Goal: Task Accomplishment & Management: Manage account settings

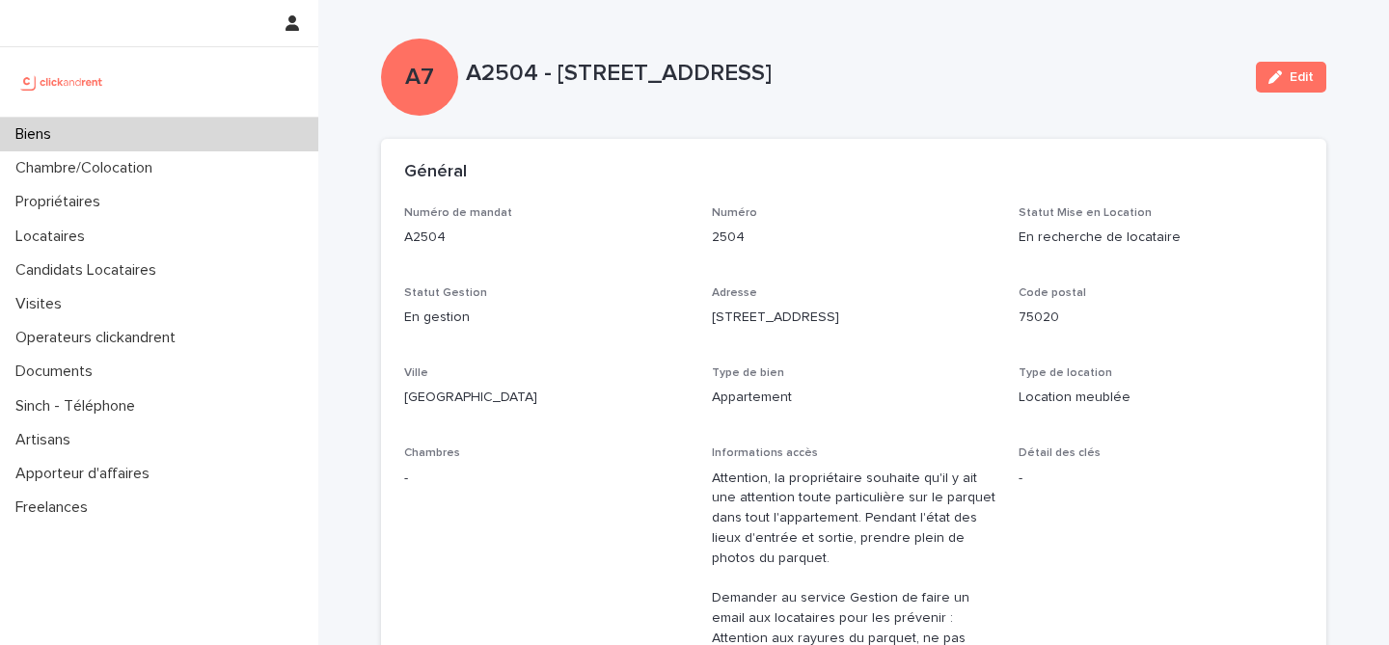
click at [156, 143] on div "Biens" at bounding box center [159, 135] width 318 height 34
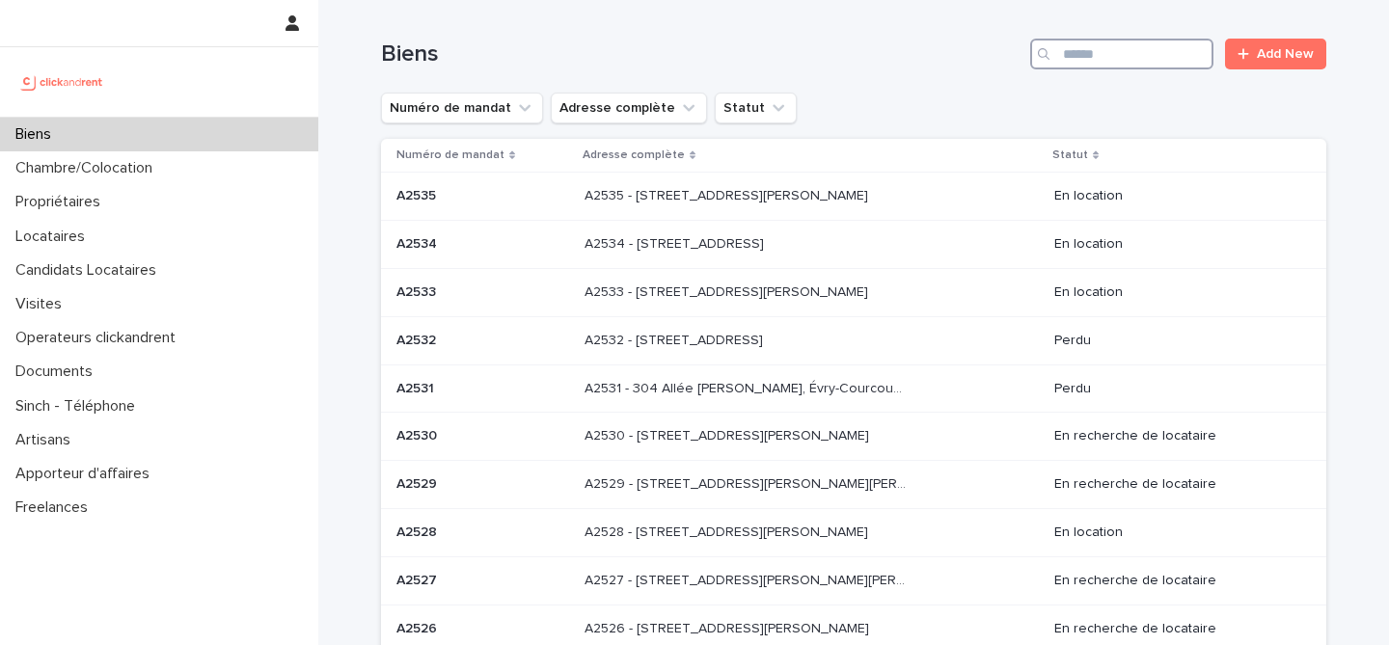
click at [1084, 57] on input "Search" at bounding box center [1121, 54] width 183 height 31
paste input "******"
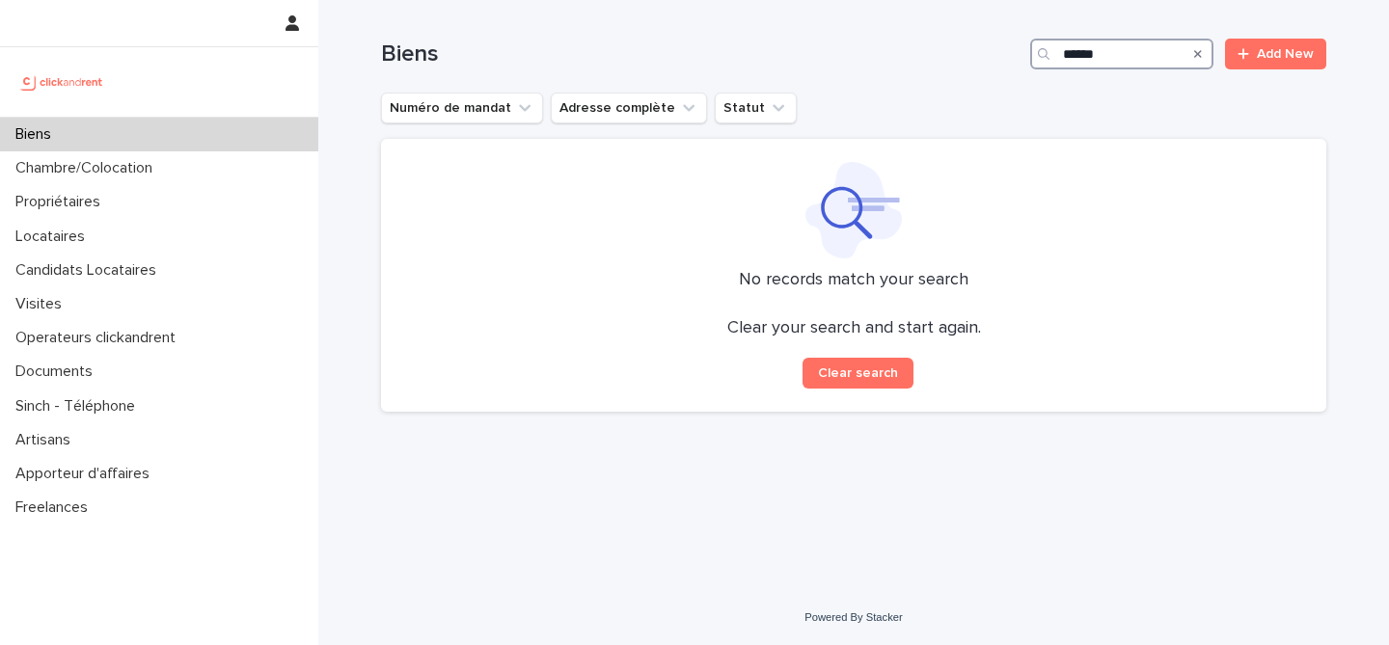
click at [1069, 57] on input "*****" at bounding box center [1121, 54] width 183 height 31
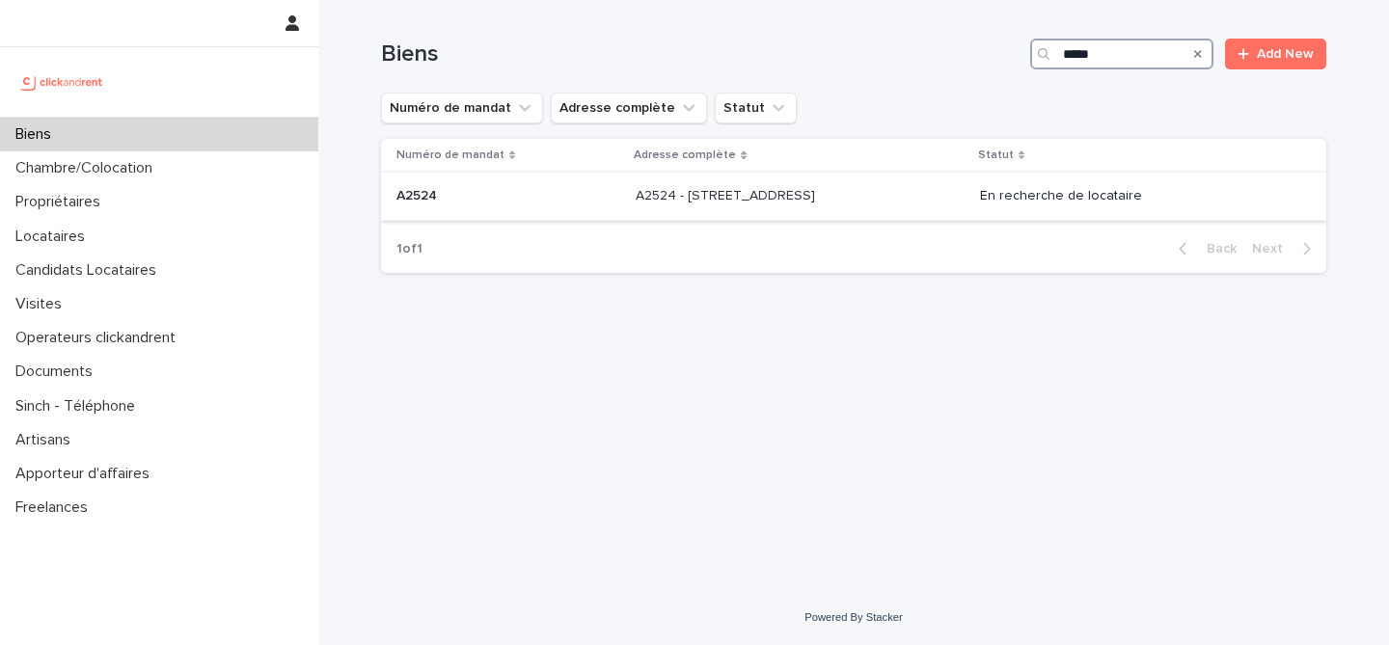
type input "*****"
click at [881, 211] on div "A2524 - 37 rue de Wattignies, Paris 75012 A2524 - 37 rue de Wattignies, Paris 7…" at bounding box center [799, 196] width 329 height 32
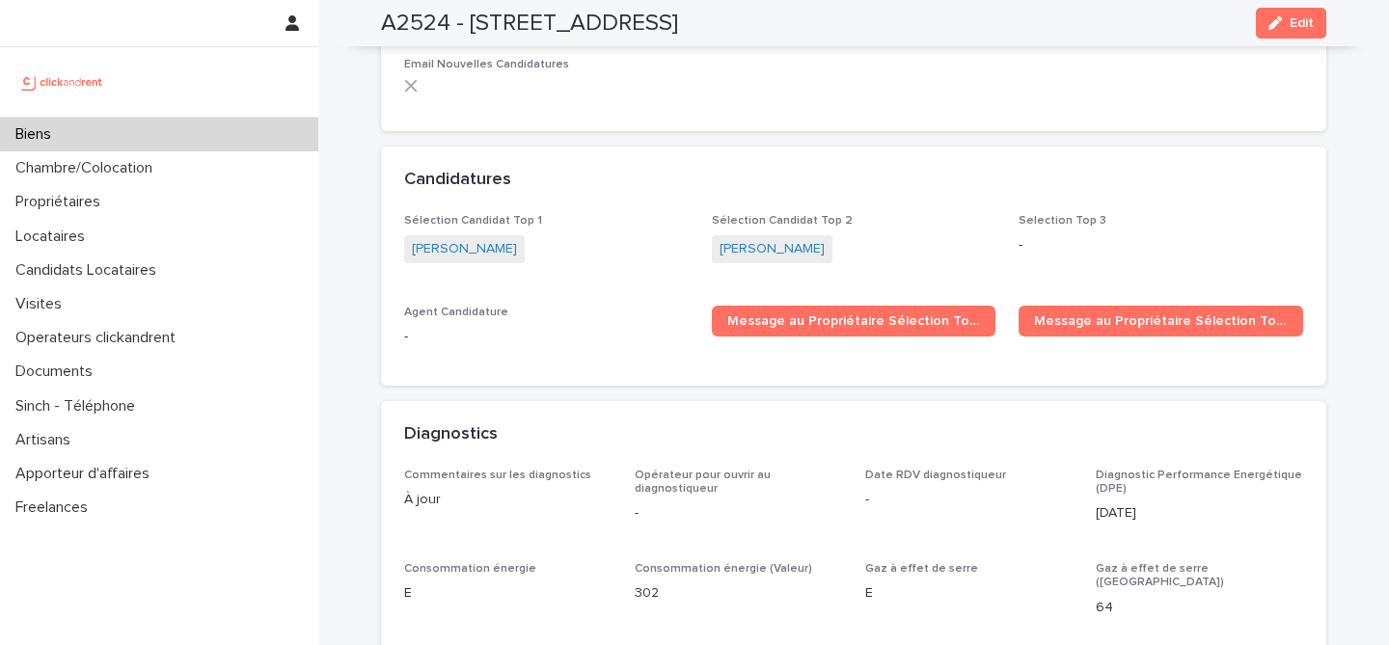
scroll to position [5826, 0]
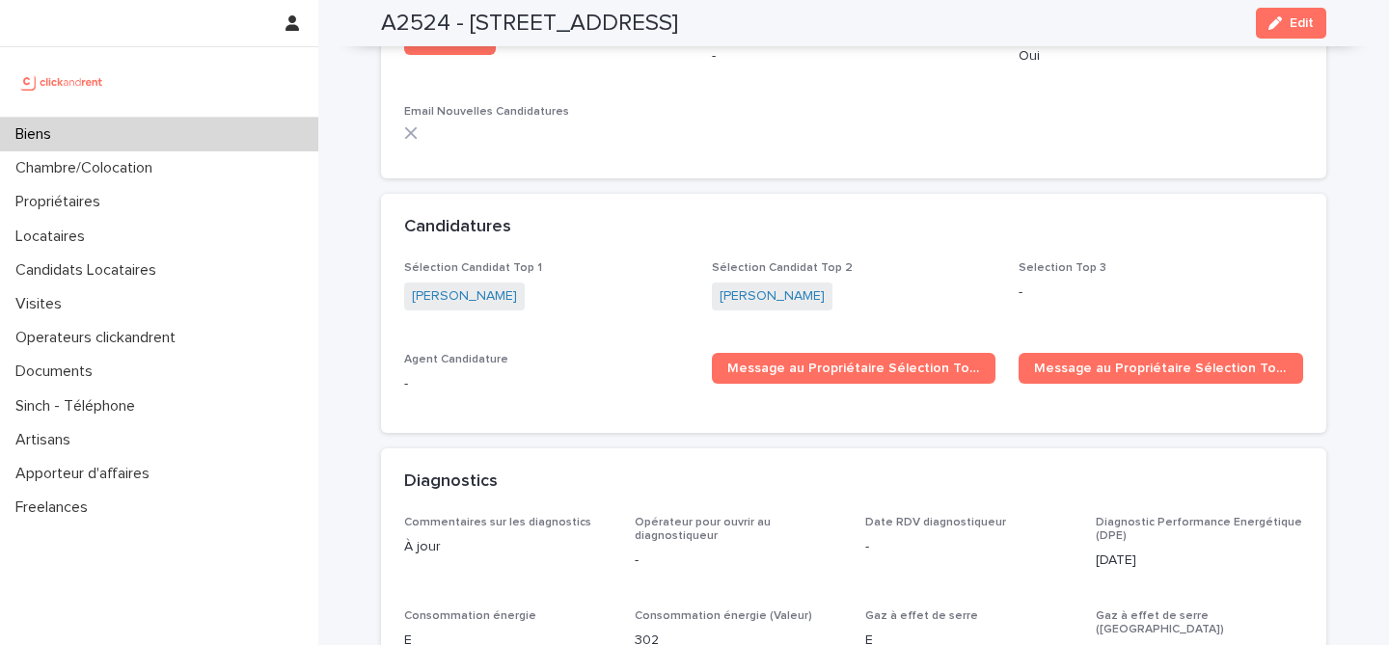
click at [176, 108] on div at bounding box center [159, 81] width 318 height 69
click at [171, 138] on div "Biens" at bounding box center [159, 135] width 318 height 34
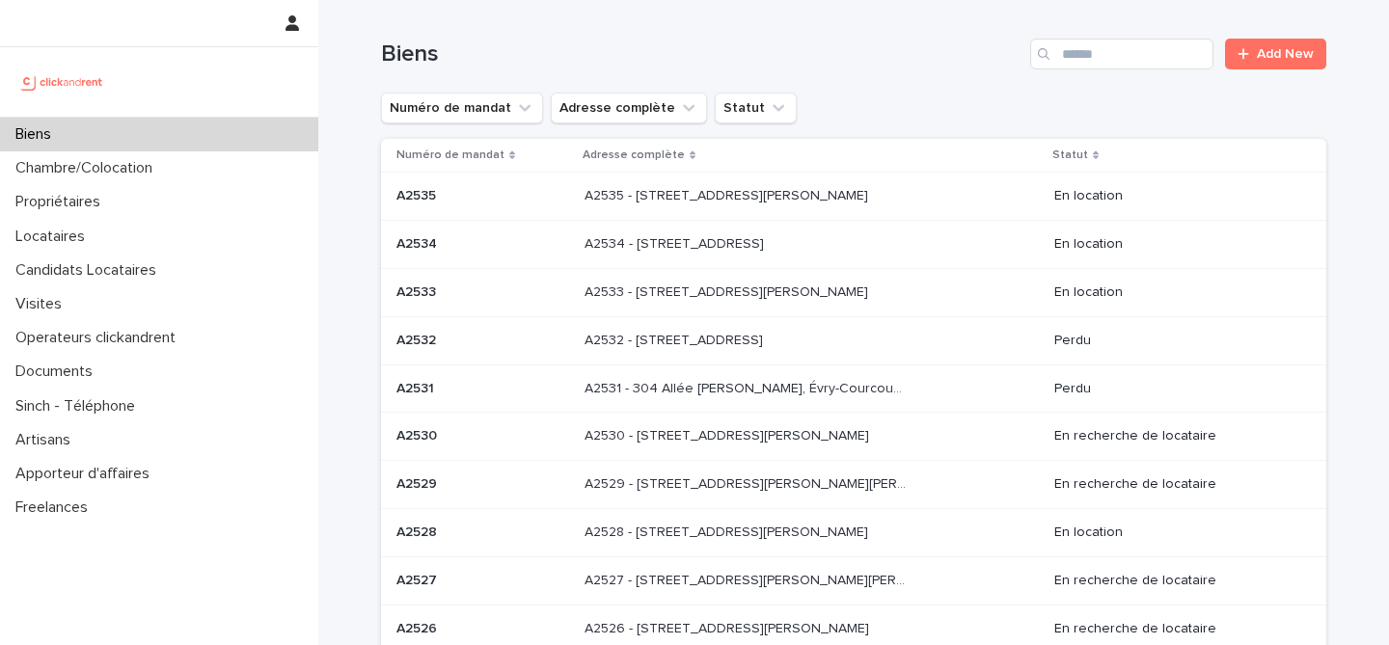
click at [1151, 86] on div "Biens Add New" at bounding box center [853, 46] width 945 height 93
click at [1151, 45] on input "Search" at bounding box center [1121, 54] width 183 height 31
paste input "*****"
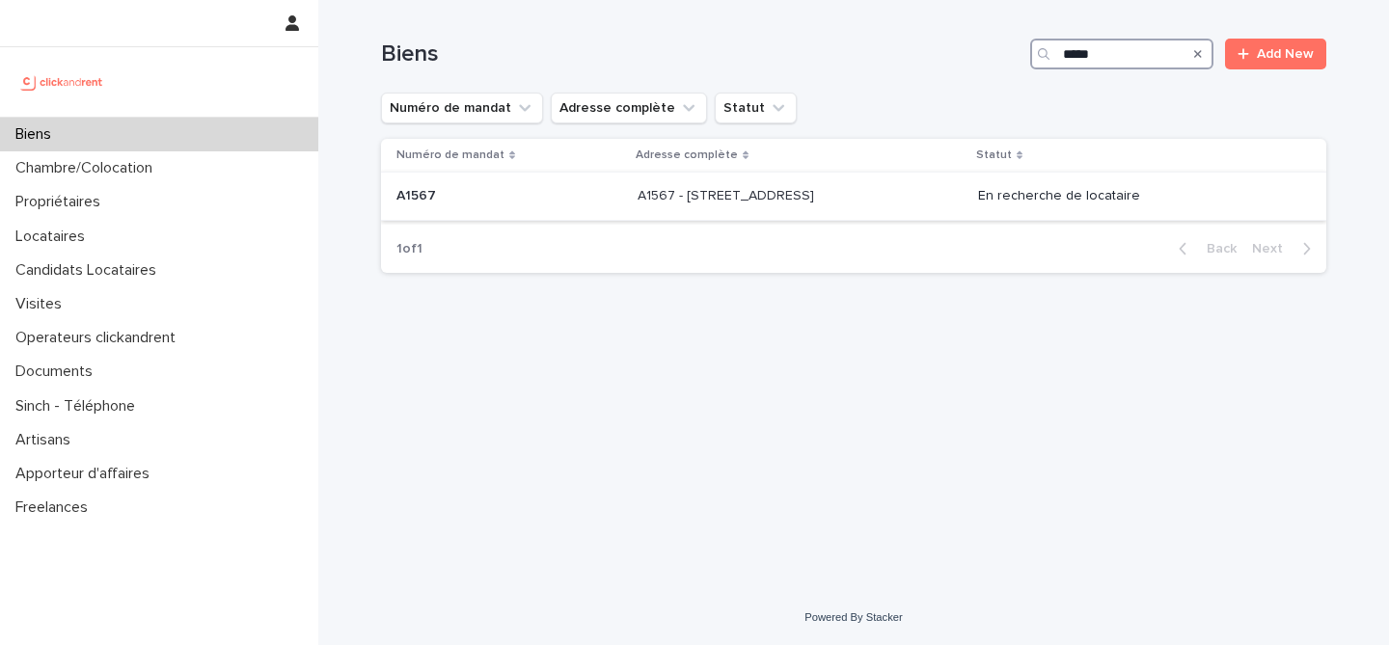
type input "*****"
click at [554, 206] on div "A1567 A1567" at bounding box center [509, 196] width 226 height 32
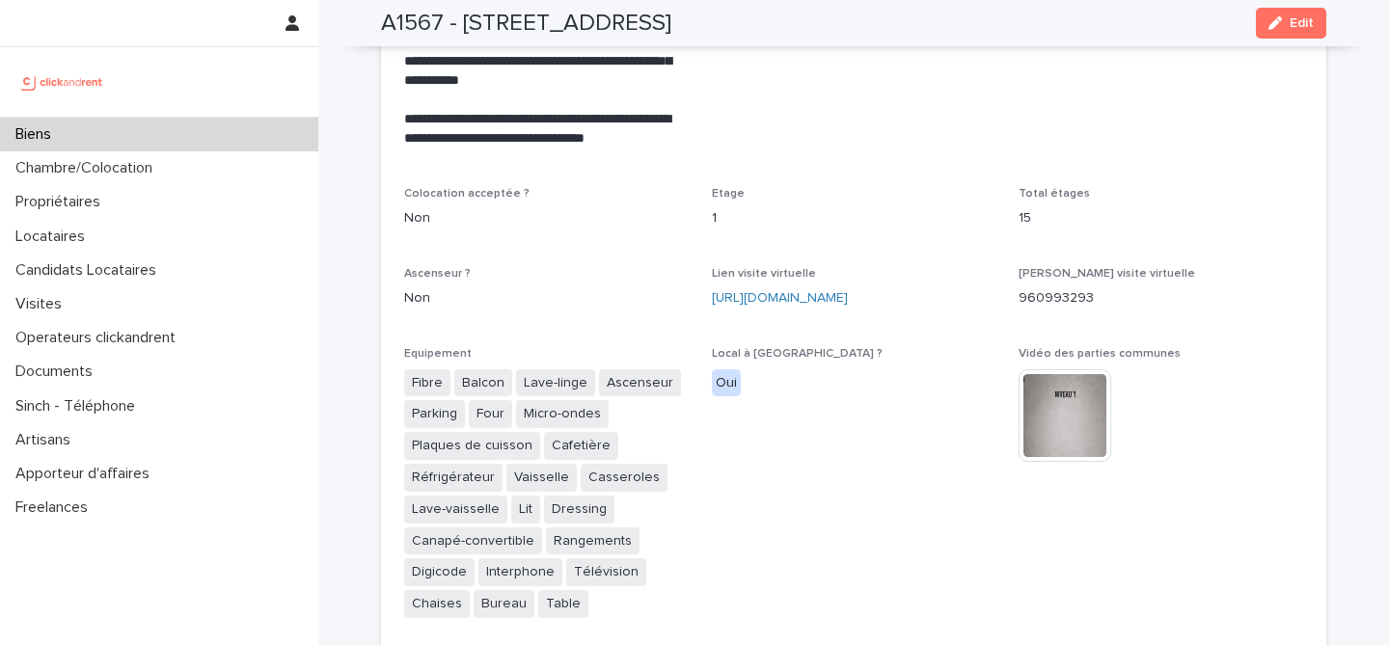
scroll to position [4237, 0]
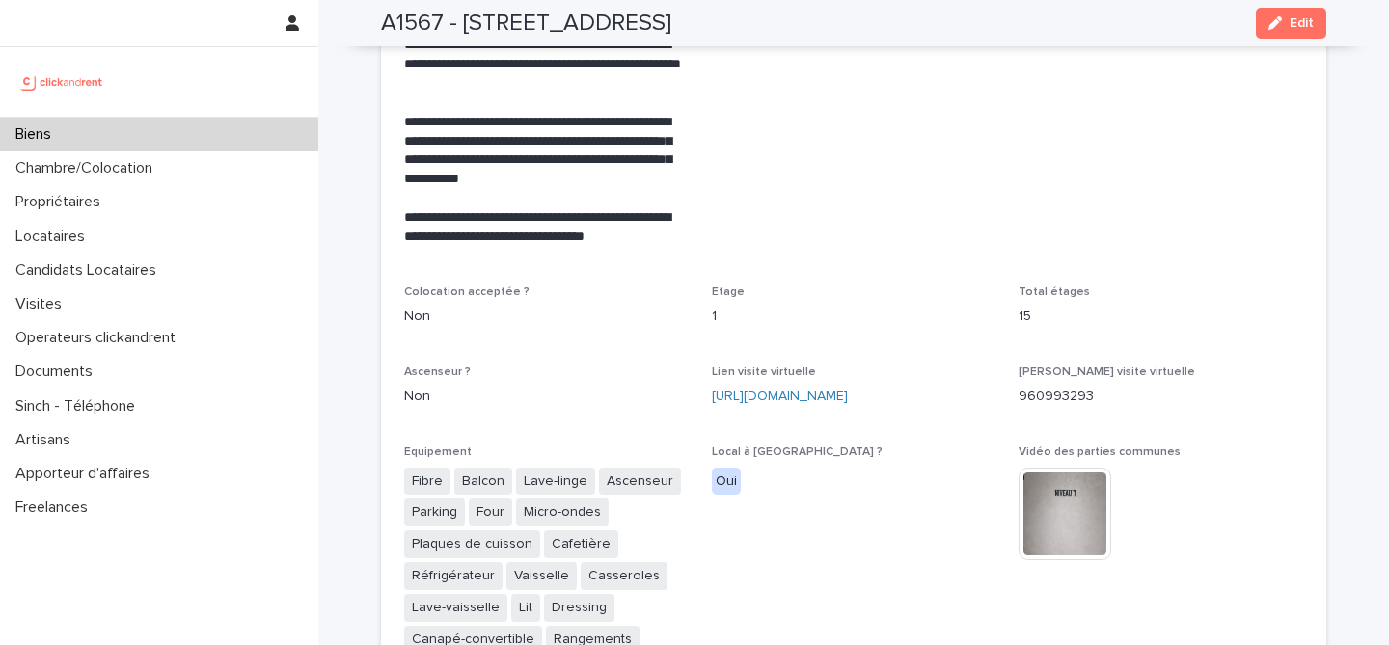
click at [742, 303] on div "1" at bounding box center [854, 315] width 284 height 24
drag, startPoint x: 703, startPoint y: 345, endPoint x: 962, endPoint y: 377, distance: 261.3
copy link "https://my.matterport.com/show/?m=DB6jzofPo4w"
click at [679, 387] on p "Non" at bounding box center [546, 397] width 284 height 20
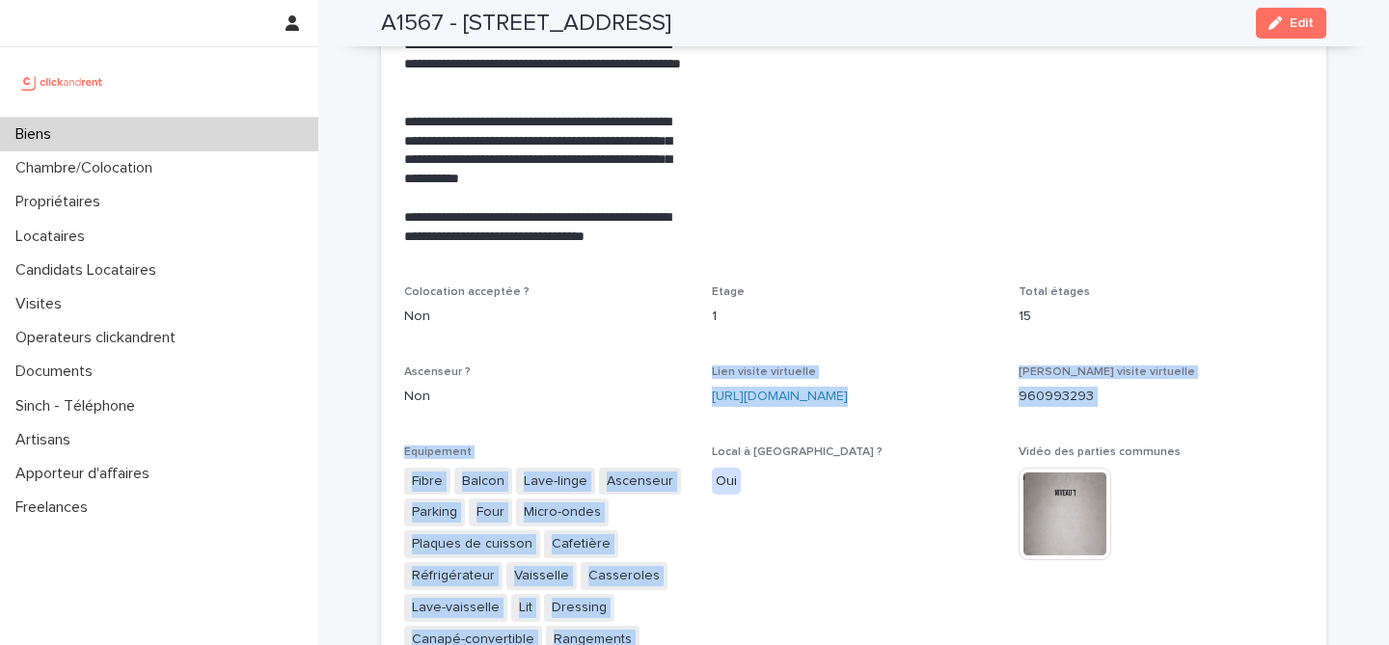
drag, startPoint x: 691, startPoint y: 340, endPoint x: 935, endPoint y: 391, distance: 249.1
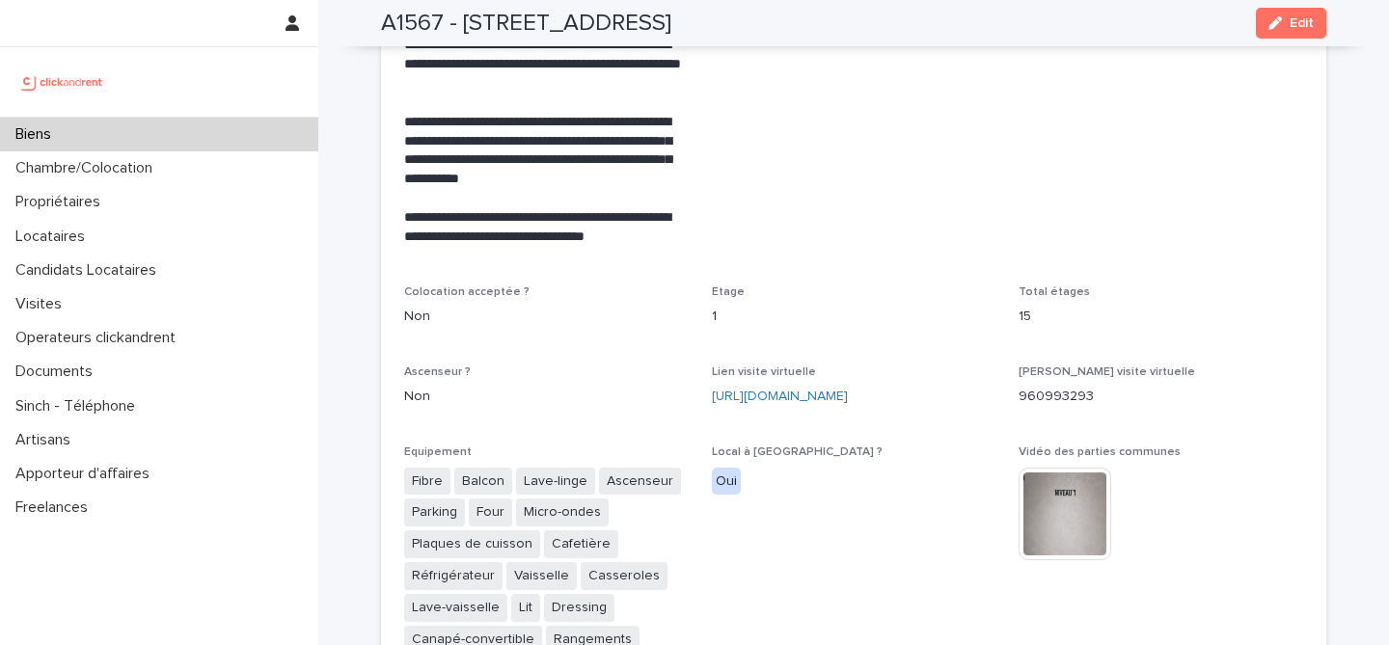
drag, startPoint x: 703, startPoint y: 346, endPoint x: 920, endPoint y: 372, distance: 218.5
copy link "https://my.matterport.com/show/?m=DB6jzofPo4w"
click at [797, 390] on link "https://my.matterport.com/show/?m=DB6jzofPo4w" at bounding box center [780, 397] width 136 height 14
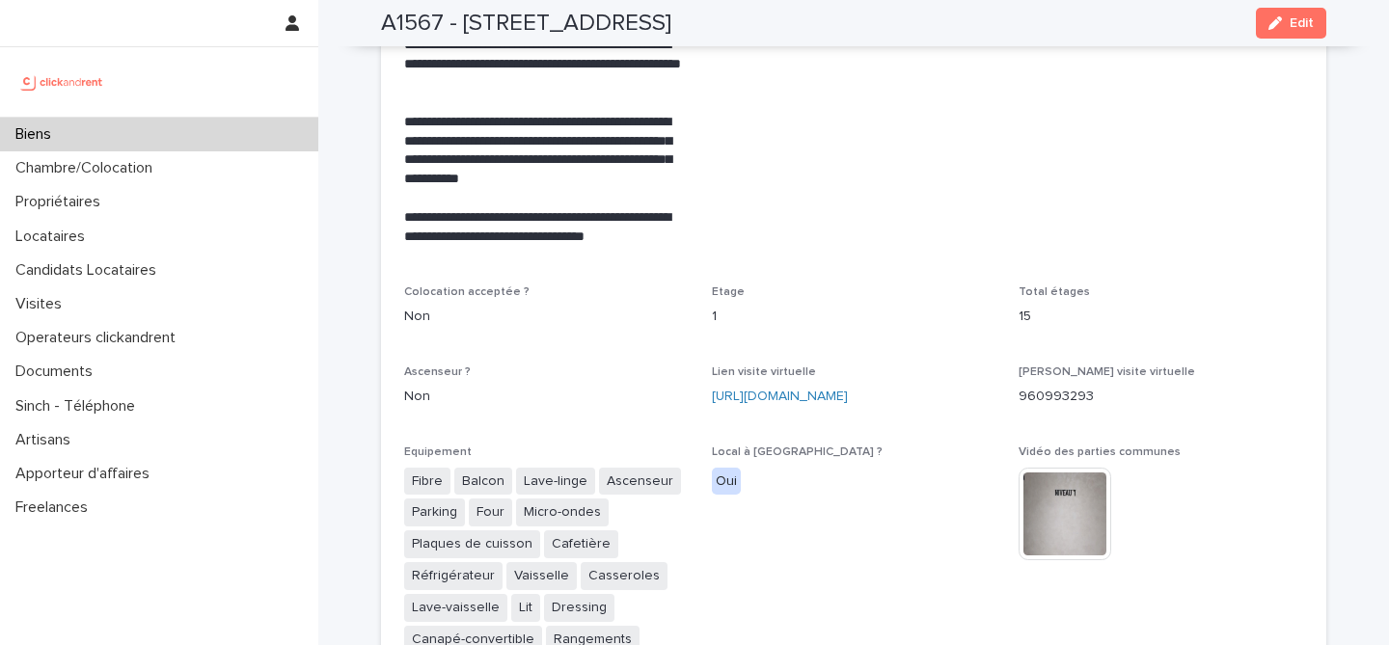
click at [267, 145] on div "Biens" at bounding box center [159, 135] width 318 height 34
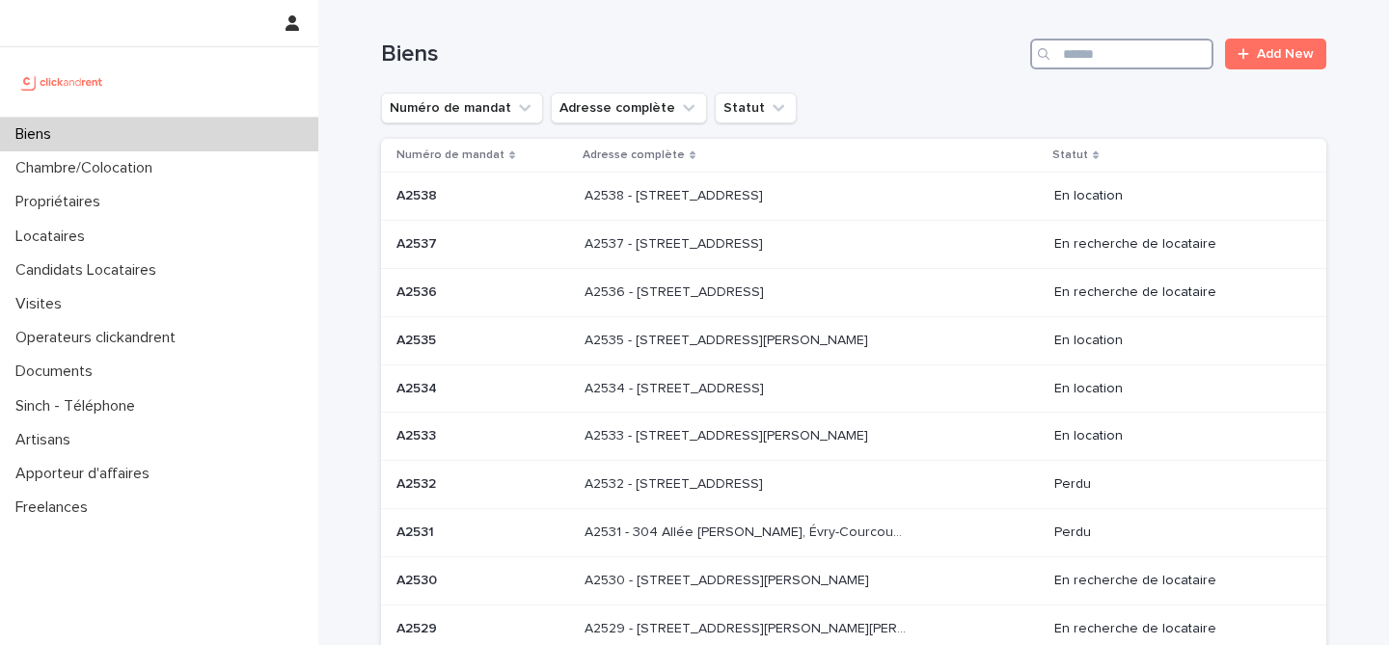
click at [1104, 57] on input "Search" at bounding box center [1121, 54] width 183 height 31
paste input "*****"
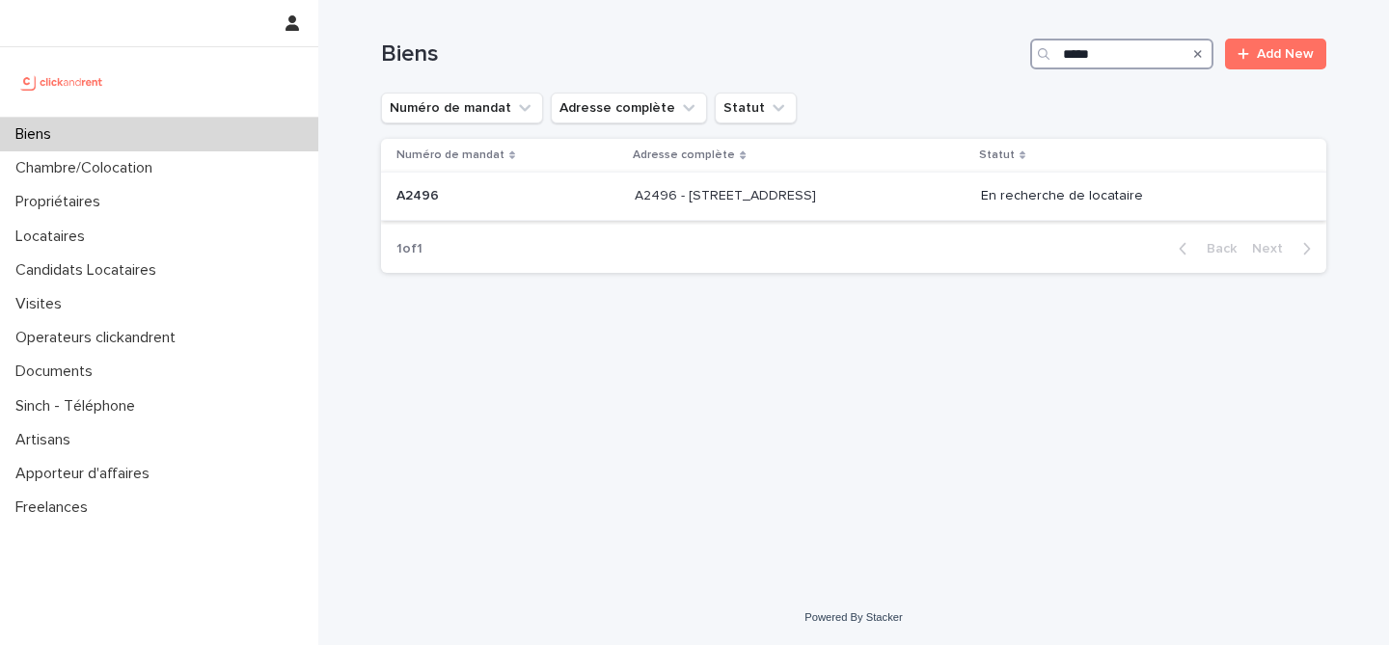
type input "*****"
click at [646, 211] on div "A2496 - 85 rue de l'Ourcq, Paris 75019 A2496 - 85 rue de l'Ourcq, Paris 75019" at bounding box center [800, 196] width 331 height 32
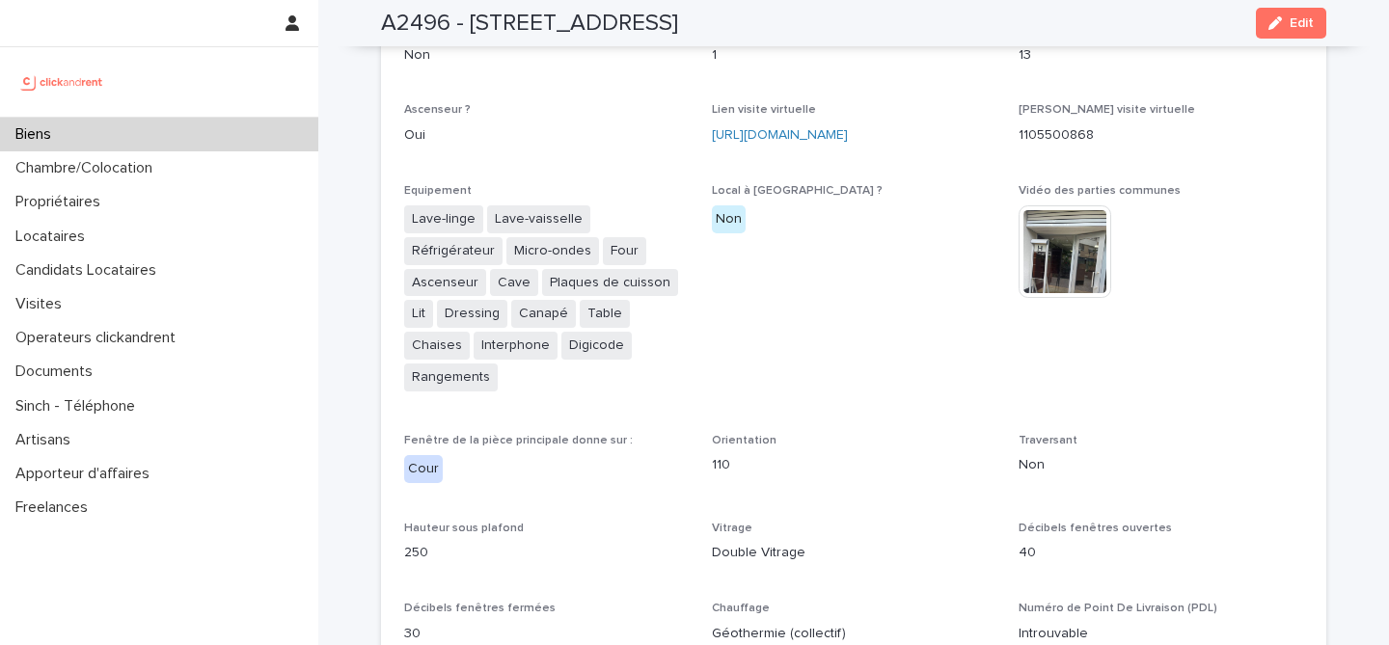
scroll to position [4621, 0]
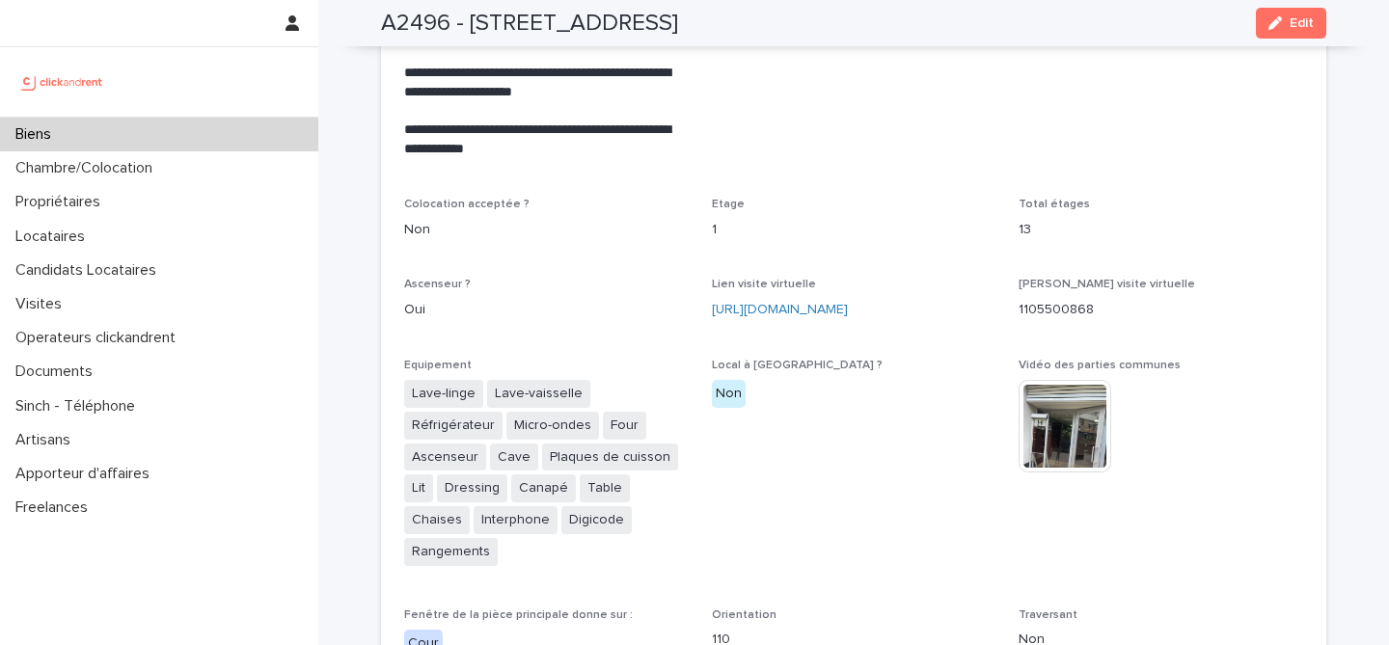
drag, startPoint x: 697, startPoint y: 245, endPoint x: 928, endPoint y: 285, distance: 234.0
drag, startPoint x: 700, startPoint y: 257, endPoint x: 955, endPoint y: 290, distance: 256.8
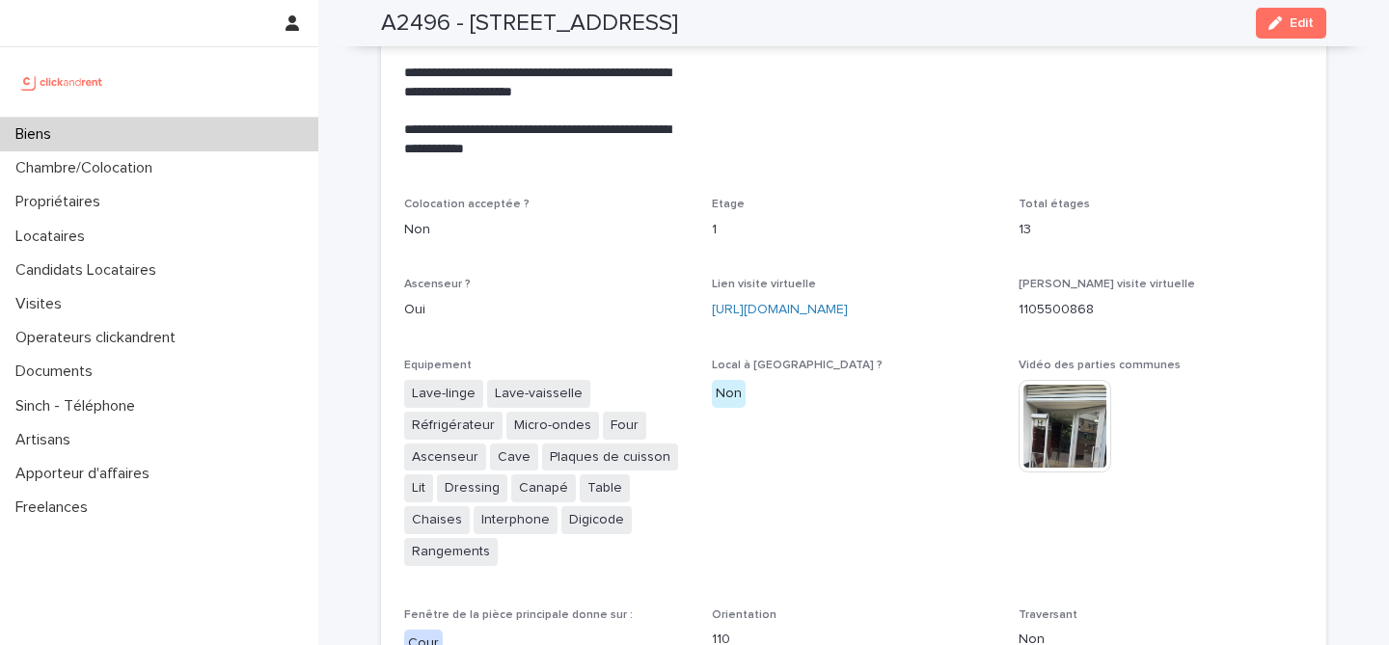
copy link "https://my.matterport.com/show/?m=PFeJd99oWqe"
click at [785, 303] on link "https://my.matterport.com/show/?m=PFeJd99oWqe" at bounding box center [780, 310] width 136 height 14
click at [1303, 9] on button "Edit" at bounding box center [1291, 23] width 70 height 31
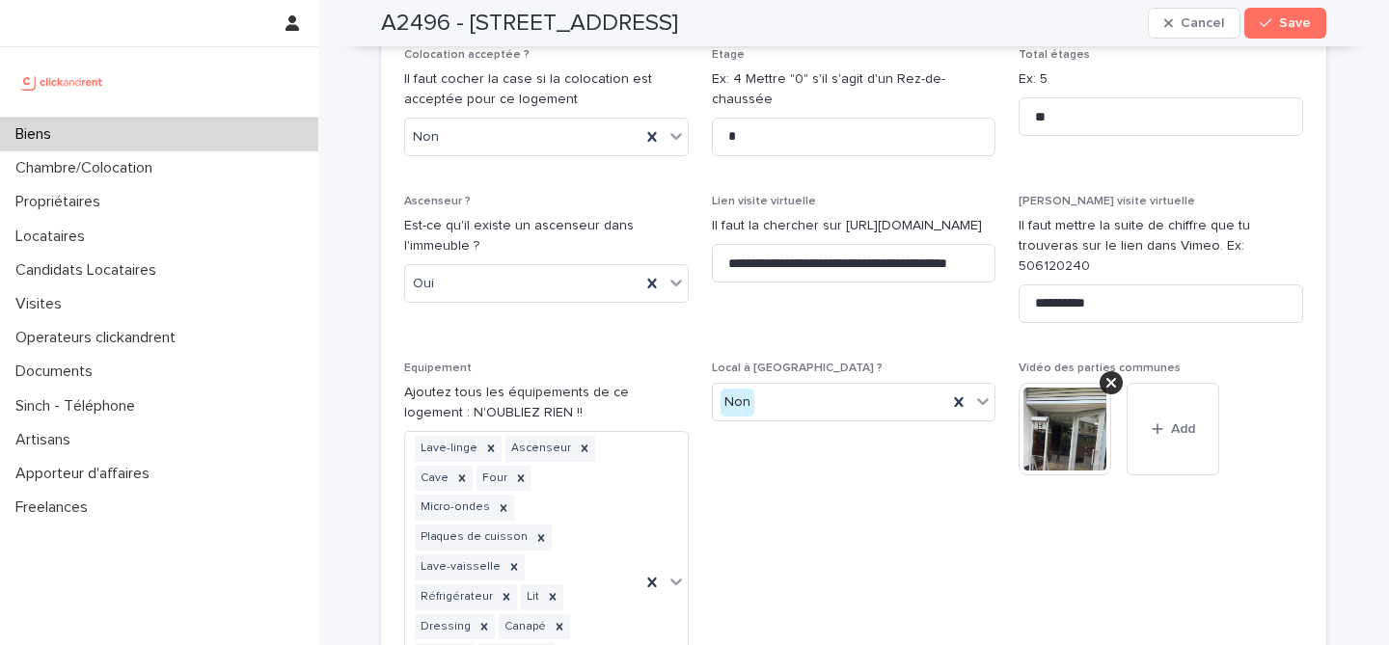
scroll to position [6838, 0]
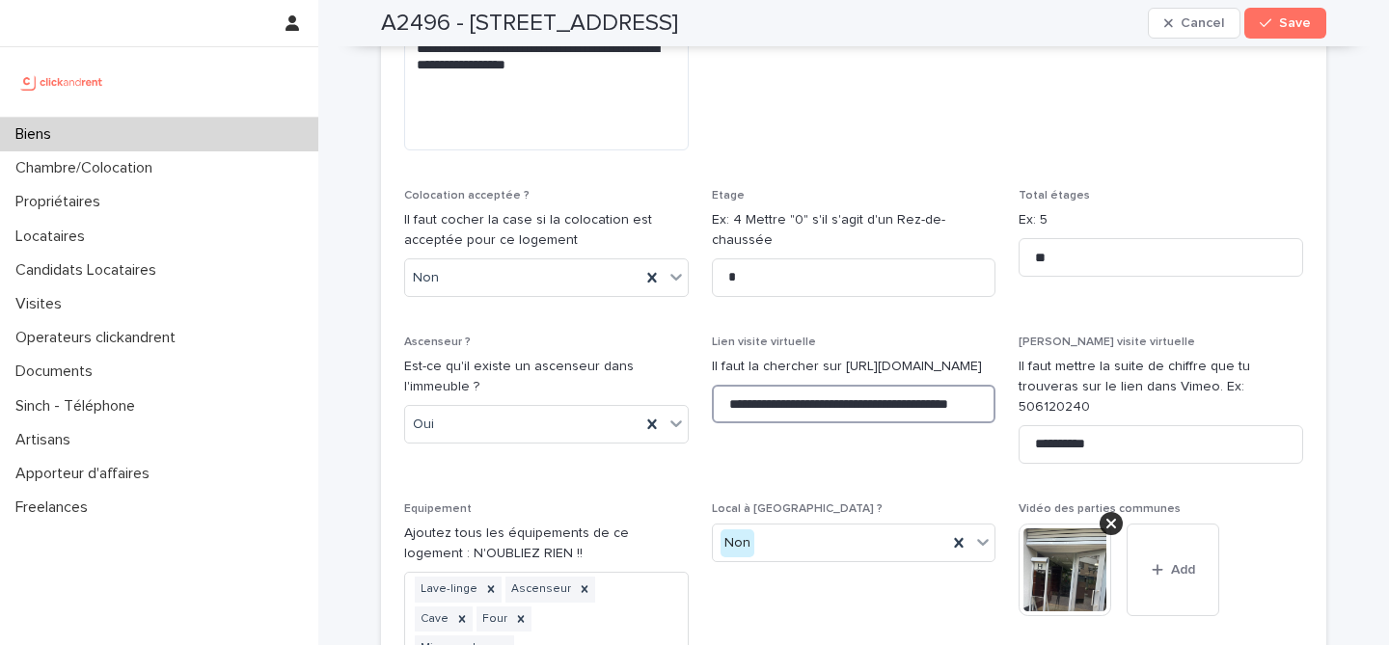
click at [837, 385] on input "**********" at bounding box center [854, 404] width 284 height 39
paste input
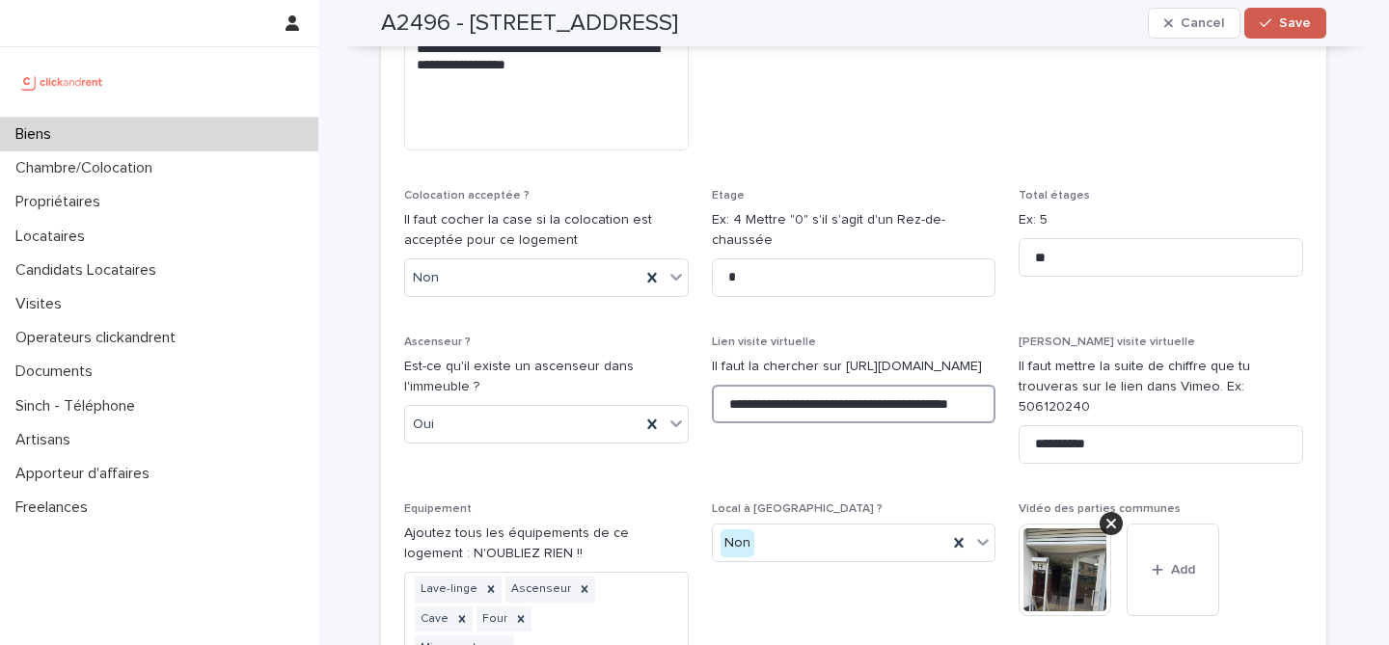
type input "**********"
click at [1299, 31] on button "Save" at bounding box center [1285, 23] width 82 height 31
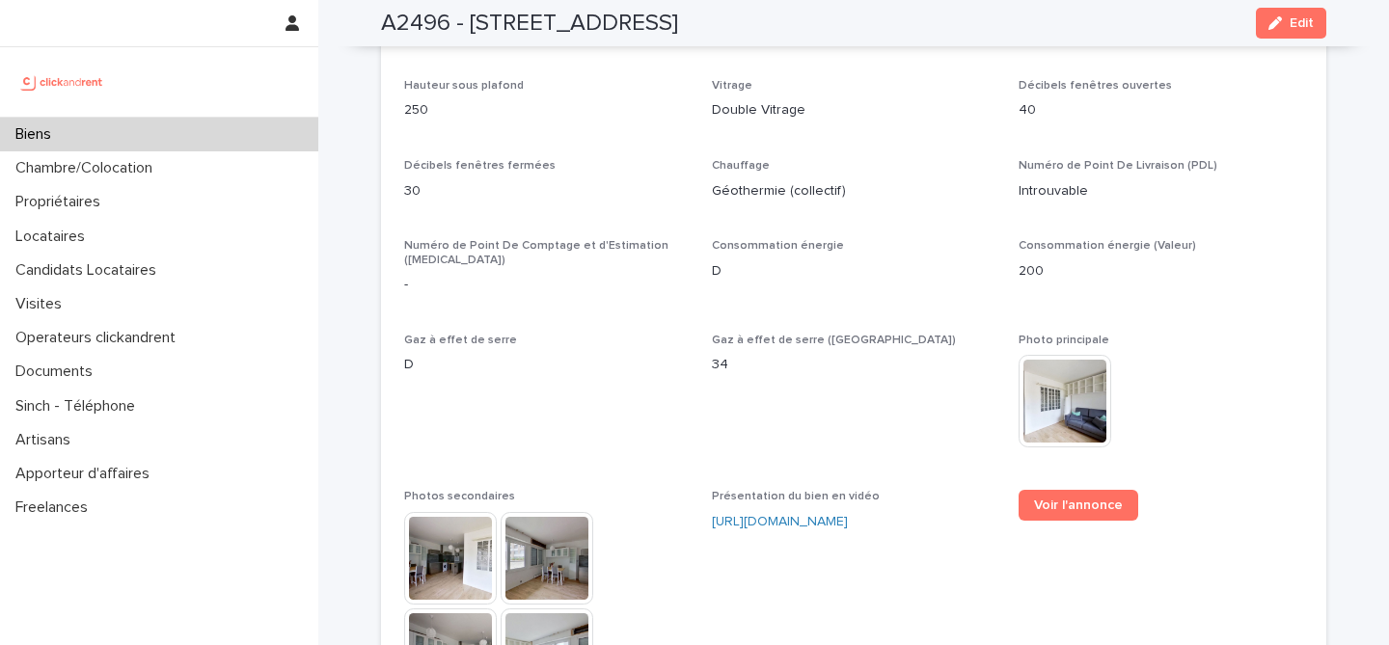
scroll to position [5297, 0]
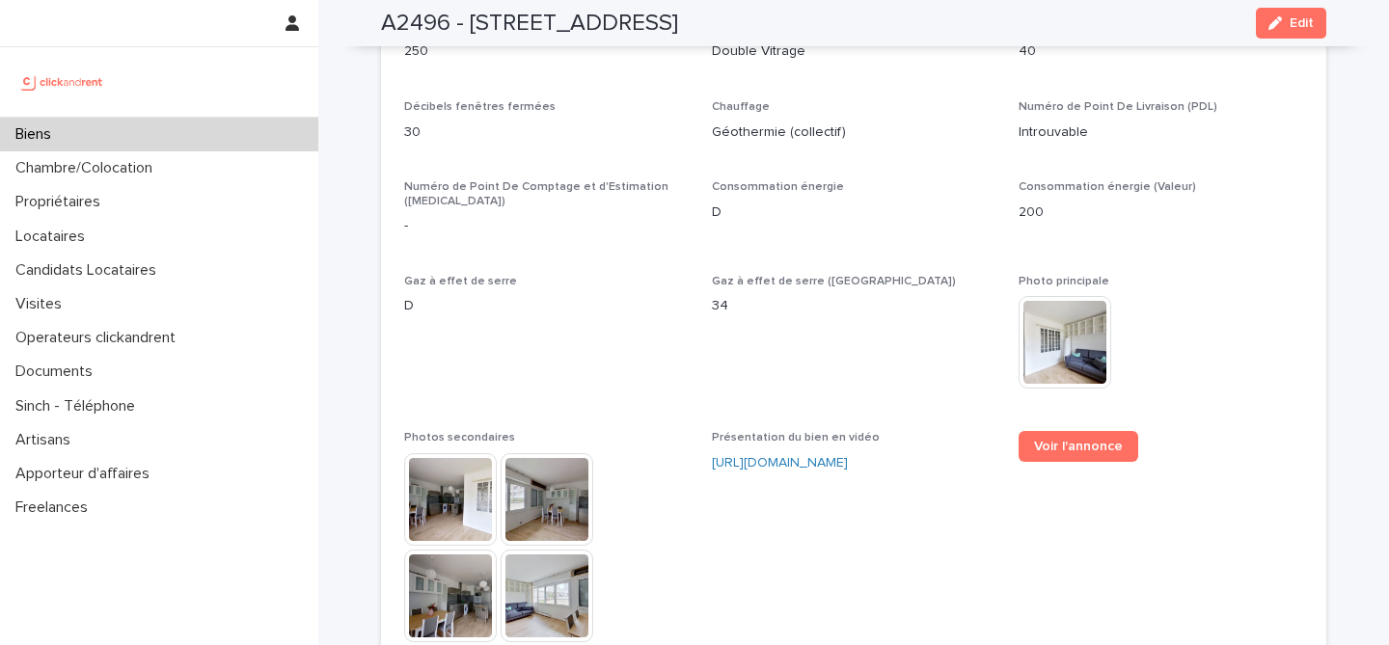
drag, startPoint x: 704, startPoint y: 365, endPoint x: 976, endPoint y: 401, distance: 274.3
click at [976, 401] on div "**********" at bounding box center [853, 31] width 899 height 2306
copy link "https://vimeo.com/1105732790?share=copy"
click at [667, 275] on span "Gaz à effet de serre D" at bounding box center [546, 341] width 284 height 133
click at [198, 125] on div "Biens" at bounding box center [159, 135] width 318 height 34
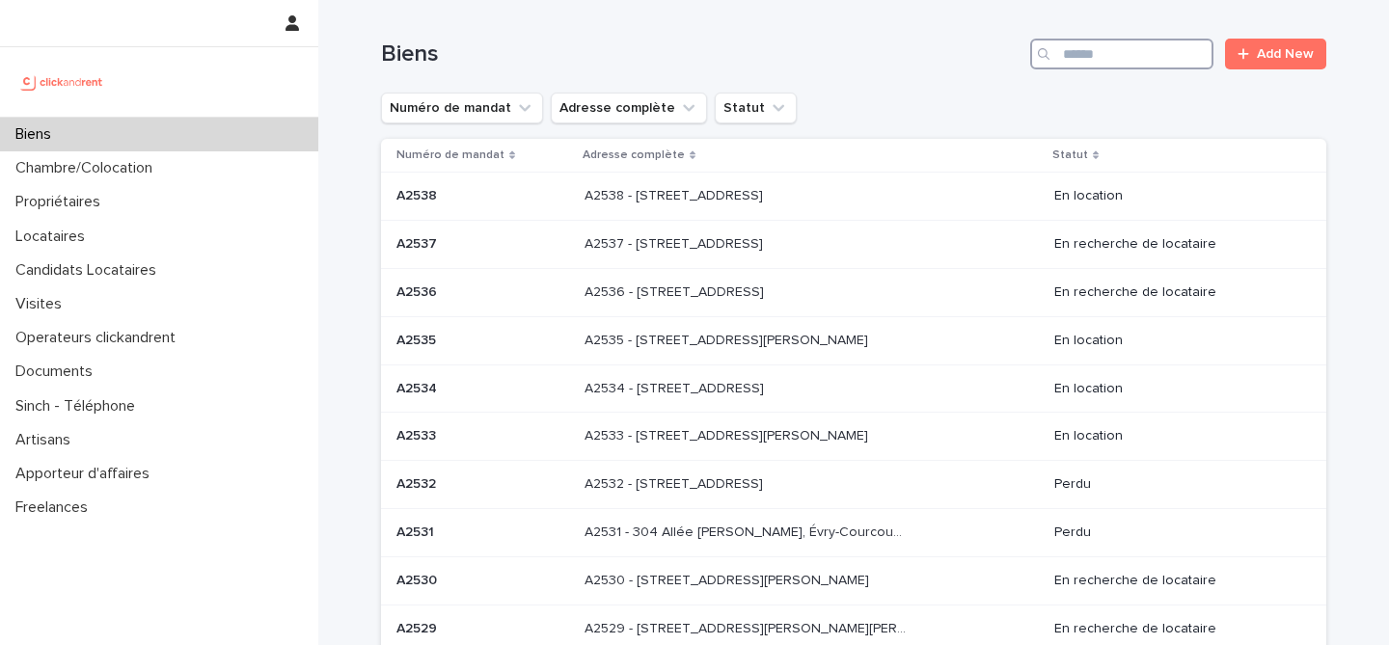
click at [1115, 56] on input "Search" at bounding box center [1121, 54] width 183 height 31
paste input "*****"
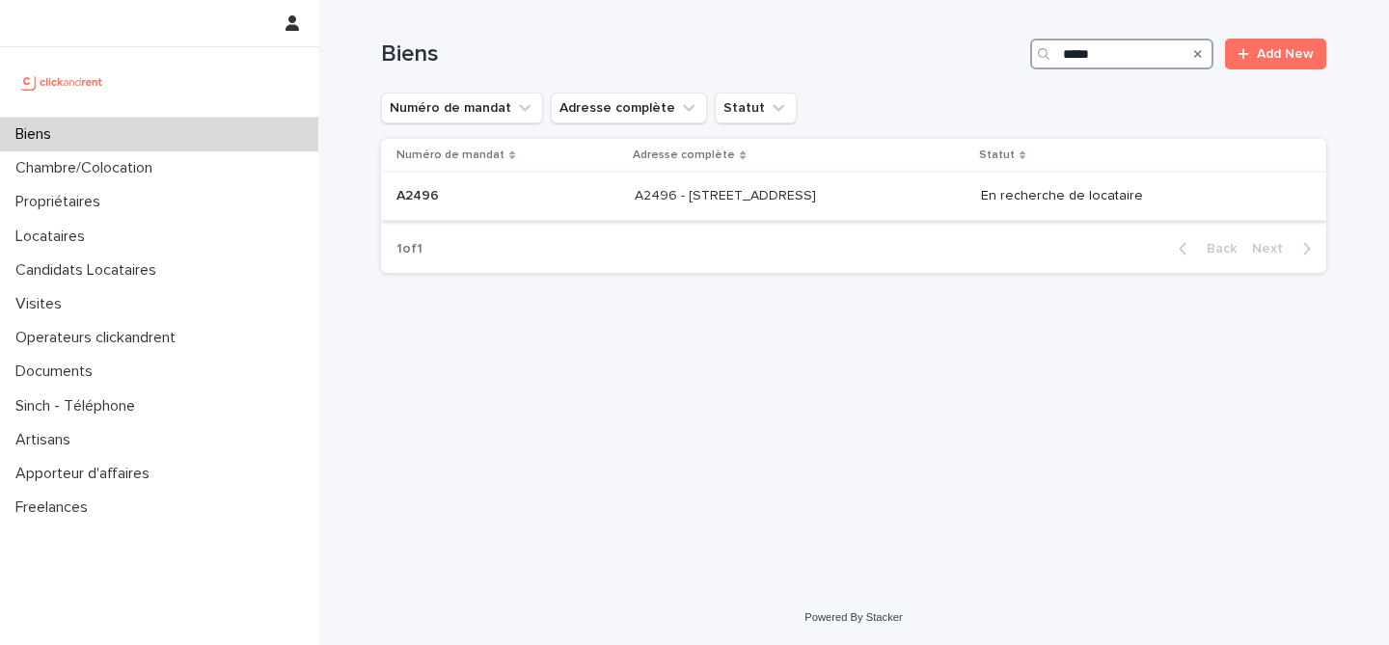
type input "*****"
click at [597, 202] on td "A2496 A2496" at bounding box center [504, 197] width 246 height 48
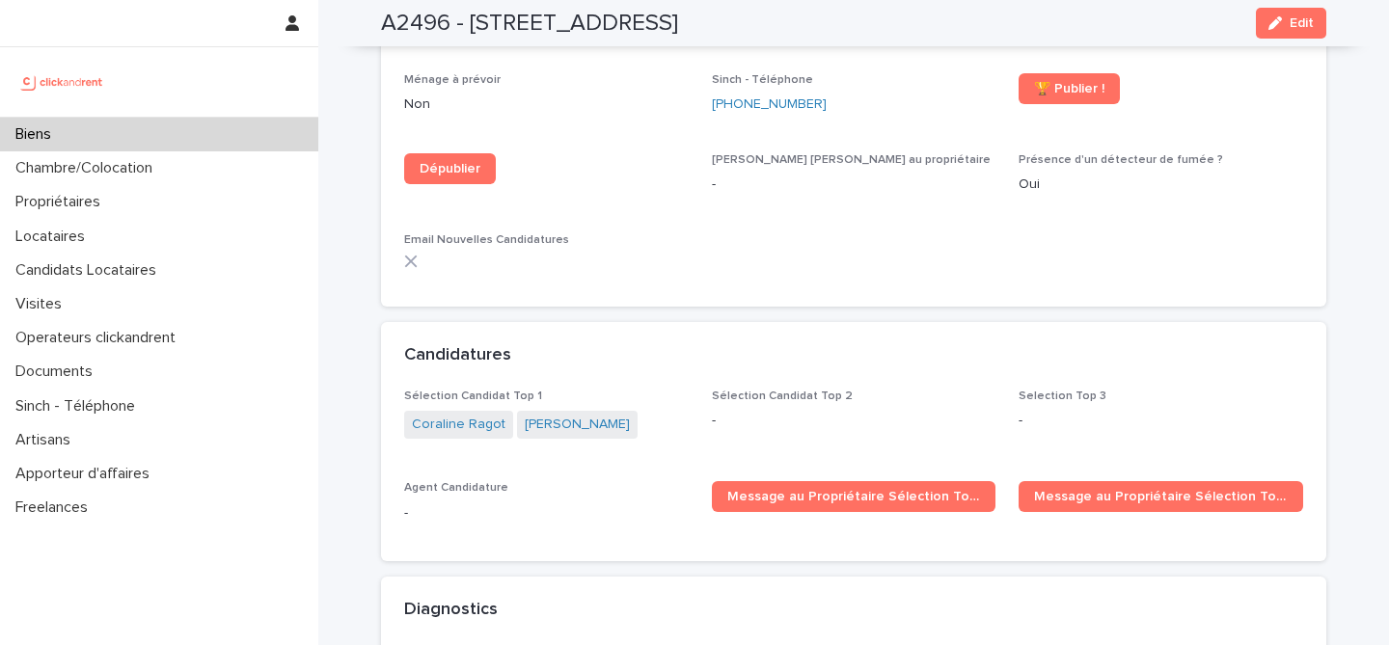
scroll to position [6196, 0]
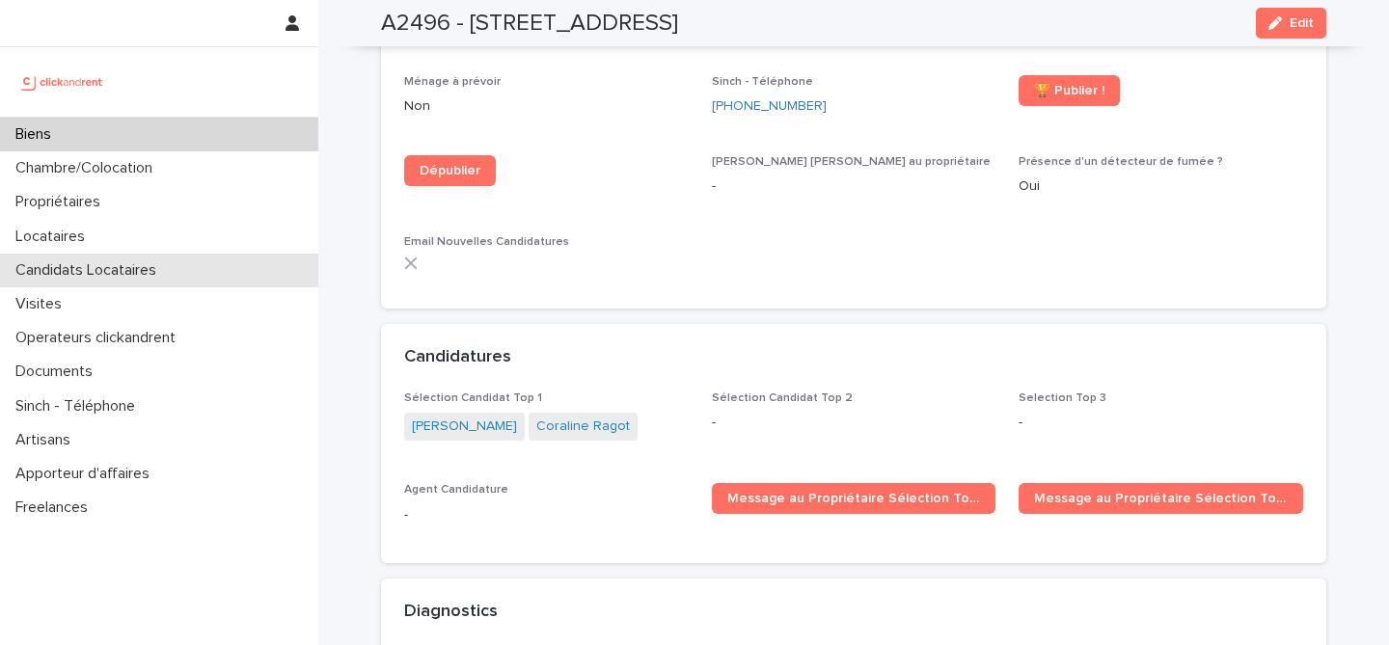
click at [198, 271] on div "Candidats Locataires" at bounding box center [159, 271] width 318 height 34
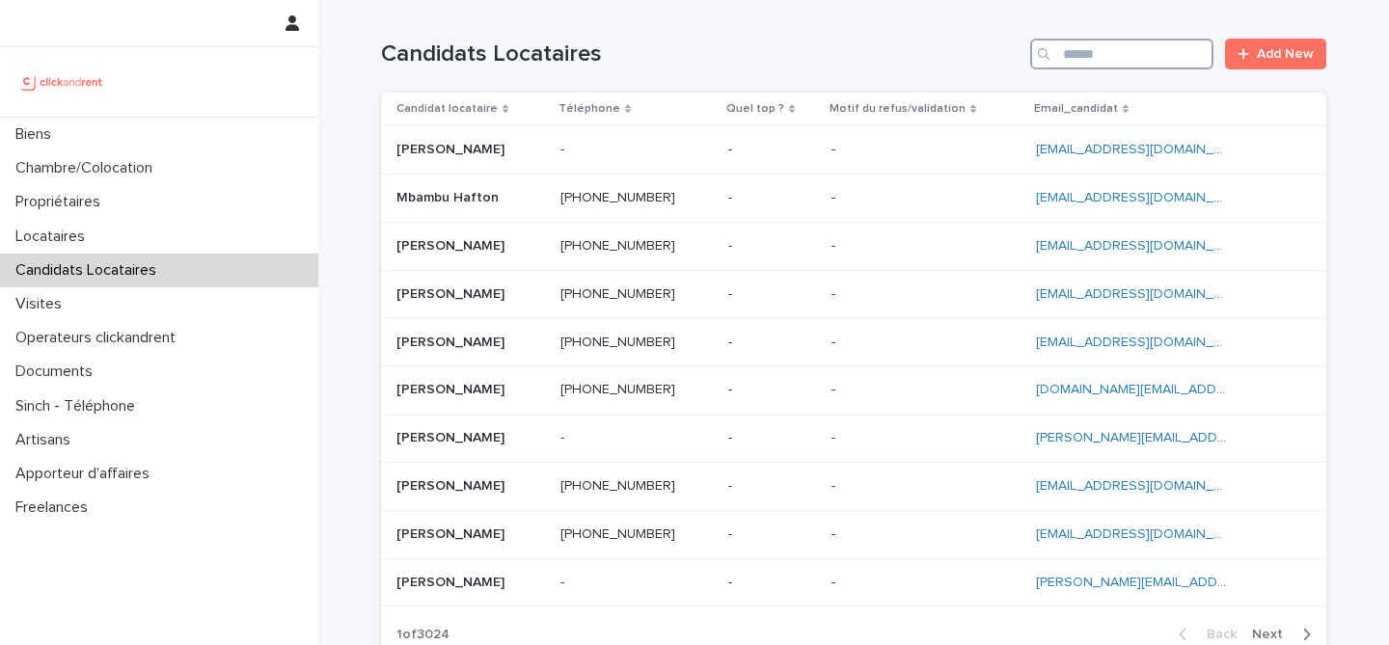
click at [1122, 55] on input "Search" at bounding box center [1121, 54] width 183 height 31
paste input "**********"
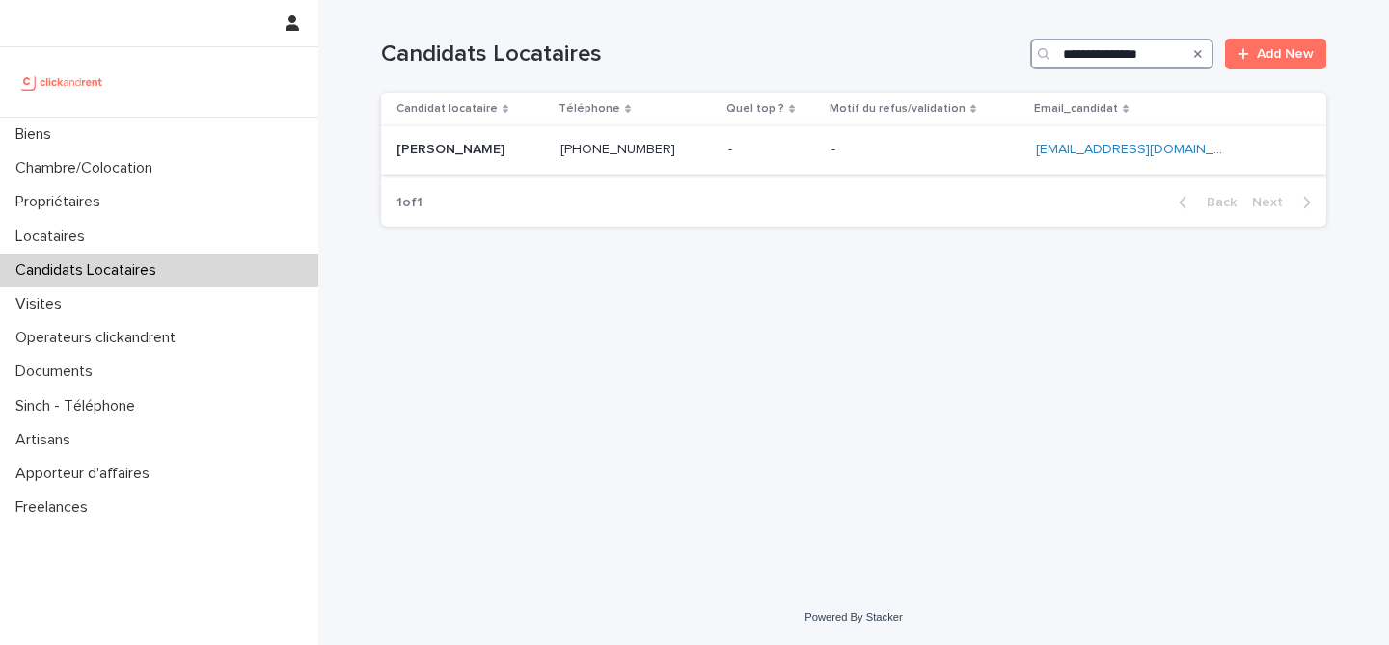
type input "**********"
click at [501, 145] on p "Merlin Demangel" at bounding box center [452, 148] width 112 height 20
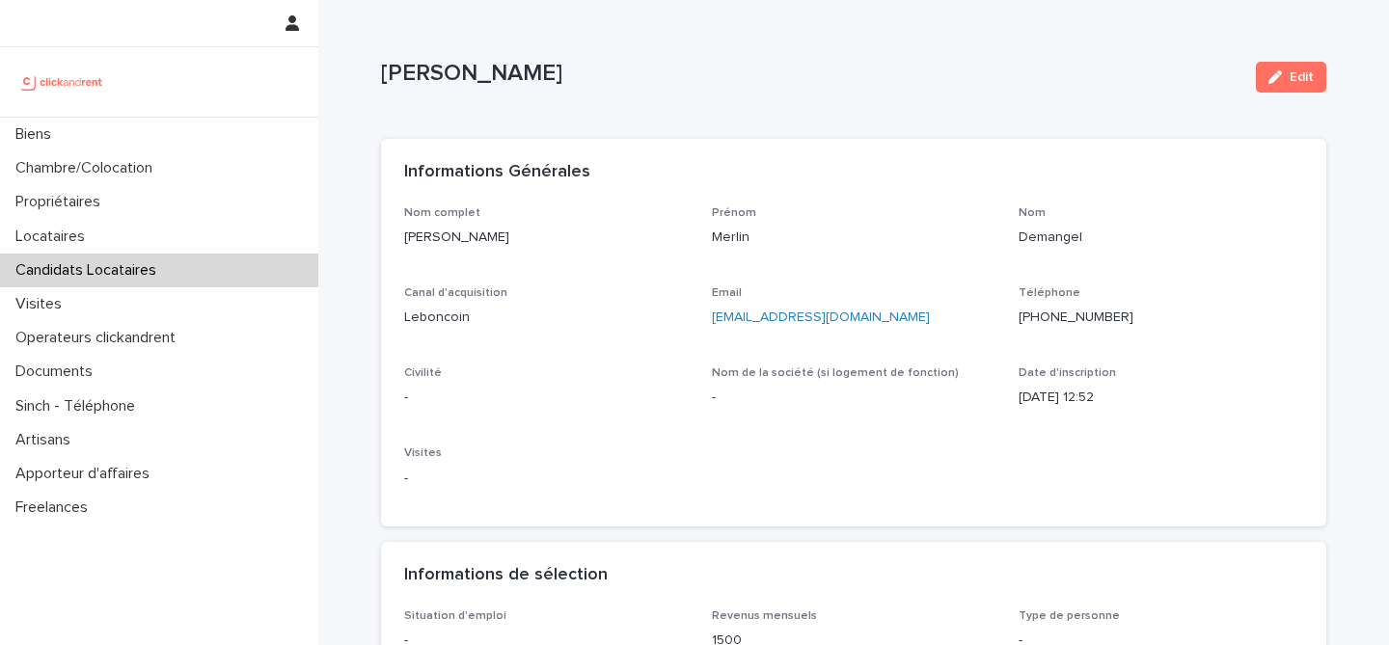
click at [1280, 61] on div "Edit" at bounding box center [1287, 77] width 78 height 77
click at [1283, 68] on button "Edit" at bounding box center [1291, 77] width 70 height 31
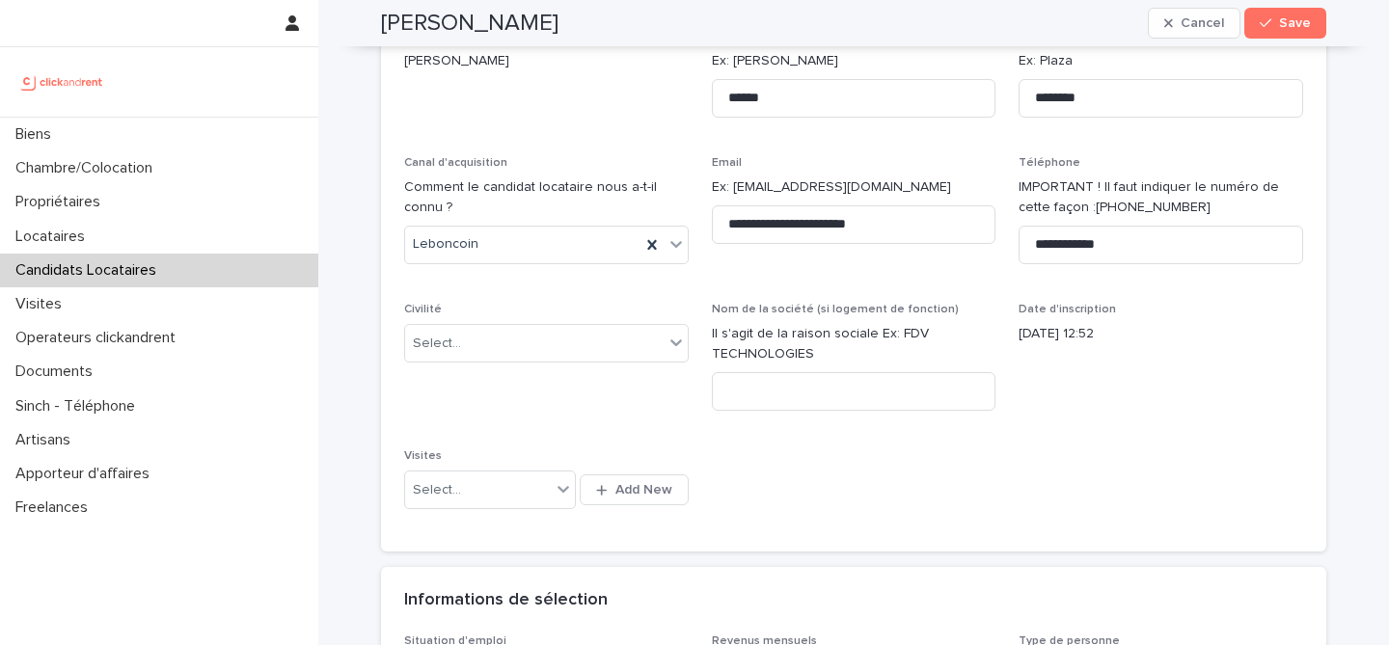
scroll to position [193, 0]
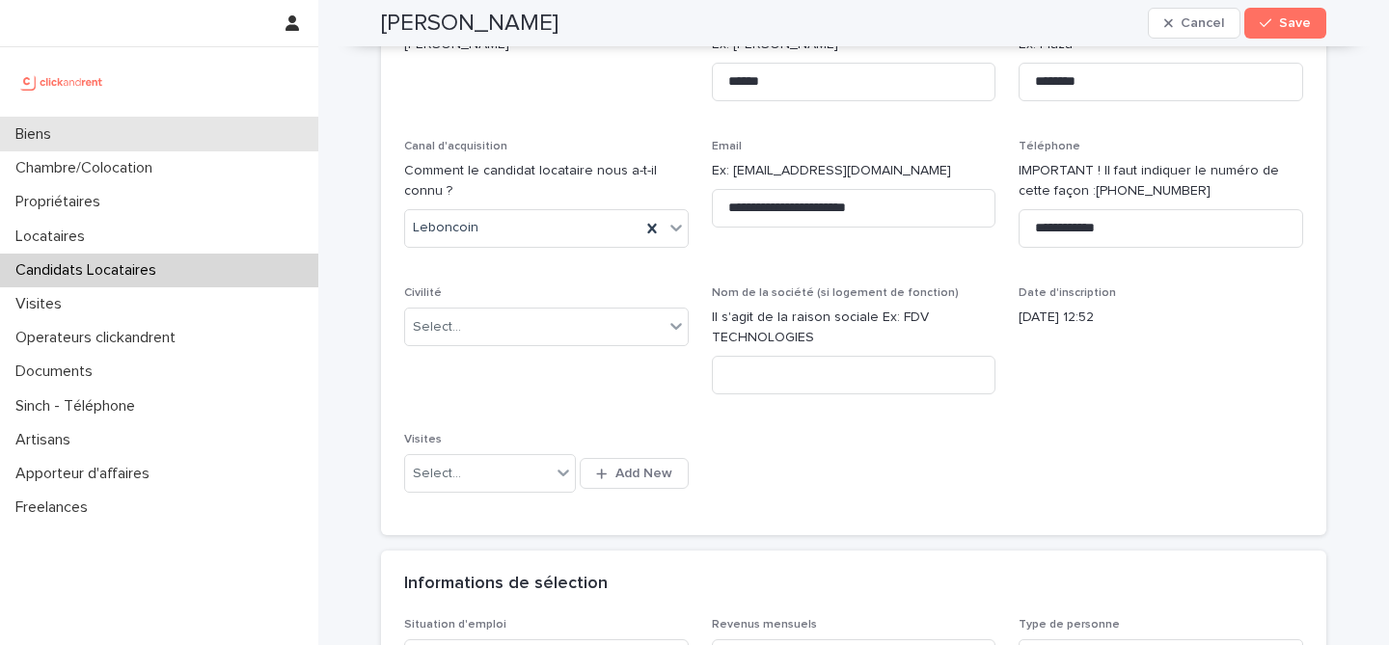
click at [153, 146] on div "Biens" at bounding box center [159, 135] width 318 height 34
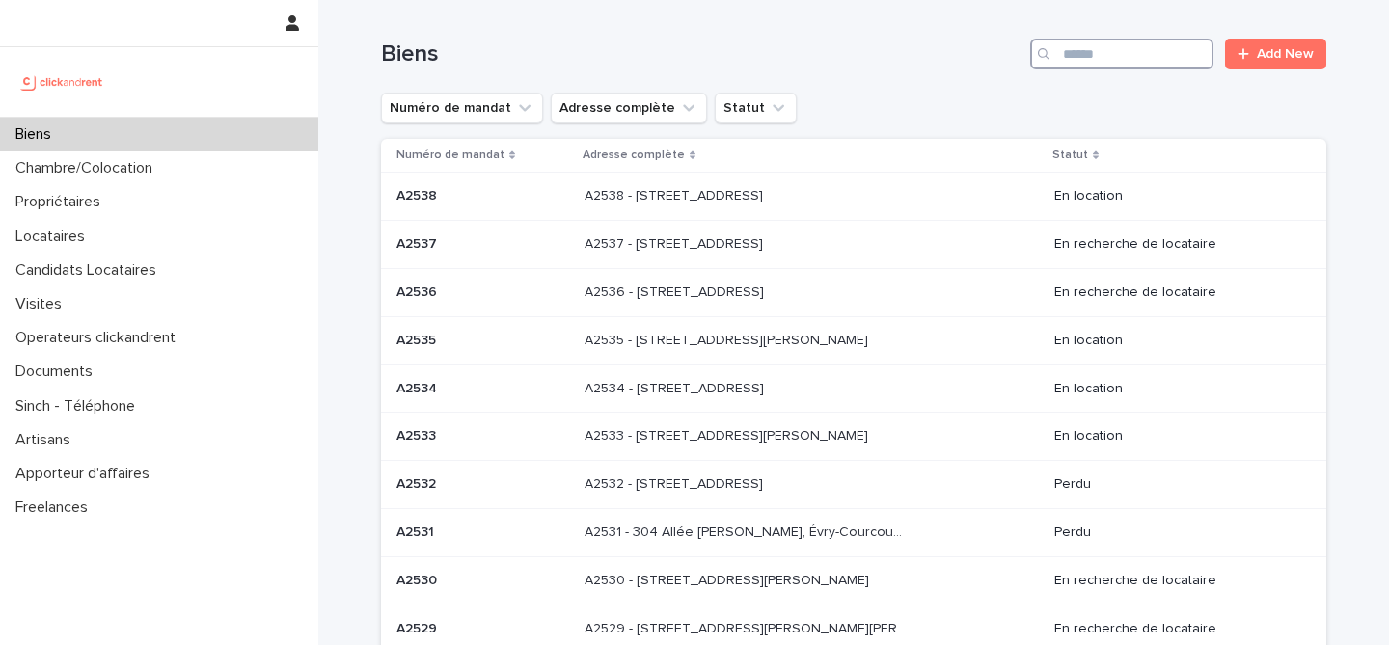
click at [1067, 64] on input "Search" at bounding box center [1121, 54] width 183 height 31
paste input "*****"
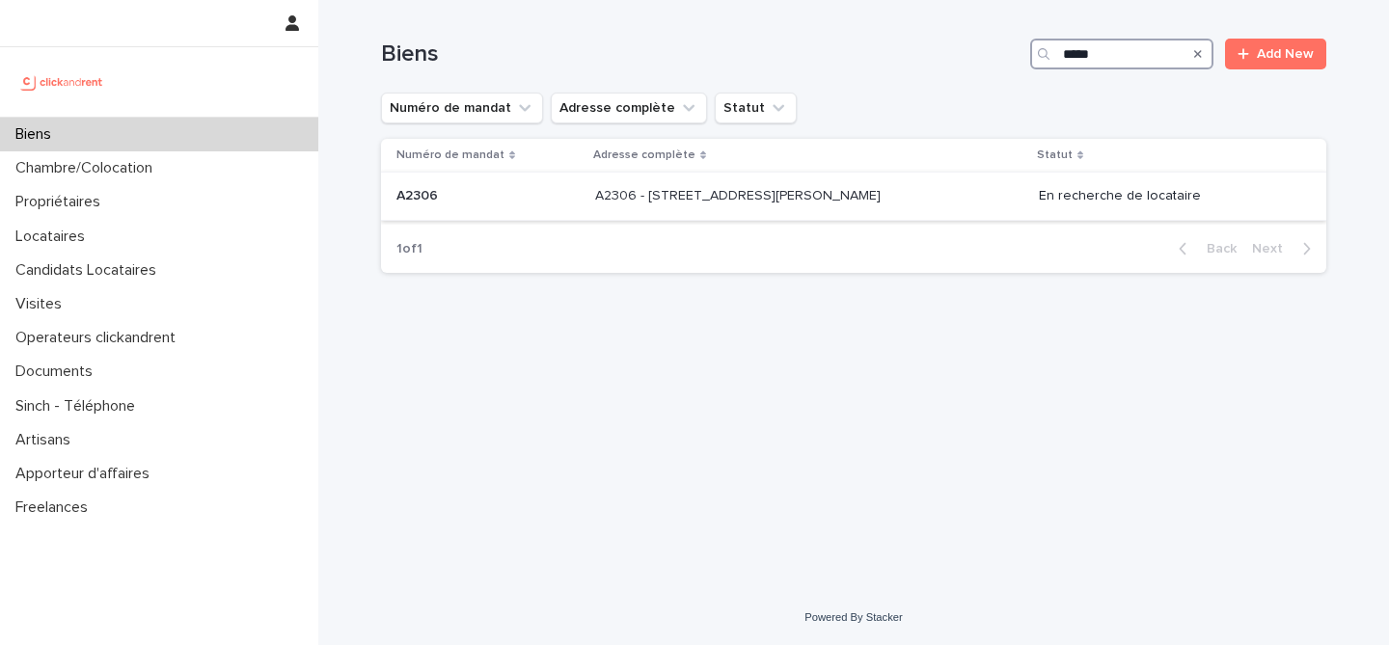
type input "*****"
click at [586, 203] on td "A2306 A2306" at bounding box center [484, 197] width 206 height 48
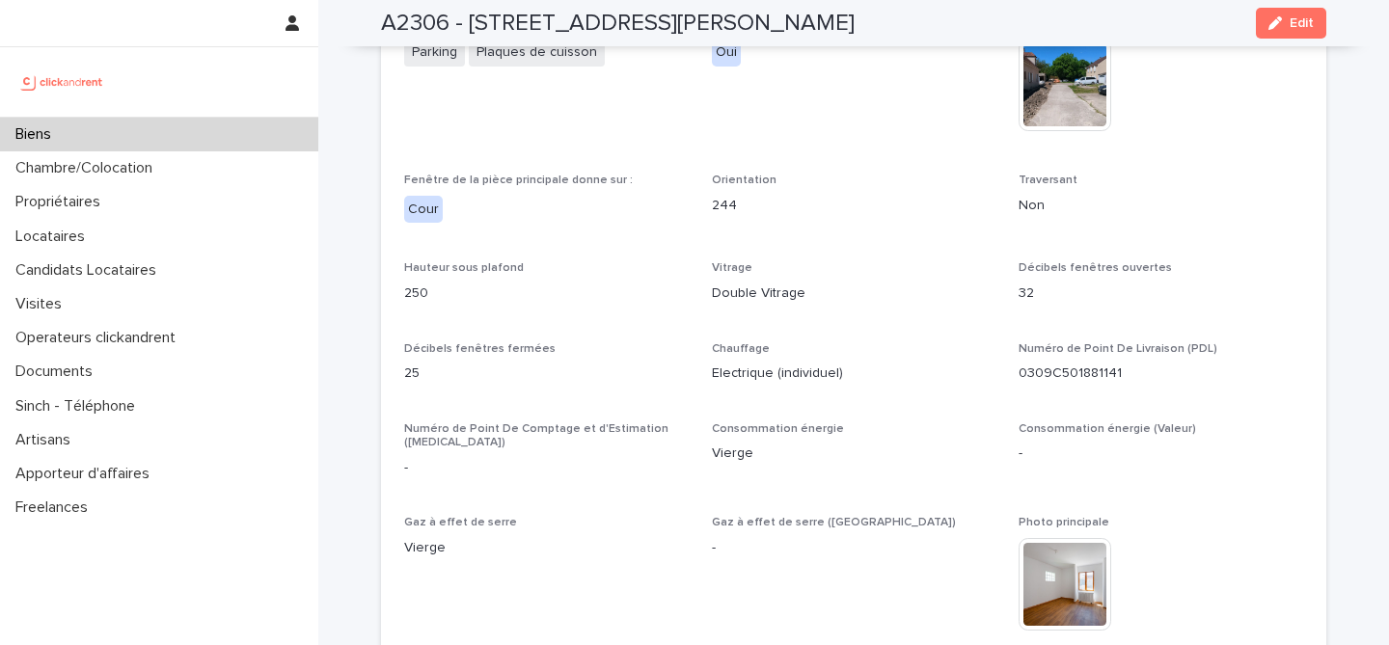
scroll to position [3829, 0]
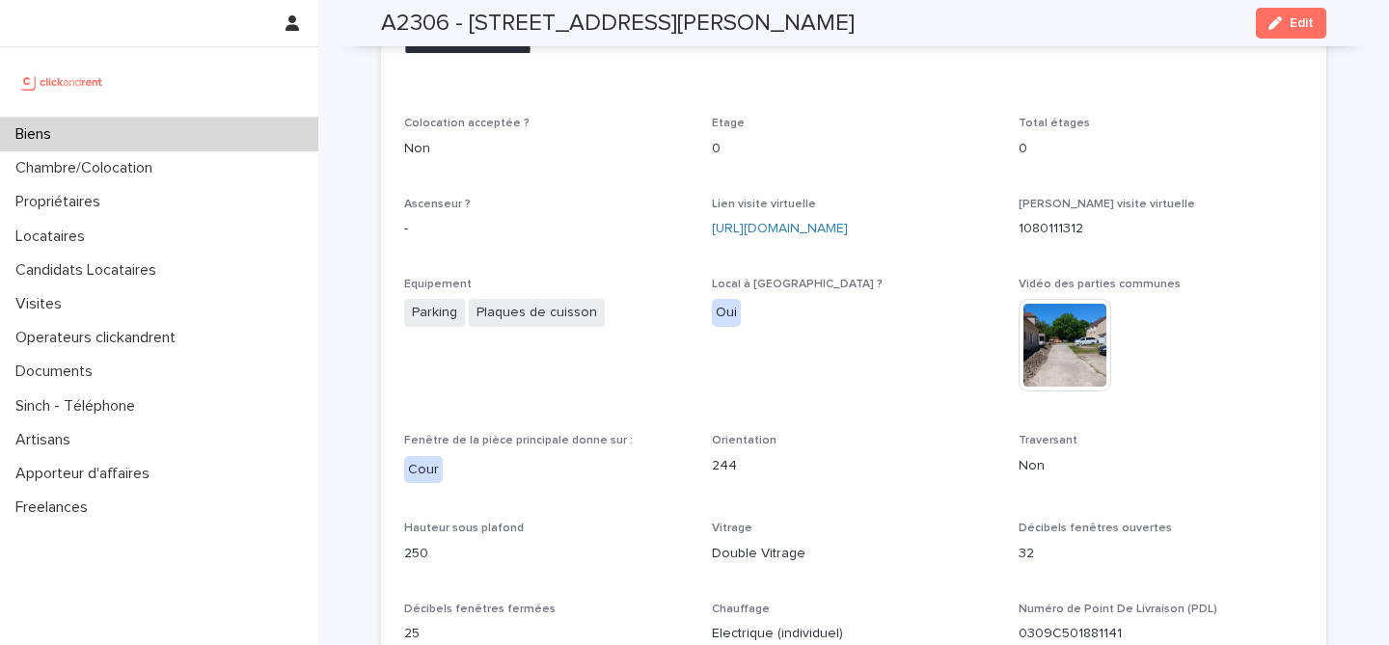
drag, startPoint x: 705, startPoint y: 214, endPoint x: 962, endPoint y: 251, distance: 260.1
click at [962, 250] on div "**********" at bounding box center [853, 647] width 899 height 2077
copy link "https://my.matterport.com/show/?m=ejkeH43ktMk"
click at [752, 236] on div "Lien visite virtuelle https://my.matterport.com/show/?m=ejkeH43ktMk" at bounding box center [854, 226] width 284 height 57
drag, startPoint x: 700, startPoint y: 211, endPoint x: 969, endPoint y: 241, distance: 270.7
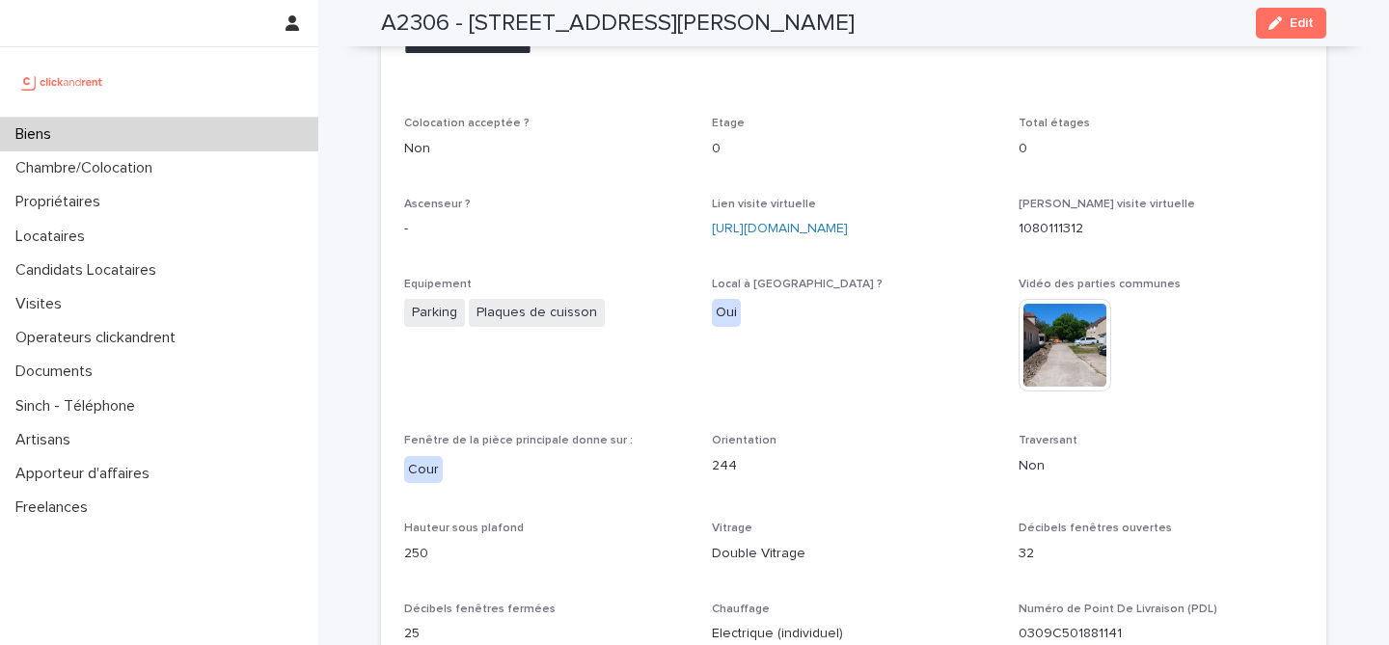
click at [969, 241] on div "**********" at bounding box center [853, 647] width 899 height 2077
copy link "https://my.matterport.com/show/?m=ejkeH43ktMk"
click at [932, 340] on span "Local à vélo ? Oui" at bounding box center [854, 344] width 284 height 133
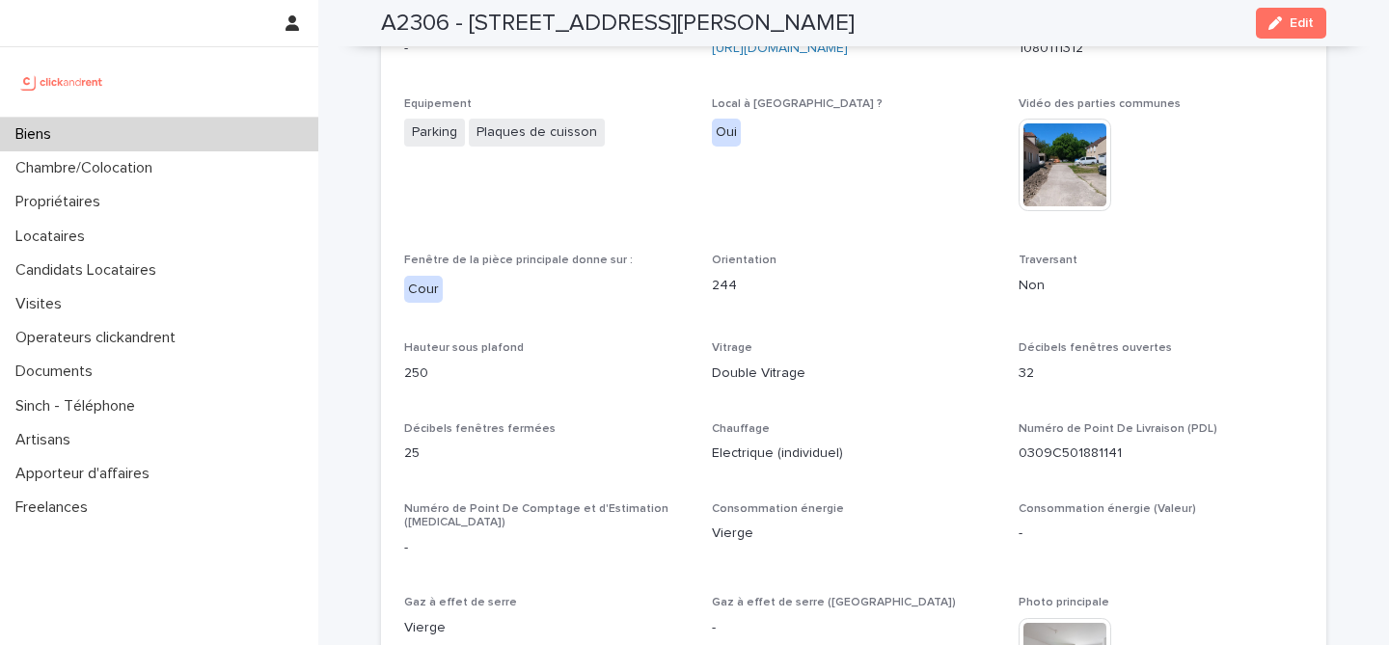
scroll to position [3793, 0]
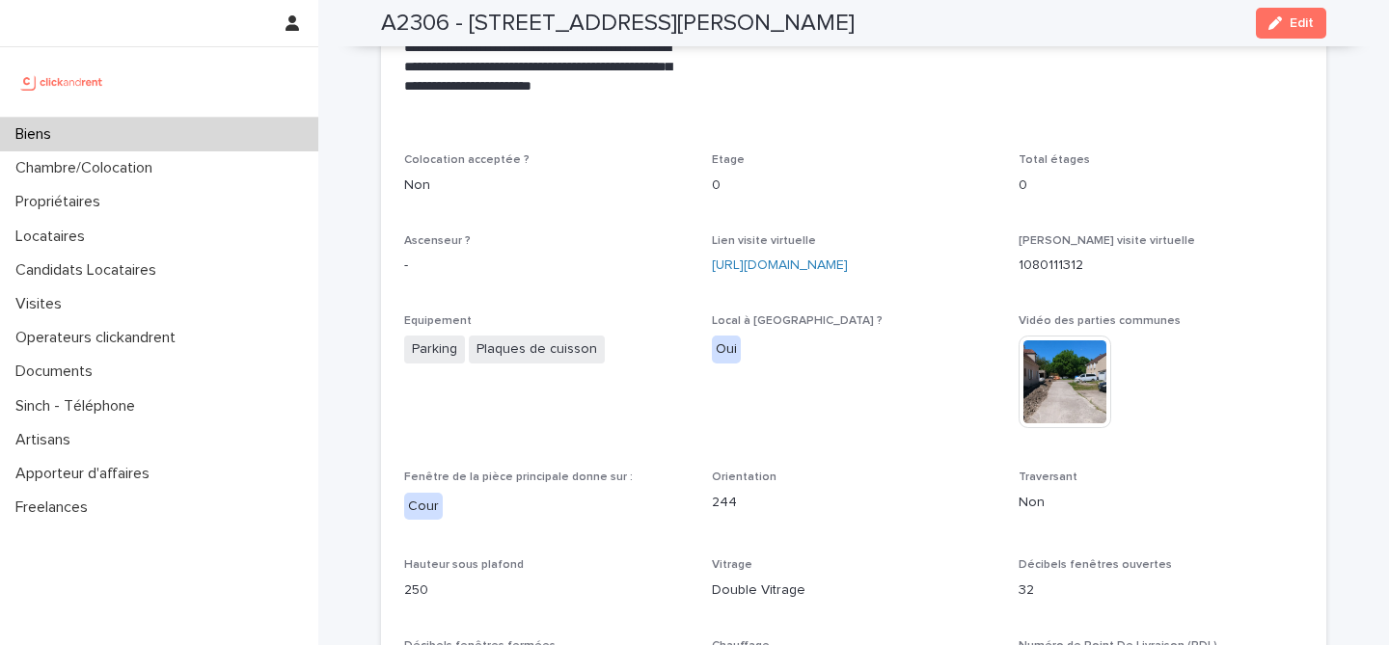
click at [847, 256] on div "https://my.matterport.com/show/?m=ejkeH43ktMk" at bounding box center [854, 266] width 284 height 20
click at [846, 258] on link "https://my.matterport.com/show/?m=ejkeH43ktMk" at bounding box center [780, 265] width 136 height 14
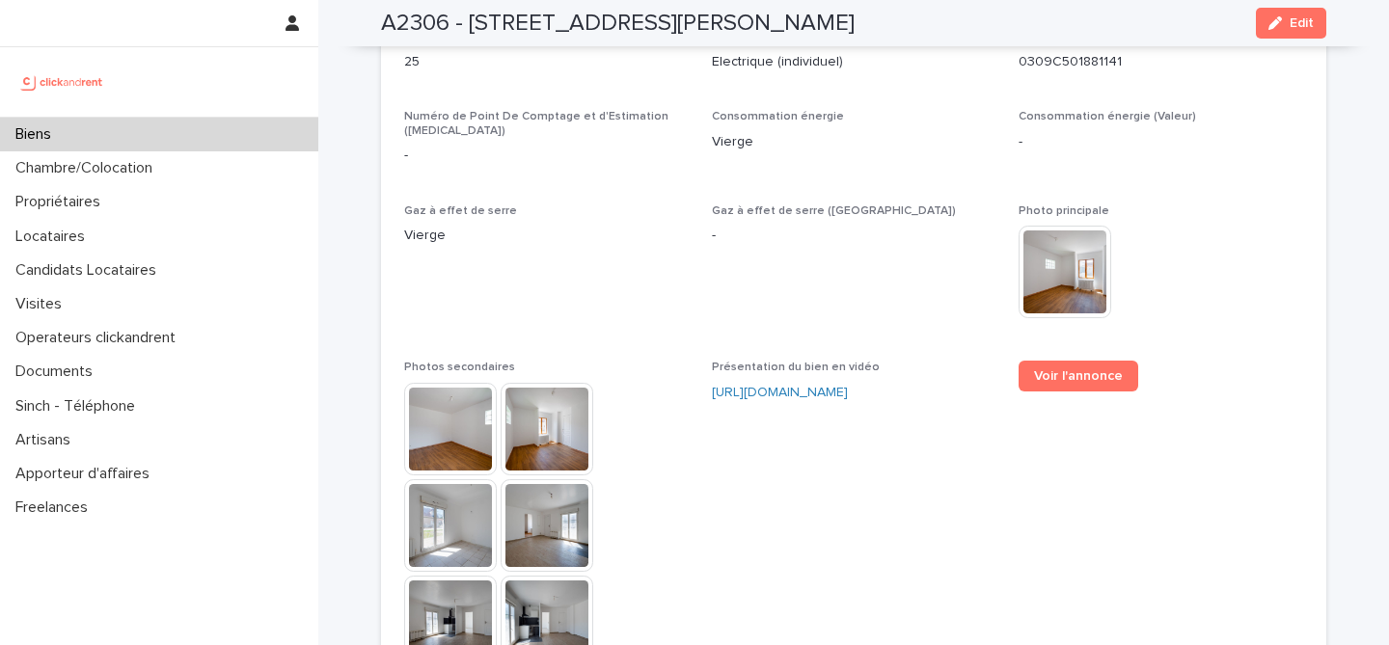
scroll to position [4331, 0]
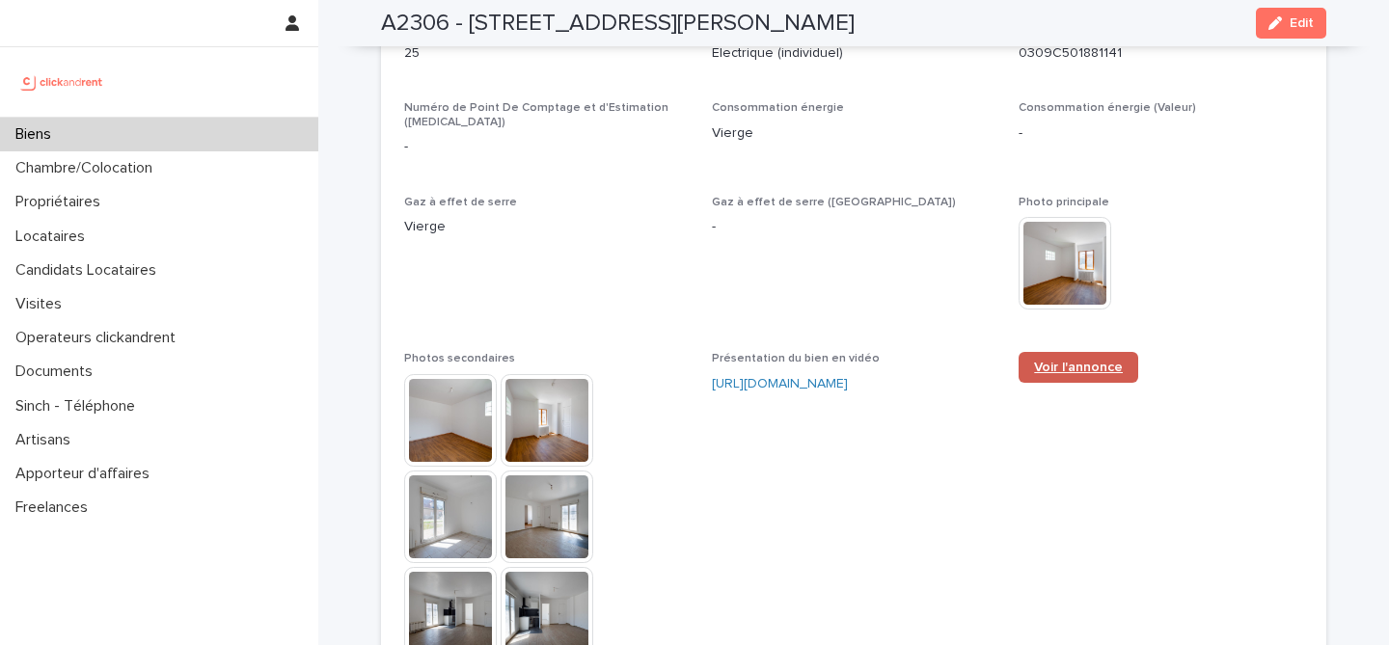
click at [1062, 353] on link "Voir l'annonce" at bounding box center [1078, 367] width 120 height 31
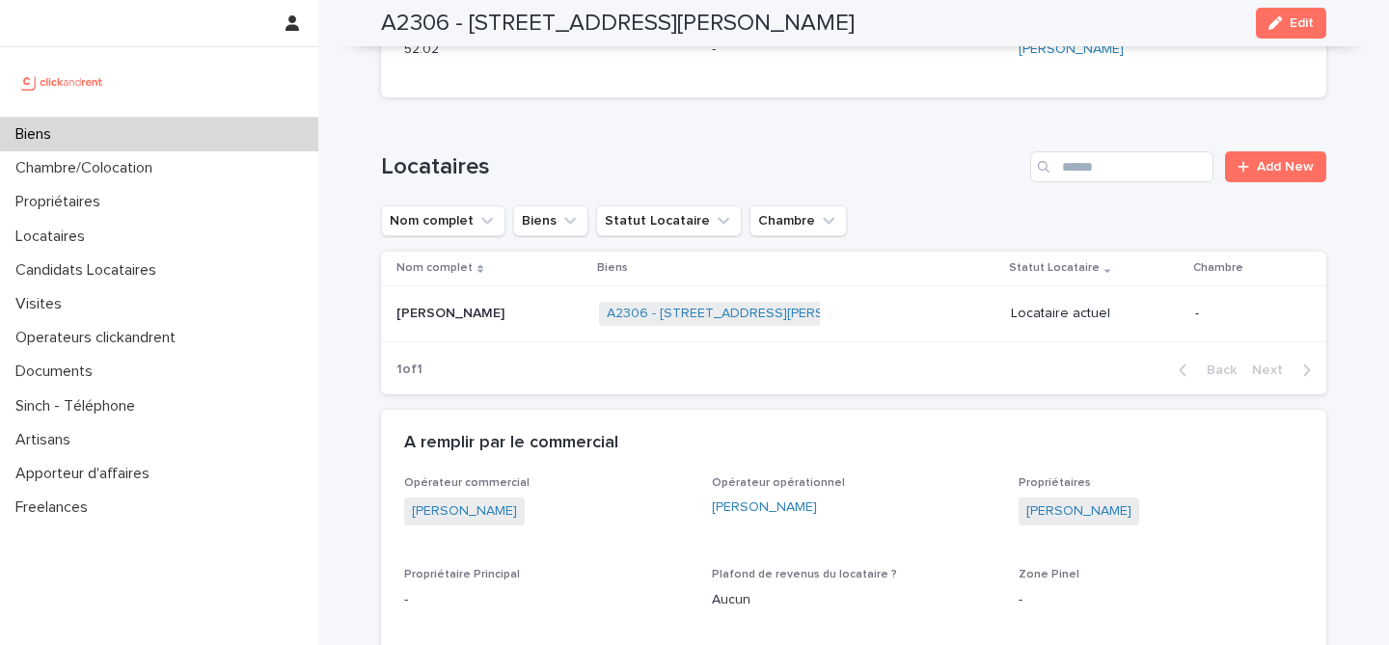
scroll to position [564, 0]
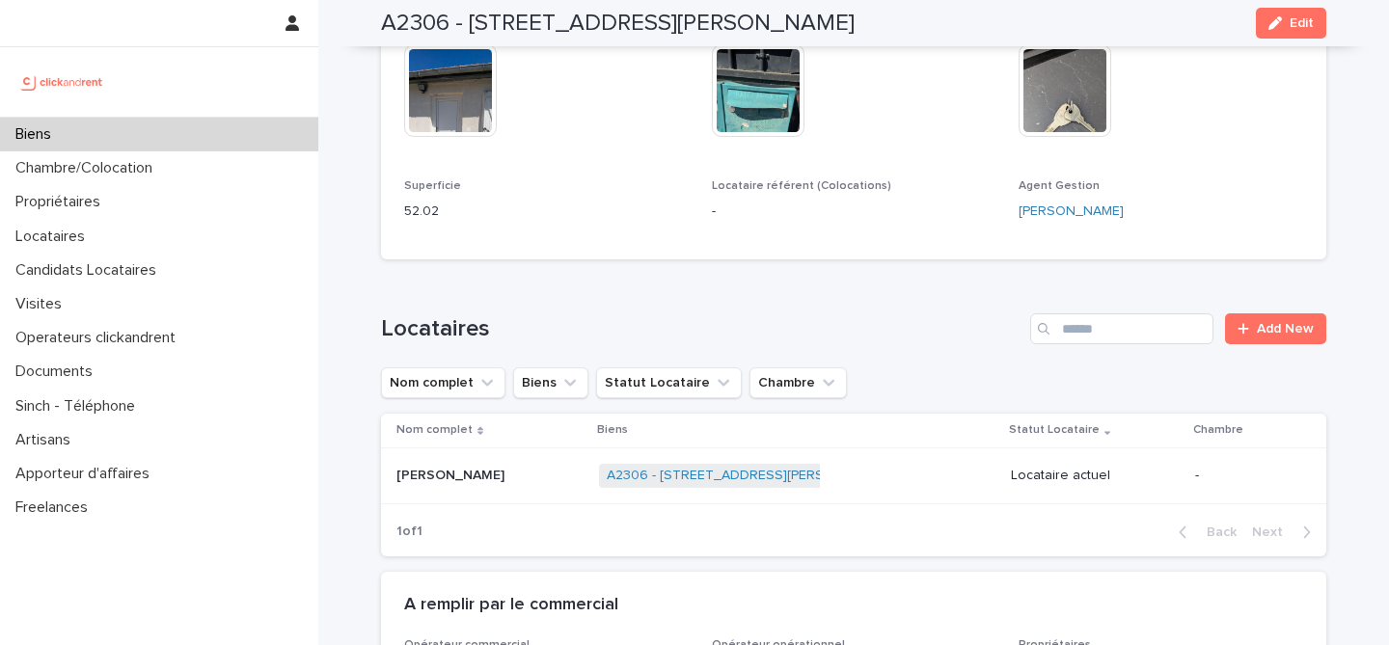
click at [244, 149] on div "Biens" at bounding box center [159, 135] width 318 height 34
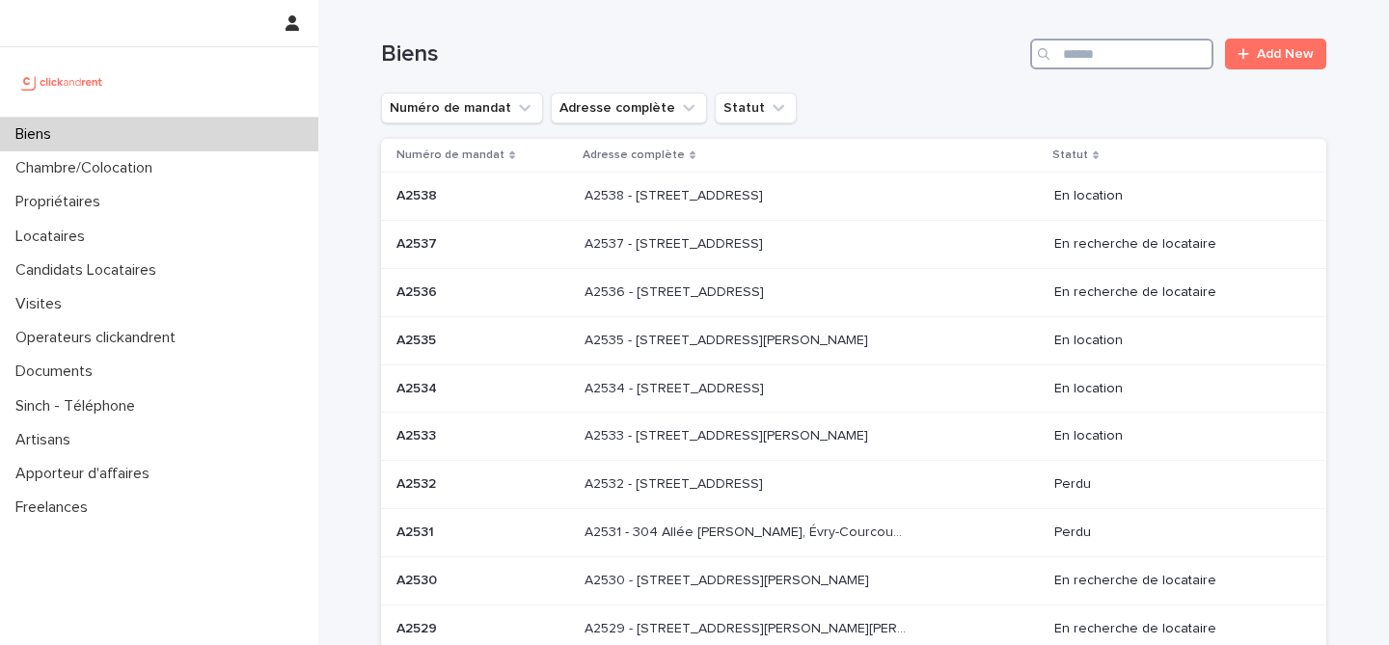
click at [1130, 55] on input "Search" at bounding box center [1121, 54] width 183 height 31
paste input "*****"
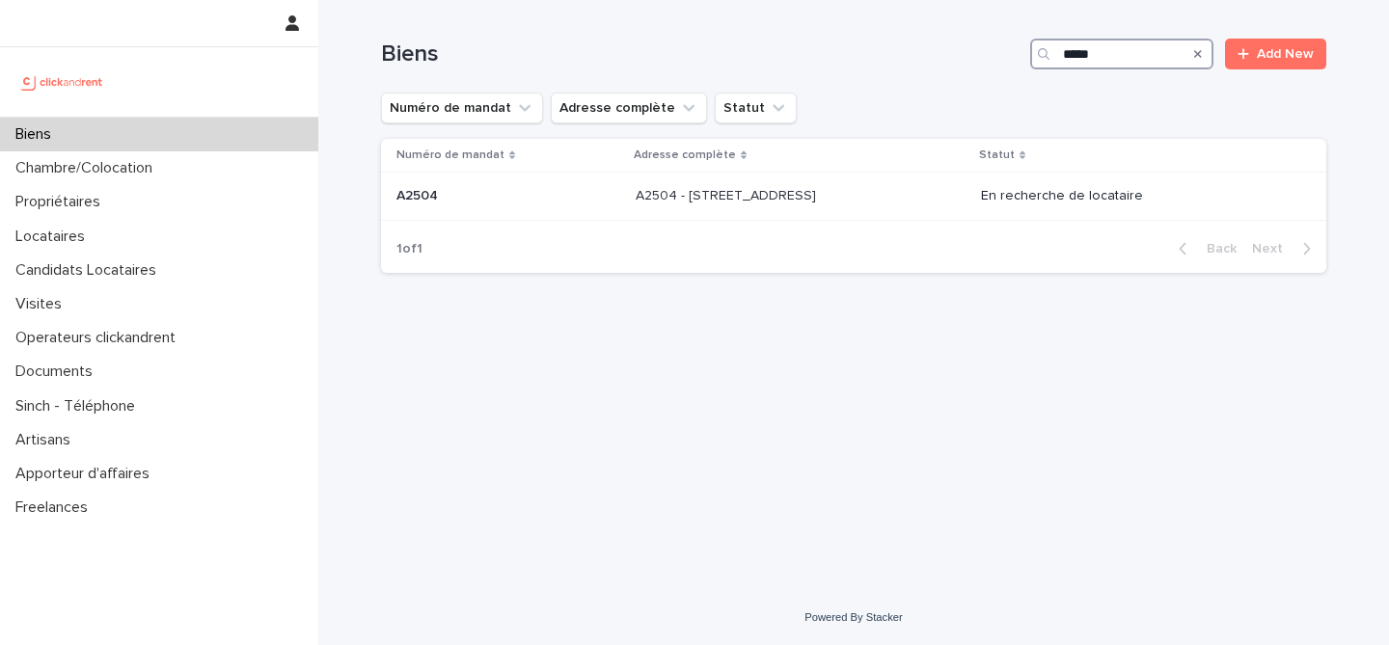
type input "*****"
click at [579, 197] on p at bounding box center [508, 196] width 224 height 16
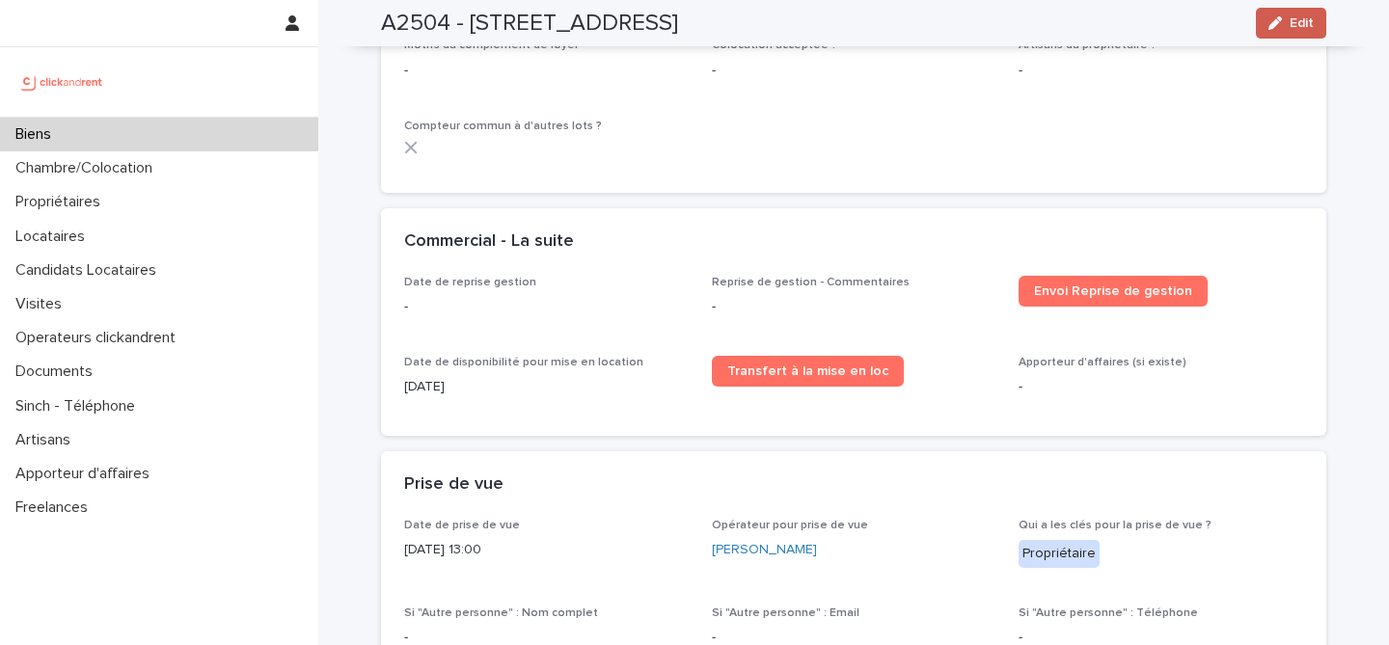
scroll to position [2841, 0]
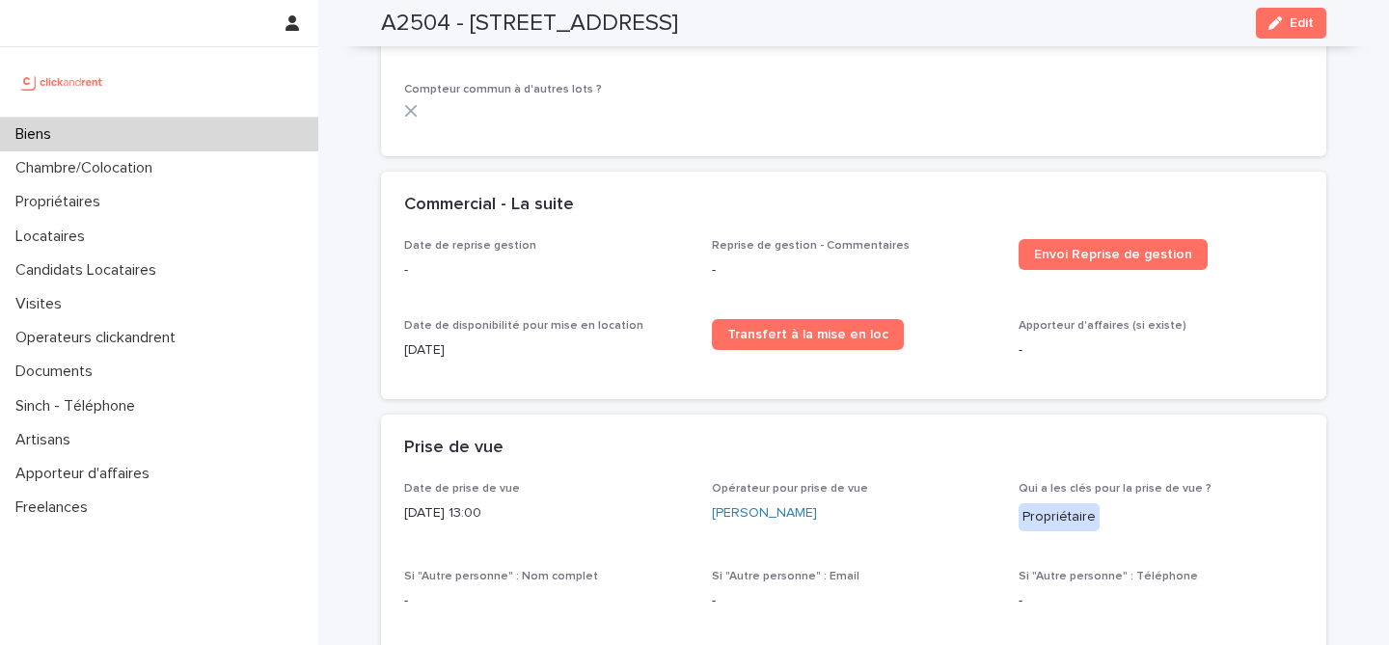
click at [1337, 8] on div "A2504 - 30 rue Belgrand, Paris 75020 Edit" at bounding box center [854, 23] width 1038 height 46
click at [1297, 19] on span "Edit" at bounding box center [1301, 23] width 24 height 14
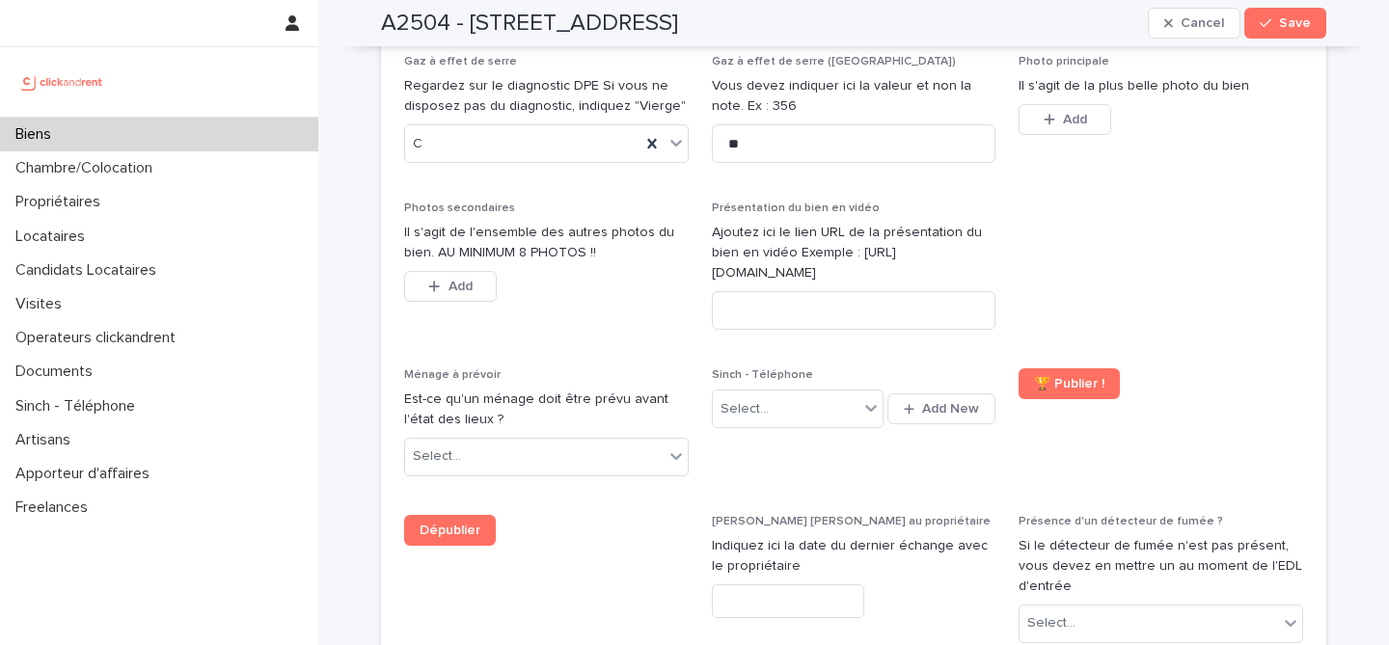
scroll to position [7394, 0]
click at [830, 392] on div "Select..." at bounding box center [786, 408] width 146 height 32
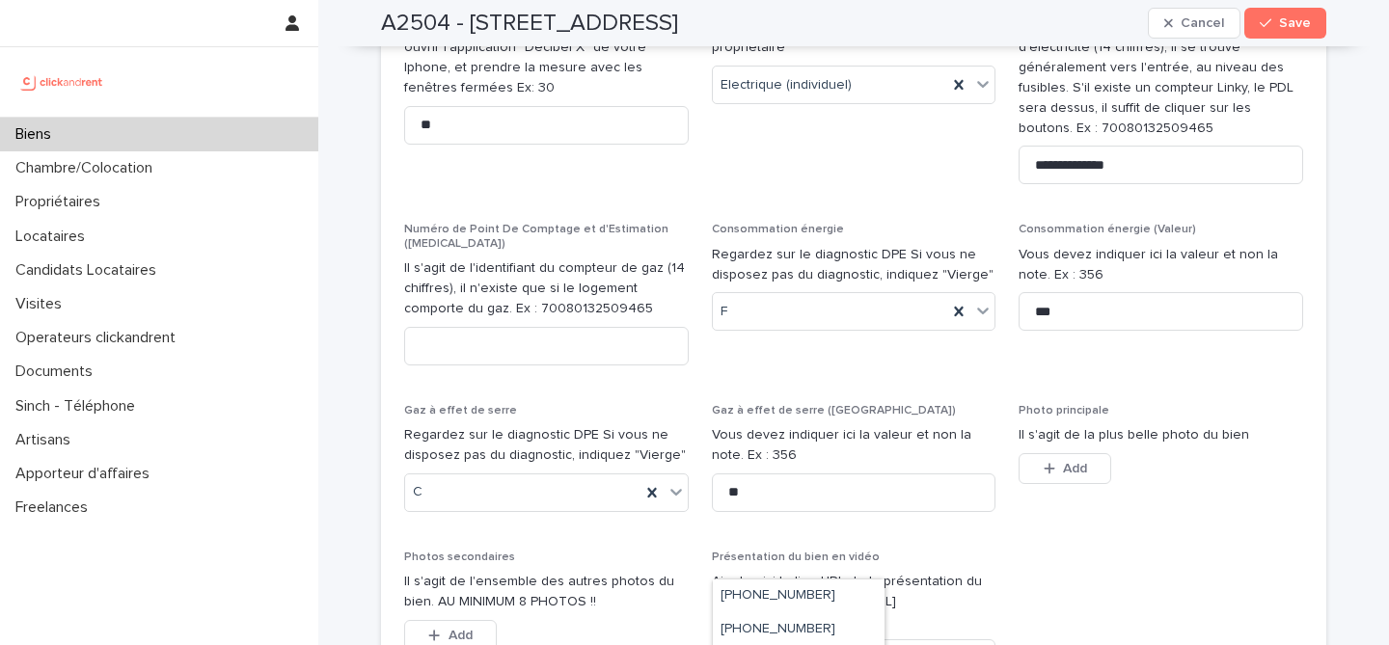
type textarea "**********"
type input "*"
type input "***"
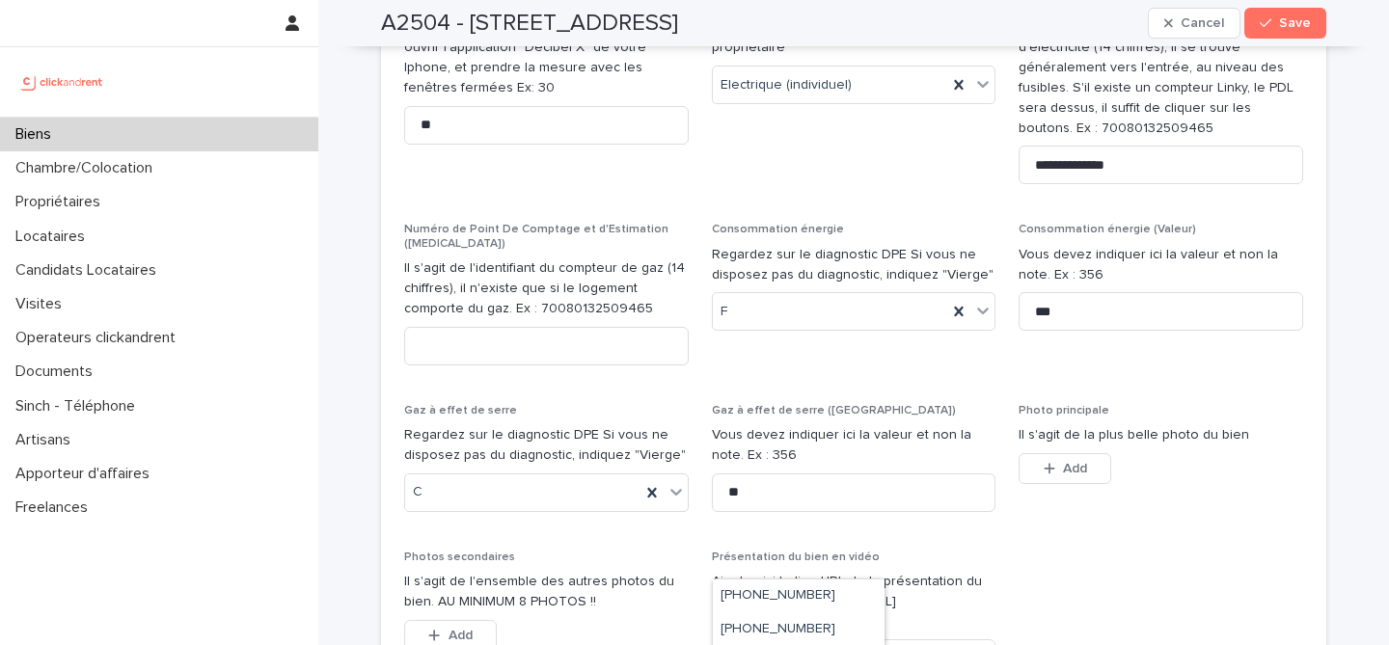
type input "**"
type input "**********"
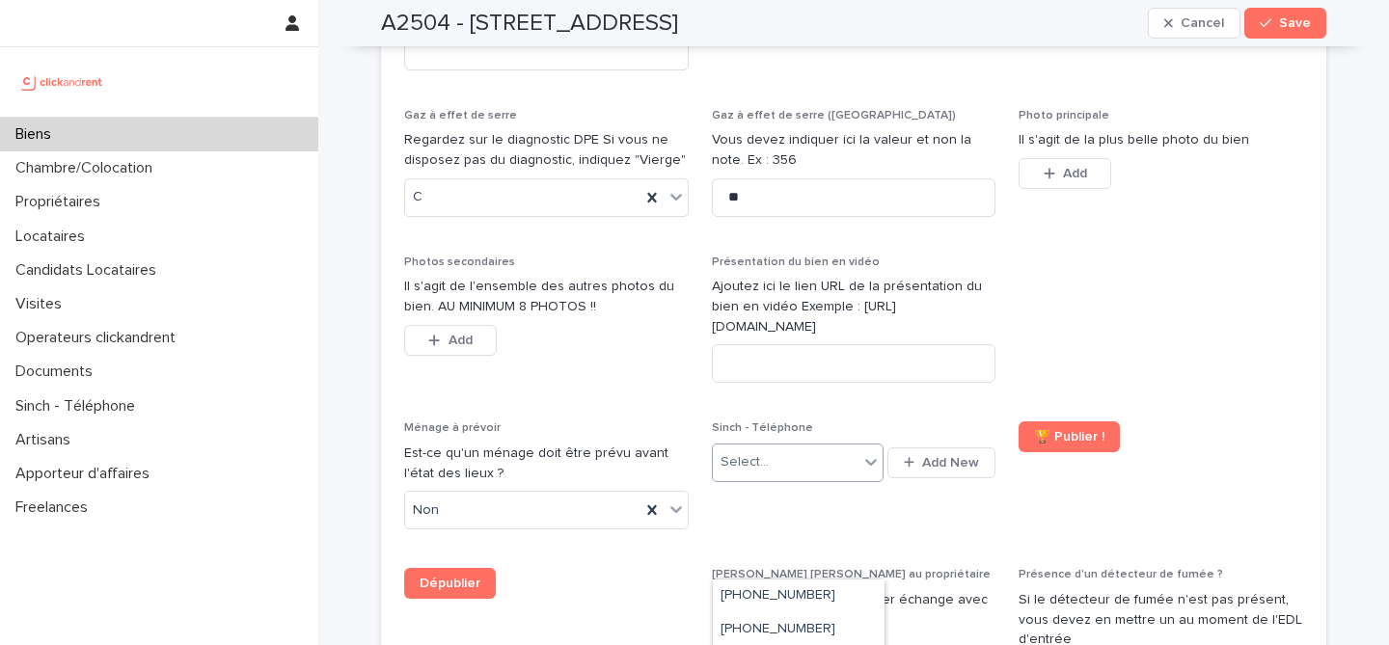
scroll to position [7700, 0]
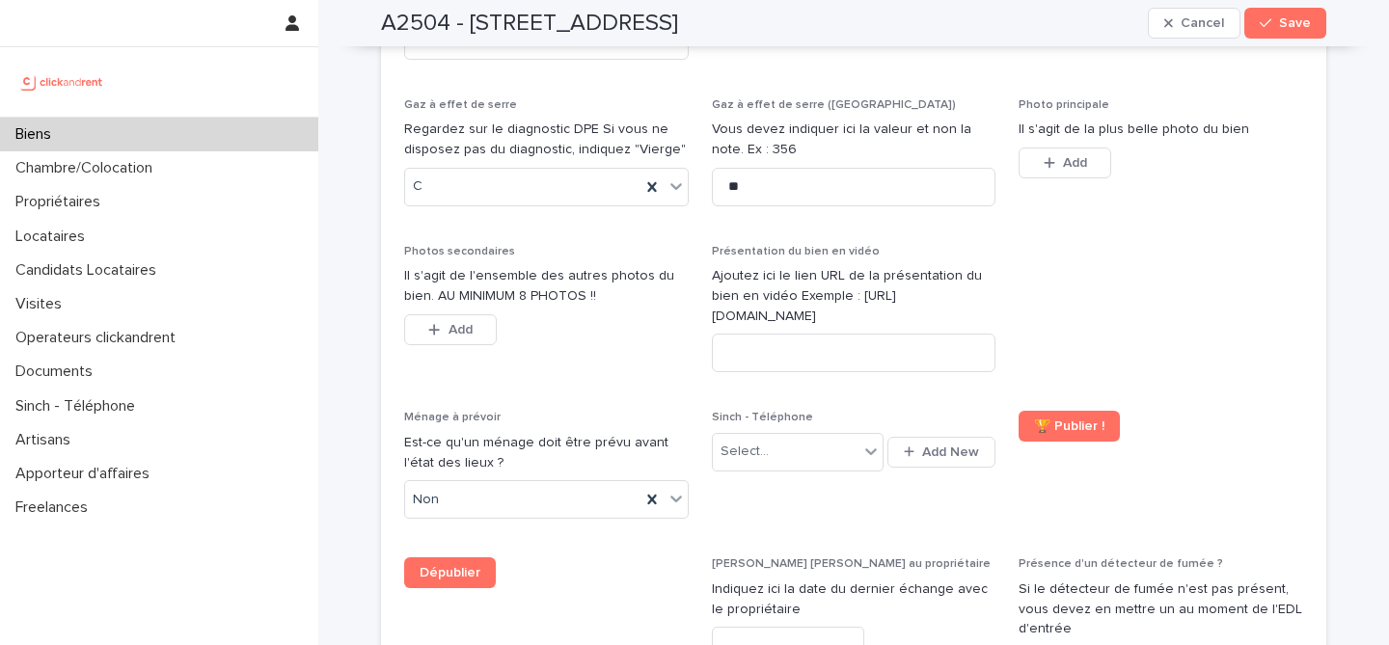
click at [932, 580] on p "Indiquez ici la date du dernier échange avec le propriétaire" at bounding box center [854, 600] width 284 height 41
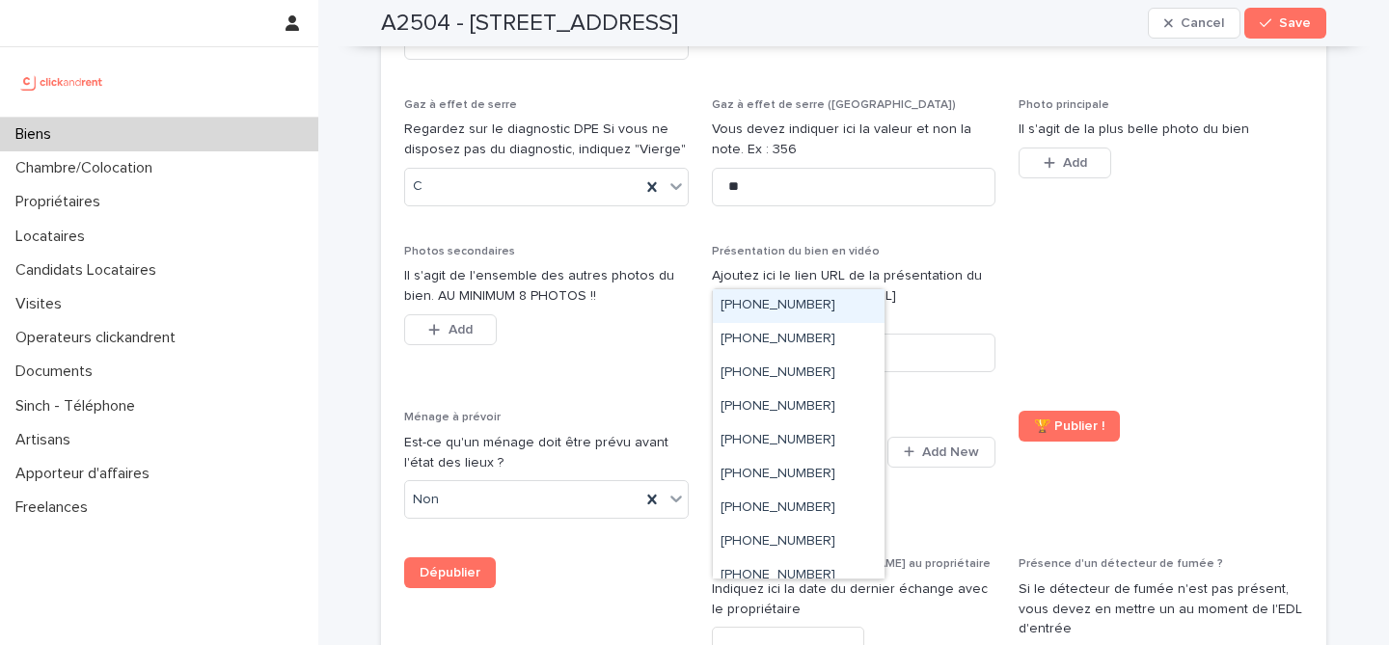
click at [832, 436] on div "Select..." at bounding box center [786, 452] width 146 height 32
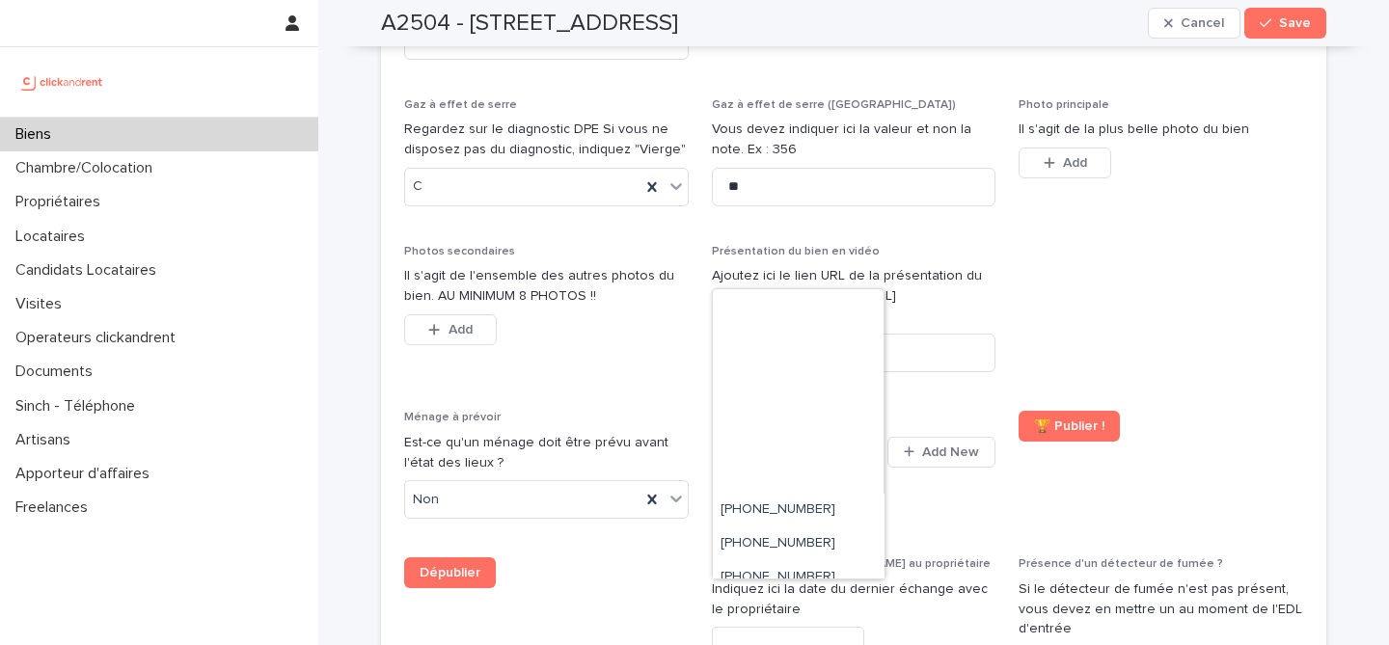
scroll to position [829, 0]
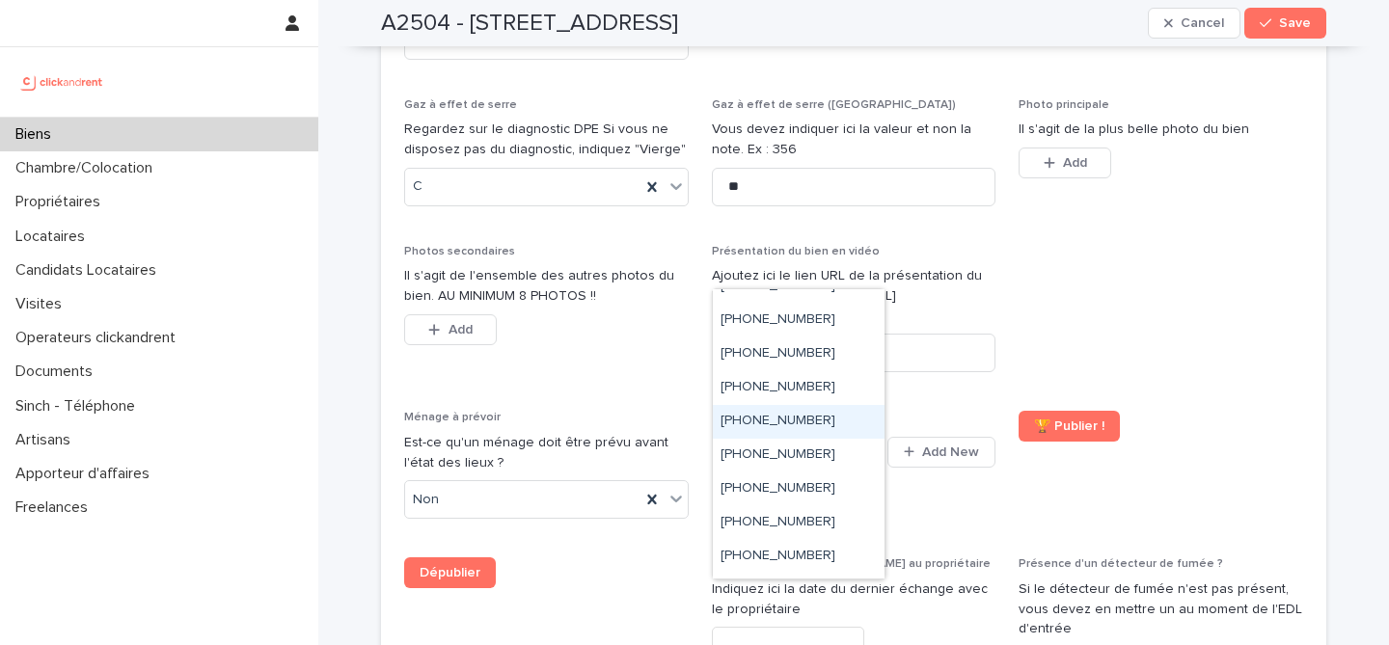
click at [835, 432] on div "+33755517193" at bounding box center [799, 422] width 172 height 34
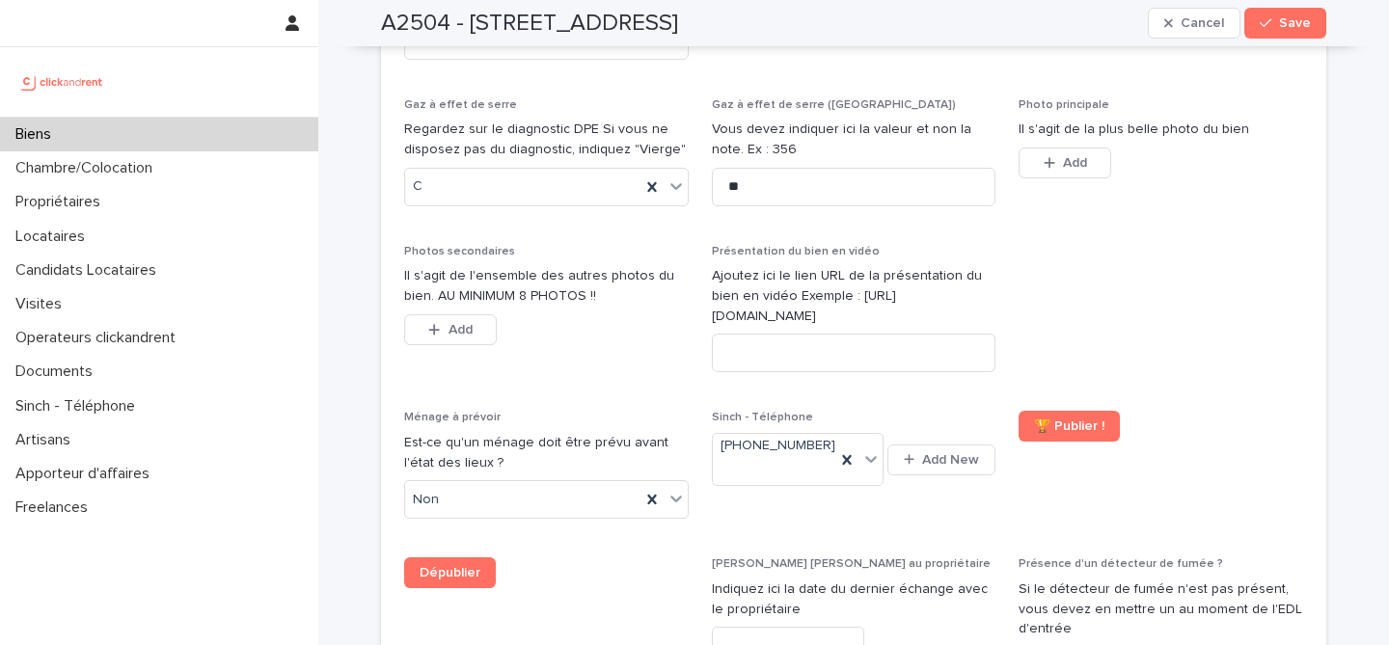
click at [923, 557] on div "Dernier appel au propriétaire Indiquez ici la date du dernier échange avec le p…" at bounding box center [854, 616] width 284 height 119
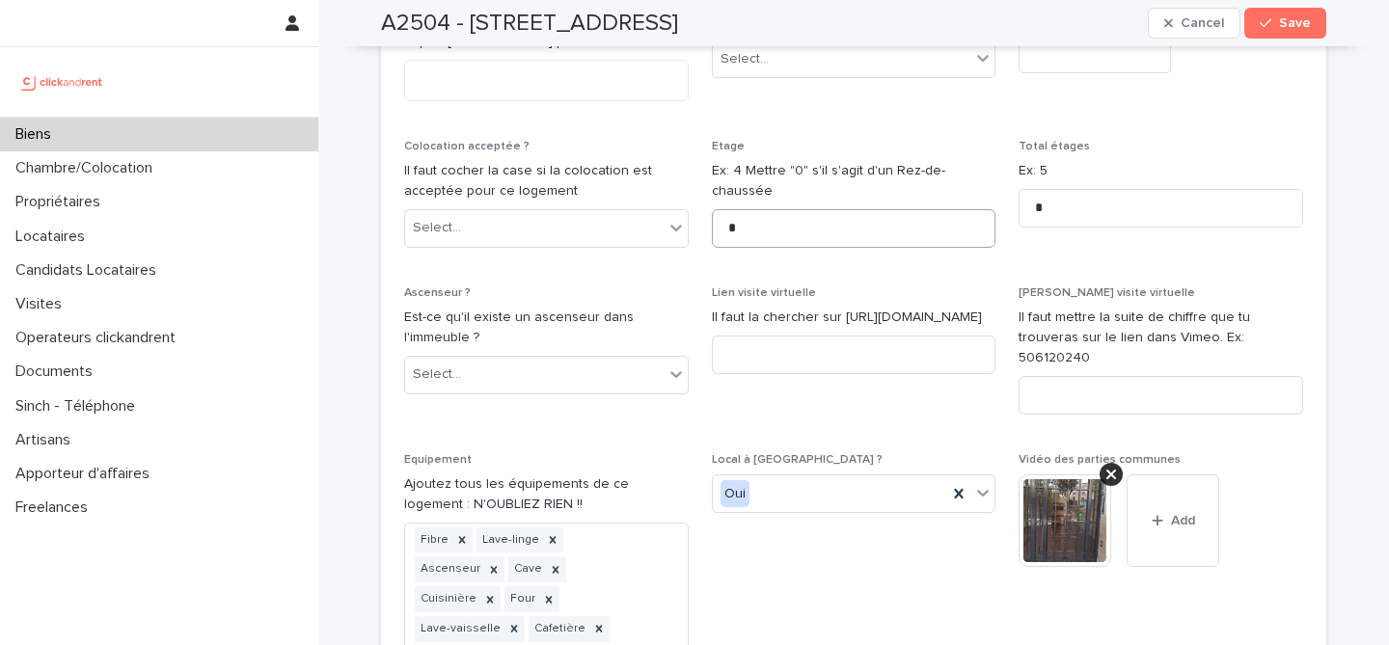
scroll to position [6230, 0]
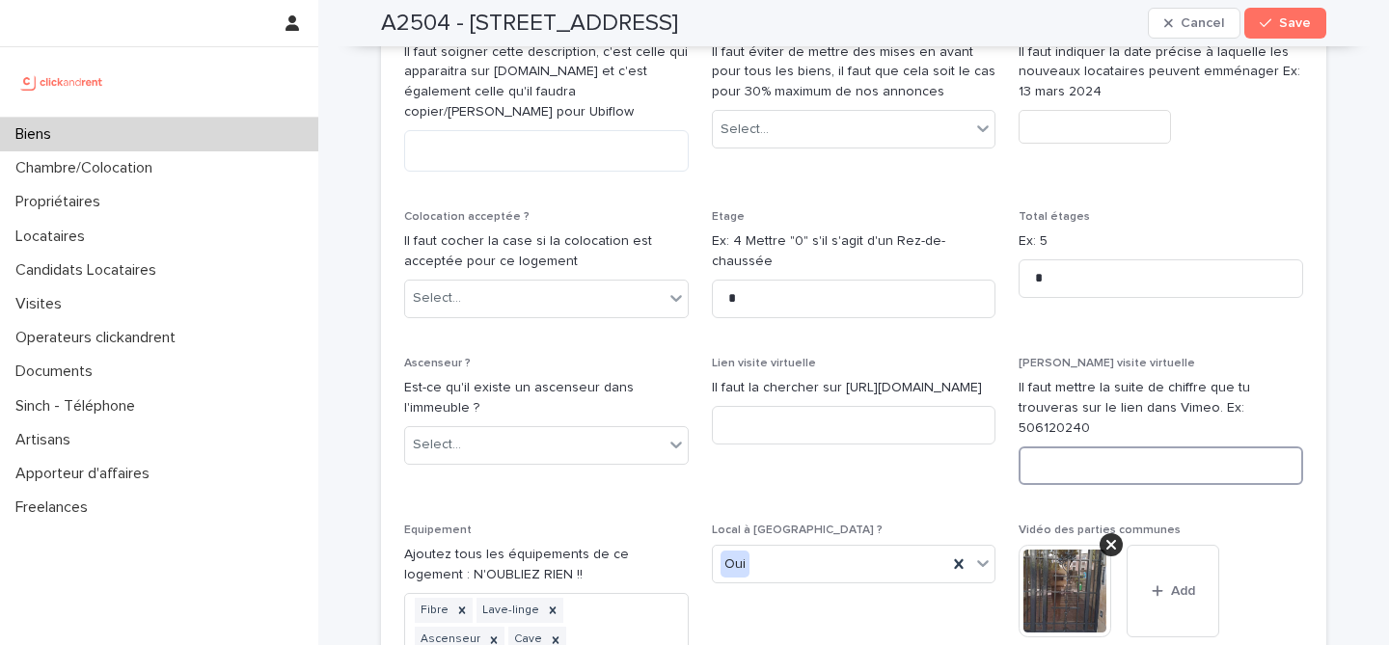
click at [1091, 446] on input at bounding box center [1160, 465] width 284 height 39
paste input "**********"
drag, startPoint x: 1145, startPoint y: 349, endPoint x: 1027, endPoint y: 343, distance: 117.8
click at [1027, 446] on input "**********" at bounding box center [1160, 465] width 284 height 39
drag, startPoint x: 1104, startPoint y: 346, endPoint x: 1223, endPoint y: 346, distance: 118.6
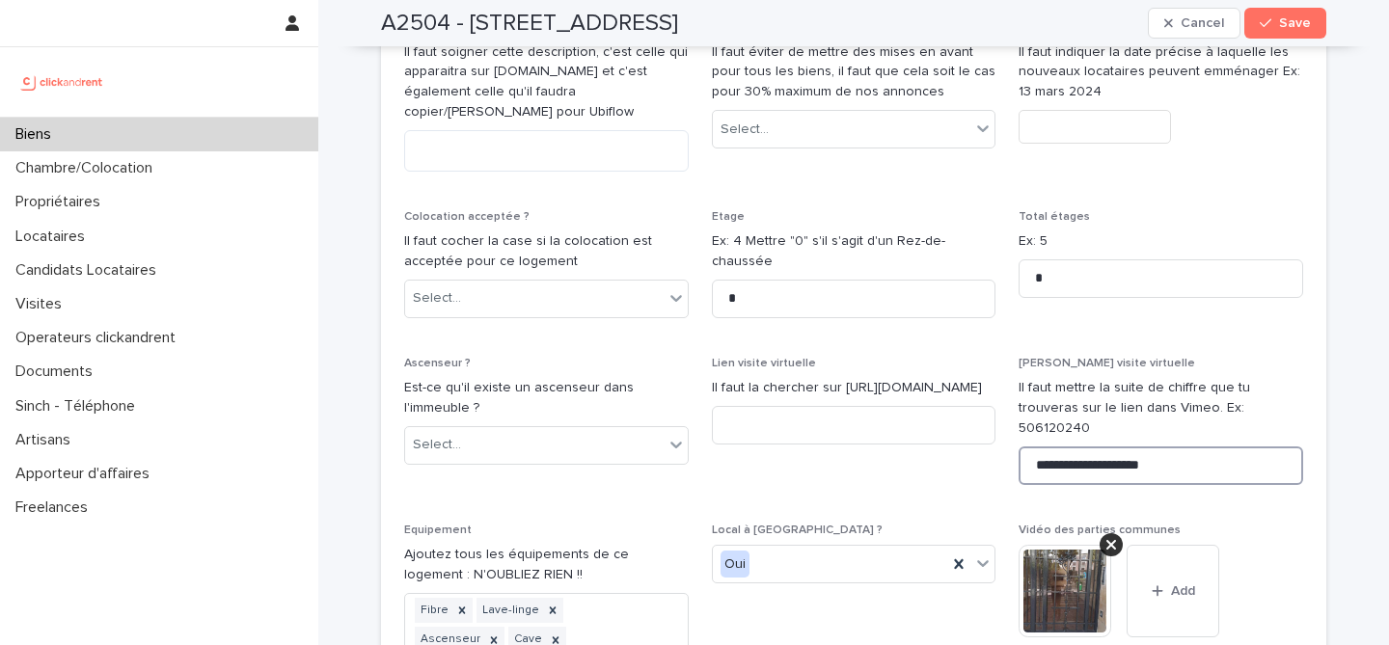
click at [1223, 446] on input "**********" at bounding box center [1160, 465] width 284 height 39
type input "**********"
click at [783, 406] on input at bounding box center [854, 425] width 284 height 39
paste input "**********"
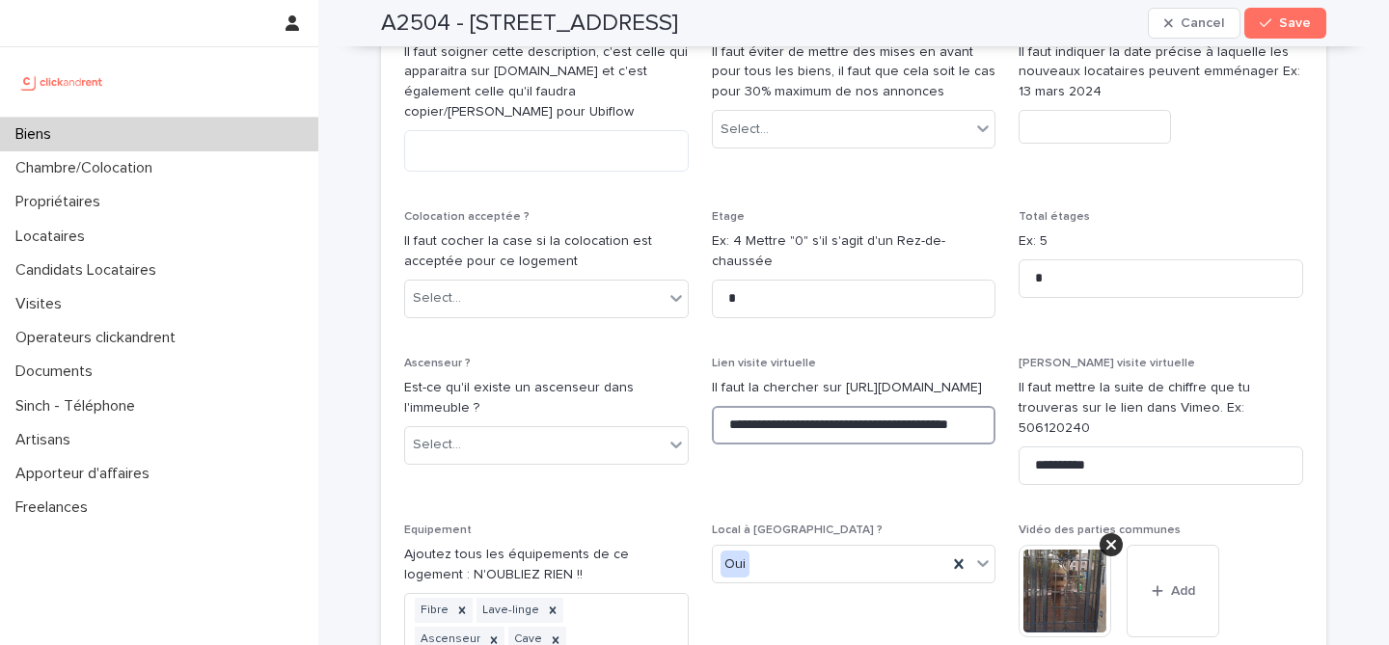
scroll to position [0, 48]
type input "**********"
click at [846, 370] on span "**********" at bounding box center [854, 429] width 284 height 144
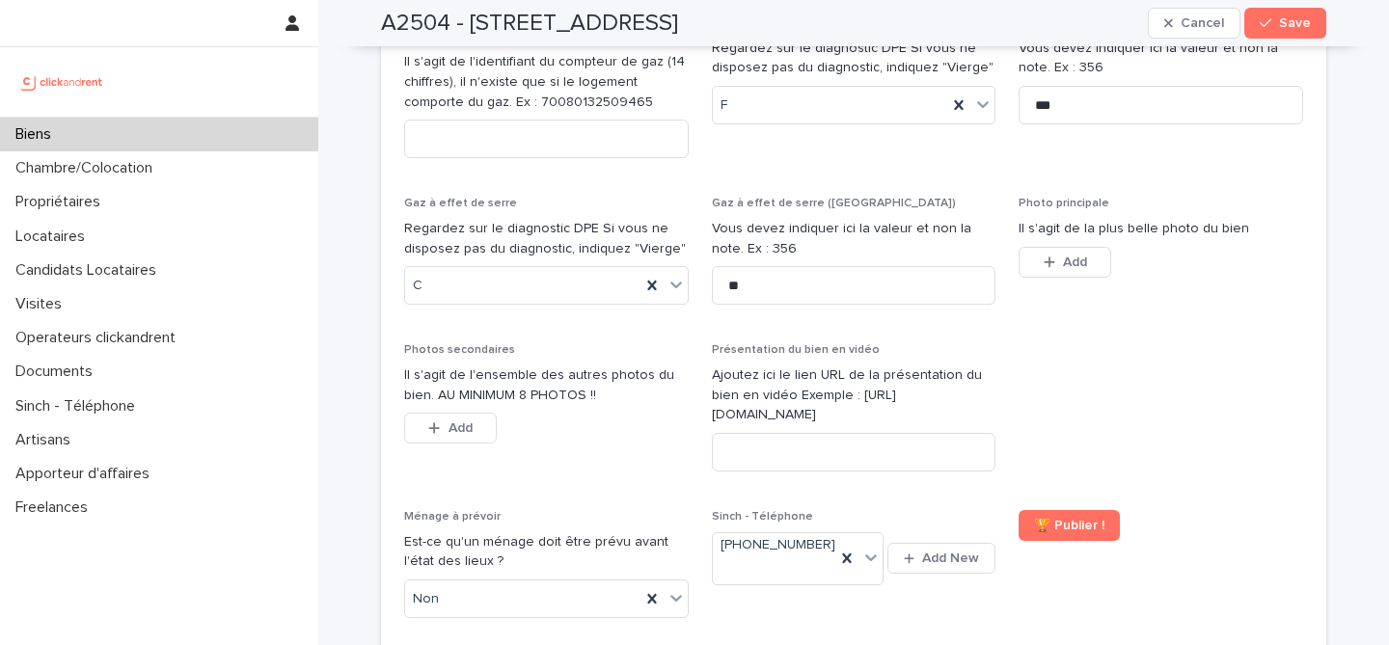
scroll to position [7678, 0]
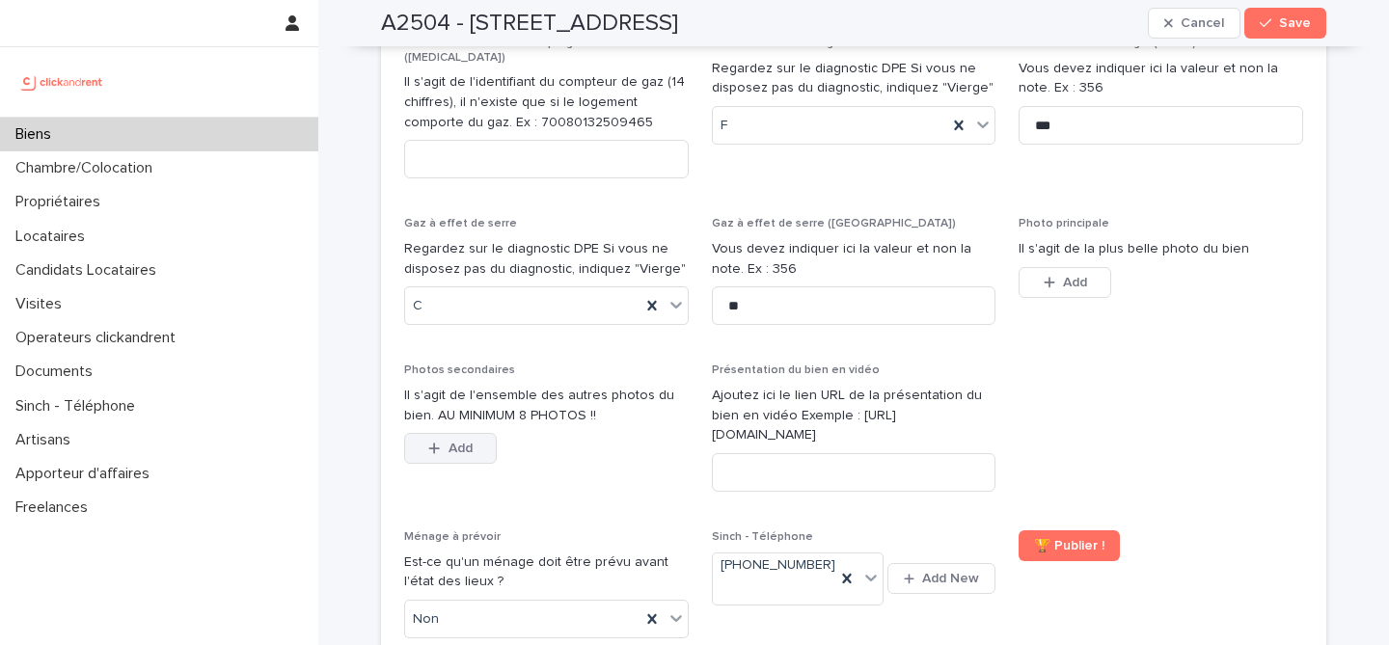
click at [473, 433] on button "Add" at bounding box center [450, 448] width 93 height 31
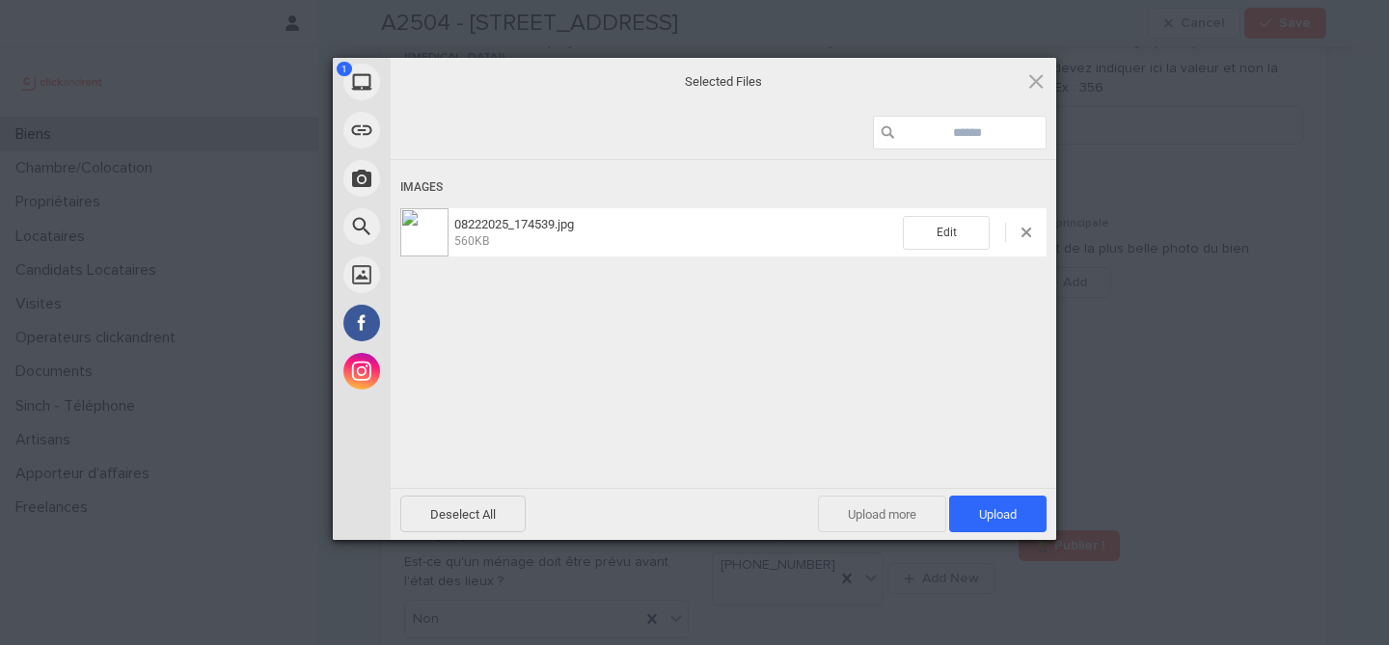
click at [851, 502] on span "Upload more" at bounding box center [882, 514] width 128 height 37
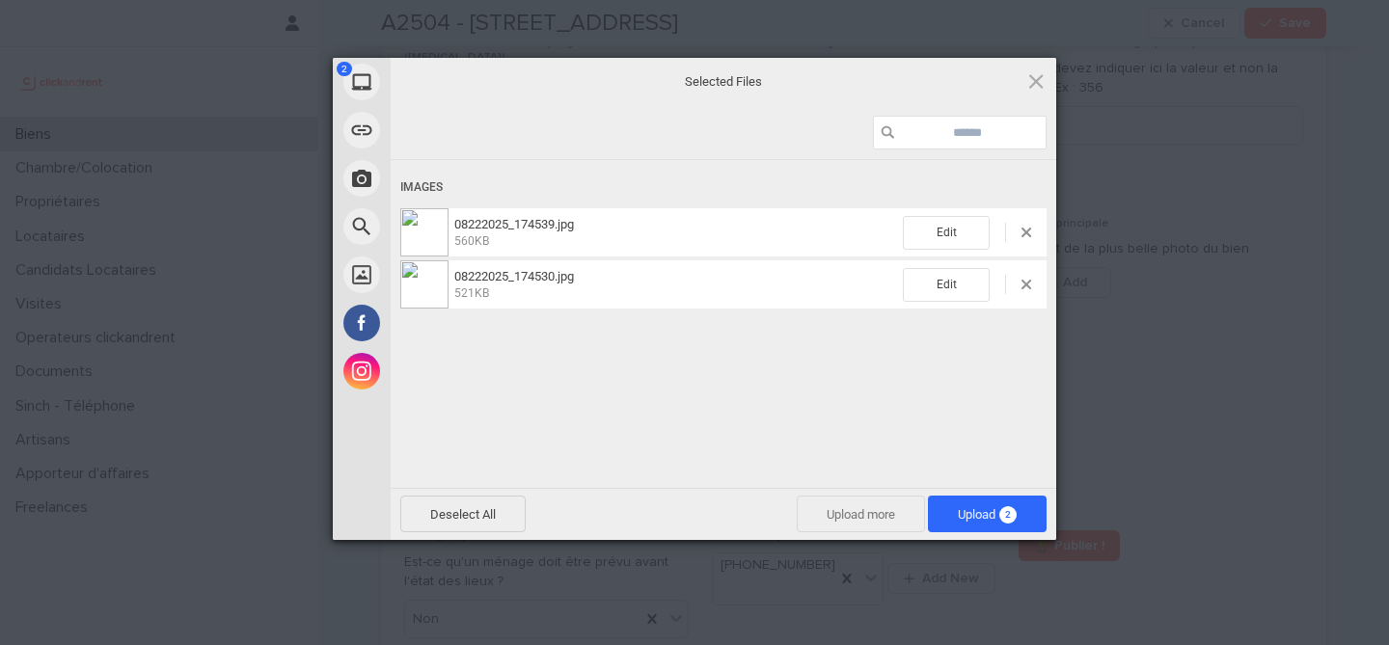
click at [834, 510] on span "Upload more" at bounding box center [861, 514] width 128 height 37
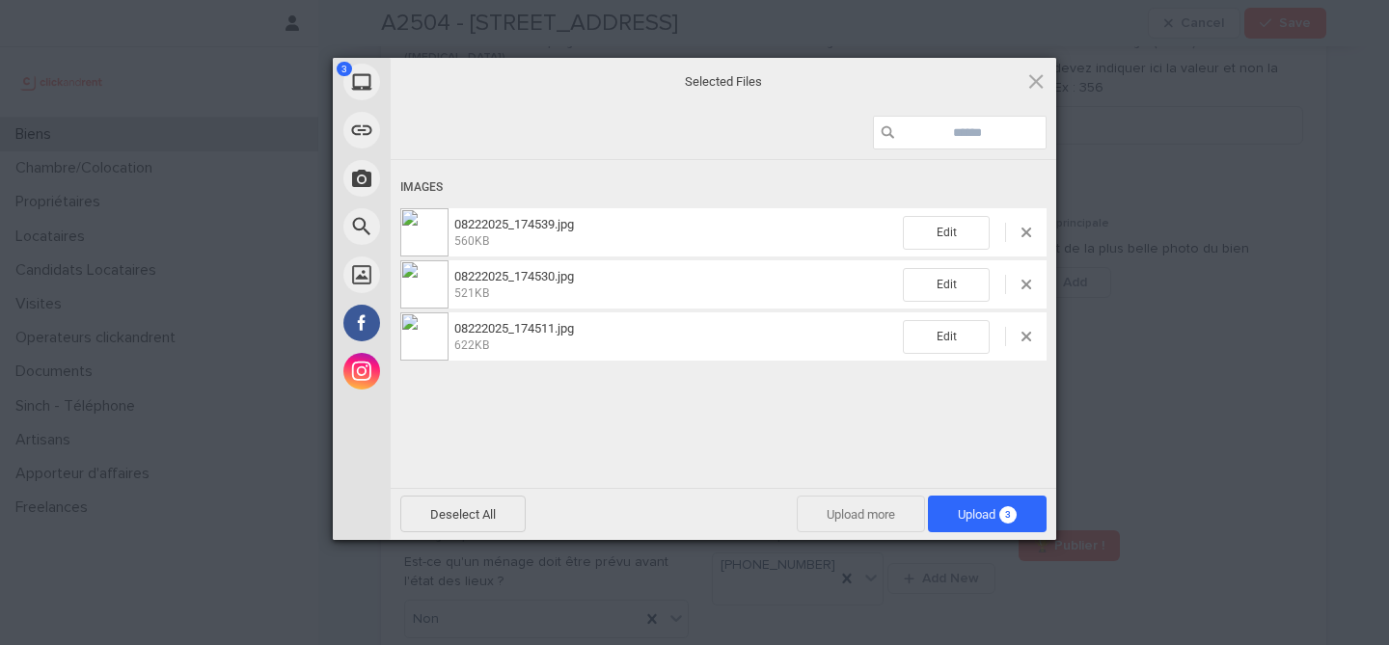
click at [878, 522] on span "Upload more" at bounding box center [861, 514] width 128 height 37
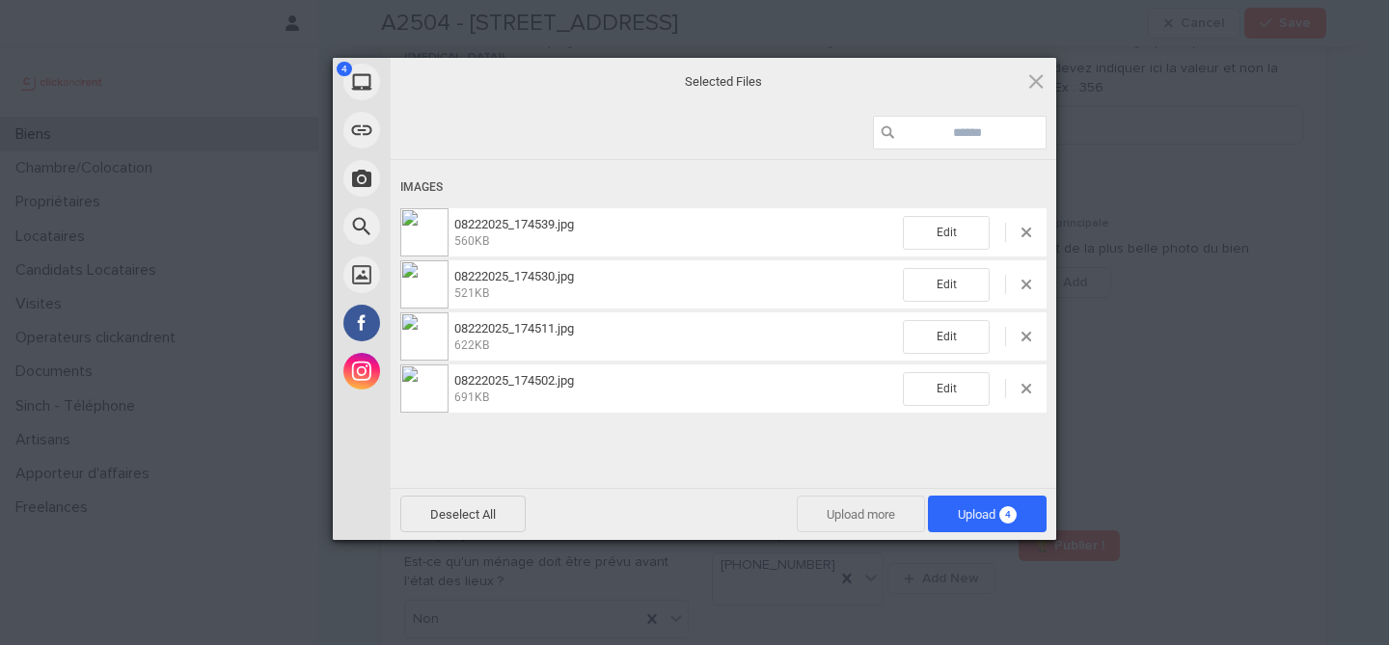
click at [864, 500] on span "Upload more" at bounding box center [861, 514] width 128 height 37
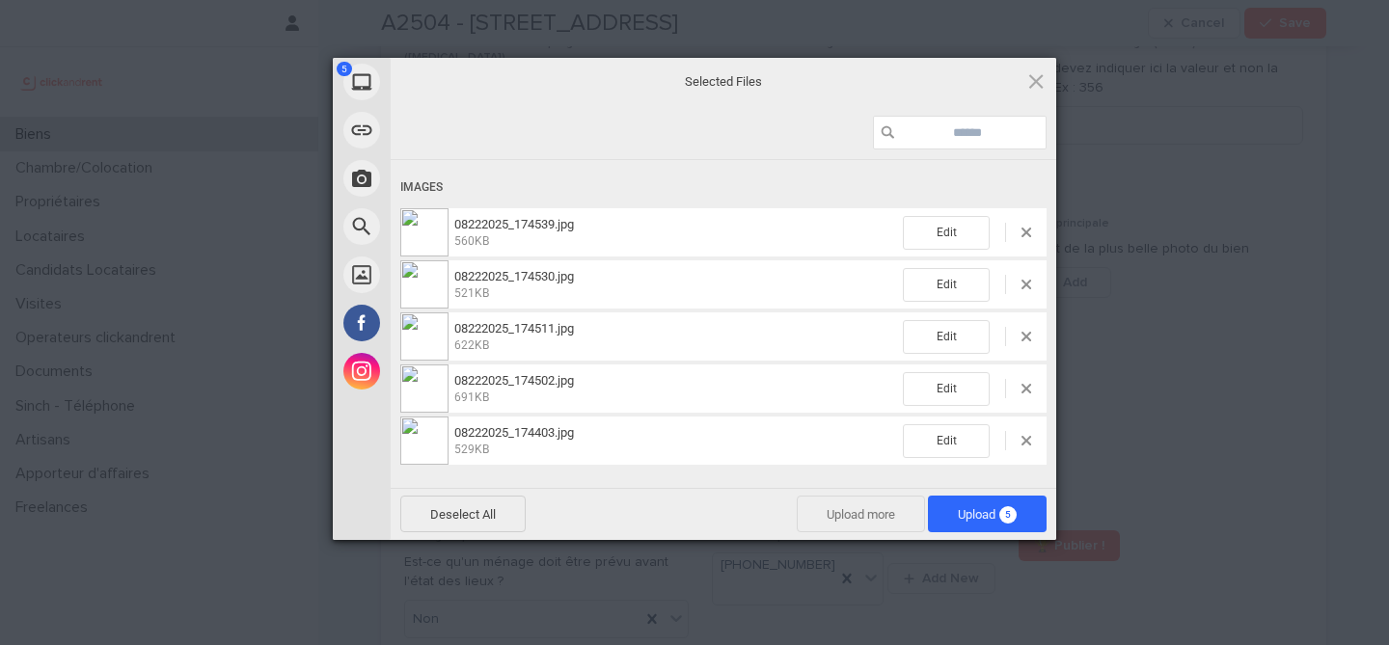
click at [824, 521] on span "Upload more" at bounding box center [861, 514] width 128 height 37
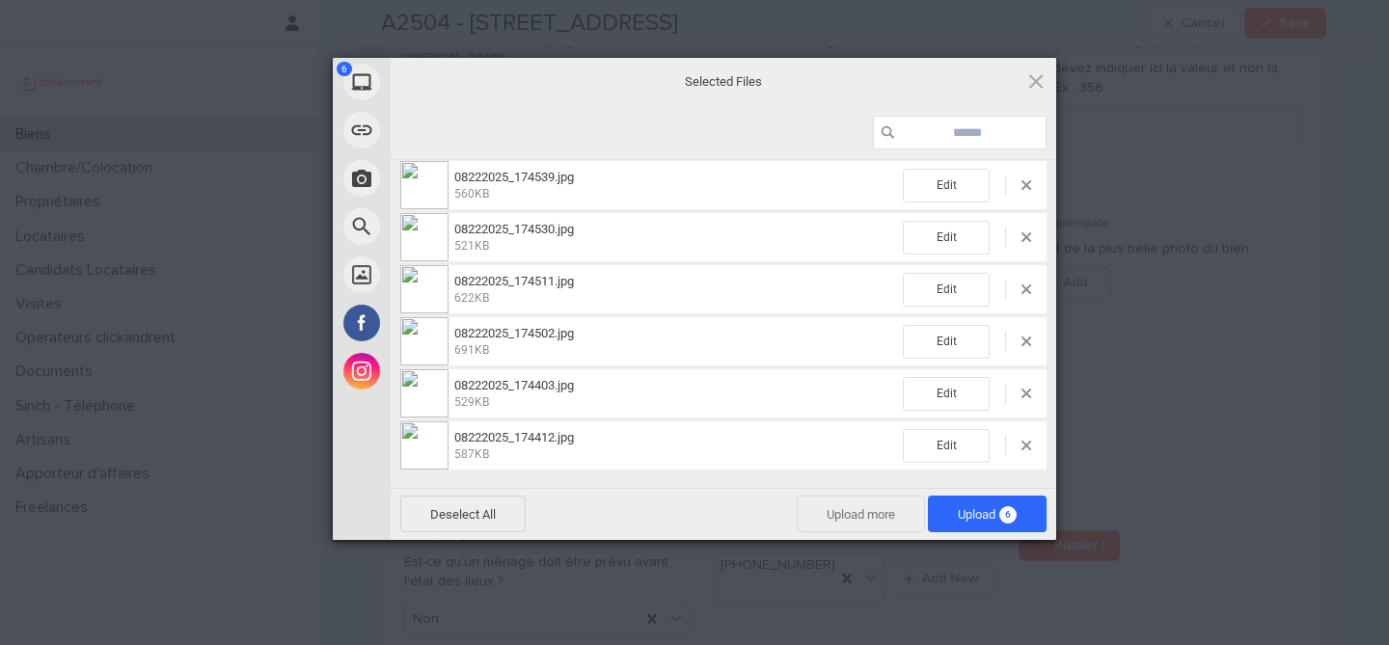
click at [883, 521] on span "Upload more" at bounding box center [861, 514] width 128 height 37
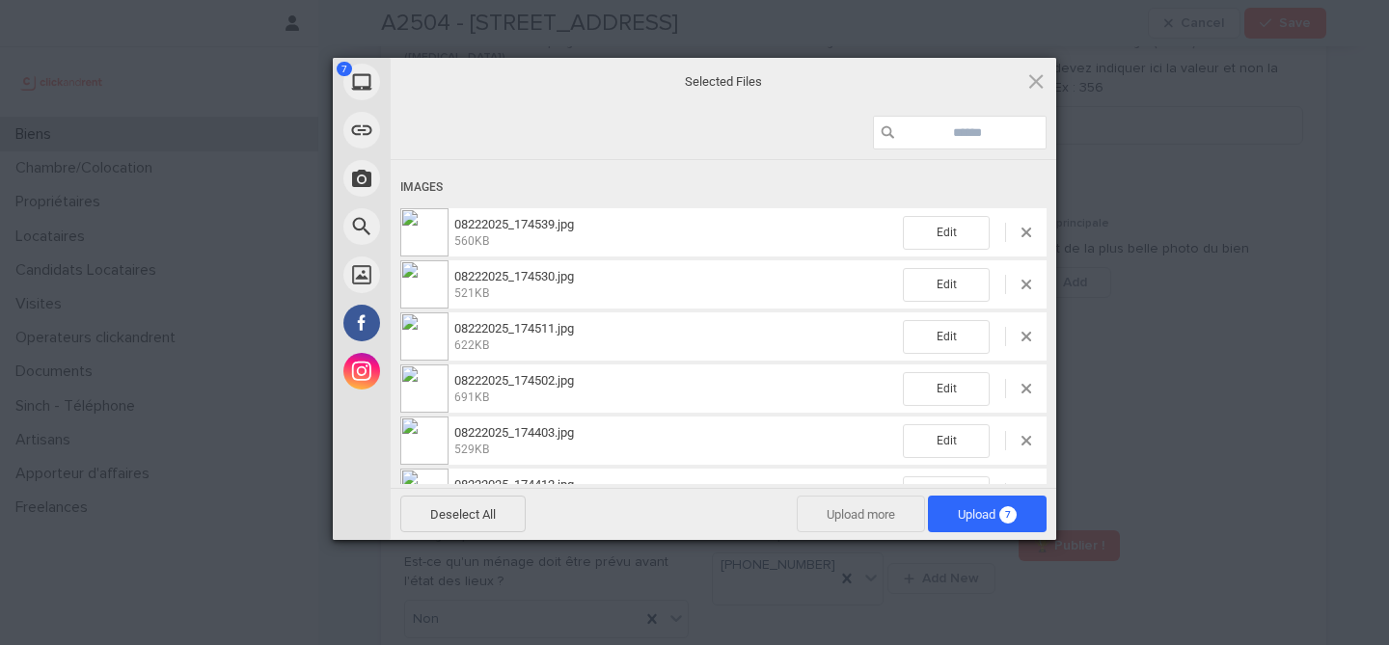
click at [825, 508] on span "Upload more" at bounding box center [861, 514] width 128 height 37
click at [878, 518] on span "Upload more" at bounding box center [861, 514] width 128 height 37
click at [865, 524] on span "Upload more" at bounding box center [861, 514] width 128 height 37
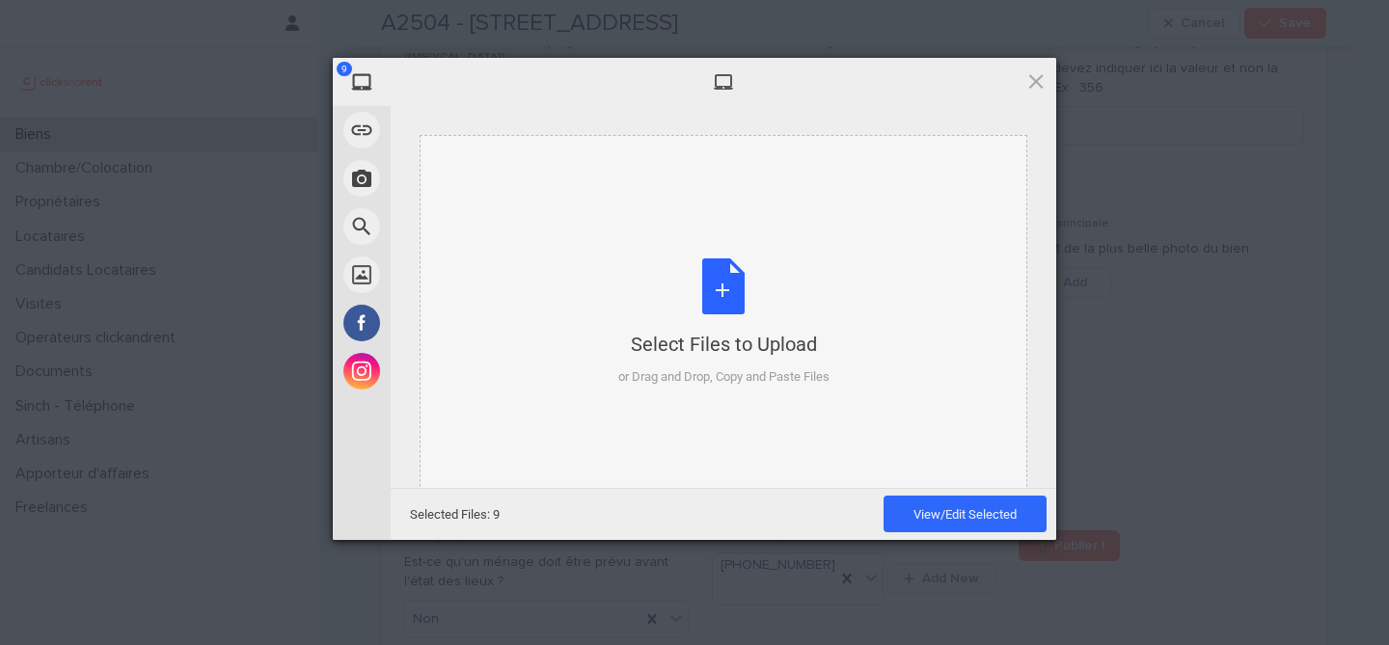
click at [473, 305] on div "Select Files to Upload or Drag and Drop, Copy and Paste Files" at bounding box center [723, 323] width 608 height 376
click at [1044, 75] on span at bounding box center [1035, 80] width 21 height 21
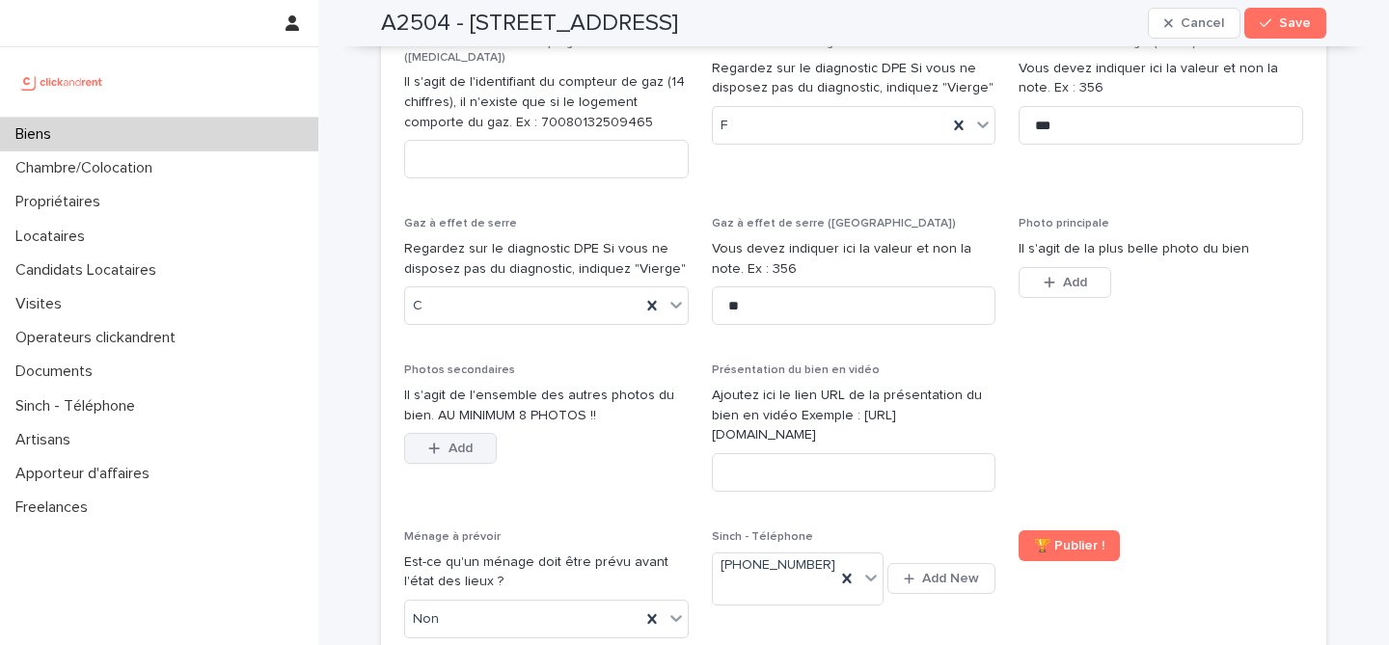
click at [464, 433] on button "Add" at bounding box center [450, 448] width 93 height 31
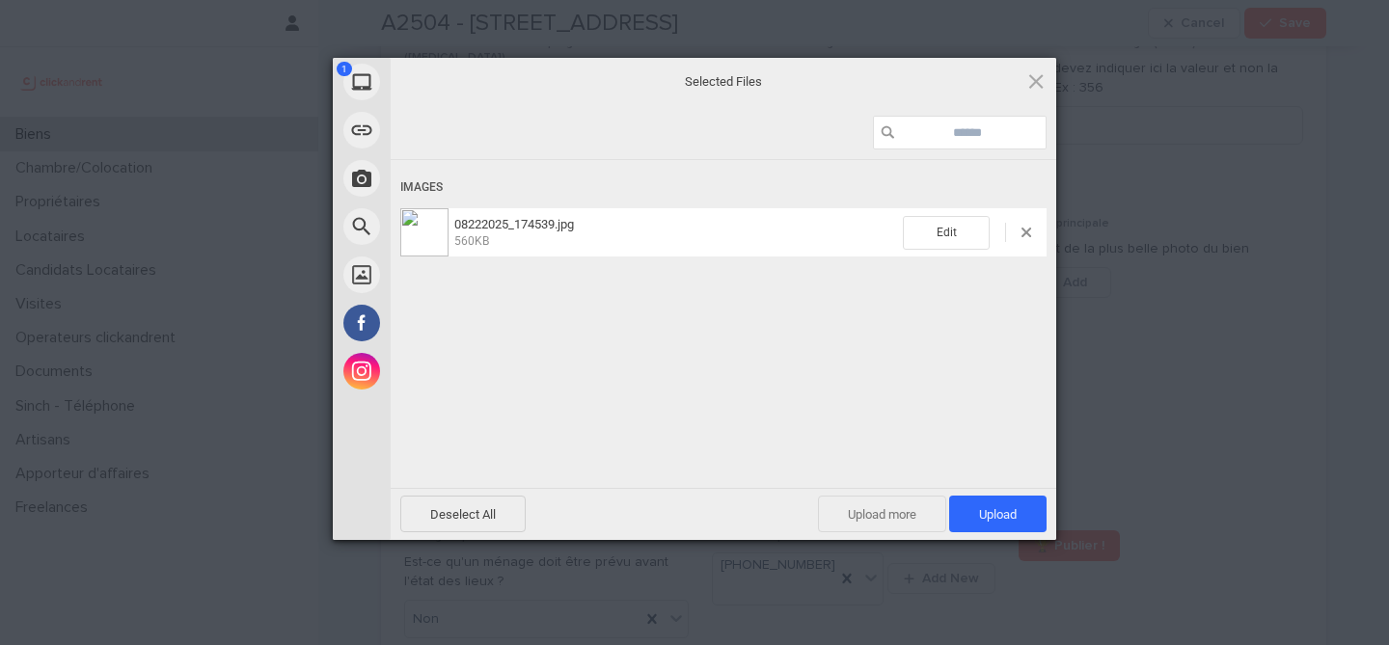
click at [868, 499] on span "Upload more" at bounding box center [882, 514] width 128 height 37
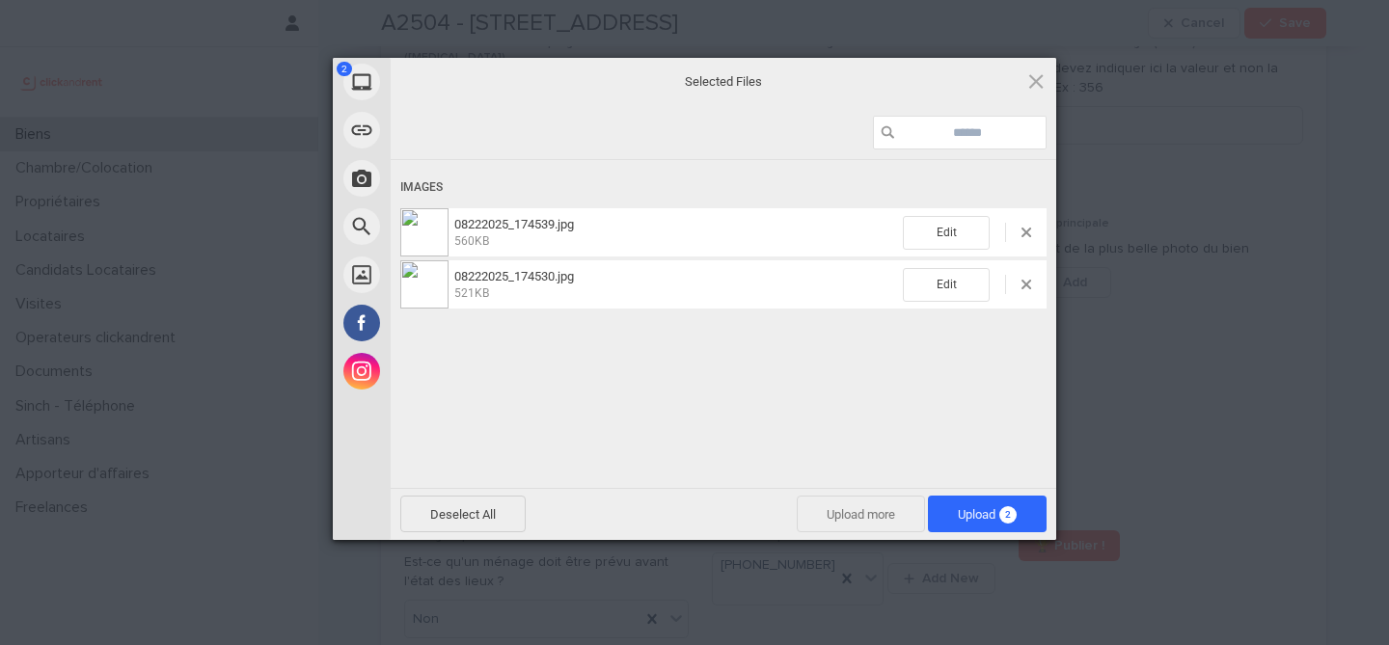
click at [834, 520] on span "Upload more" at bounding box center [861, 514] width 128 height 37
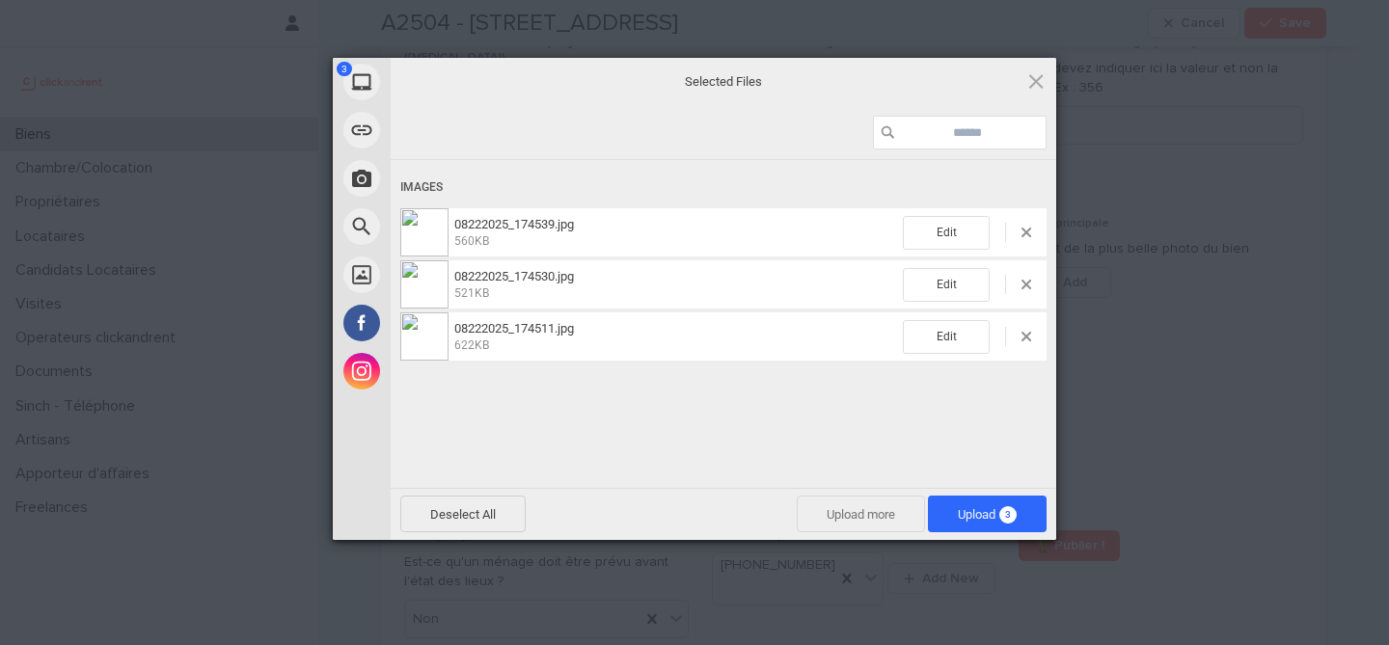
click at [832, 512] on span "Upload more" at bounding box center [861, 514] width 128 height 37
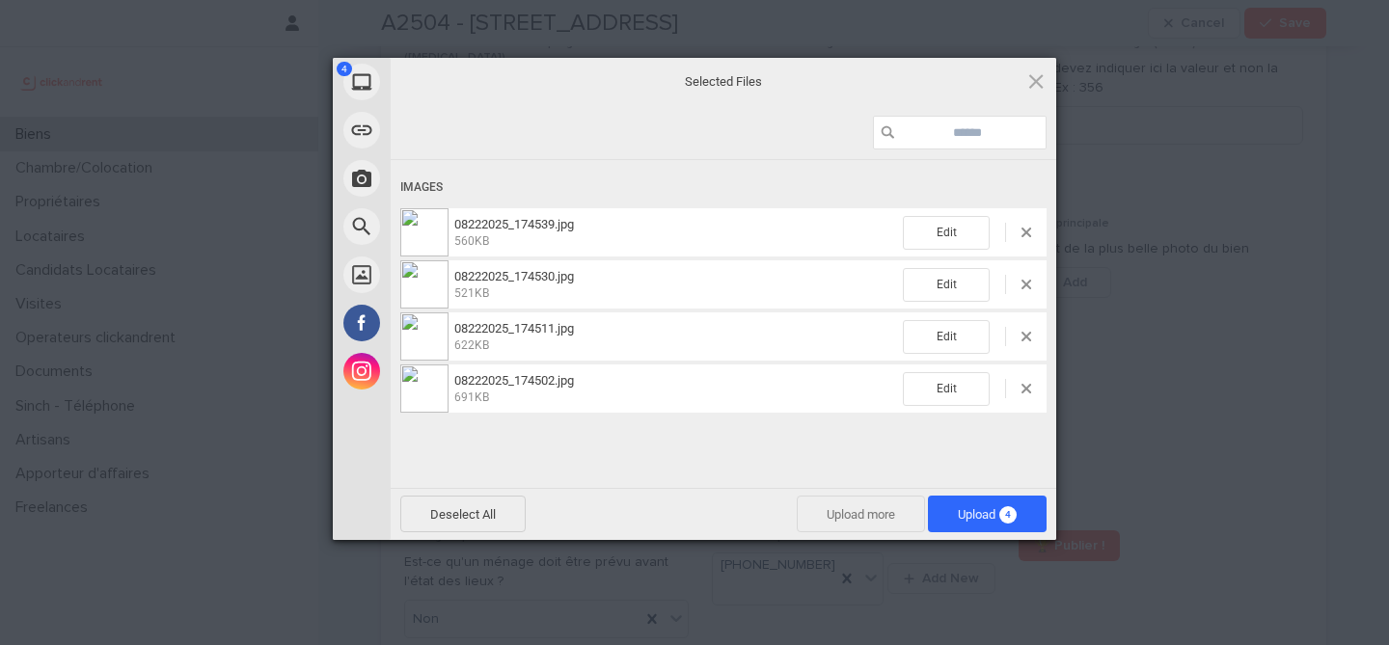
click at [823, 496] on span "Upload more" at bounding box center [861, 514] width 128 height 37
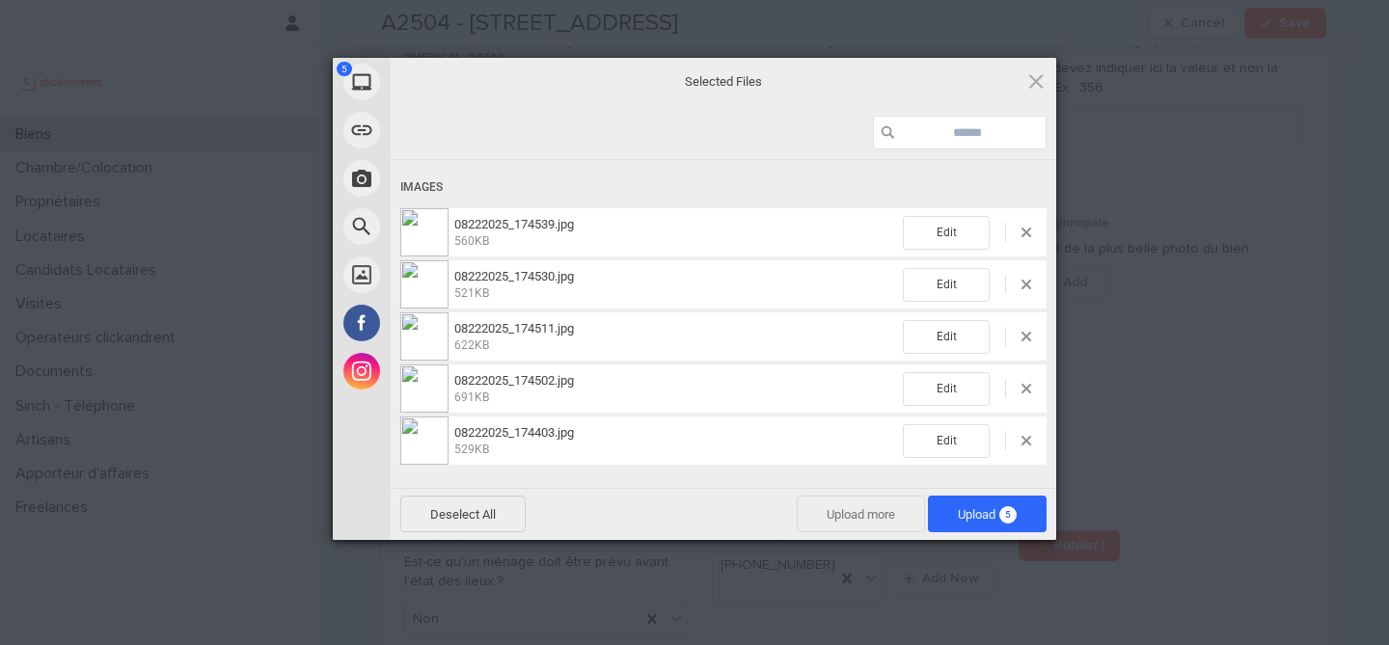
click at [880, 511] on span "Upload more" at bounding box center [861, 514] width 128 height 37
click at [851, 516] on span "Upload more" at bounding box center [861, 514] width 128 height 37
click at [839, 510] on span "Upload more" at bounding box center [861, 514] width 128 height 37
click at [828, 520] on span "Upload more" at bounding box center [861, 514] width 128 height 37
click at [1005, 525] on span "Upload 9" at bounding box center [987, 514] width 119 height 37
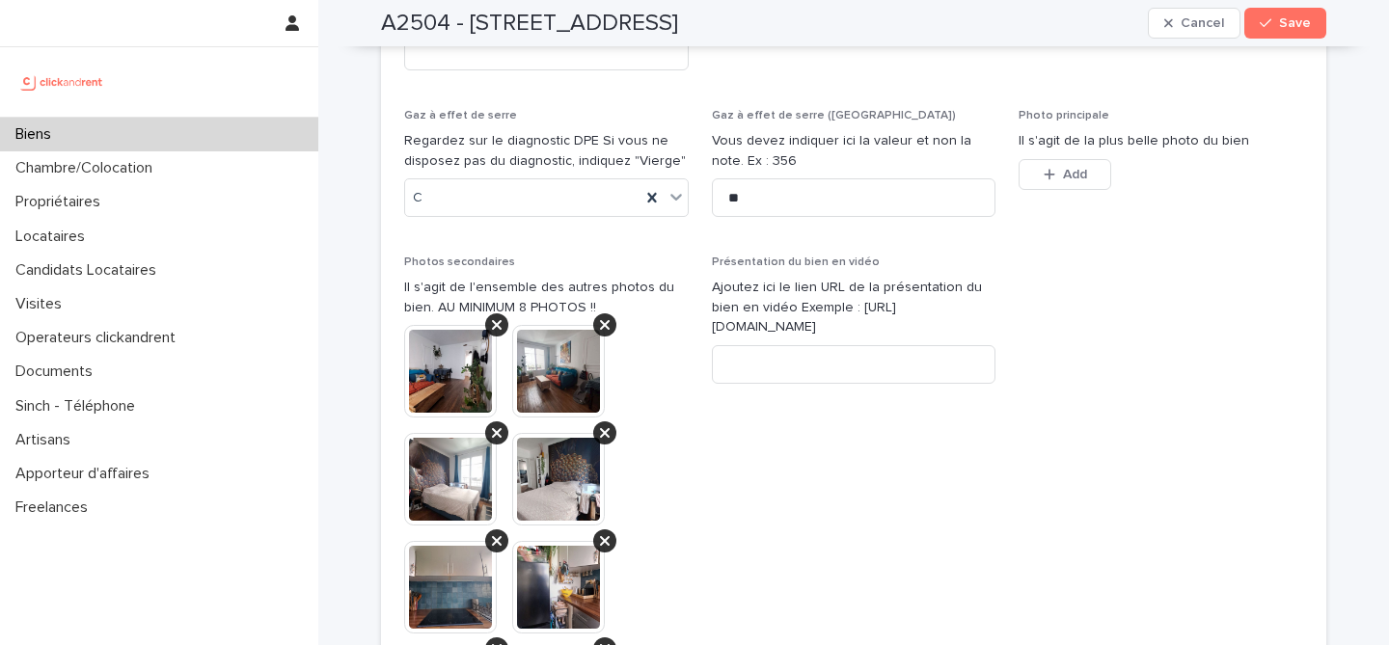
scroll to position [7839, 0]
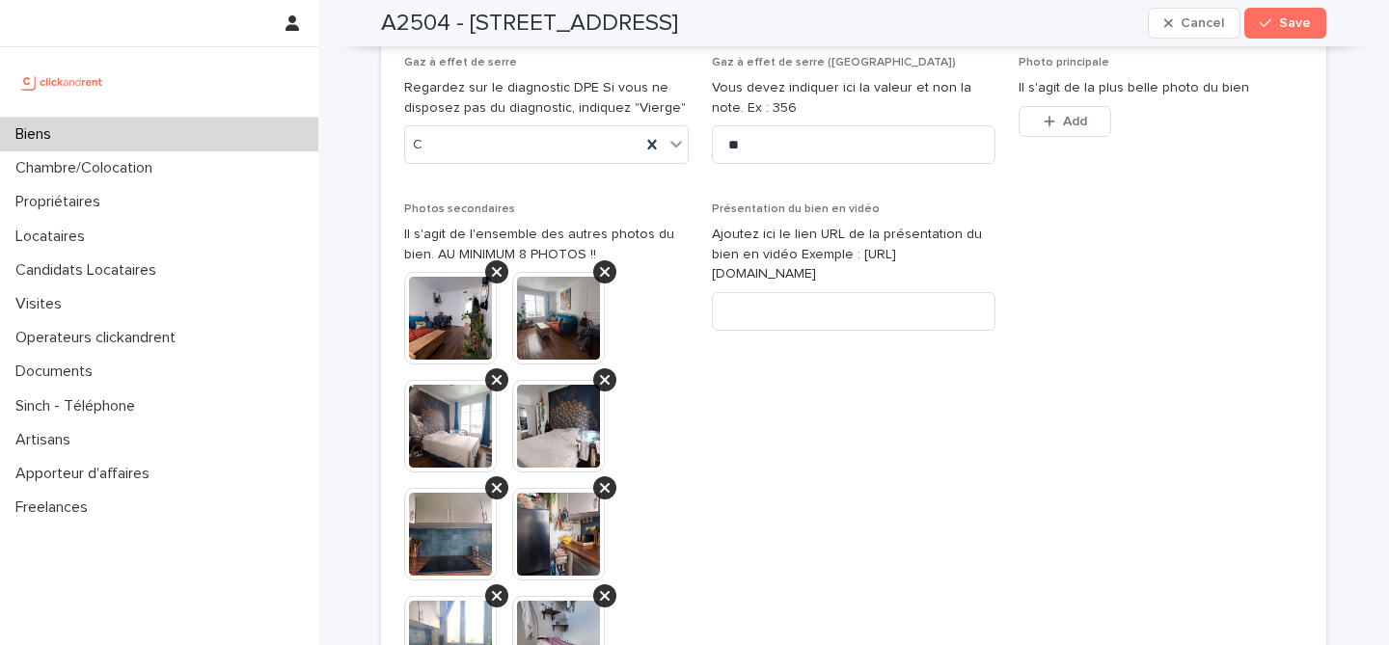
click at [573, 272] on img at bounding box center [558, 318] width 93 height 93
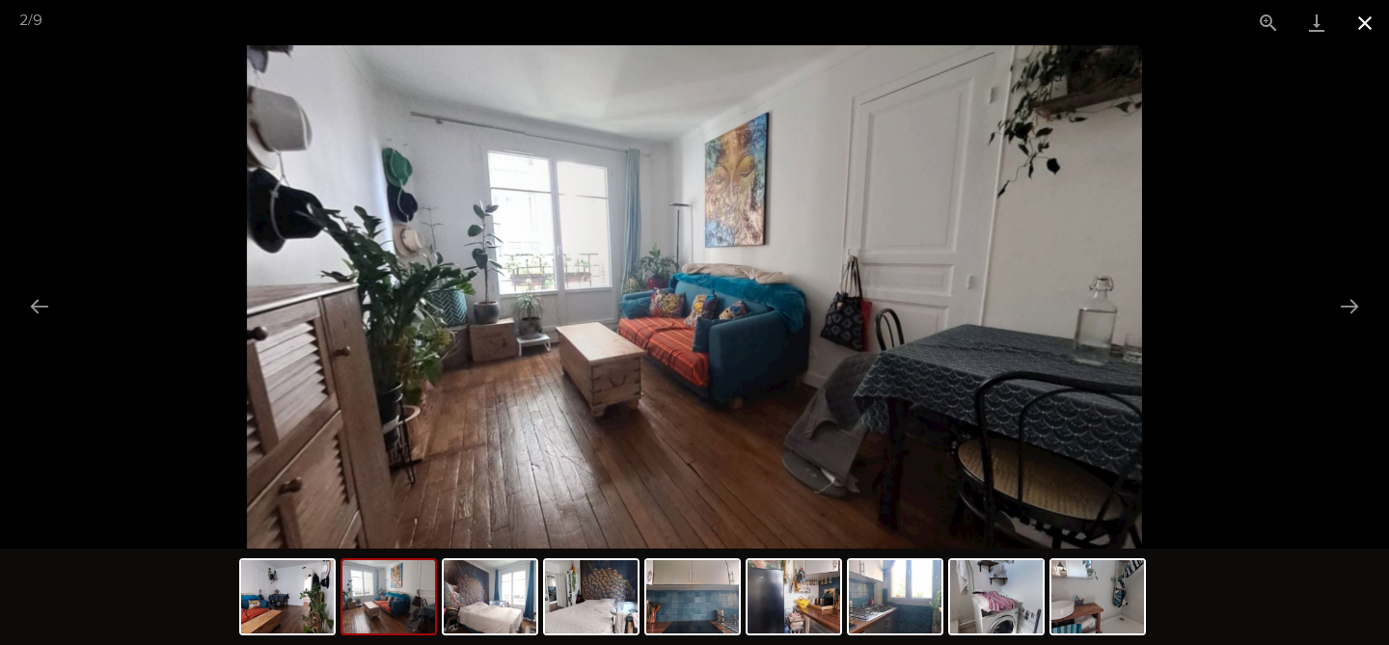
click at [1369, 41] on button "Close gallery" at bounding box center [1364, 22] width 48 height 45
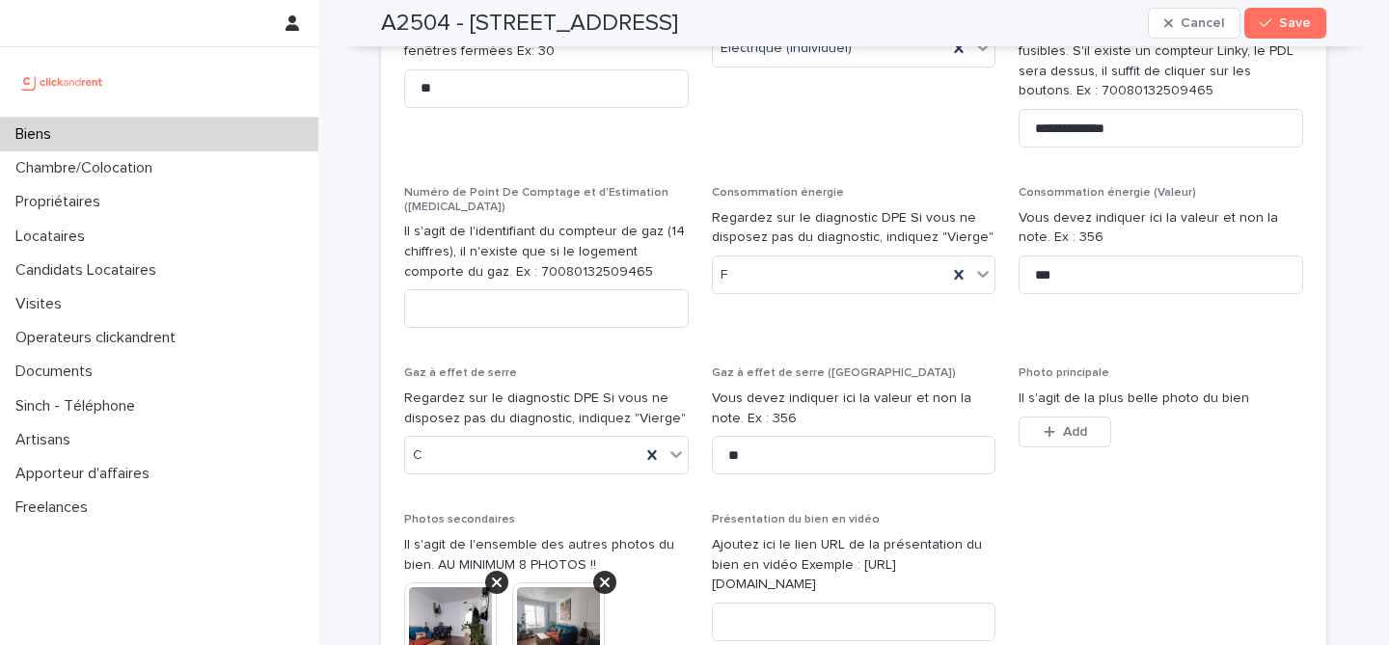
scroll to position [7479, 0]
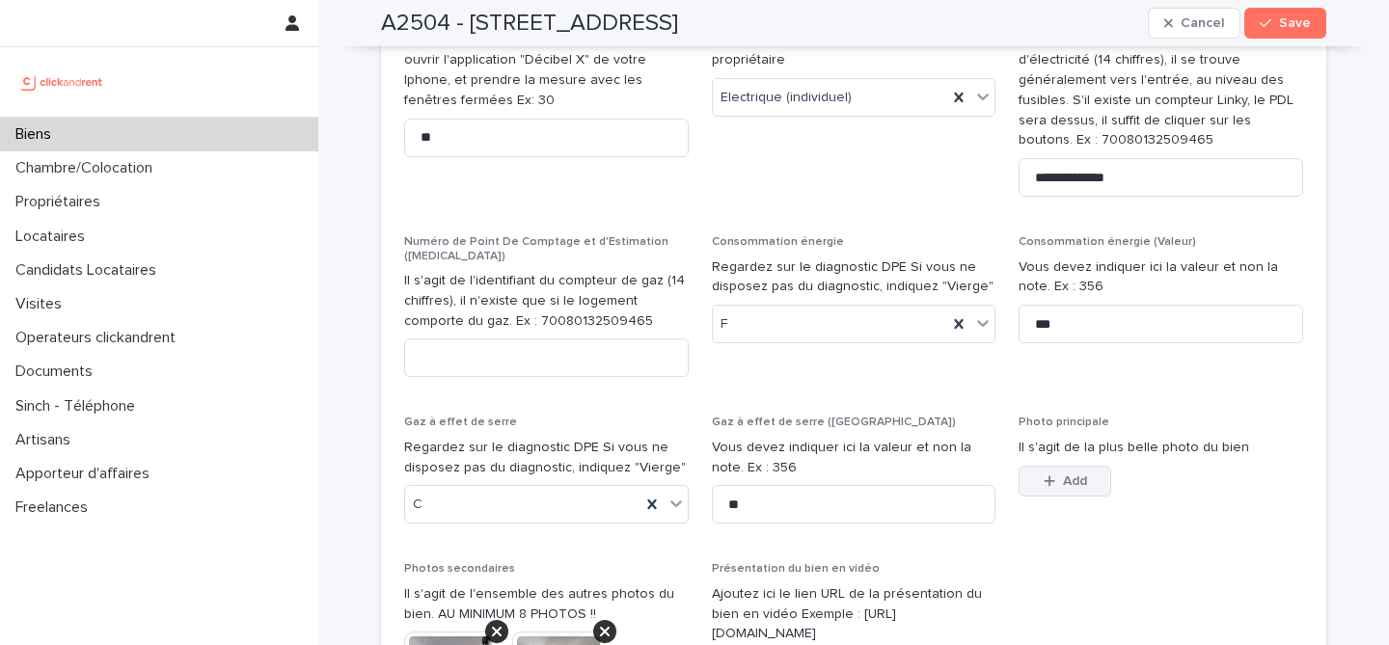
click at [1063, 466] on button "Add" at bounding box center [1064, 481] width 93 height 31
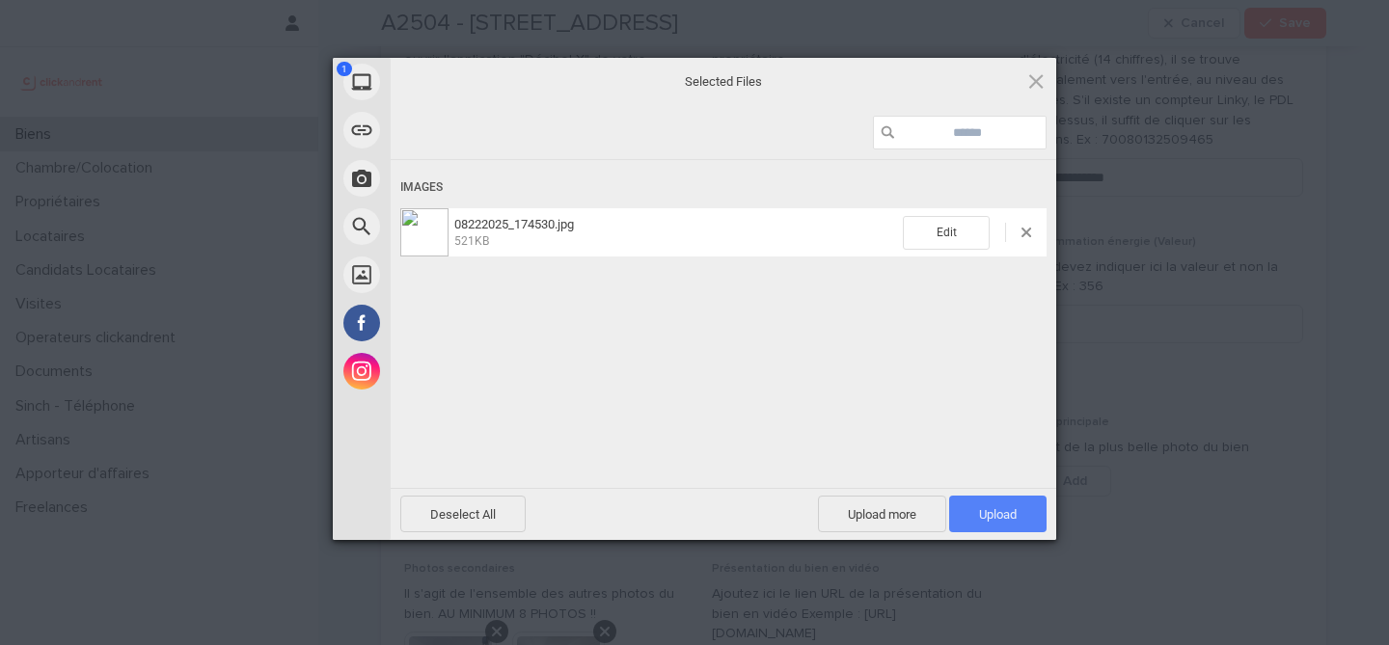
click at [998, 514] on span "Upload 1" at bounding box center [998, 514] width 38 height 14
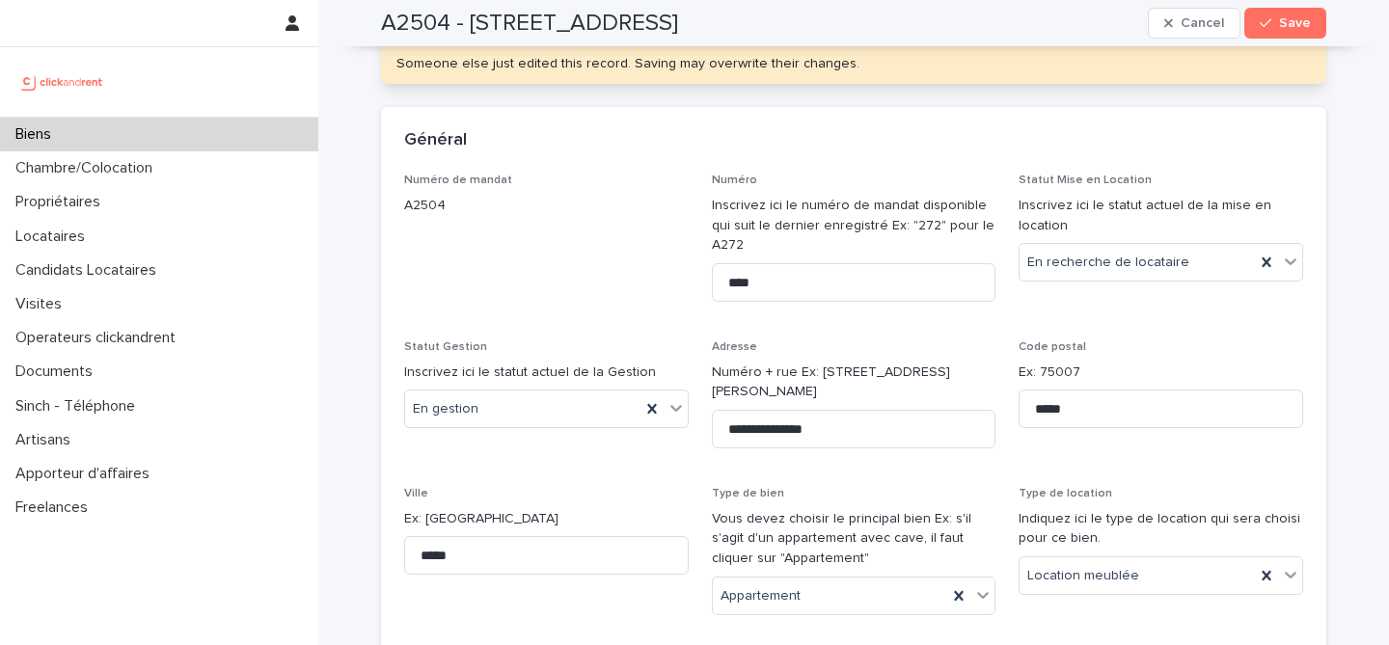
scroll to position [0, 0]
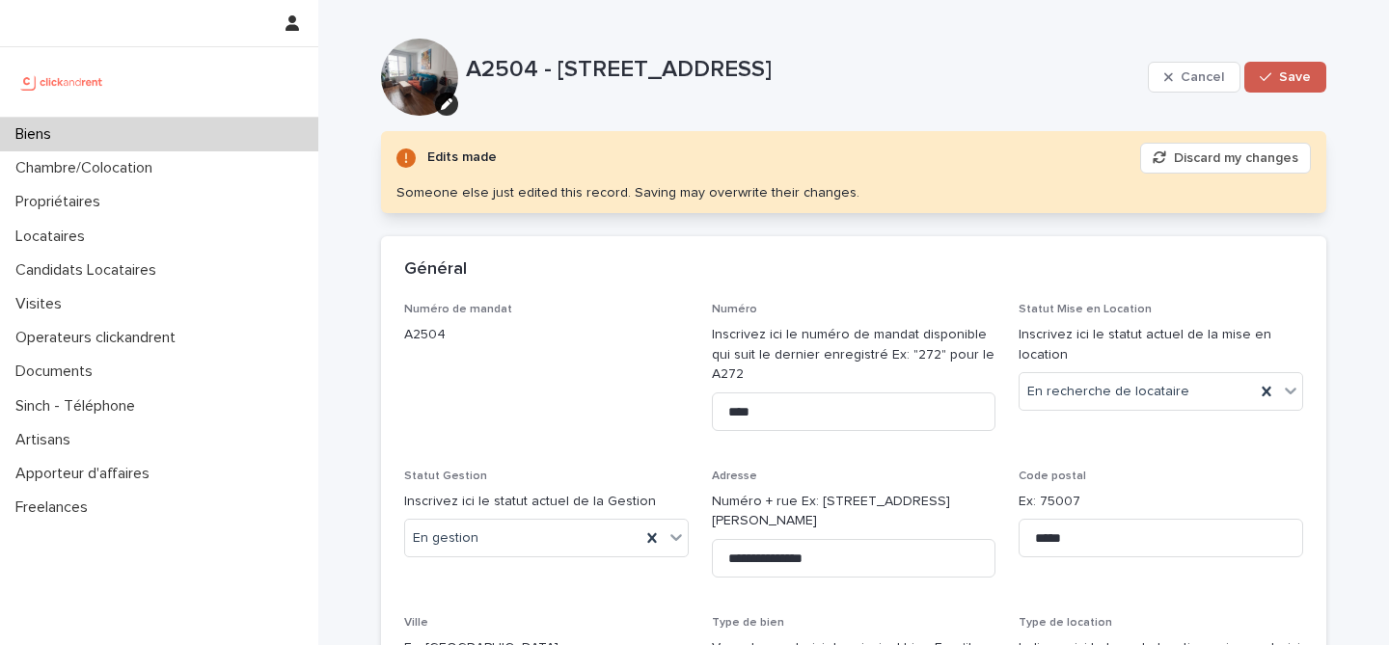
click at [1316, 68] on button "Save" at bounding box center [1285, 77] width 82 height 31
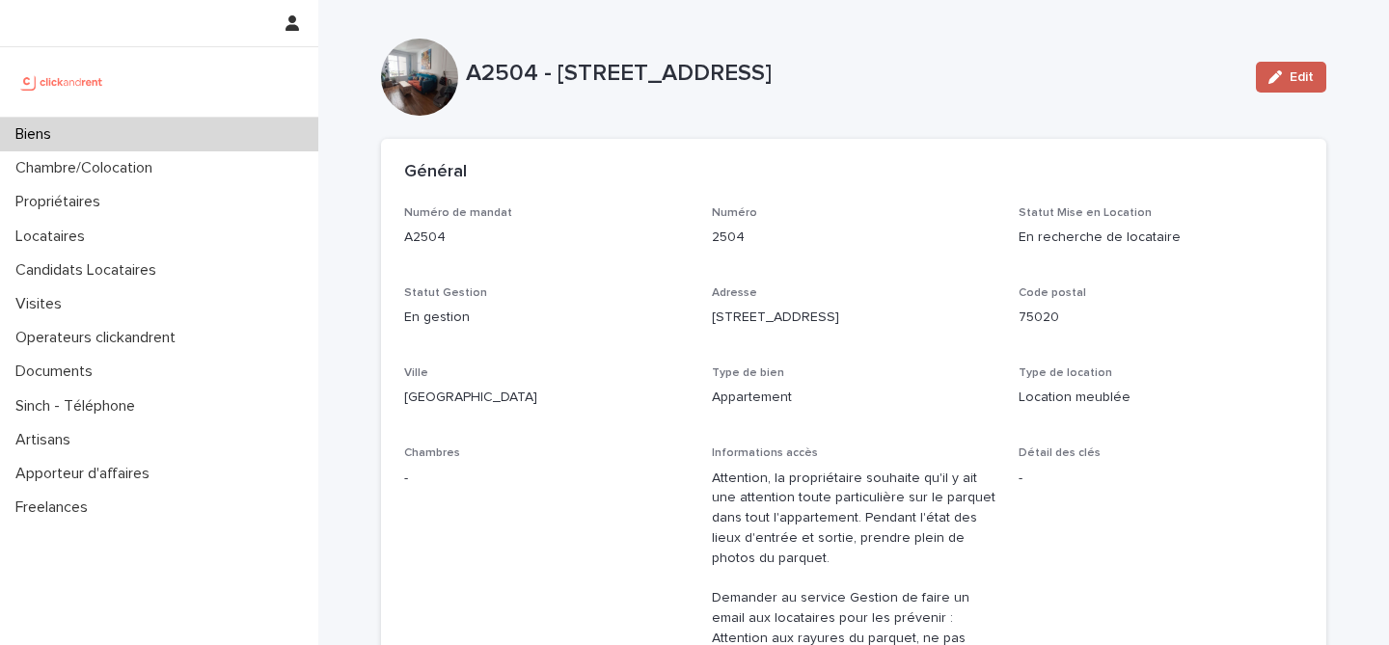
click at [1277, 82] on icon "button" at bounding box center [1275, 77] width 14 height 14
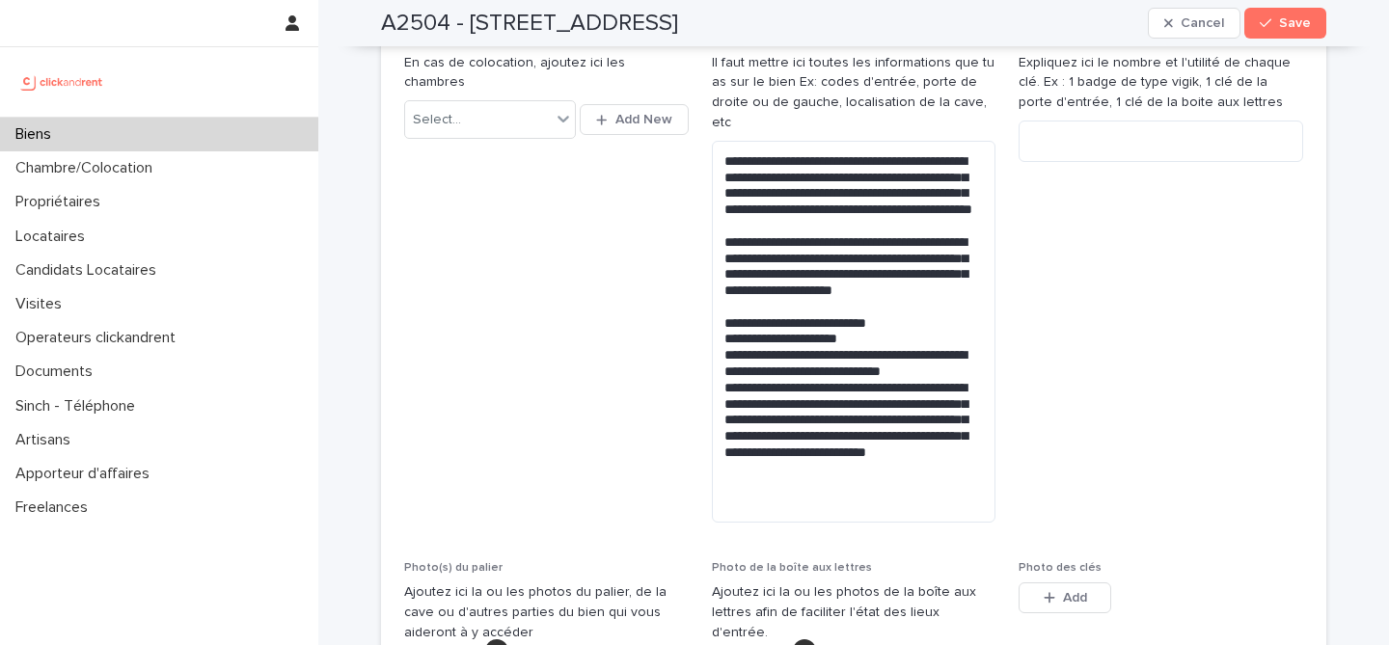
scroll to position [685, 0]
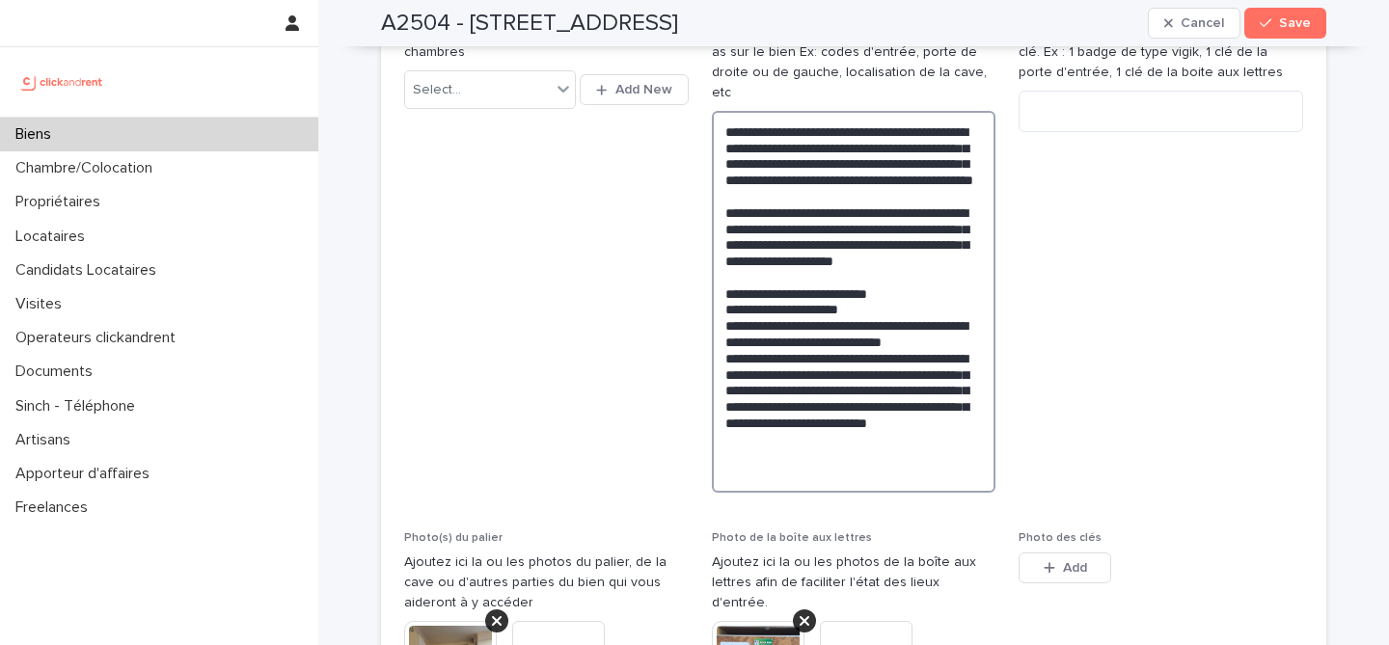
click at [828, 438] on textarea "**********" at bounding box center [854, 302] width 284 height 382
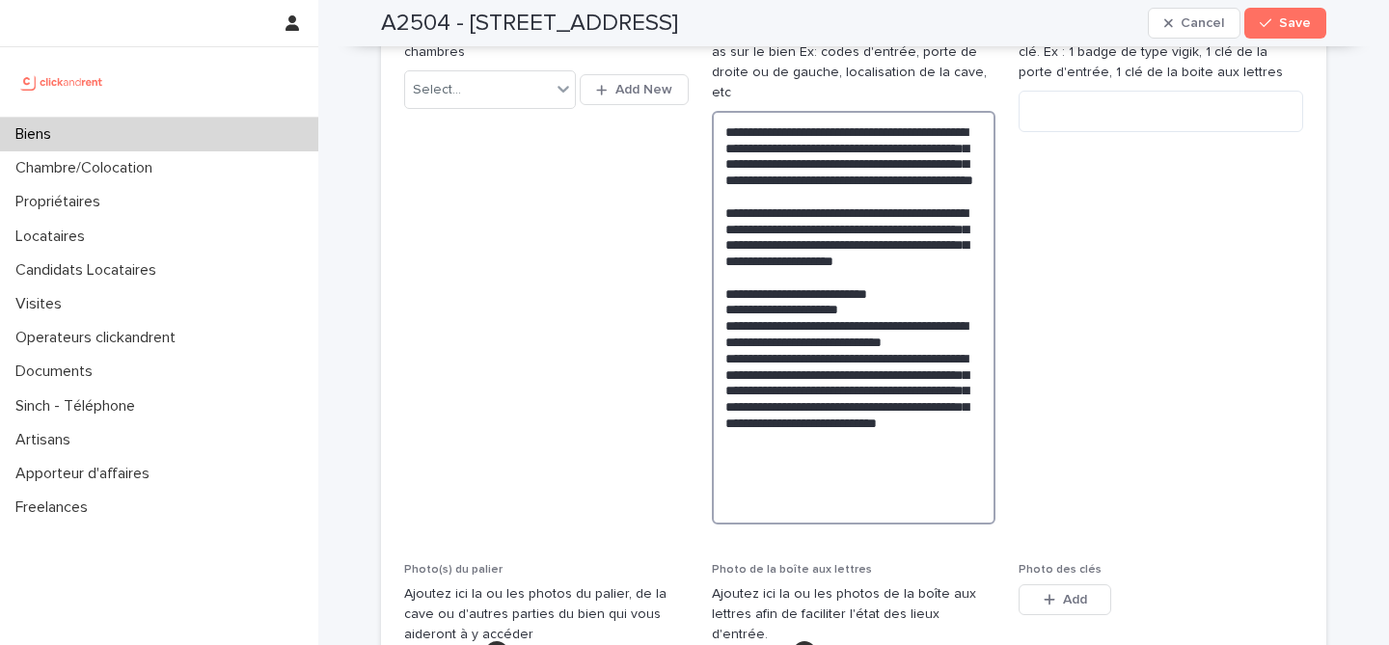
paste textarea "**********"
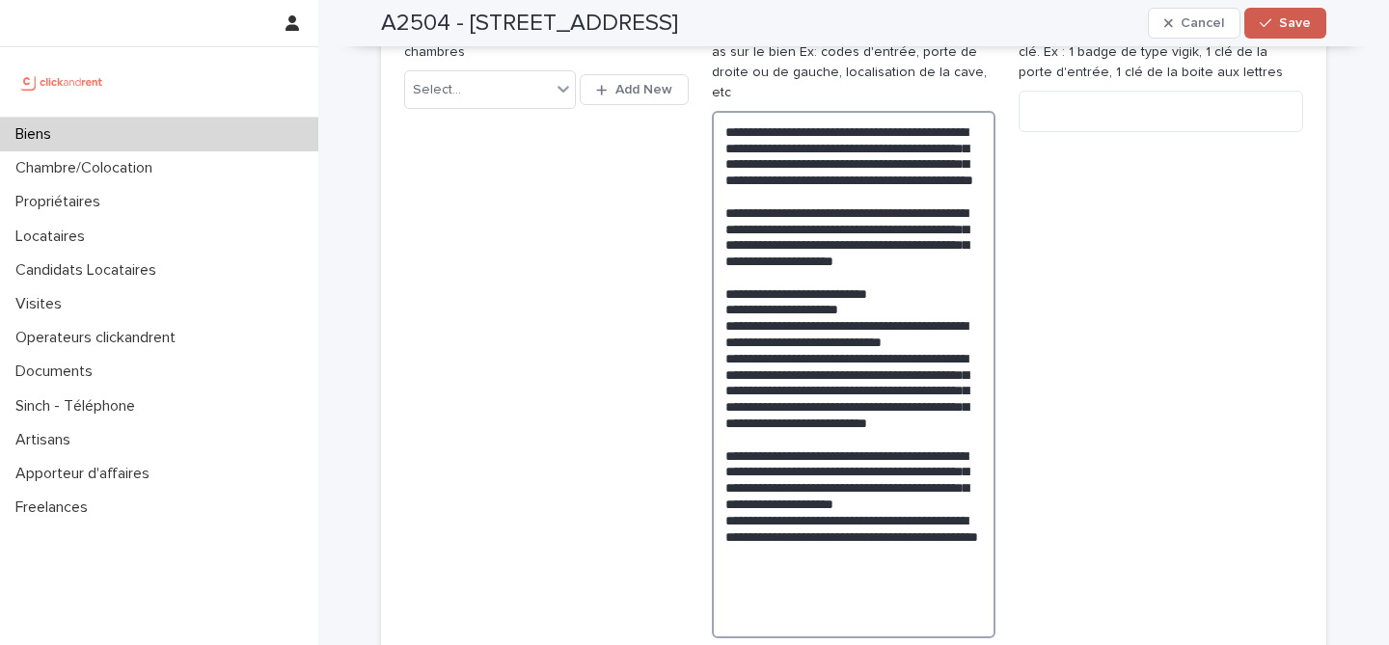
type textarea "**********"
click at [1284, 22] on span "Save" at bounding box center [1295, 23] width 32 height 14
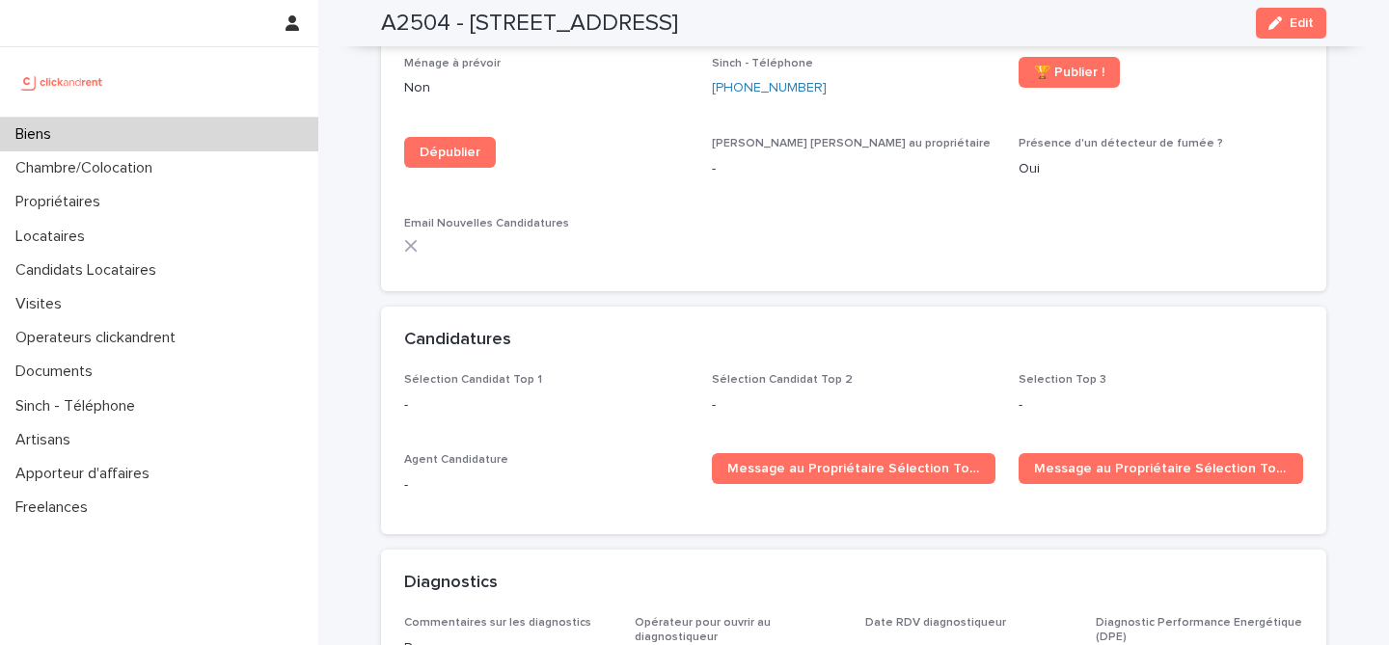
scroll to position [5649, 0]
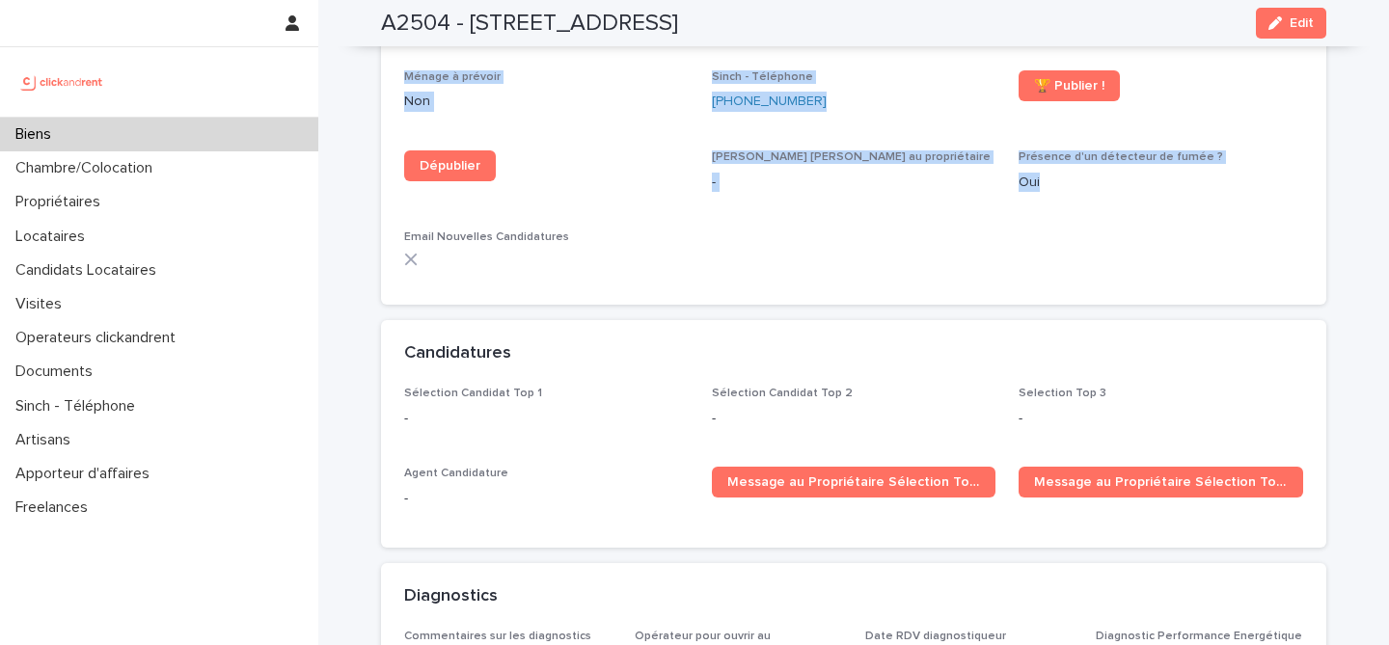
drag, startPoint x: 466, startPoint y: 70, endPoint x: 1174, endPoint y: 216, distance: 722.6
copy div "A2504 - 30 rue Belgrand, Paris 75020 Edit Sorry, there was an error saving your…"
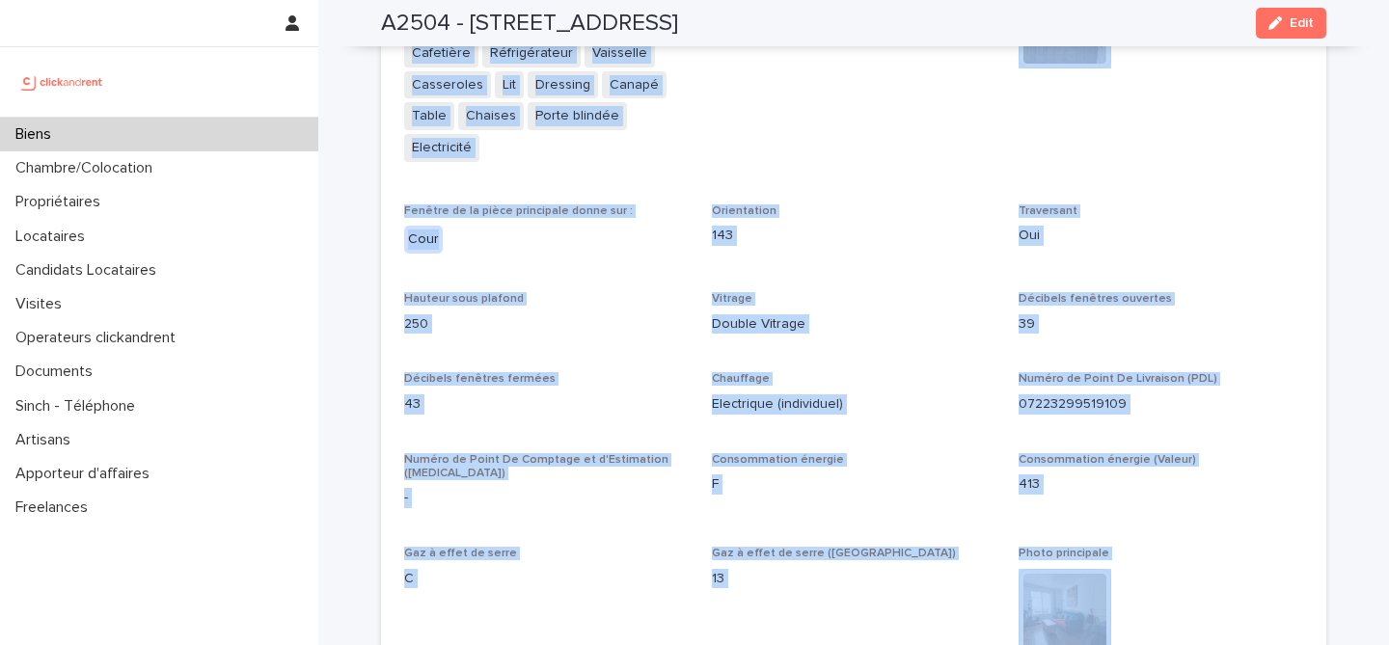
scroll to position [4377, 0]
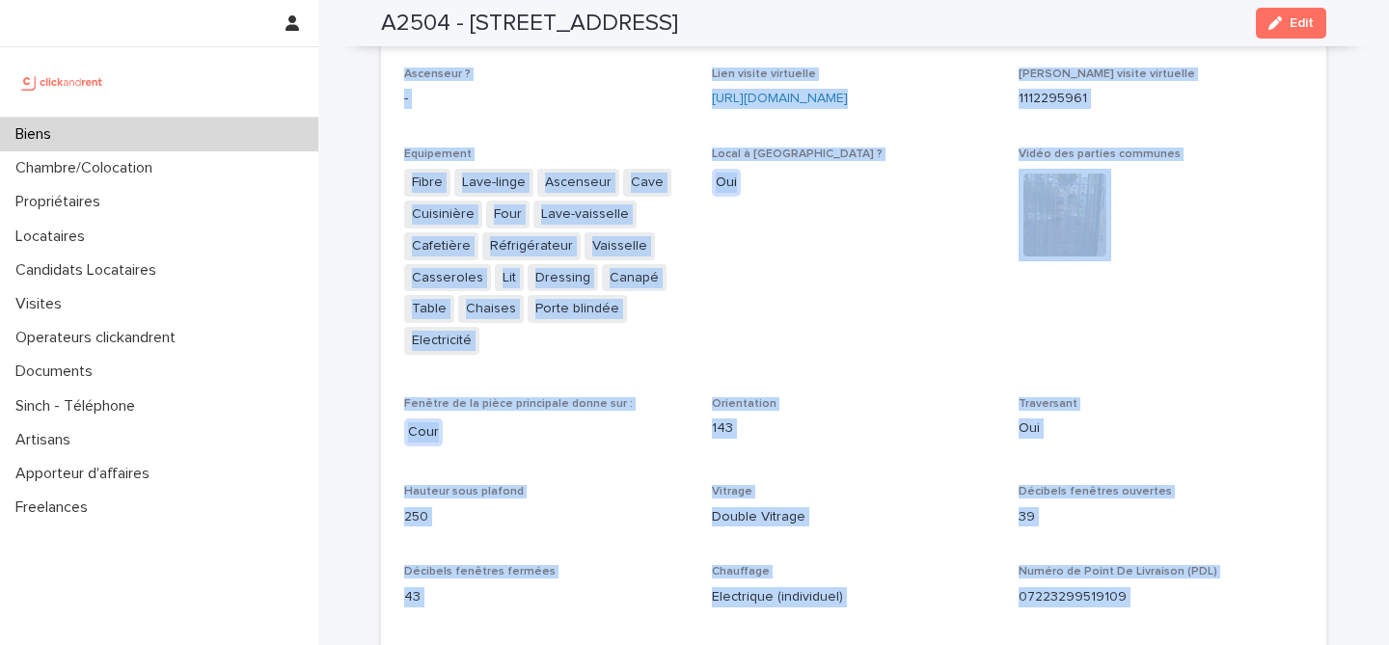
click at [713, 276] on span "Local à vélo ? Oui" at bounding box center [854, 261] width 284 height 227
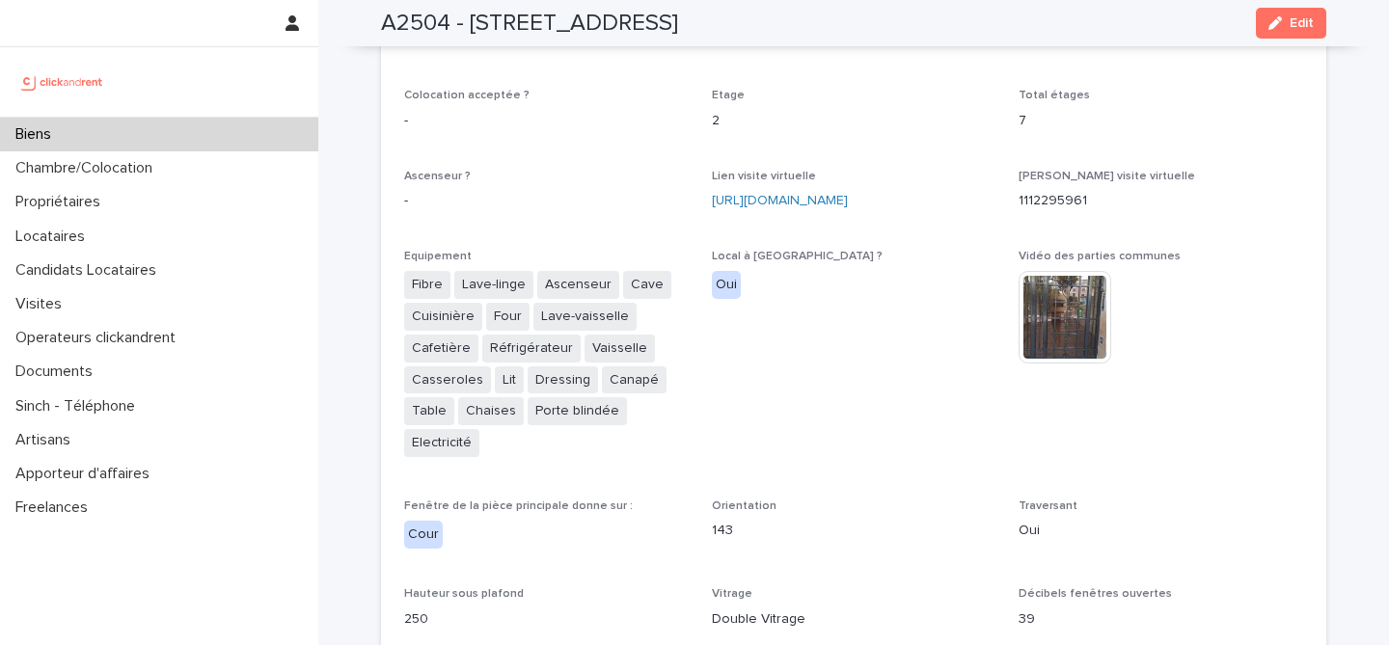
scroll to position [4298, 0]
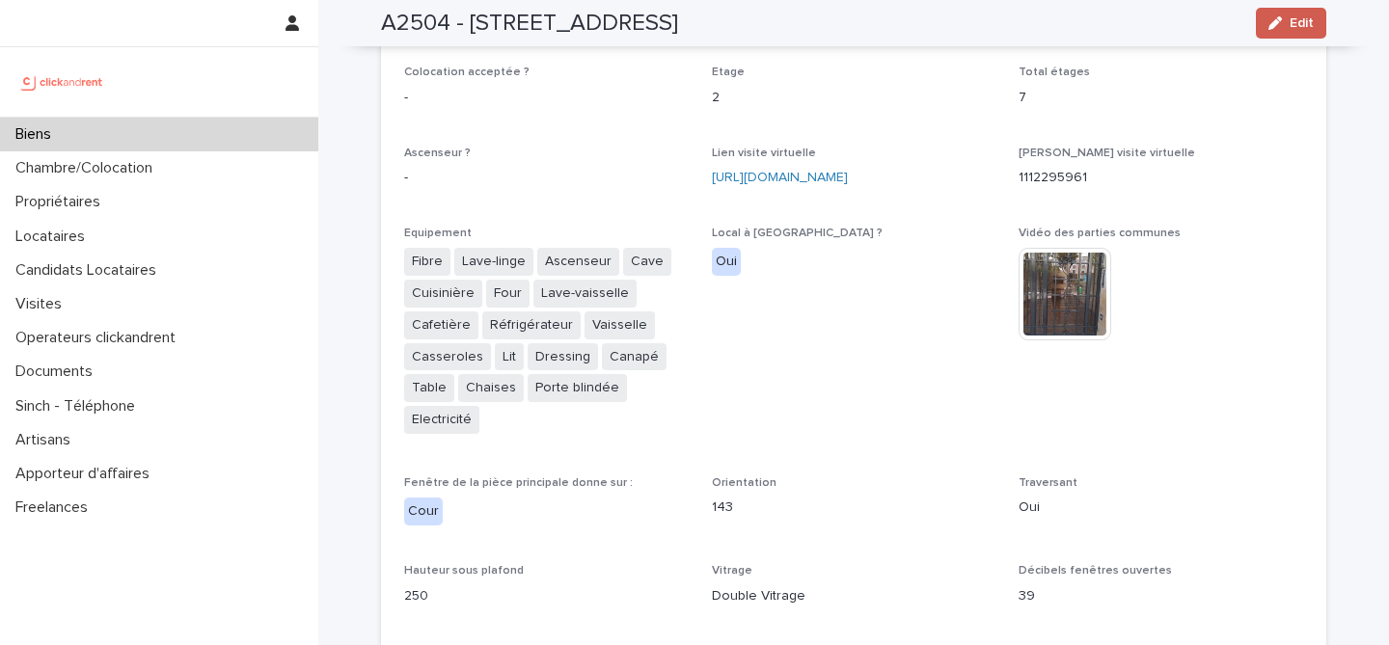
click at [1280, 29] on icon "button" at bounding box center [1275, 23] width 14 height 14
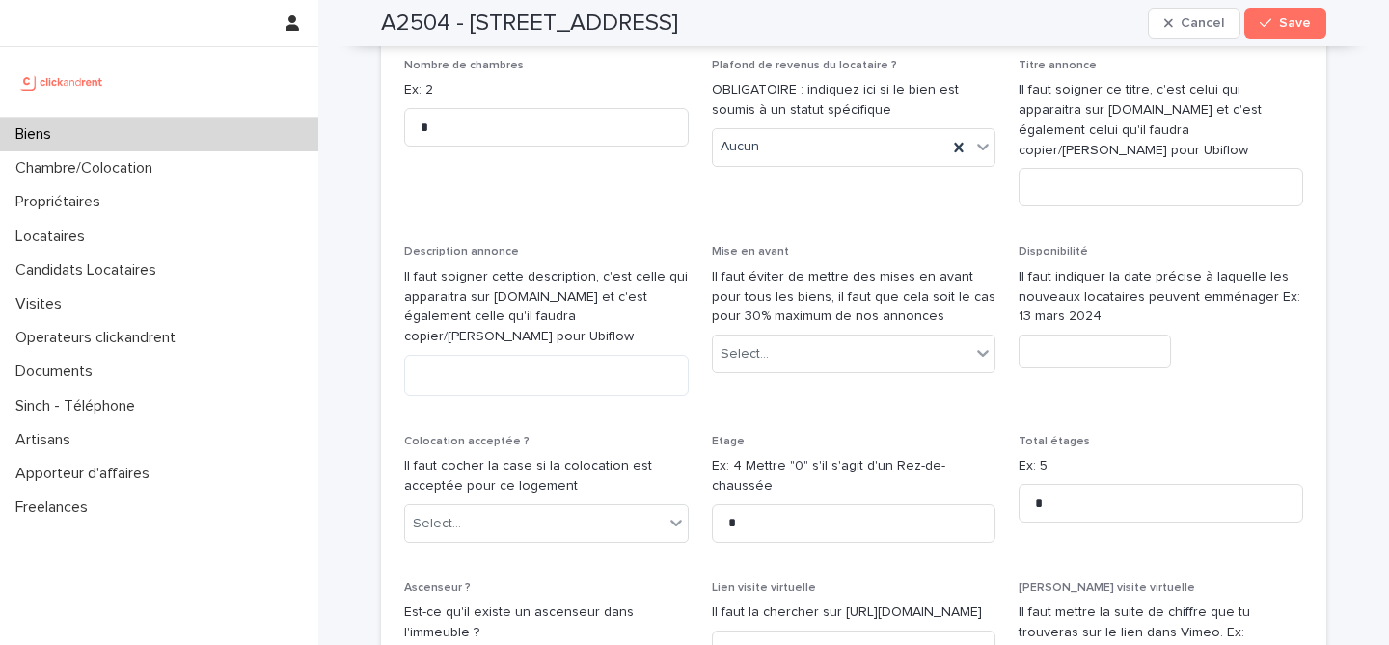
scroll to position [6112, 0]
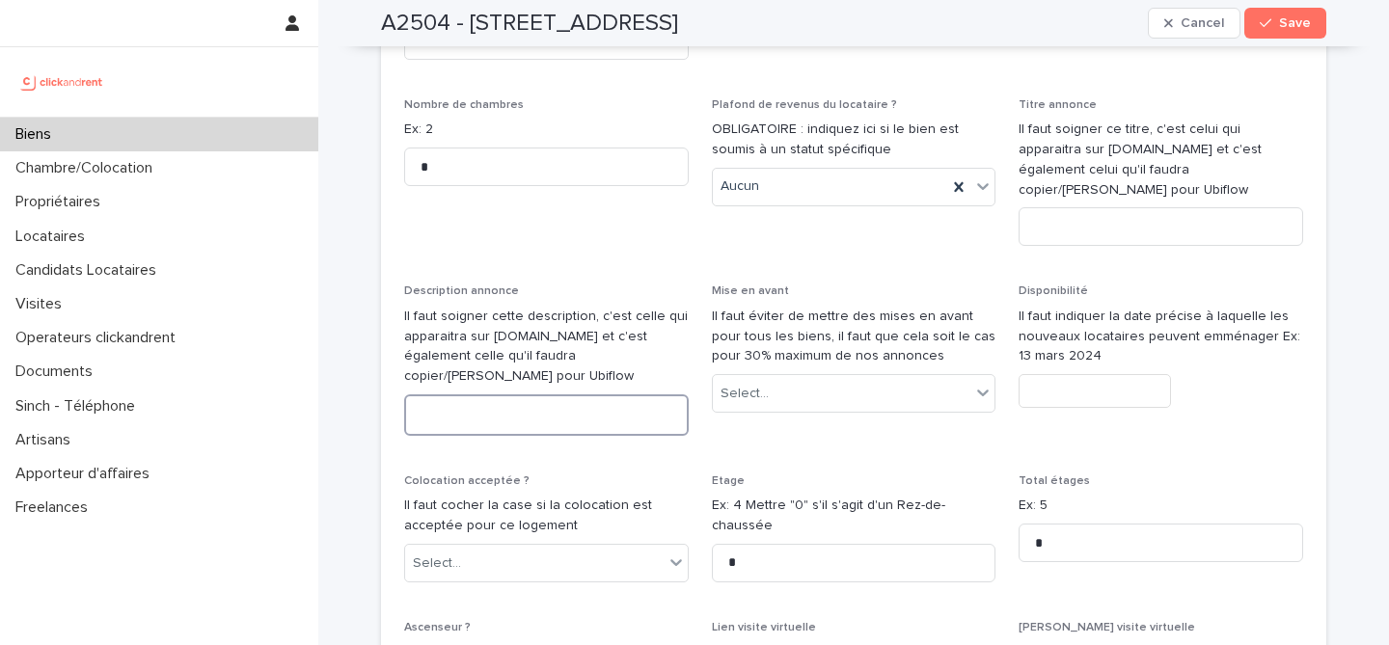
click at [573, 394] on textarea at bounding box center [546, 414] width 284 height 41
paste textarea "**********"
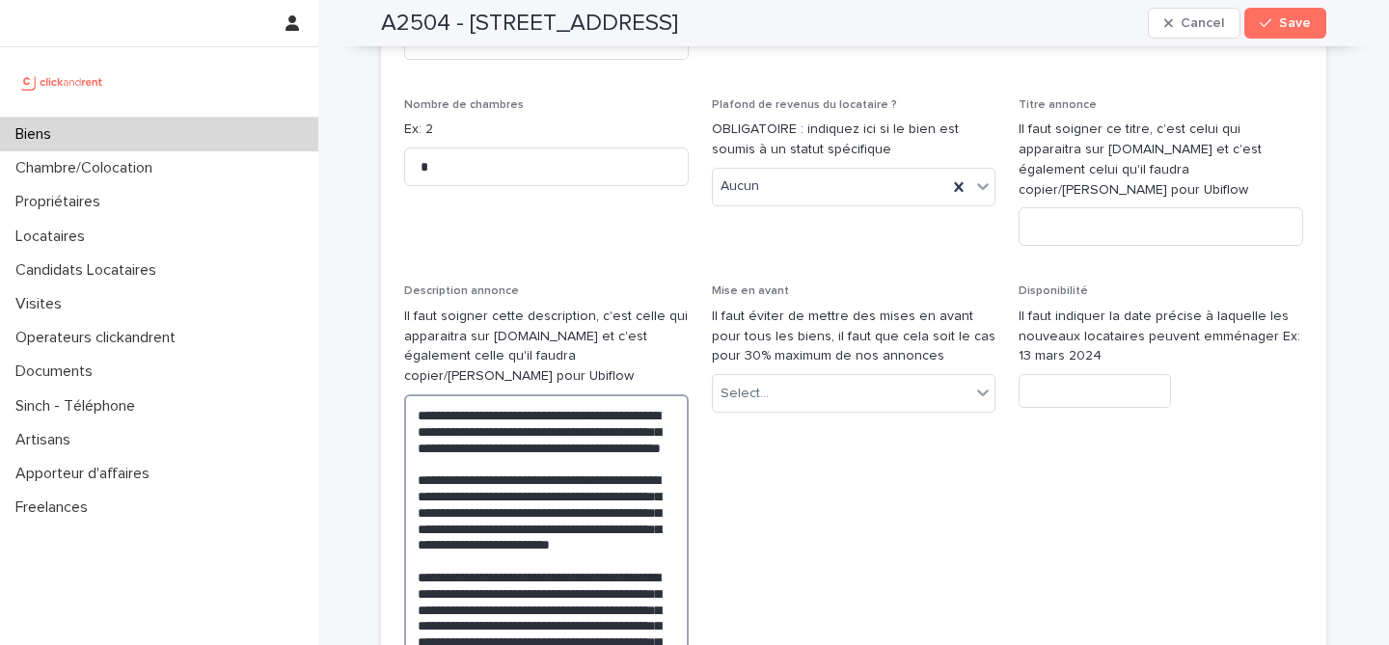
scroll to position [6454, 0]
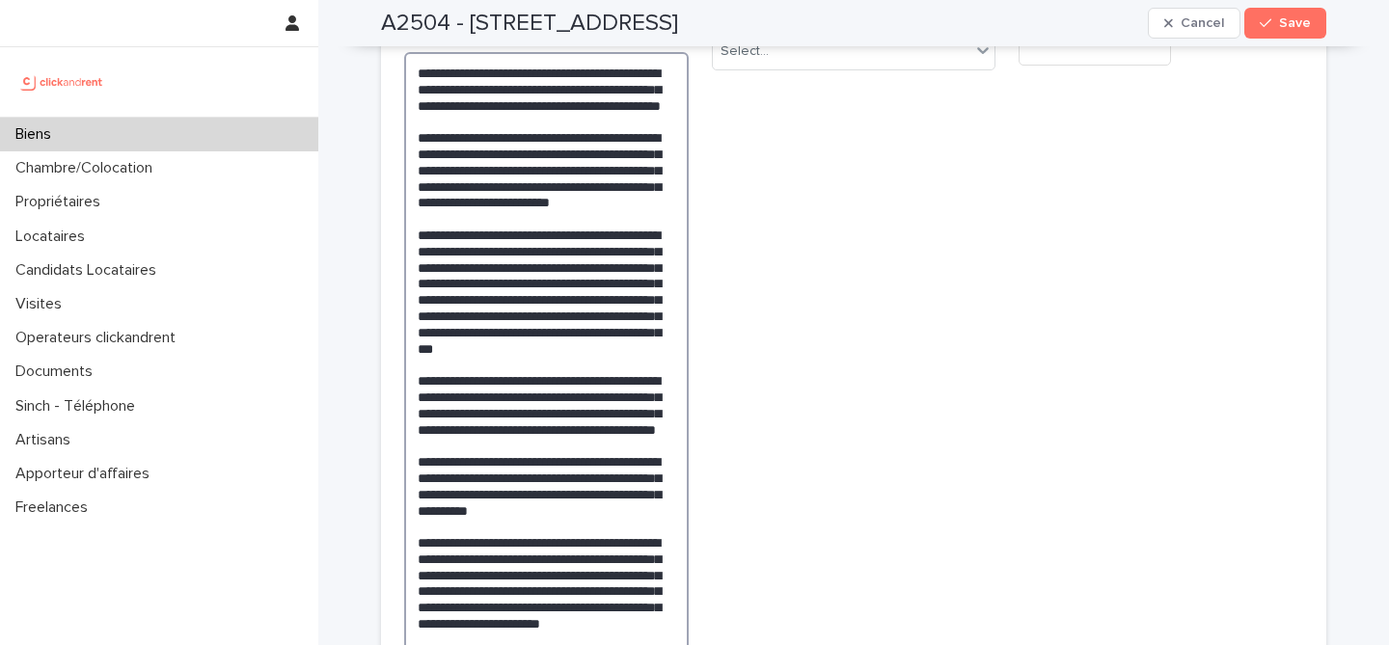
type textarea "**********"
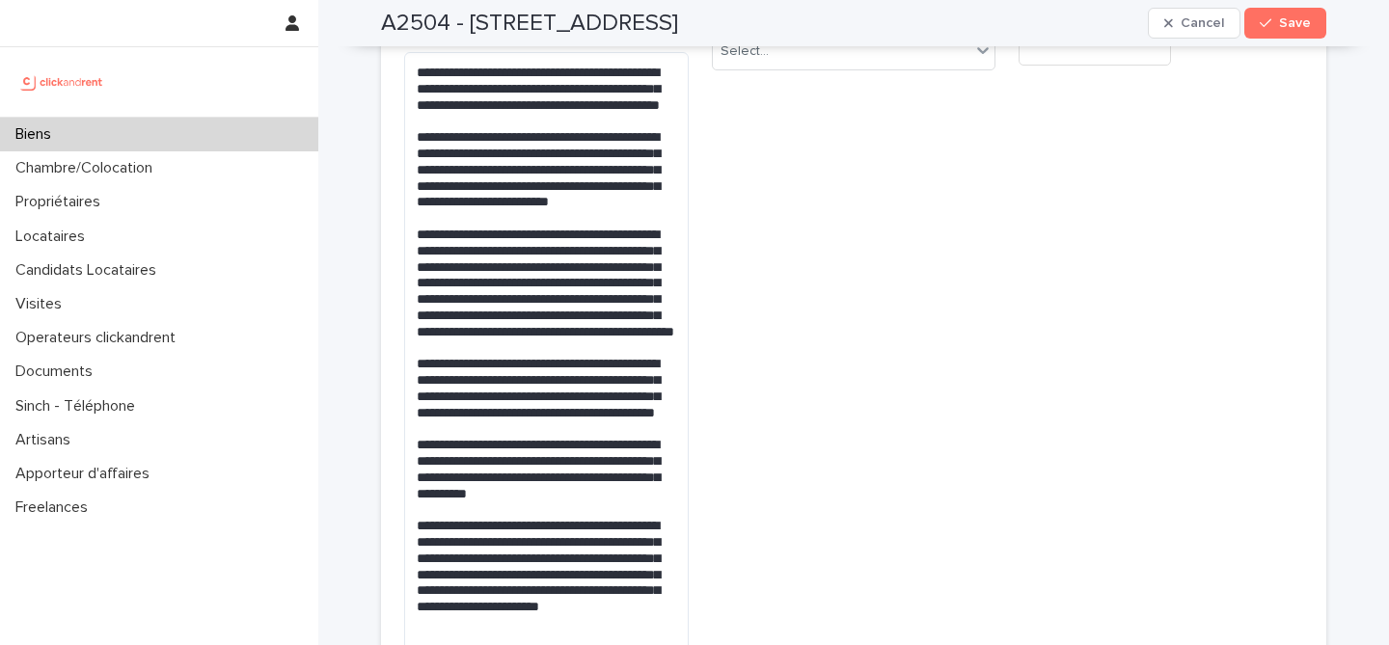
click at [957, 331] on span "Mise en avant Il faut éviter de mettre des mises en avant pour tous les biens, …" at bounding box center [854, 357] width 284 height 830
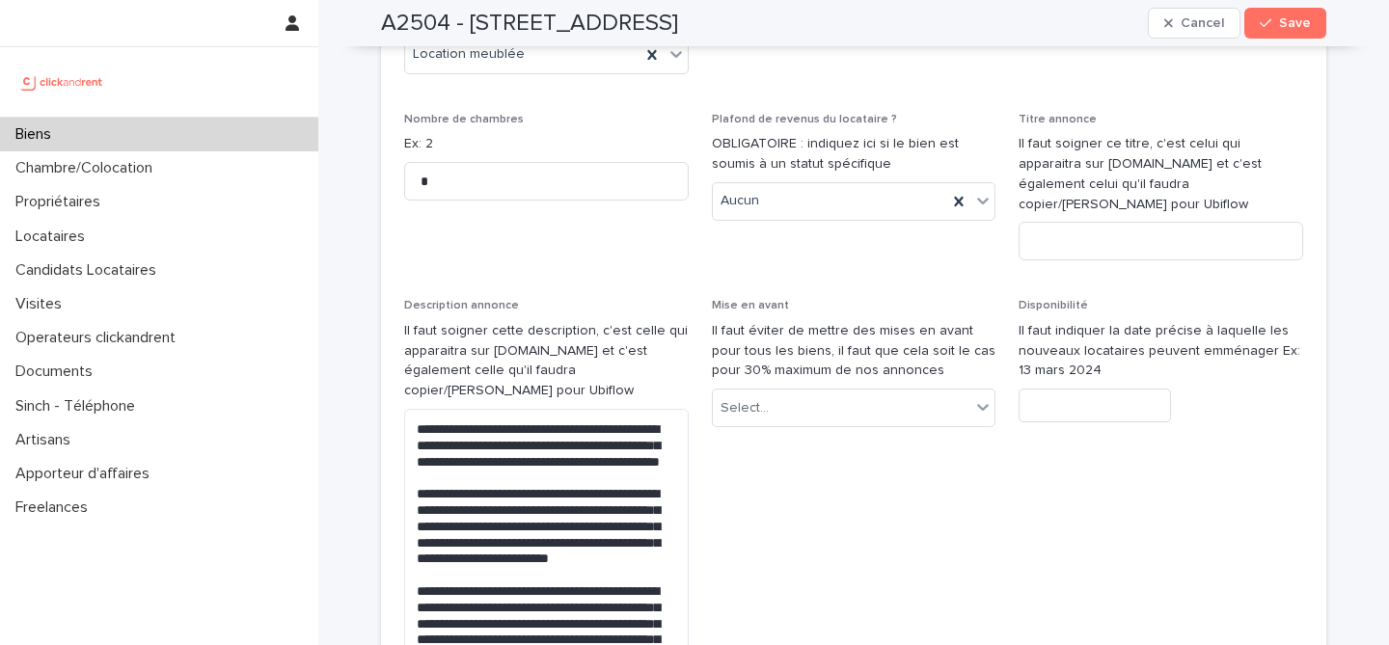
scroll to position [6014, 0]
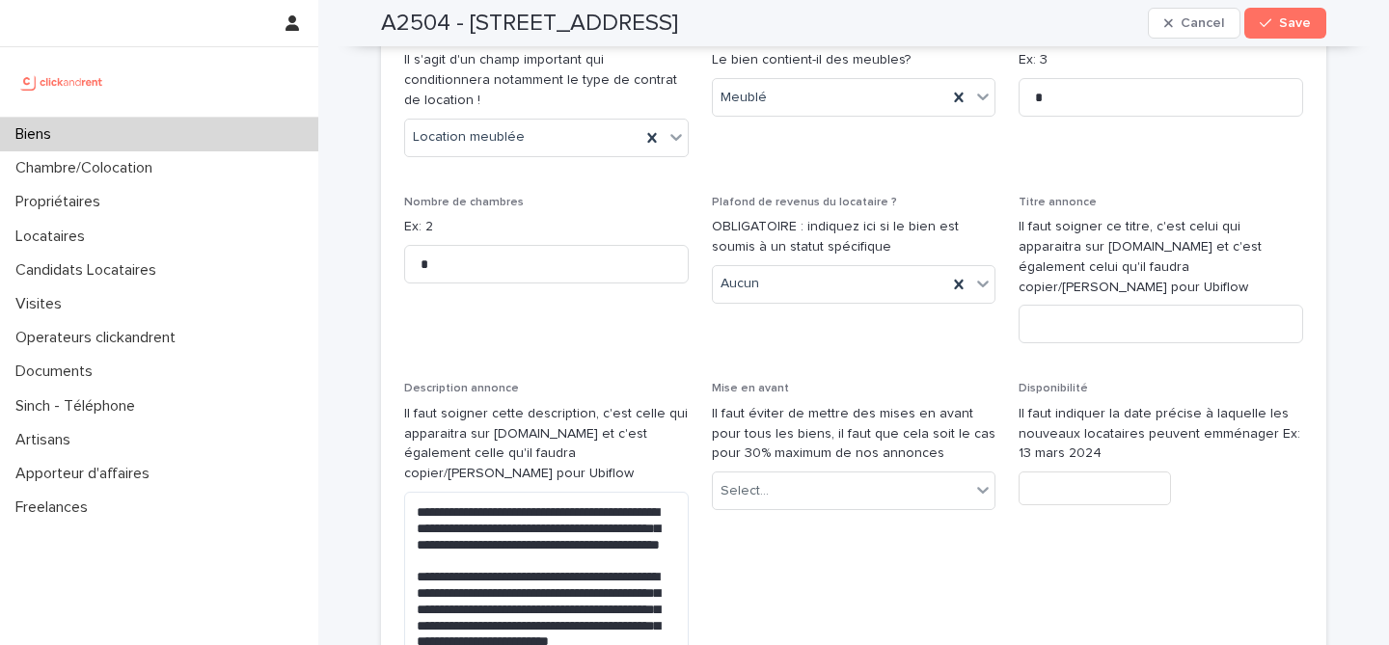
click at [1140, 268] on div "Titre annonce Il faut soigner ce titre, c'est celui qui apparaitra sur clickand…" at bounding box center [1160, 278] width 284 height 164
click at [1155, 305] on input at bounding box center [1160, 324] width 284 height 39
paste input "**********"
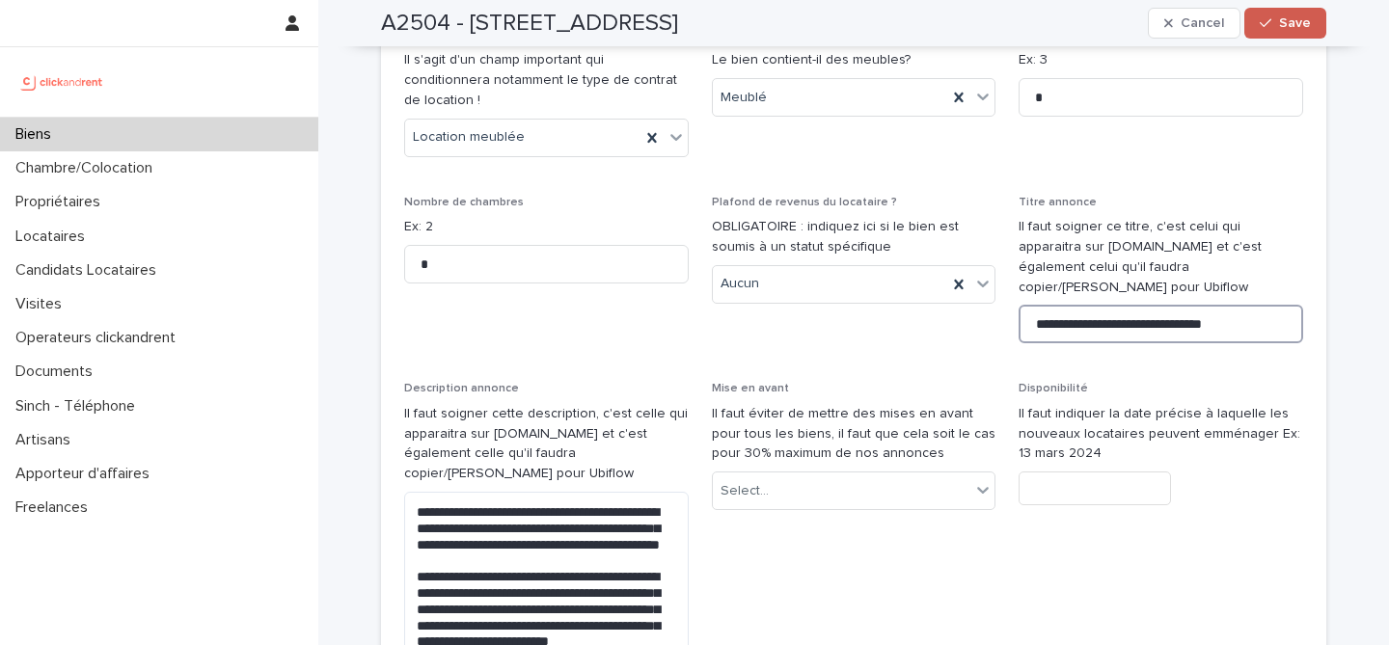
type input "**********"
click at [1301, 14] on button "Save" at bounding box center [1285, 23] width 82 height 31
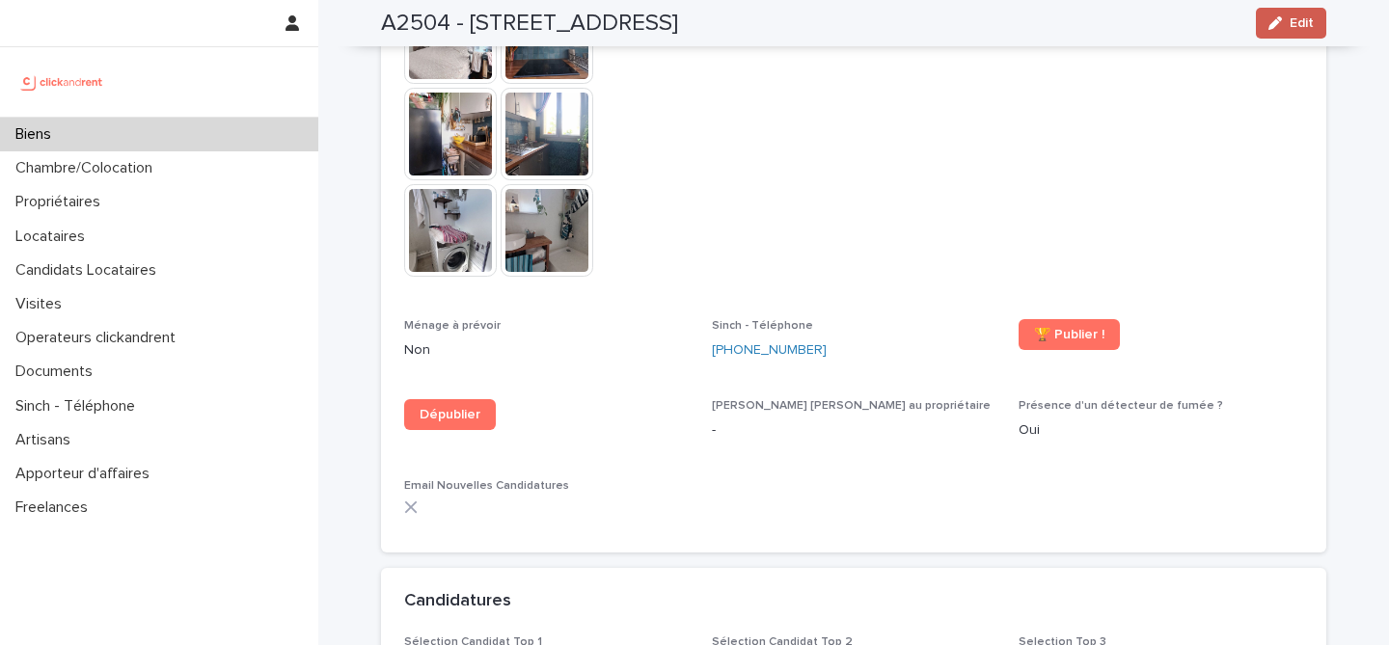
scroll to position [3867, 0]
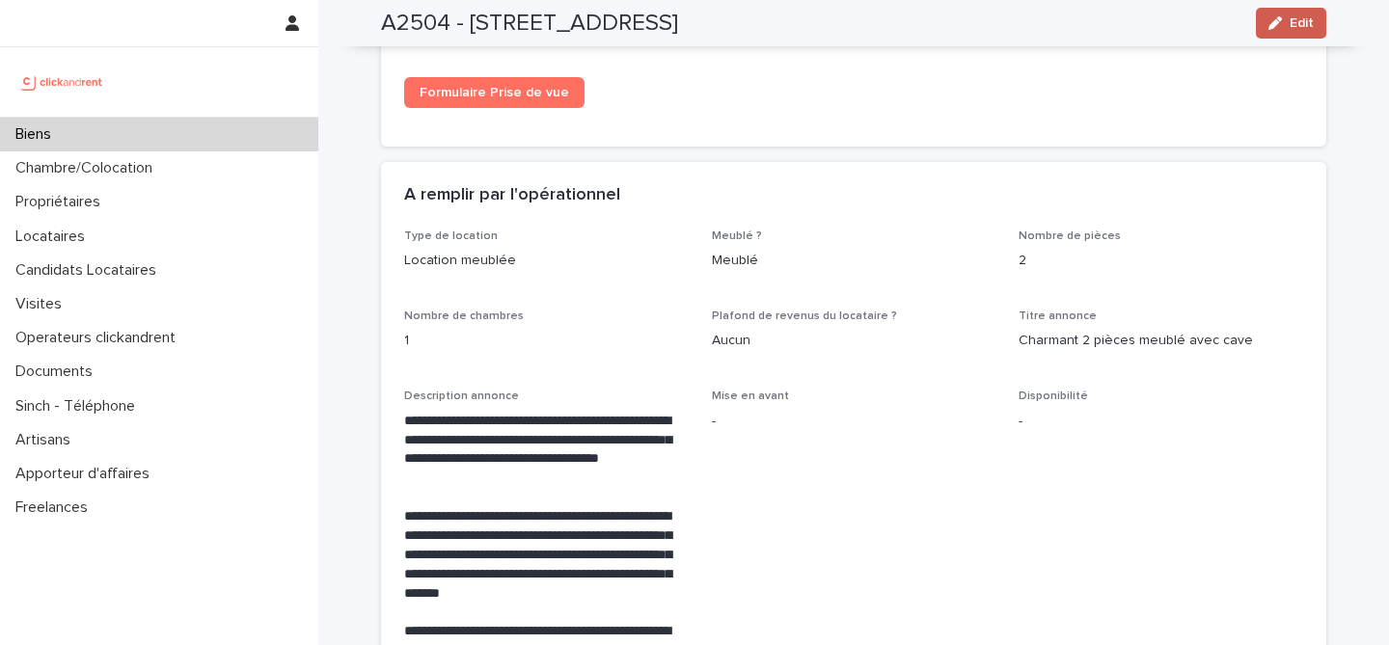
click at [1313, 18] on button "Edit" at bounding box center [1291, 23] width 70 height 31
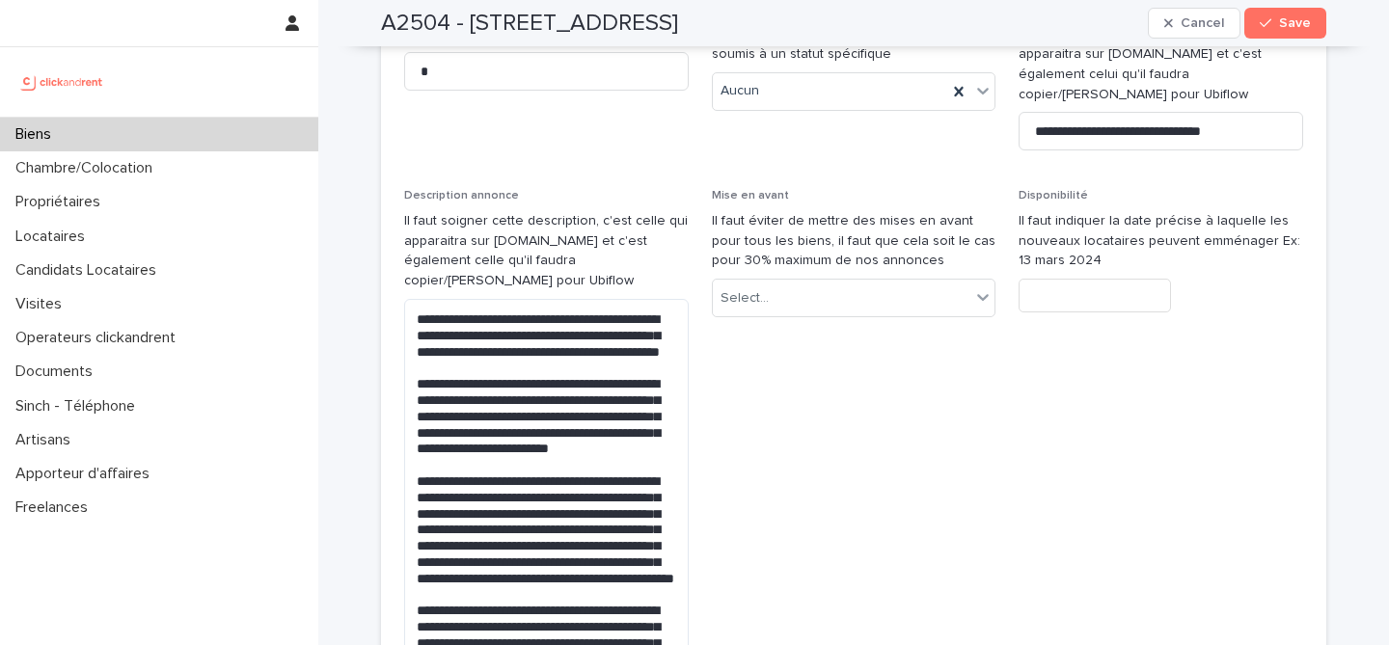
scroll to position [6214, 0]
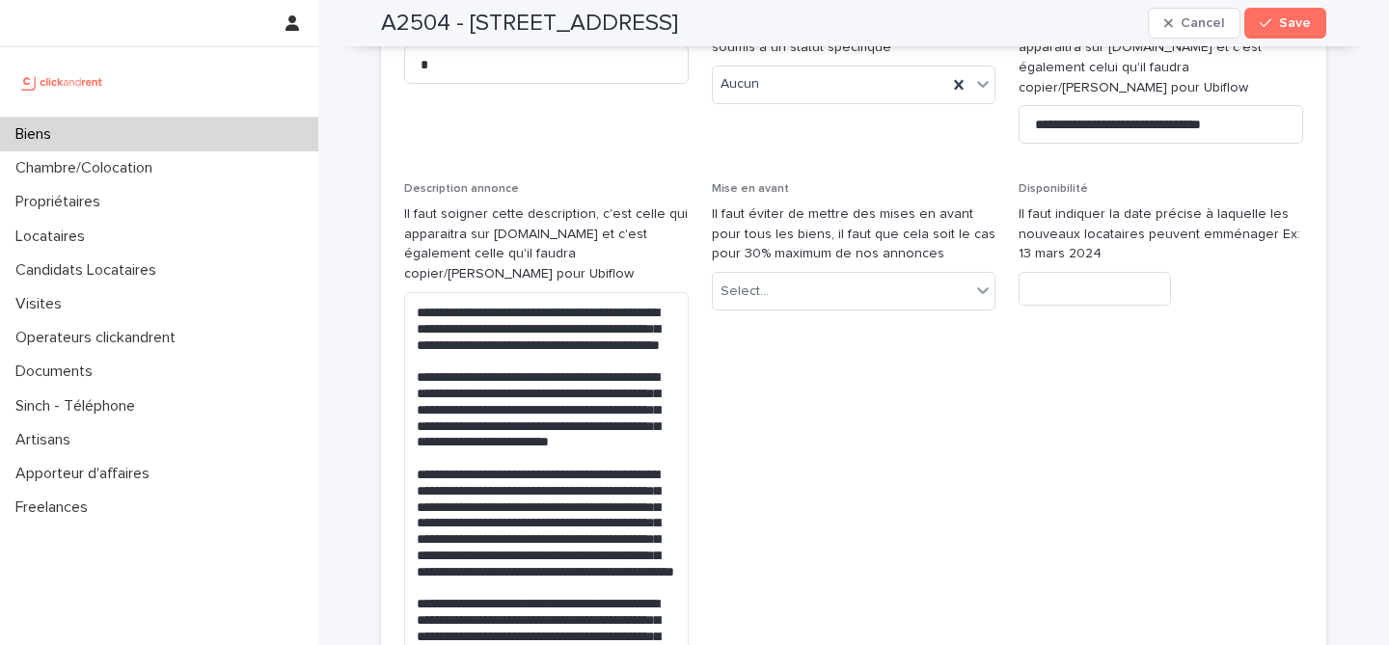
click at [1069, 272] on input "text" at bounding box center [1094, 289] width 152 height 34
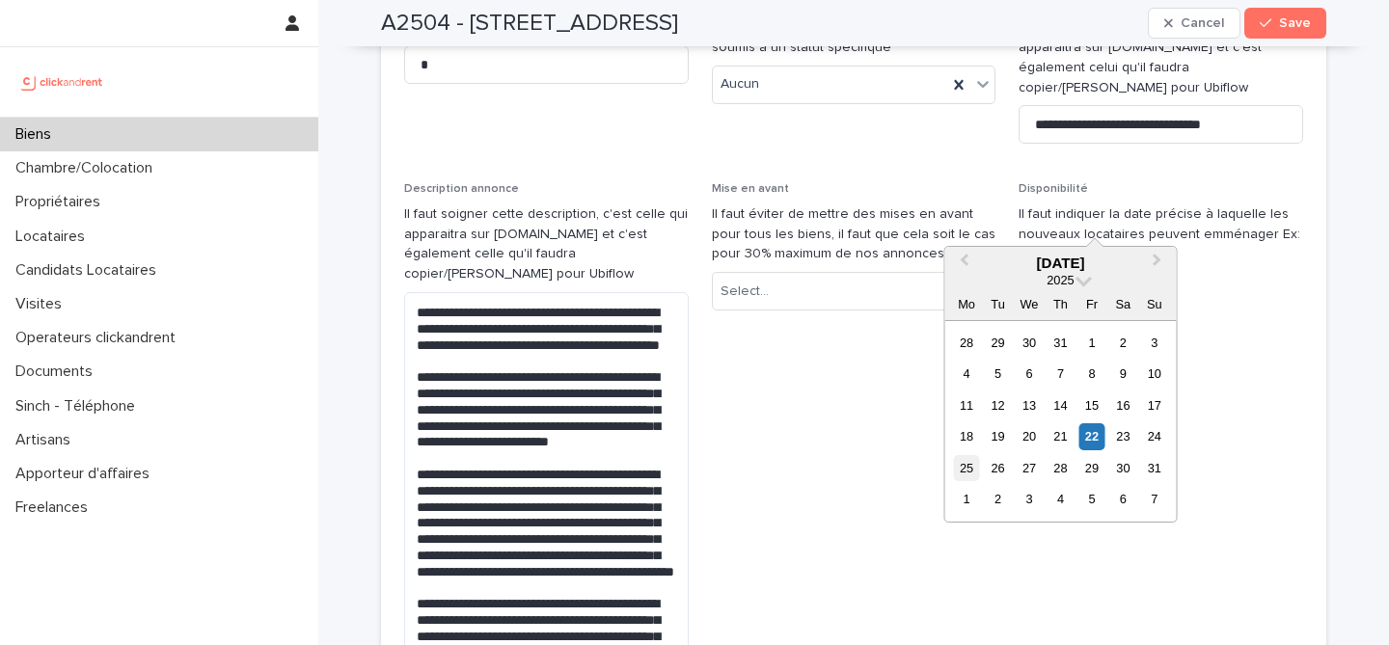
click at [974, 468] on div "25" at bounding box center [966, 468] width 26 height 26
type input "*********"
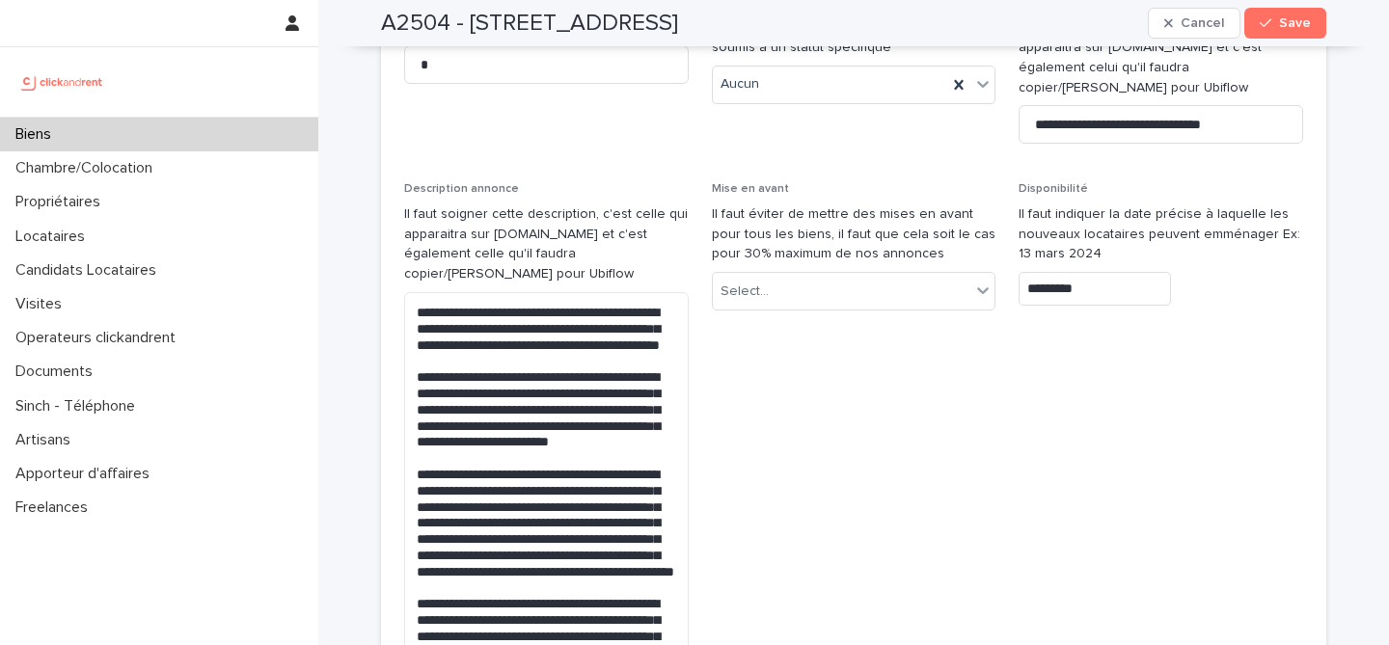
type input "*********"
click at [1306, 29] on span "Save" at bounding box center [1295, 23] width 32 height 14
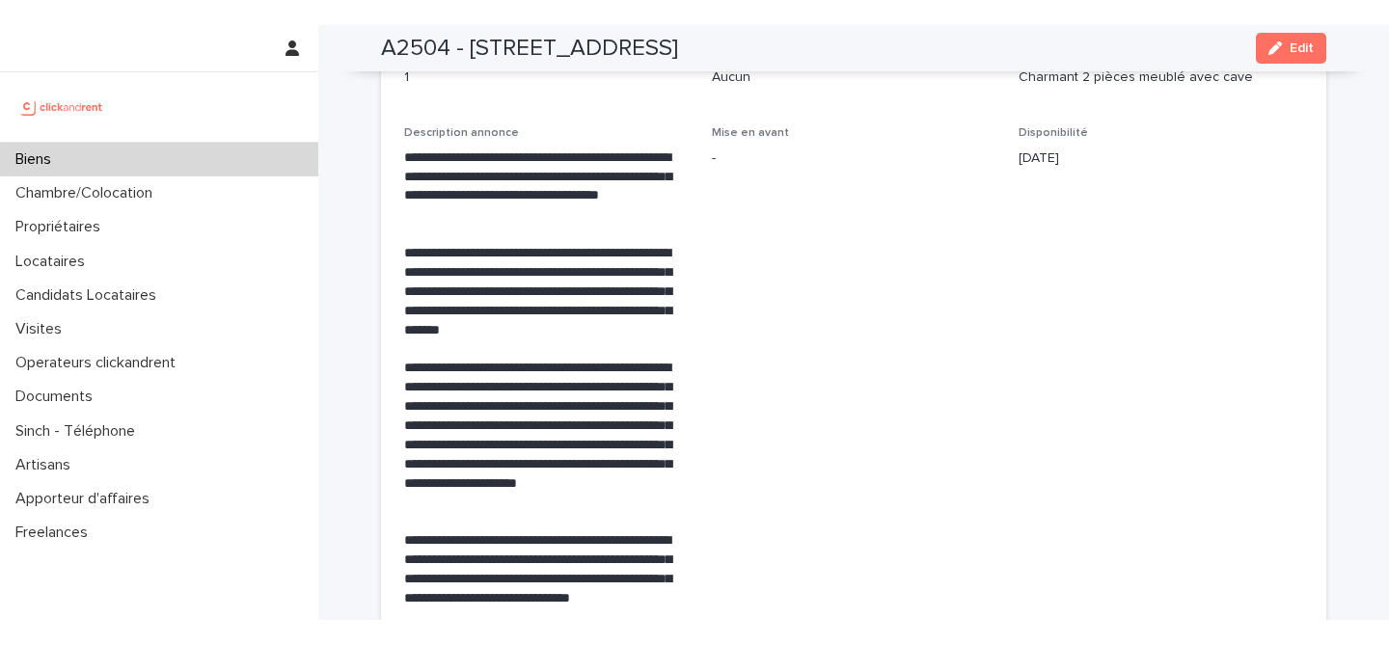
scroll to position [4162, 0]
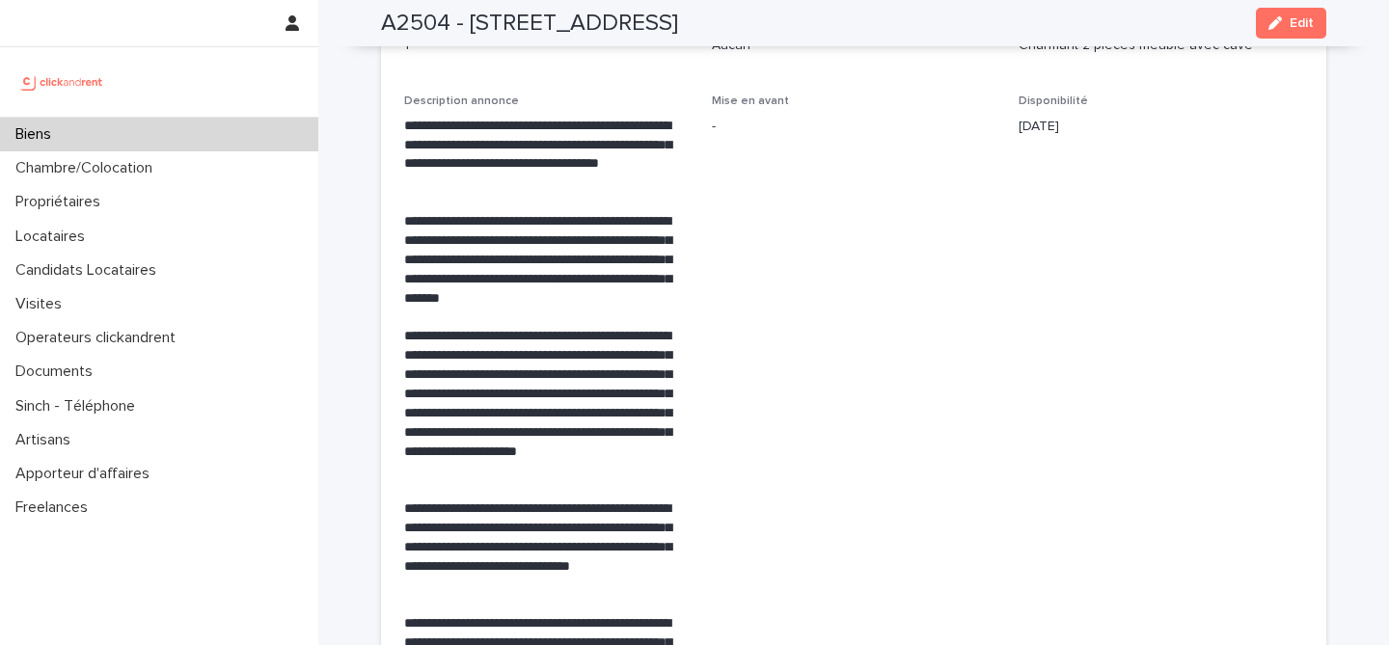
click at [607, 44] on div "A2504 - 30 rue Belgrand, Paris 75020 Edit" at bounding box center [853, 23] width 945 height 46
click at [606, 31] on h2 "A2504 - 30 rue Belgrand, Paris 75020" at bounding box center [529, 24] width 297 height 28
copy div "A2504 - 30 rue Belgrand, Paris 75020 Edit"
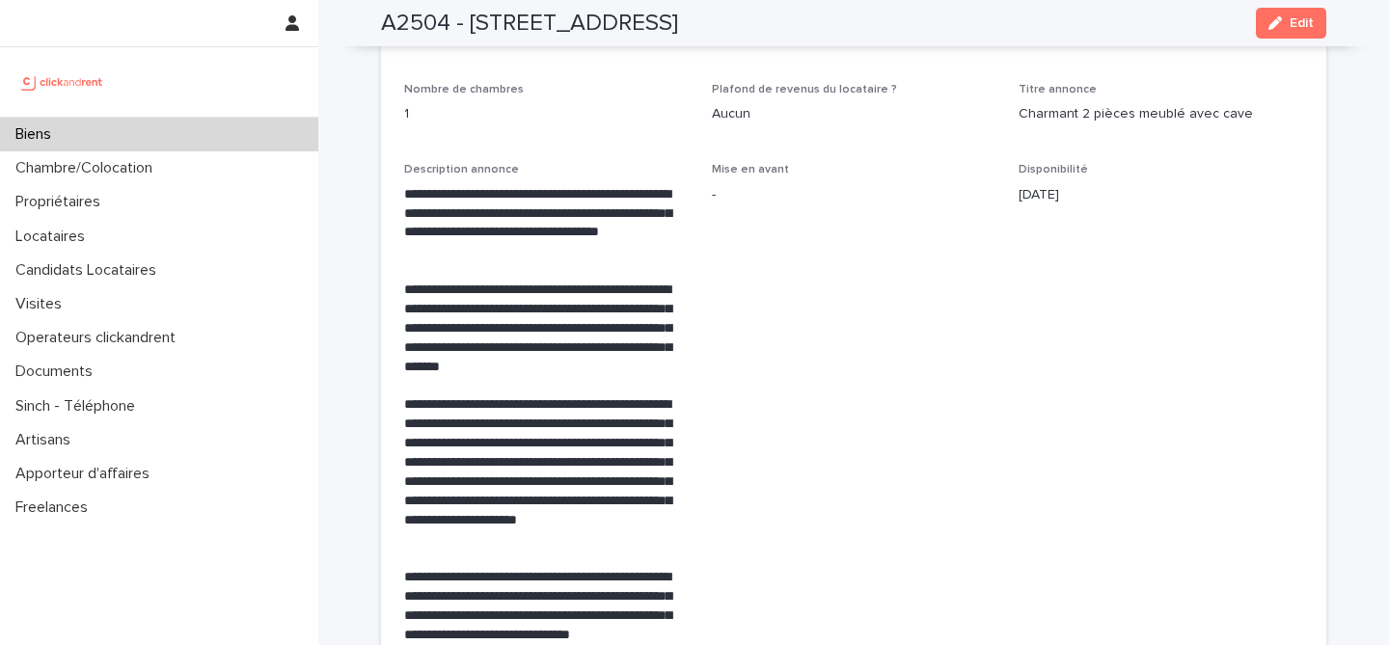
click at [820, 233] on span "Mise en avant -" at bounding box center [854, 536] width 284 height 746
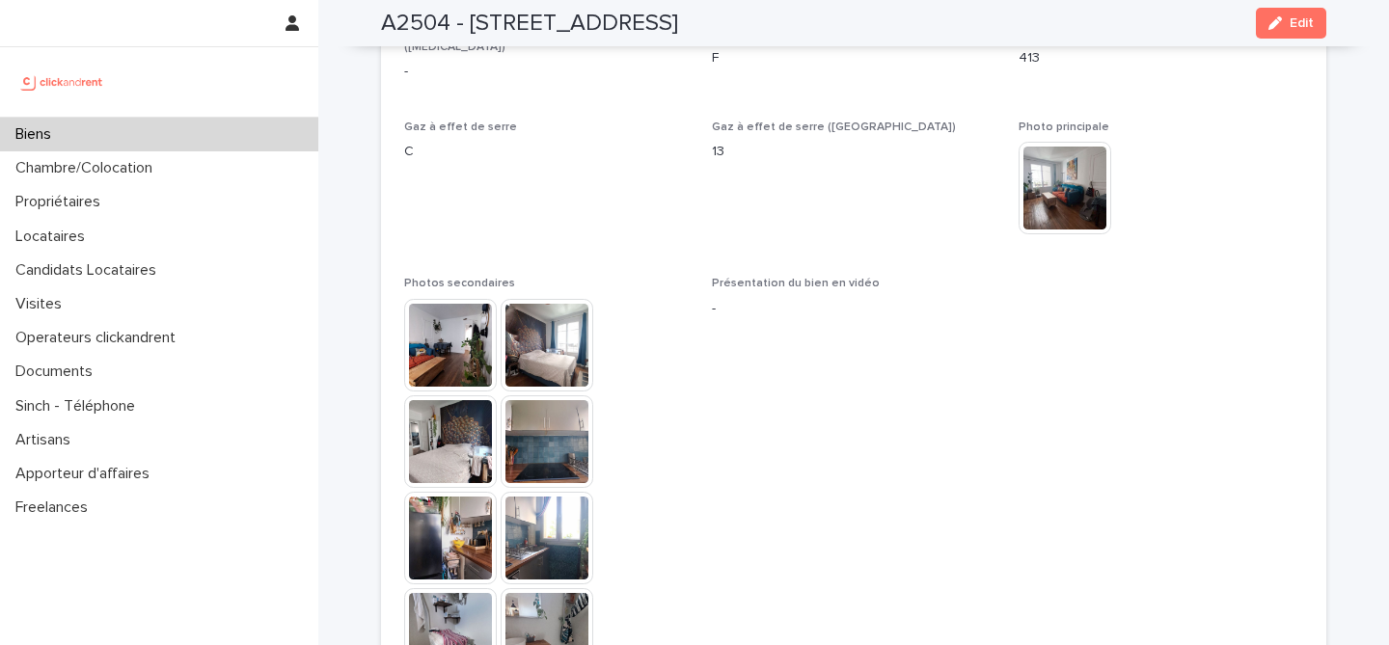
scroll to position [5664, 0]
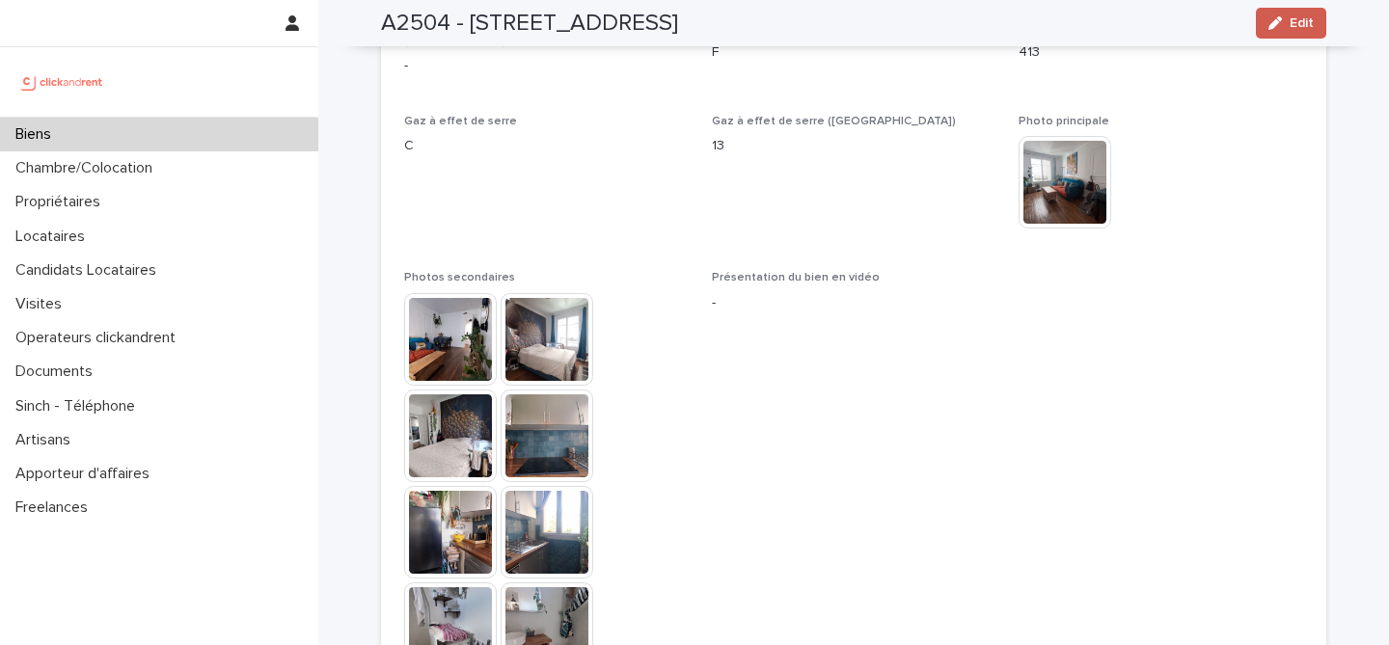
click at [1262, 24] on button "Edit" at bounding box center [1291, 23] width 70 height 31
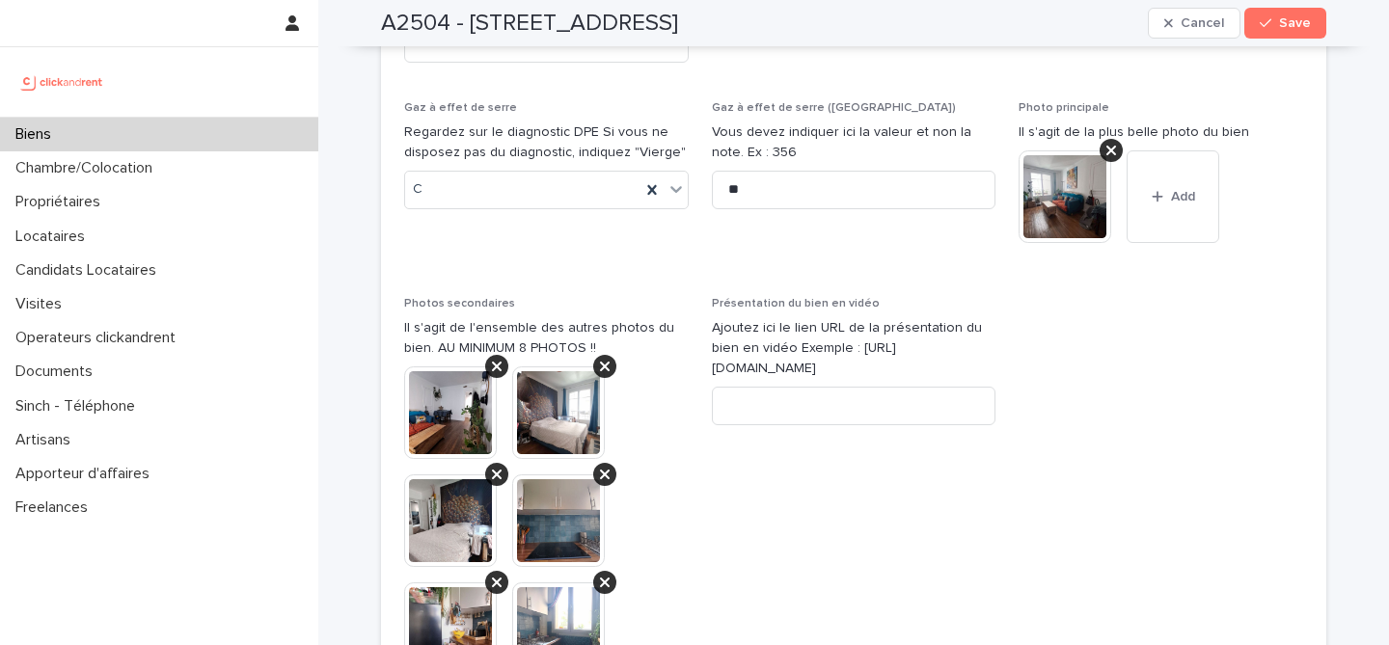
scroll to position [8626, 0]
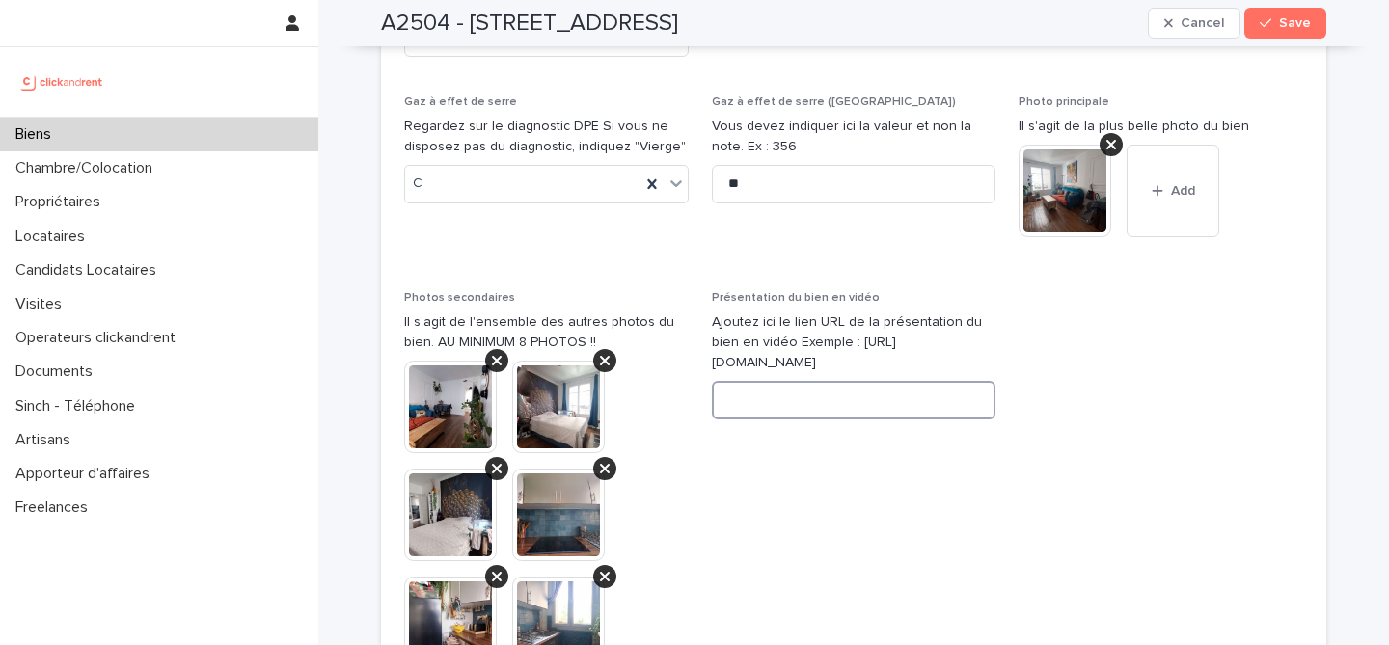
click at [894, 381] on input at bounding box center [854, 400] width 284 height 39
paste input "**********"
type input "**********"
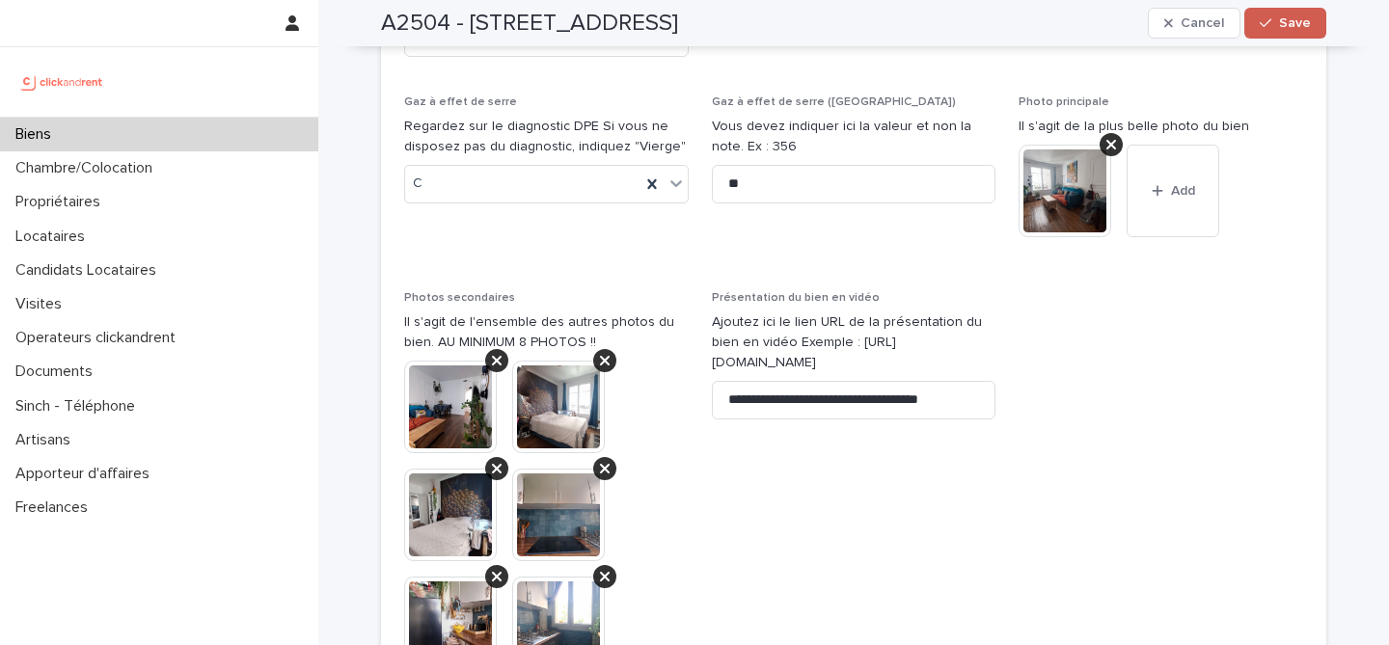
click at [1297, 9] on button "Save" at bounding box center [1285, 23] width 82 height 31
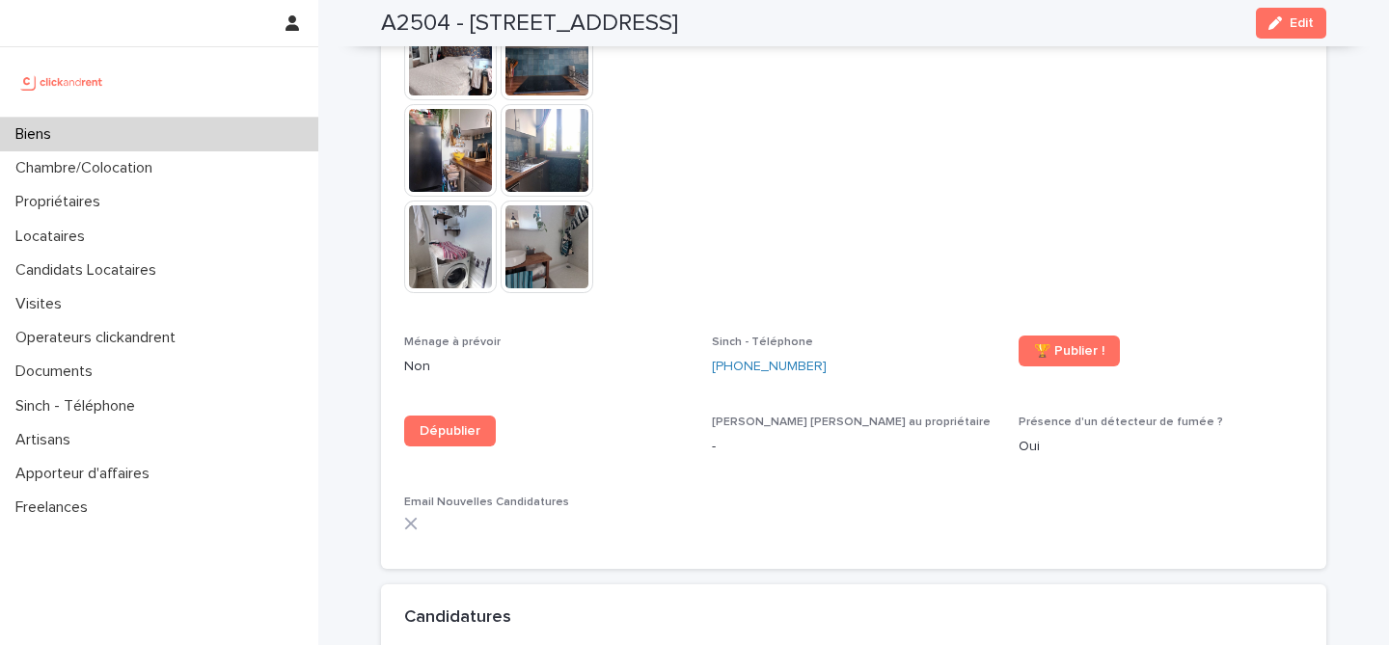
scroll to position [6066, 0]
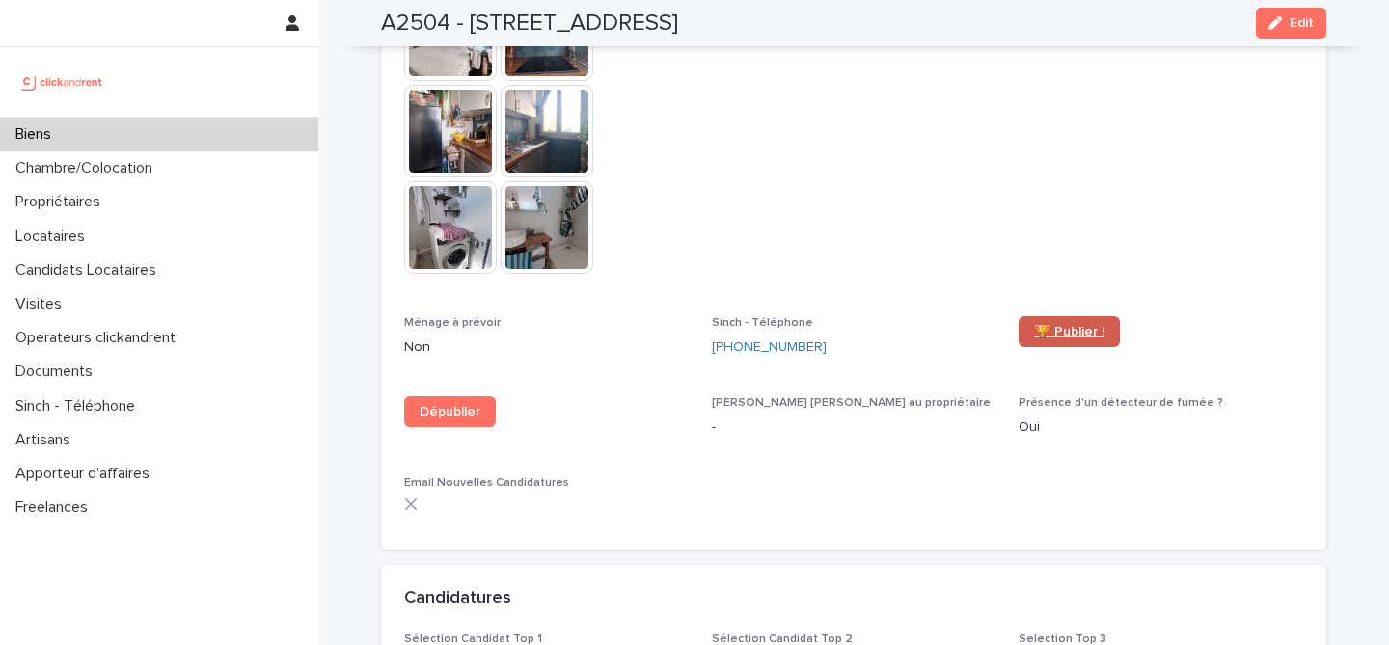
click at [1052, 316] on link "🏆 Publier !" at bounding box center [1068, 331] width 101 height 31
click at [912, 177] on span "Présentation du bien en vidéo https://vimeo.com/1112302635?share=copy" at bounding box center [854, 81] width 284 height 422
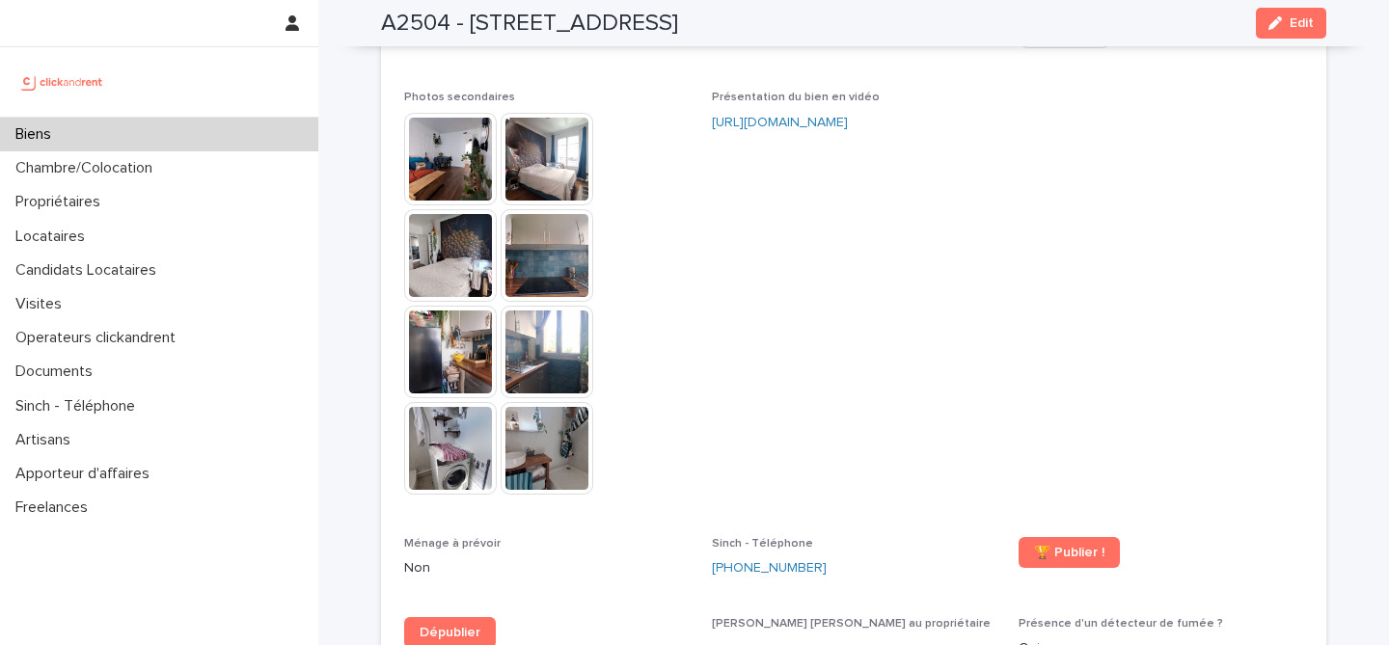
scroll to position [6060, 0]
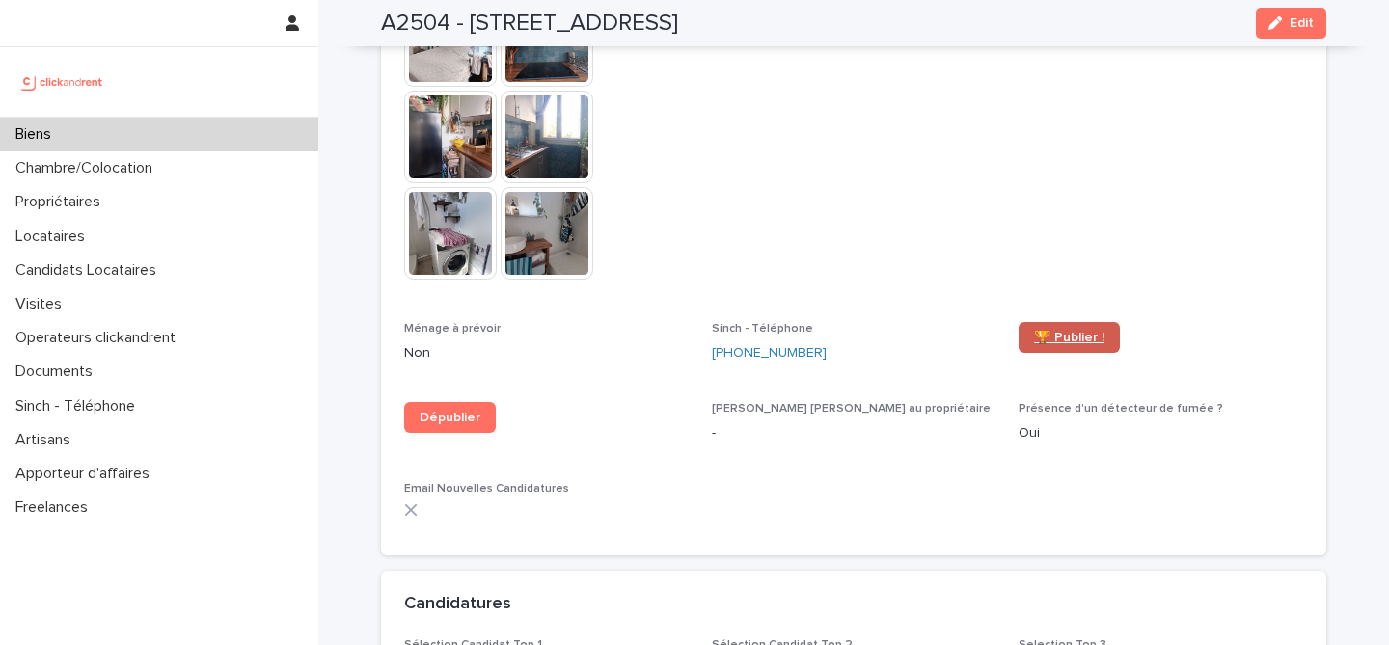
click at [1040, 322] on link "🏆 Publier !" at bounding box center [1068, 337] width 101 height 31
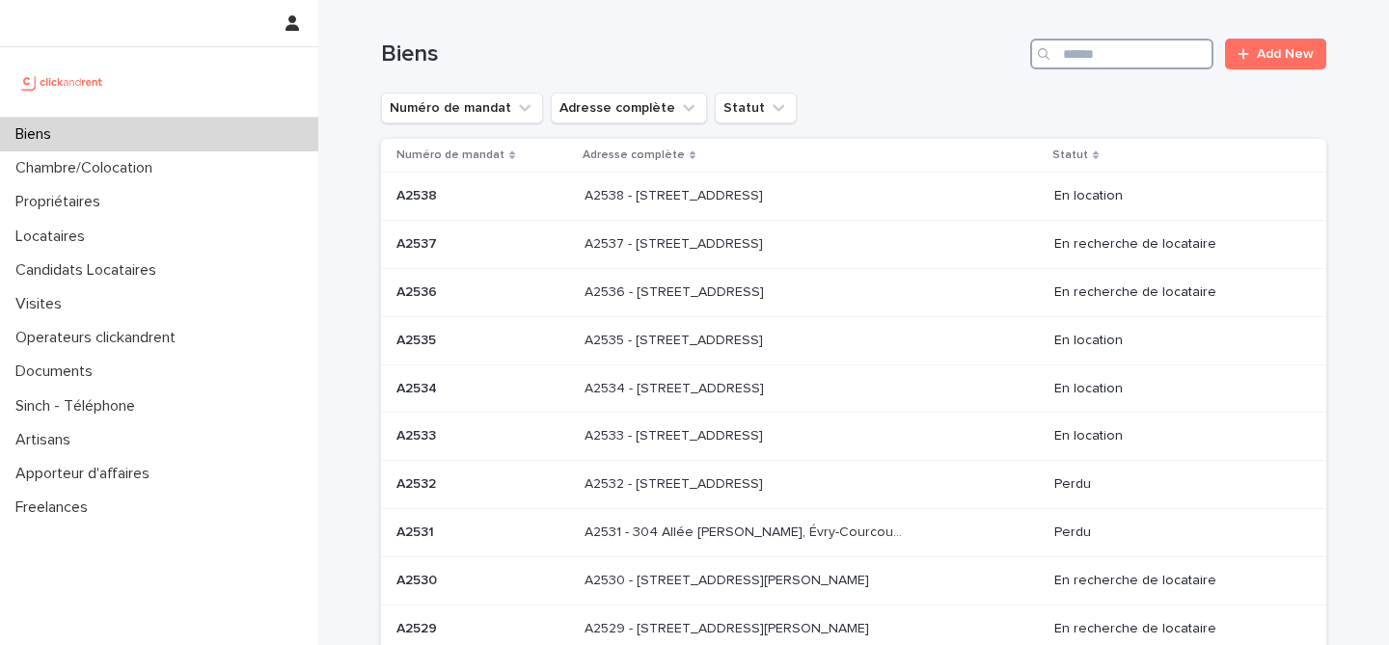
click at [1108, 47] on input "Search" at bounding box center [1121, 54] width 183 height 31
paste input "*****"
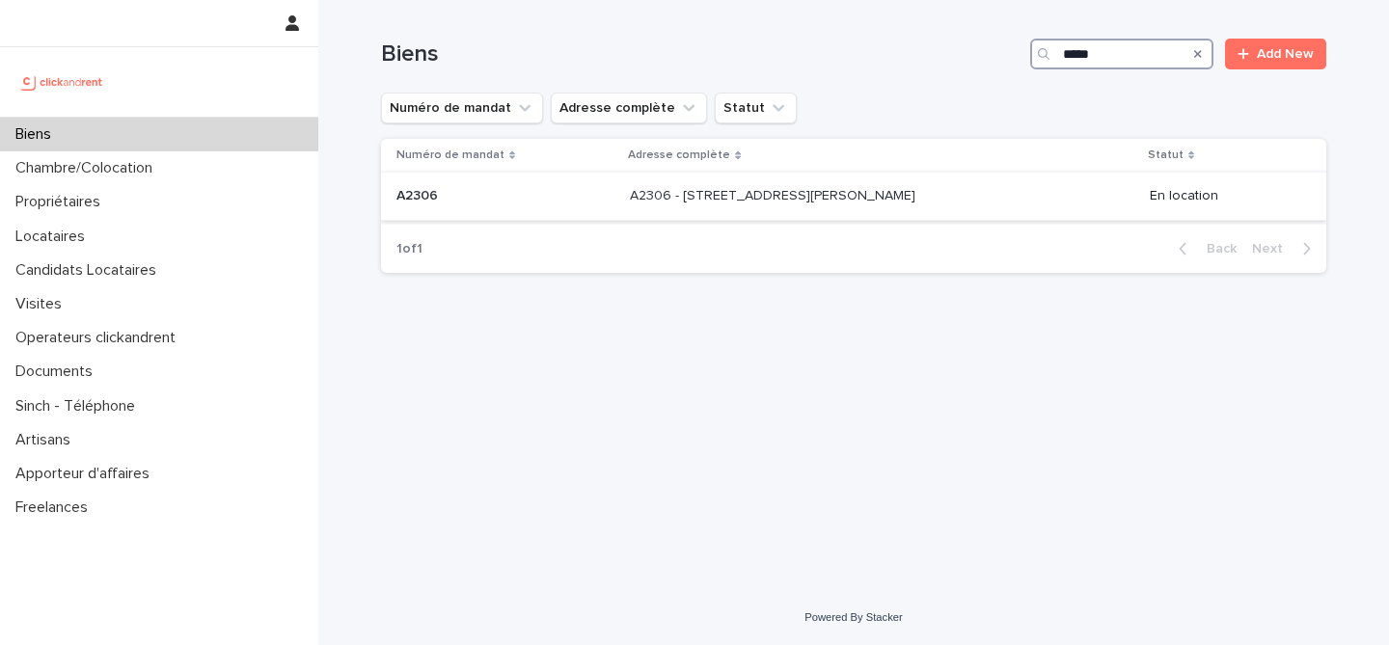
type input "*****"
click at [573, 207] on div "A2306 A2306" at bounding box center [505, 196] width 218 height 32
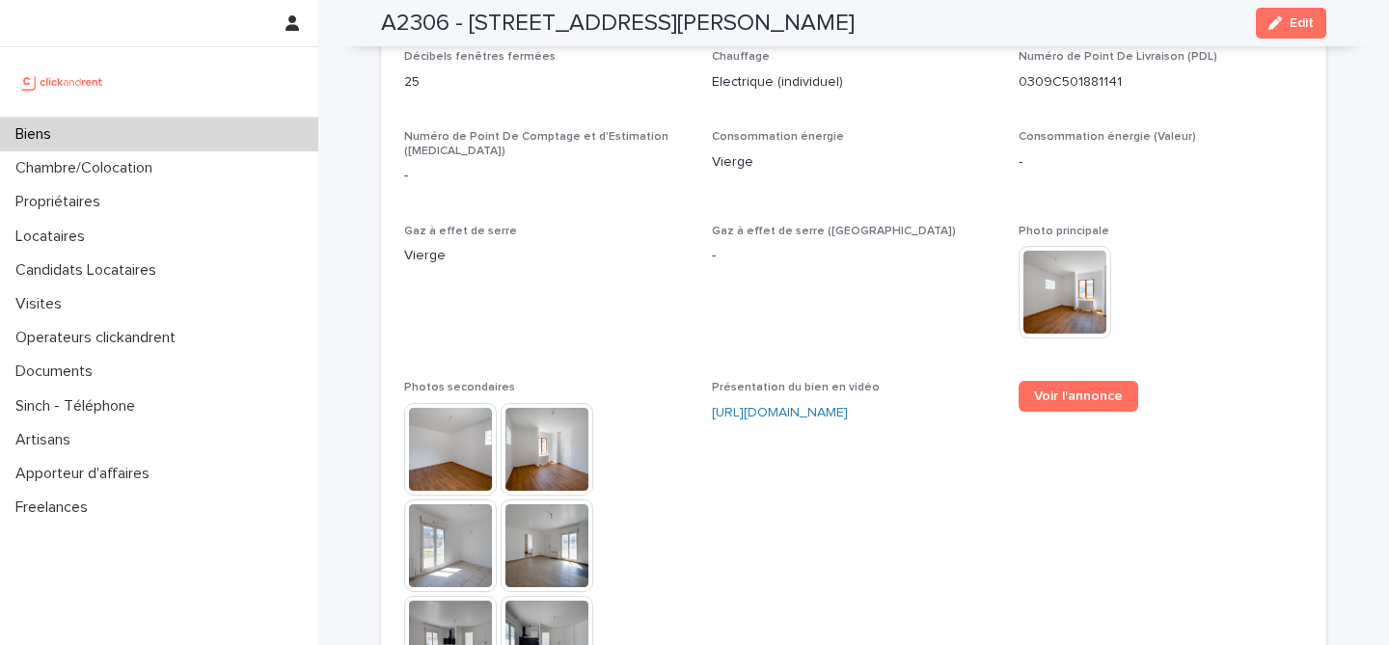
scroll to position [4361, 0]
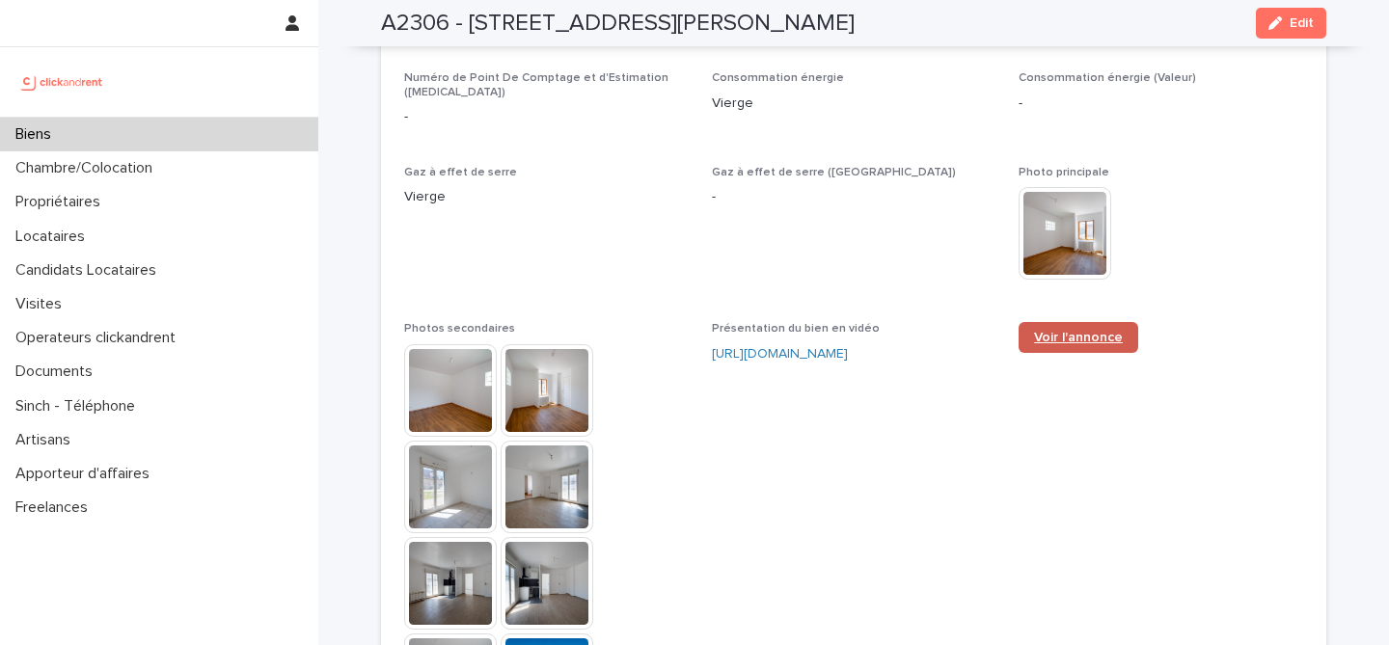
click at [1083, 331] on span "Voir l'annonce" at bounding box center [1078, 338] width 89 height 14
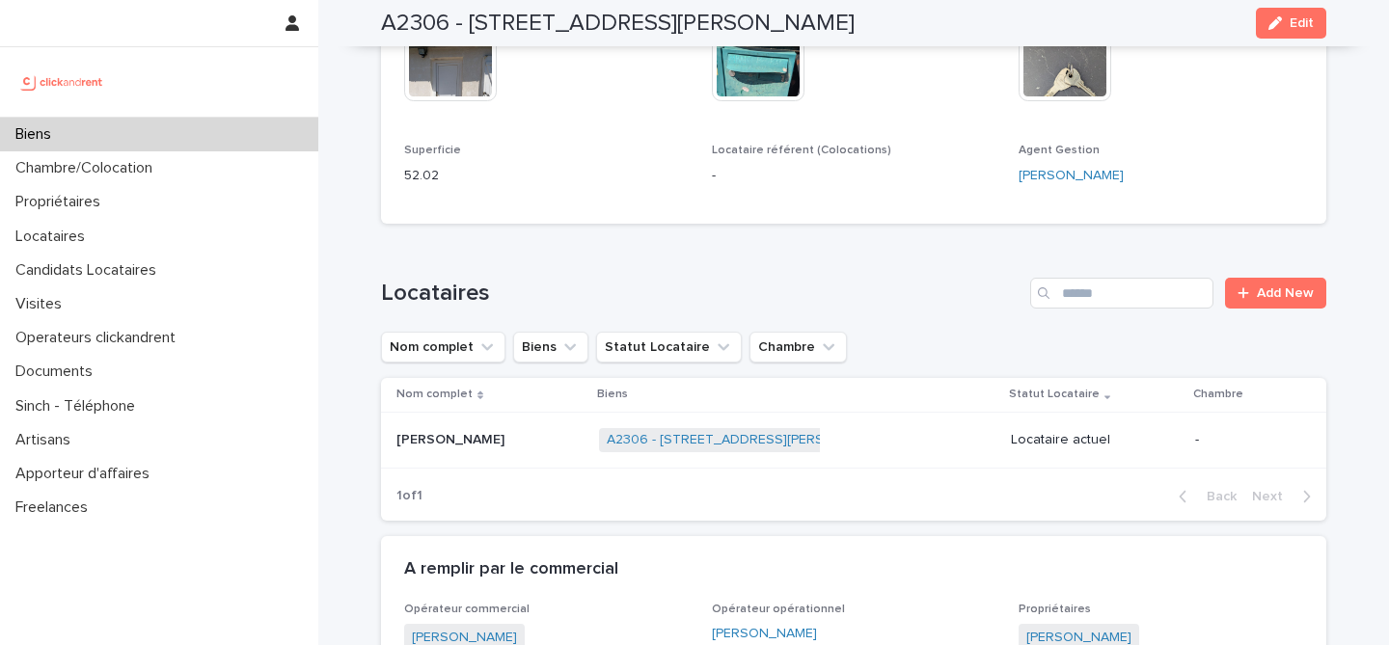
scroll to position [0, 0]
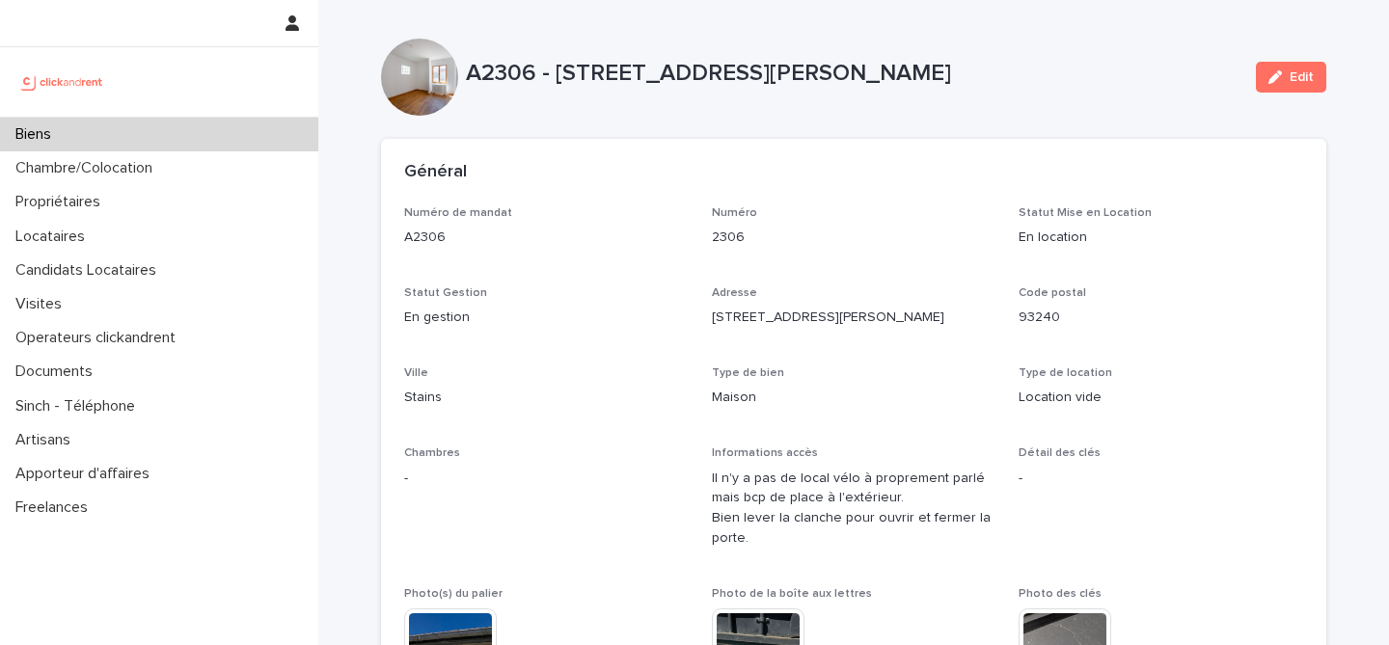
click at [195, 141] on div "Biens" at bounding box center [159, 135] width 318 height 34
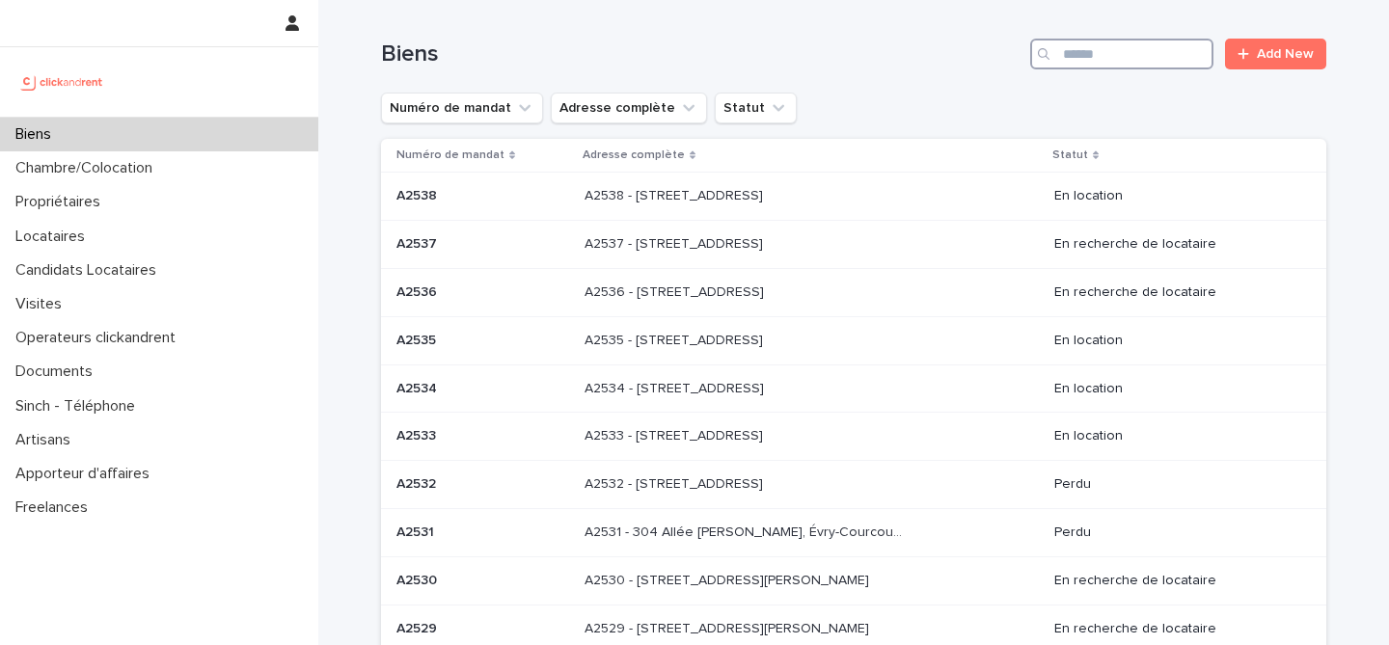
click at [1141, 68] on input "Search" at bounding box center [1121, 54] width 183 height 31
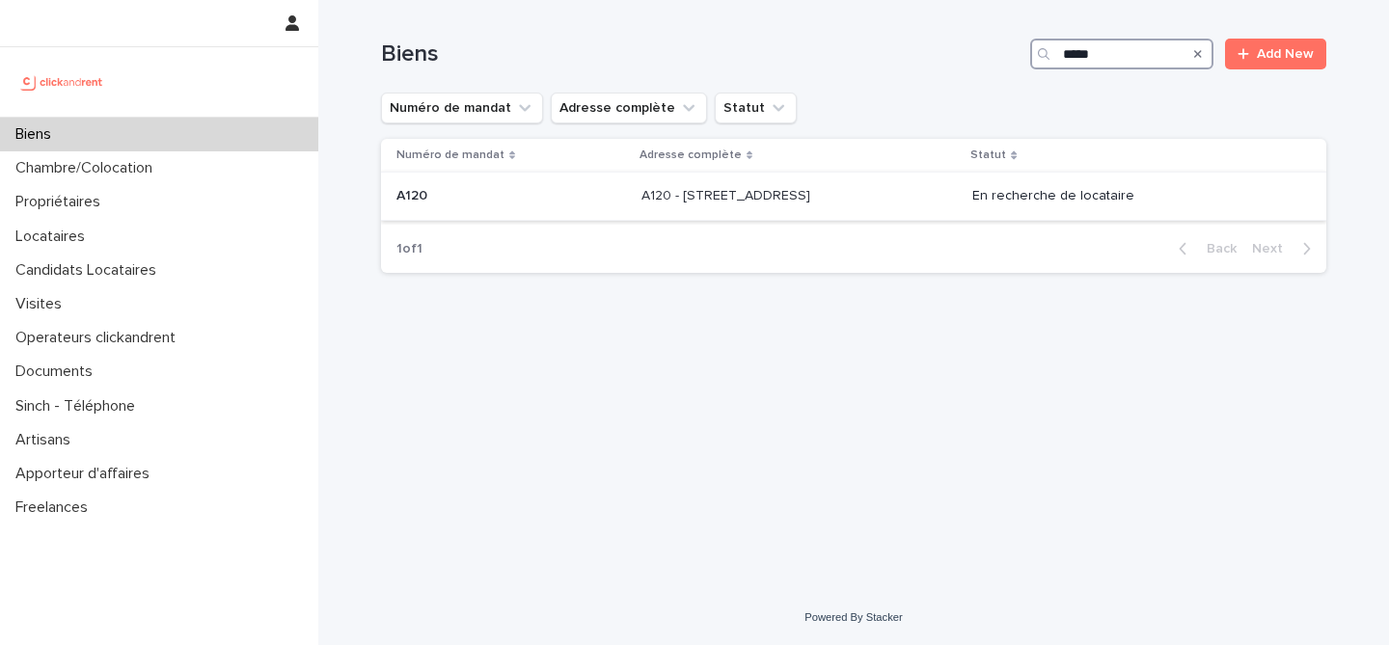
type input "****"
click at [527, 187] on div "A120 A120" at bounding box center [511, 196] width 230 height 32
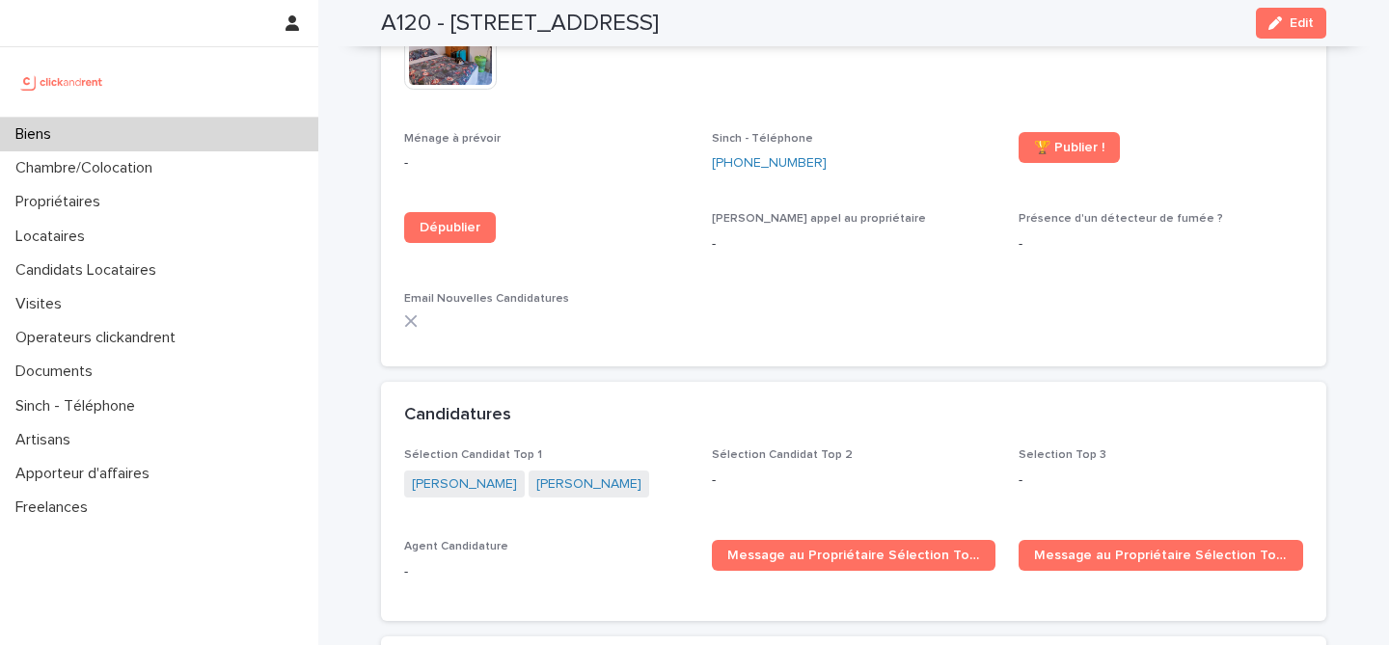
scroll to position [5209, 0]
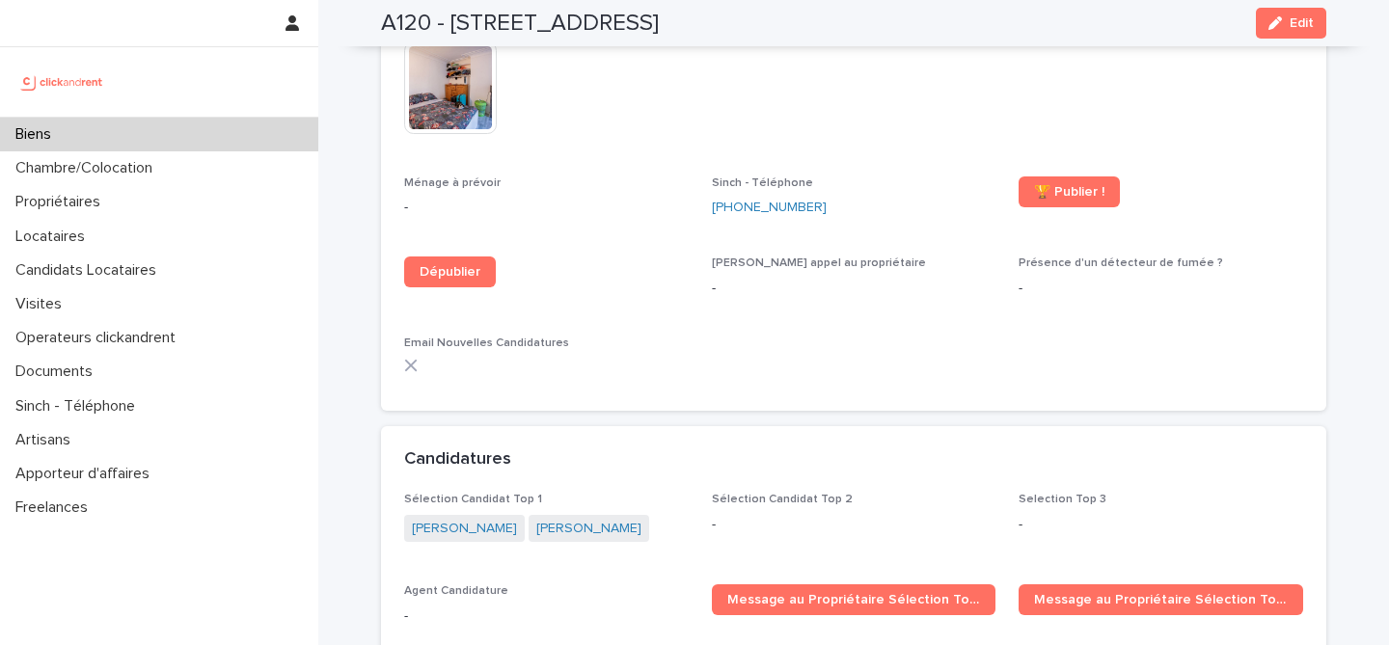
click at [238, 126] on div "Biens" at bounding box center [159, 135] width 318 height 34
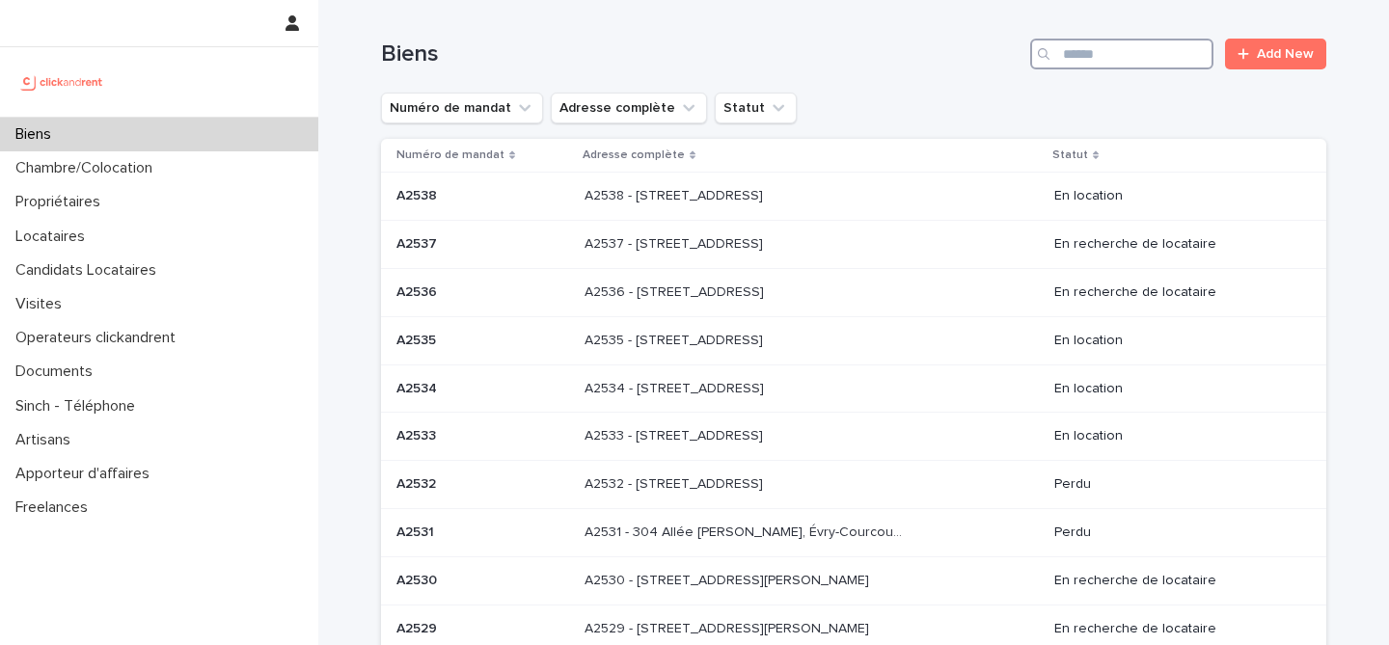
click at [1128, 49] on input "Search" at bounding box center [1121, 54] width 183 height 31
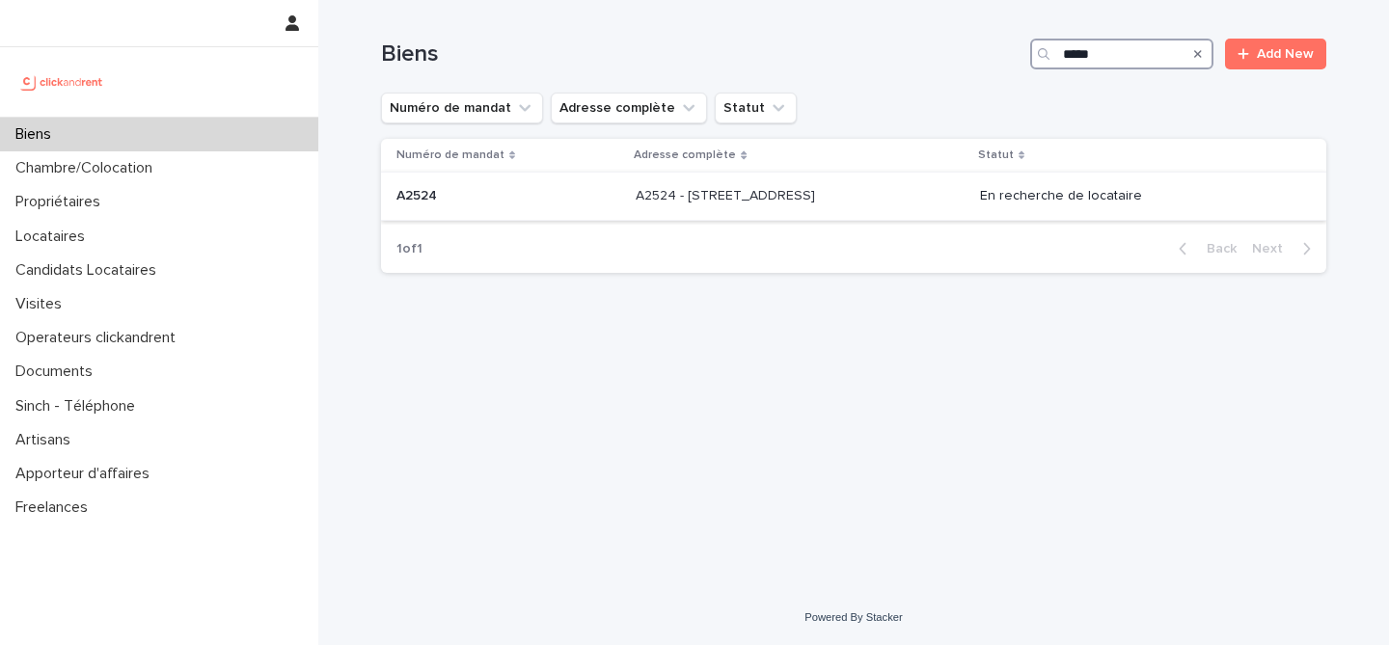
type input "*****"
click at [642, 185] on p "A2524 - 37 rue de Wattignies, Paris 75012" at bounding box center [726, 194] width 183 height 20
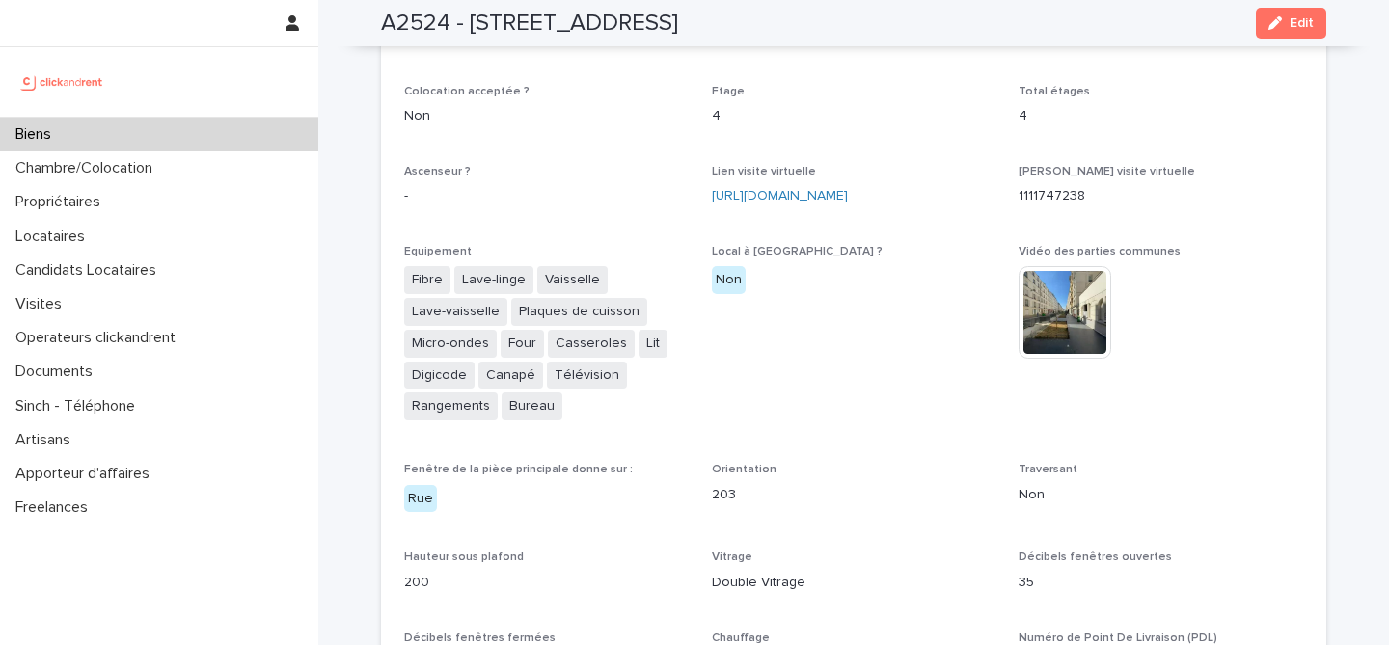
scroll to position [4344, 0]
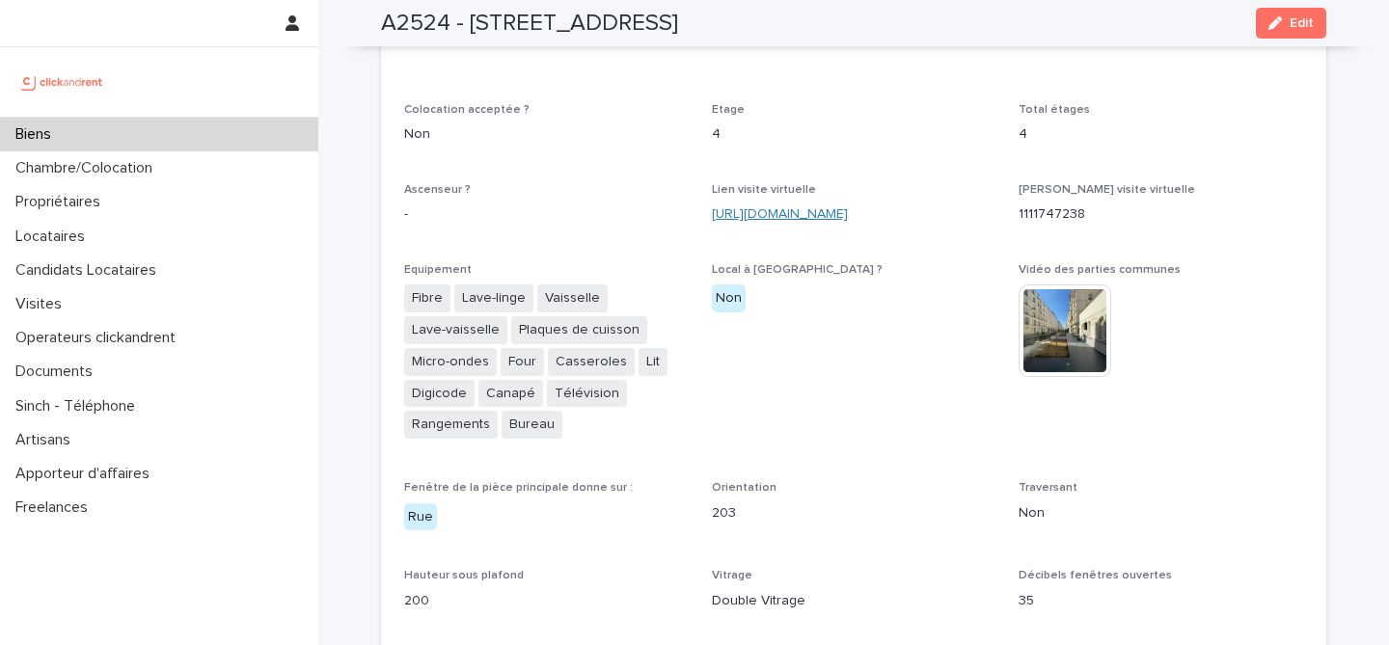
click at [835, 207] on link "https://my.matterport.com/show/?m=u6Fswrw8ear" at bounding box center [780, 214] width 136 height 14
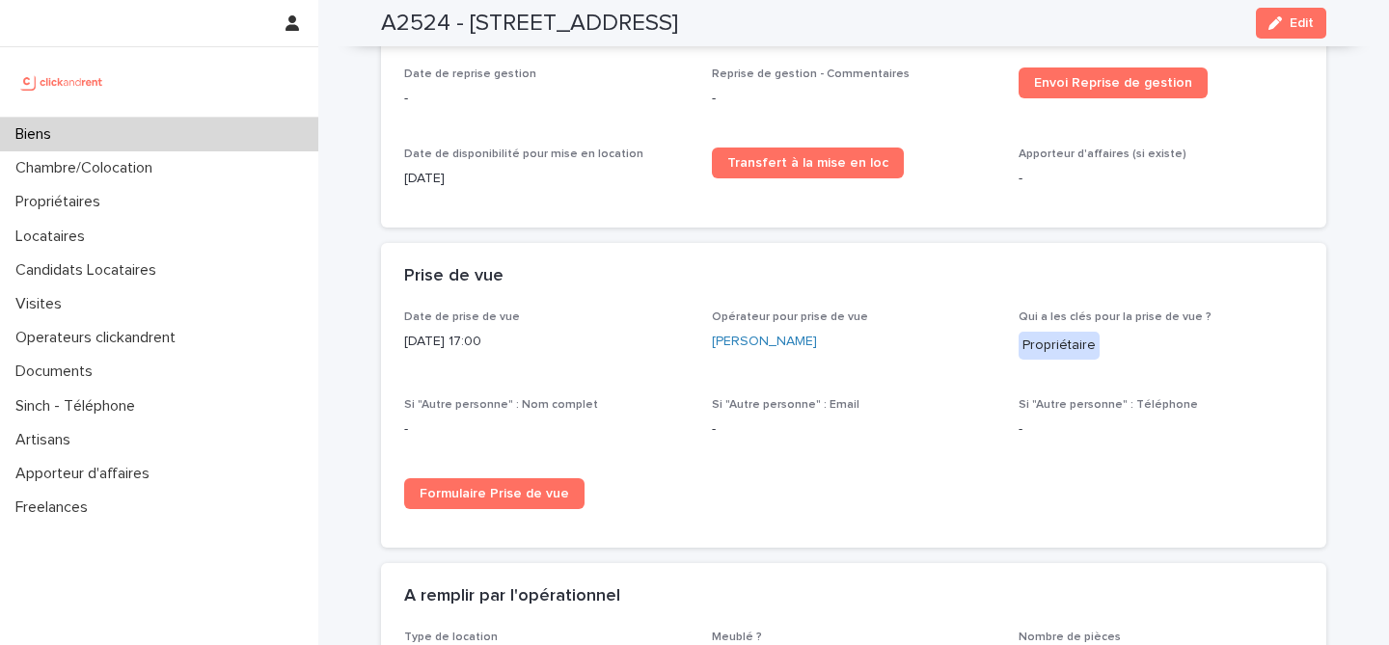
scroll to position [2951, 0]
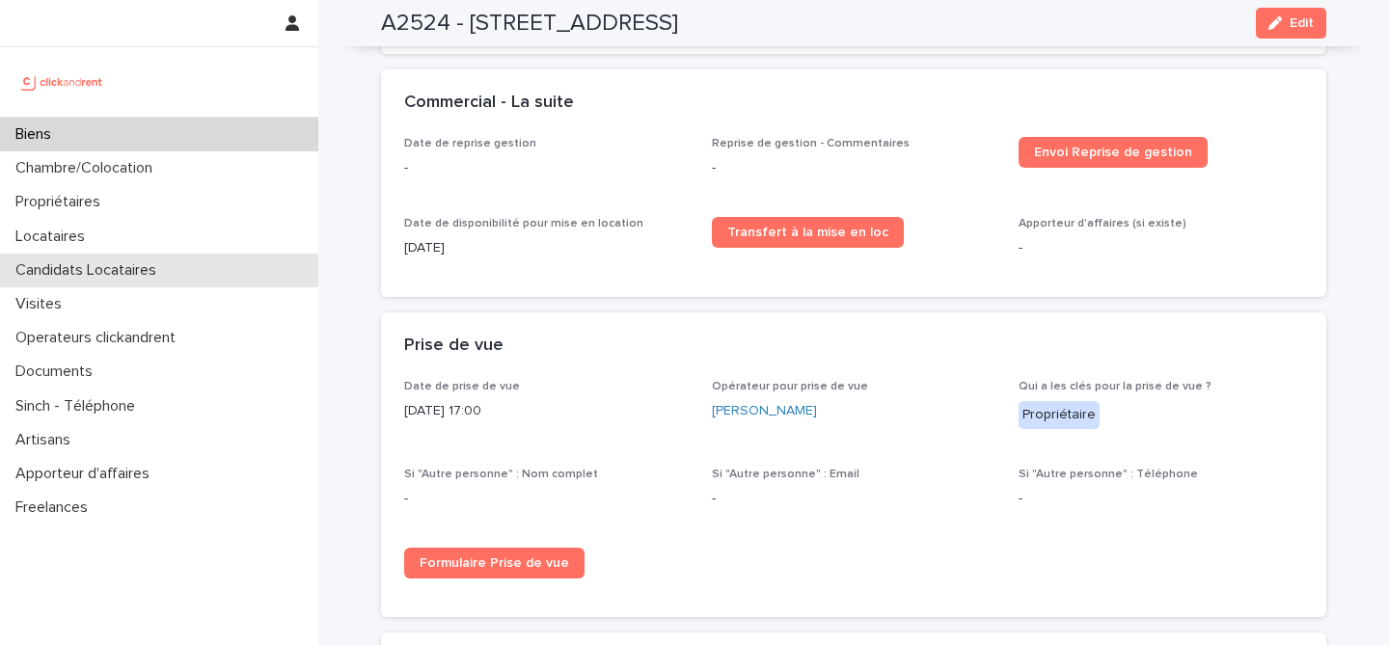
click at [136, 261] on p "Candidats Locataires" at bounding box center [90, 270] width 164 height 18
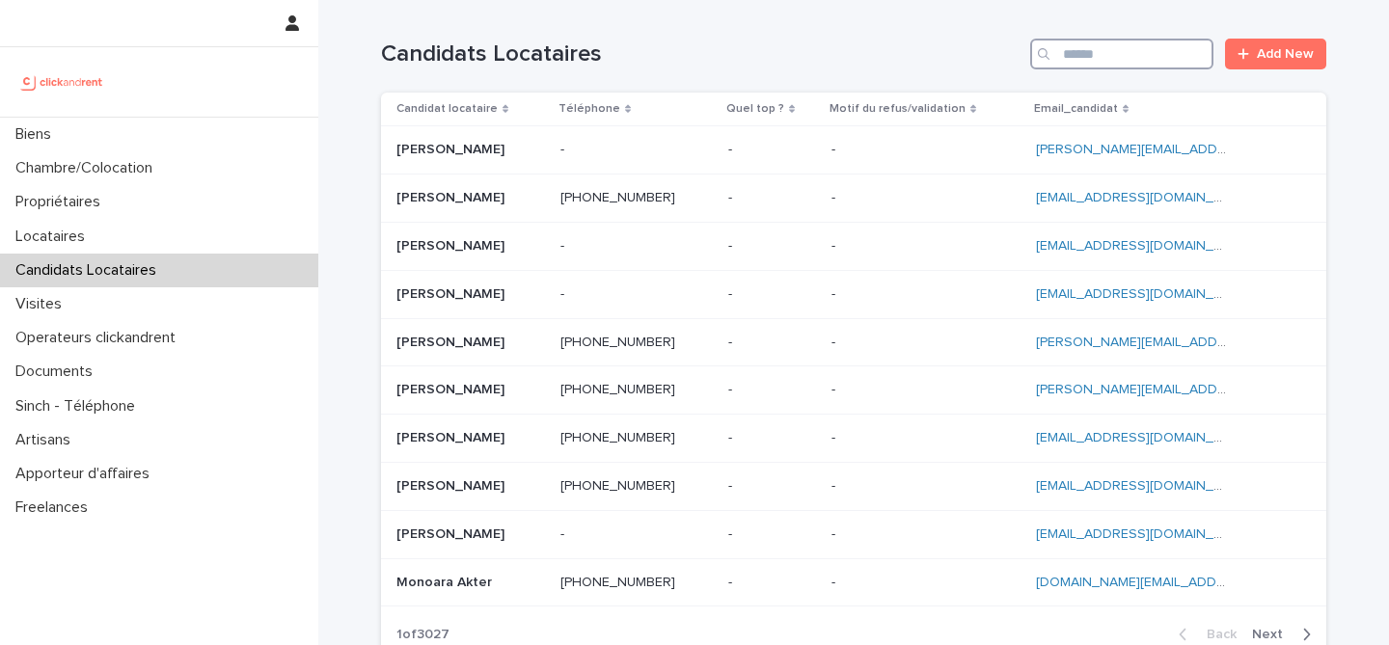
click at [1096, 50] on input "Search" at bounding box center [1121, 54] width 183 height 31
paste input "**********"
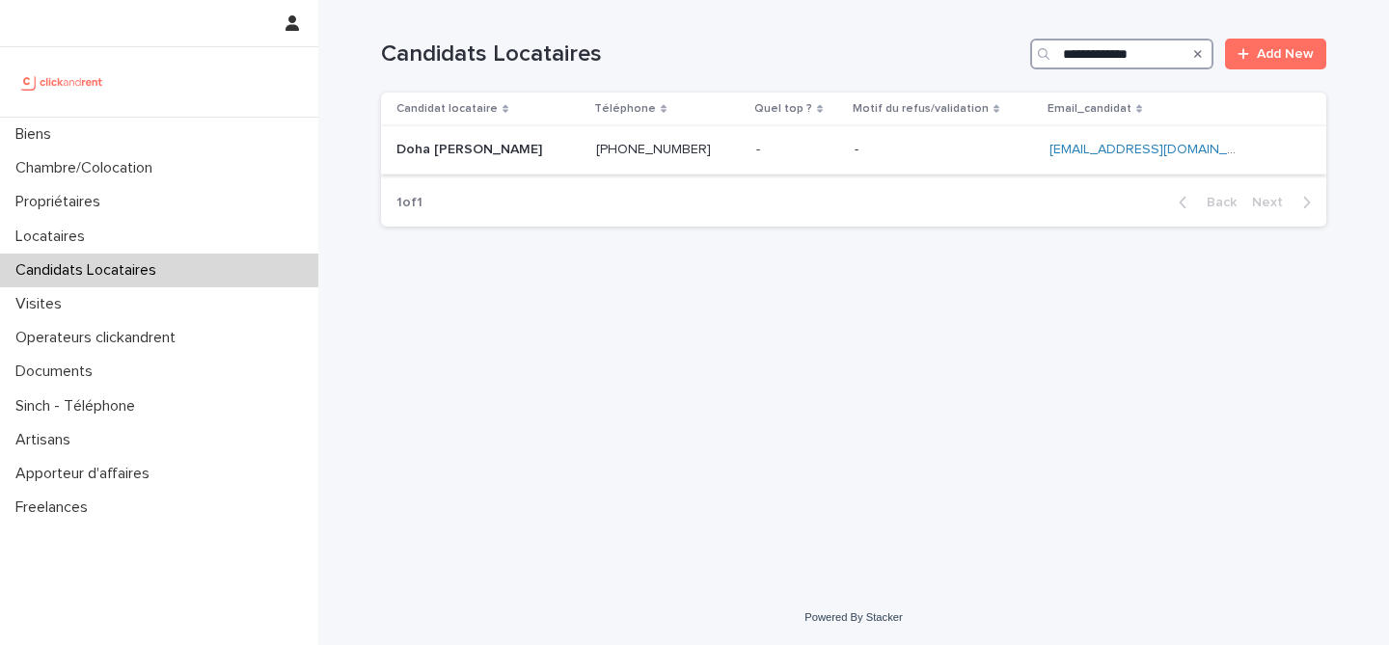
type input "**********"
click at [498, 141] on div "Doha Ben zaid Doha Ben zaid" at bounding box center [488, 150] width 184 height 32
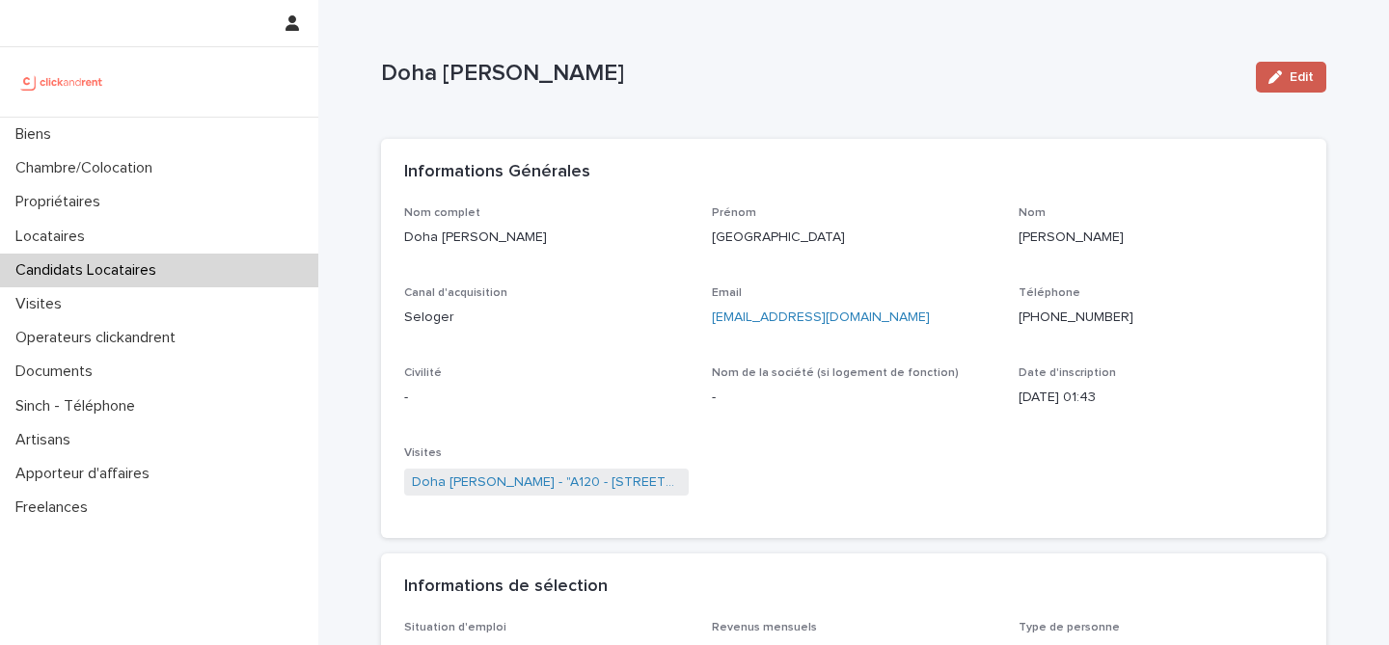
click at [1282, 70] on icon "button" at bounding box center [1275, 77] width 14 height 14
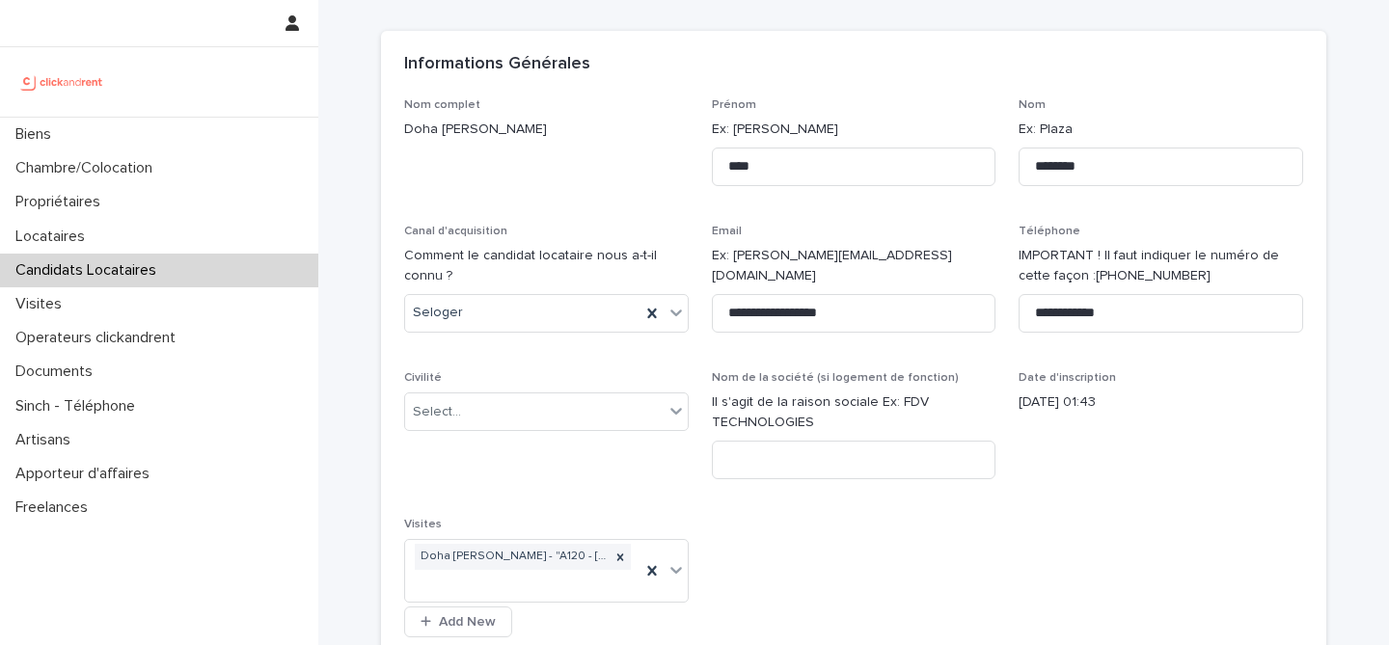
scroll to position [111, 0]
click at [578, 422] on div "Select..." at bounding box center [534, 409] width 258 height 32
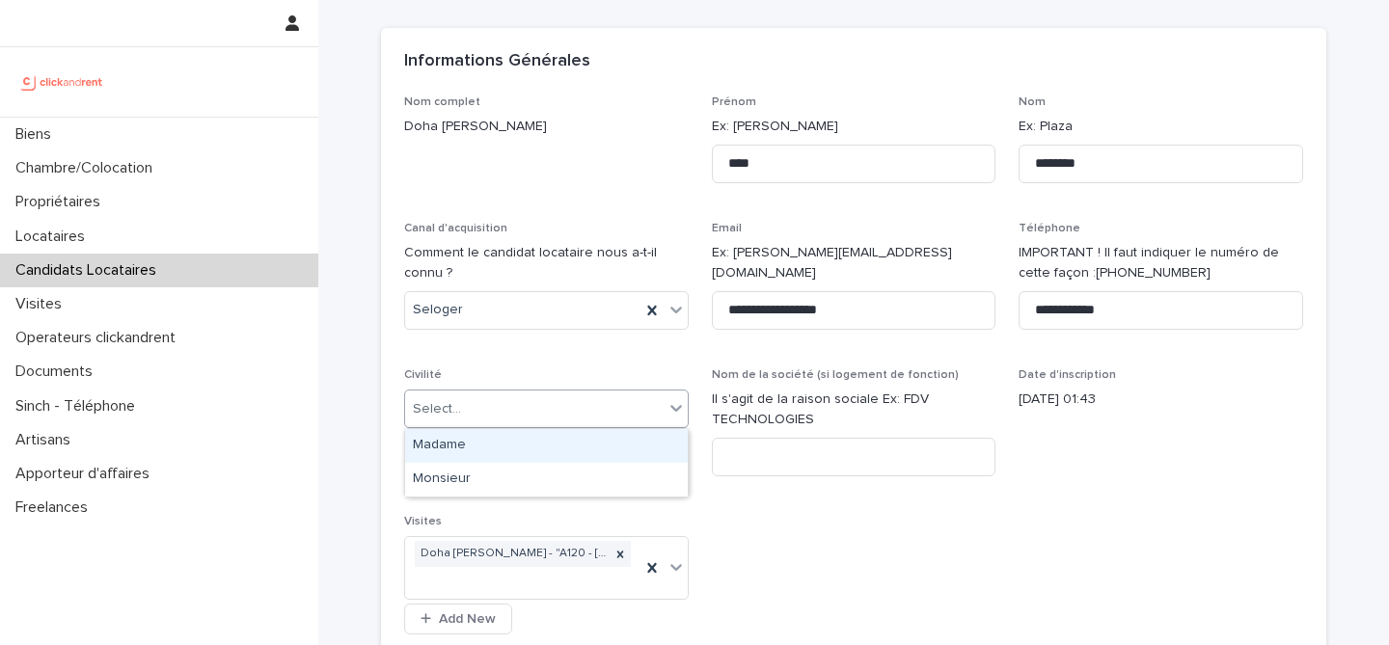
click at [610, 447] on div "Madame" at bounding box center [546, 446] width 283 height 34
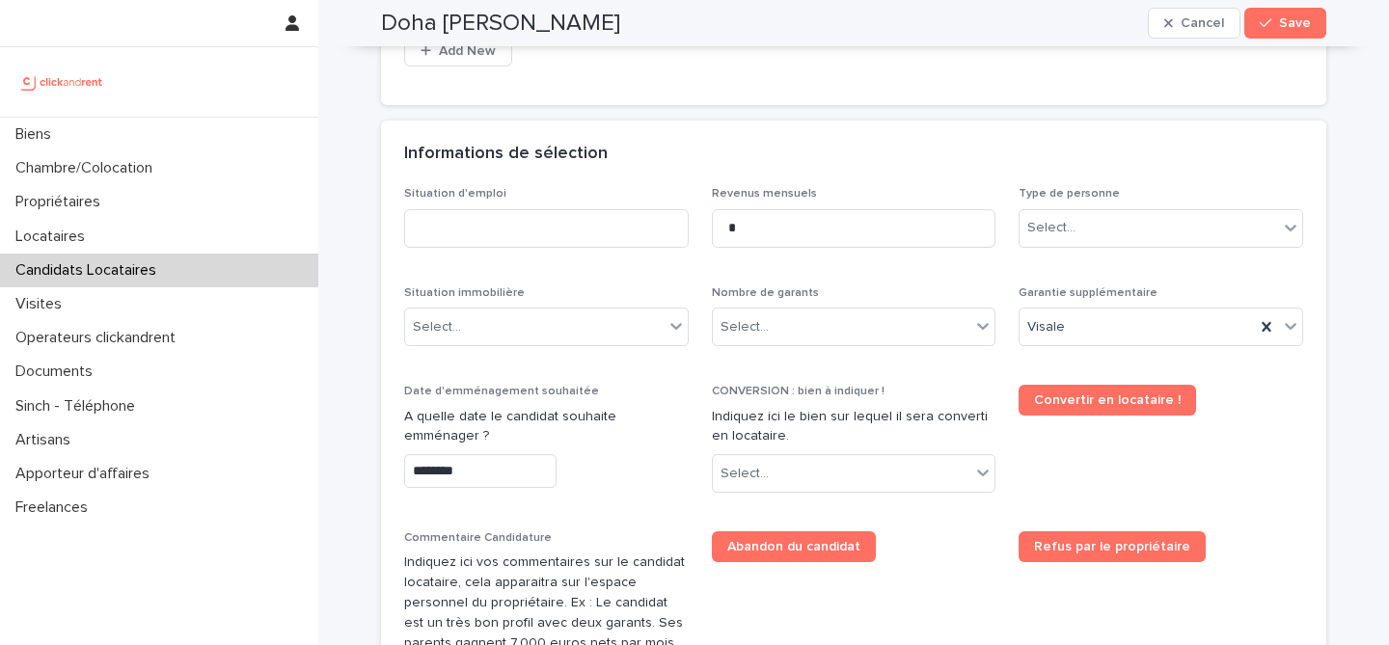
scroll to position [680, 0]
click at [608, 215] on input at bounding box center [546, 227] width 284 height 39
type input "********"
click at [635, 321] on div "Select..." at bounding box center [534, 327] width 258 height 32
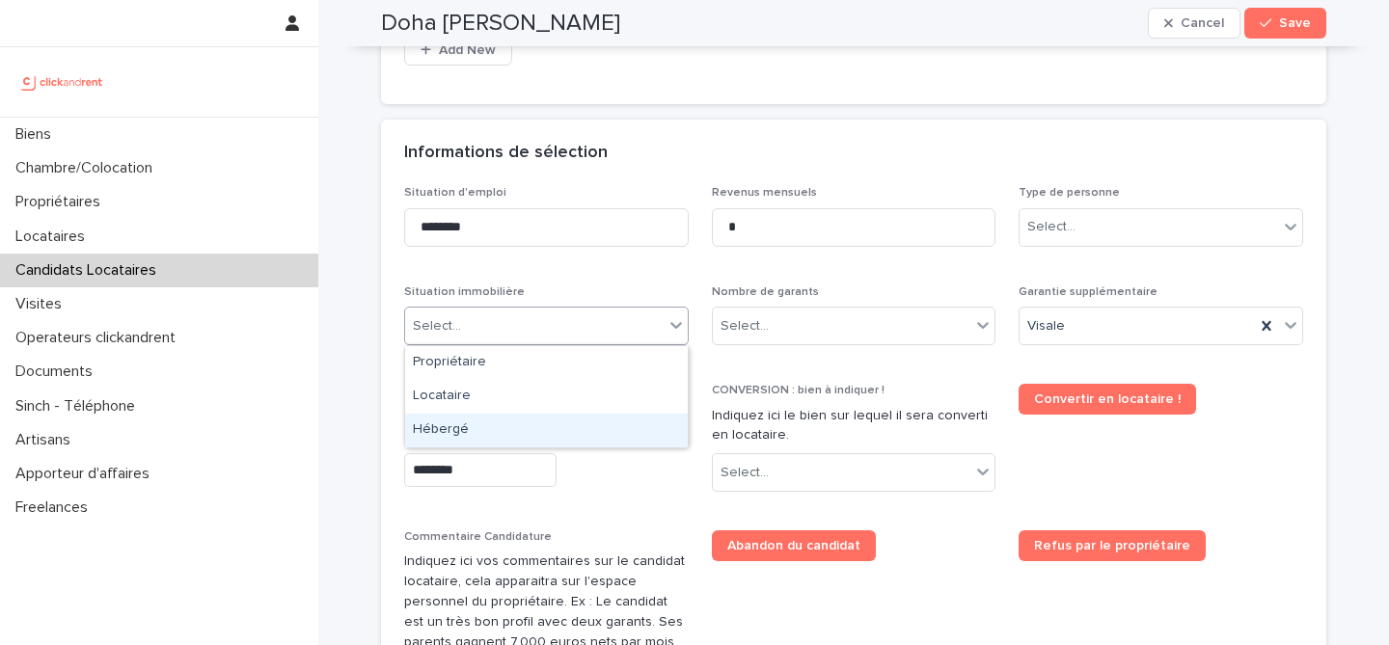
click at [559, 436] on div "Hébergé" at bounding box center [546, 431] width 283 height 34
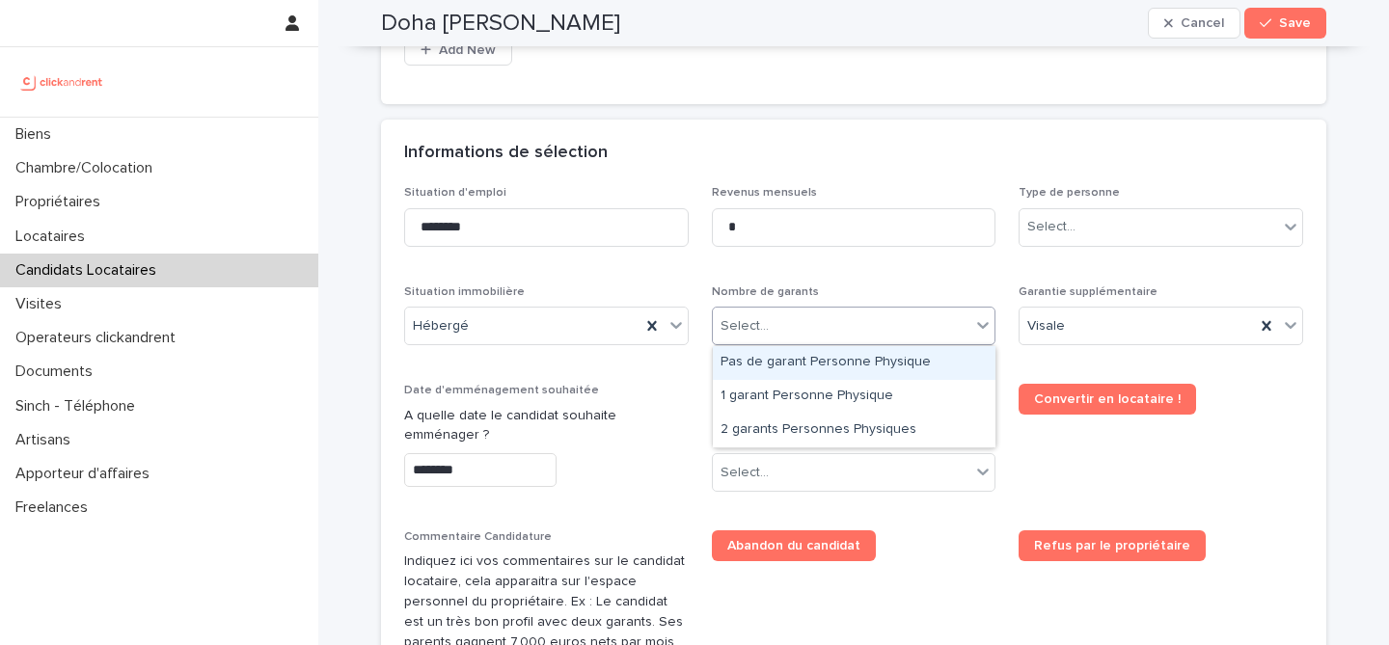
click at [802, 326] on div "Select..." at bounding box center [842, 327] width 258 height 32
click at [835, 368] on div "Pas de garant Personne Physique" at bounding box center [854, 363] width 283 height 34
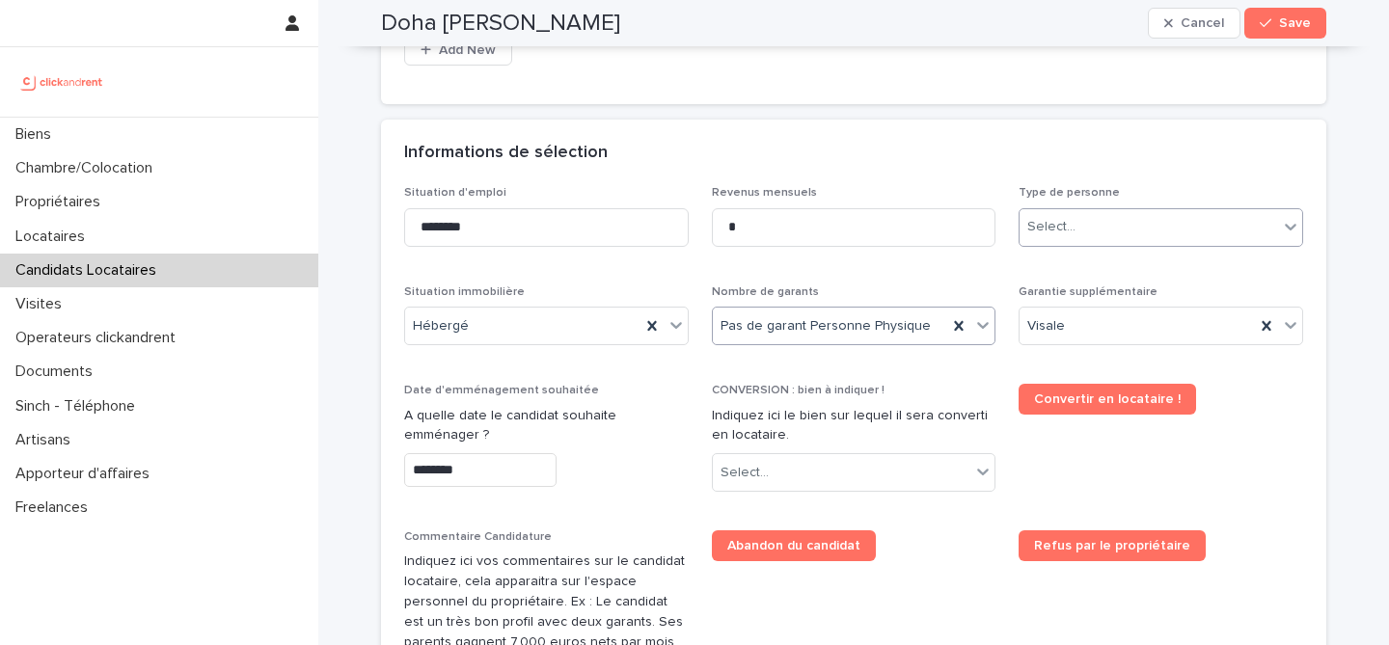
click at [1144, 237] on div "Select..." at bounding box center [1148, 227] width 258 height 32
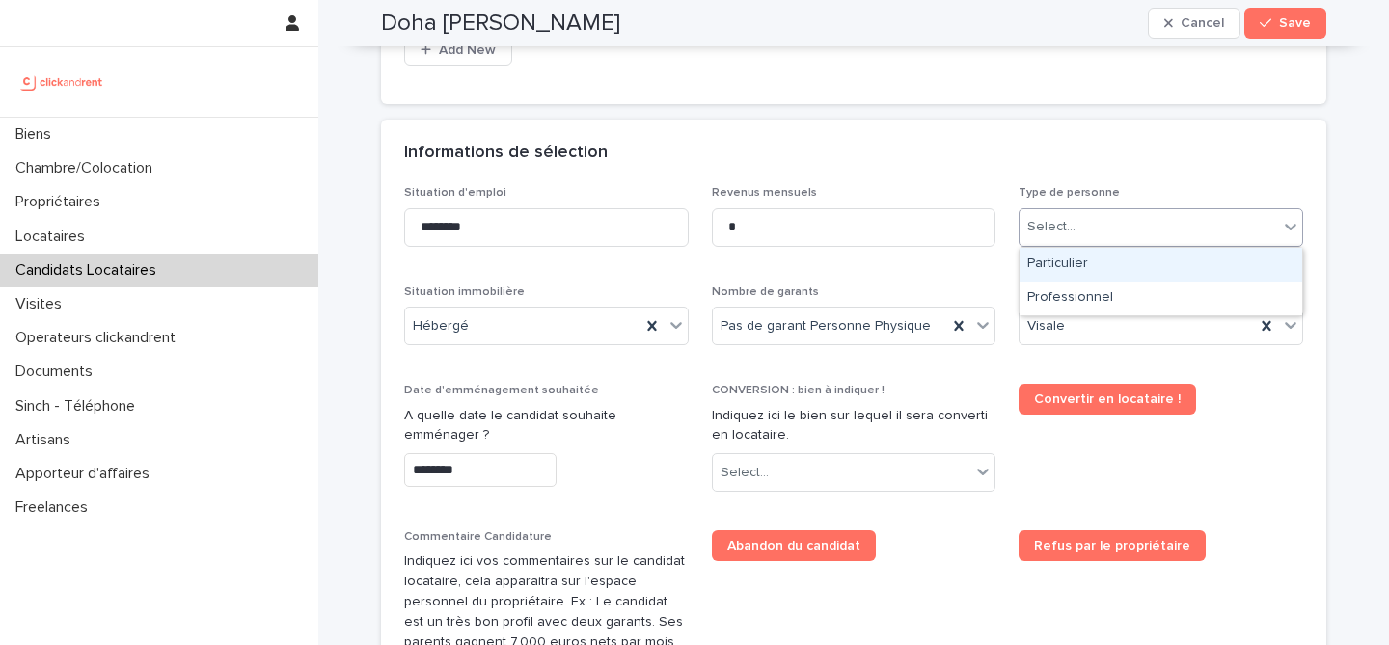
click at [1139, 265] on div "Particulier" at bounding box center [1160, 265] width 283 height 34
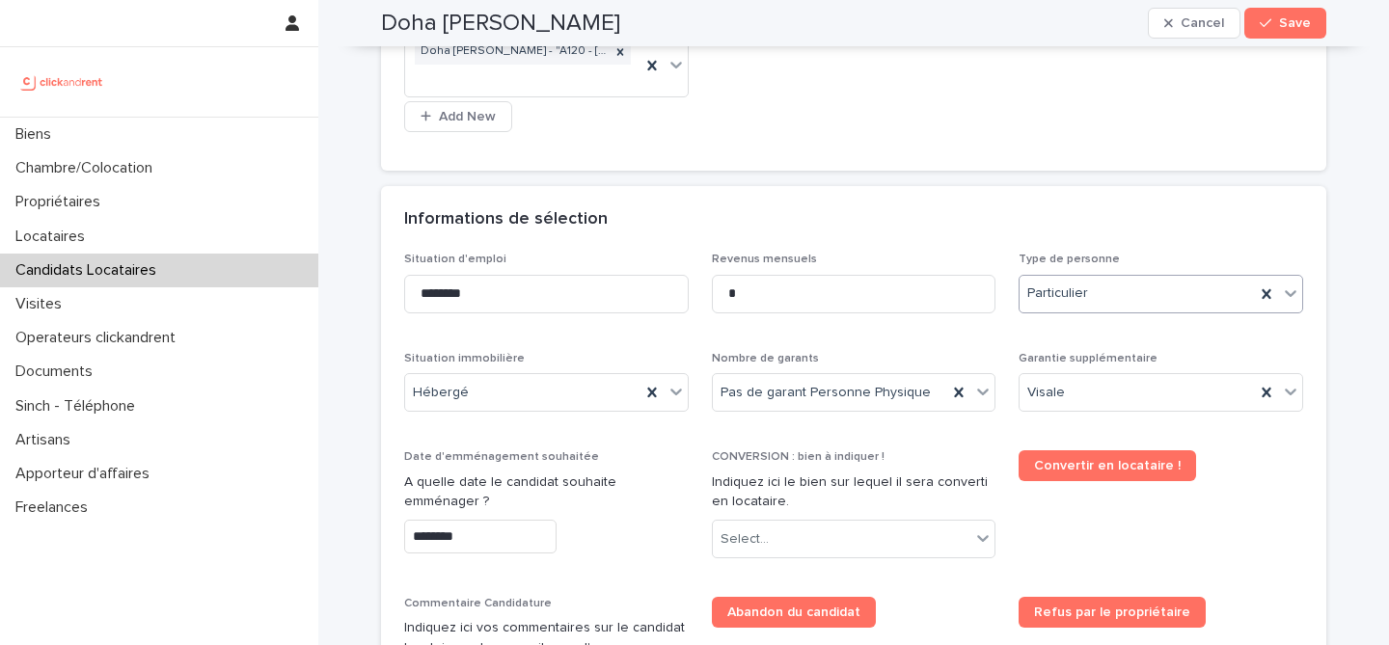
scroll to position [606, 0]
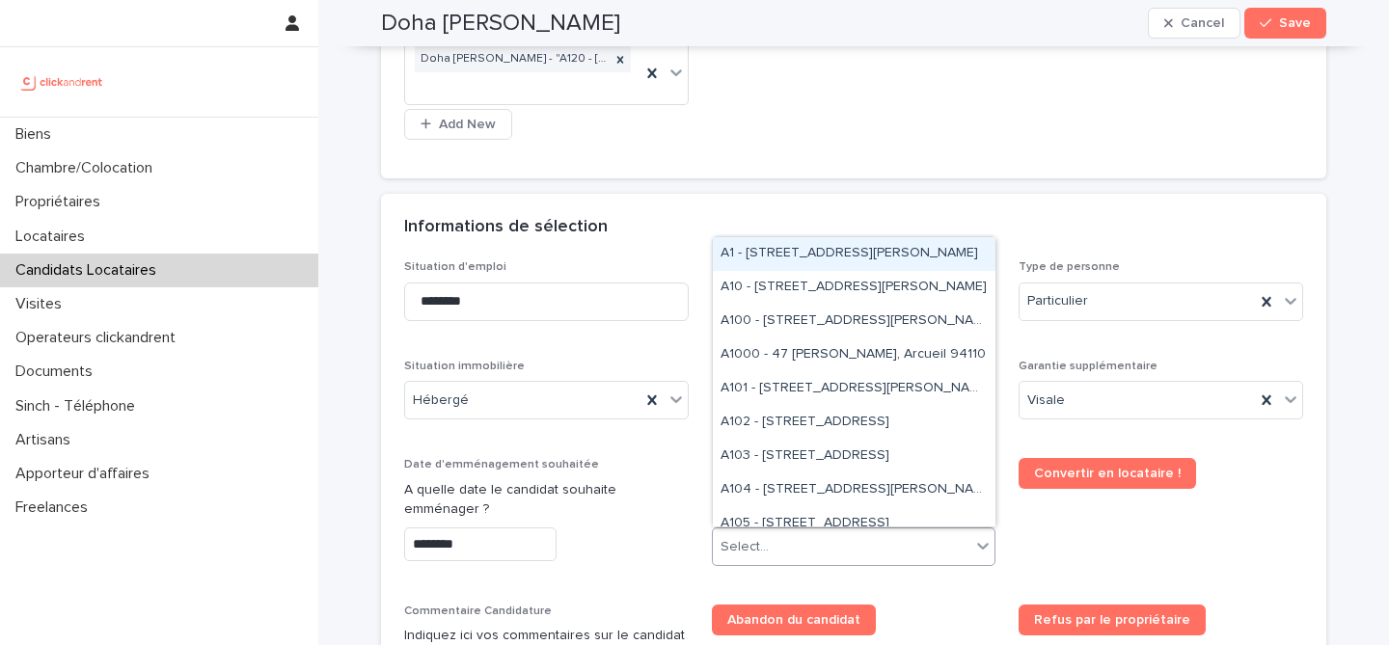
click at [861, 545] on div "Select..." at bounding box center [842, 547] width 258 height 32
paste input "****"
type input "****"
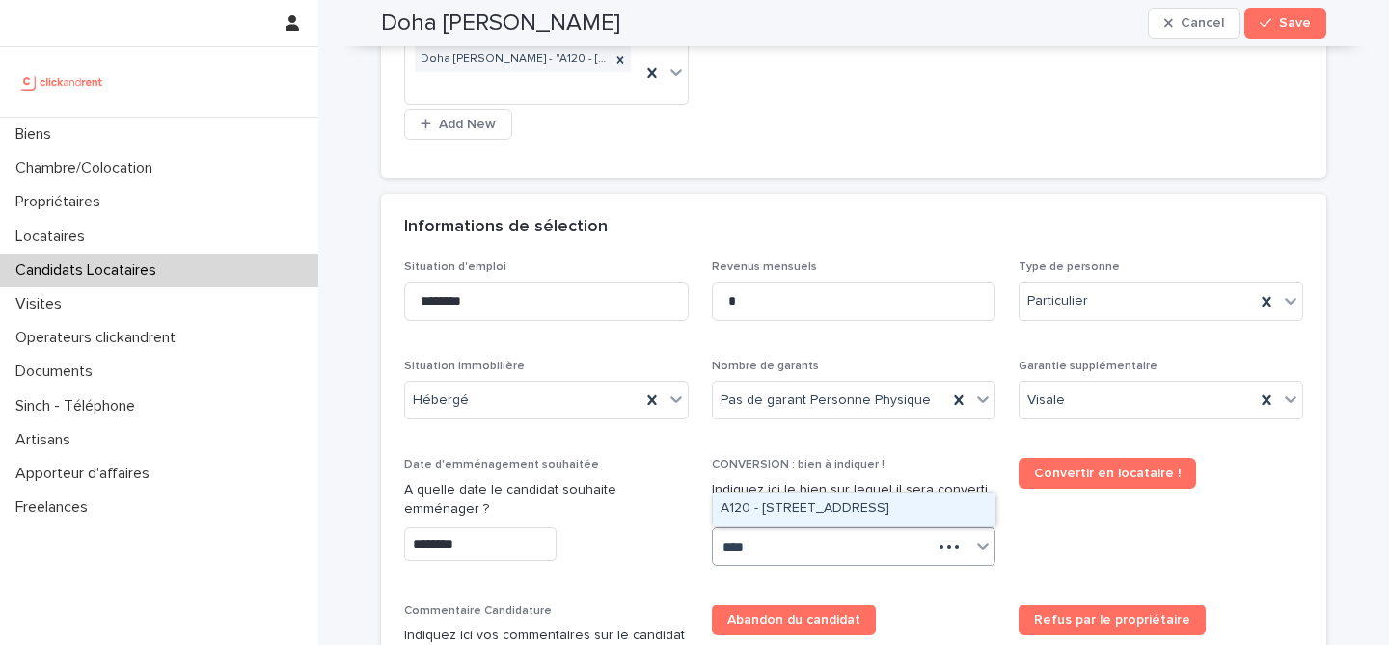
click at [824, 508] on div "A120 - 6 rue Saint-Mathieu, Paris 75018" at bounding box center [854, 510] width 283 height 34
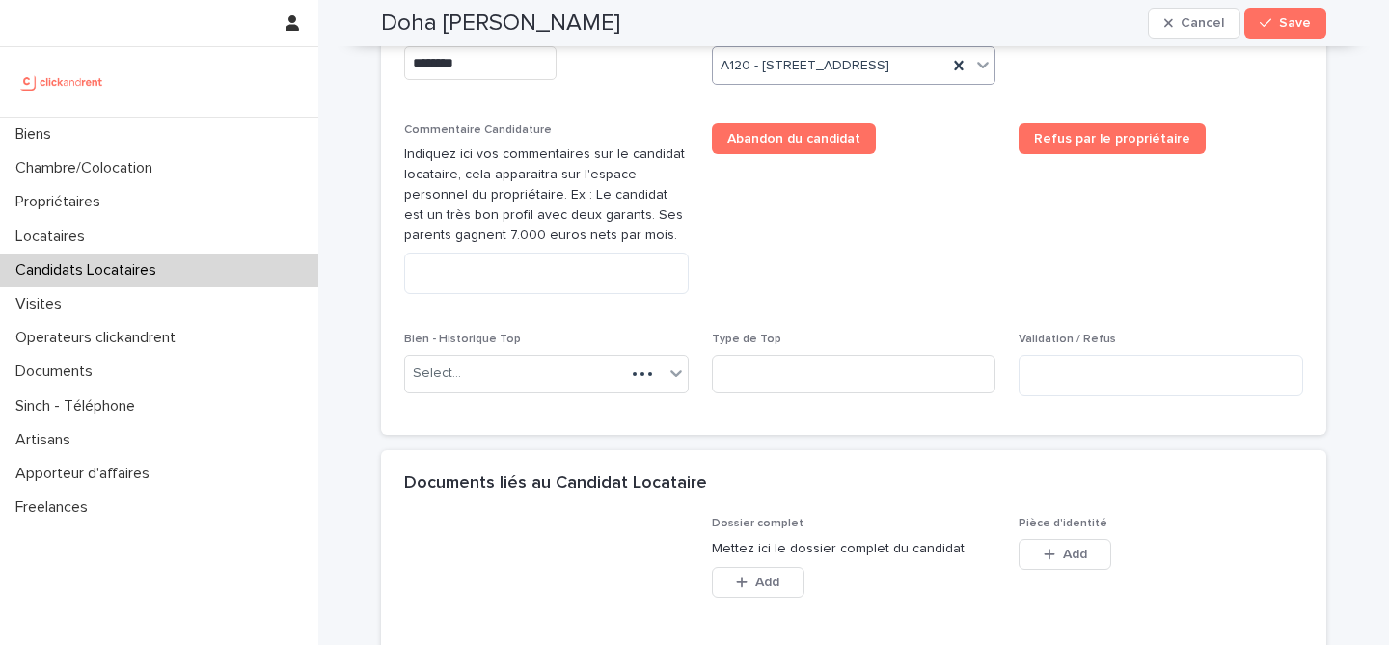
scroll to position [1411, 0]
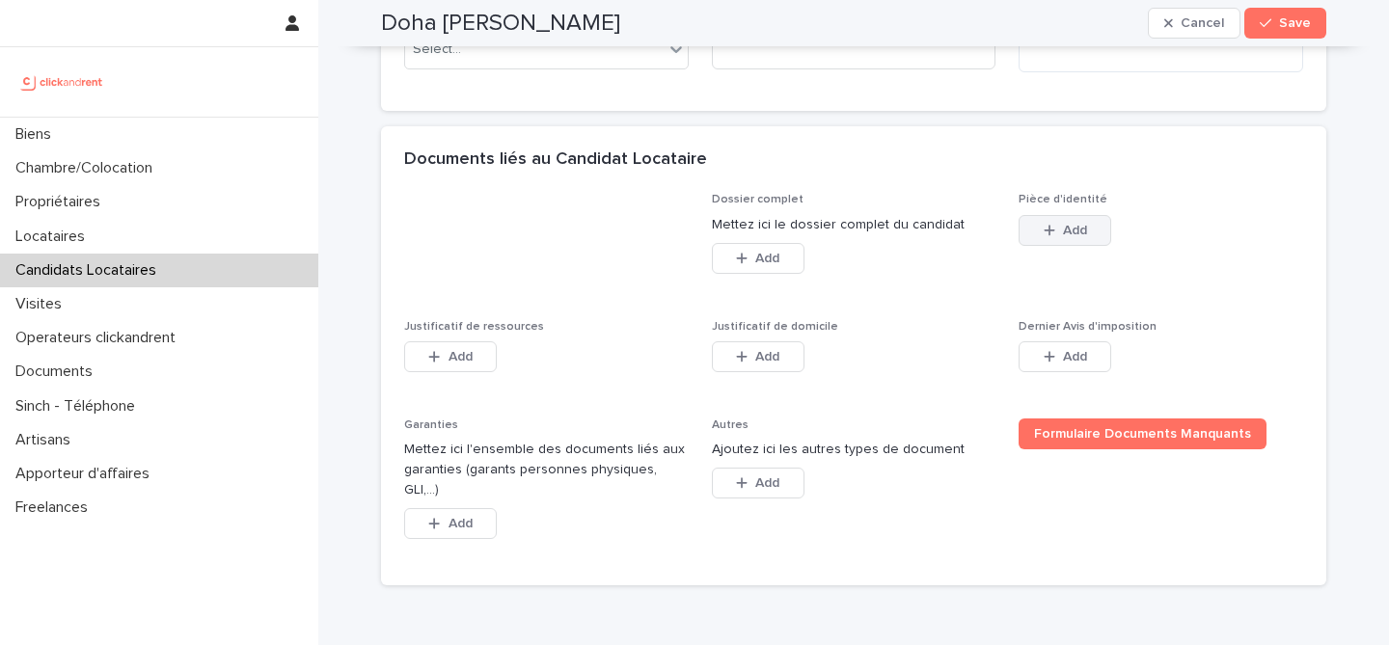
click at [1050, 237] on icon "button" at bounding box center [1049, 231] width 12 height 14
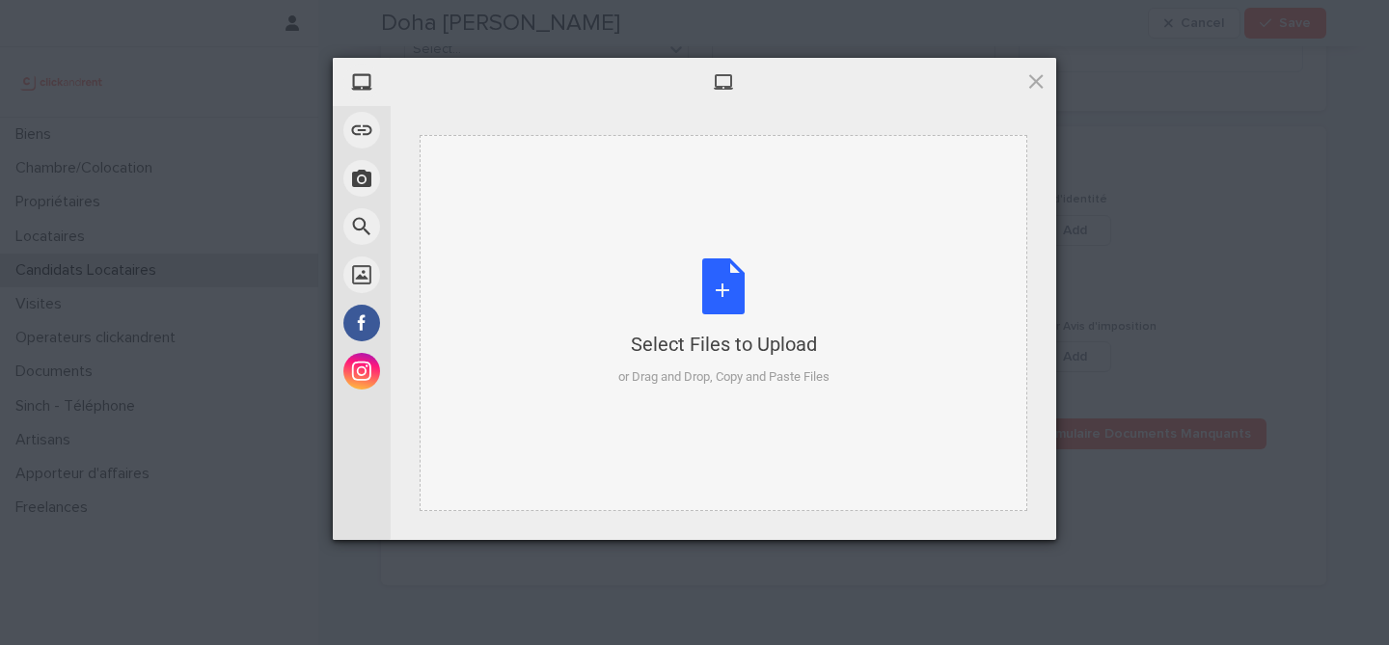
click at [734, 285] on div "Select Files to Upload or Drag and Drop, Copy and Paste Files" at bounding box center [723, 322] width 211 height 128
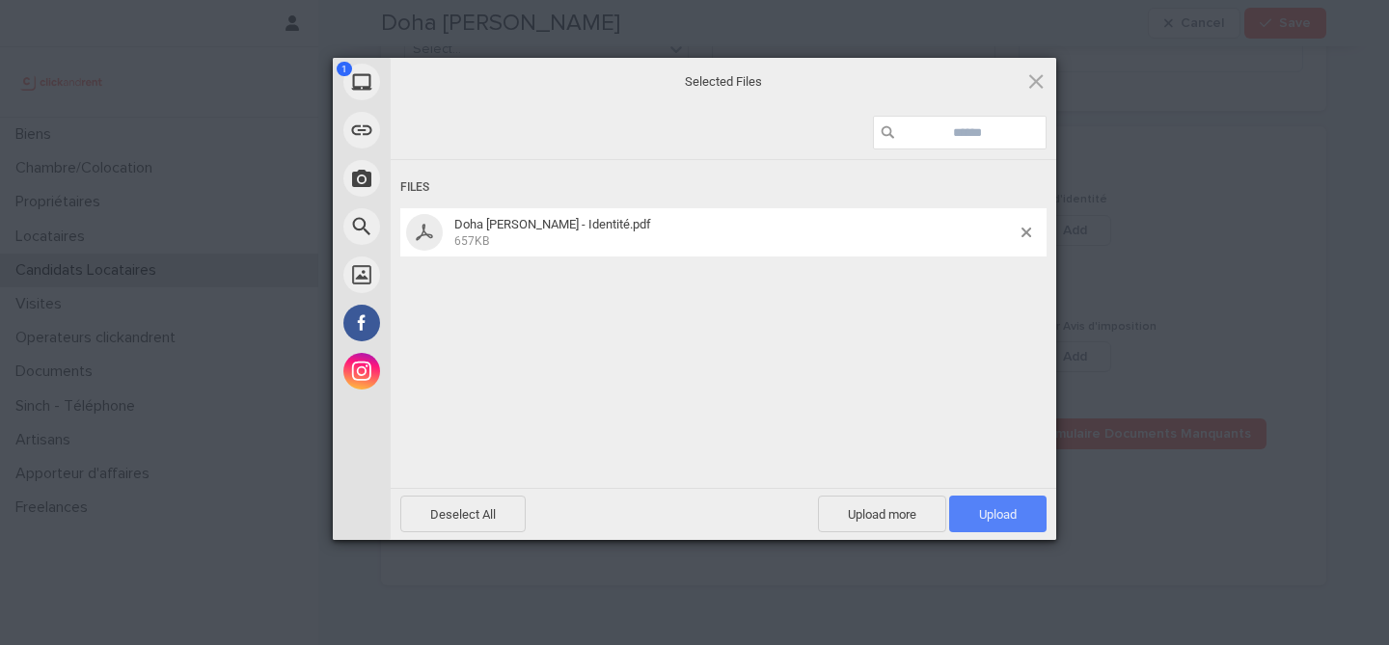
click at [991, 527] on span "Upload 1" at bounding box center [997, 514] width 97 height 37
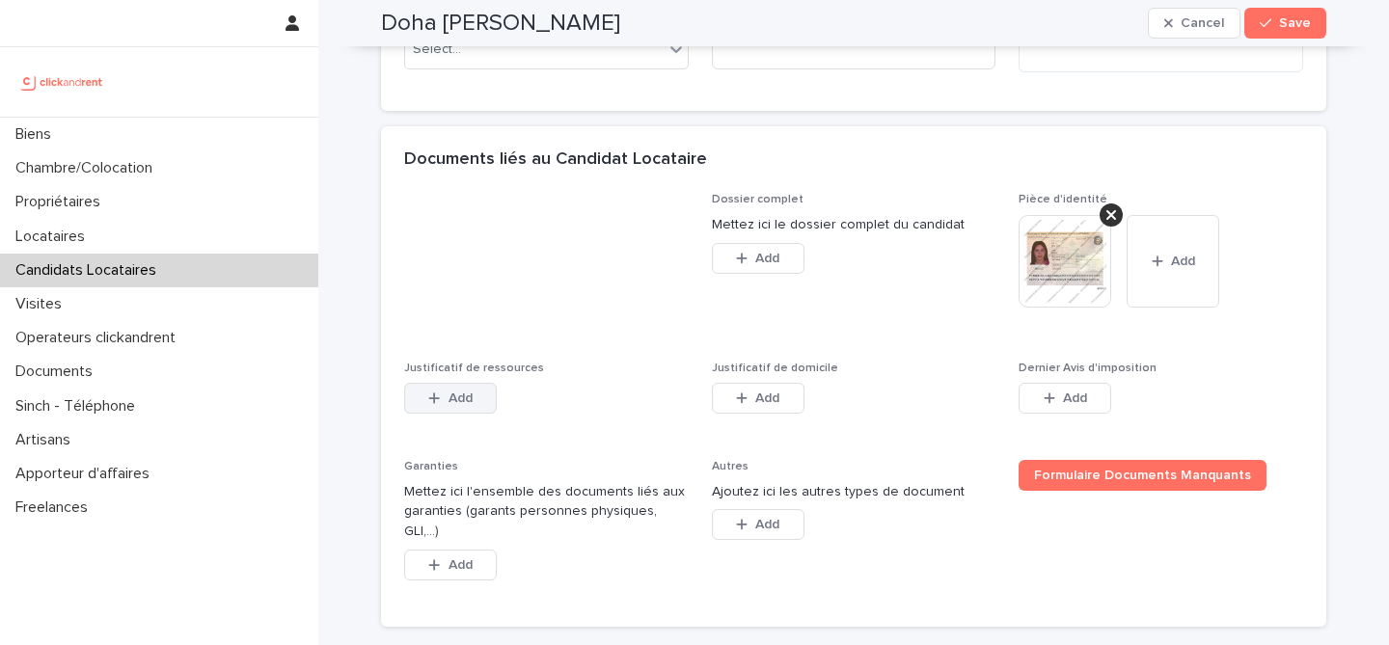
click at [440, 405] on div "button" at bounding box center [437, 399] width 19 height 14
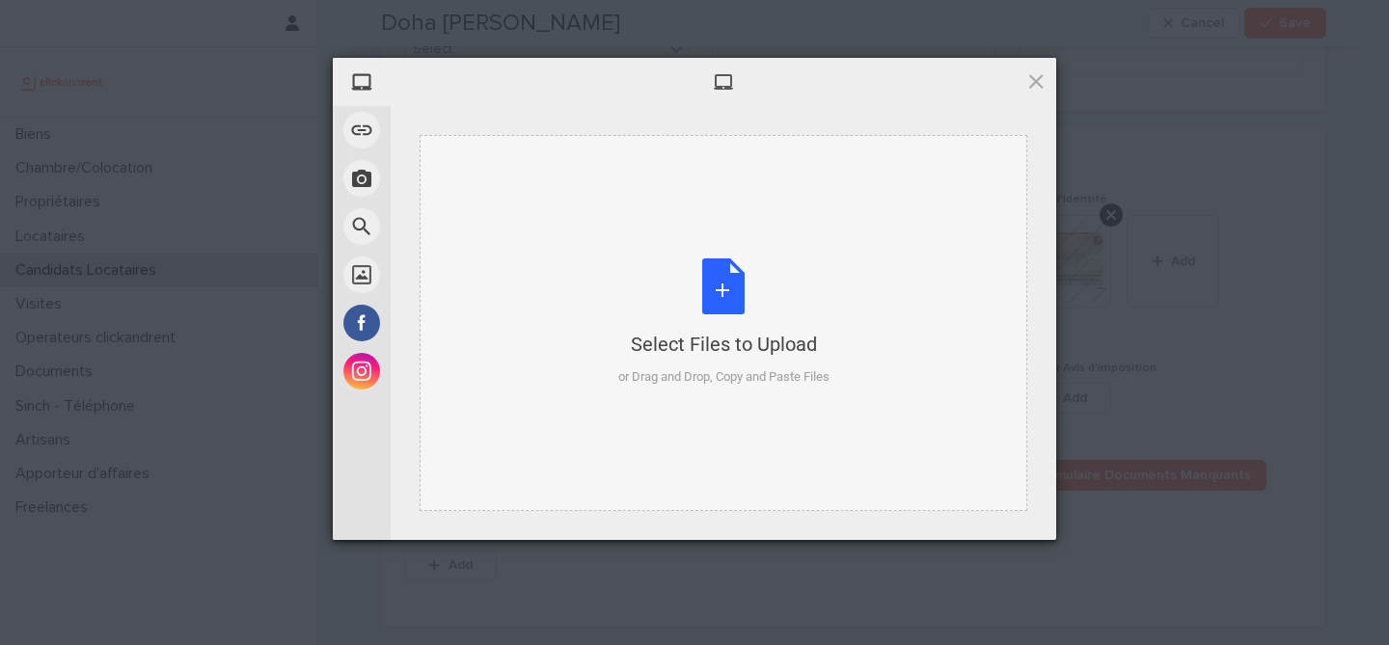
click at [722, 303] on div "Select Files to Upload or Drag and Drop, Copy and Paste Files" at bounding box center [723, 322] width 211 height 128
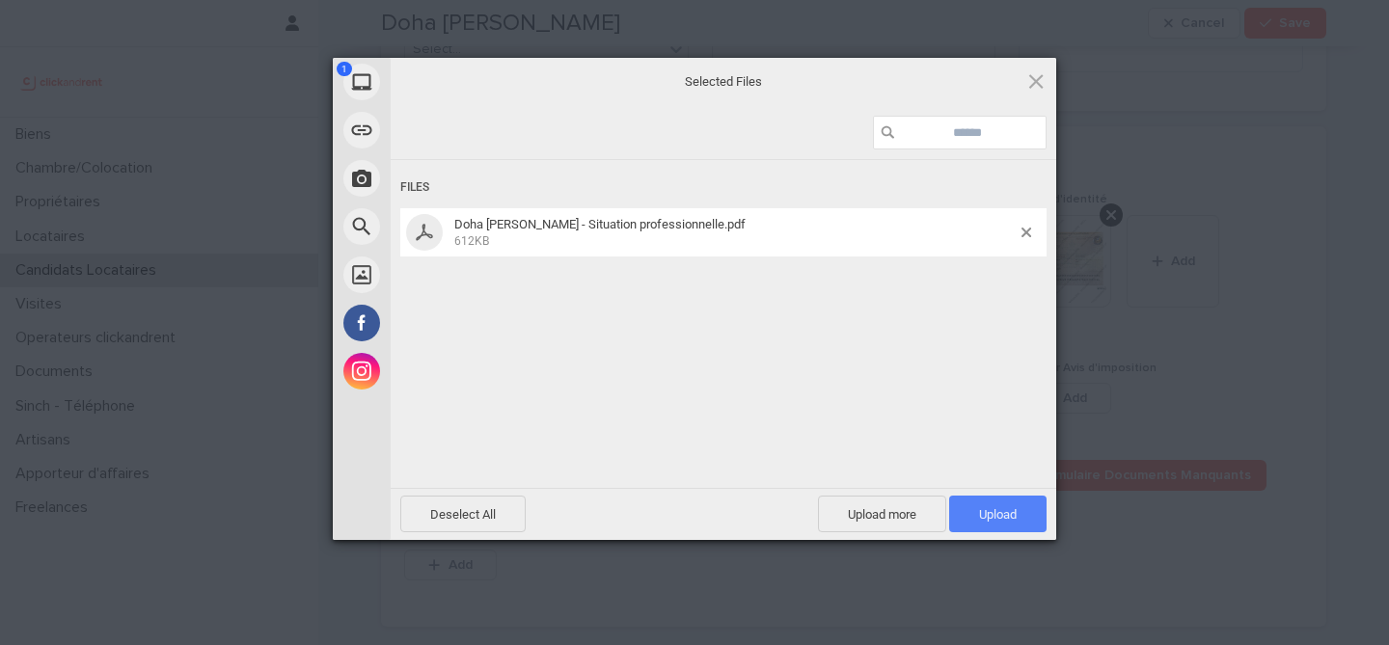
click at [1014, 517] on span "Upload 1" at bounding box center [998, 514] width 38 height 14
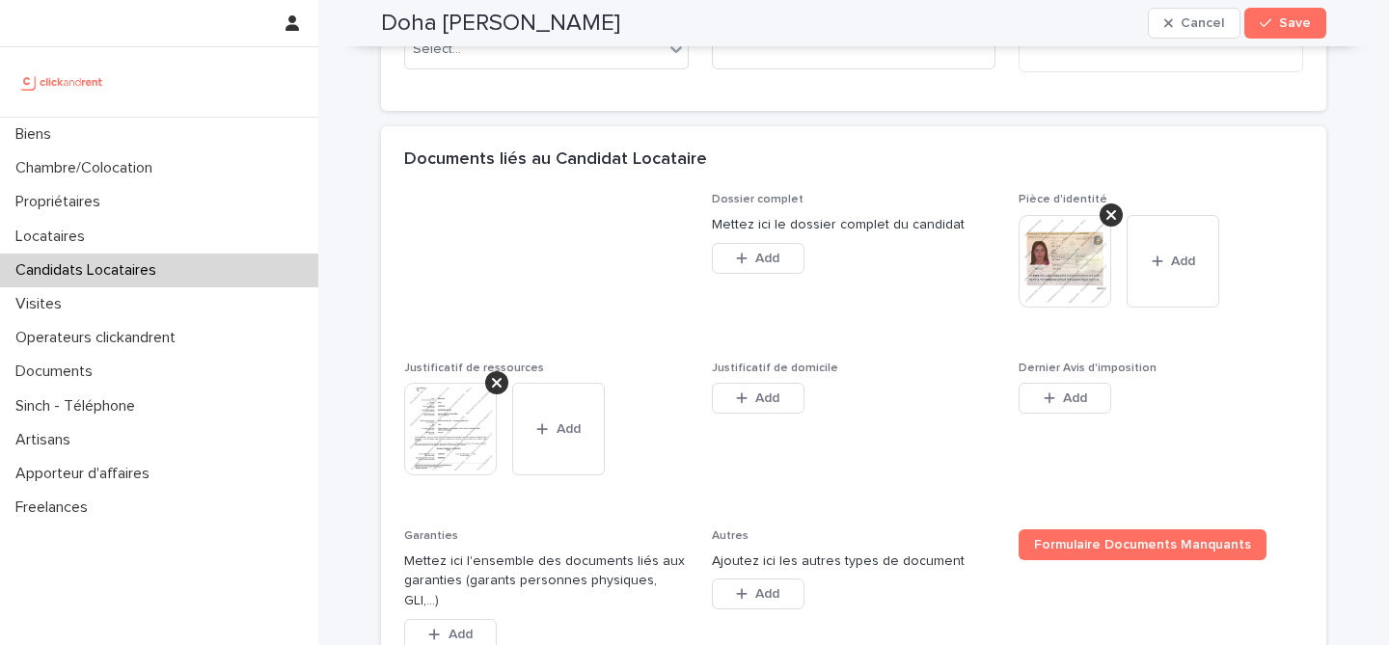
click at [781, 421] on div "Add" at bounding box center [758, 402] width 93 height 39
click at [777, 405] on span "Add" at bounding box center [767, 399] width 24 height 14
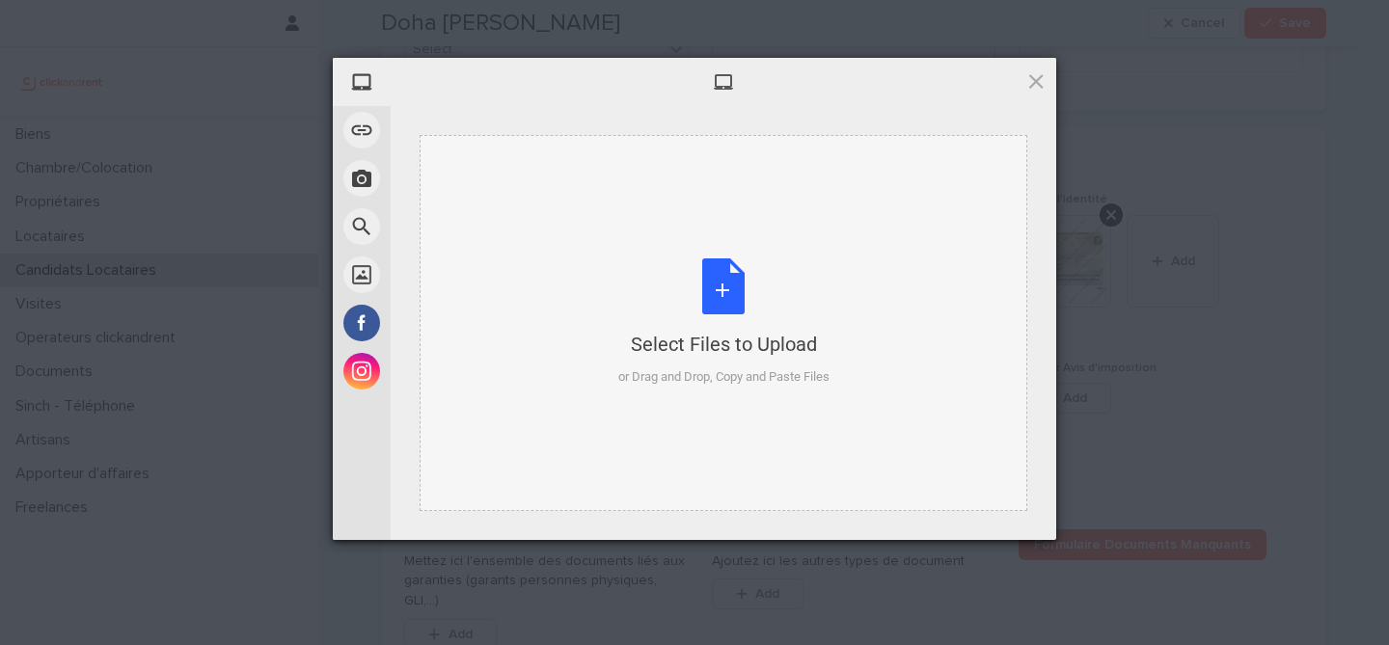
click at [716, 294] on div "Select Files to Upload or Drag and Drop, Copy and Paste Files" at bounding box center [723, 322] width 211 height 128
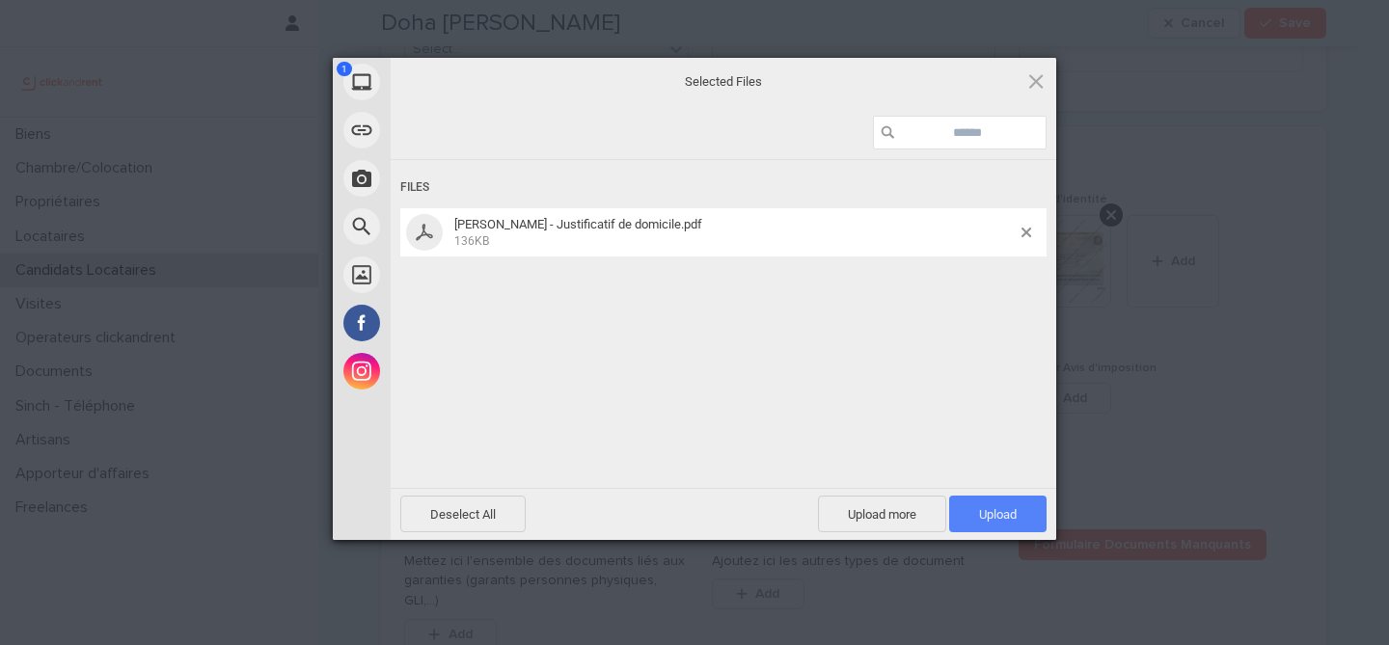
click at [1008, 510] on span "Upload 1" at bounding box center [998, 514] width 38 height 14
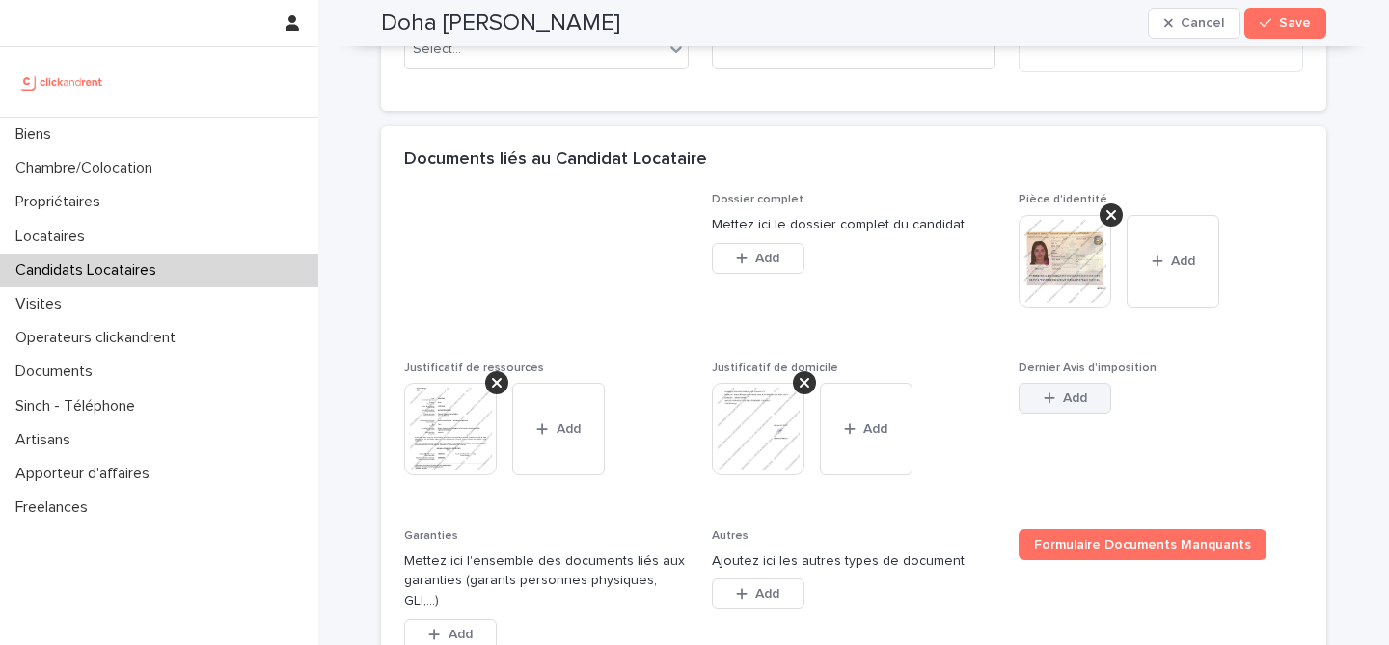
click at [1058, 414] on button "Add" at bounding box center [1064, 398] width 93 height 31
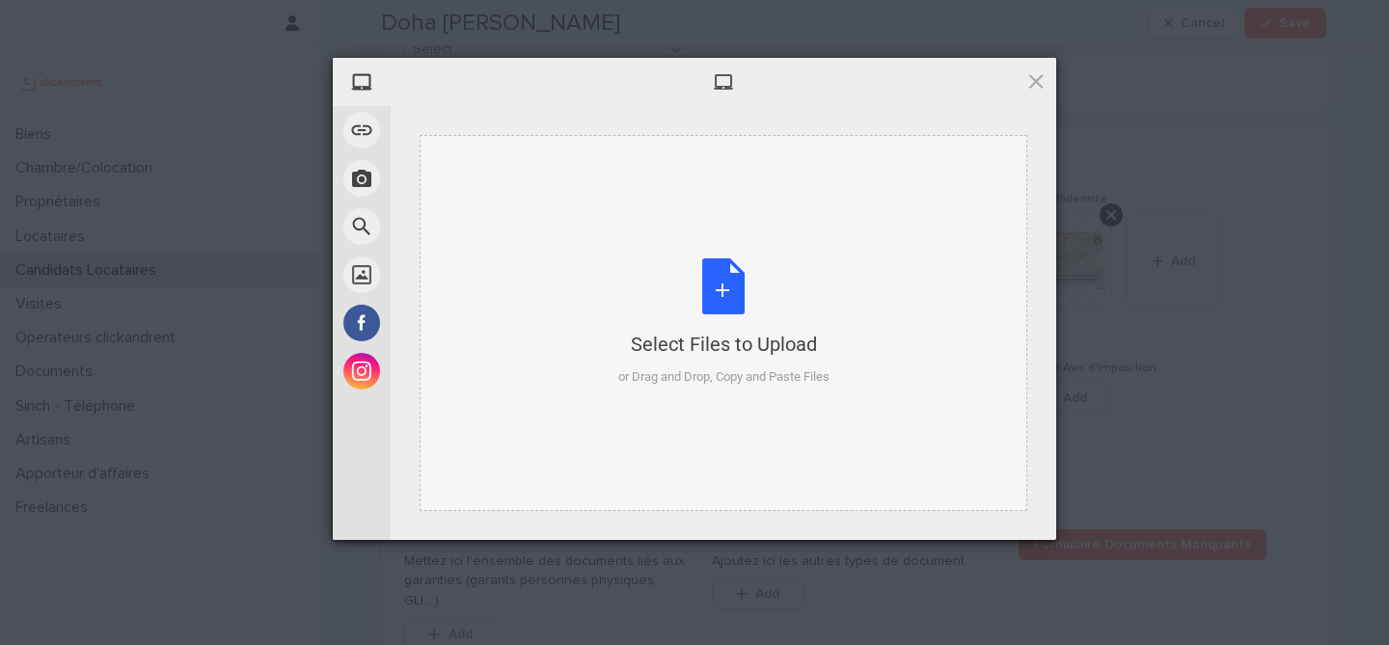
click at [739, 308] on div "Select Files to Upload or Drag and Drop, Copy and Paste Files" at bounding box center [723, 322] width 211 height 128
click at [1031, 84] on span at bounding box center [1035, 80] width 21 height 21
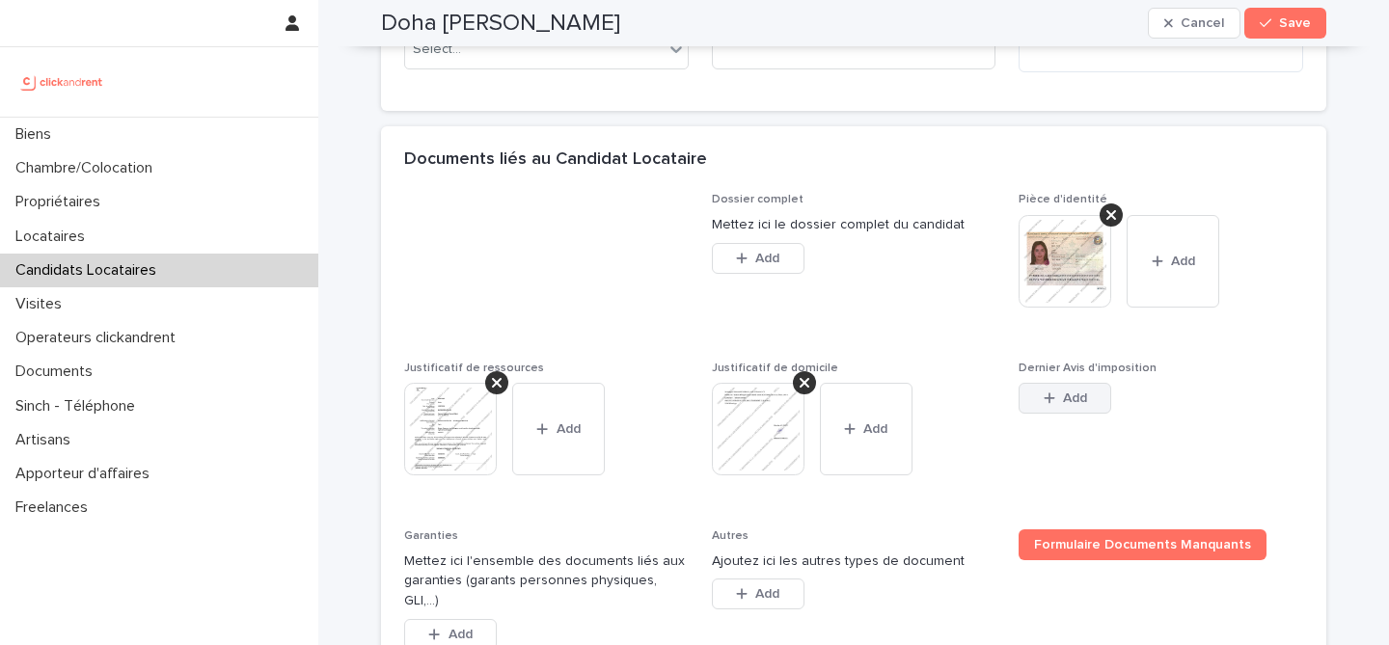
click at [1035, 414] on button "Add" at bounding box center [1064, 398] width 93 height 31
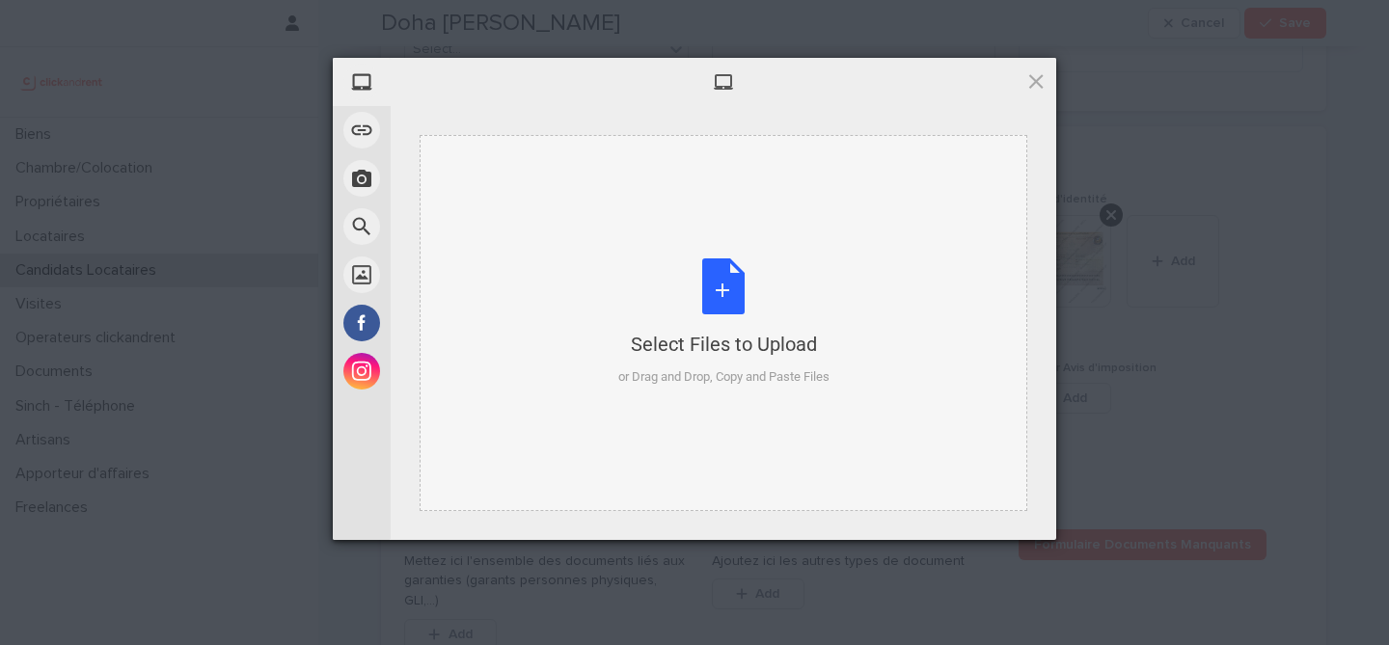
click at [761, 313] on div "Select Files to Upload or Drag and Drop, Copy and Paste Files" at bounding box center [723, 322] width 211 height 128
click at [1031, 78] on span at bounding box center [1035, 80] width 21 height 21
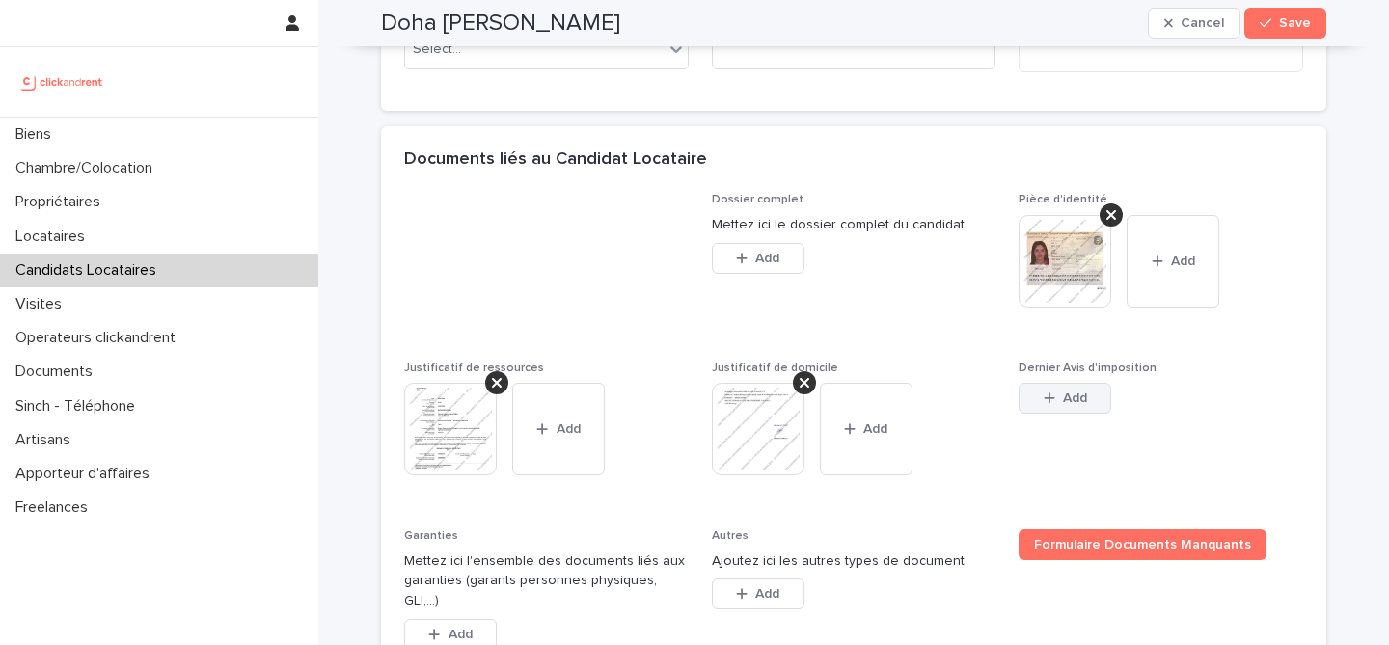
click at [1048, 404] on icon "button" at bounding box center [1048, 398] width 11 height 11
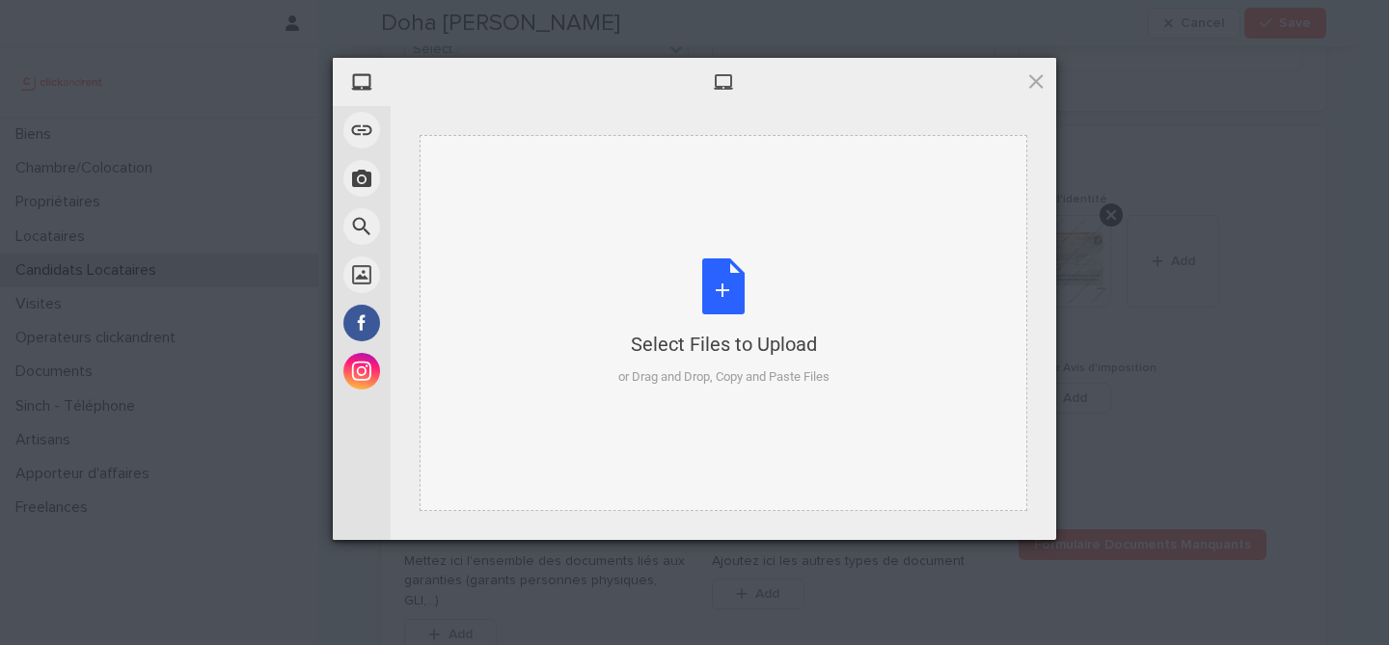
click at [717, 303] on div "Select Files to Upload or Drag and Drop, Copy and Paste Files" at bounding box center [723, 322] width 211 height 128
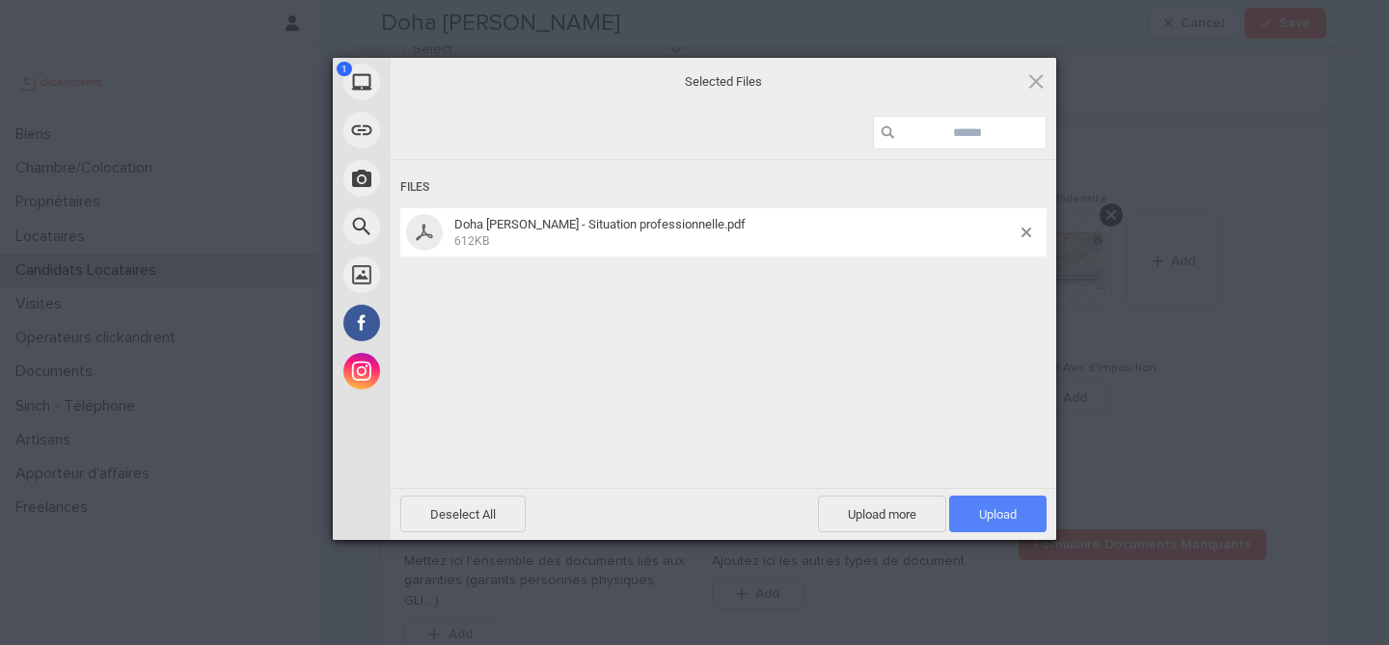
click at [980, 496] on span "Upload 1" at bounding box center [997, 514] width 97 height 37
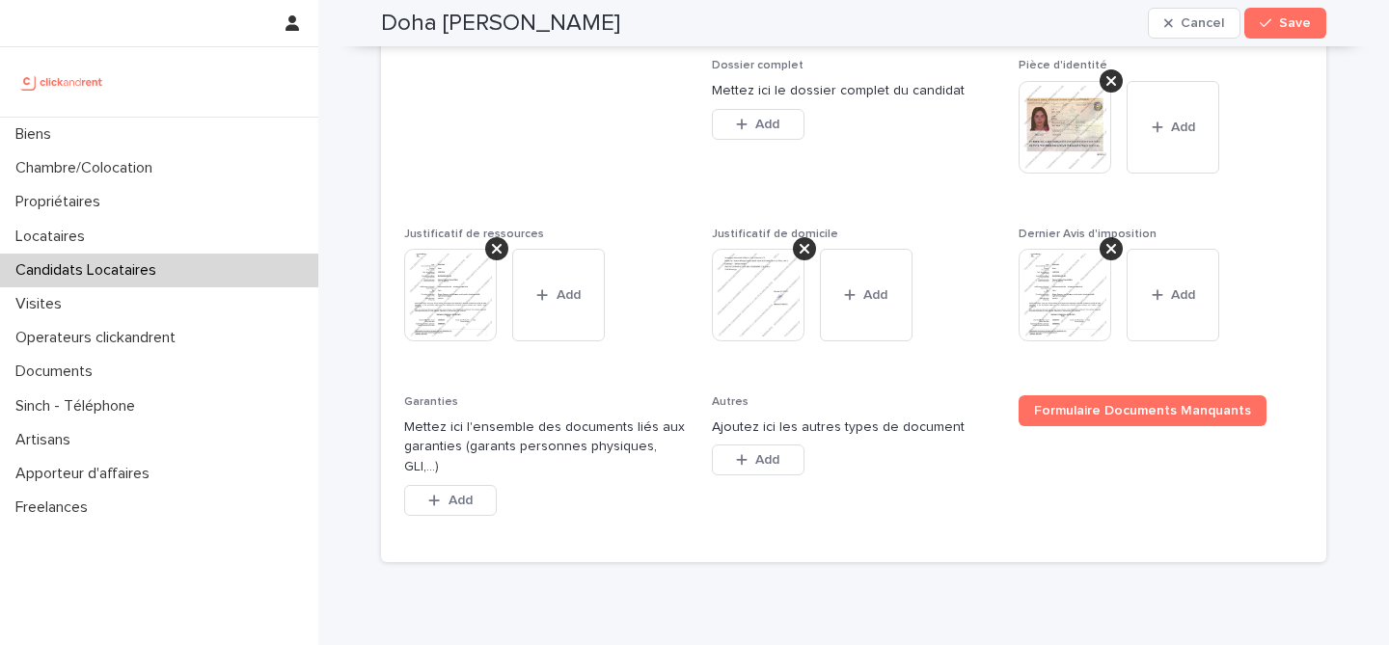
scroll to position [1643, 0]
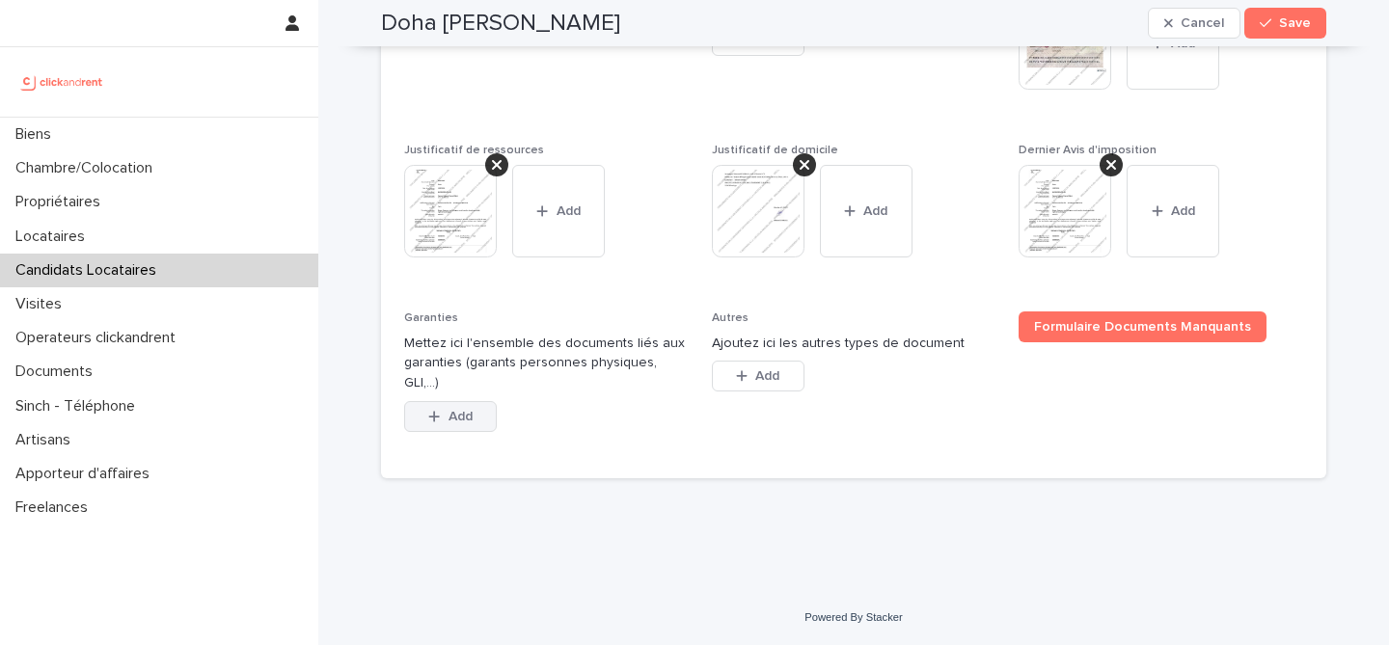
click at [465, 421] on span "Add" at bounding box center [460, 417] width 24 height 14
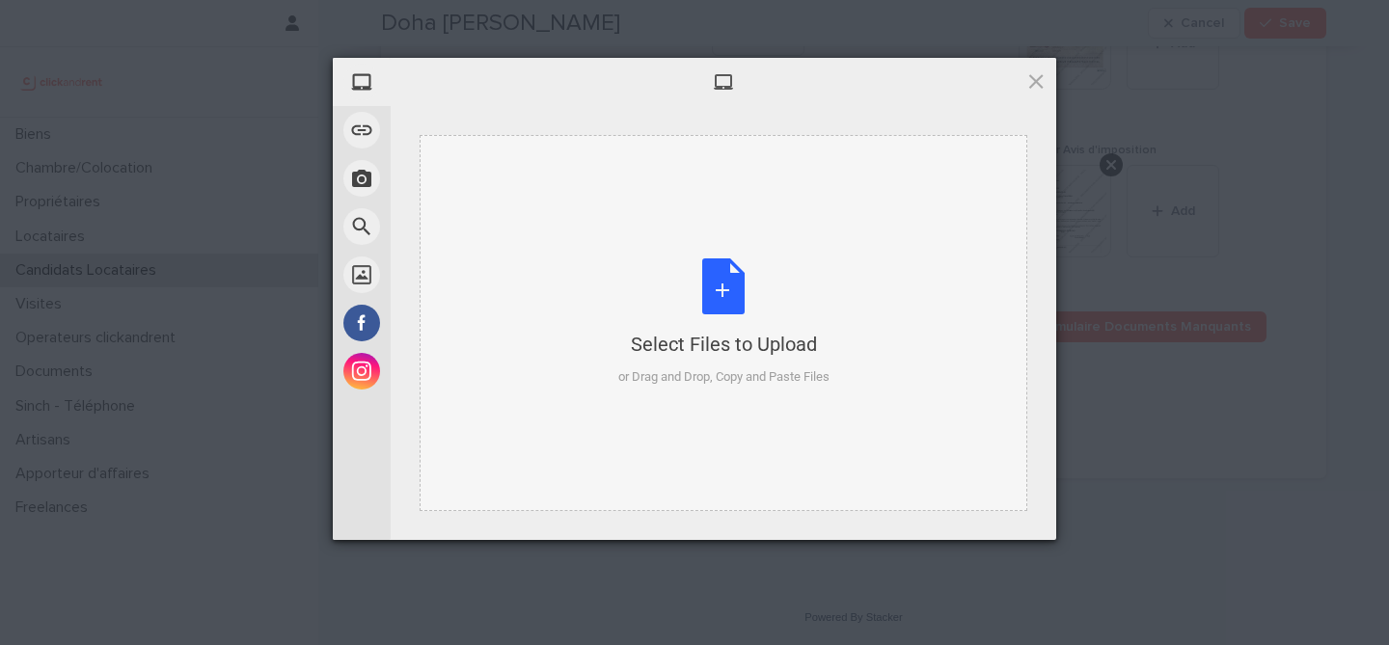
click at [698, 303] on div "Select Files to Upload or Drag and Drop, Copy and Paste Files" at bounding box center [723, 322] width 211 height 128
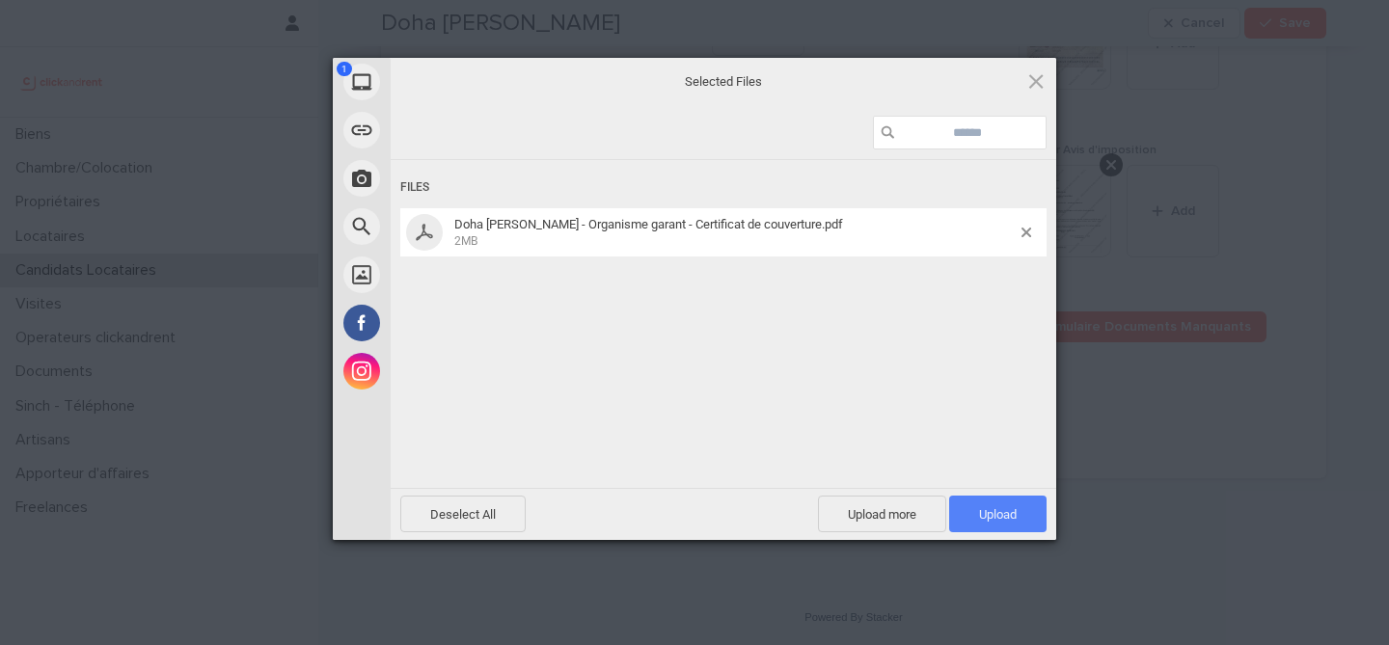
click at [1001, 510] on span "Upload 1" at bounding box center [998, 514] width 38 height 14
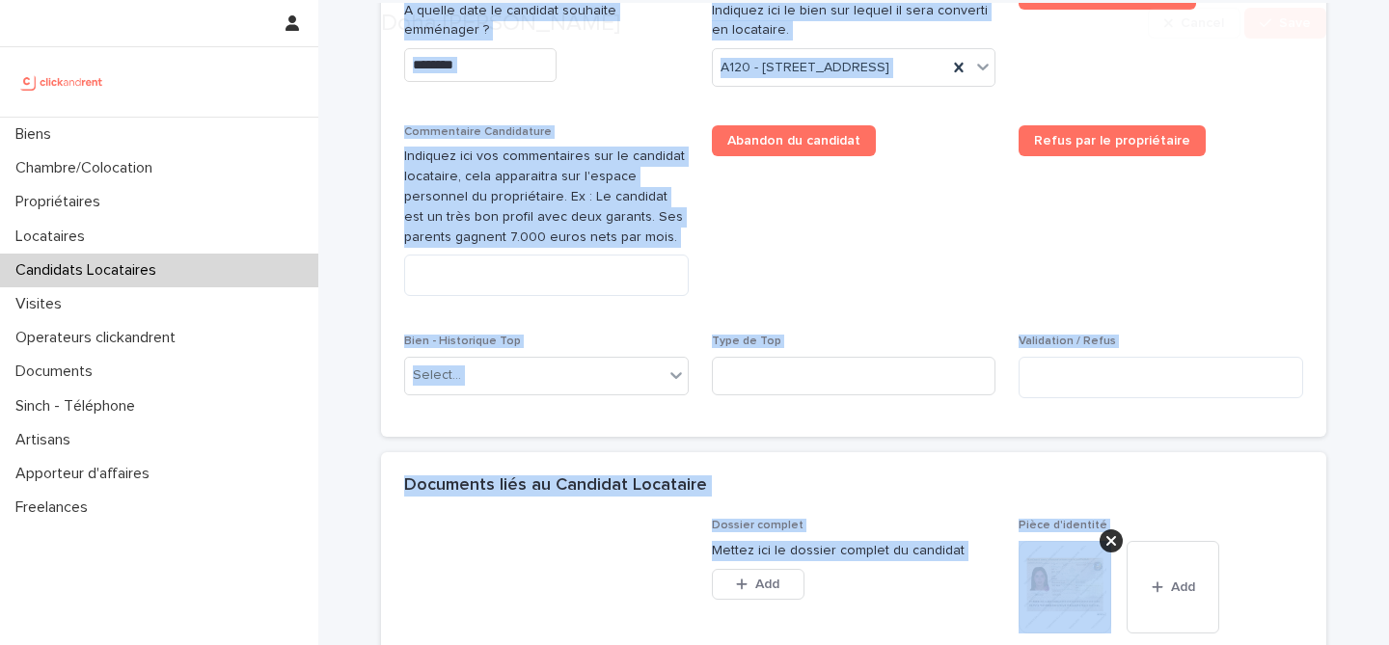
scroll to position [1713, 0]
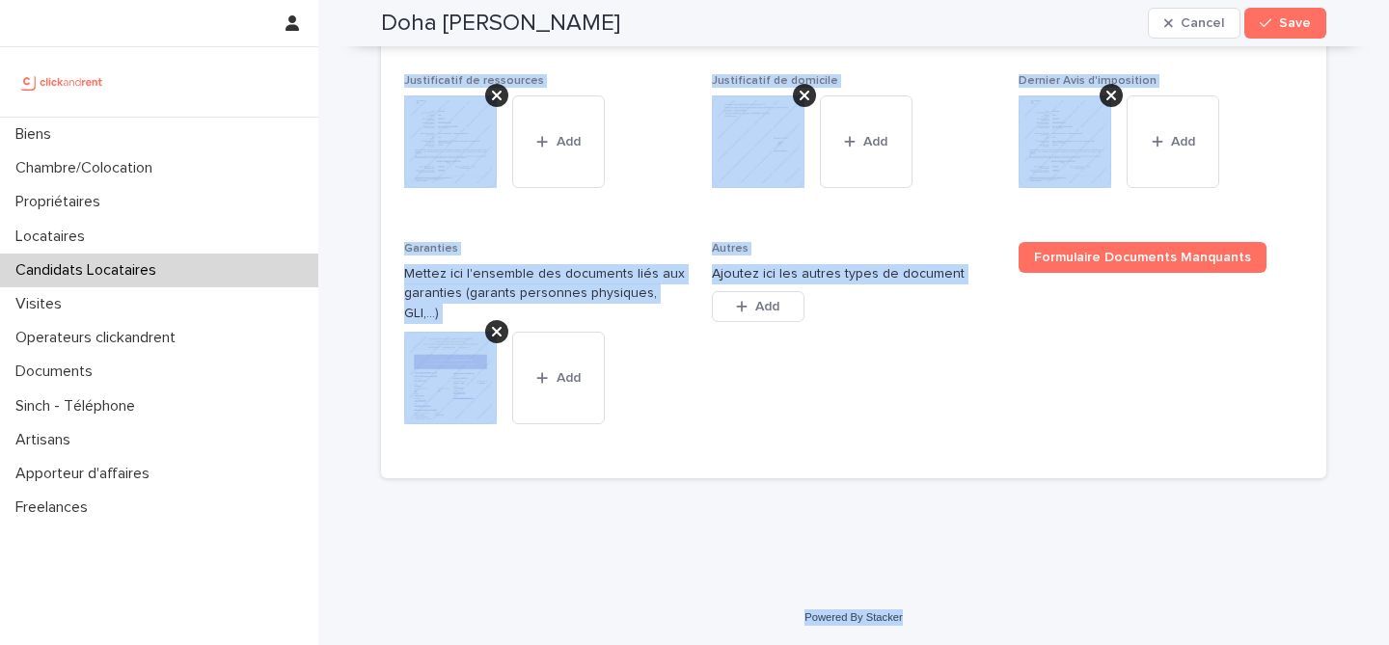
drag, startPoint x: 380, startPoint y: 68, endPoint x: 952, endPoint y: 623, distance: 796.5
copy div "Doha Ben zaid Cancel Save Sorry, there was an error saving your record. Please …"
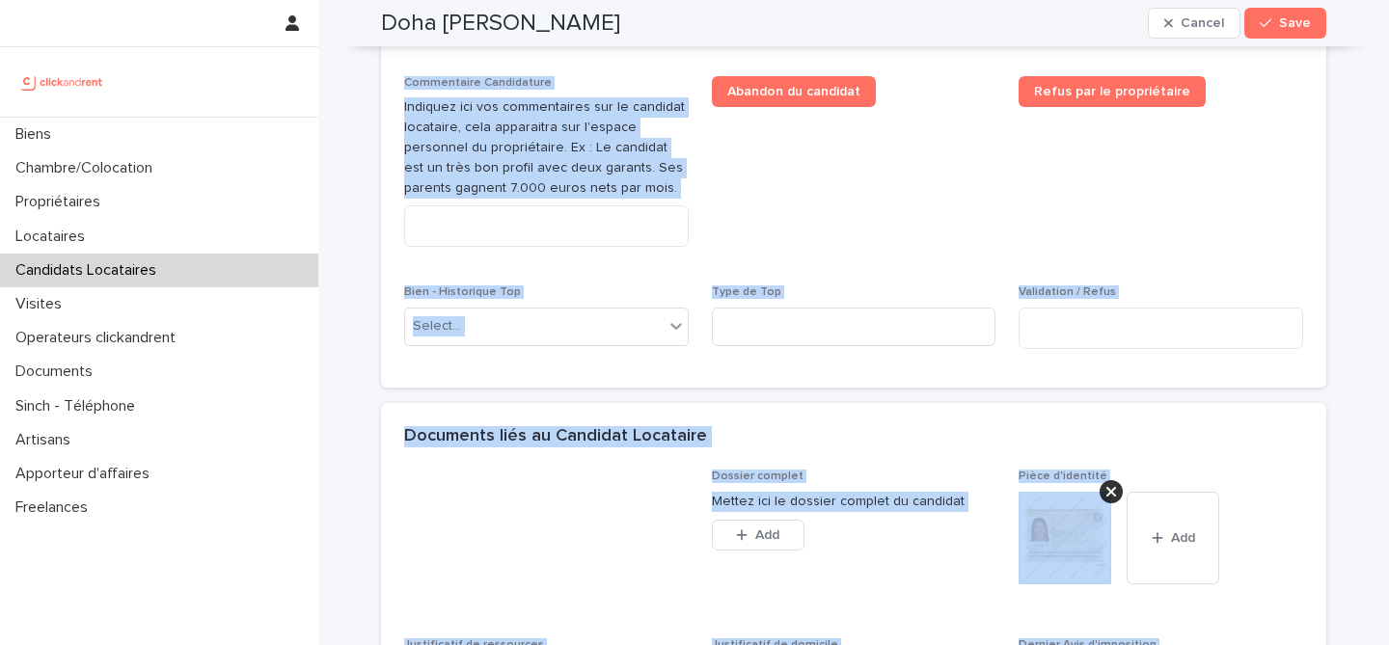
scroll to position [1083, 0]
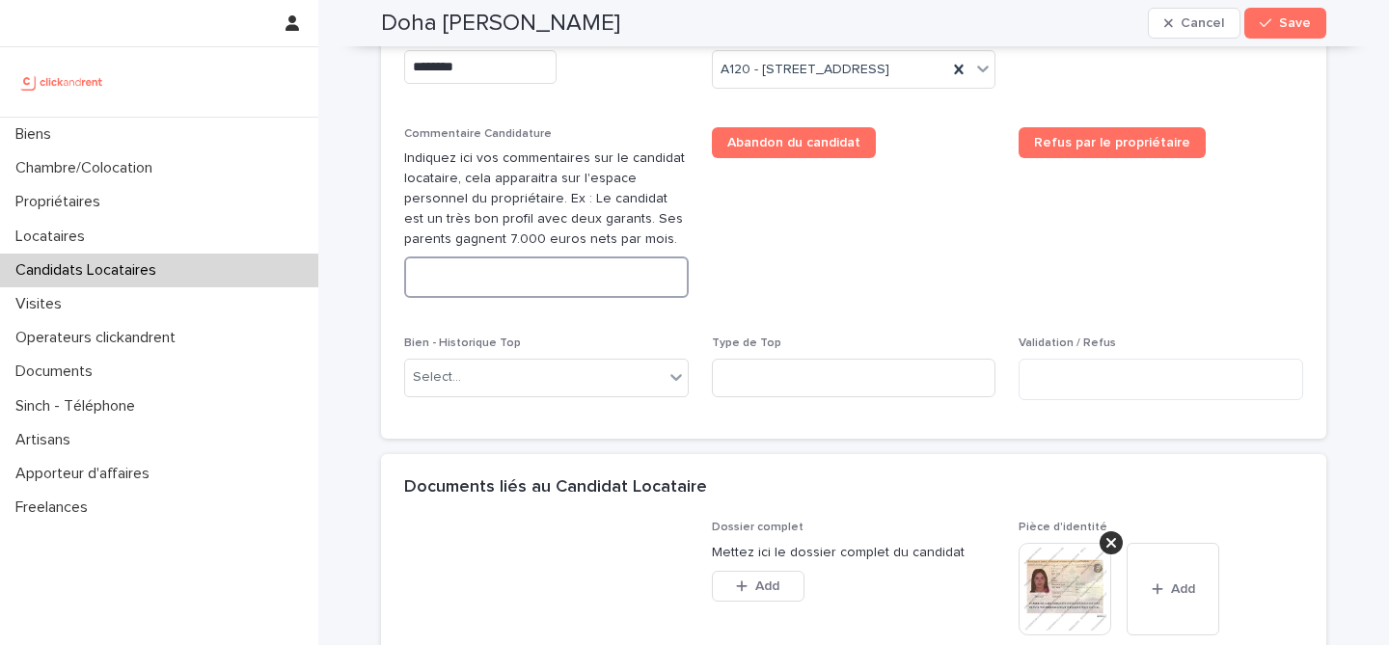
click at [604, 298] on textarea at bounding box center [546, 277] width 284 height 41
paste textarea "**********"
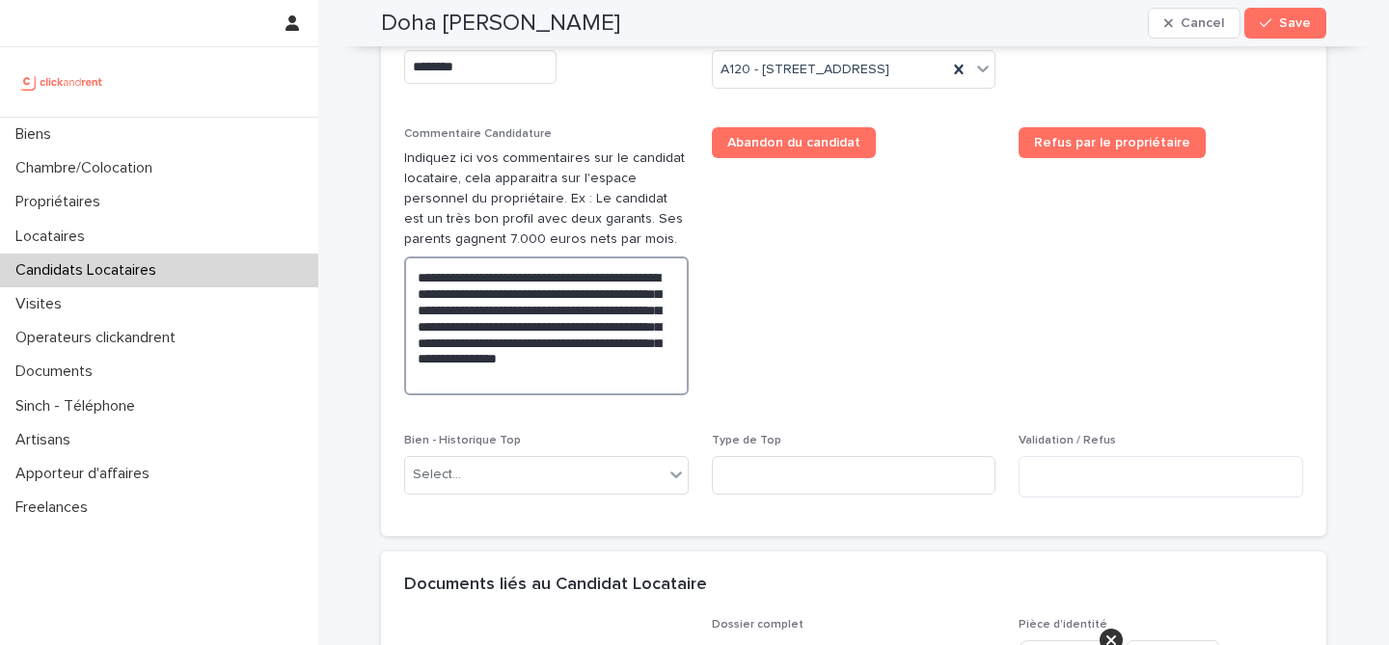
type textarea "**********"
click at [902, 262] on span "Abandon du candidat" at bounding box center [854, 269] width 284 height 284
click at [1276, 28] on div "button" at bounding box center [1268, 23] width 19 height 14
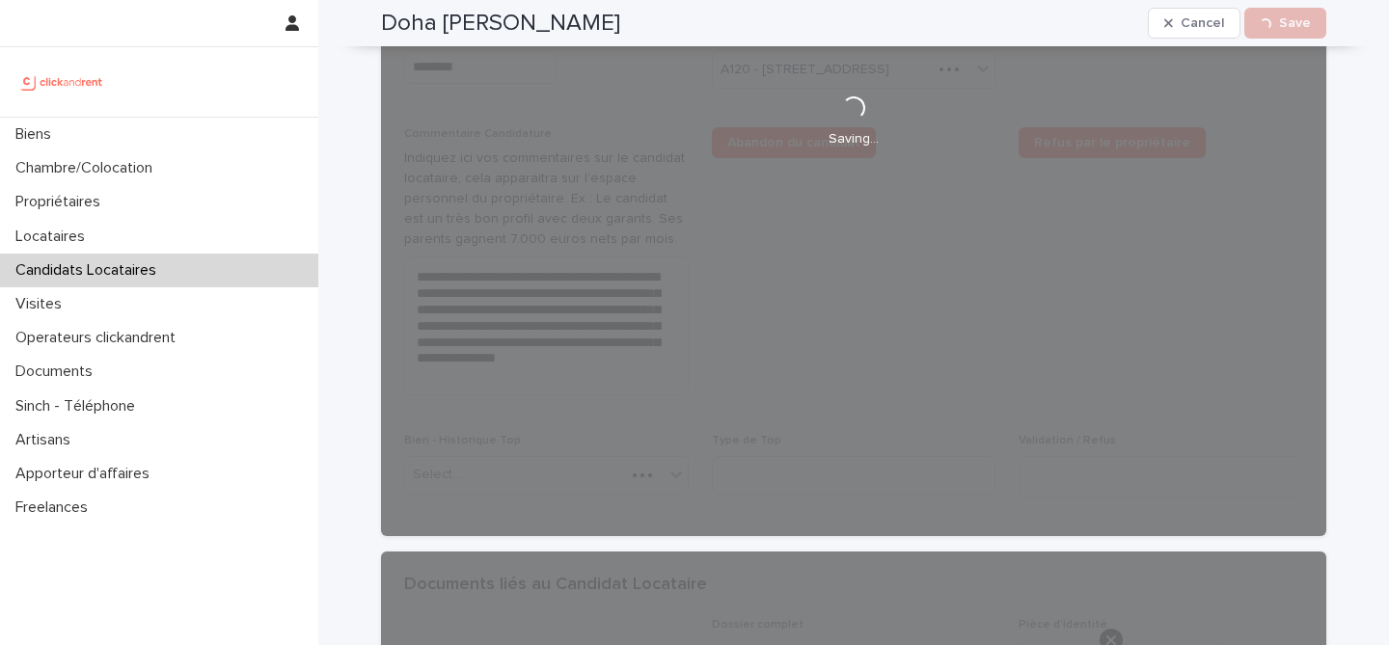
scroll to position [786, 0]
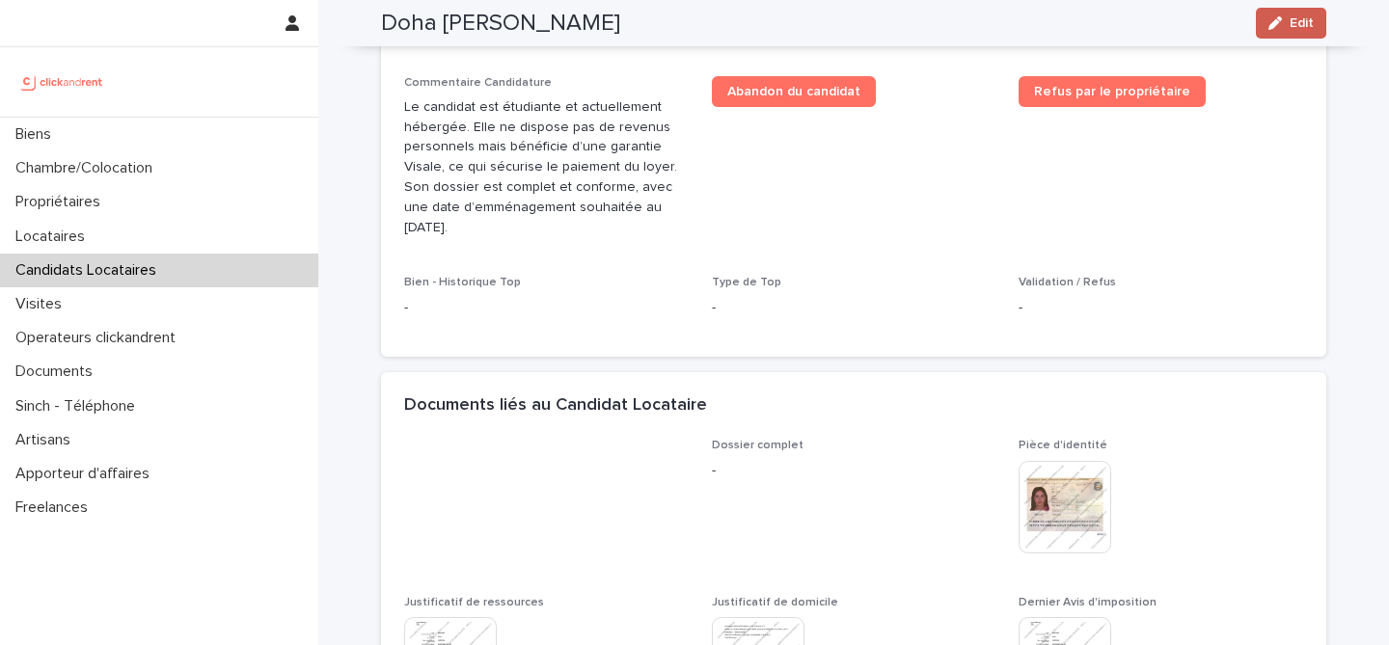
click at [1311, 24] on span "Edit" at bounding box center [1301, 23] width 24 height 14
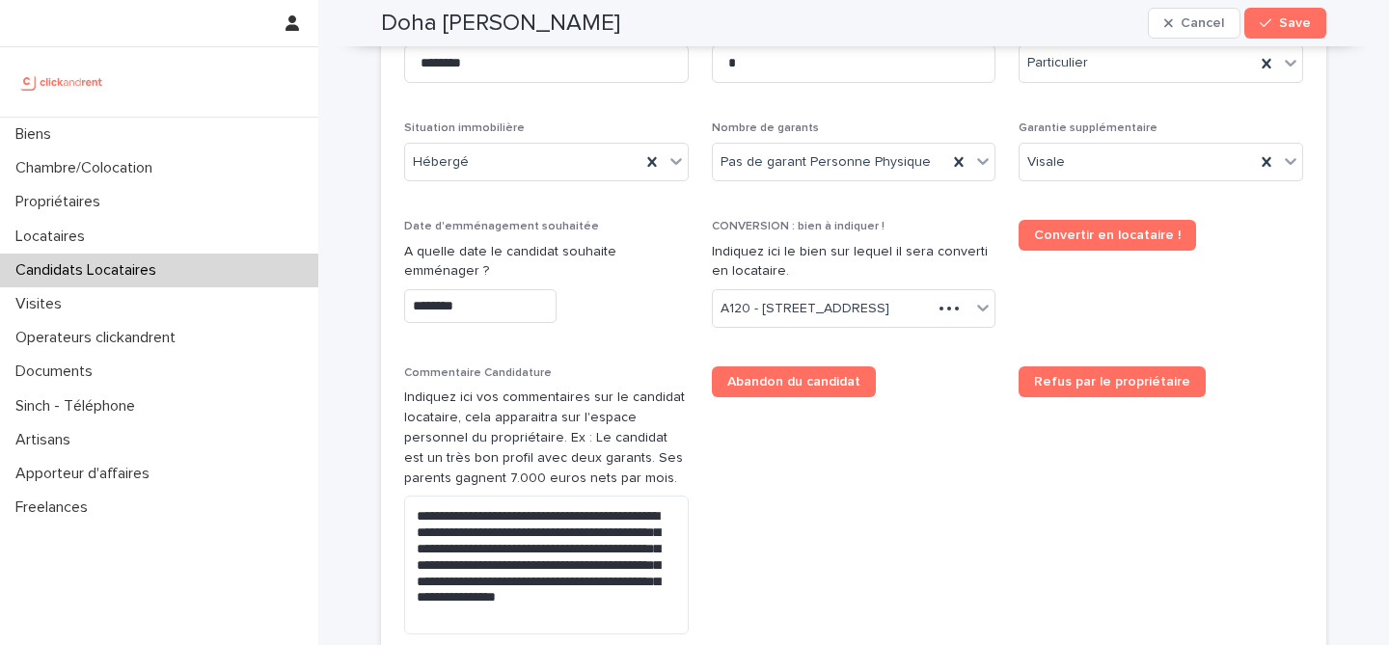
scroll to position [818, 0]
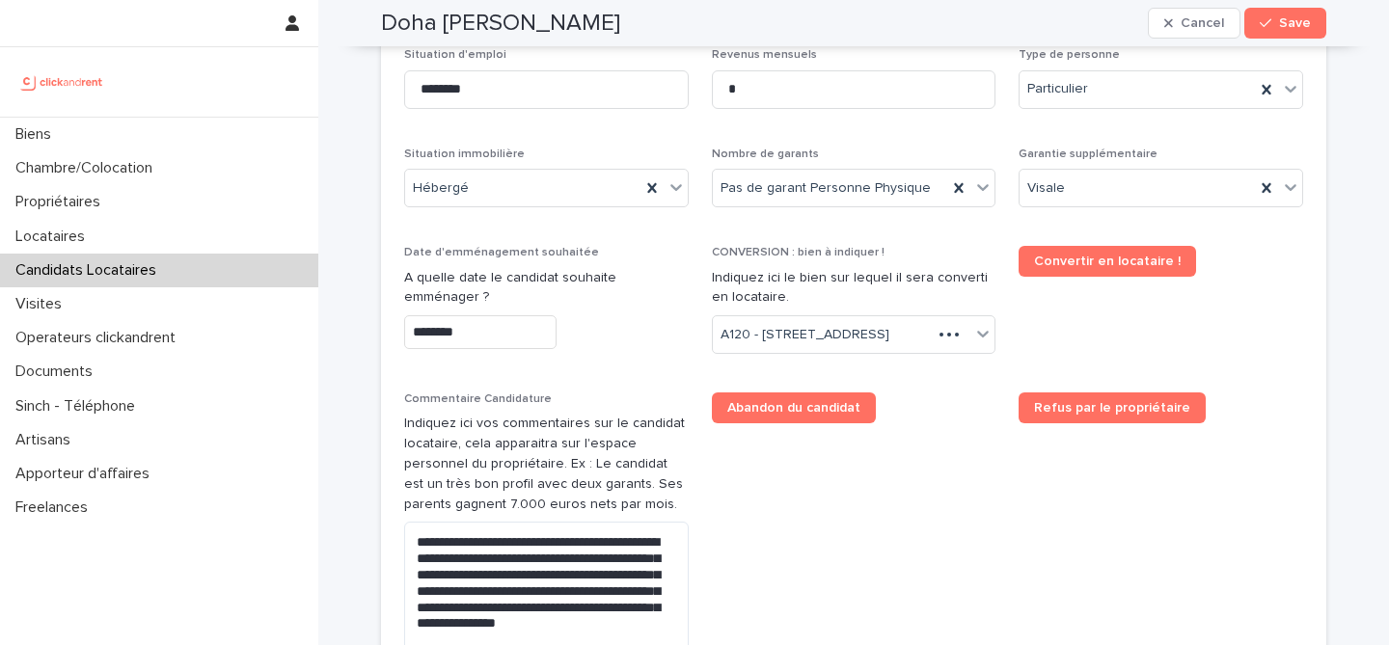
click at [493, 21] on h2 "Doha Ben zaid" at bounding box center [500, 24] width 239 height 28
copy div "Doha Ben zaid Cancel Save"
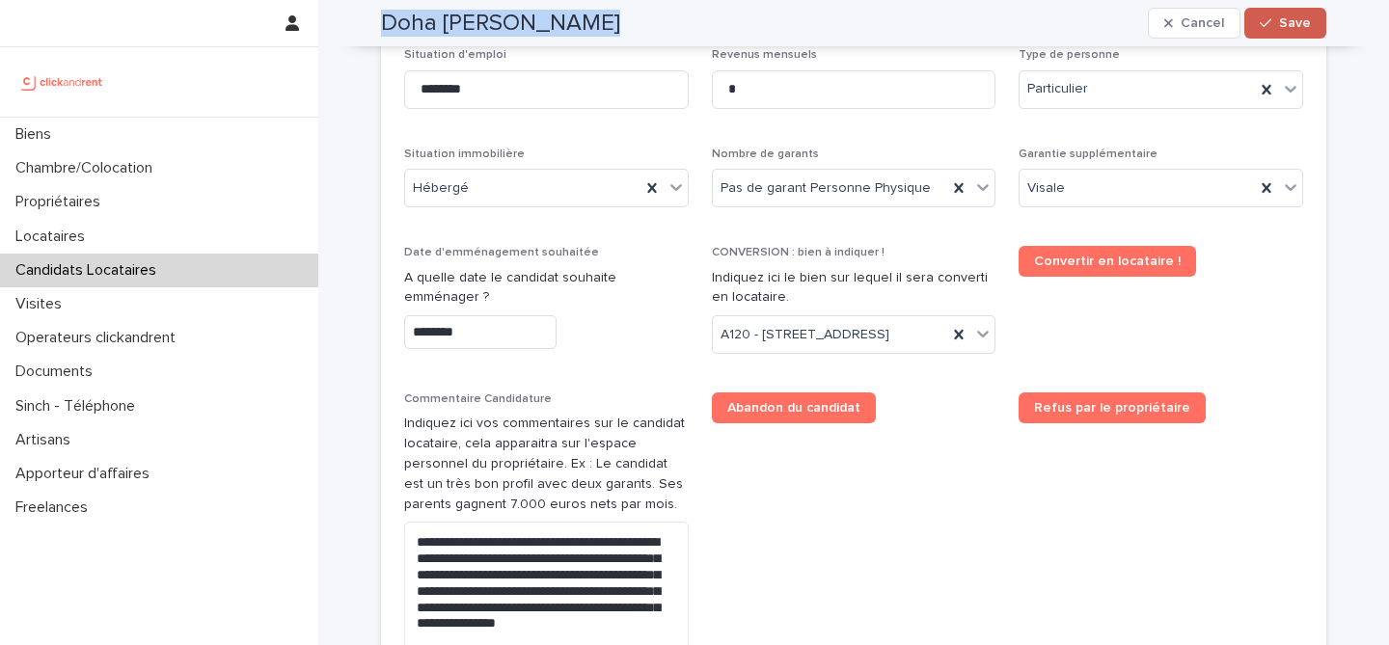
click at [1267, 32] on button "Save" at bounding box center [1285, 23] width 82 height 31
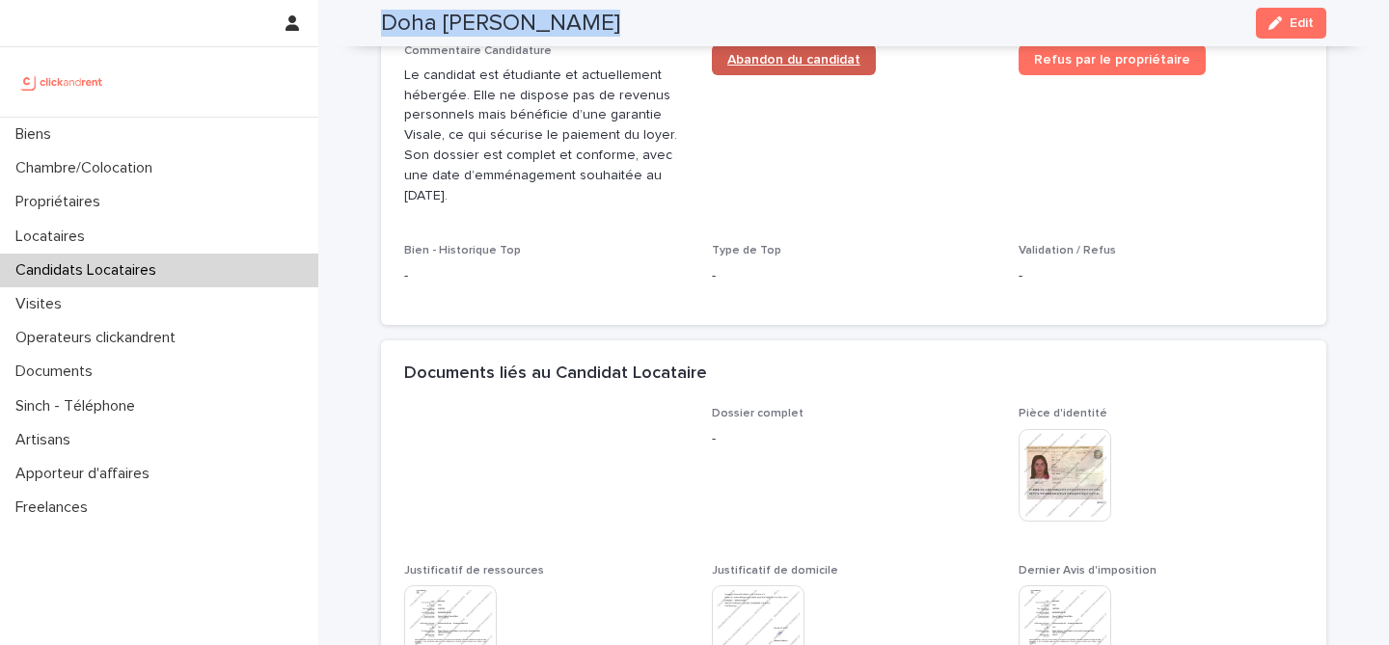
scroll to position [521, 0]
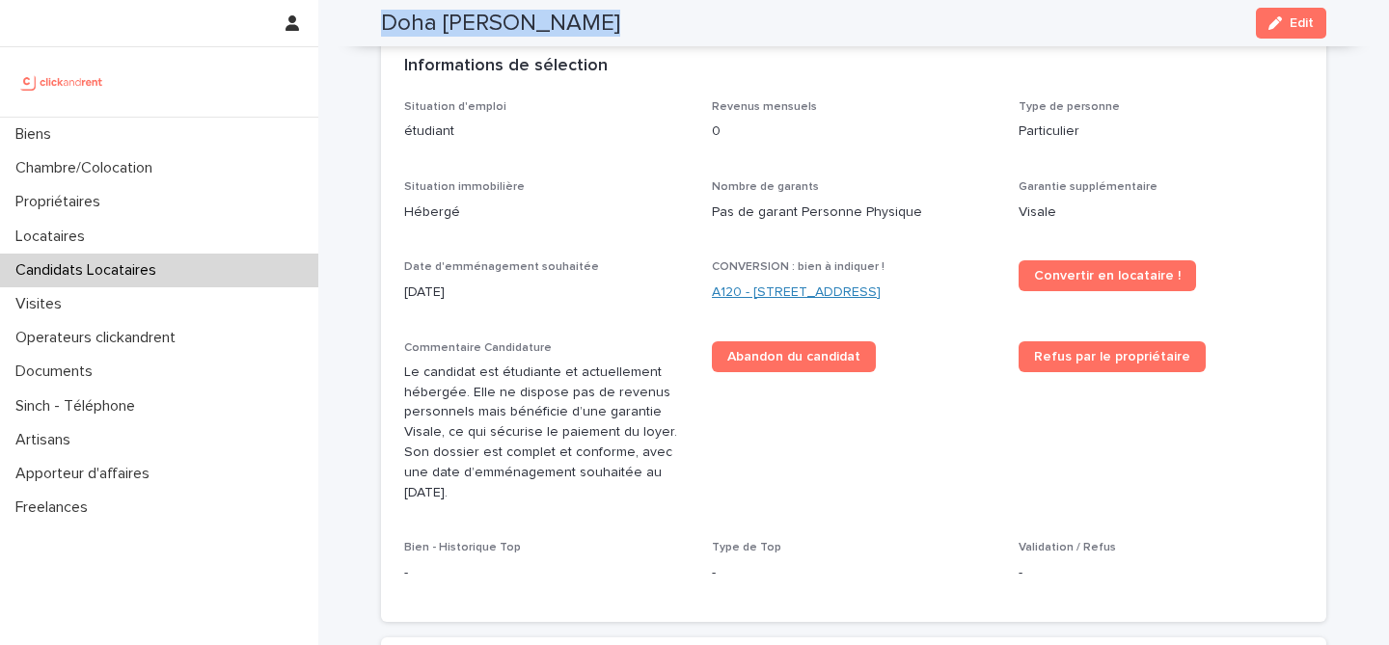
click at [814, 295] on link "A120 - 6 rue Saint-Mathieu, Paris 75018" at bounding box center [796, 293] width 169 height 20
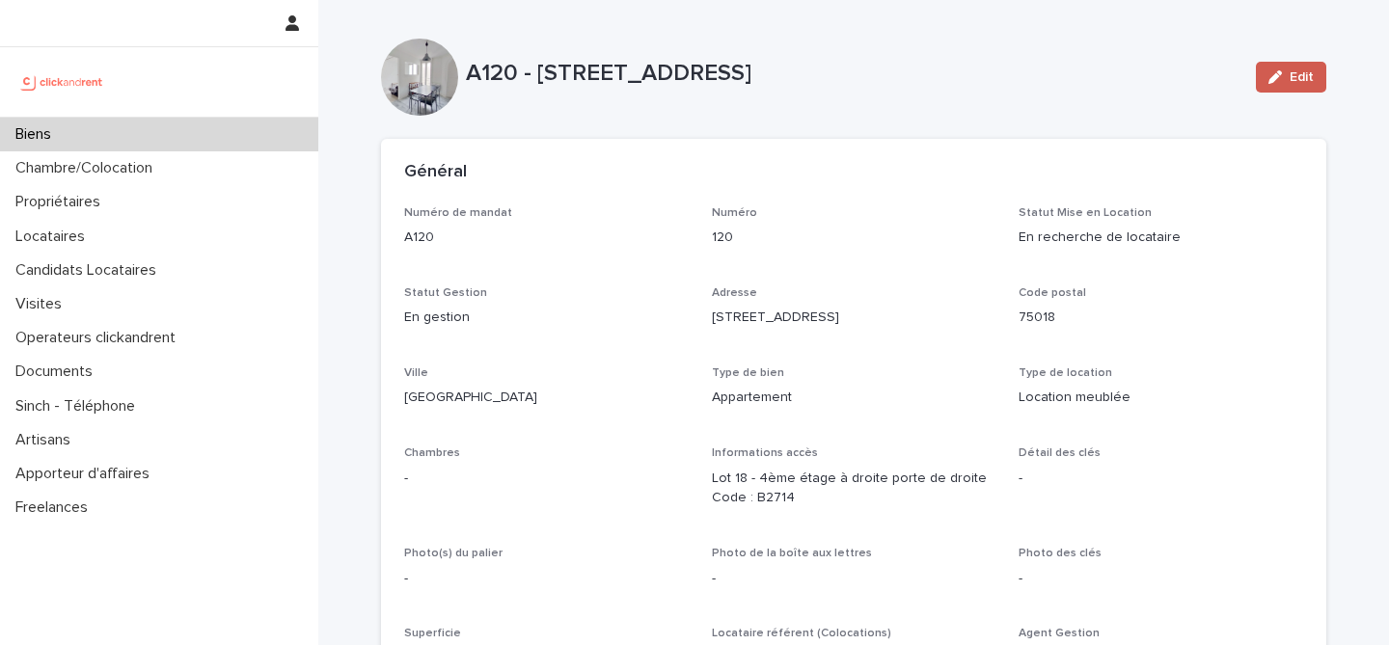
click at [1289, 86] on button "Edit" at bounding box center [1291, 77] width 70 height 31
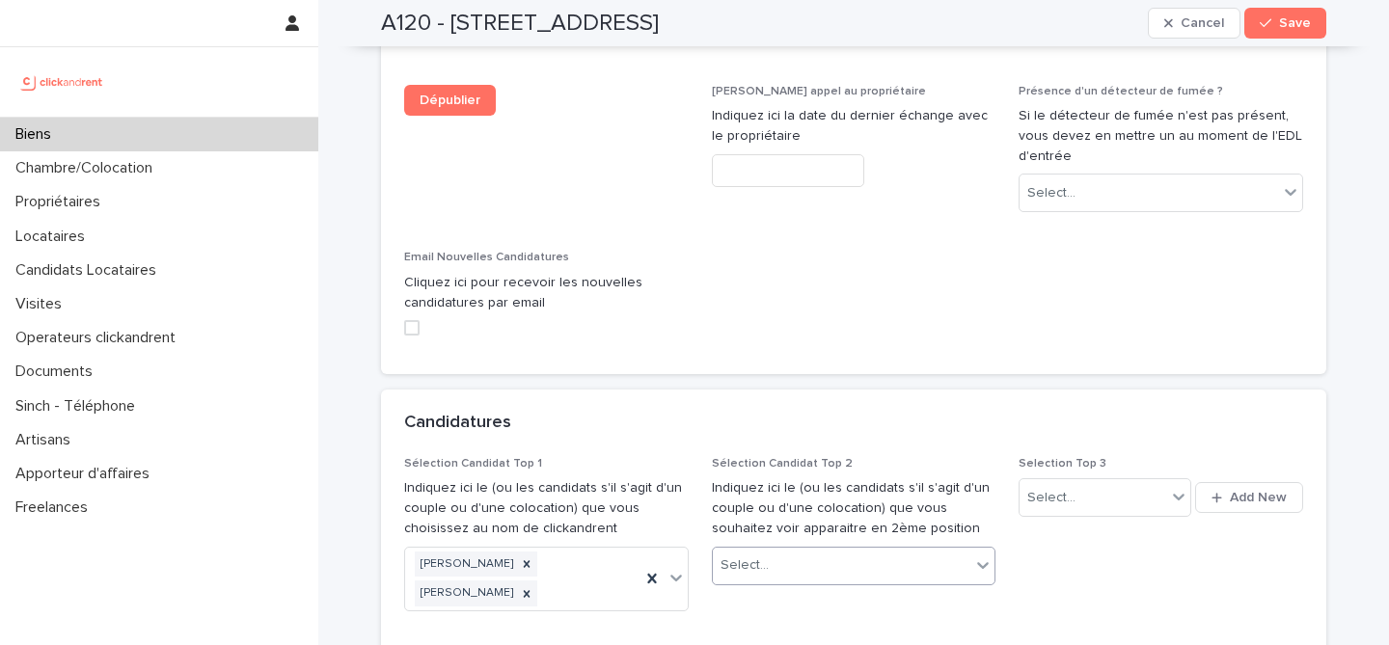
scroll to position [8800, 0]
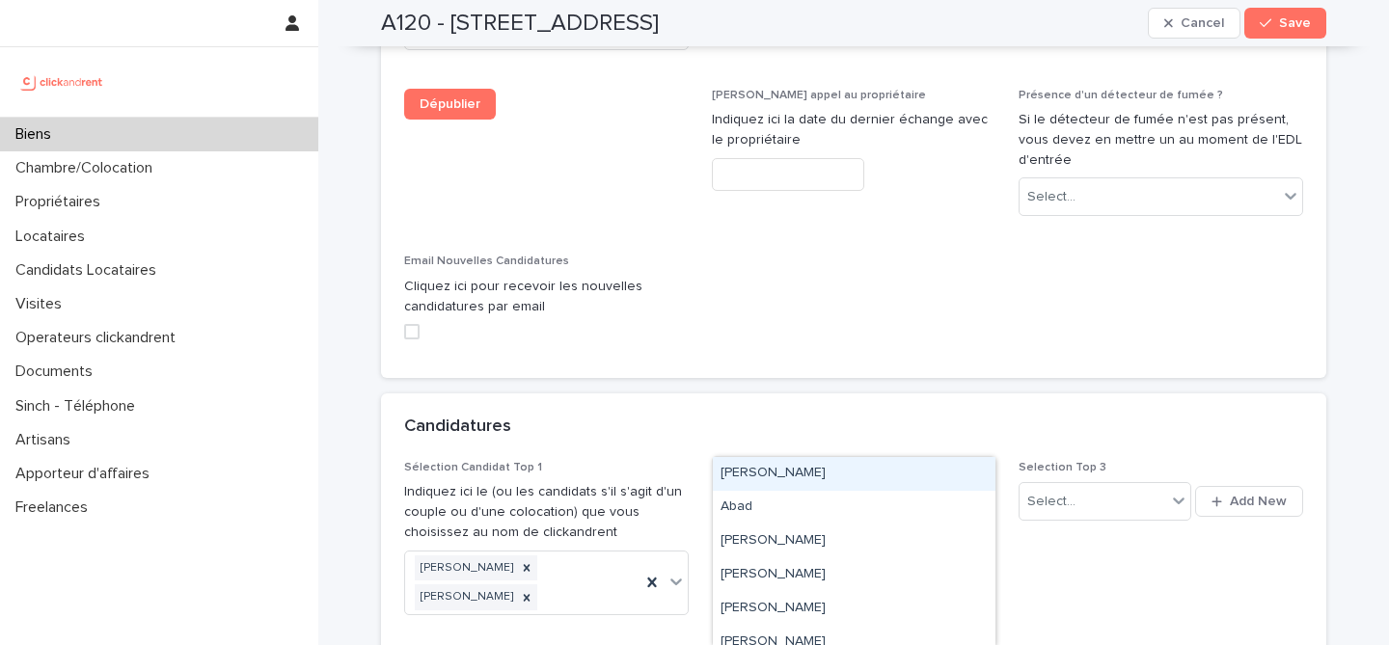
click at [832, 554] on div "Select..." at bounding box center [842, 570] width 258 height 32
paste input "**********"
type input "**********"
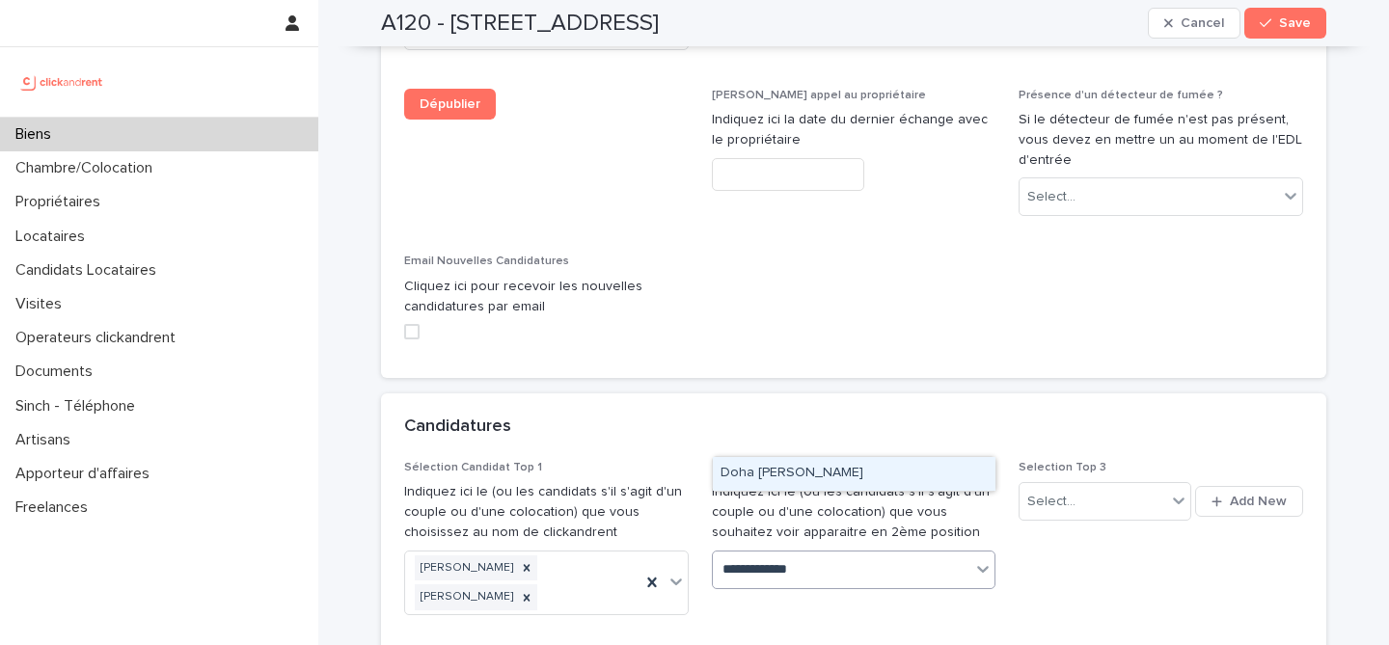
click at [830, 470] on div "Doha Ben zaid" at bounding box center [854, 474] width 283 height 34
paste input "**********"
type input "**********"
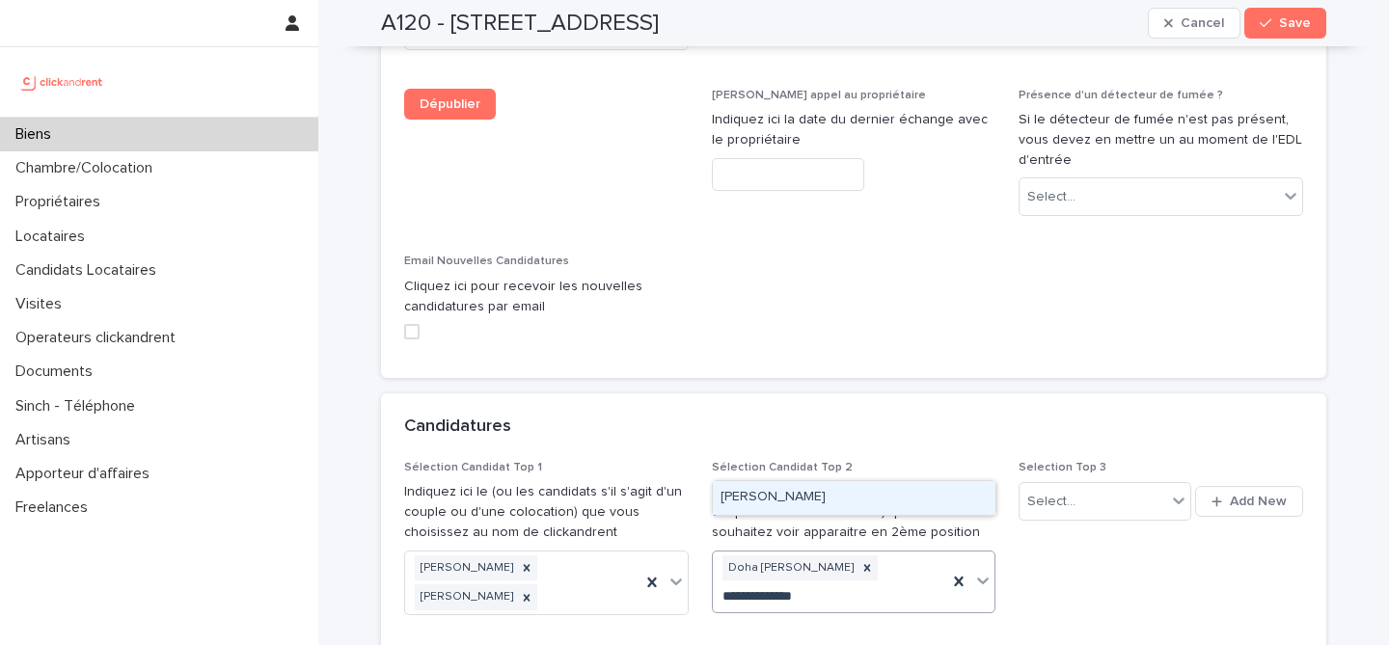
click at [841, 500] on div "Imane Bousmara" at bounding box center [854, 498] width 283 height 34
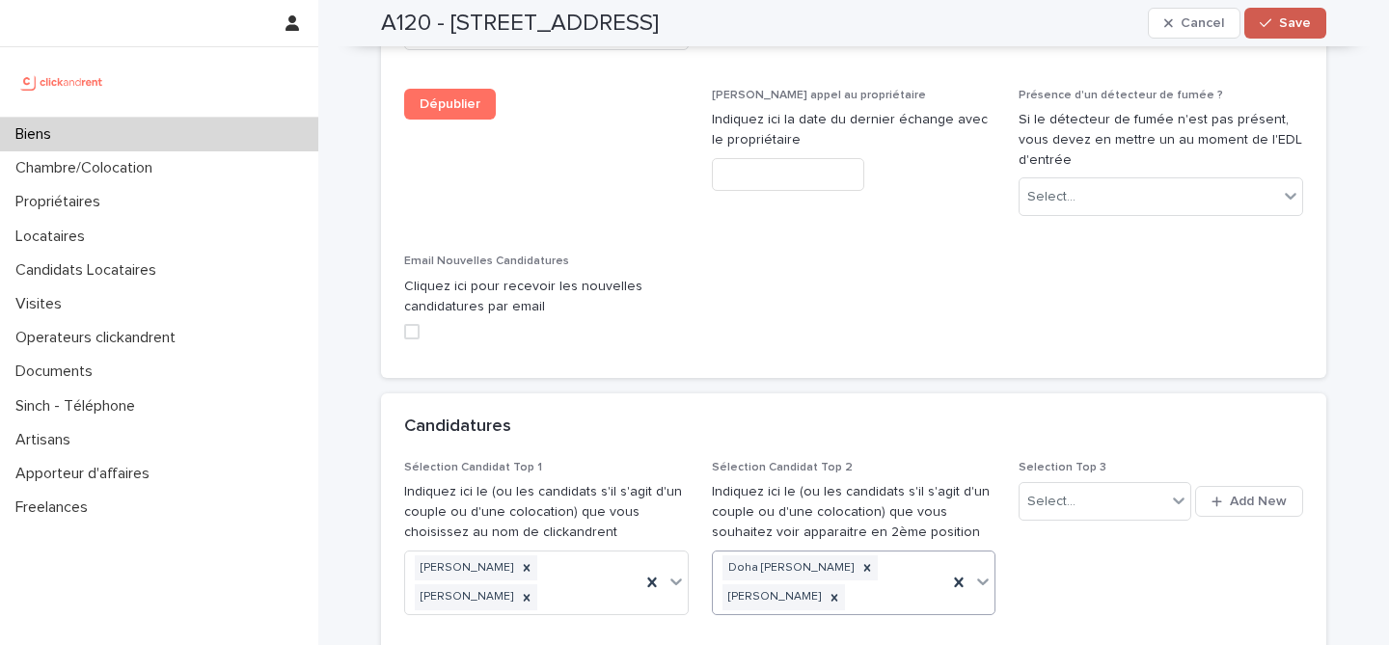
click at [1313, 22] on button "Save" at bounding box center [1285, 23] width 82 height 31
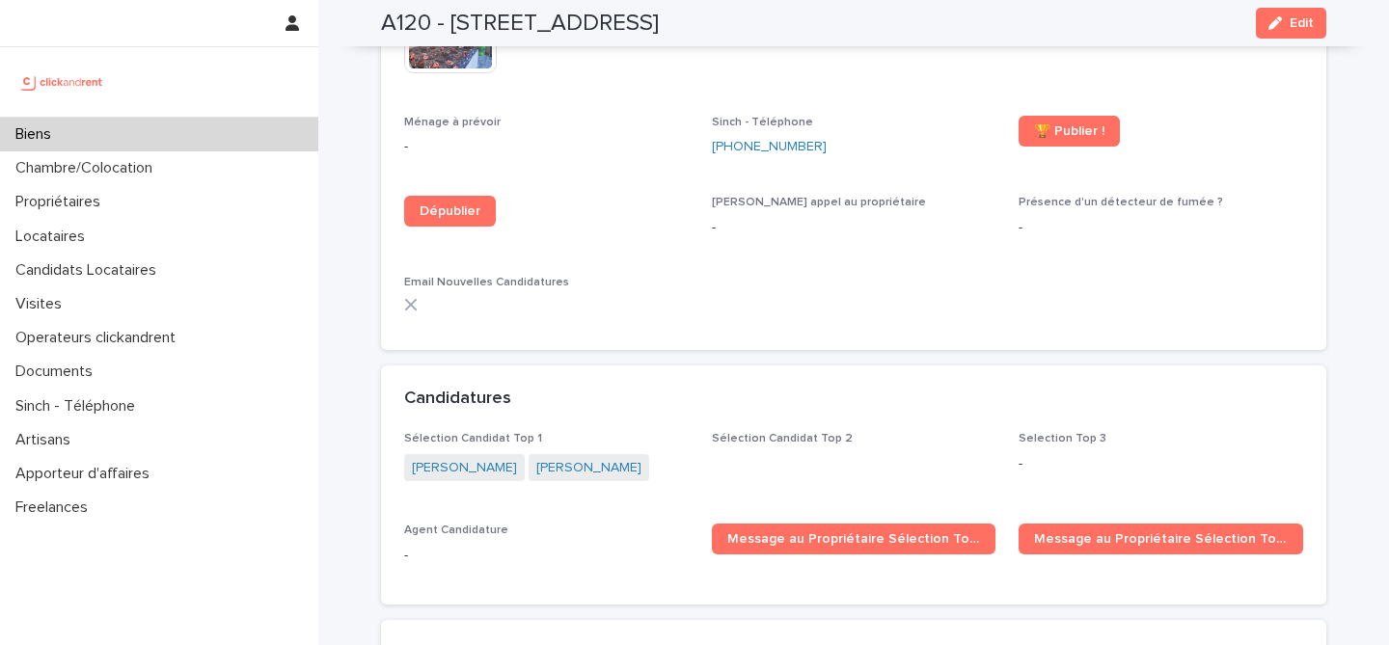
scroll to position [5341, 0]
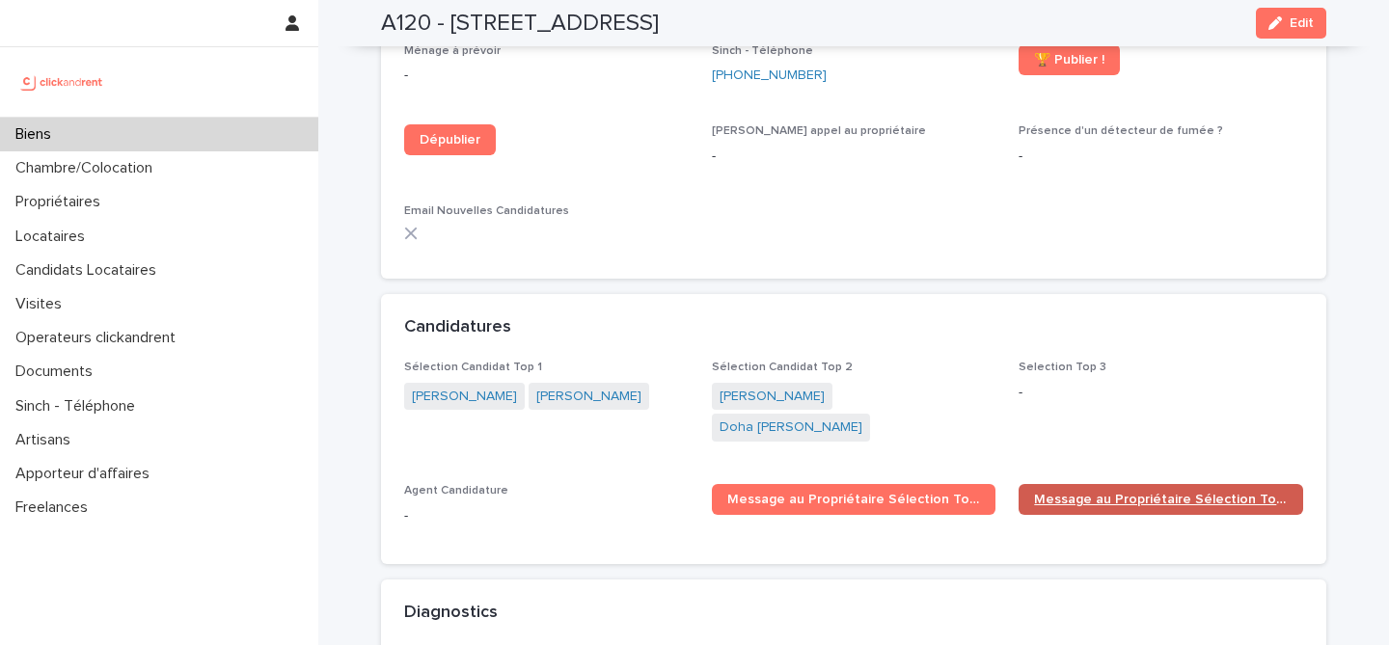
click at [1117, 493] on span "Message au Propriétaire Sélection Top 2" at bounding box center [1161, 500] width 254 height 14
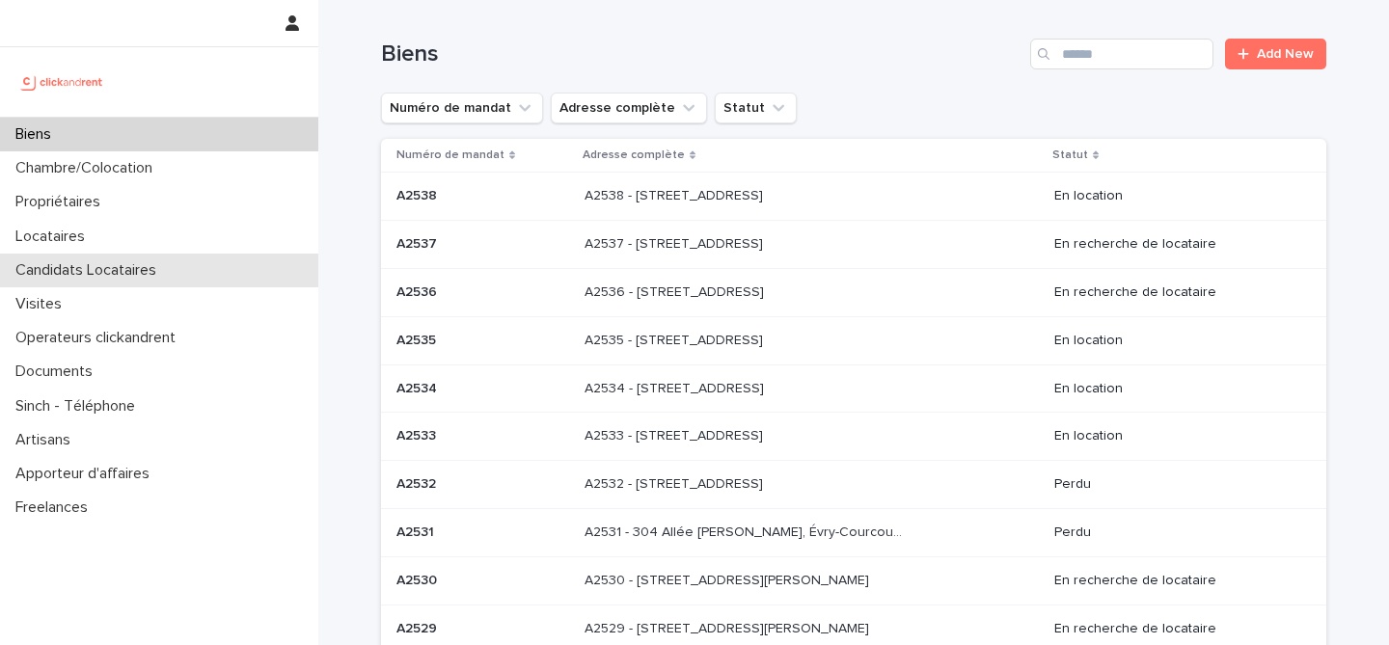
click at [170, 269] on p "Candidats Locataires" at bounding box center [90, 270] width 164 height 18
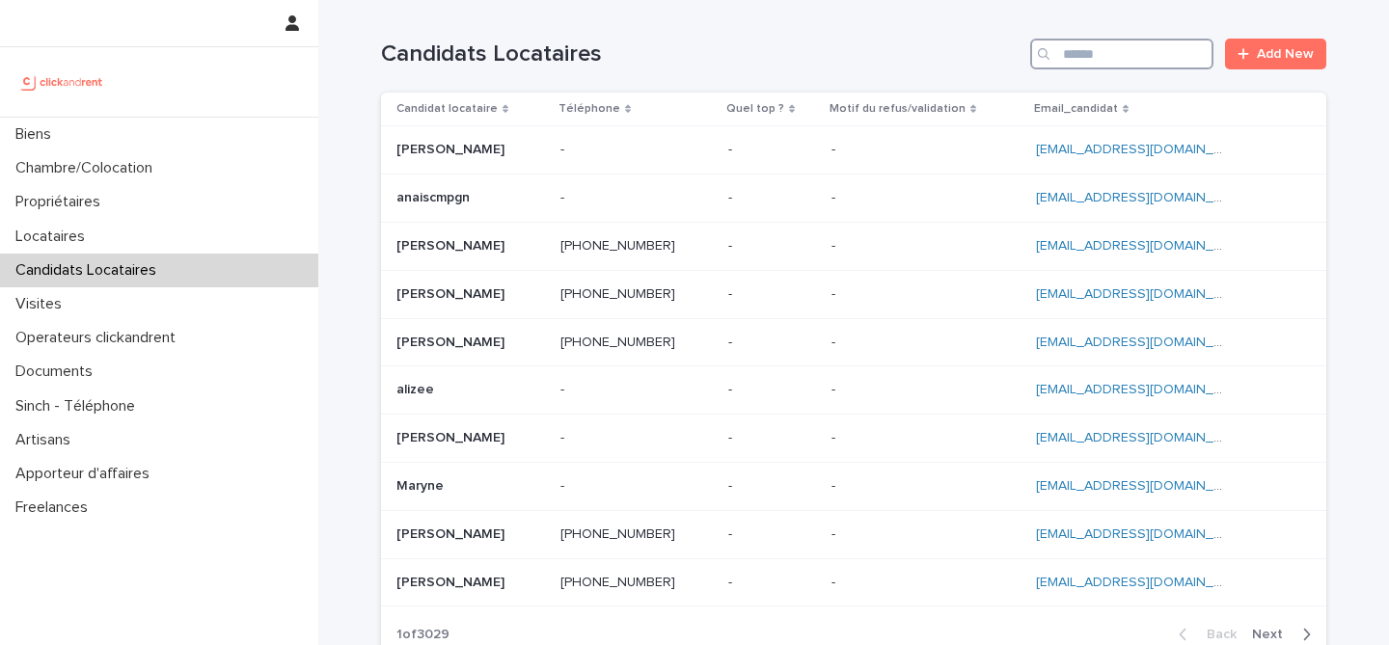
click at [1130, 44] on input "Search" at bounding box center [1121, 54] width 183 height 31
paste input "**********"
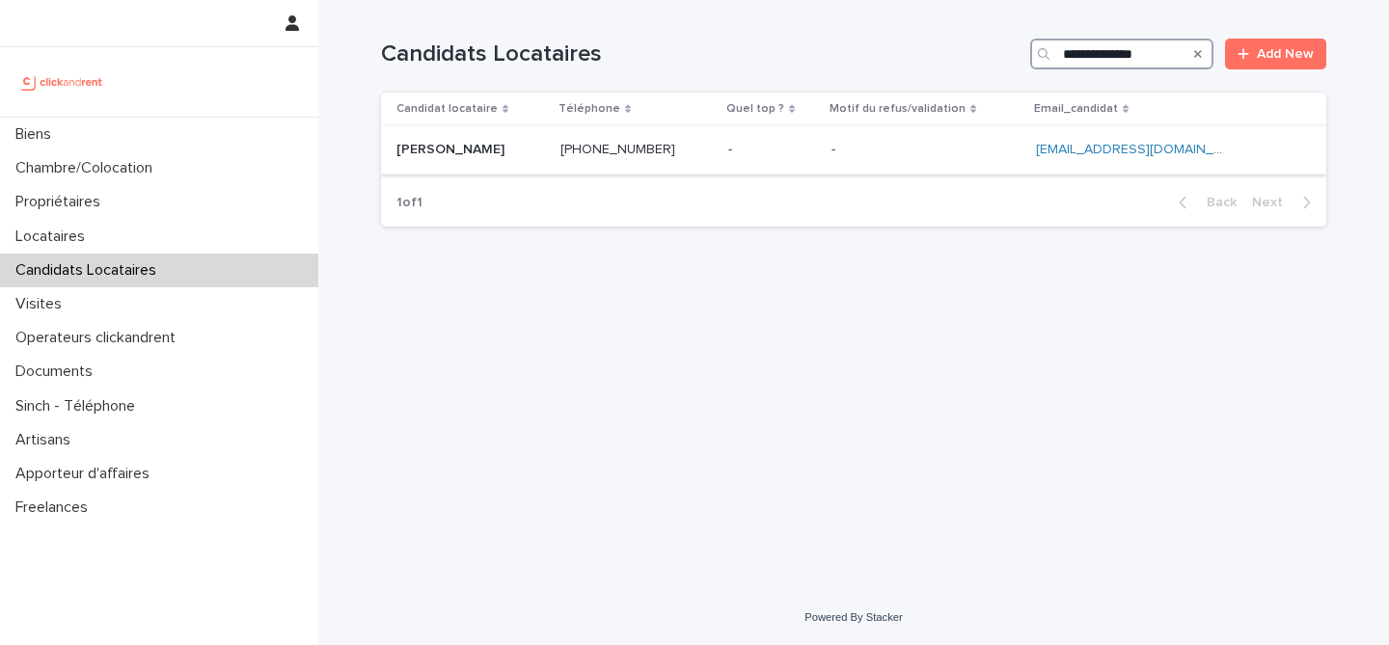
type input "**********"
click at [532, 162] on div "Imane Bousmara Imane Bousmara" at bounding box center [470, 150] width 149 height 32
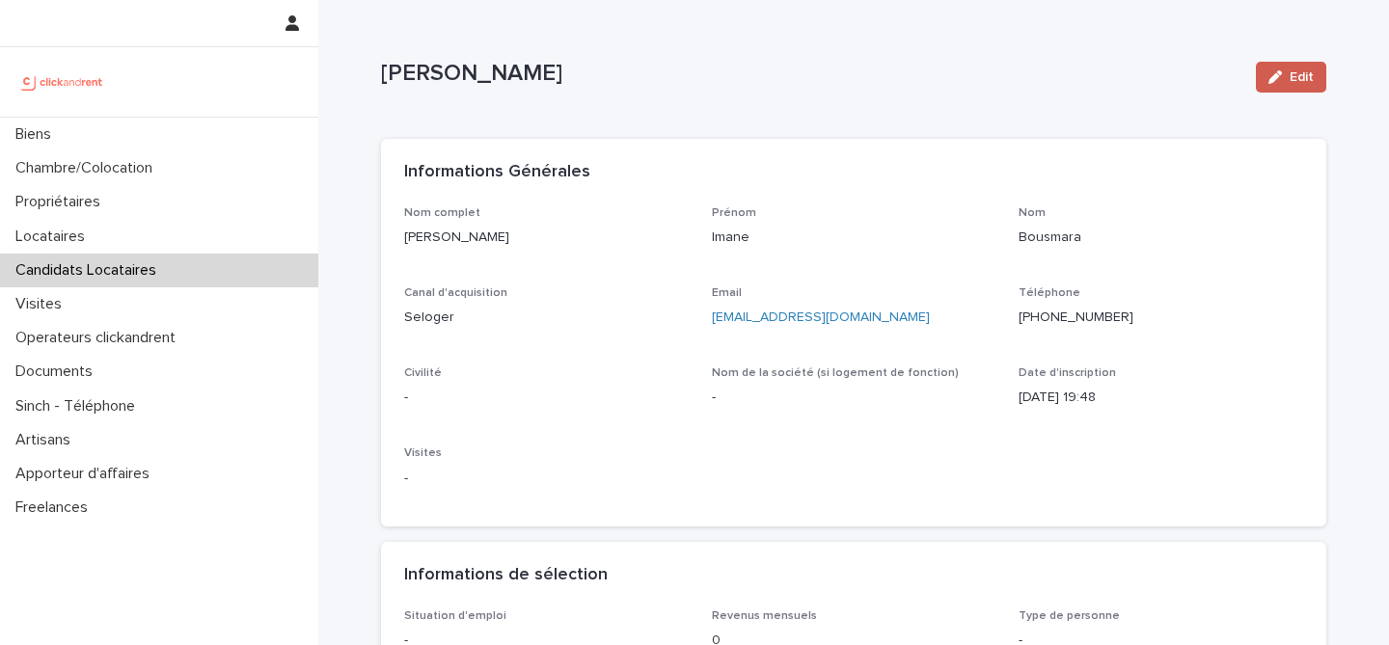
click at [1291, 82] on span "Edit" at bounding box center [1301, 77] width 24 height 14
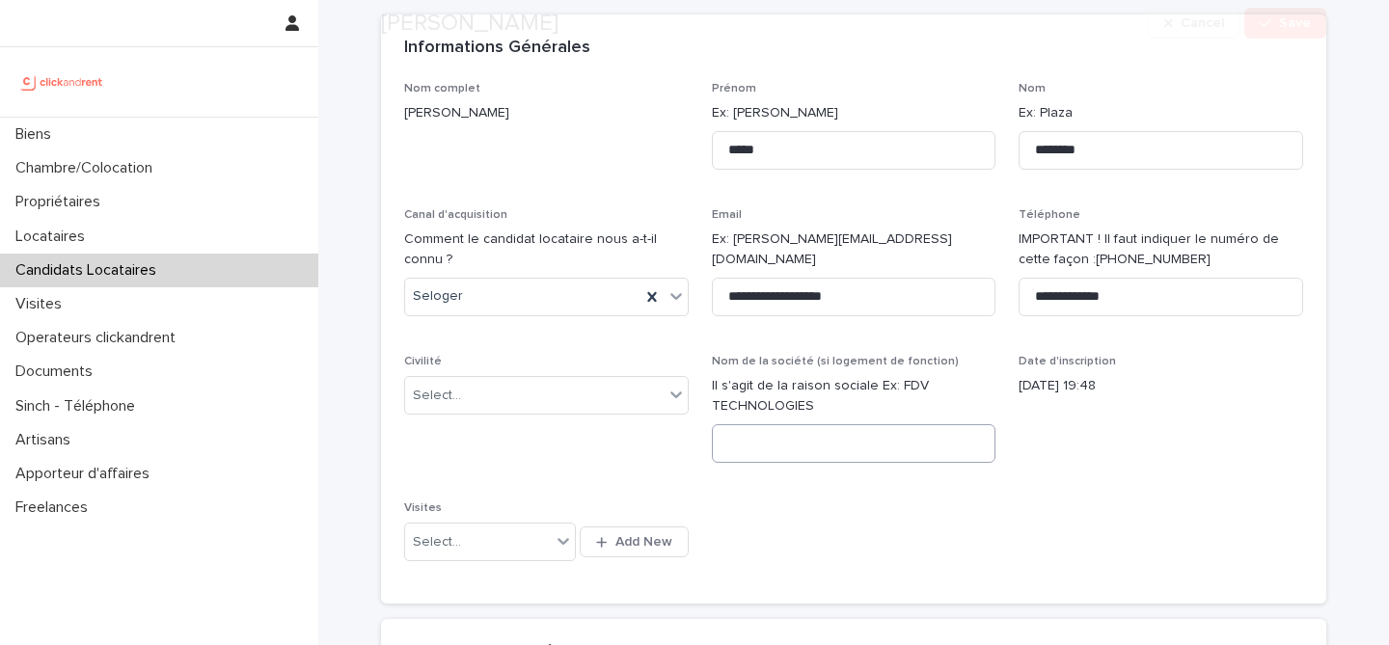
scroll to position [126, 0]
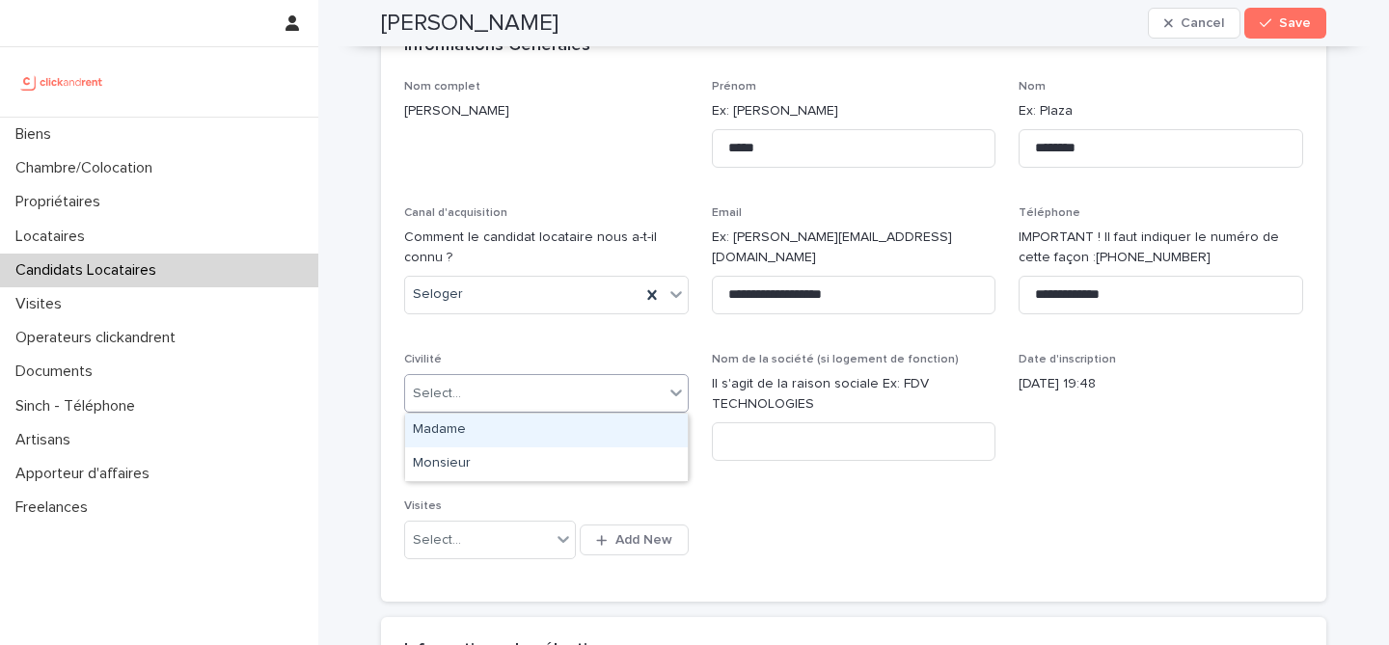
click at [517, 399] on div "Select..." at bounding box center [534, 394] width 258 height 32
click at [529, 437] on div "Madame" at bounding box center [546, 431] width 283 height 34
click at [970, 539] on div "**********" at bounding box center [853, 330] width 899 height 500
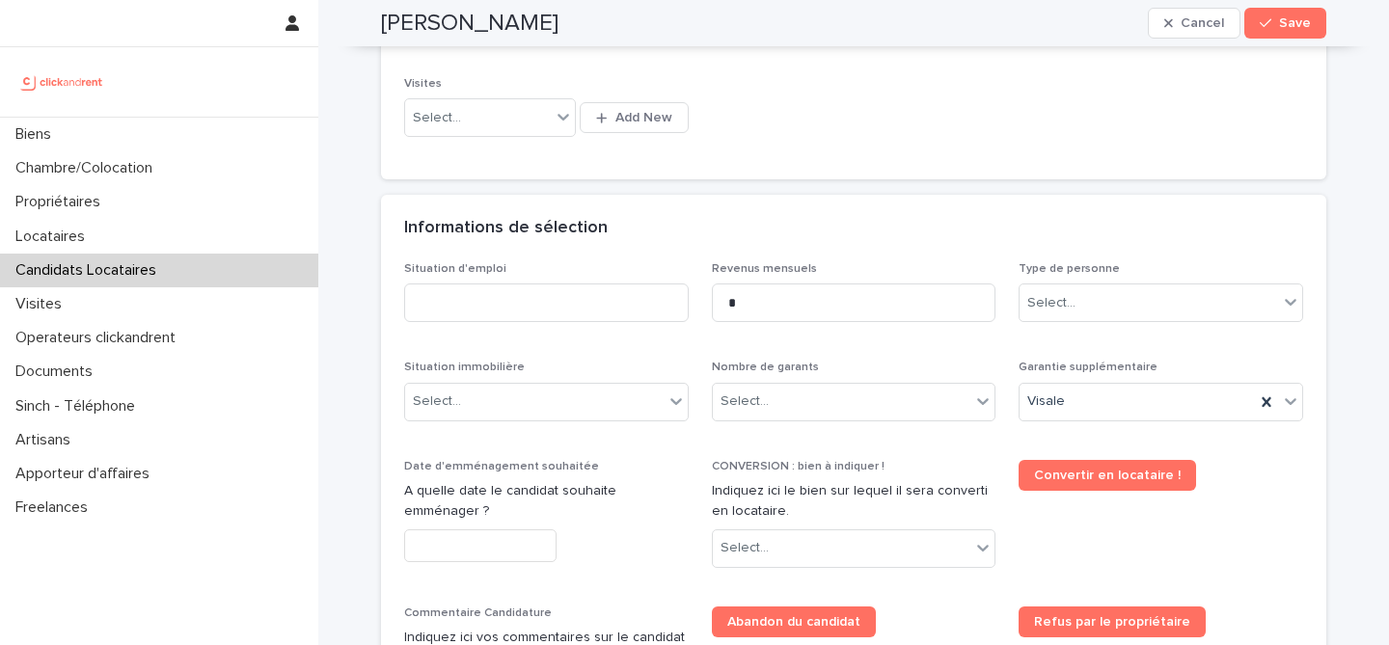
scroll to position [554, 0]
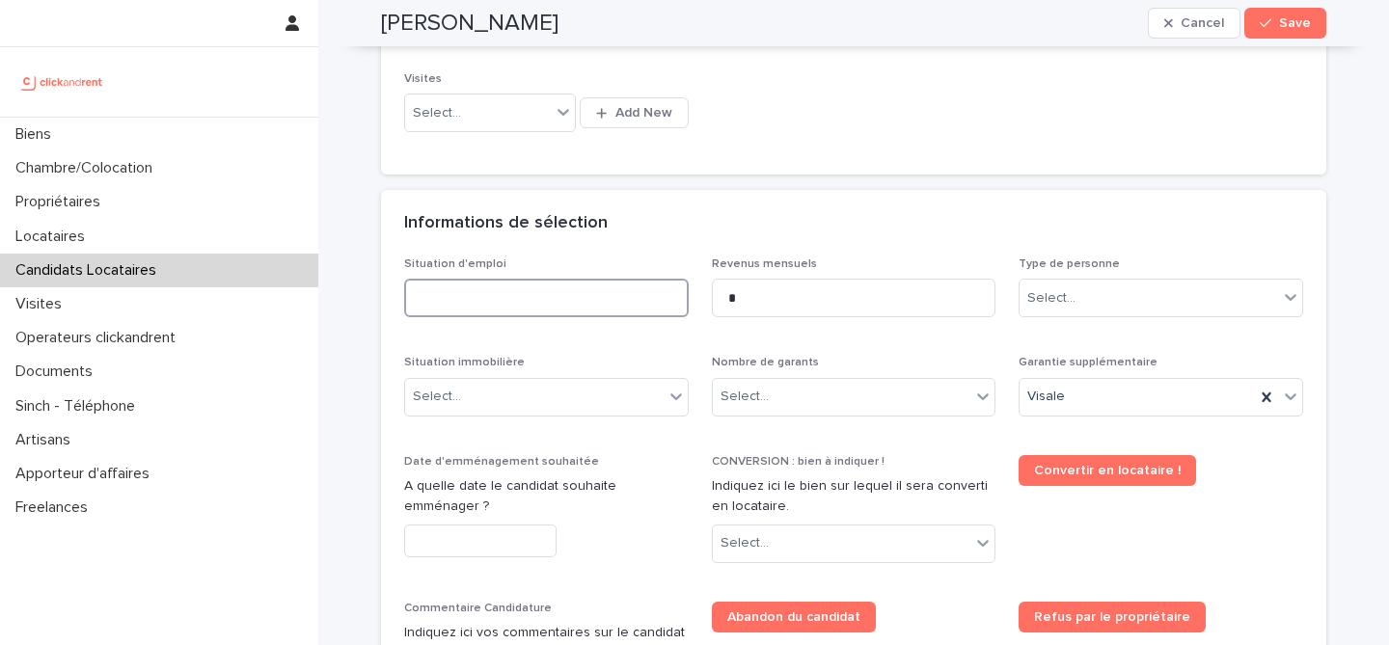
click at [587, 290] on input at bounding box center [546, 298] width 284 height 39
type input "********"
click at [749, 246] on div "Informations de sélection" at bounding box center [853, 224] width 945 height 68
click at [1216, 307] on div "Select..." at bounding box center [1148, 299] width 258 height 32
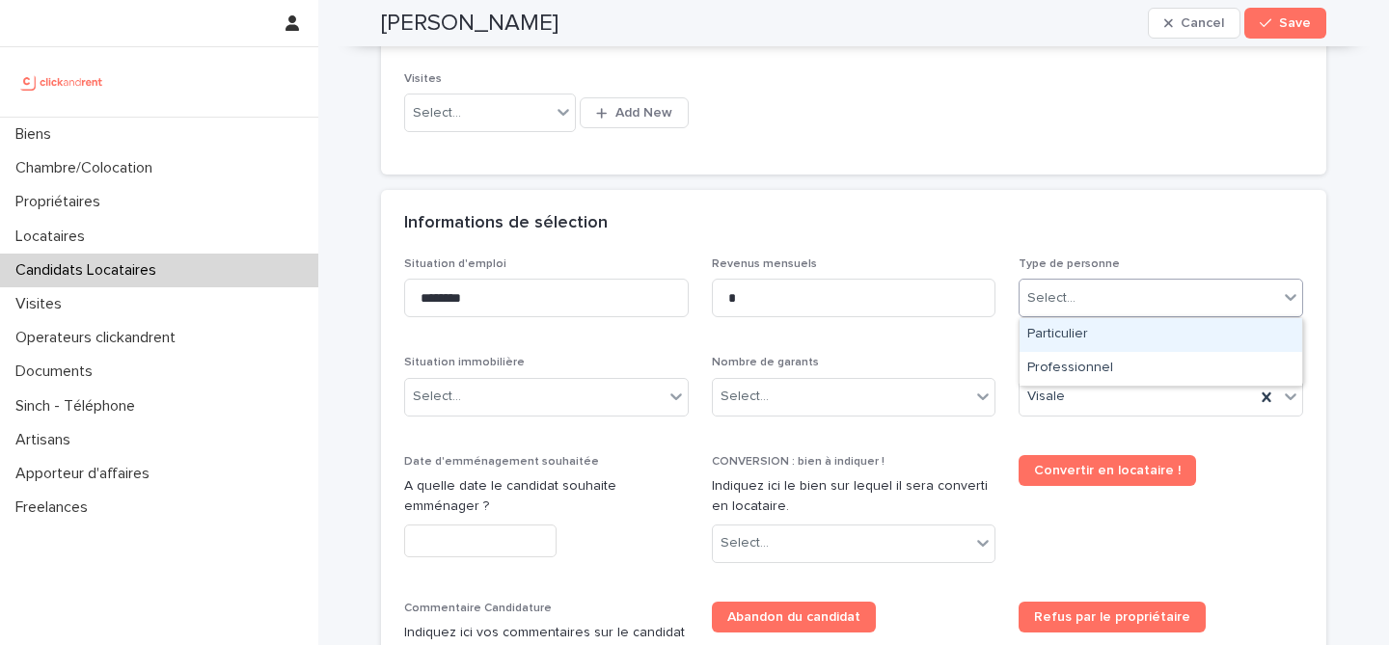
click at [1147, 337] on div "Particulier" at bounding box center [1160, 335] width 283 height 34
click at [896, 382] on div "Select..." at bounding box center [842, 397] width 258 height 32
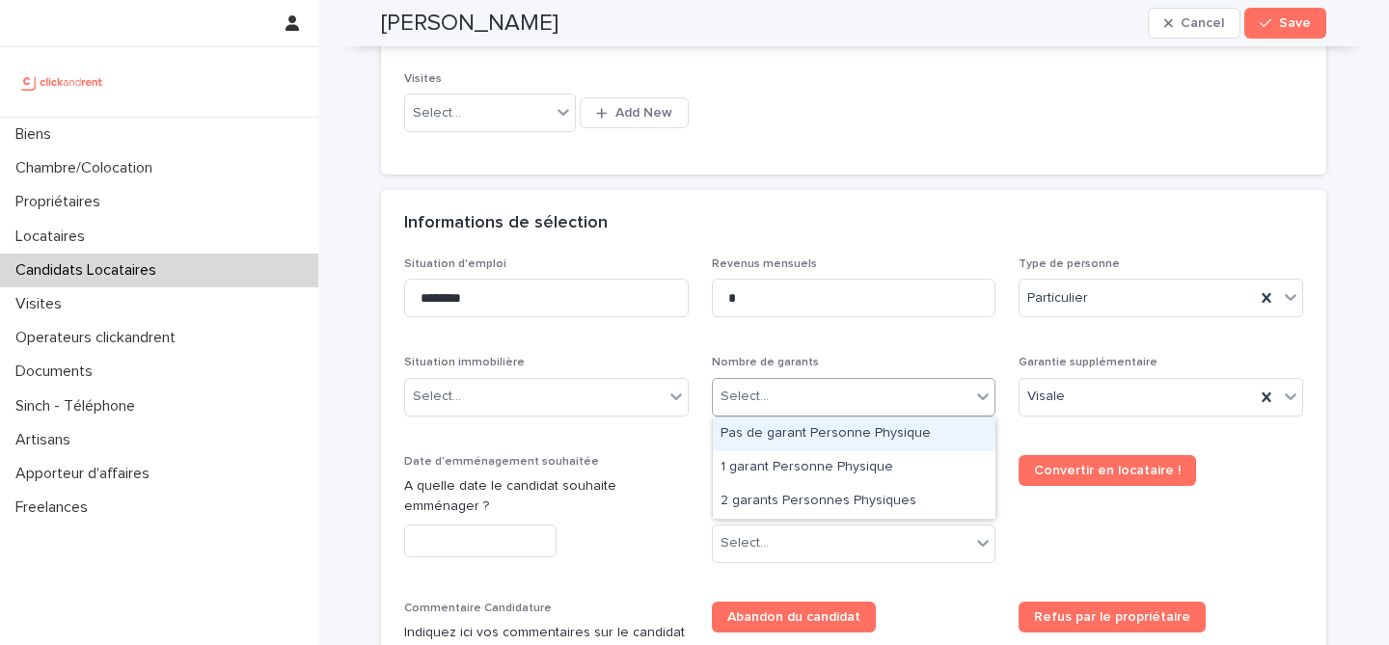
click at [863, 444] on div "Pas de garant Personne Physique" at bounding box center [854, 435] width 283 height 34
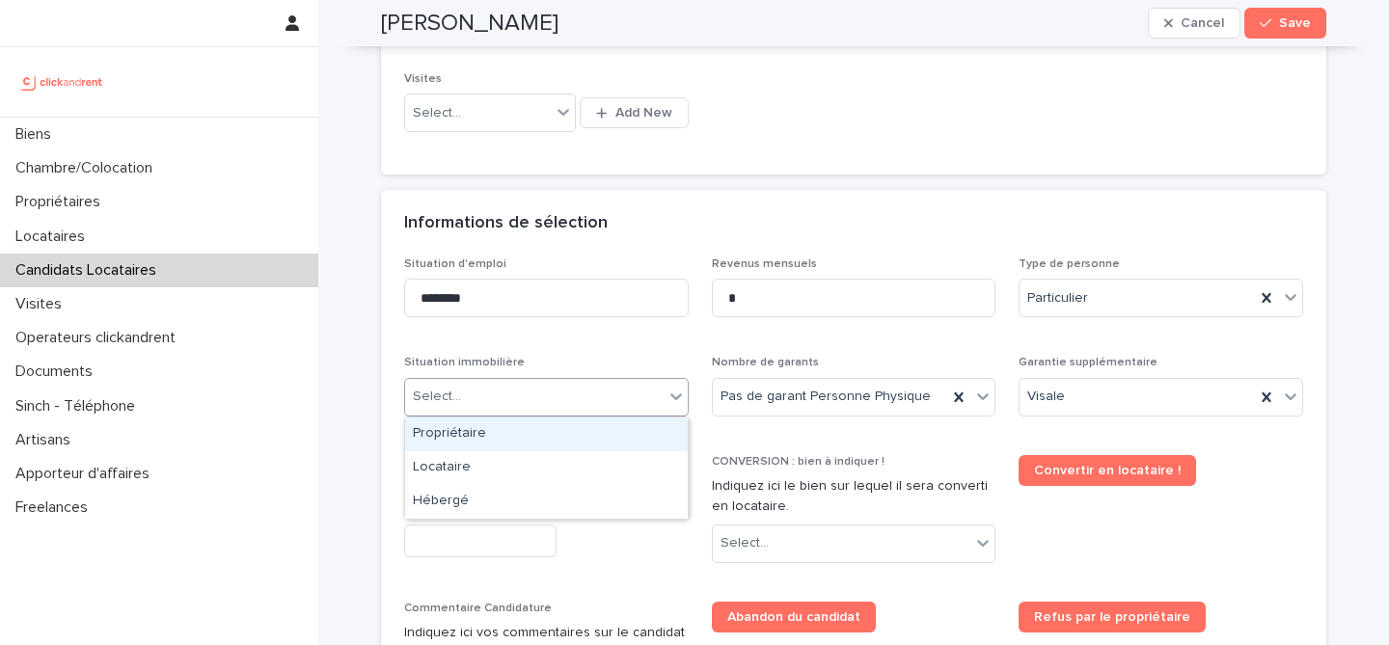
click at [581, 408] on div "Select..." at bounding box center [534, 397] width 258 height 32
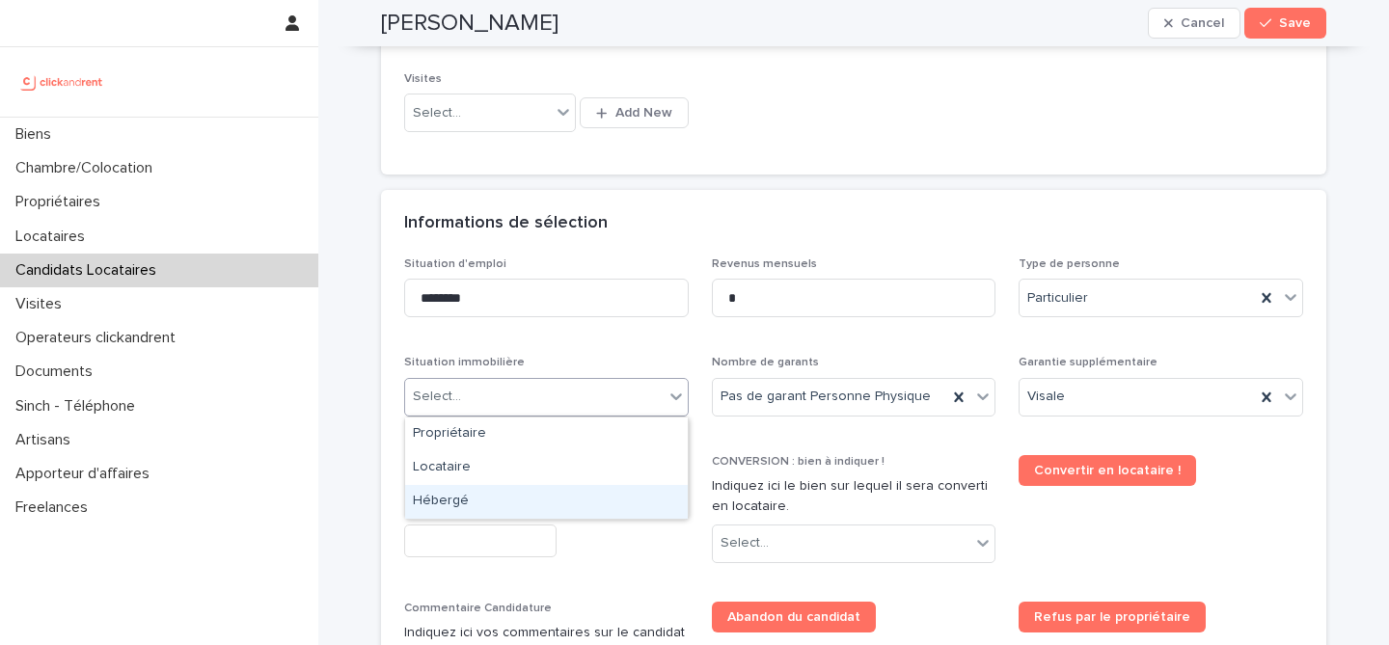
click at [573, 501] on div "Hébergé" at bounding box center [546, 502] width 283 height 34
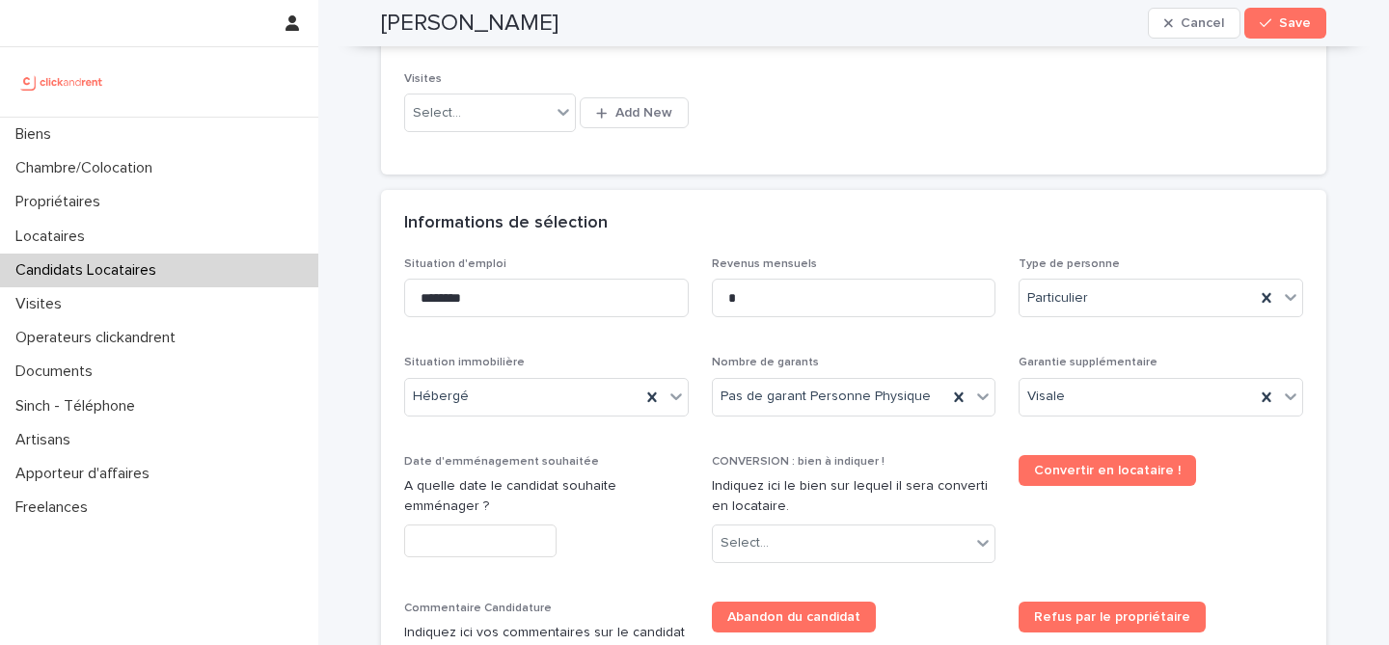
click at [625, 345] on div "Situation d'emploi ******** Revenus mensuels * Type de personne Particulier Sit…" at bounding box center [853, 573] width 899 height 633
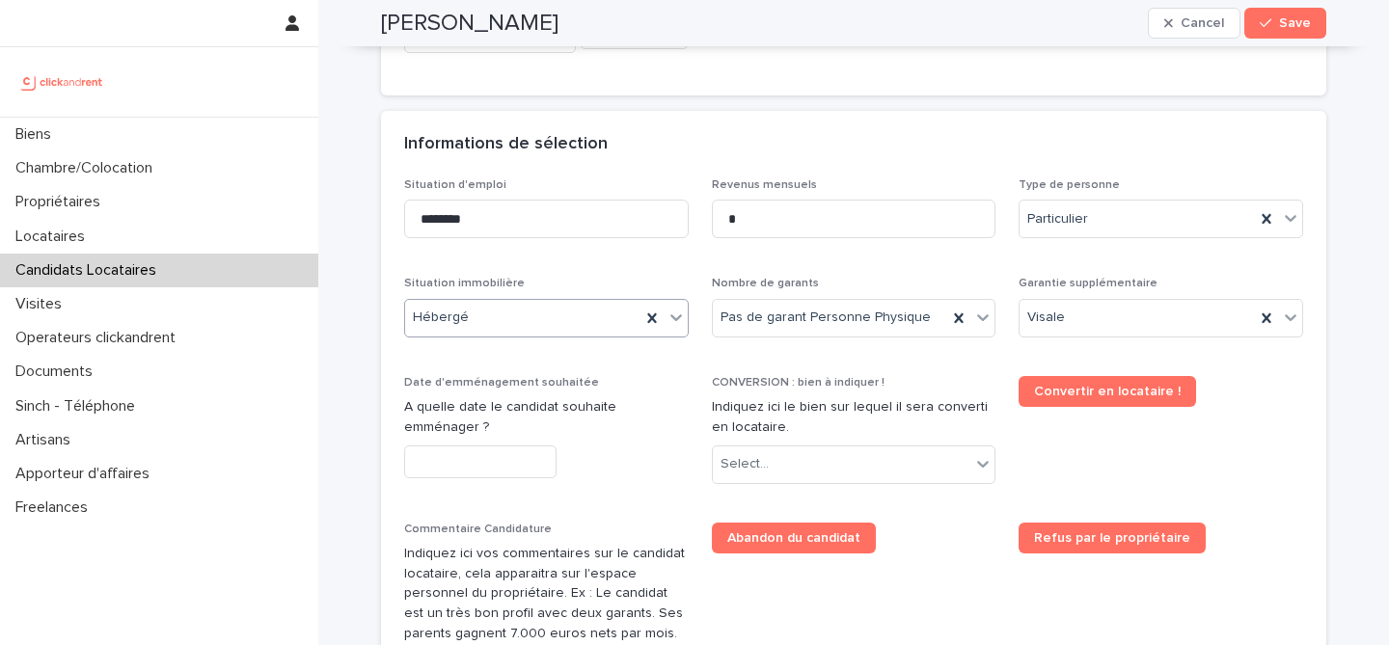
scroll to position [745, 0]
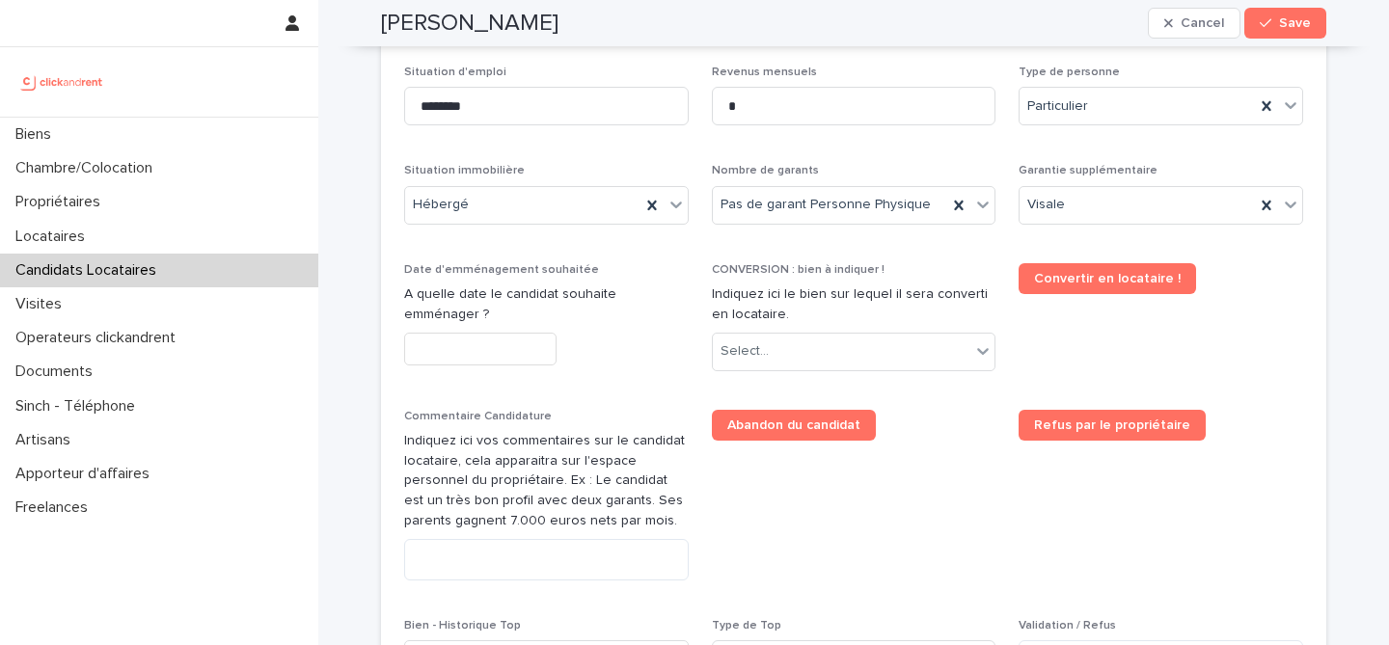
click at [522, 352] on input "text" at bounding box center [480, 350] width 152 height 34
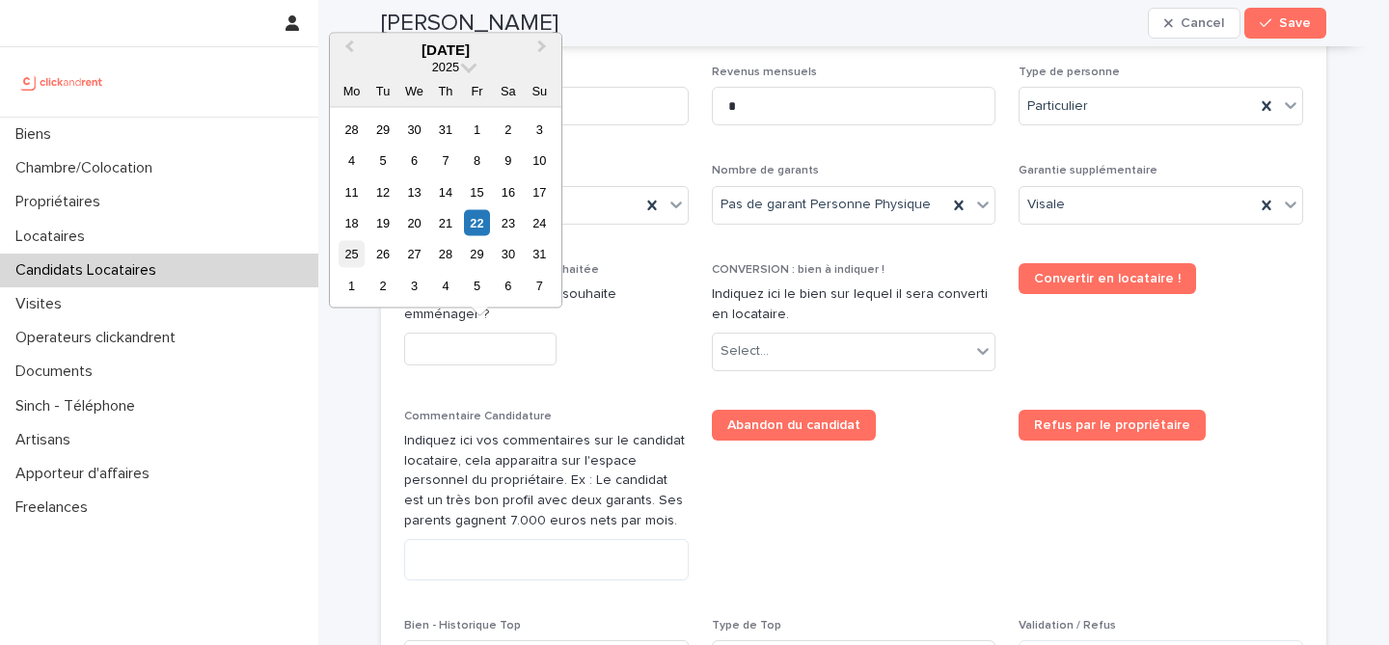
click at [357, 254] on div "25" at bounding box center [351, 254] width 26 height 26
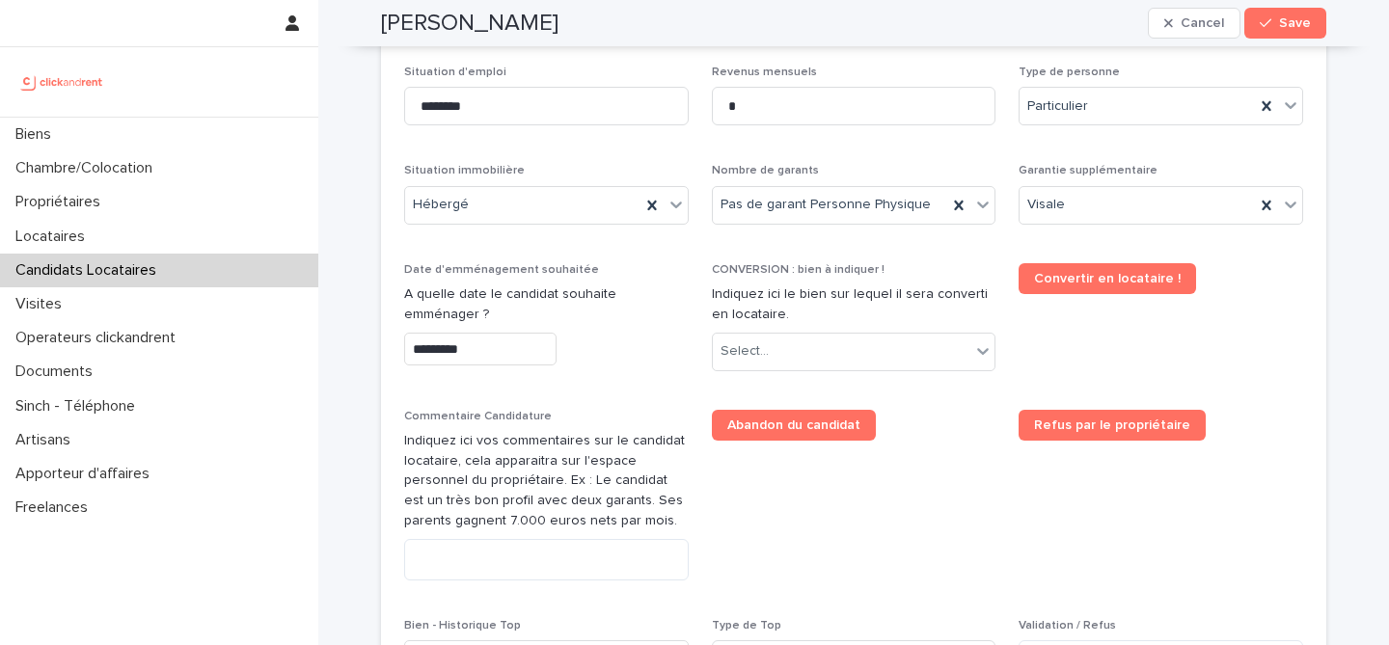
click at [520, 354] on input "*********" at bounding box center [480, 350] width 152 height 34
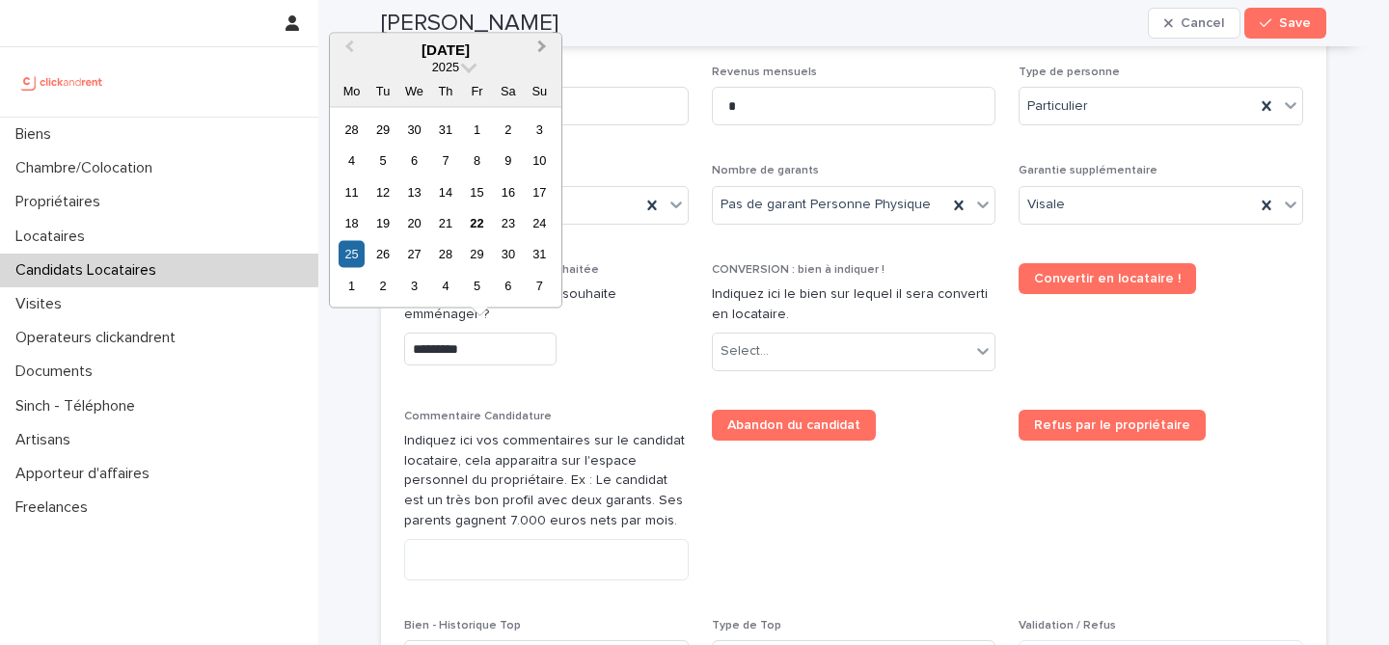
click at [542, 50] on span "Next Month" at bounding box center [542, 49] width 0 height 26
click at [382, 132] on div "2" at bounding box center [382, 129] width 26 height 26
type input "********"
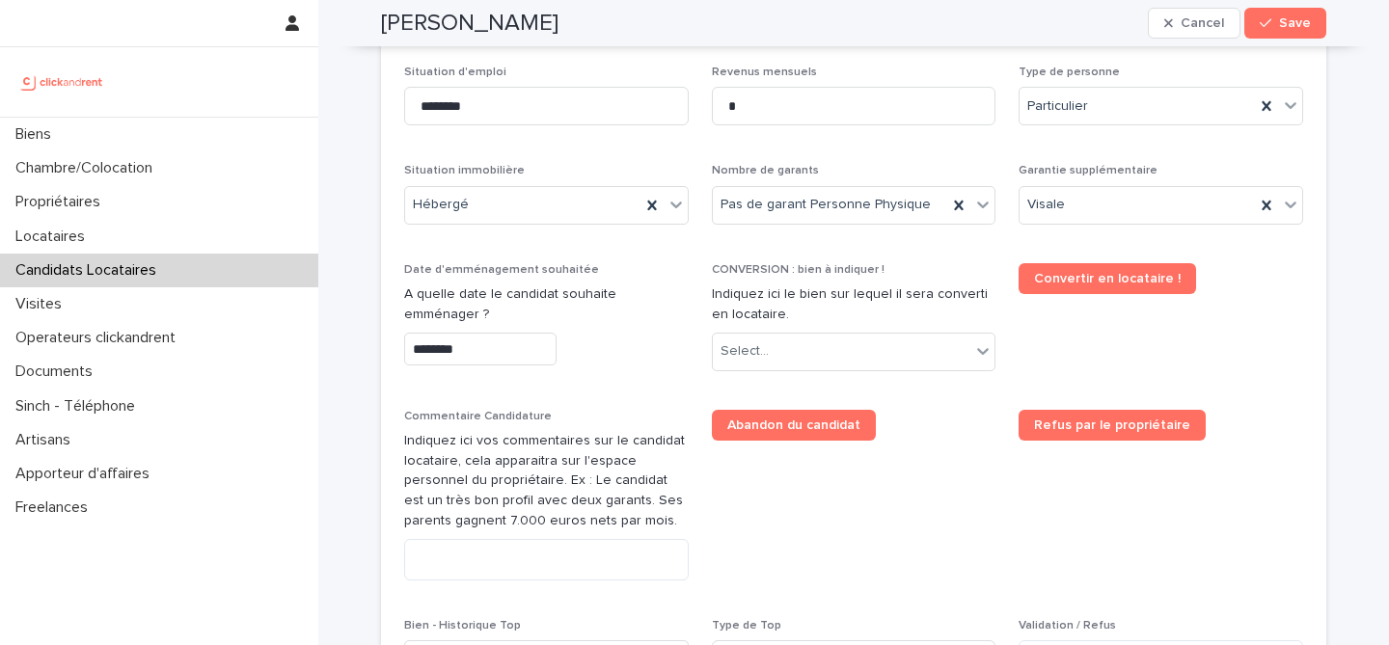
click at [632, 365] on div "********" at bounding box center [546, 350] width 284 height 34
click at [847, 365] on div "Select..." at bounding box center [842, 352] width 258 height 32
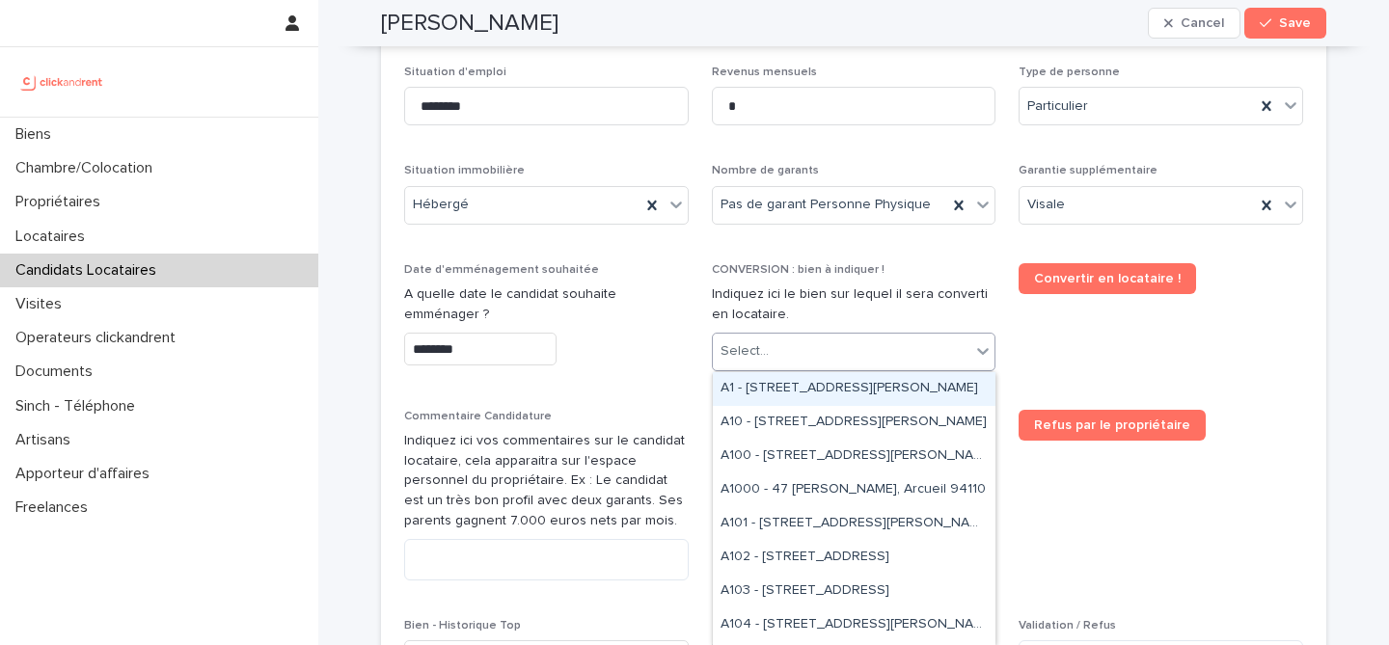
paste input "****"
type input "****"
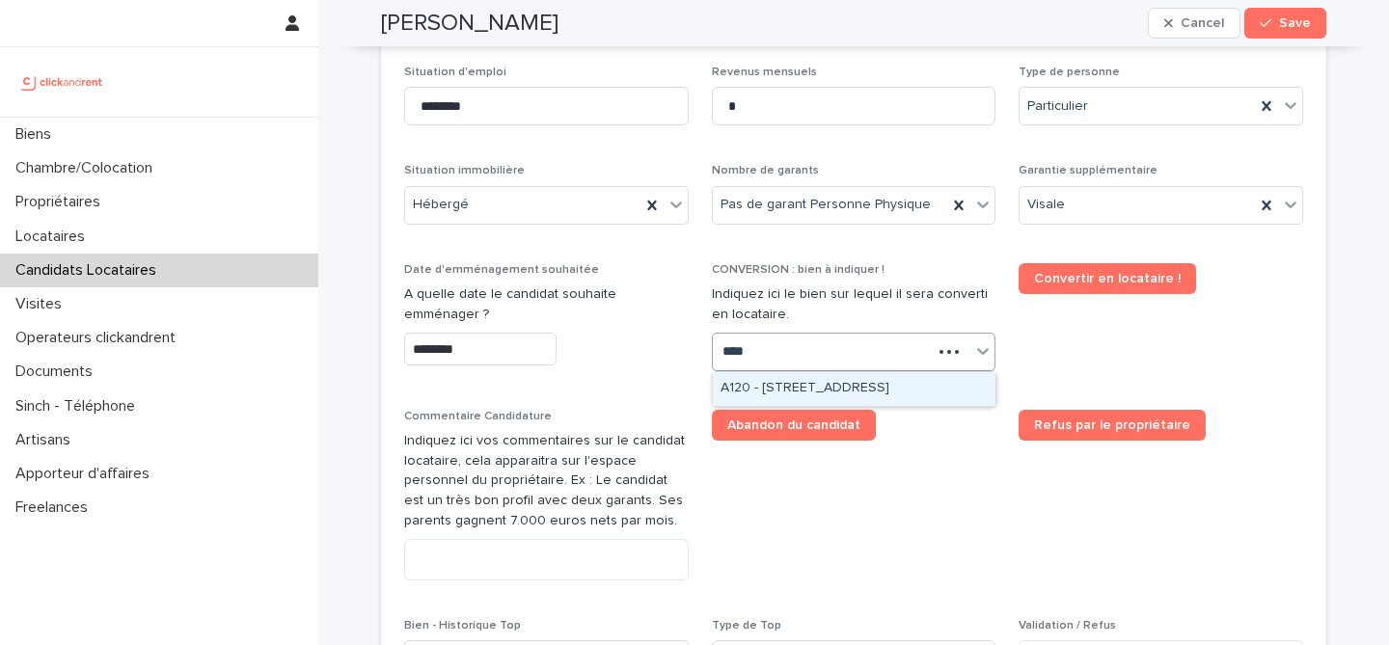
click at [824, 392] on div "A120 - 6 rue Saint-Mathieu, Paris 75018" at bounding box center [854, 389] width 283 height 34
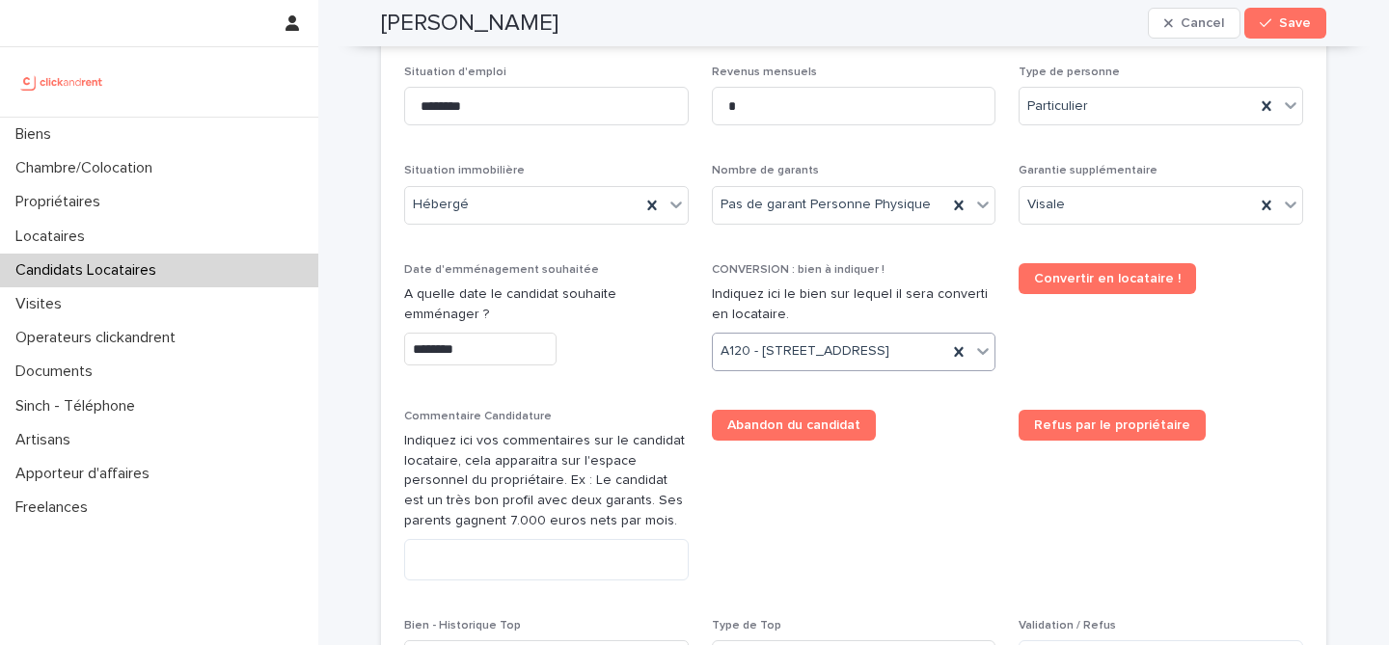
scroll to position [763, 0]
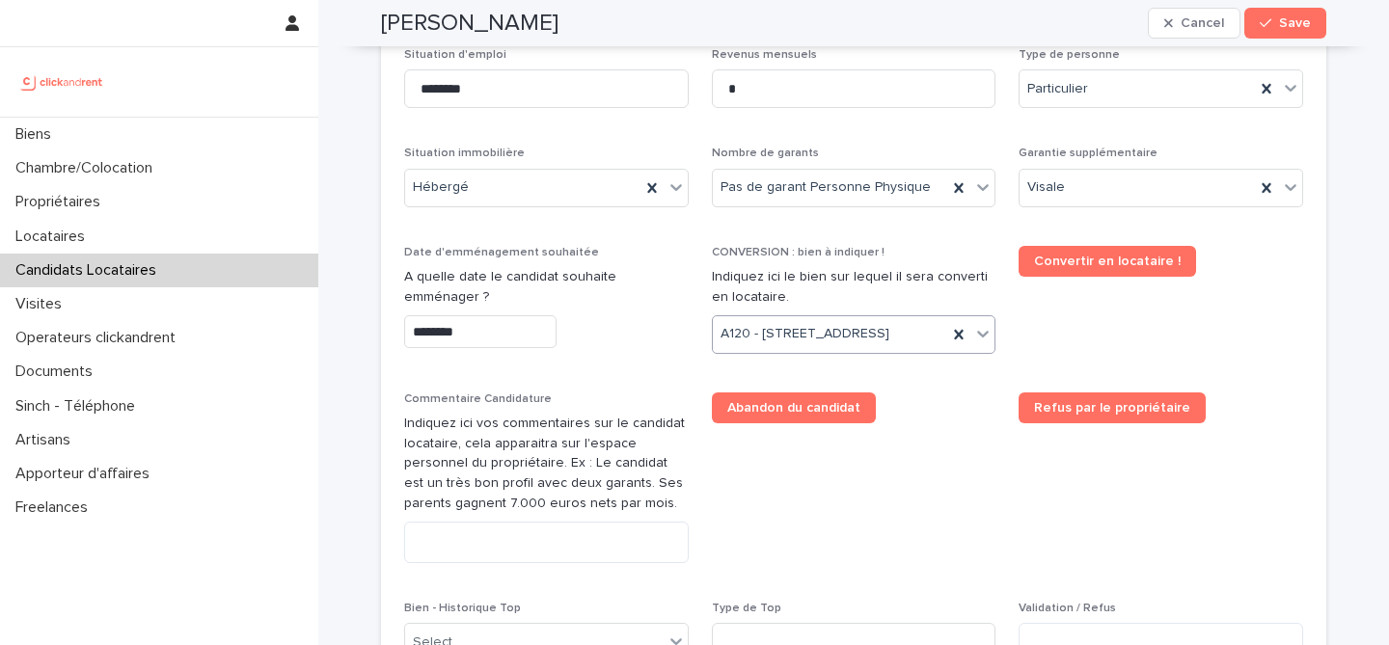
click at [924, 408] on div "Situation d'emploi ******** Revenus mensuels * Type de personne Particulier Sit…" at bounding box center [853, 364] width 899 height 633
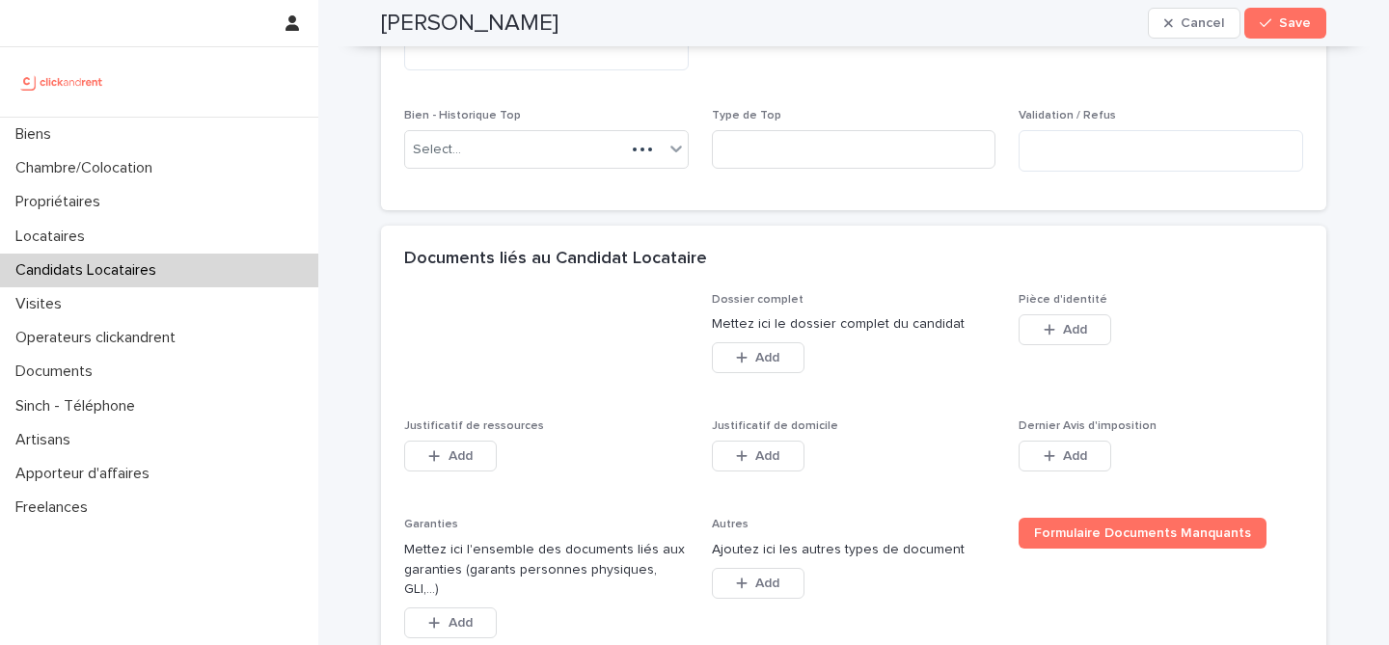
scroll to position [1392, 0]
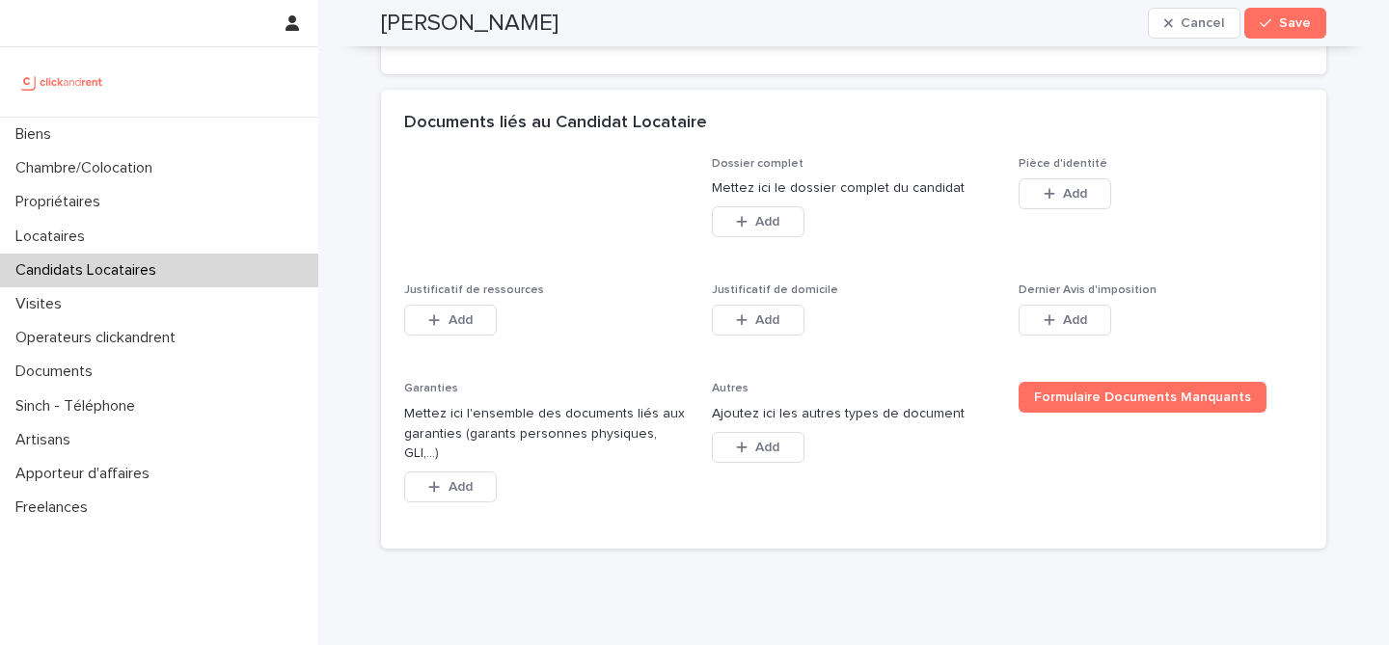
click at [1083, 217] on div "Add" at bounding box center [1064, 197] width 93 height 39
click at [1083, 209] on button "Add" at bounding box center [1064, 193] width 93 height 31
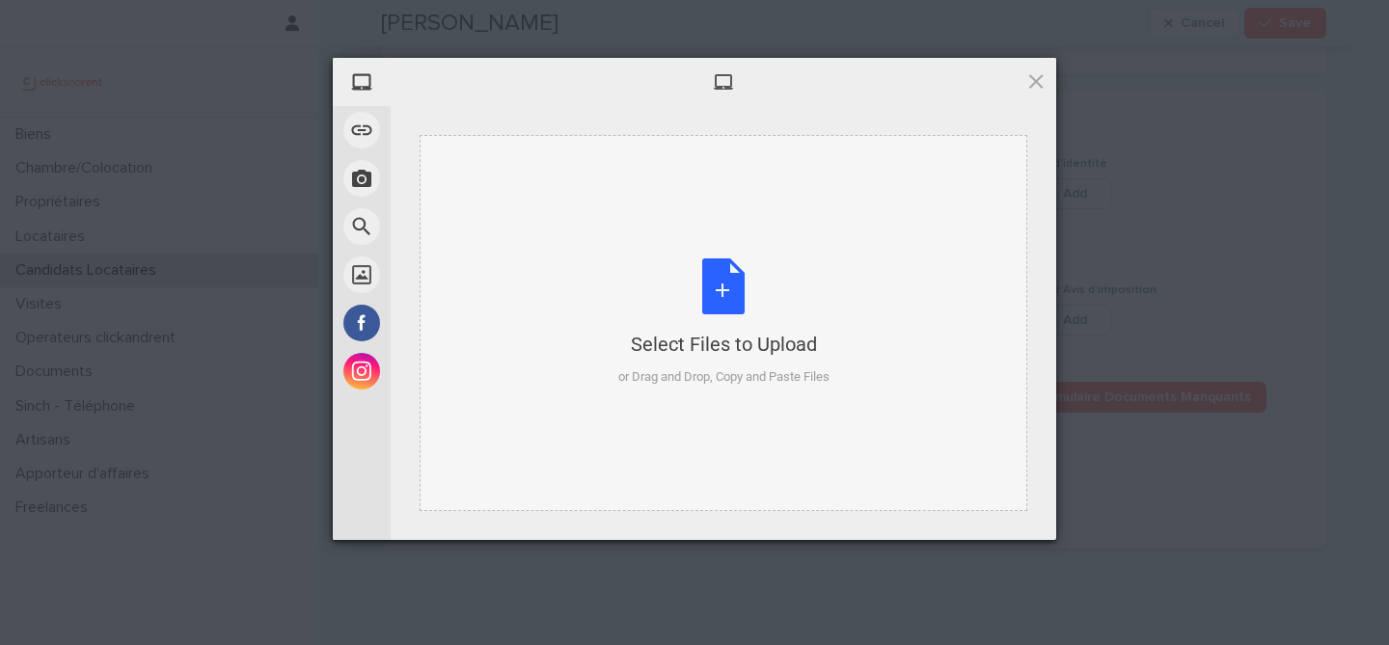
click at [773, 293] on div "Select Files to Upload or Drag and Drop, Copy and Paste Files" at bounding box center [723, 322] width 211 height 128
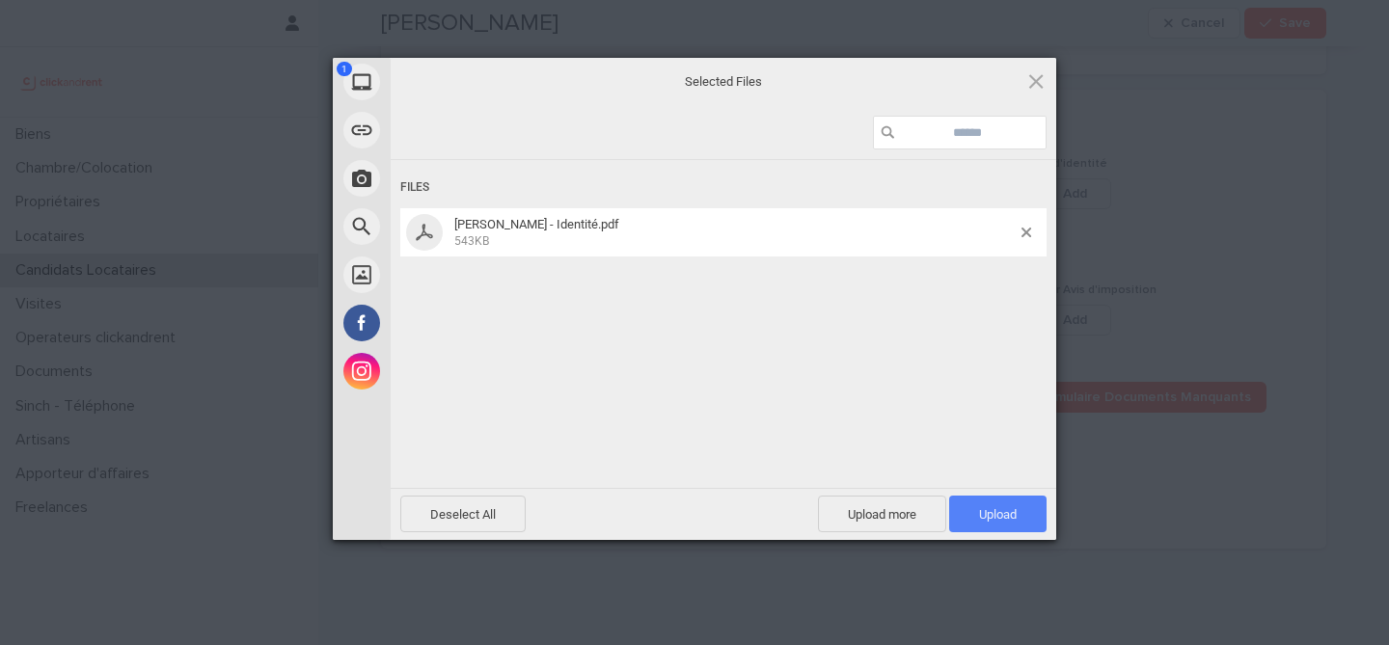
click at [1009, 504] on span "Upload 1" at bounding box center [997, 514] width 97 height 37
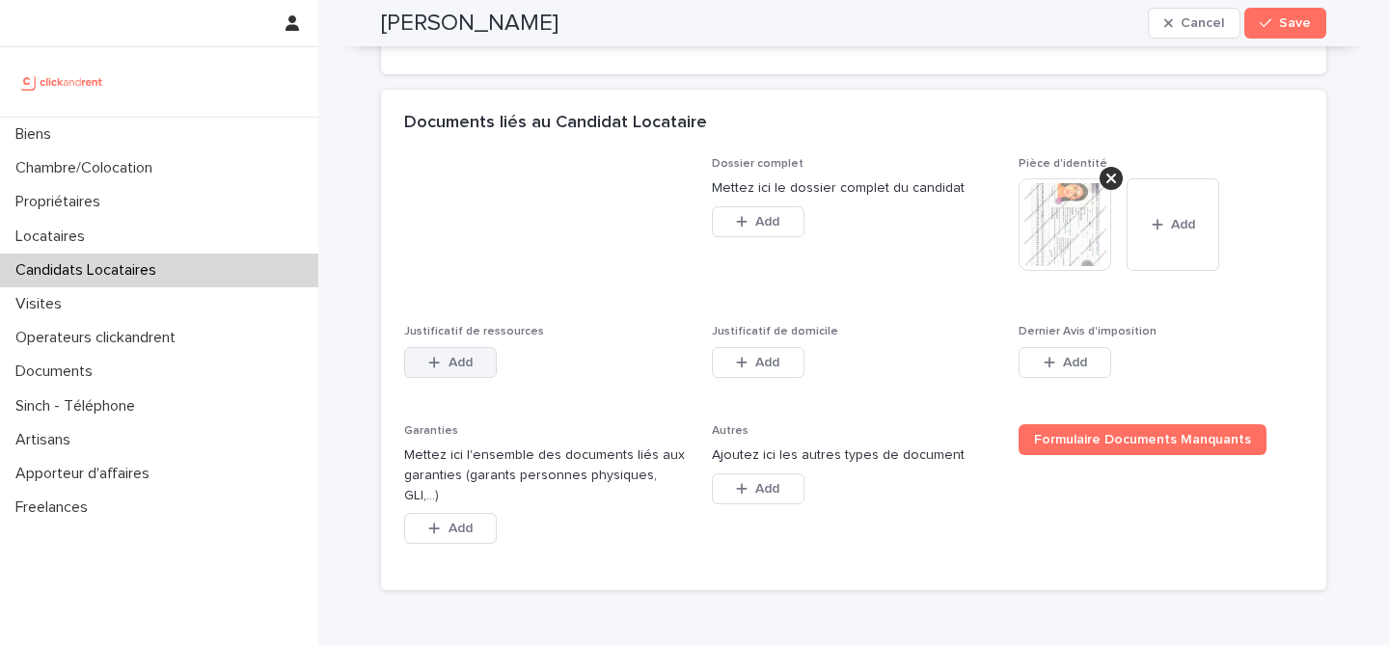
click at [440, 369] on div "button" at bounding box center [437, 363] width 19 height 14
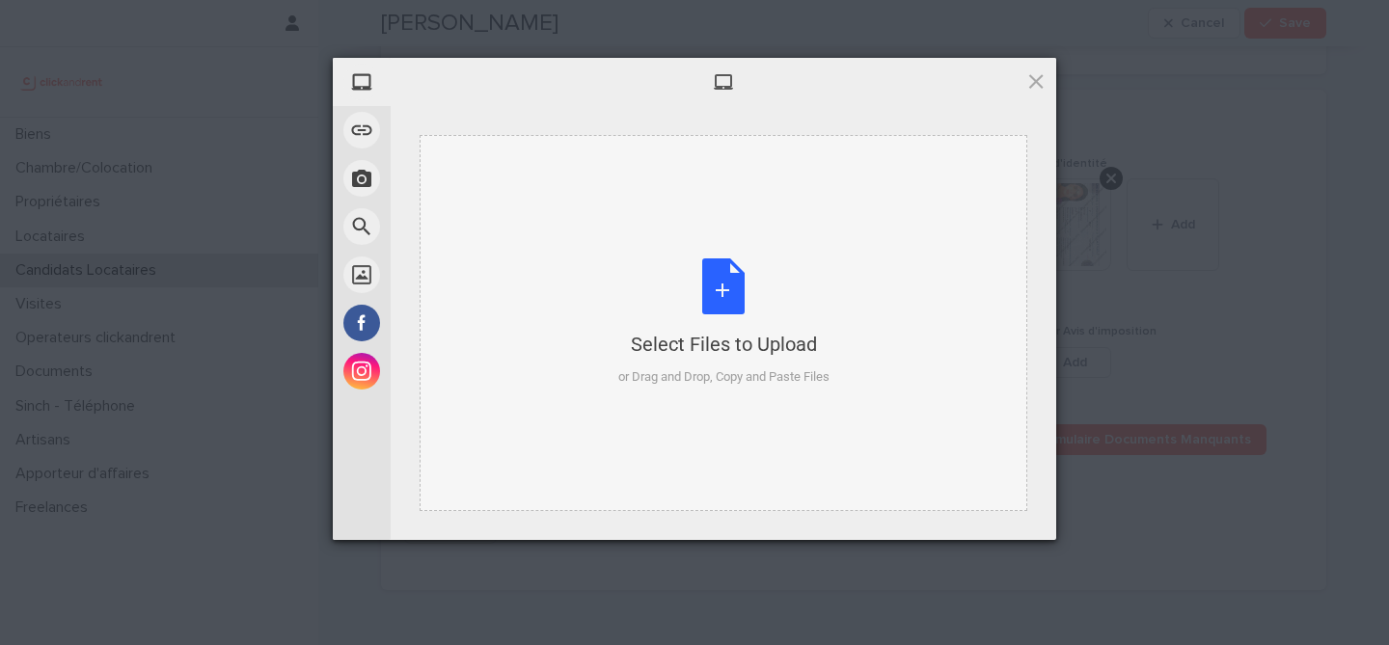
click at [701, 289] on div "Select Files to Upload or Drag and Drop, Copy and Paste Files" at bounding box center [723, 322] width 211 height 128
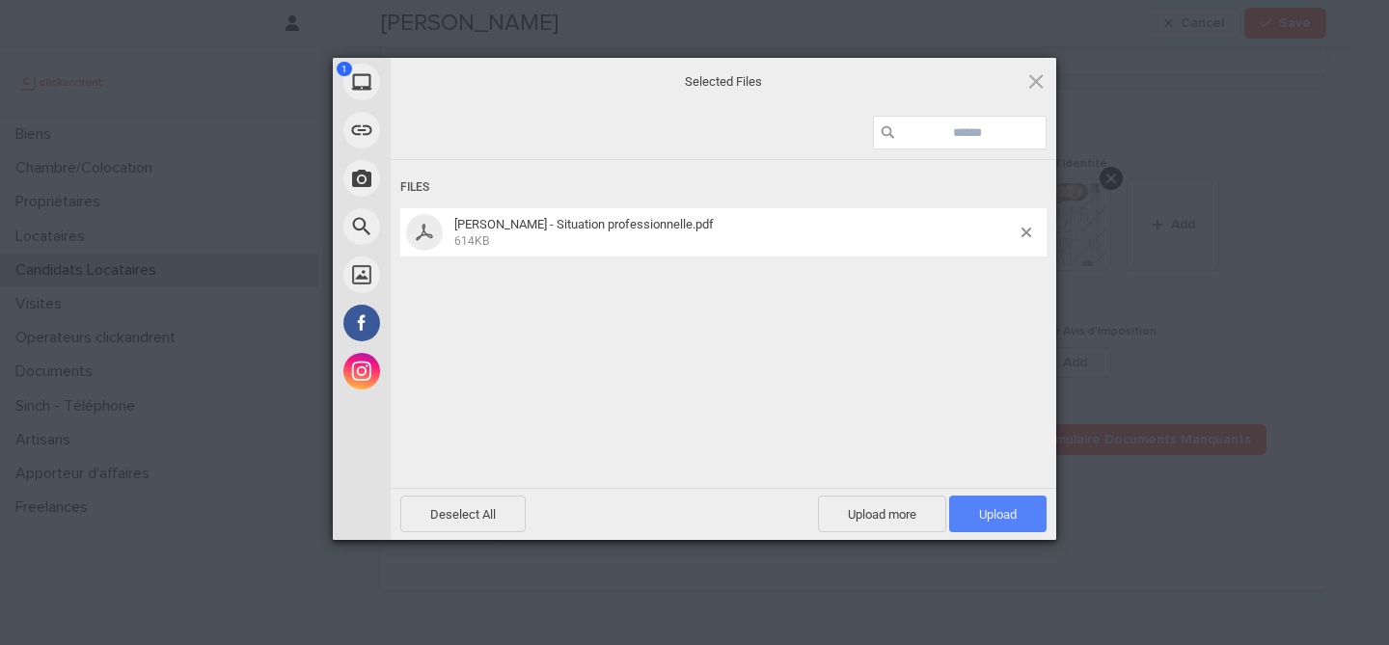
click at [985, 526] on span "Upload 1" at bounding box center [997, 514] width 97 height 37
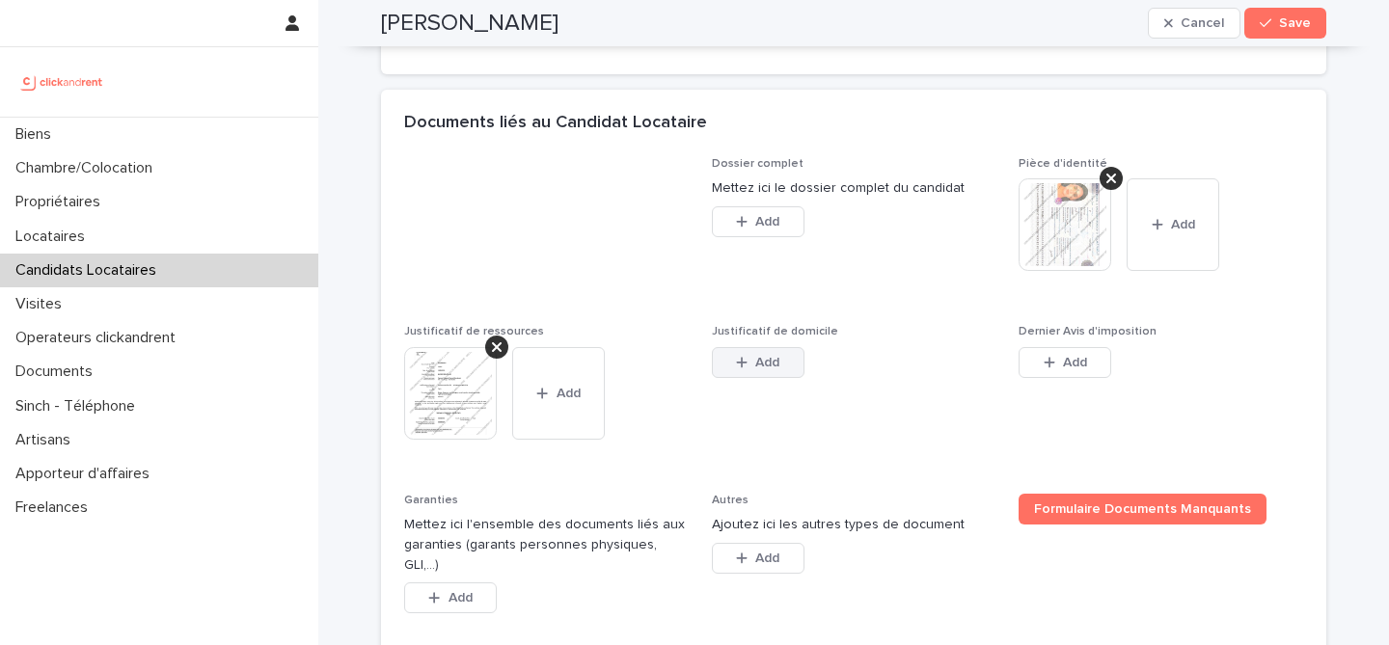
click at [760, 369] on span "Add" at bounding box center [767, 363] width 24 height 14
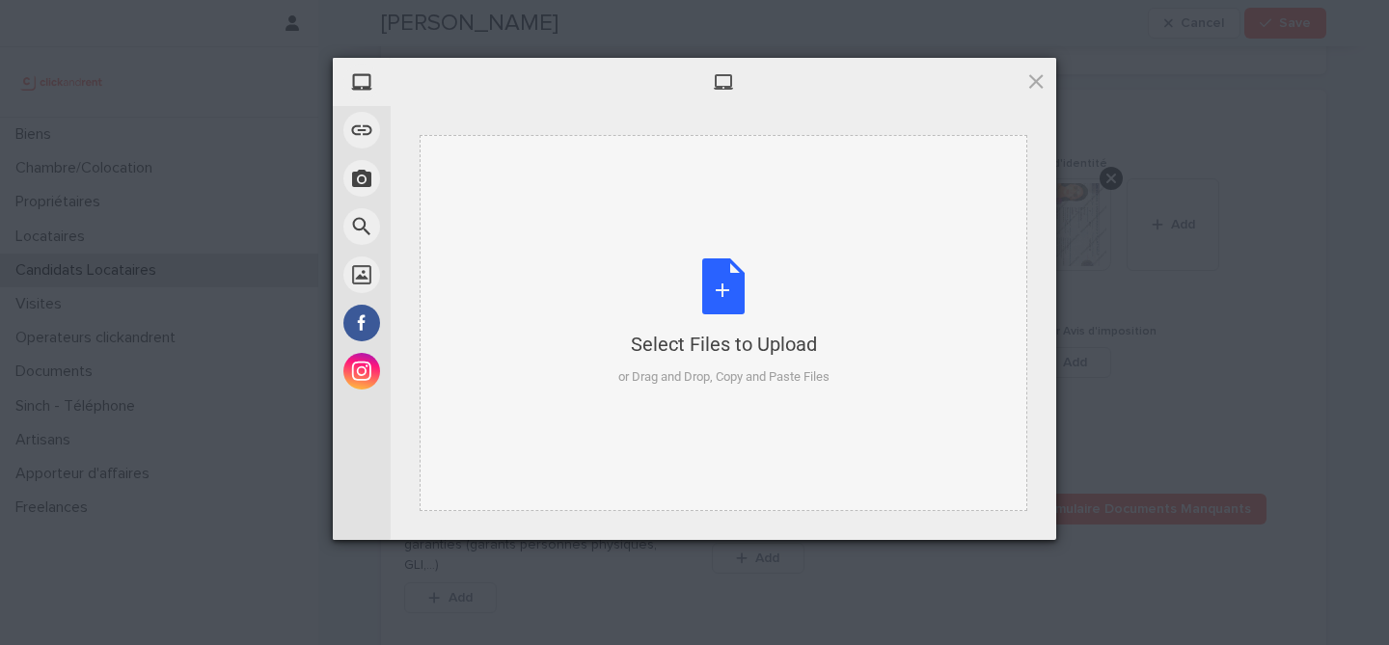
click at [714, 311] on div "Select Files to Upload or Drag and Drop, Copy and Paste Files" at bounding box center [723, 322] width 211 height 128
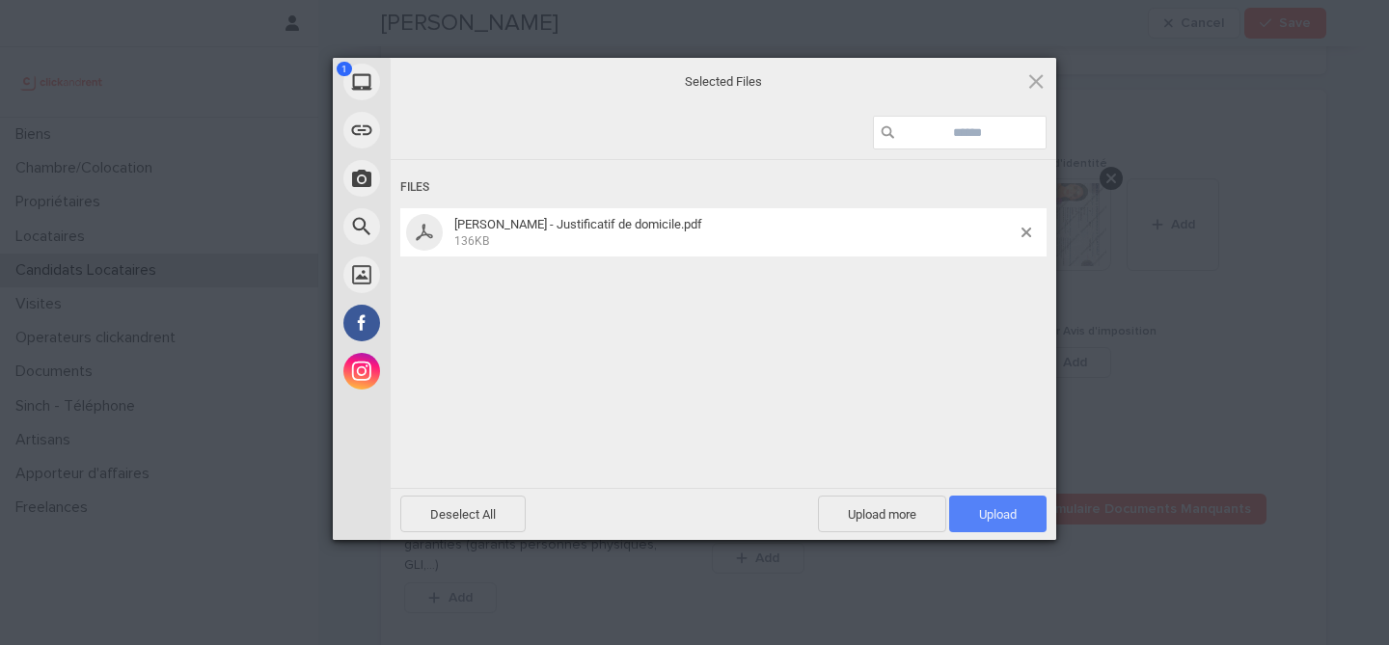
click at [979, 510] on span "Upload 1" at bounding box center [998, 514] width 38 height 14
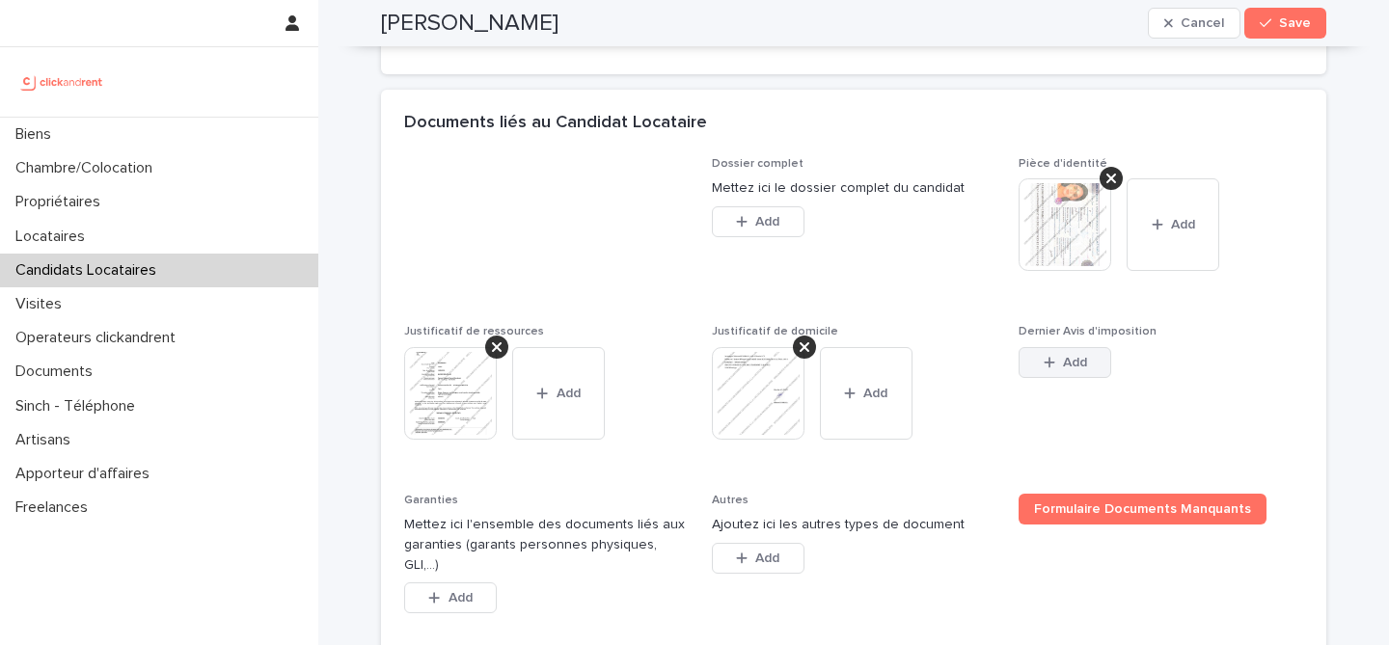
click at [1072, 369] on span "Add" at bounding box center [1075, 363] width 24 height 14
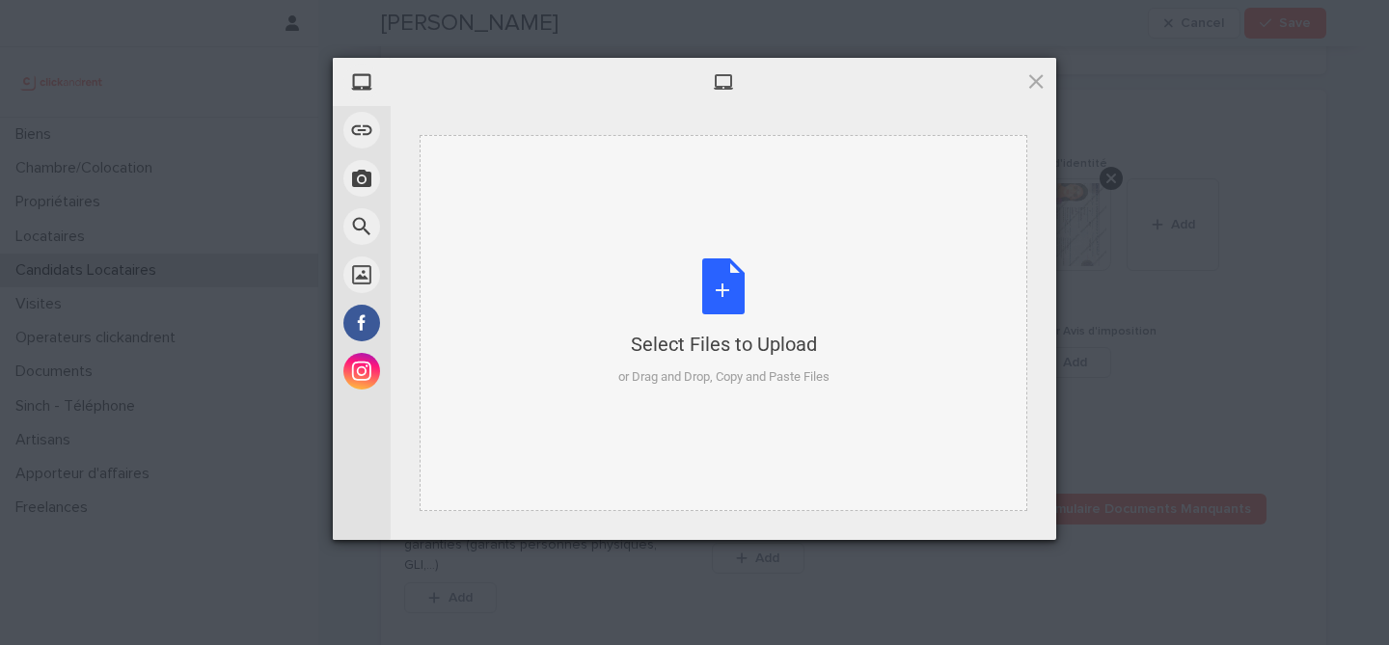
click at [775, 264] on div "Select Files to Upload or Drag and Drop, Copy and Paste Files" at bounding box center [723, 322] width 211 height 128
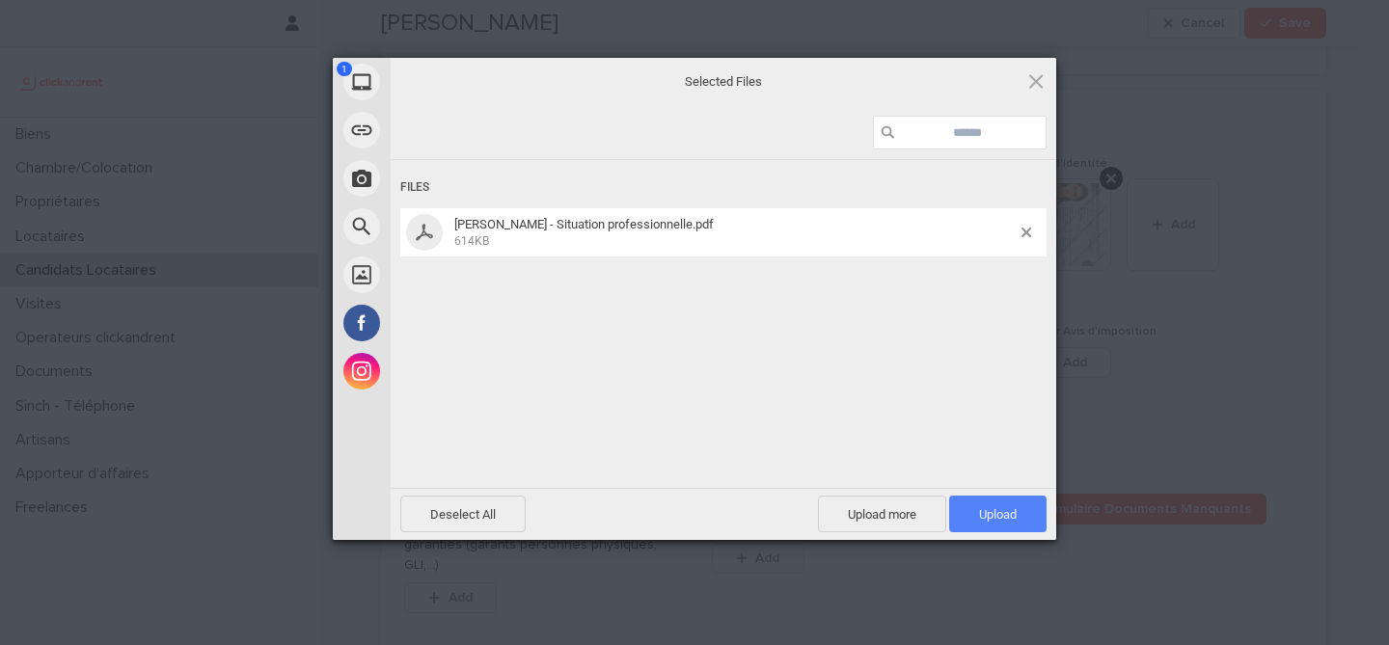
click at [979, 520] on span "Upload 1" at bounding box center [998, 514] width 38 height 14
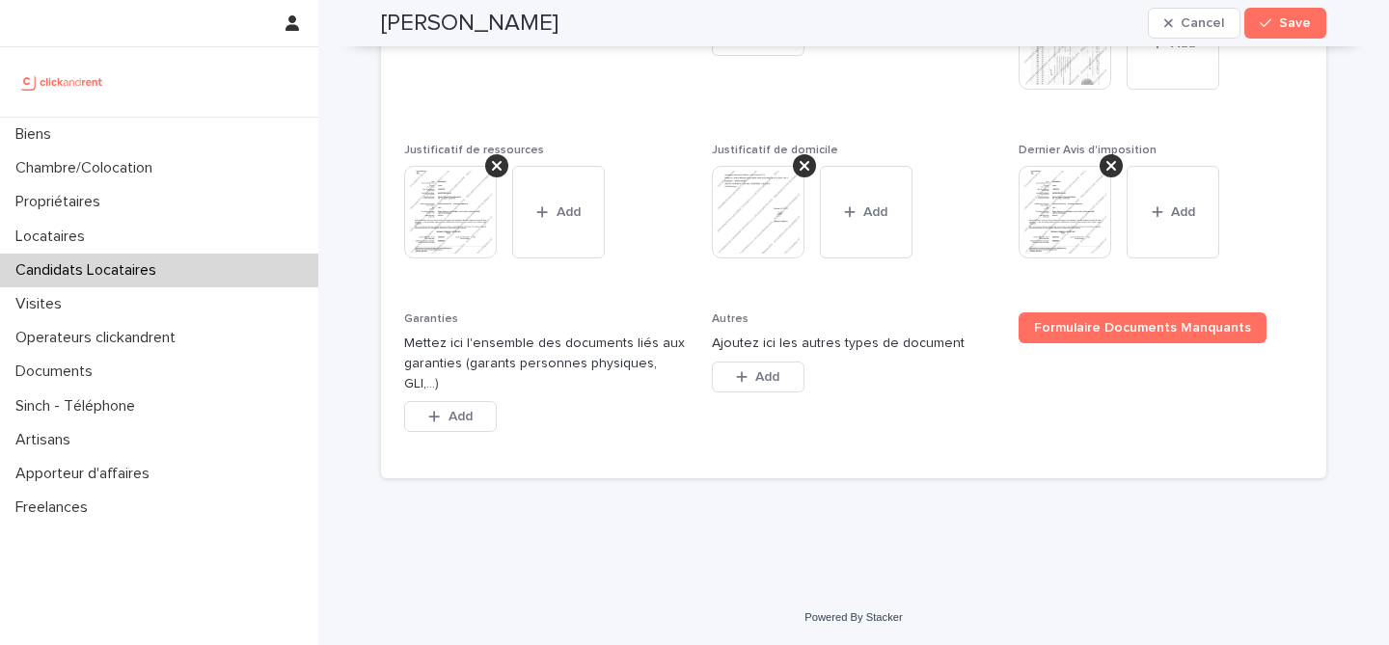
scroll to position [1588, 0]
click at [471, 418] on span "Add" at bounding box center [460, 417] width 24 height 14
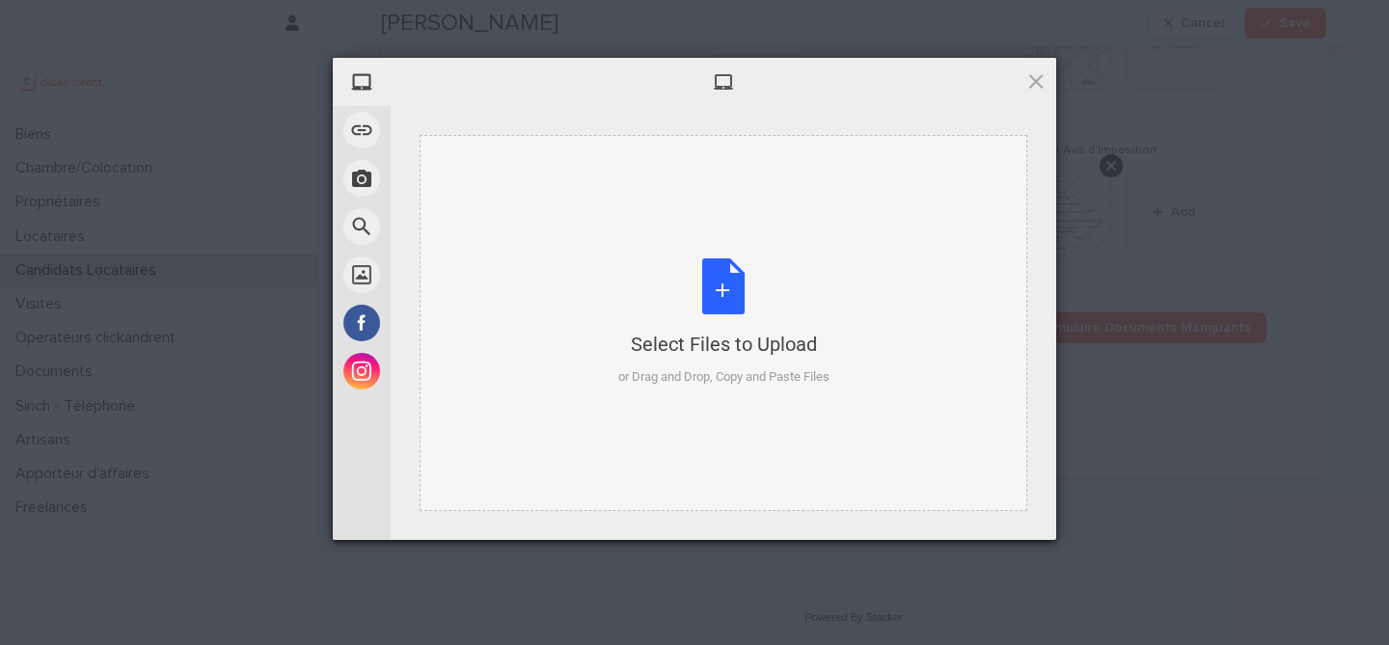
click at [694, 311] on div "Select Files to Upload or Drag and Drop, Copy and Paste Files" at bounding box center [723, 322] width 211 height 128
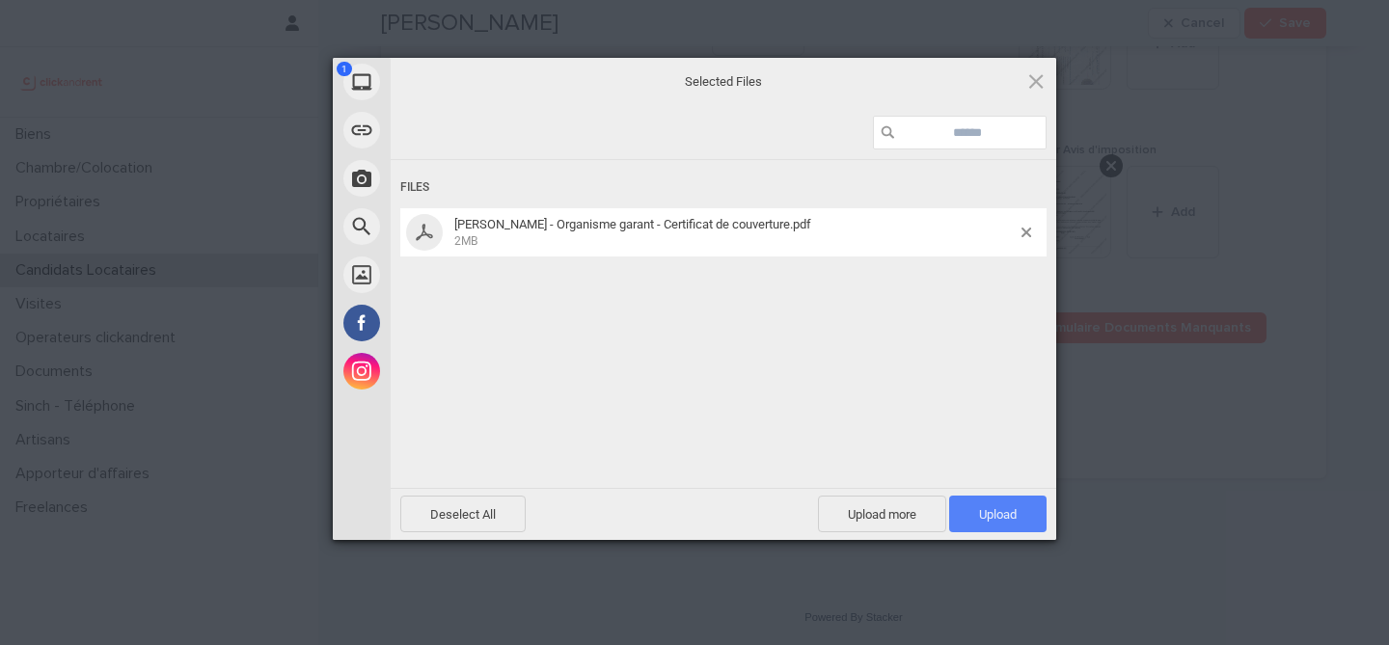
click at [1026, 517] on span "Upload 1" at bounding box center [997, 514] width 97 height 37
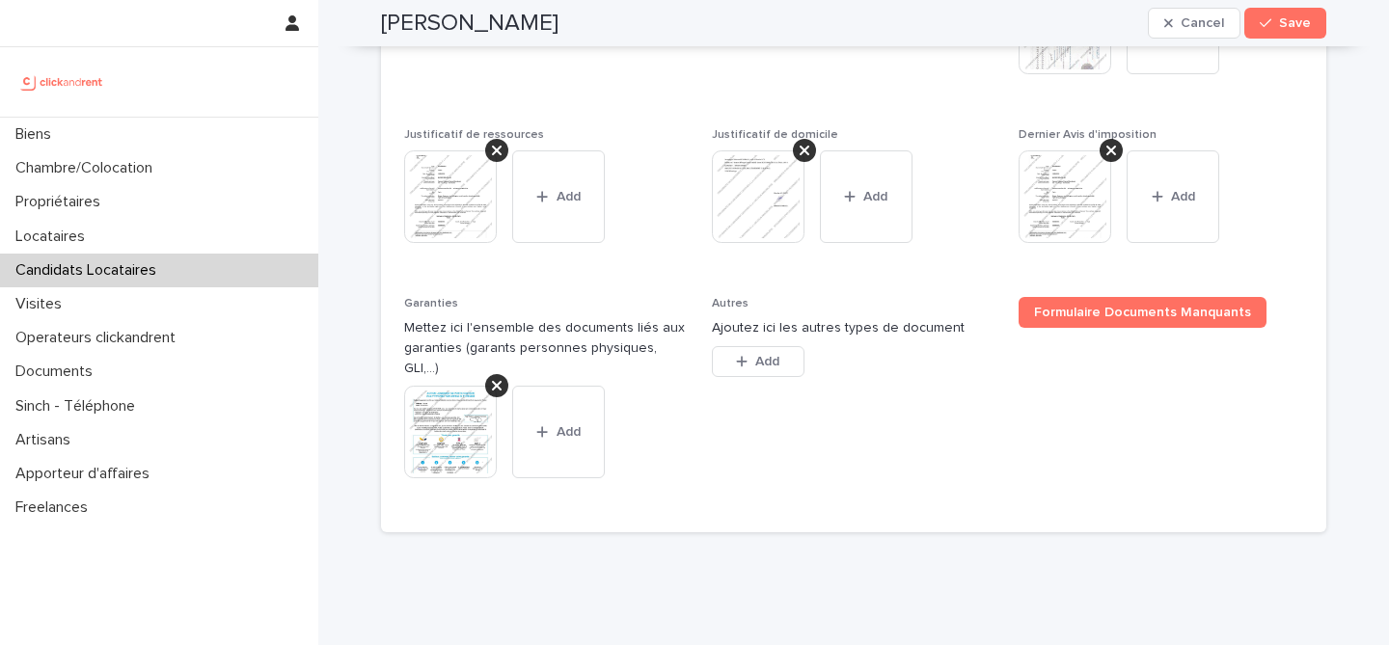
click at [504, 26] on h2 "Imane Bousmara" at bounding box center [469, 24] width 177 height 28
copy div "Imane Bousmara Cancel Save"
click at [1319, 20] on button "Save" at bounding box center [1285, 23] width 82 height 31
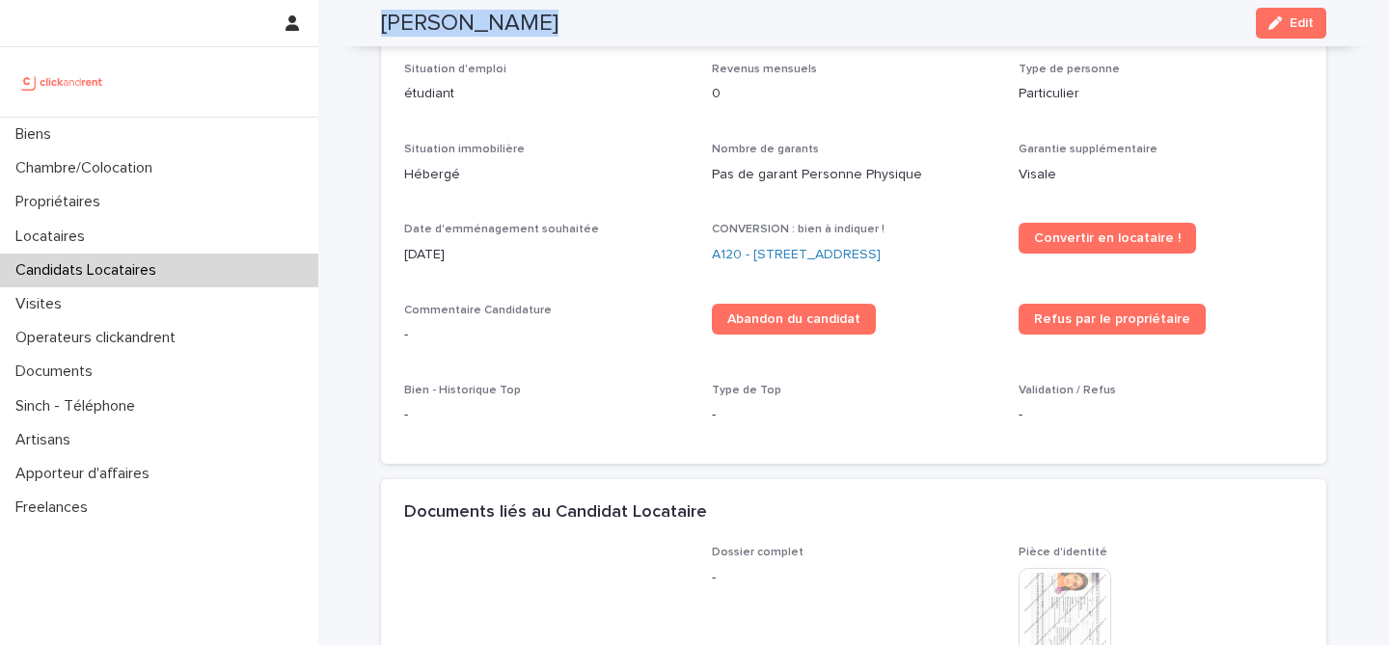
scroll to position [419, 0]
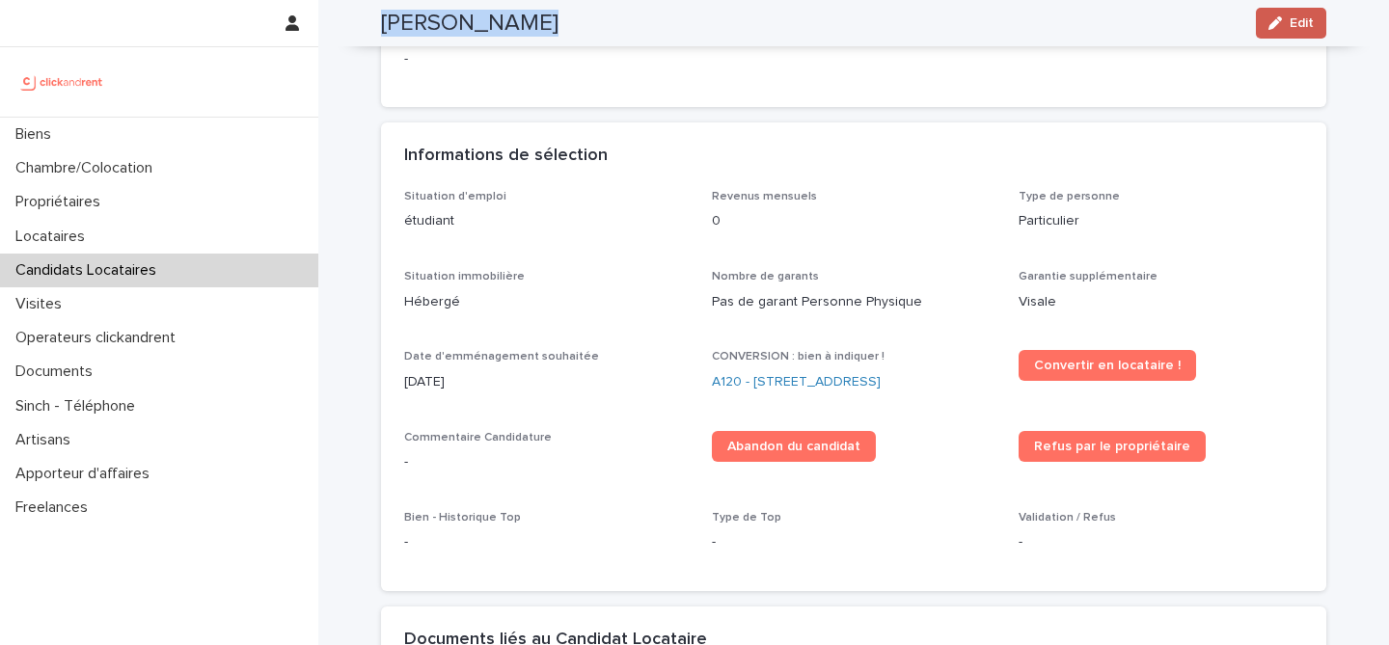
click at [1299, 28] on span "Edit" at bounding box center [1301, 23] width 24 height 14
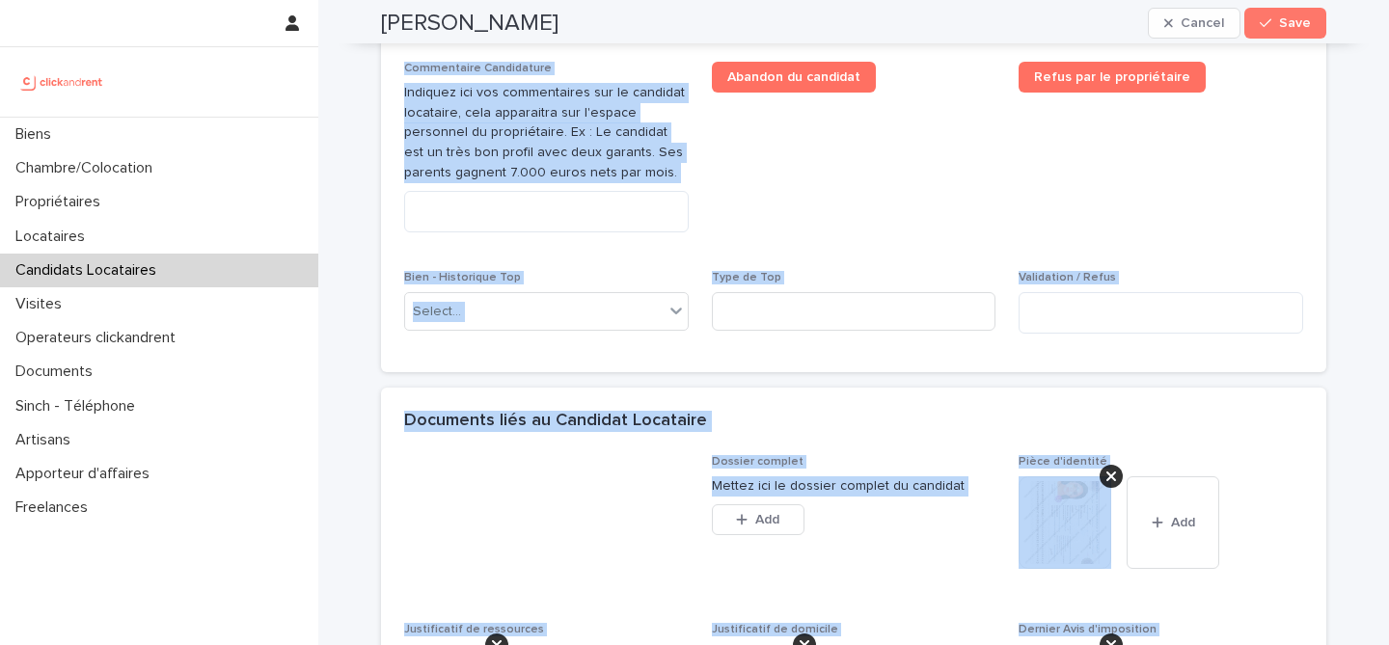
scroll to position [1658, 0]
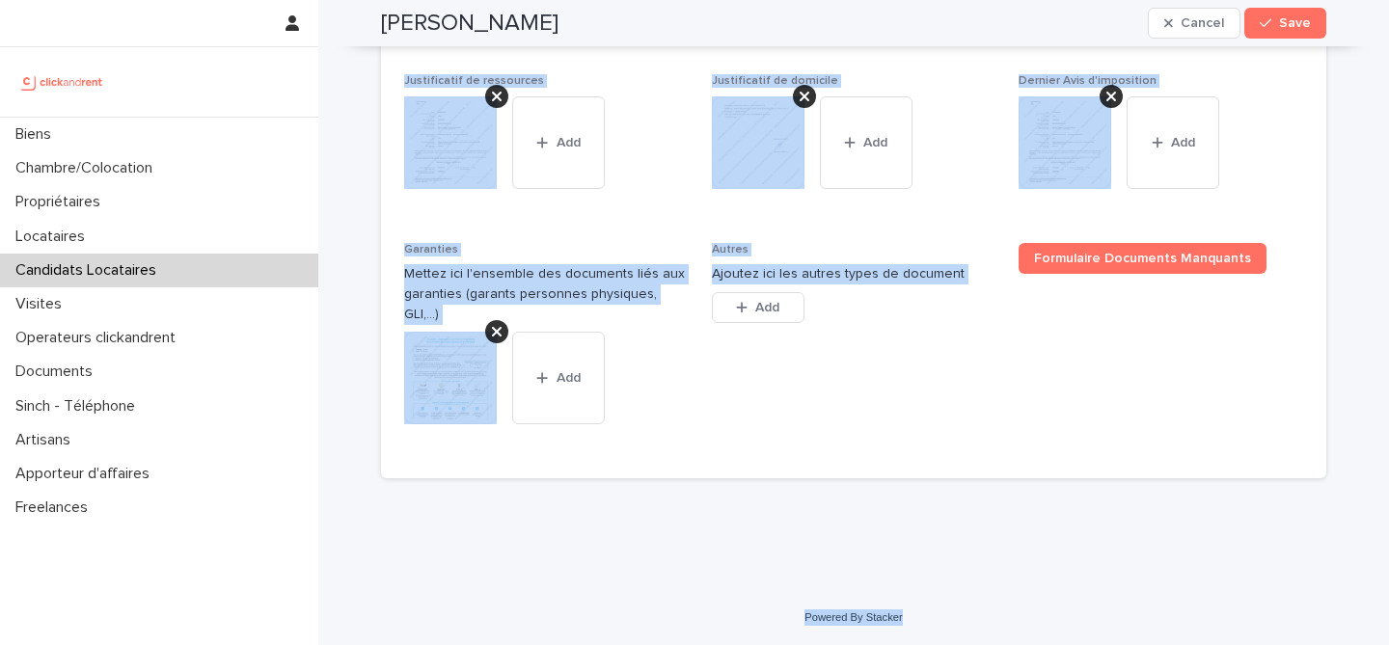
drag, startPoint x: 380, startPoint y: 71, endPoint x: 944, endPoint y: 626, distance: 791.0
copy body "Imane Bousmara Cancel Save Sorry, there was an error saving your record. Please…"
click at [638, 257] on p "Garanties" at bounding box center [546, 250] width 284 height 14
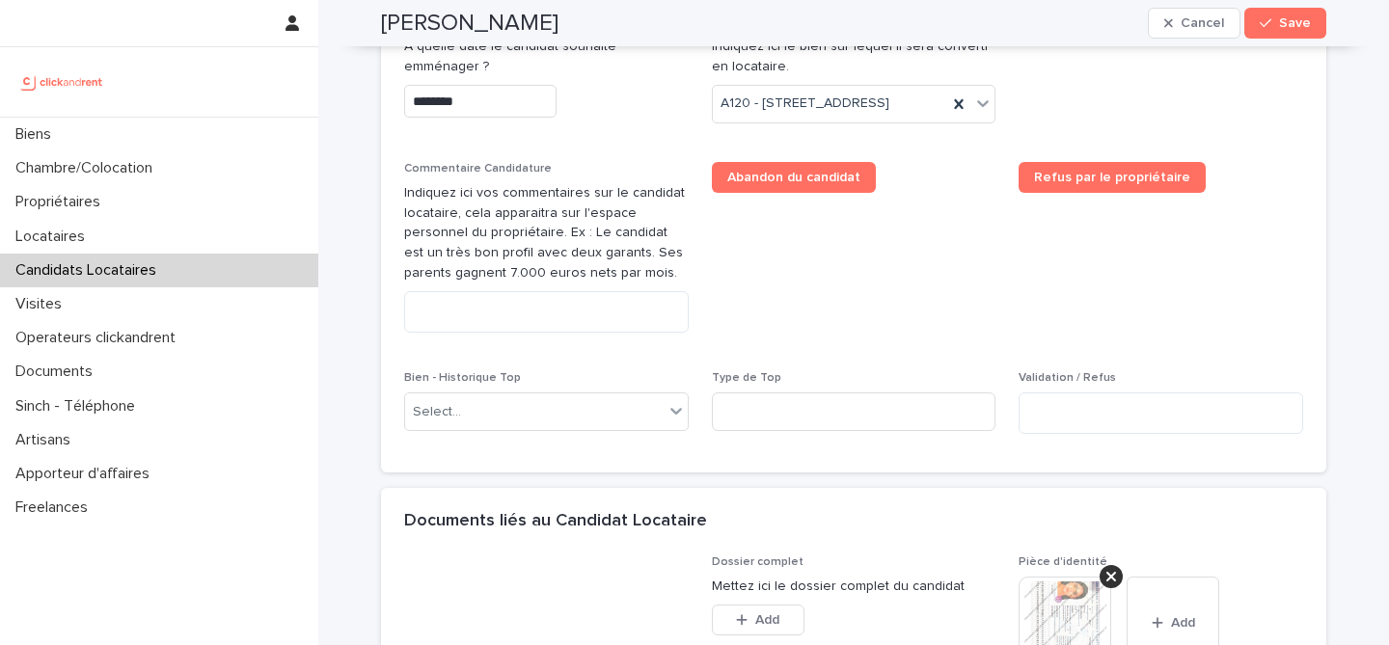
scroll to position [945, 0]
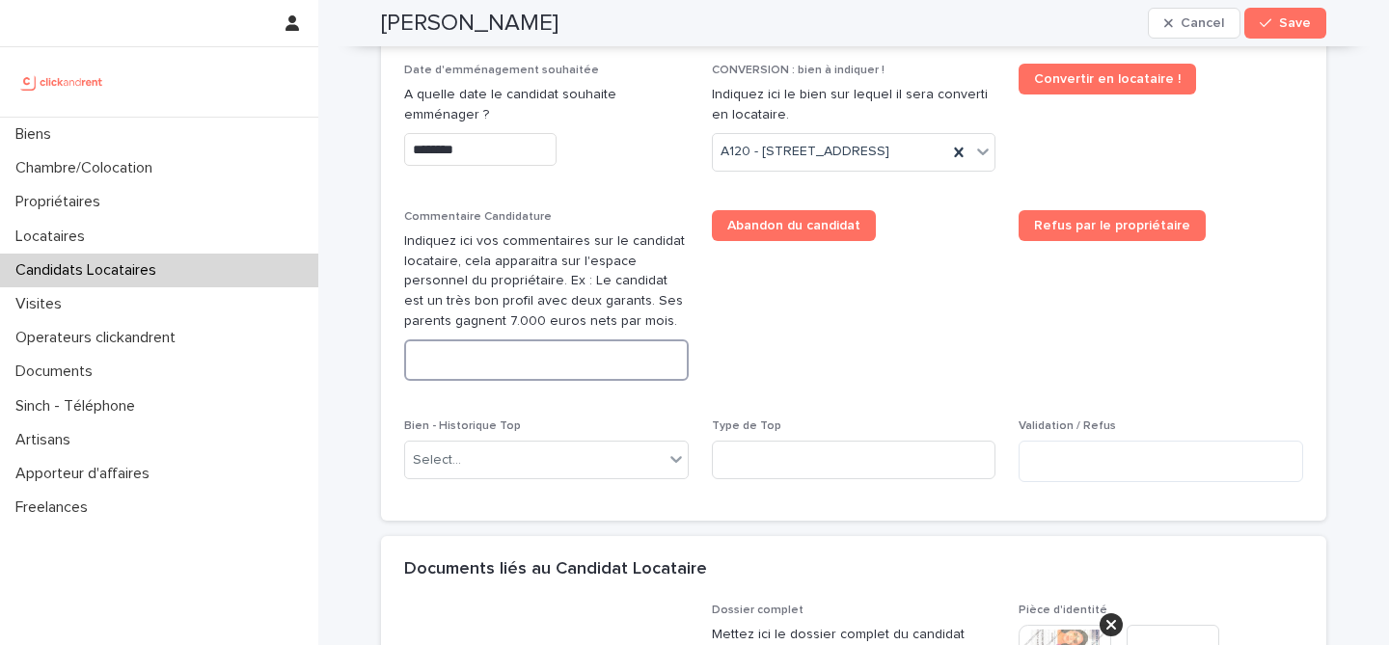
click at [583, 381] on textarea at bounding box center [546, 359] width 284 height 41
paste textarea "**********"
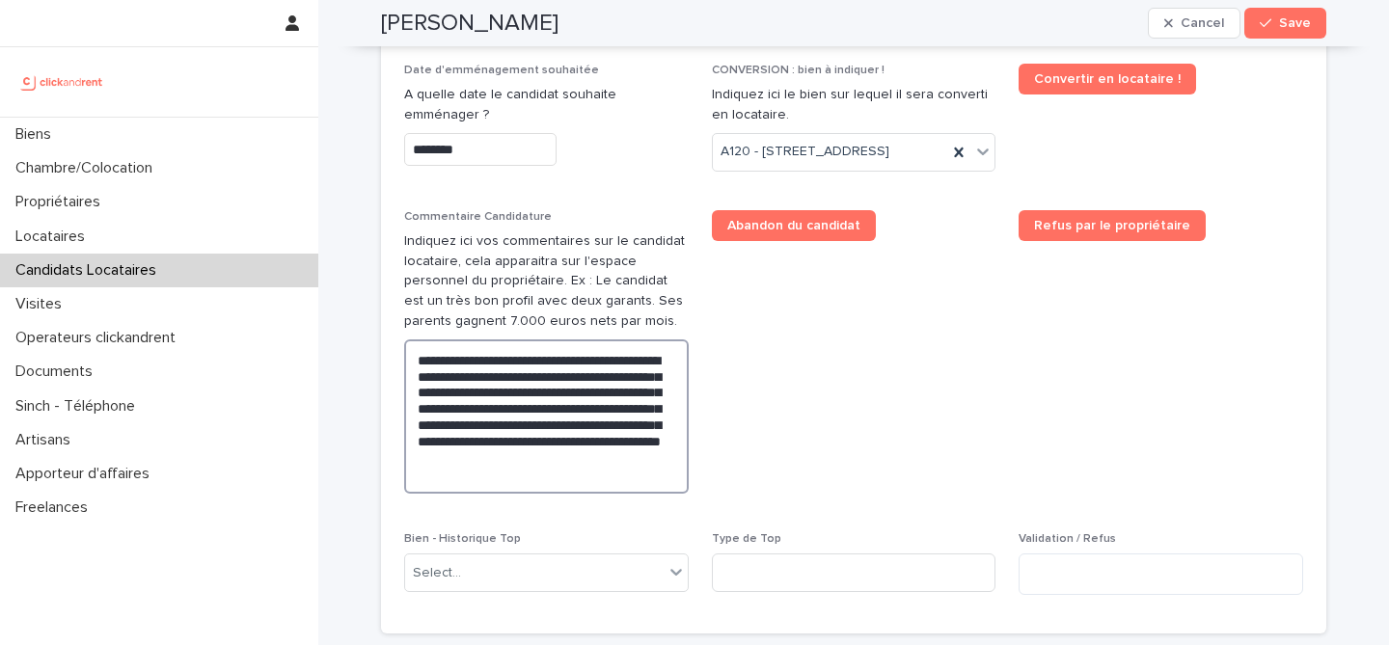
type textarea "**********"
click at [897, 446] on span "Abandon du candidat" at bounding box center [854, 359] width 284 height 299
click at [1291, 25] on span "Save" at bounding box center [1295, 23] width 32 height 14
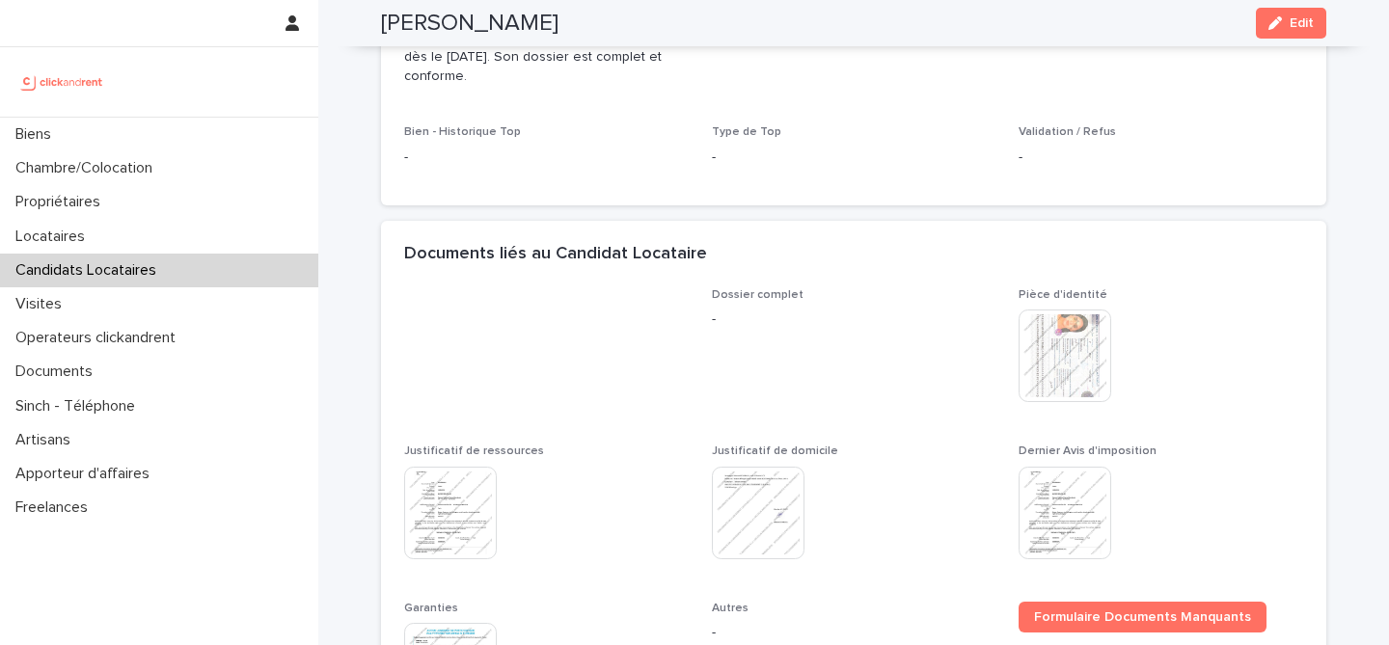
scroll to position [662, 0]
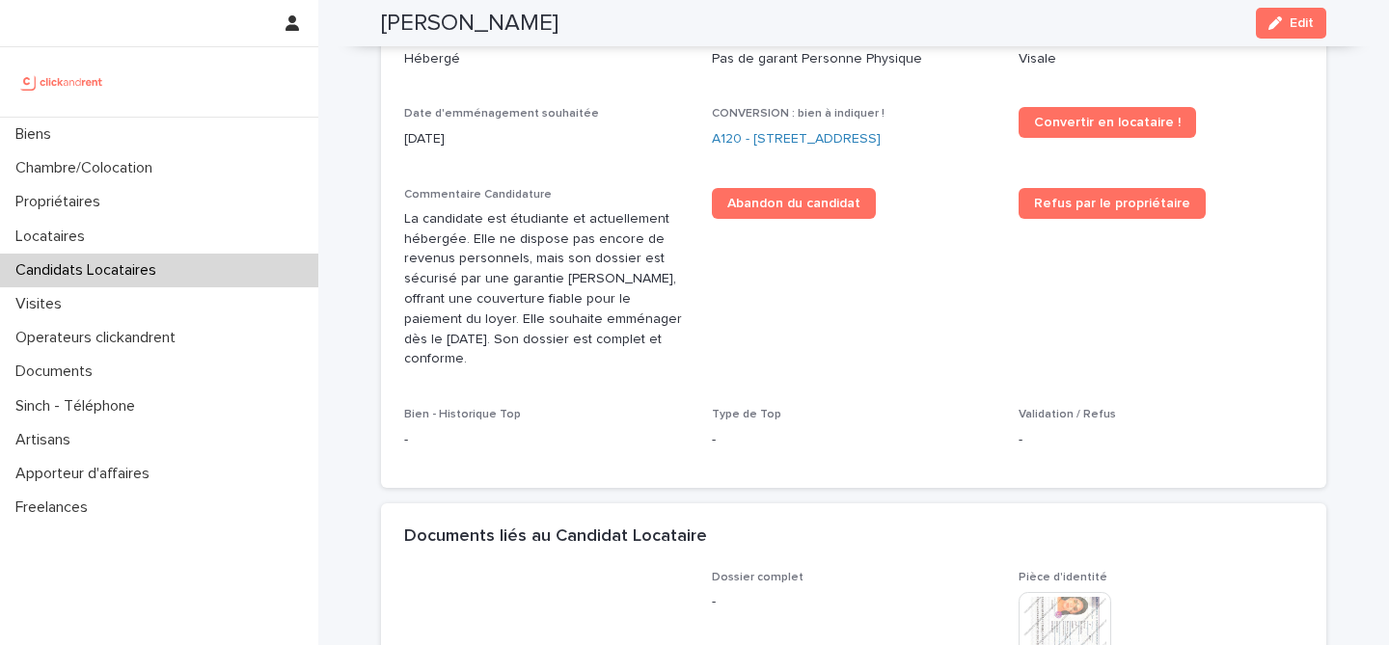
click at [523, 18] on h2 "Imane Bousmara" at bounding box center [469, 24] width 177 height 28
copy div "Imane Bousmara Edit"
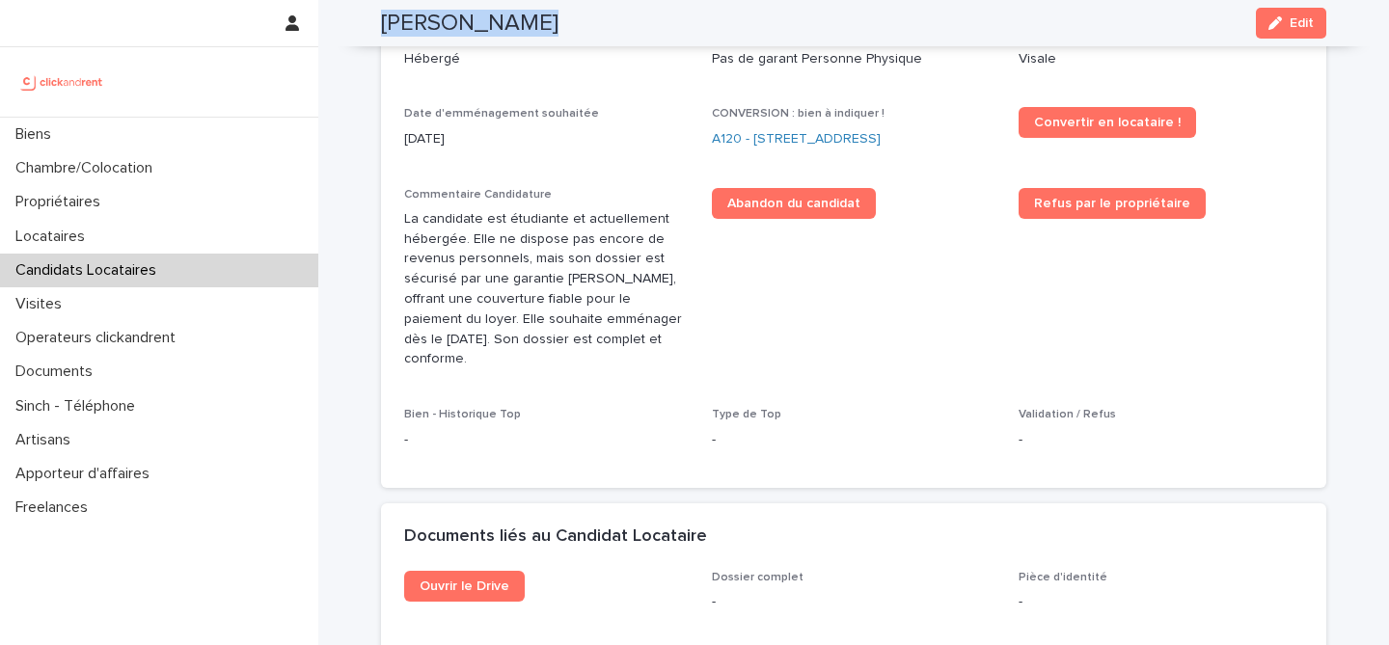
scroll to position [548, 0]
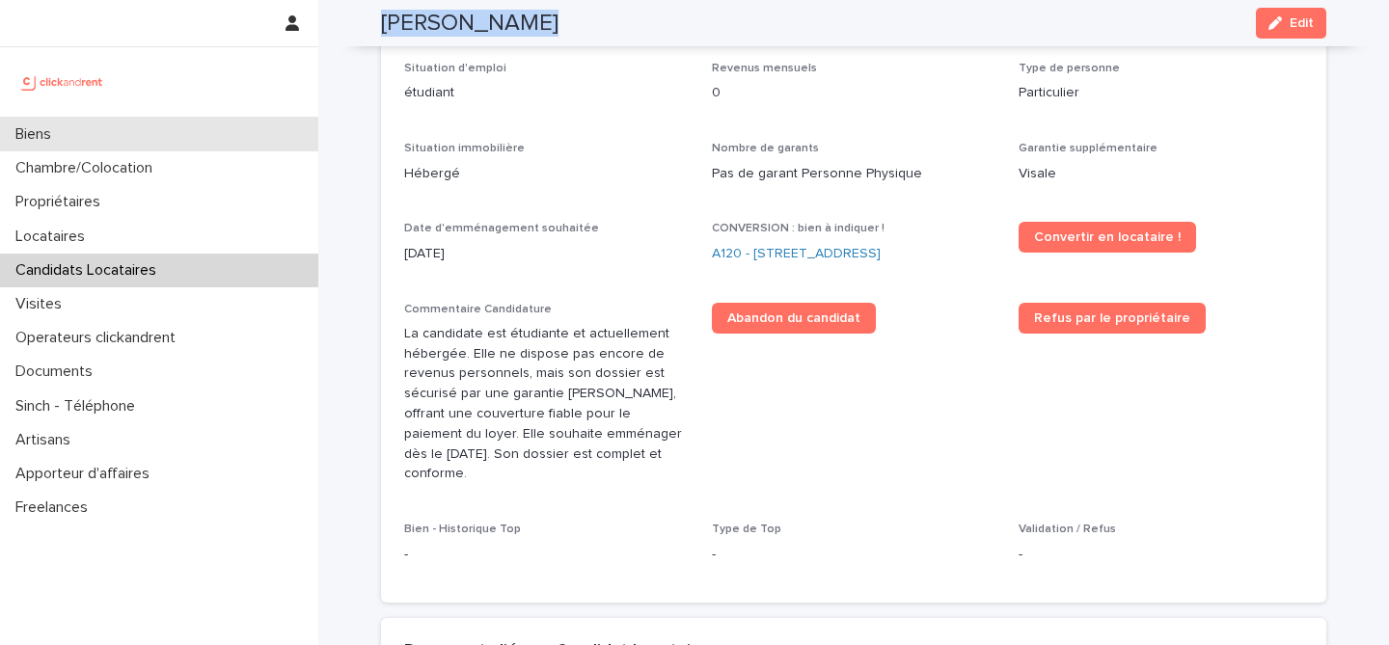
click at [154, 142] on div "Biens" at bounding box center [159, 135] width 318 height 34
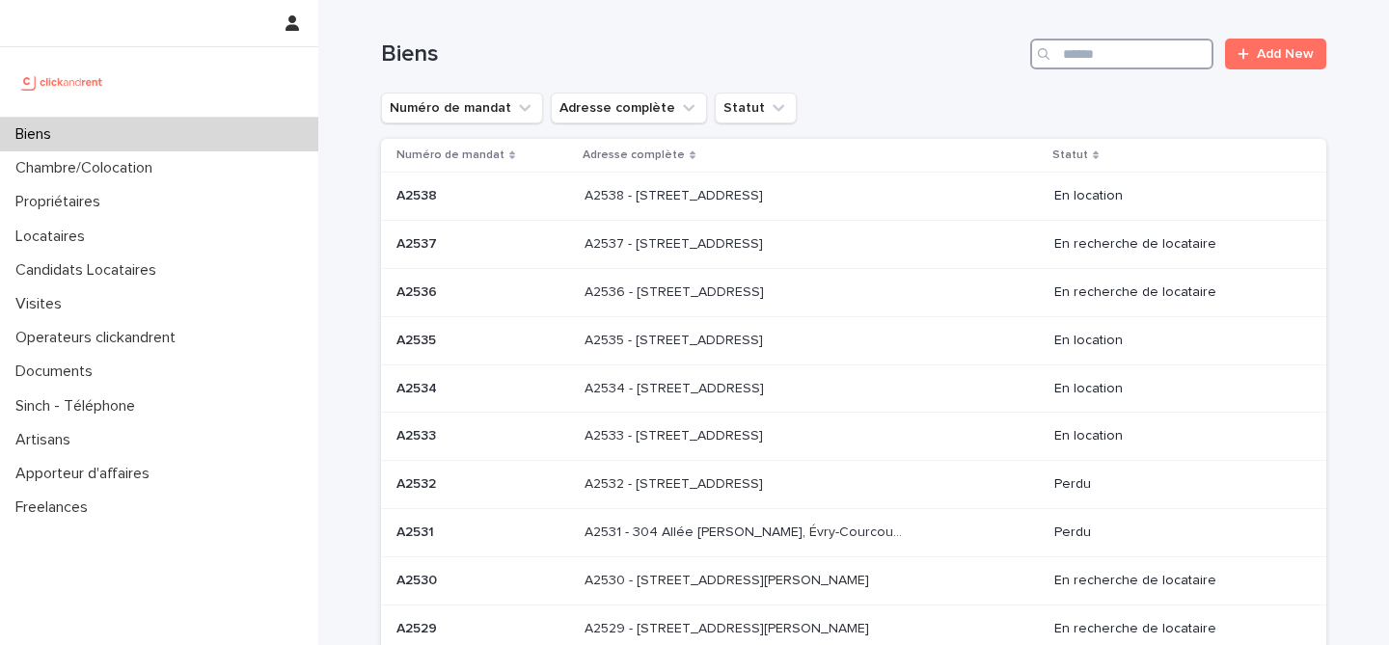
click at [1107, 60] on input "Search" at bounding box center [1121, 54] width 183 height 31
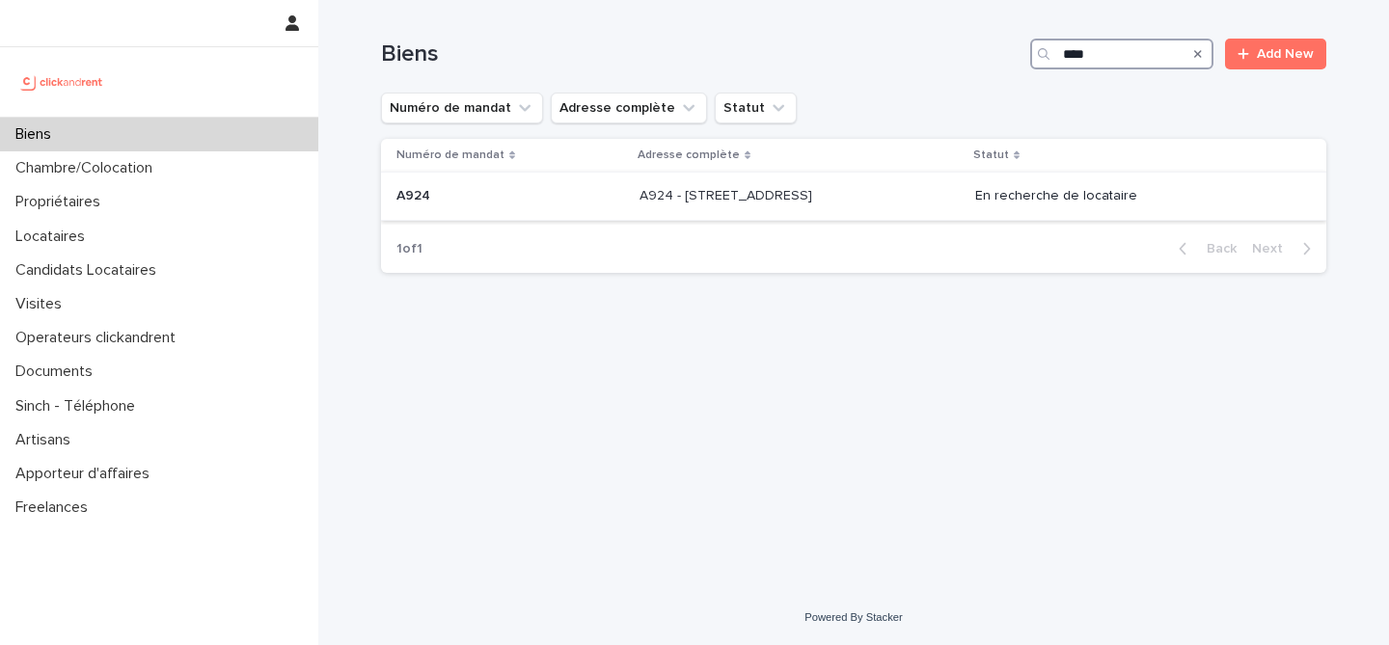
type input "****"
click at [784, 212] on div "A924 - 8-10 Place du Petit Martroy, Pontoise 95300 A924 - 8-10 Place du Petit M…" at bounding box center [799, 196] width 321 height 32
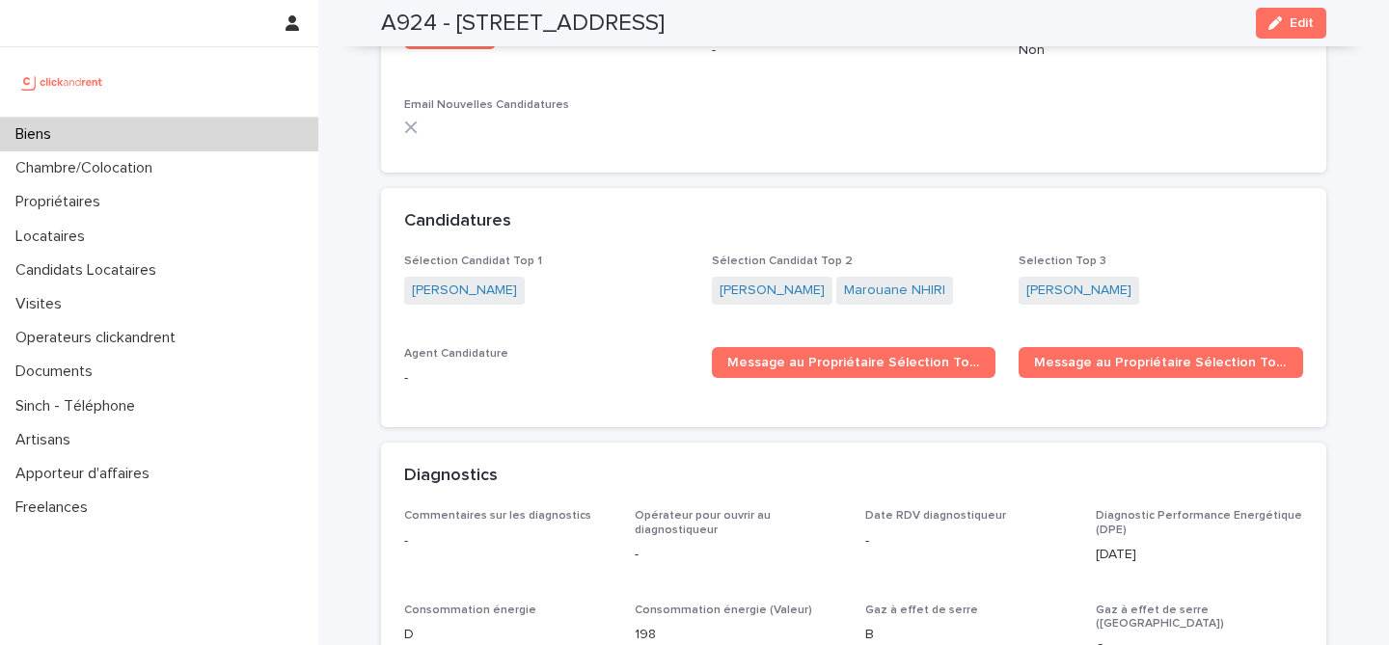
scroll to position [5732, 0]
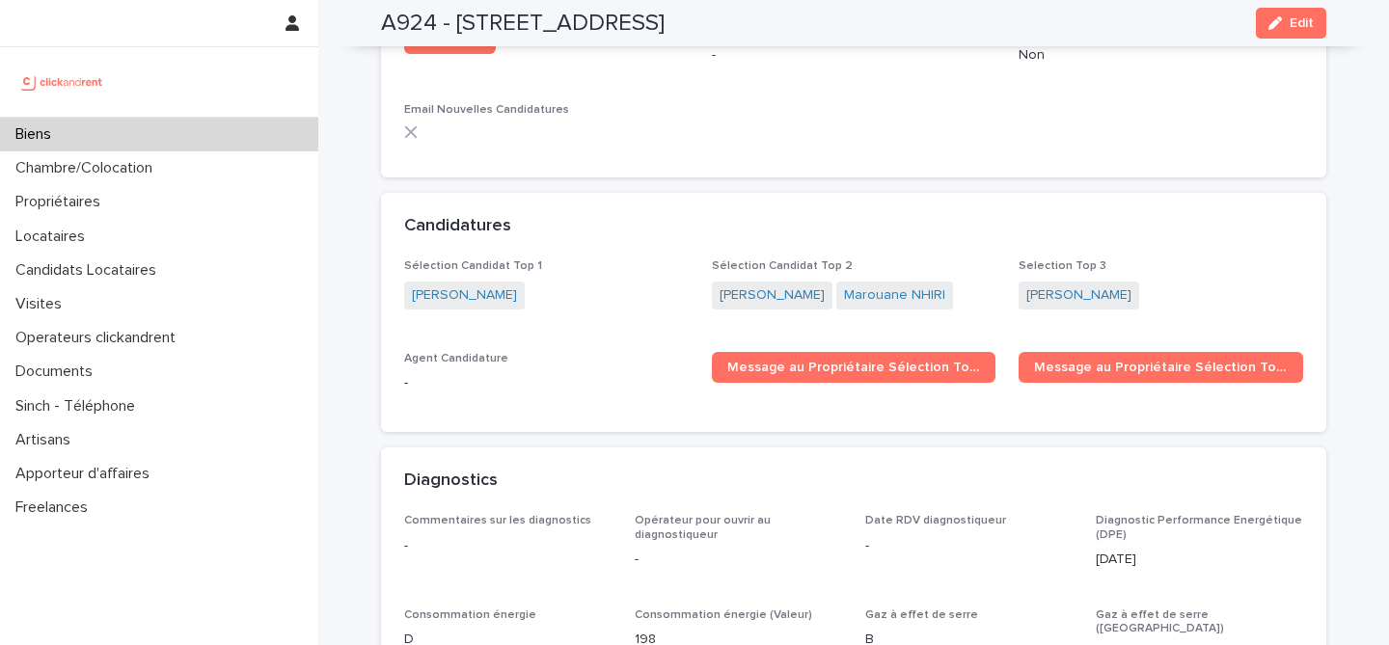
click at [218, 124] on div "Biens" at bounding box center [159, 135] width 318 height 34
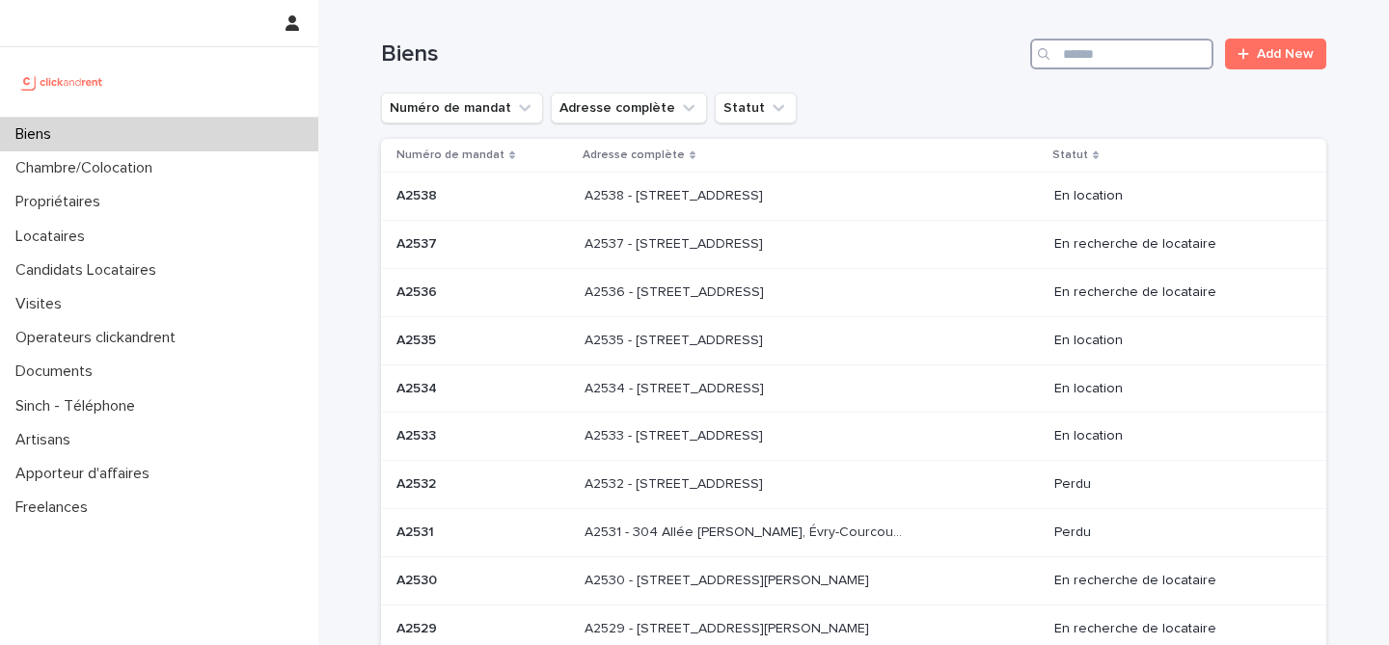
click at [1093, 62] on input "Search" at bounding box center [1121, 54] width 183 height 31
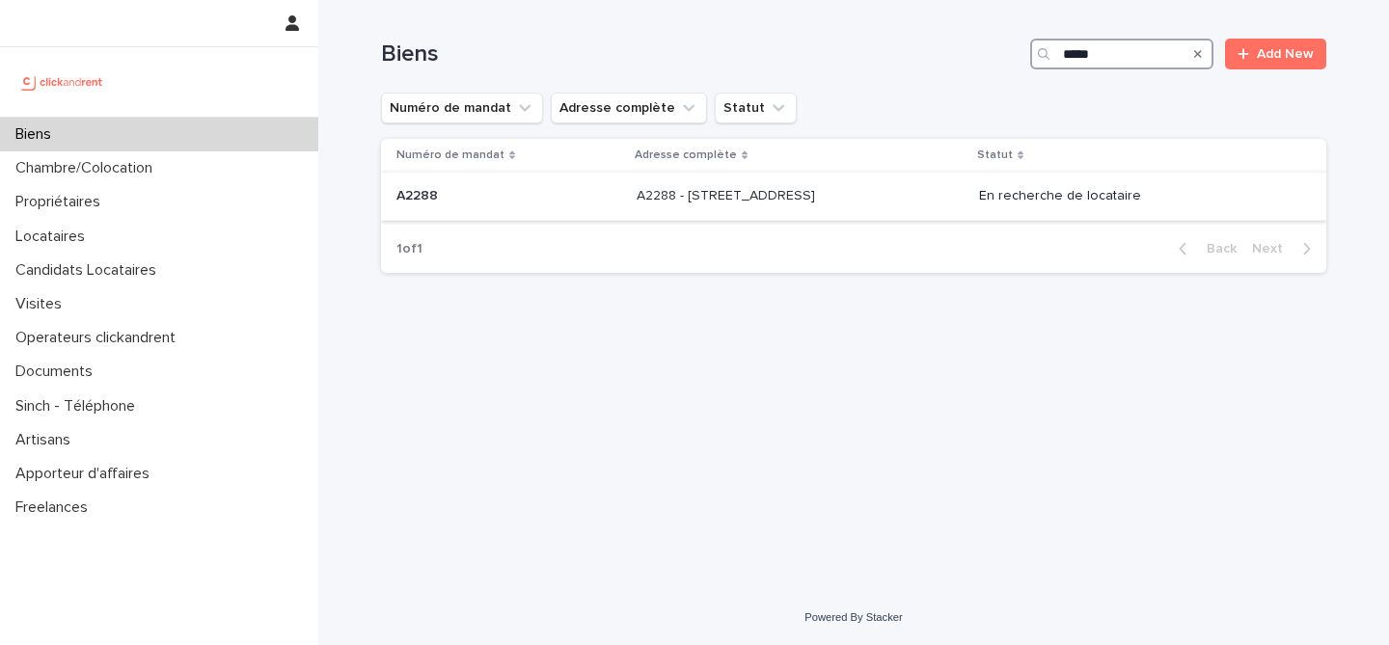
type input "*****"
click at [531, 210] on div "A2288 A2288" at bounding box center [508, 196] width 225 height 32
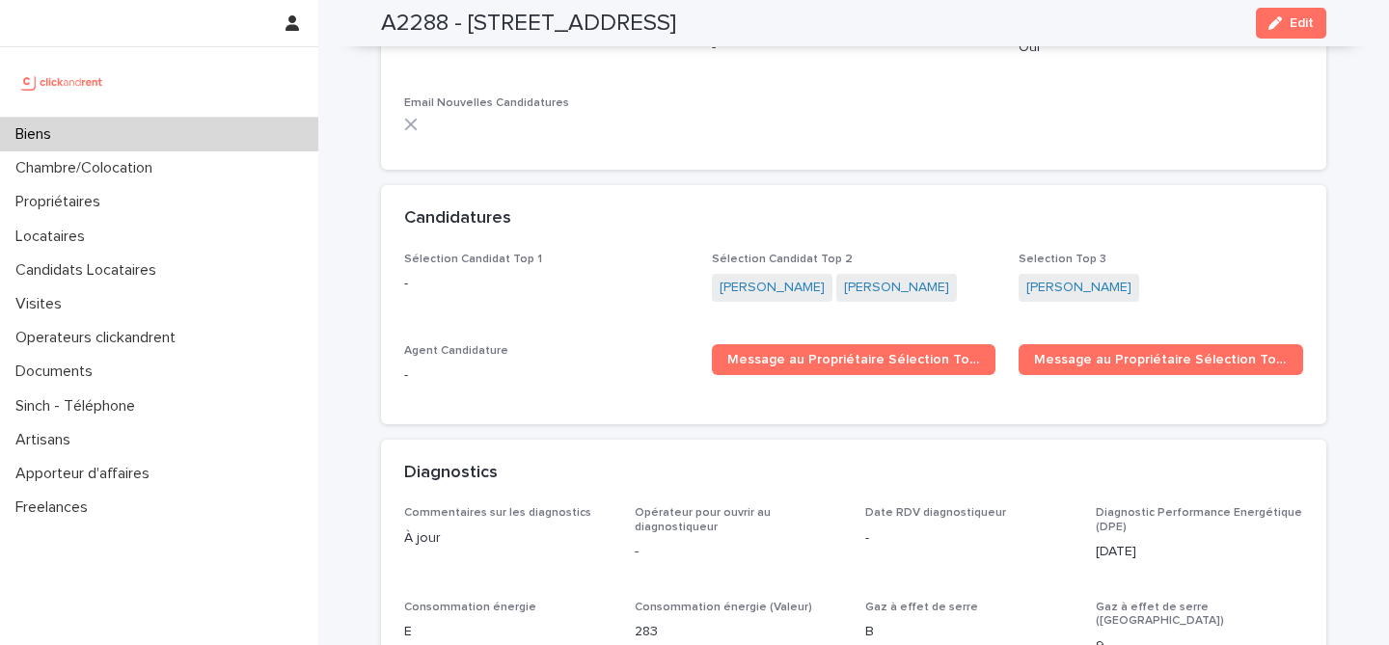
scroll to position [5500, 0]
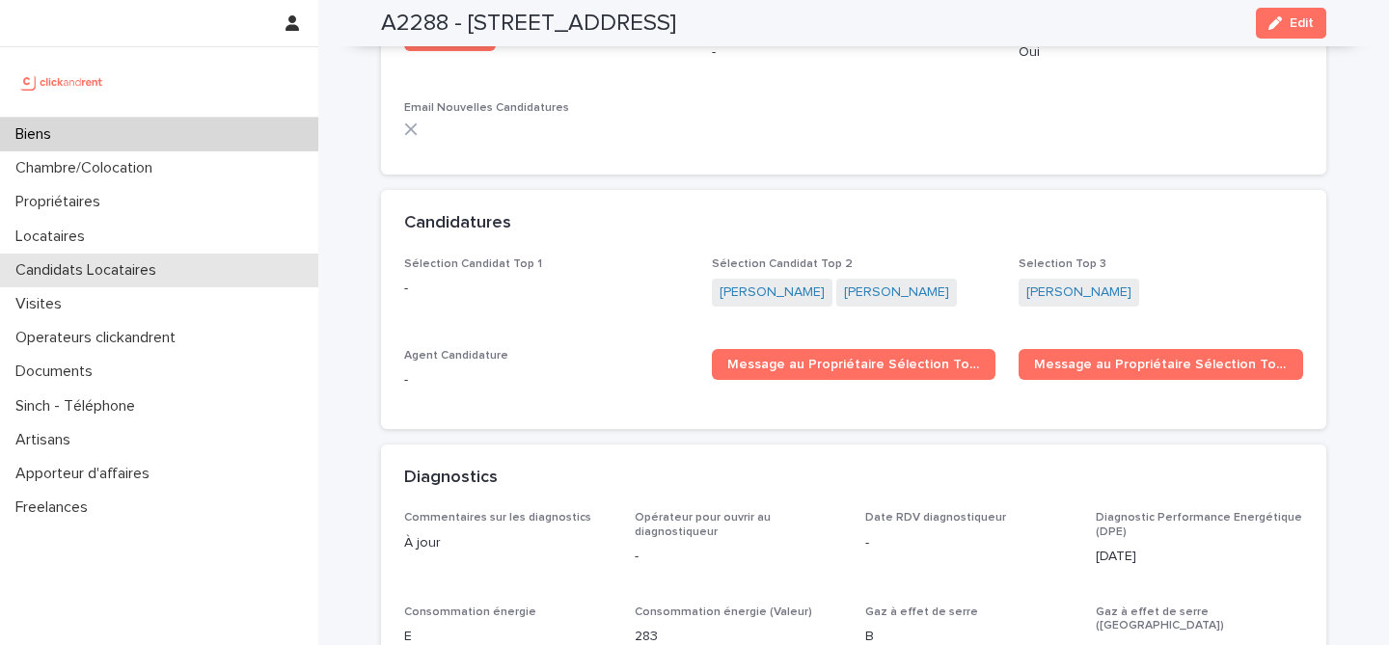
click at [130, 265] on p "Candidats Locataires" at bounding box center [90, 270] width 164 height 18
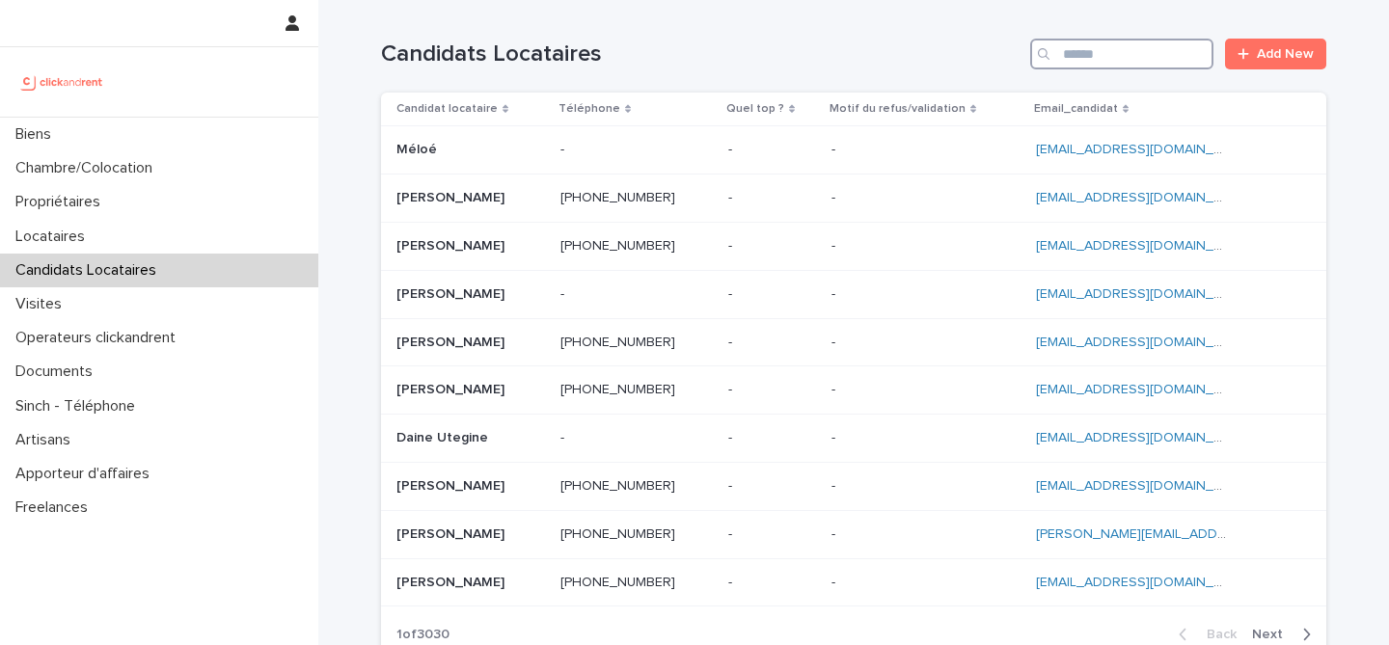
click at [1067, 61] on input "Search" at bounding box center [1121, 54] width 183 height 31
paste input "**********"
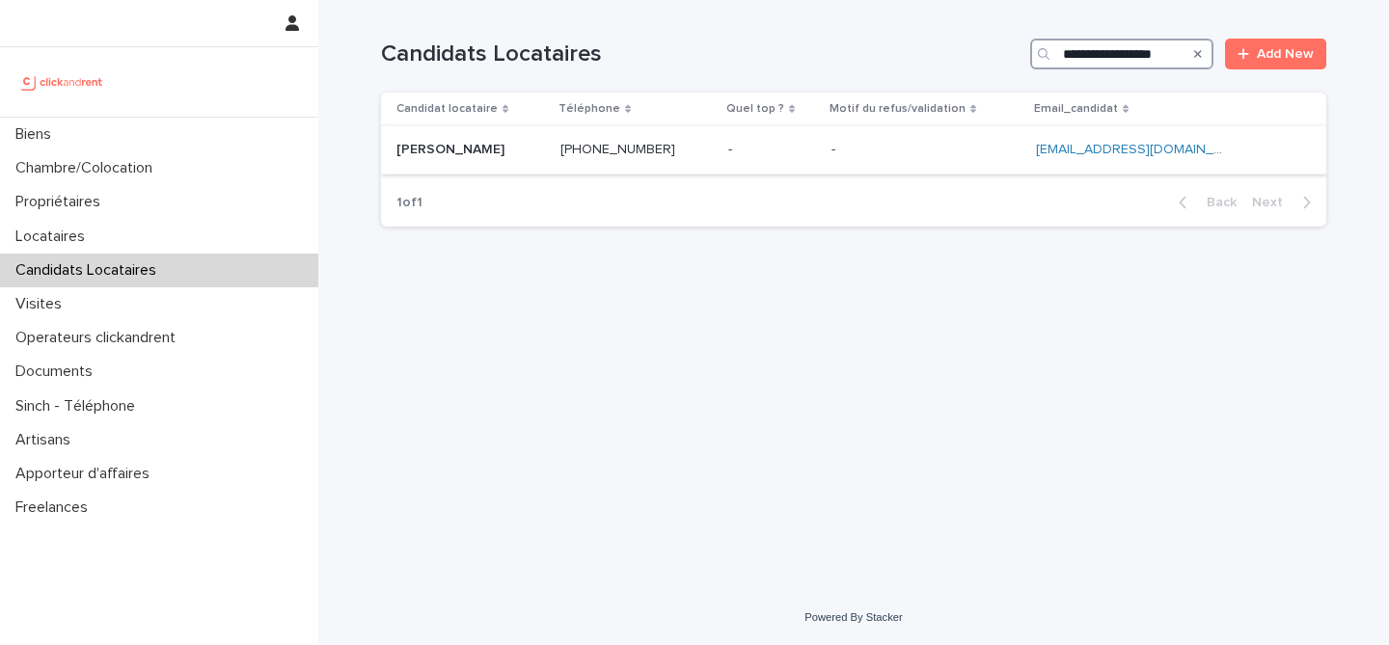
type input "**********"
click at [545, 149] on p at bounding box center [470, 150] width 149 height 16
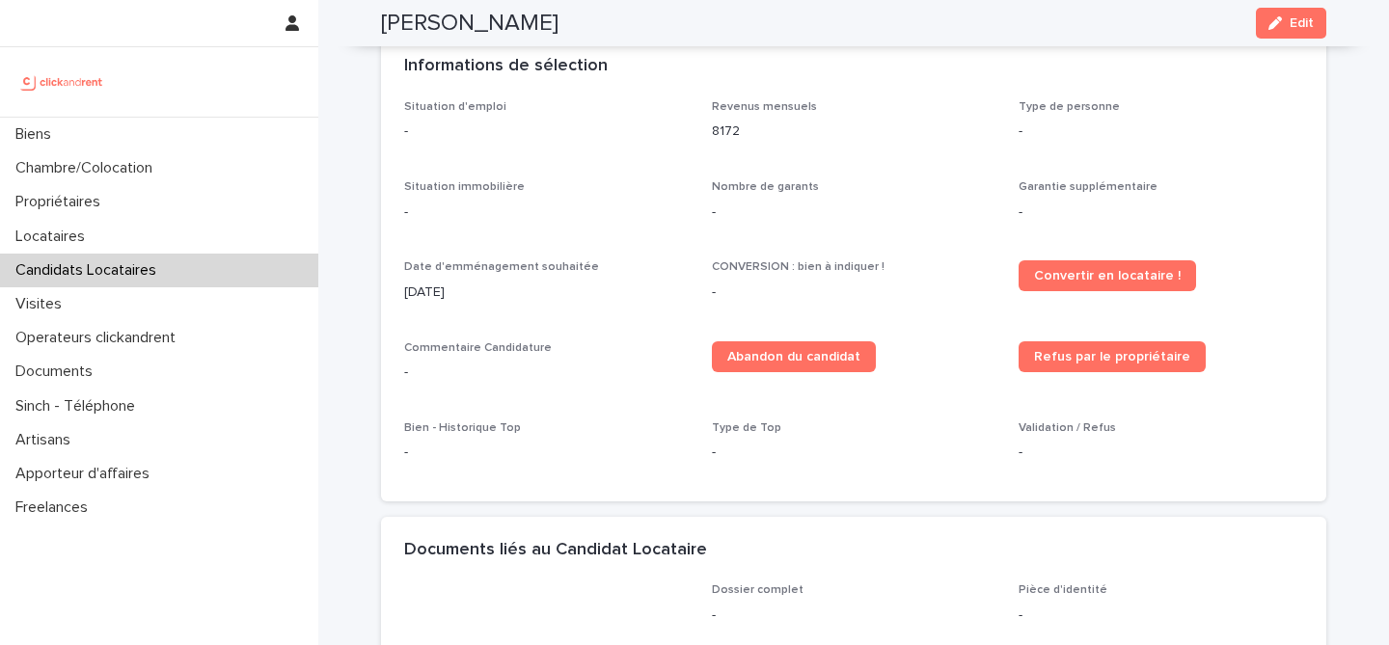
scroll to position [464, 0]
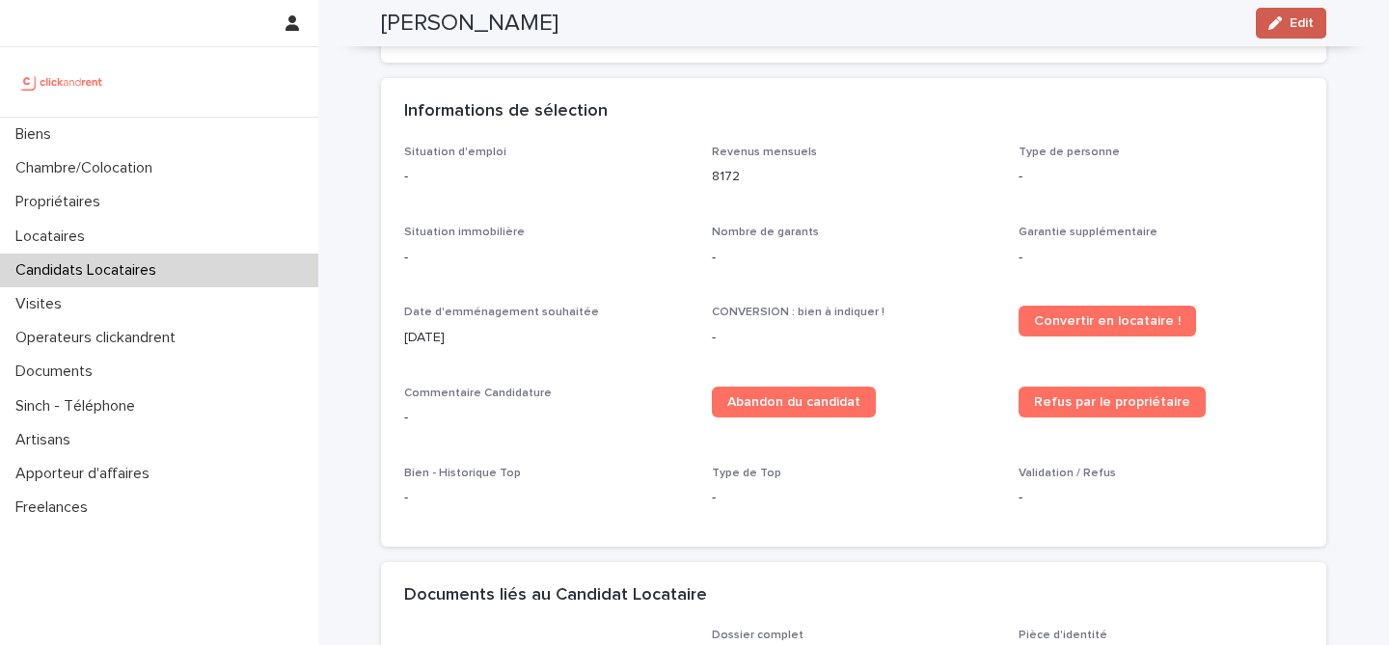
click at [1290, 32] on button "Edit" at bounding box center [1291, 23] width 70 height 31
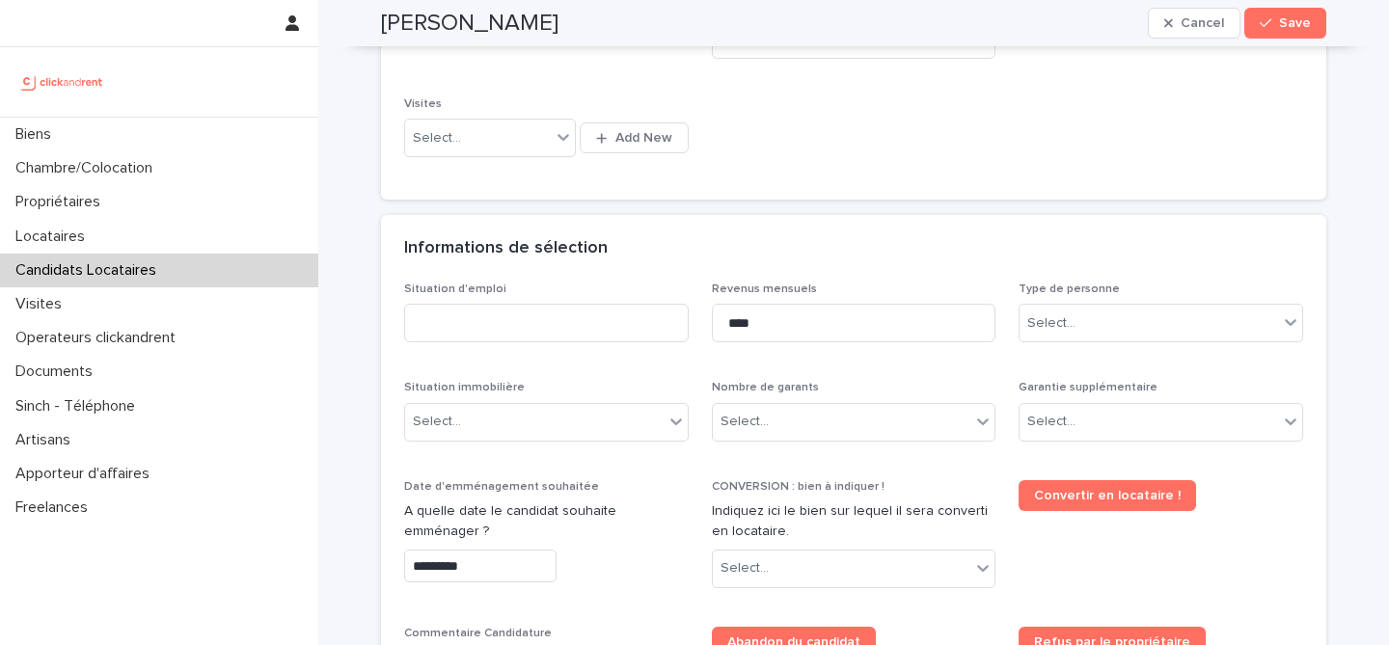
scroll to position [510, 0]
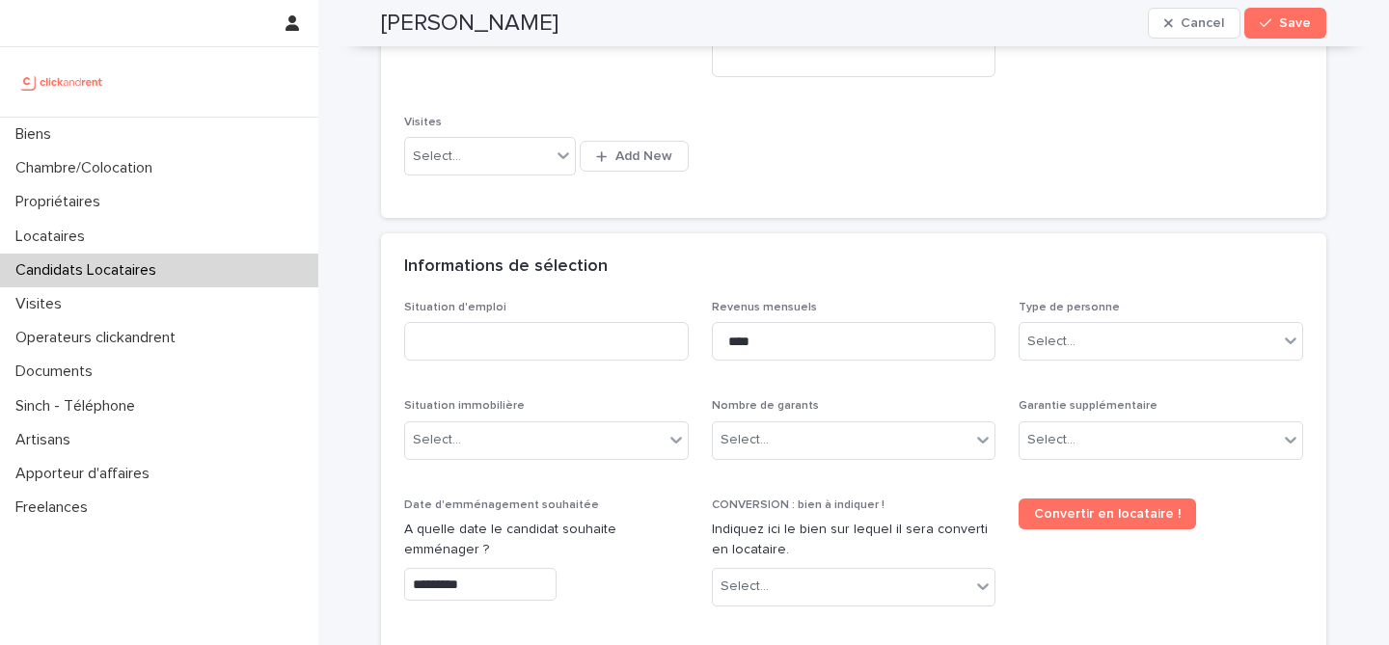
click at [553, 362] on div "Situation d'emploi" at bounding box center [546, 338] width 284 height 75
click at [557, 314] on div "Situation d'emploi" at bounding box center [546, 338] width 284 height 75
click at [556, 330] on input at bounding box center [546, 341] width 284 height 39
type input "*******"
click at [712, 284] on div "Informations de sélection" at bounding box center [853, 267] width 945 height 68
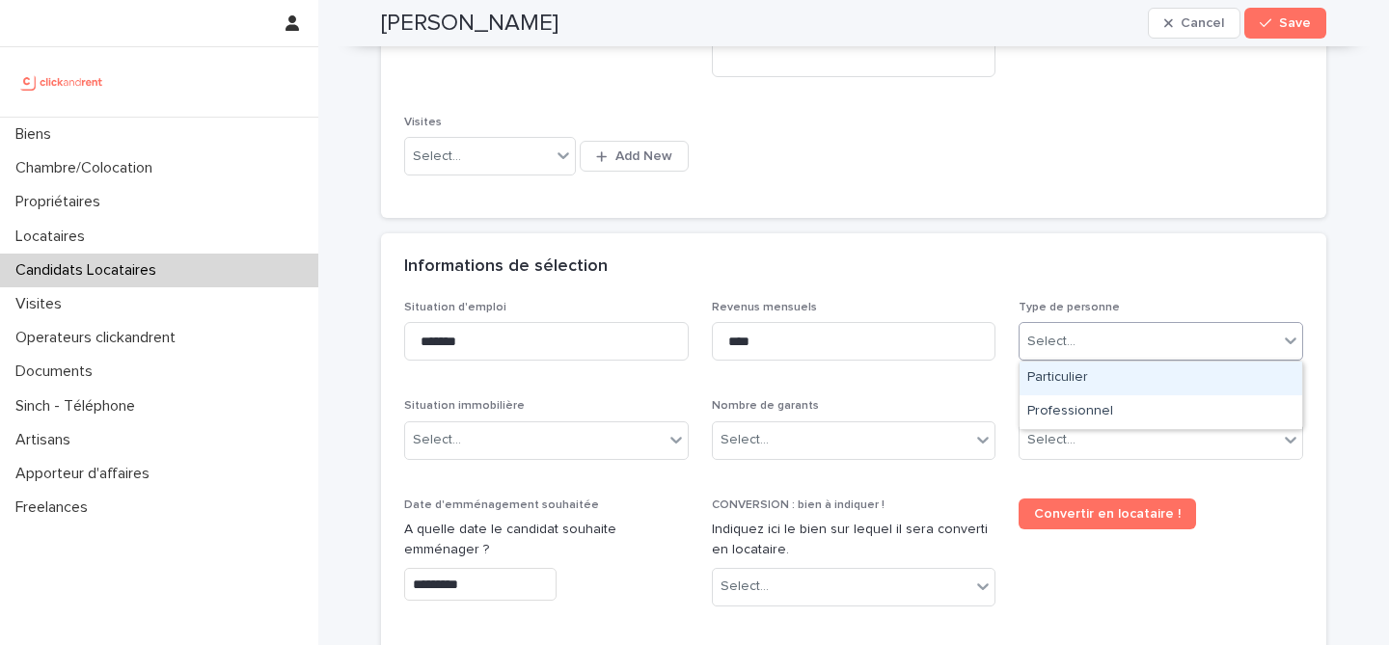
click at [1124, 349] on div "Select..." at bounding box center [1148, 342] width 258 height 32
click at [1100, 379] on div "Particulier" at bounding box center [1160, 379] width 283 height 34
click at [1097, 425] on div "Select..." at bounding box center [1148, 440] width 258 height 32
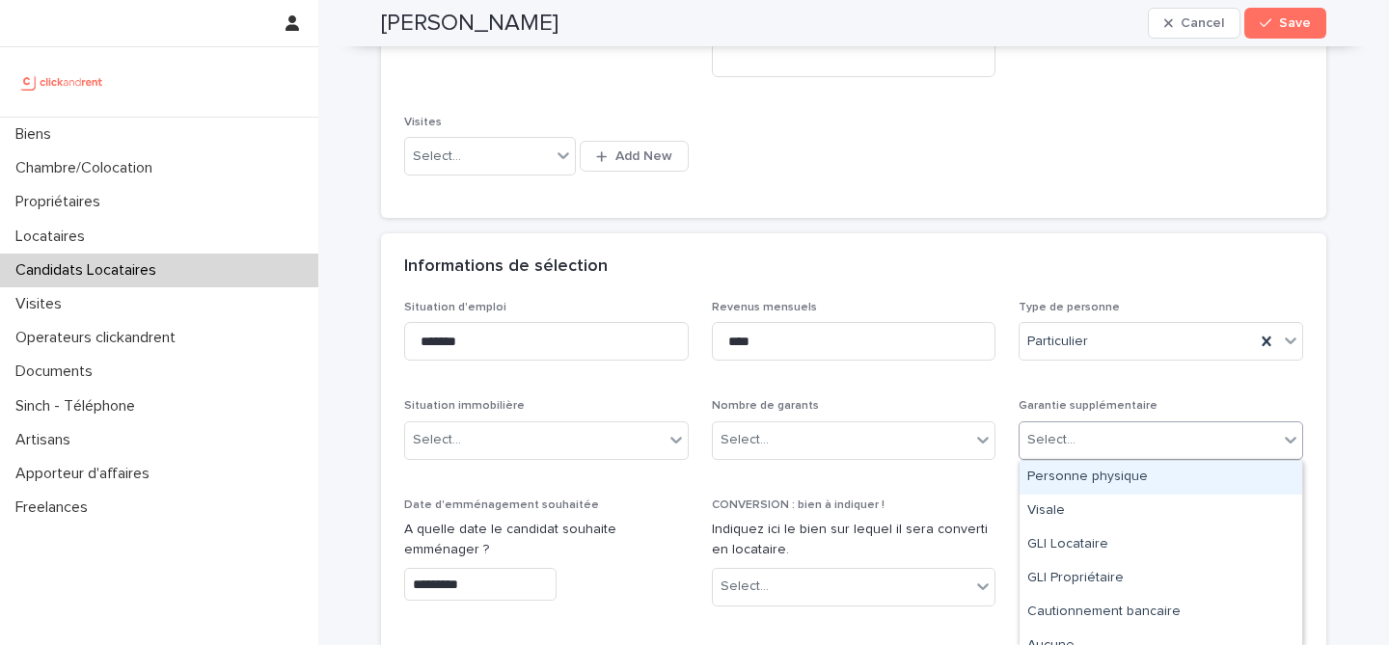
click at [1085, 490] on div "Personne physique" at bounding box center [1160, 478] width 283 height 34
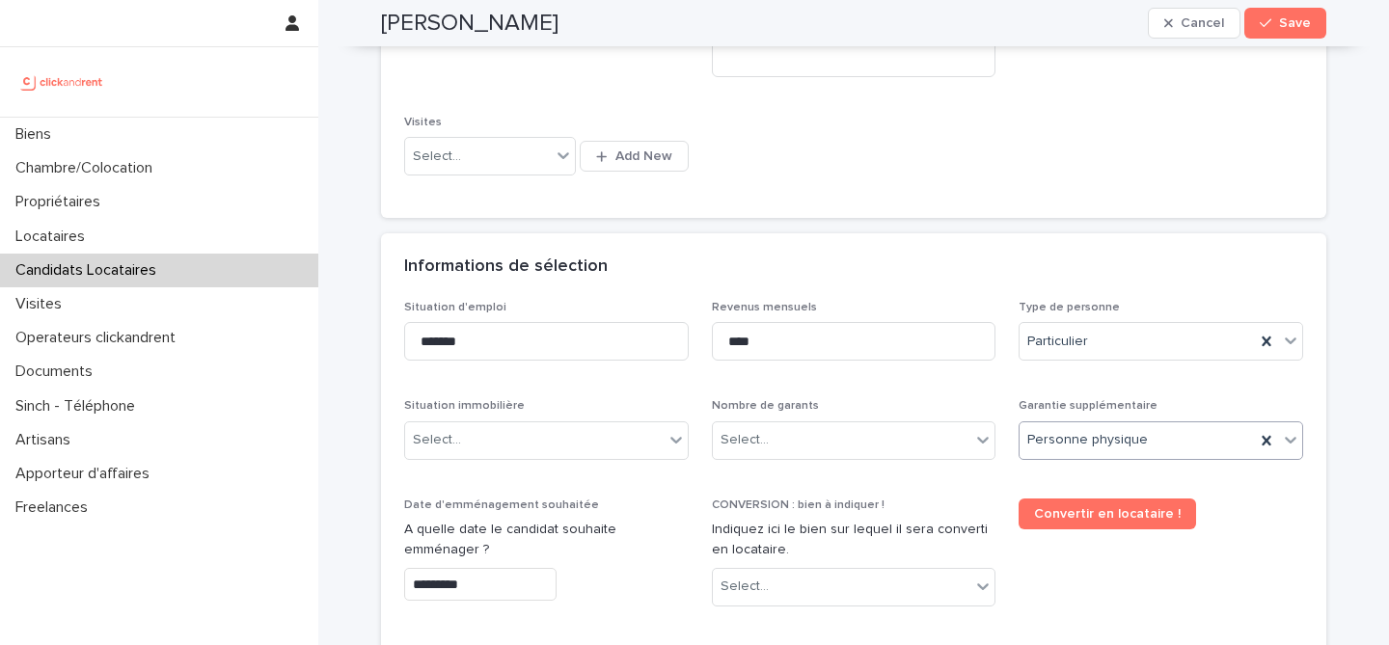
click at [1220, 437] on div "Personne physique" at bounding box center [1136, 440] width 235 height 32
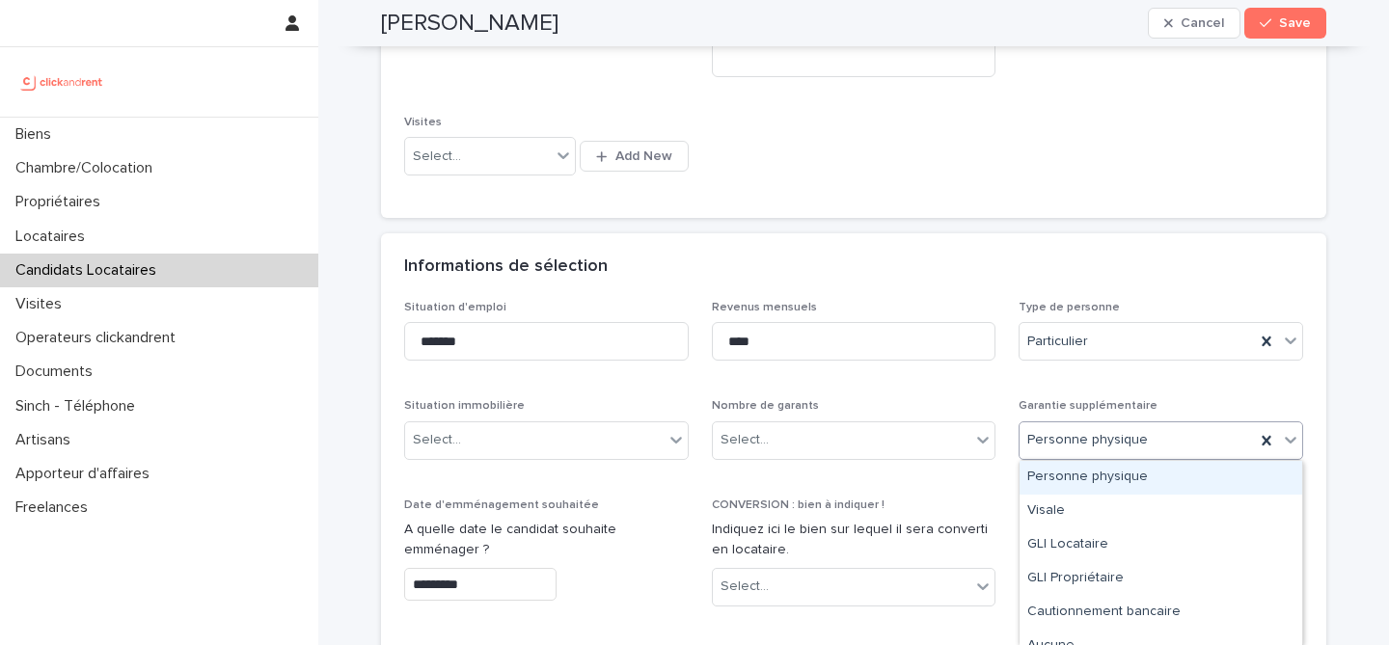
scroll to position [16, 0]
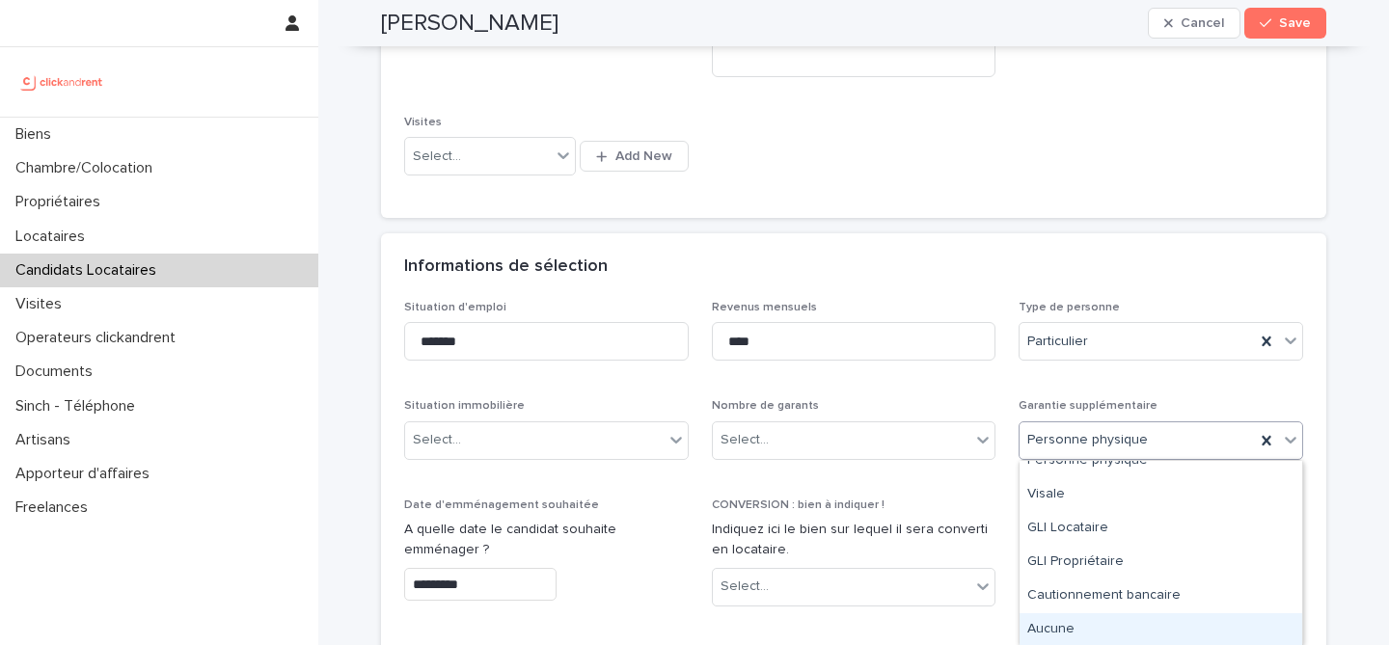
click at [1089, 621] on div "Aucune" at bounding box center [1160, 630] width 283 height 34
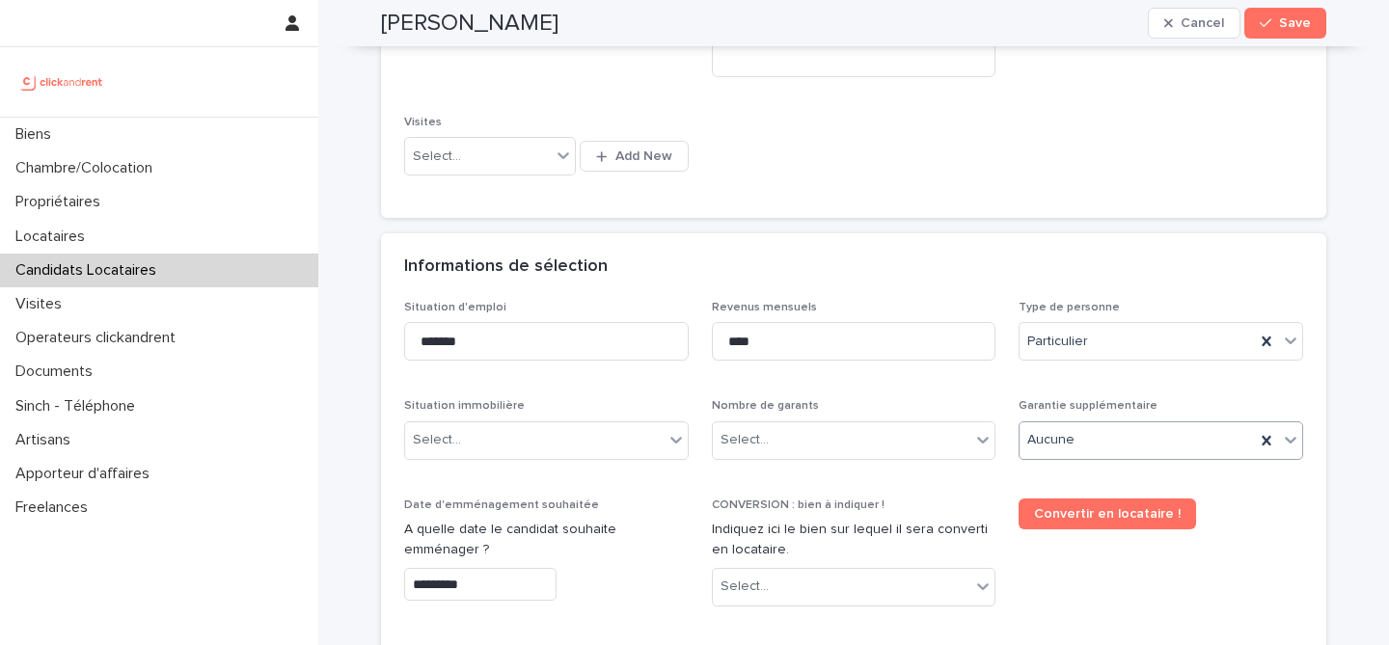
click at [960, 499] on p "CONVERSION : bien à indiquer !" at bounding box center [854, 506] width 284 height 14
click at [897, 446] on div "Select..." at bounding box center [842, 440] width 258 height 32
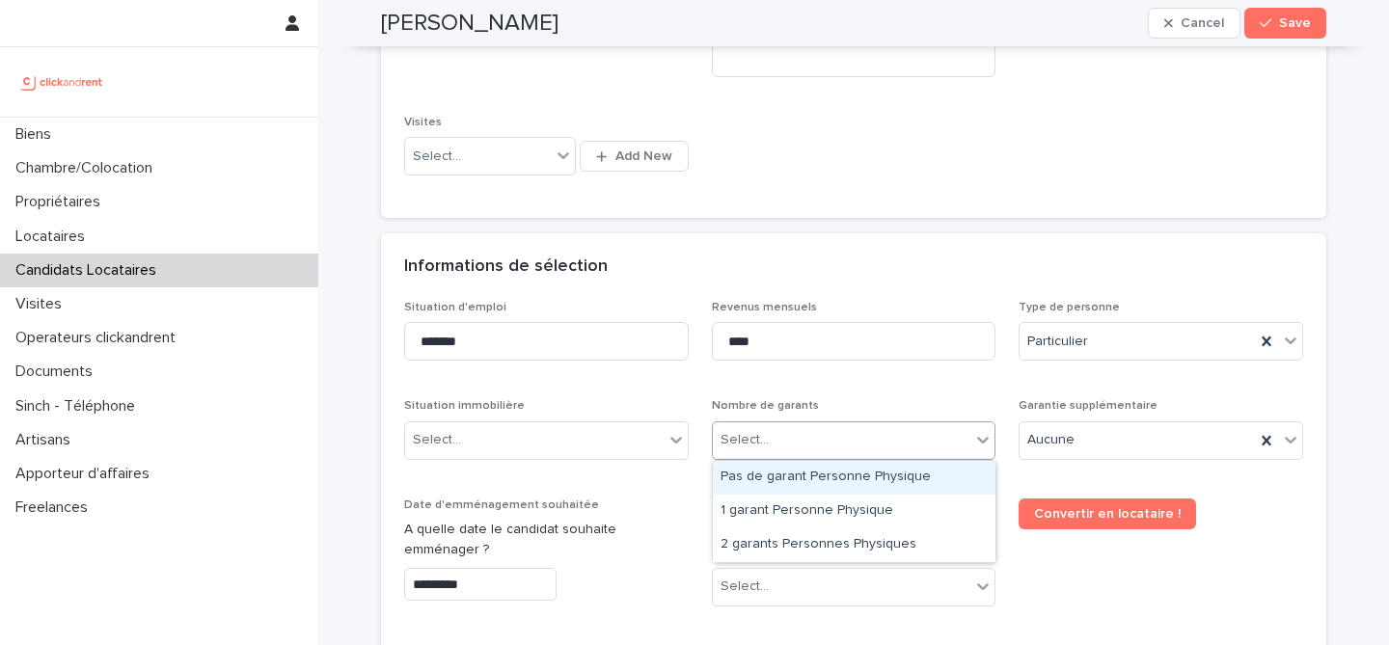
click at [878, 479] on div "Pas de garant Personne Physique" at bounding box center [854, 478] width 283 height 34
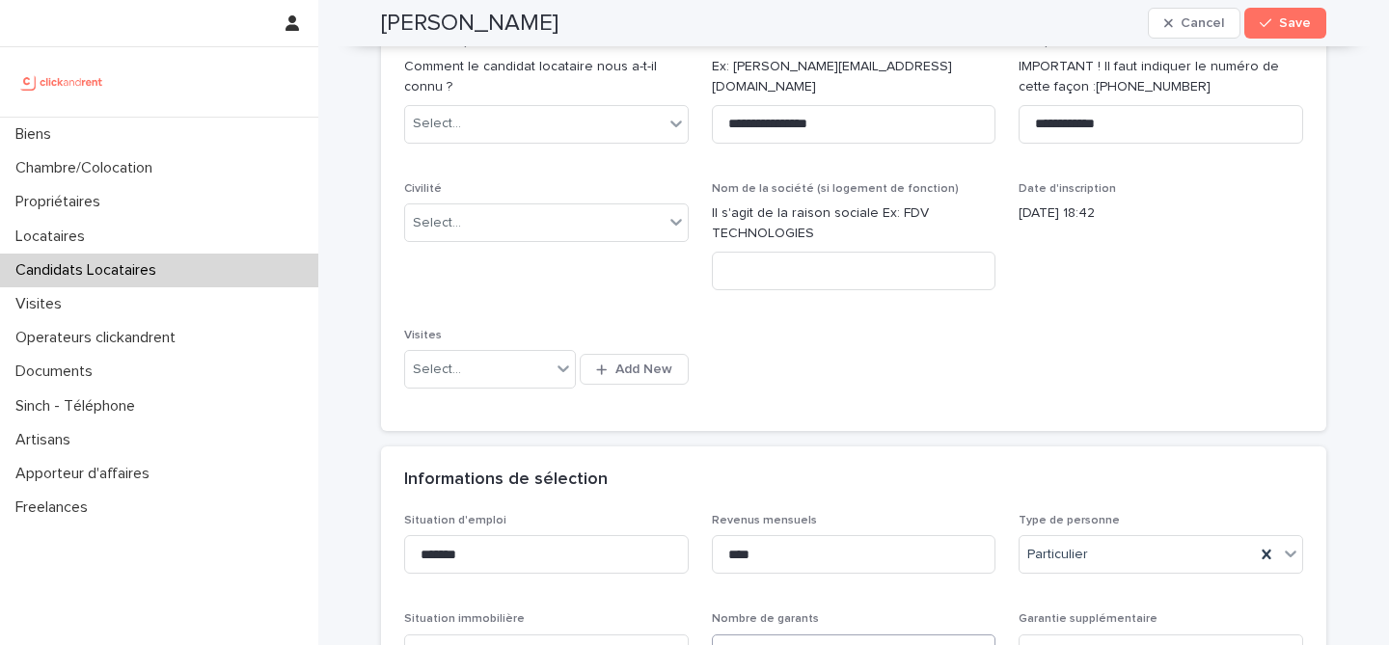
scroll to position [195, 0]
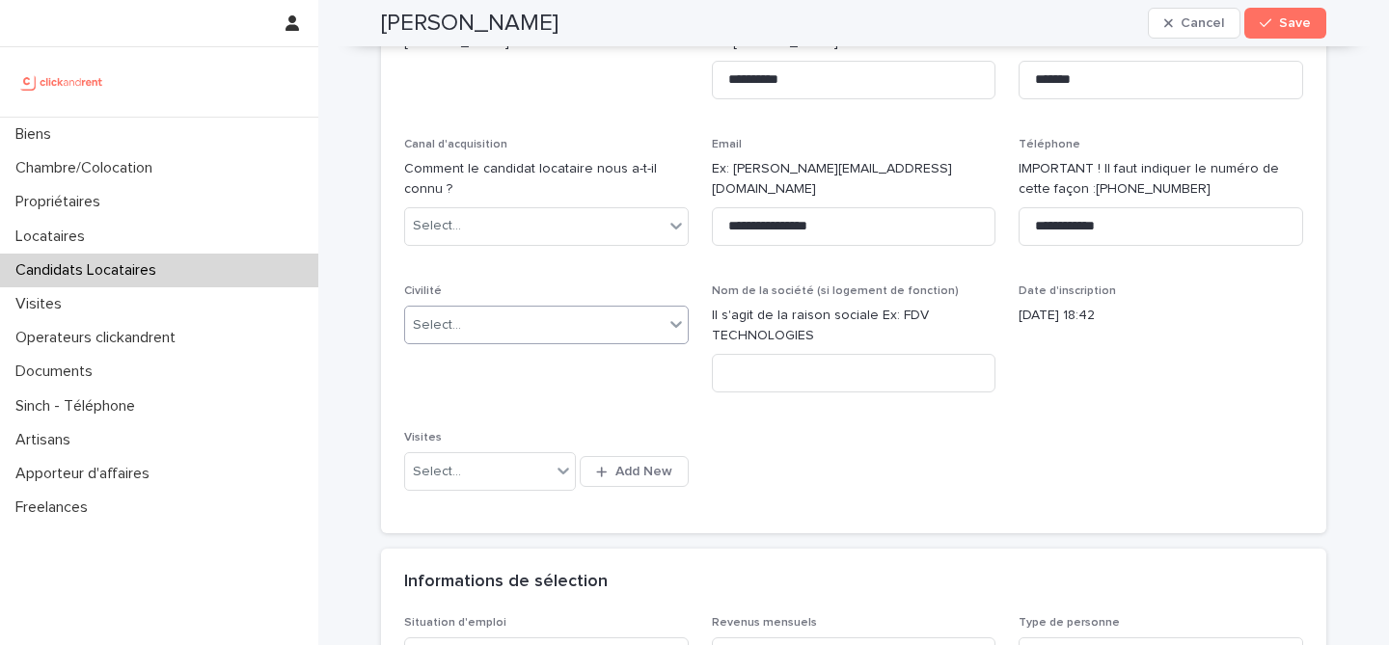
click at [560, 310] on div "Select..." at bounding box center [534, 326] width 258 height 32
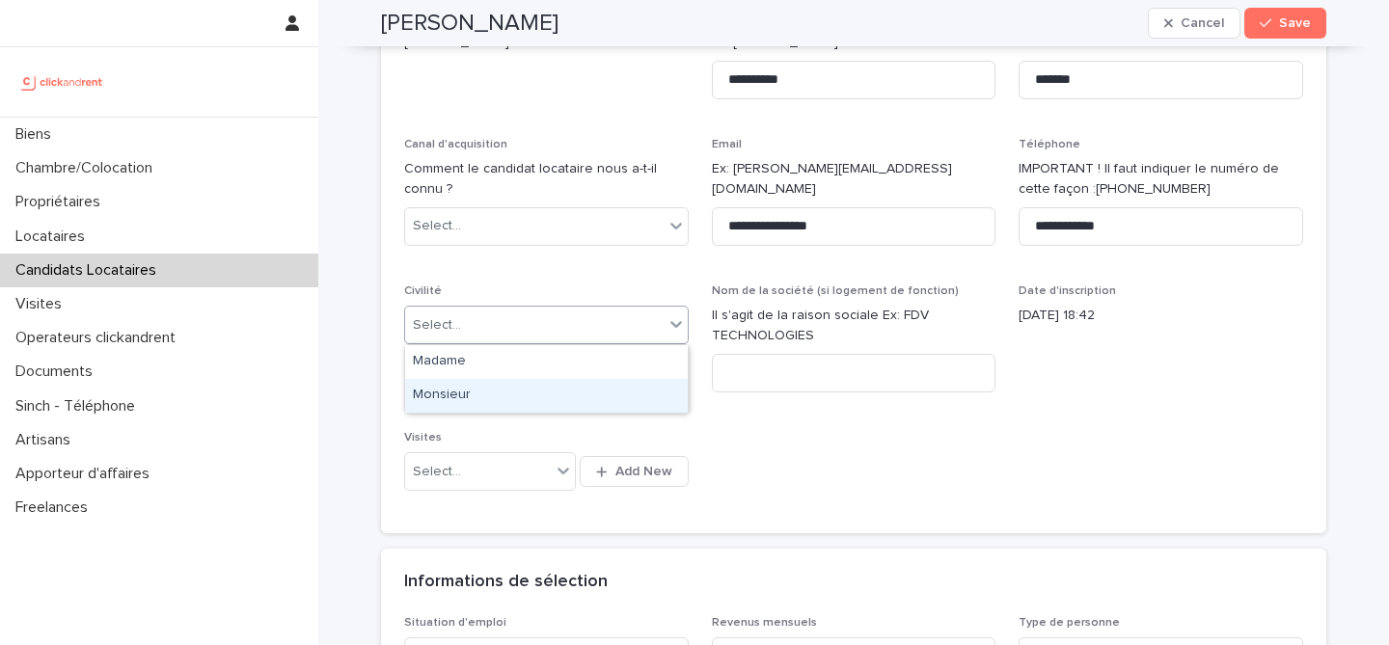
click at [536, 394] on div "Monsieur" at bounding box center [546, 396] width 283 height 34
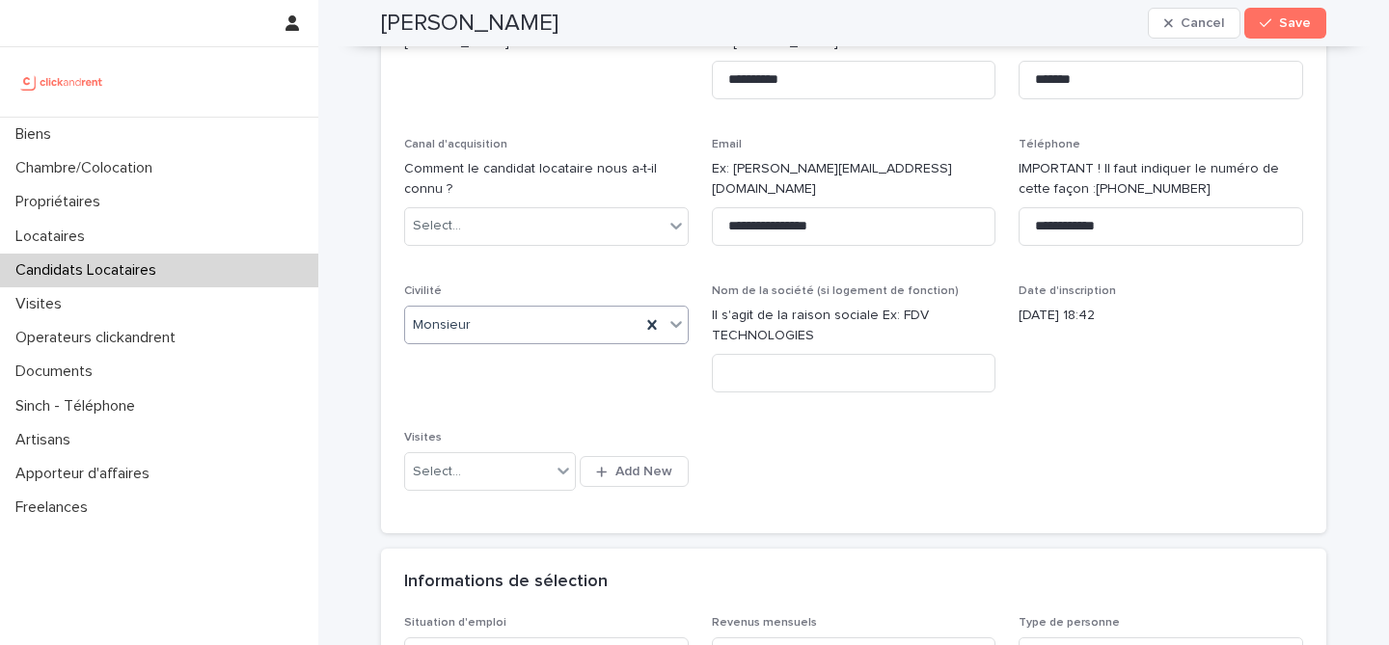
click at [835, 414] on div "**********" at bounding box center [853, 262] width 899 height 500
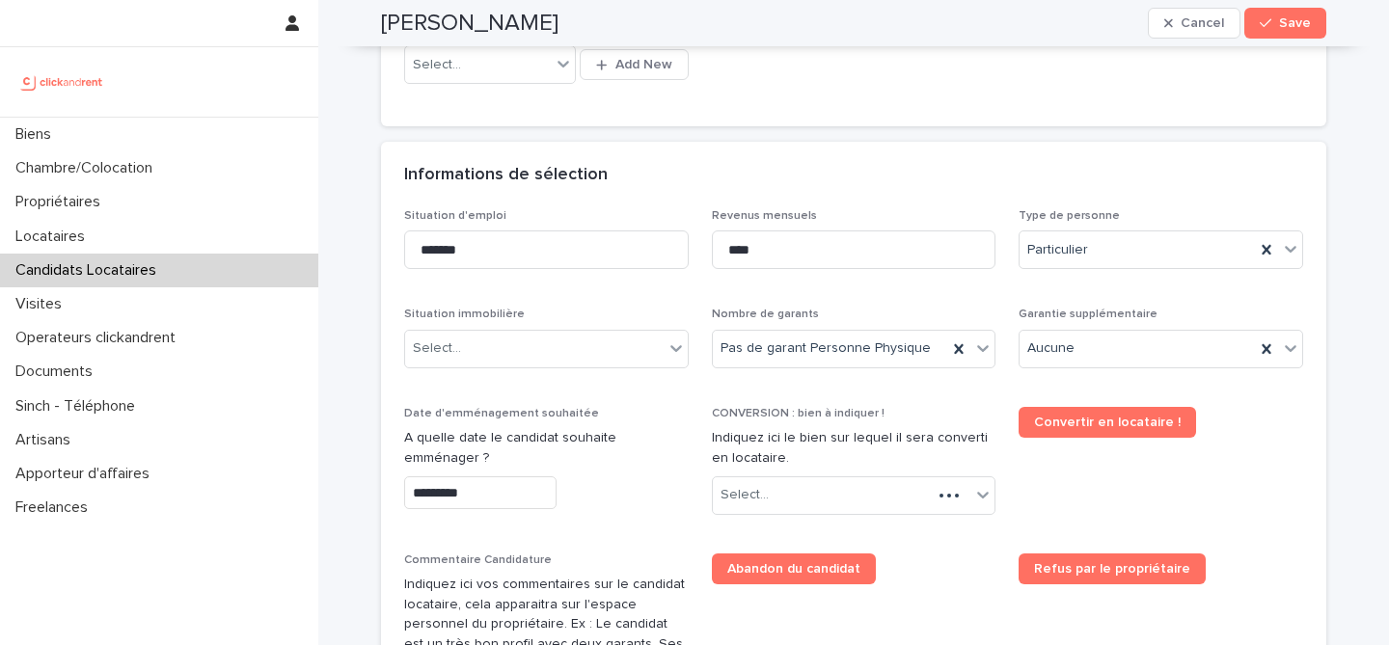
scroll to position [606, 0]
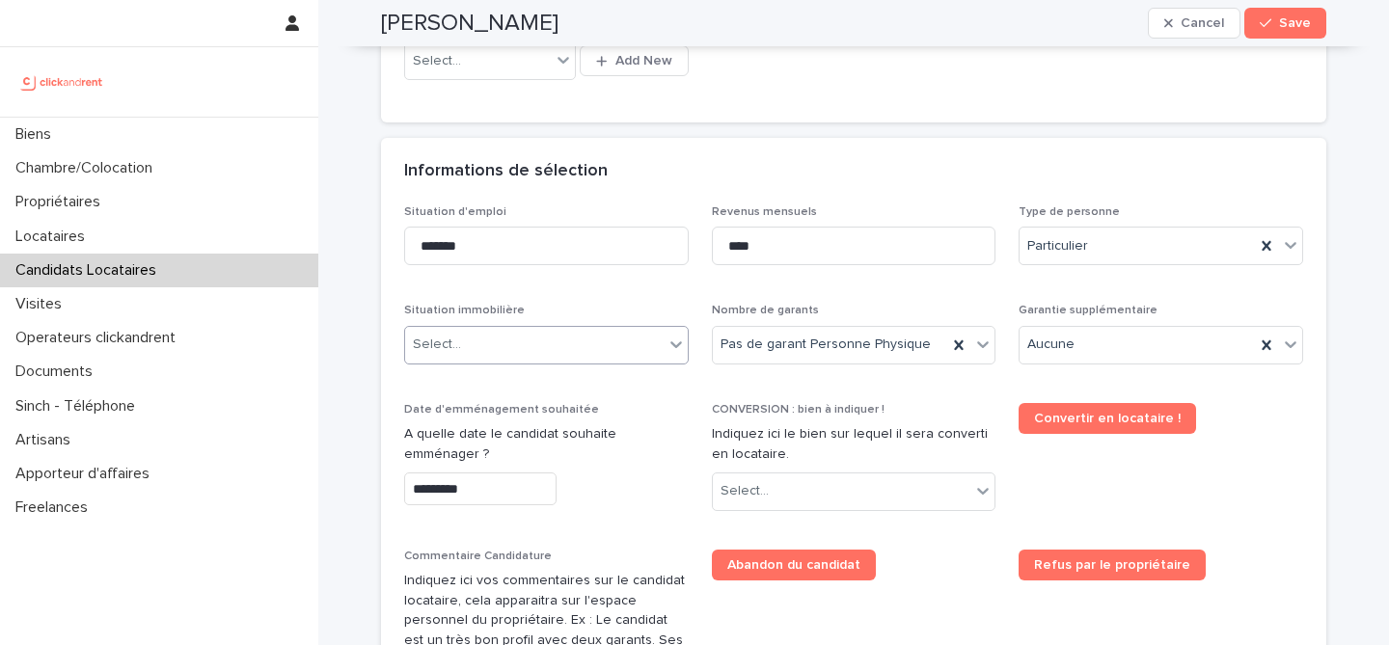
click at [590, 346] on div "Select..." at bounding box center [534, 345] width 258 height 32
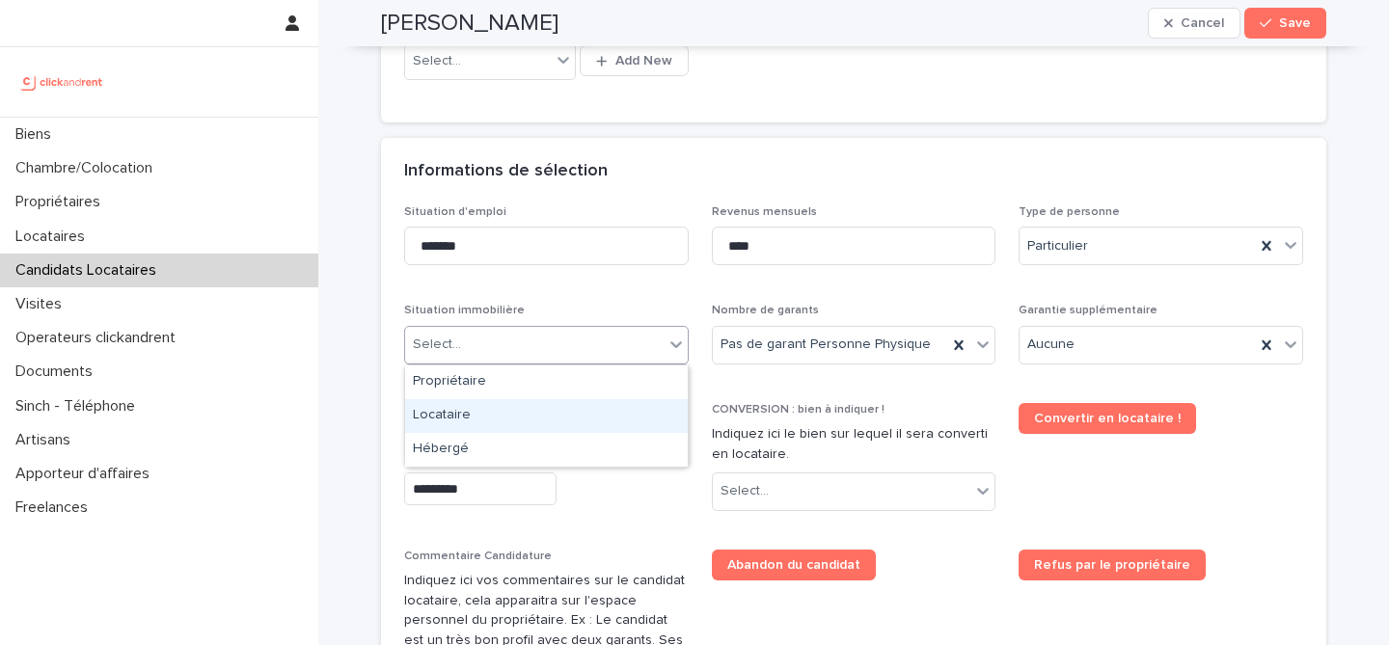
click at [530, 402] on div "Locataire" at bounding box center [546, 416] width 283 height 34
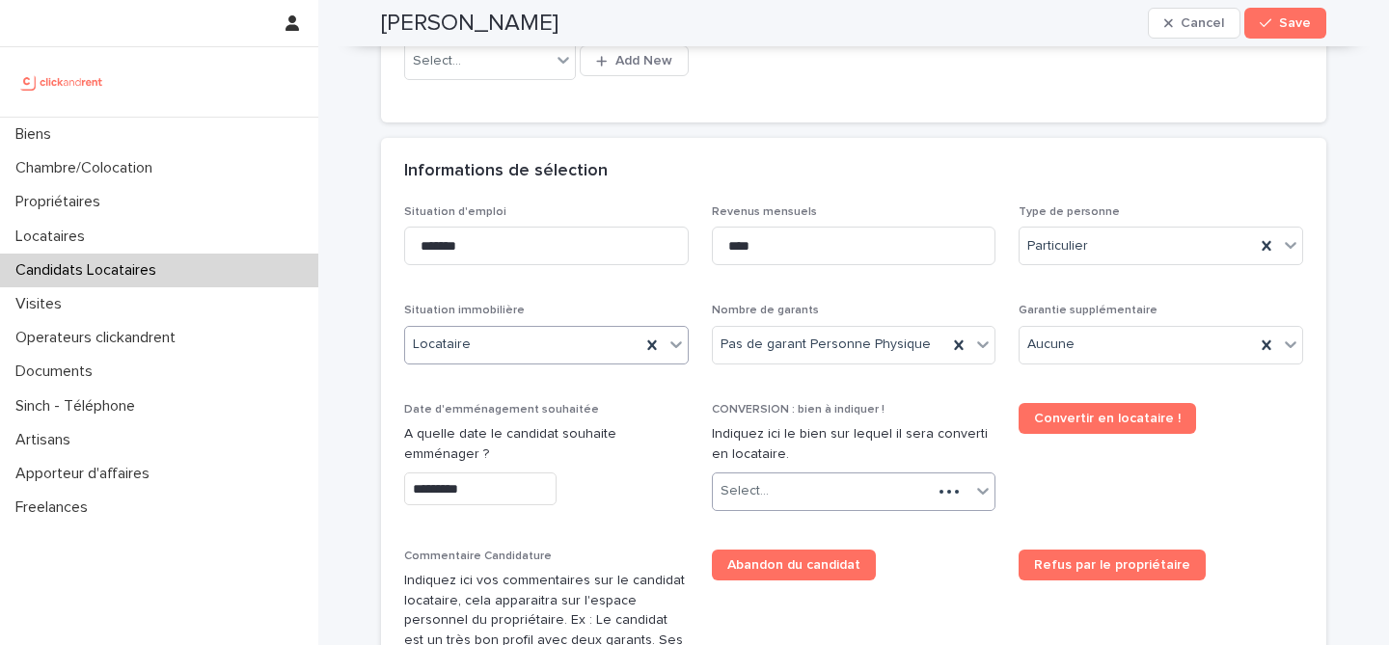
click at [829, 490] on div "Select..." at bounding box center [823, 491] width 220 height 32
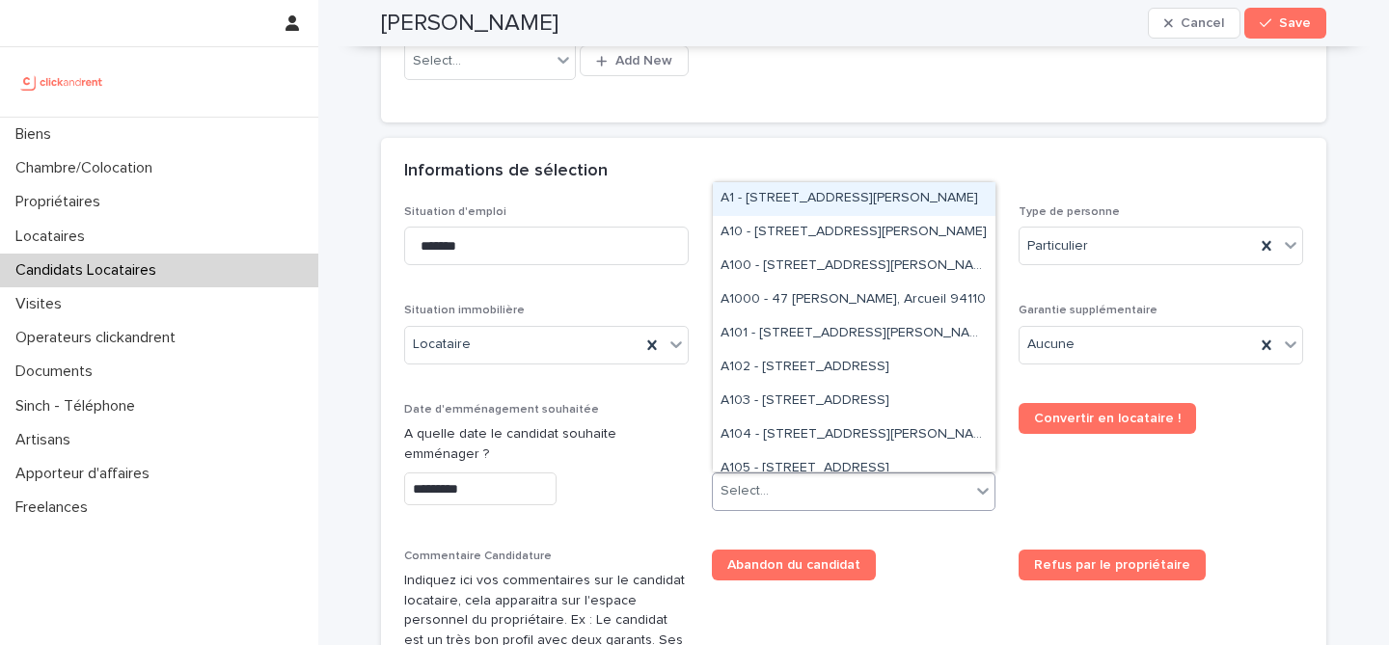
paste input "*****"
type input "*****"
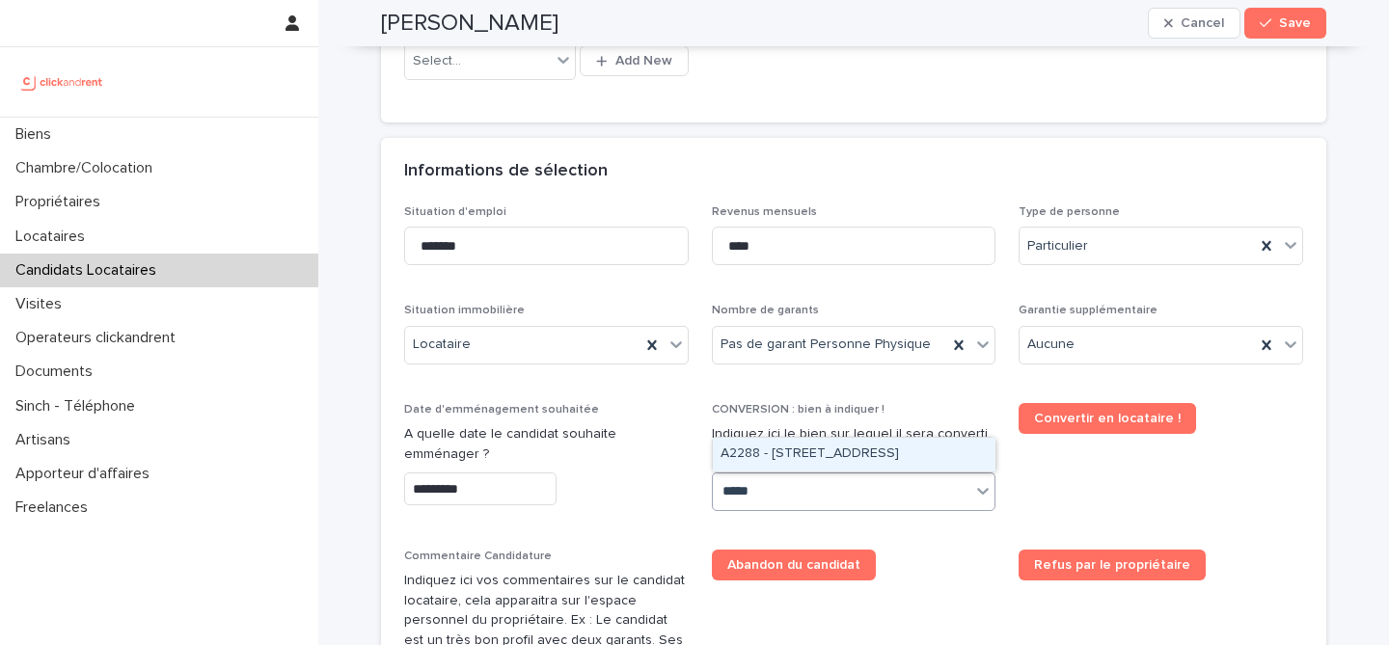
click at [849, 458] on div "A2288 - 65 Rue de Belleville, Paris 75019" at bounding box center [854, 455] width 283 height 34
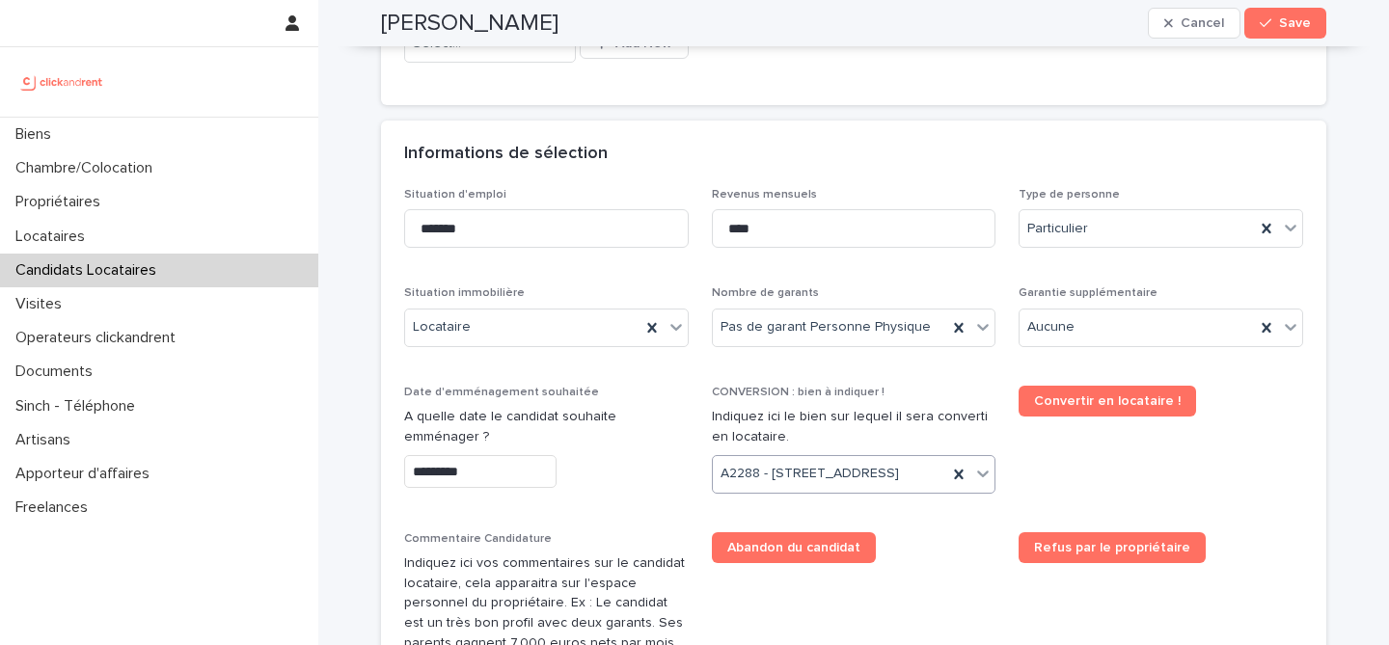
click at [1095, 481] on span "Convertir en locataire !" at bounding box center [1160, 447] width 284 height 123
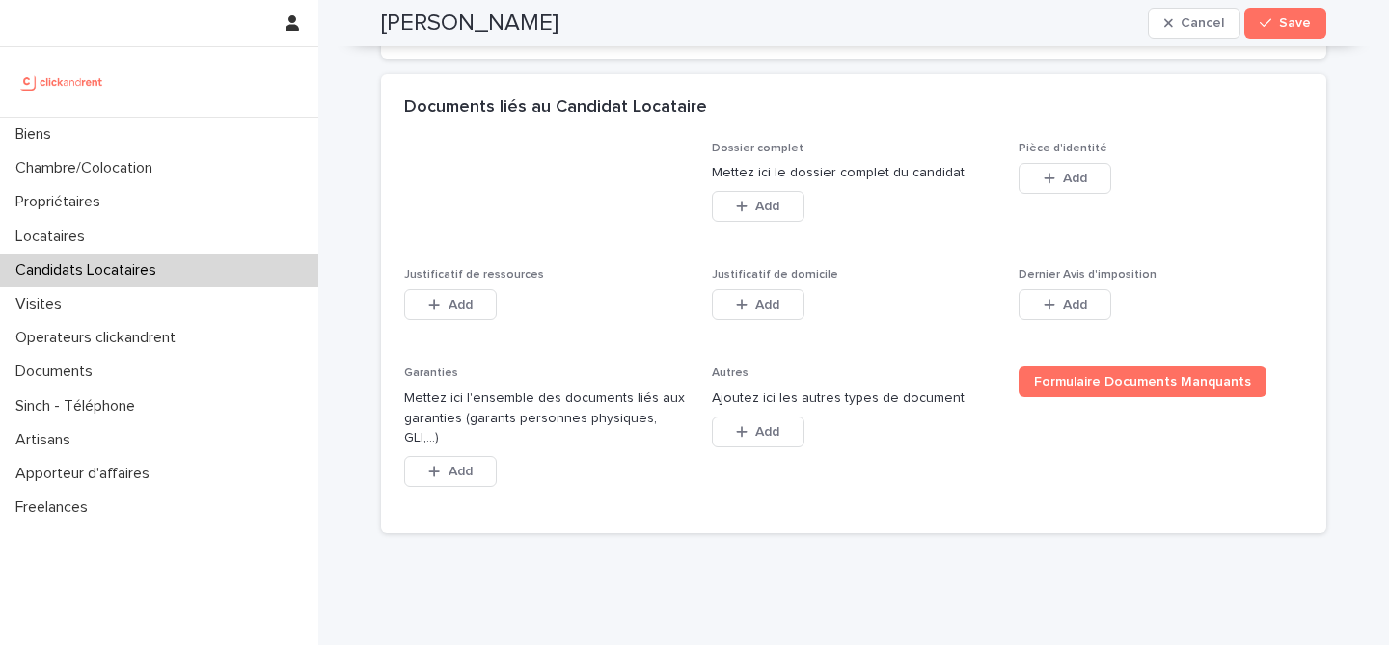
scroll to position [1476, 0]
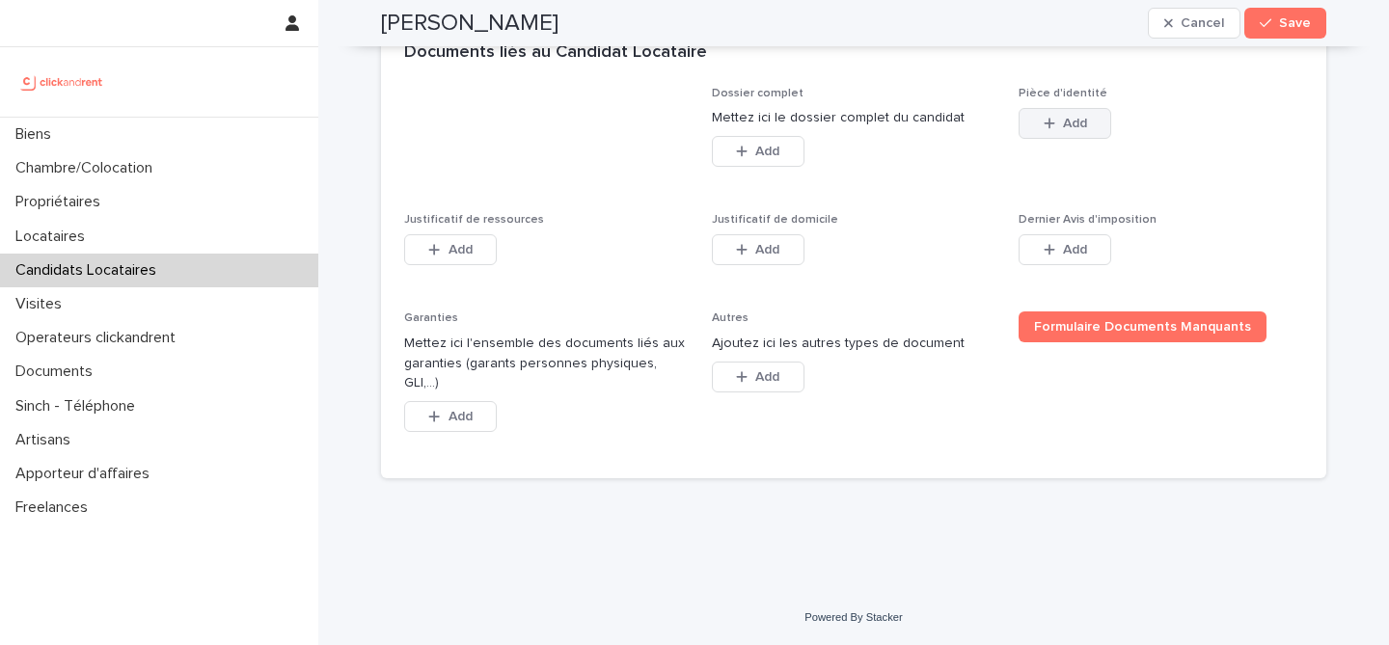
click at [1071, 130] on span "Add" at bounding box center [1075, 124] width 24 height 14
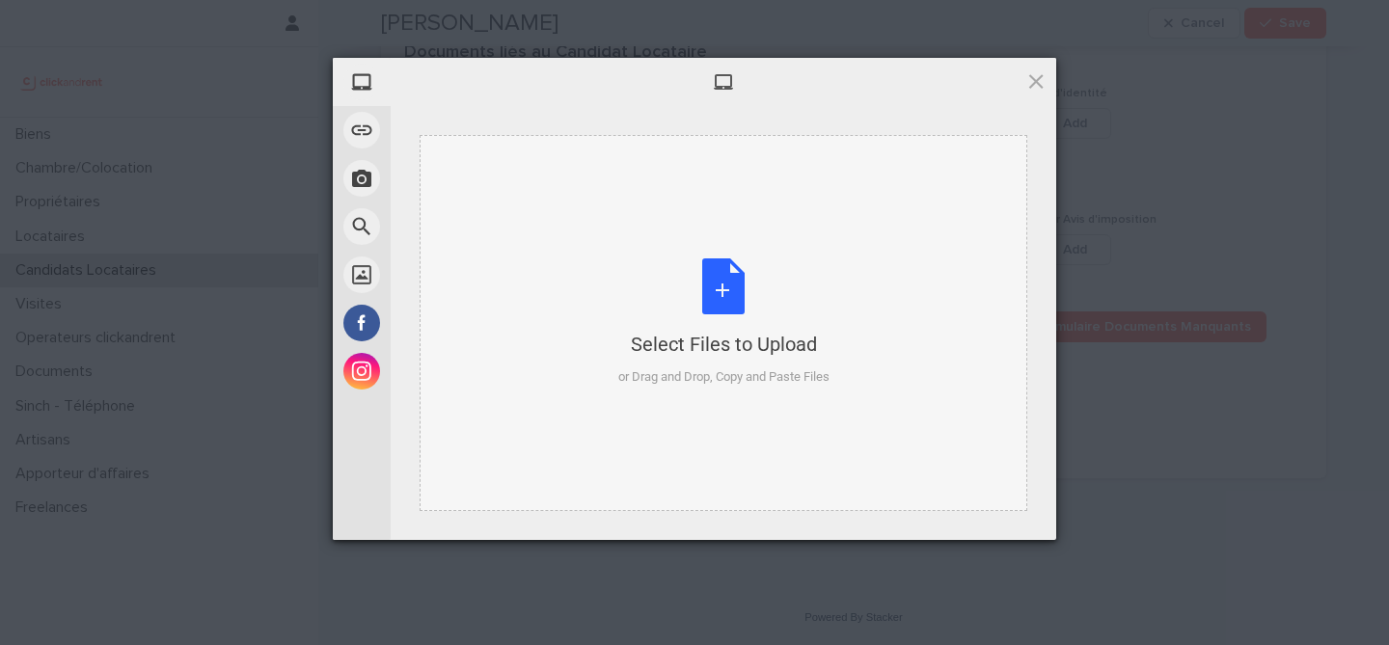
click at [704, 252] on div "Select Files to Upload or Drag and Drop, Copy and Paste Files" at bounding box center [723, 323] width 608 height 376
click at [745, 287] on div "Select Files to Upload or Drag and Drop, Copy and Paste Files" at bounding box center [723, 322] width 211 height 128
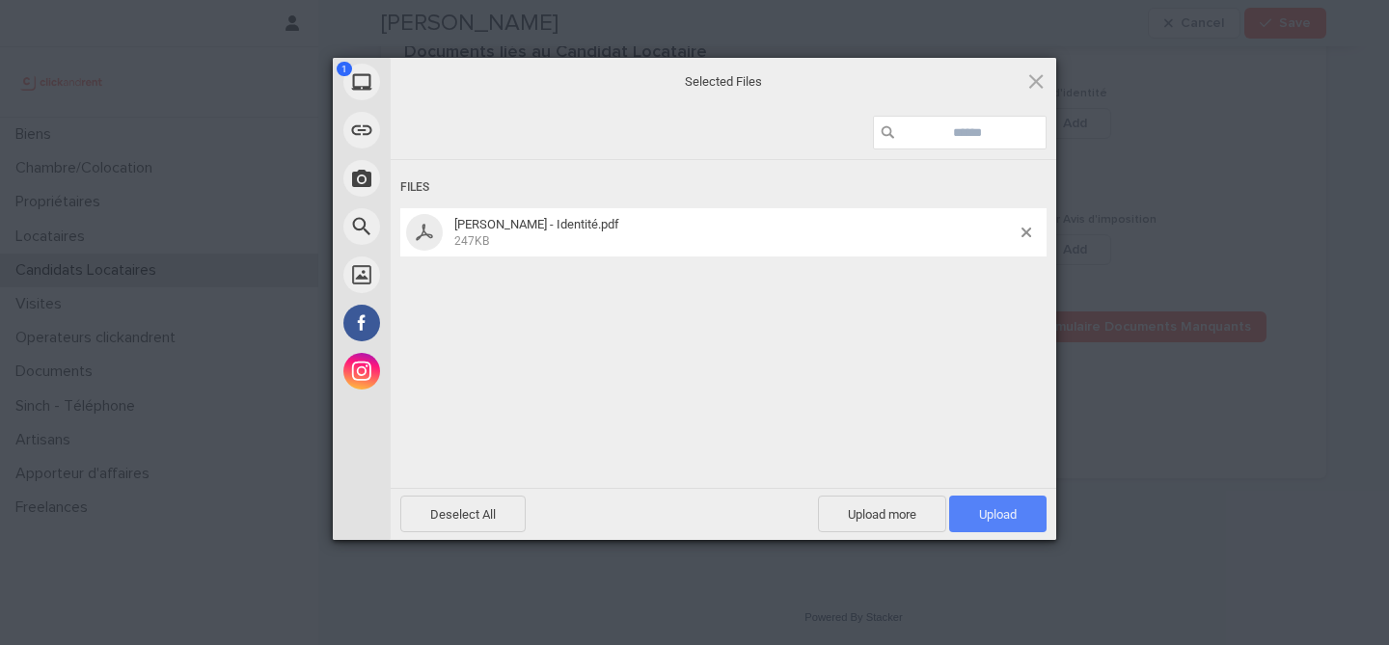
click at [983, 514] on span "Upload 1" at bounding box center [998, 514] width 38 height 14
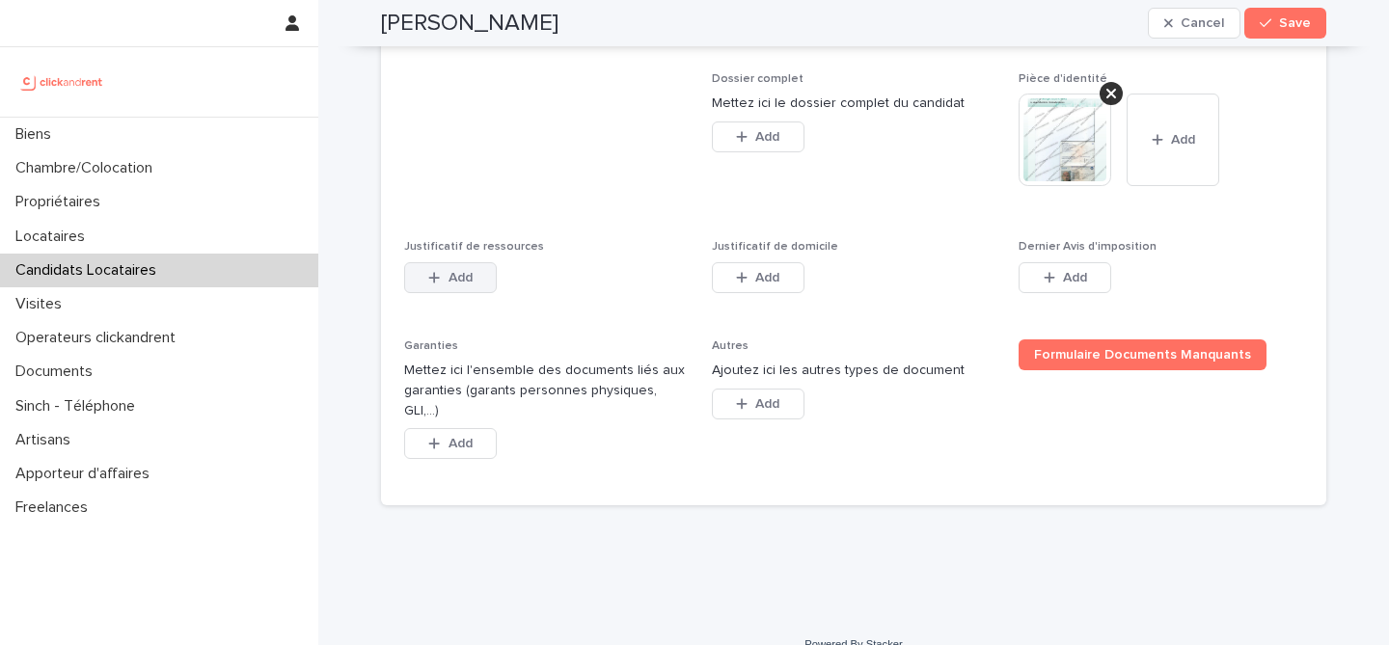
click at [419, 293] on button "Add" at bounding box center [450, 277] width 93 height 31
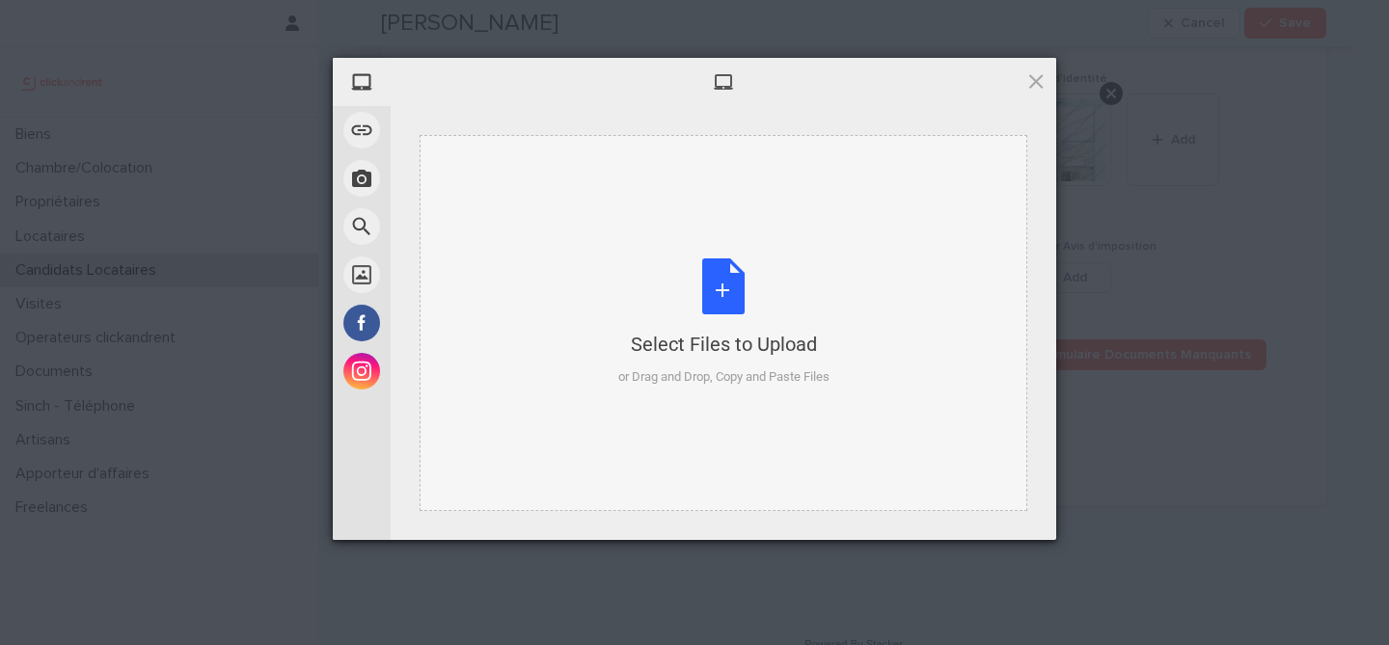
click at [694, 300] on div "Select Files to Upload or Drag and Drop, Copy and Paste Files" at bounding box center [723, 322] width 211 height 128
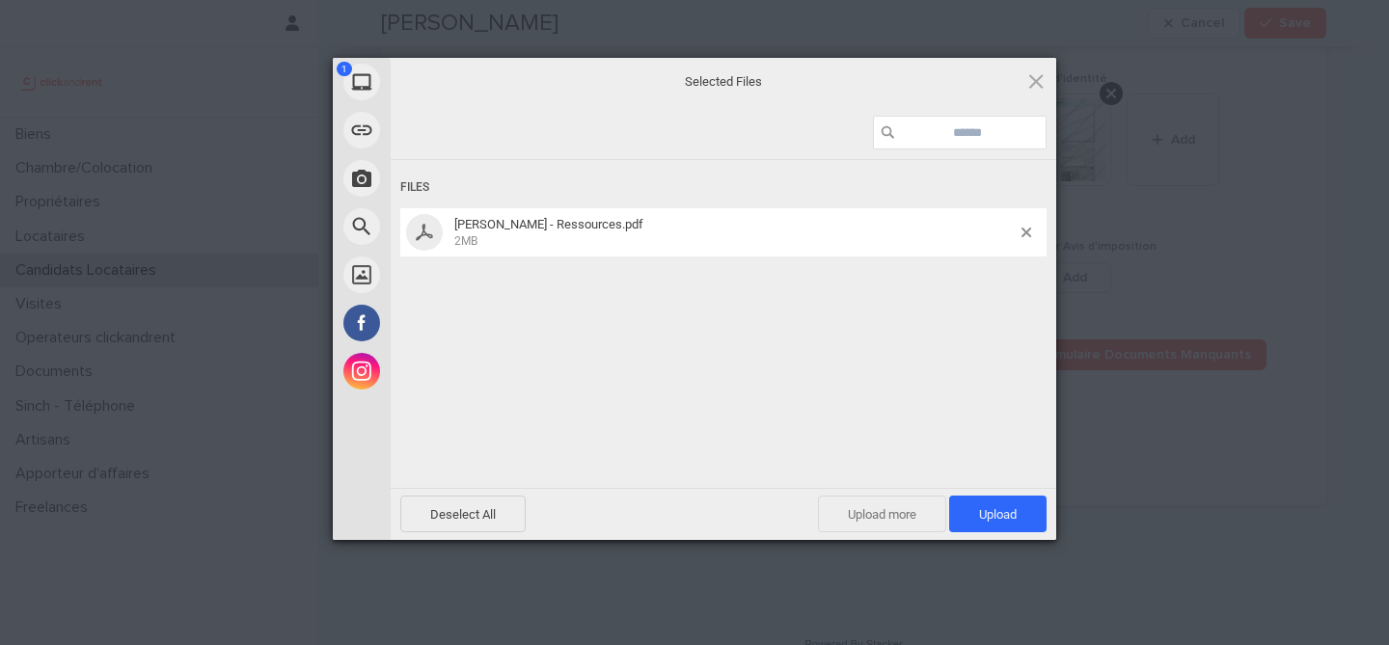
click at [861, 507] on span "Upload more" at bounding box center [882, 514] width 128 height 37
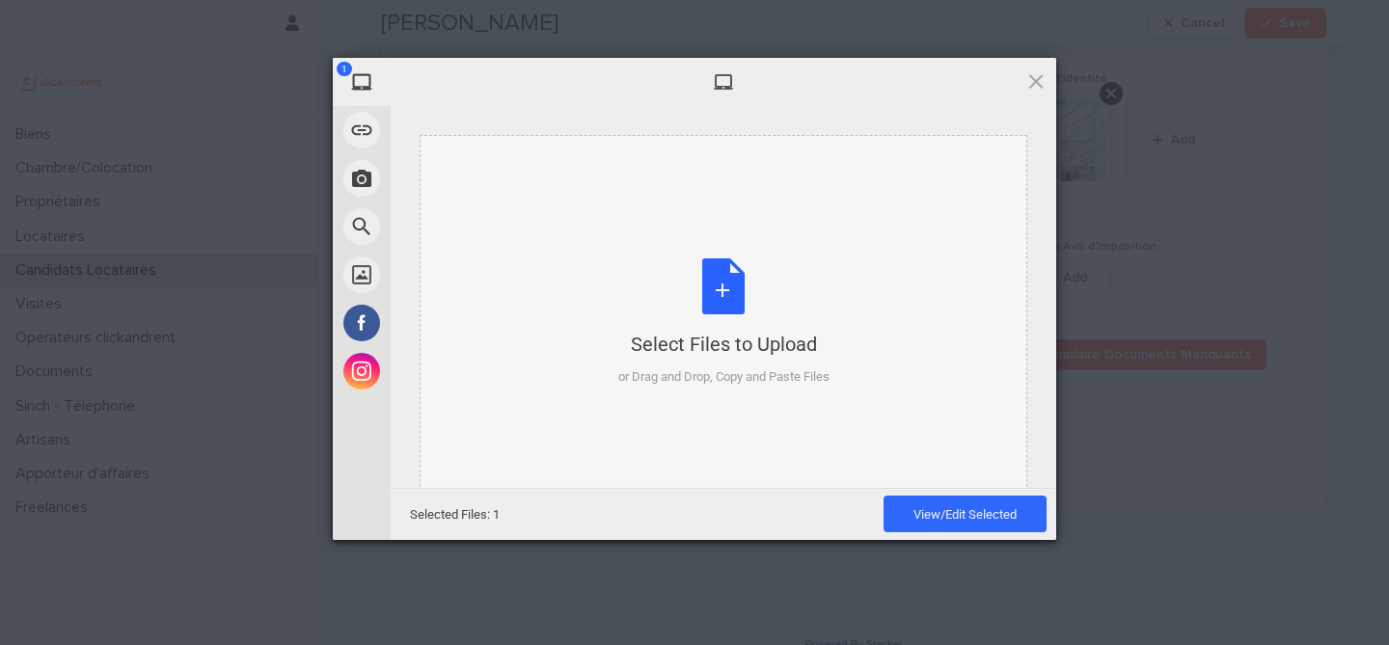
click at [767, 352] on div "Select Files to Upload" at bounding box center [723, 344] width 211 height 27
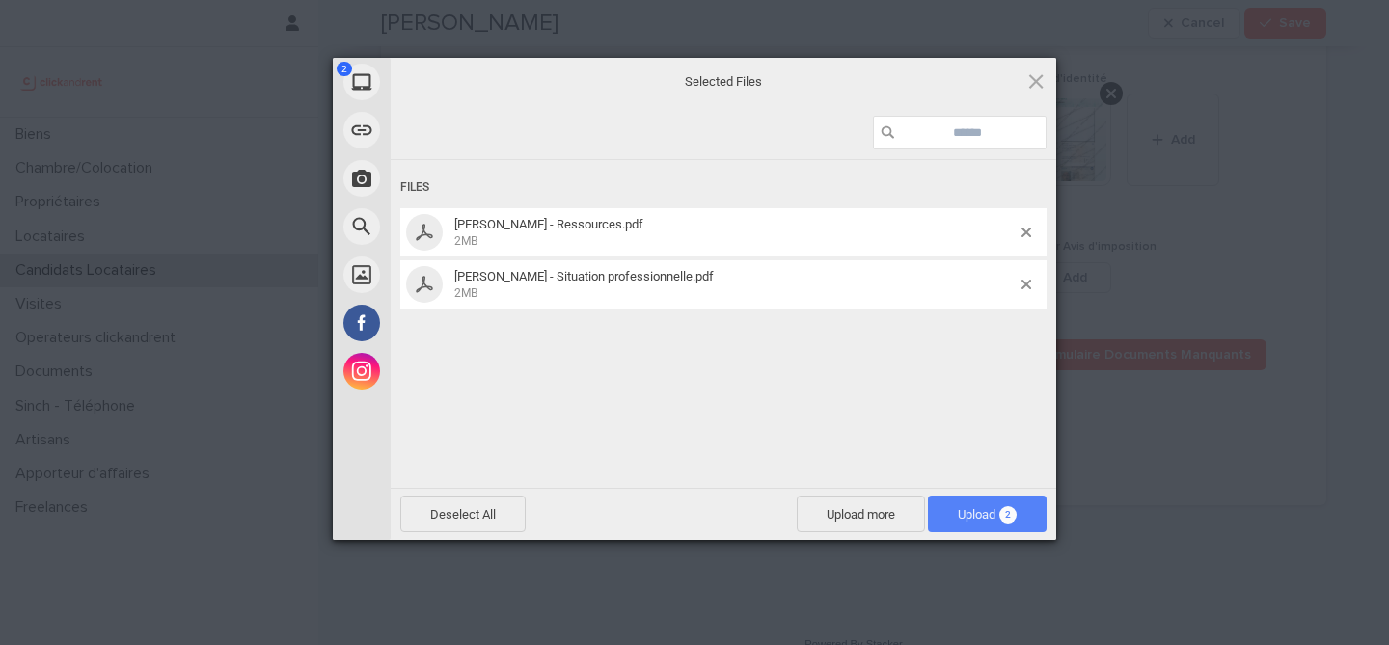
click at [990, 510] on span "Upload 2" at bounding box center [987, 514] width 59 height 14
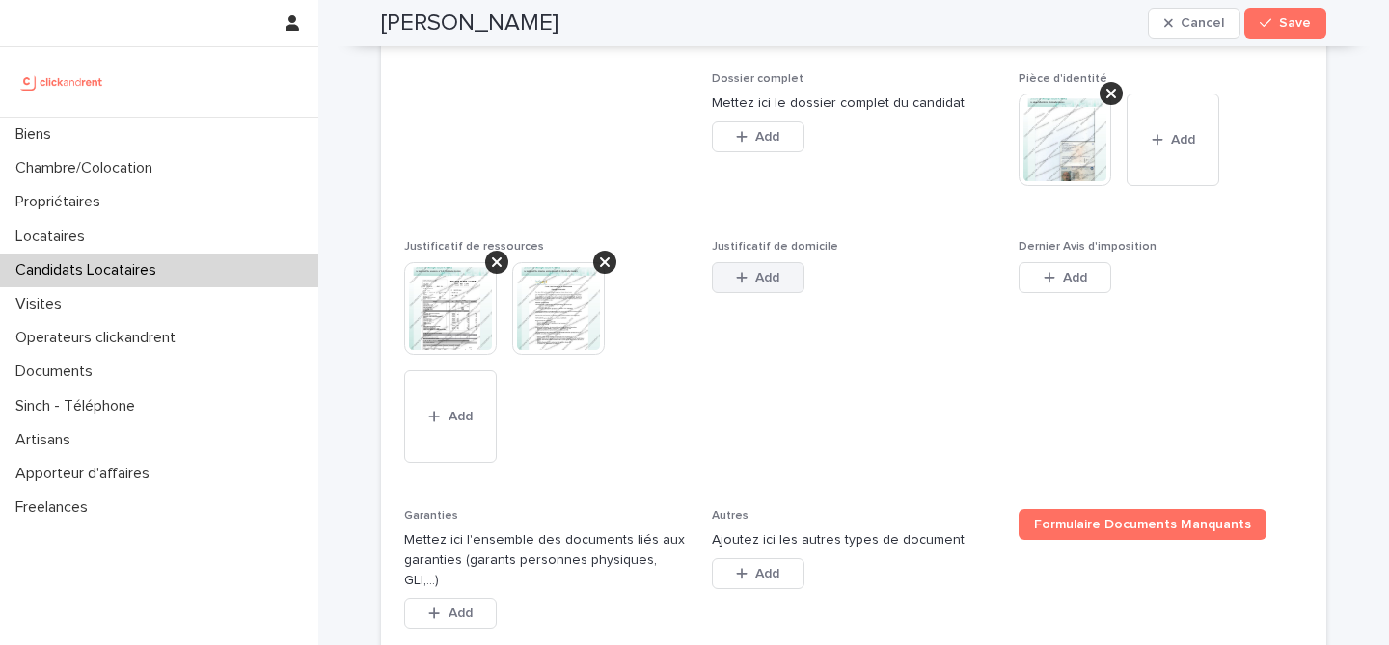
click at [797, 293] on button "Add" at bounding box center [758, 277] width 93 height 31
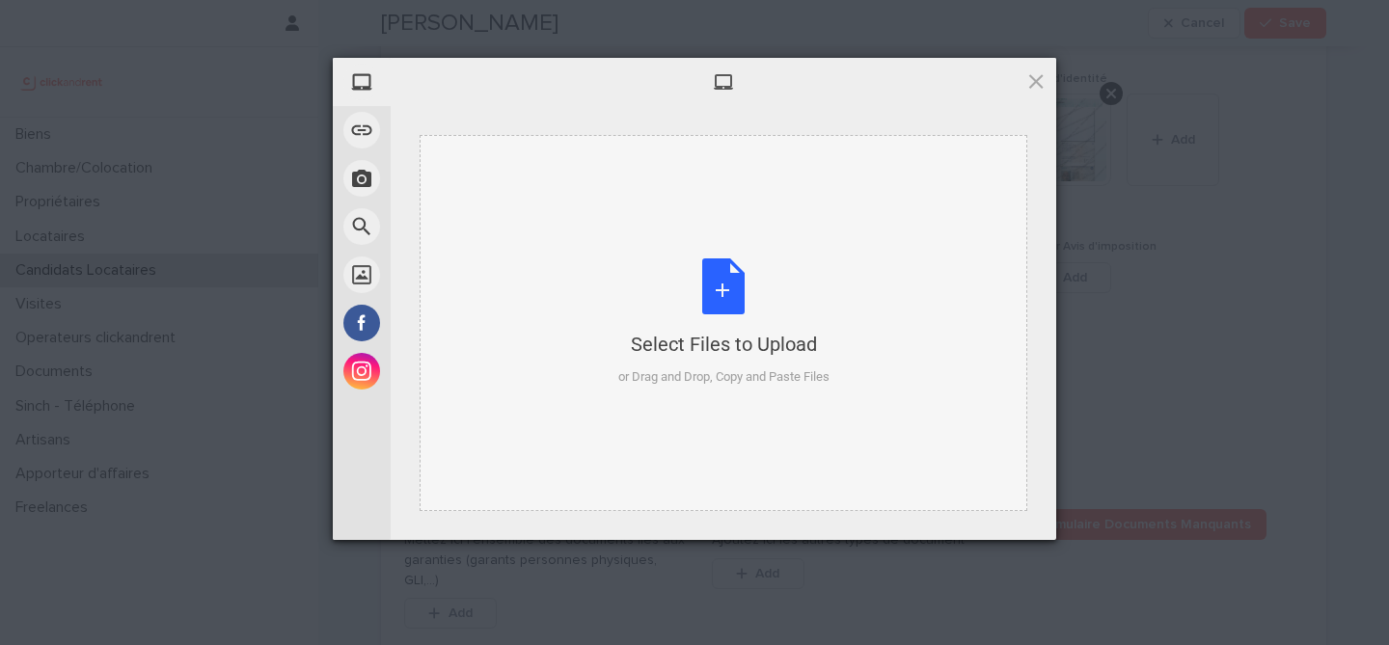
click at [720, 300] on div "Select Files to Upload or Drag and Drop, Copy and Paste Files" at bounding box center [723, 322] width 211 height 128
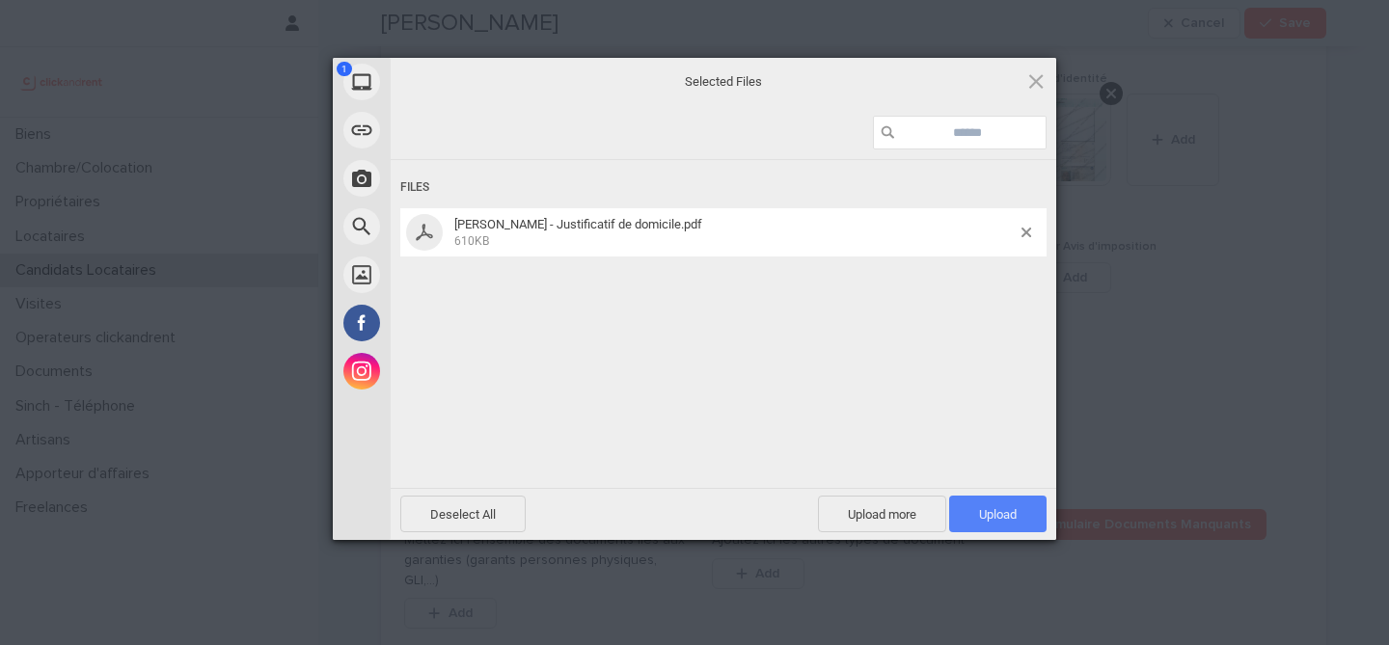
click at [1006, 518] on span "Upload 1" at bounding box center [998, 514] width 38 height 14
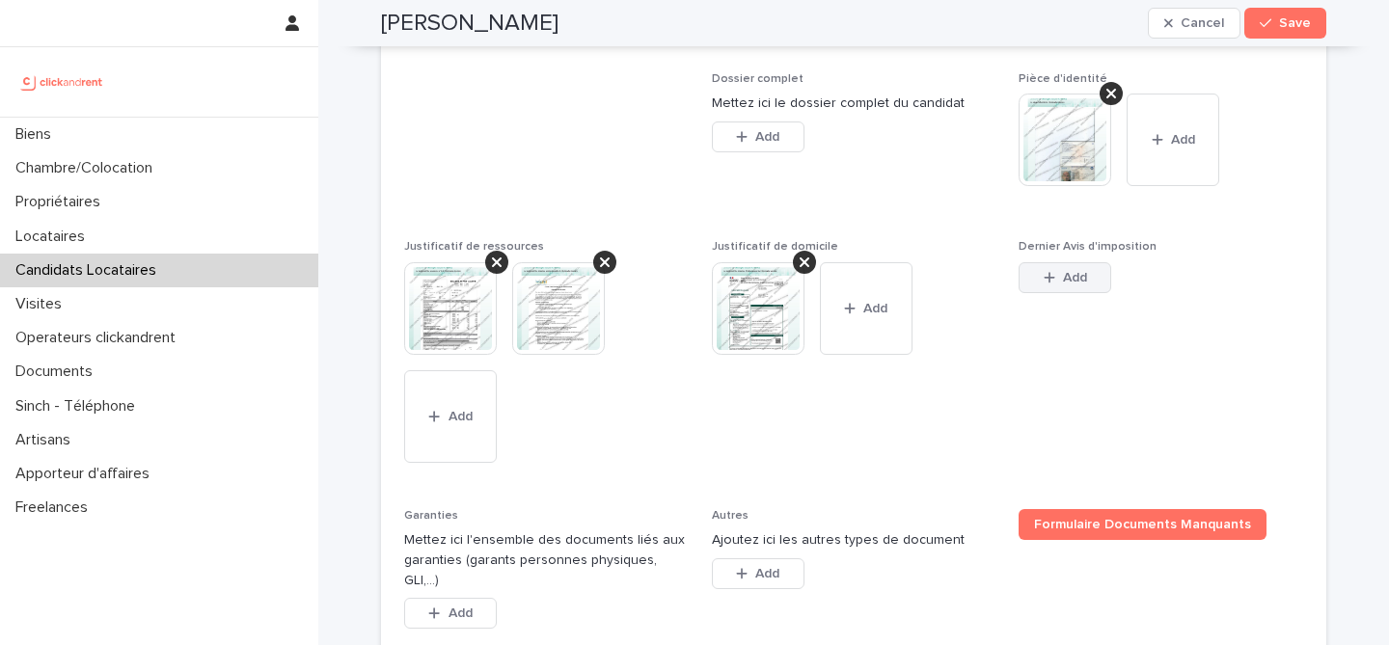
click at [1027, 293] on button "Add" at bounding box center [1064, 277] width 93 height 31
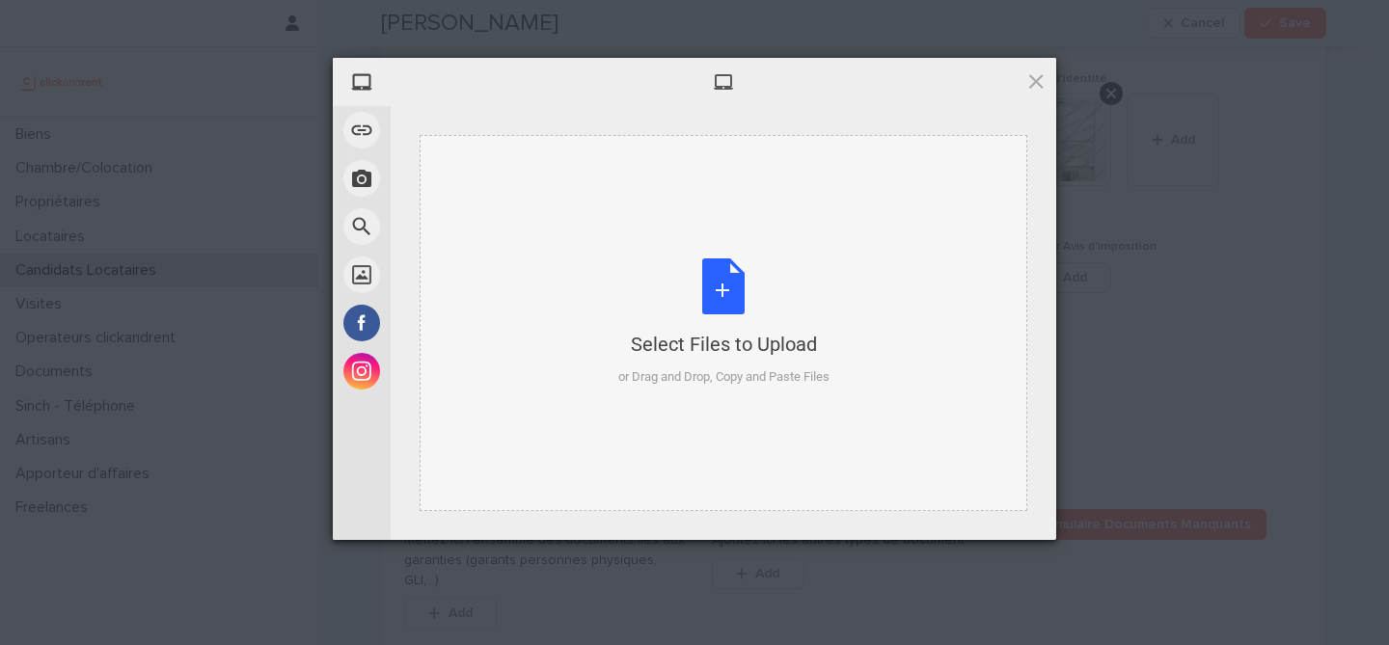
click at [737, 270] on div "Select Files to Upload or Drag and Drop, Copy and Paste Files" at bounding box center [723, 322] width 211 height 128
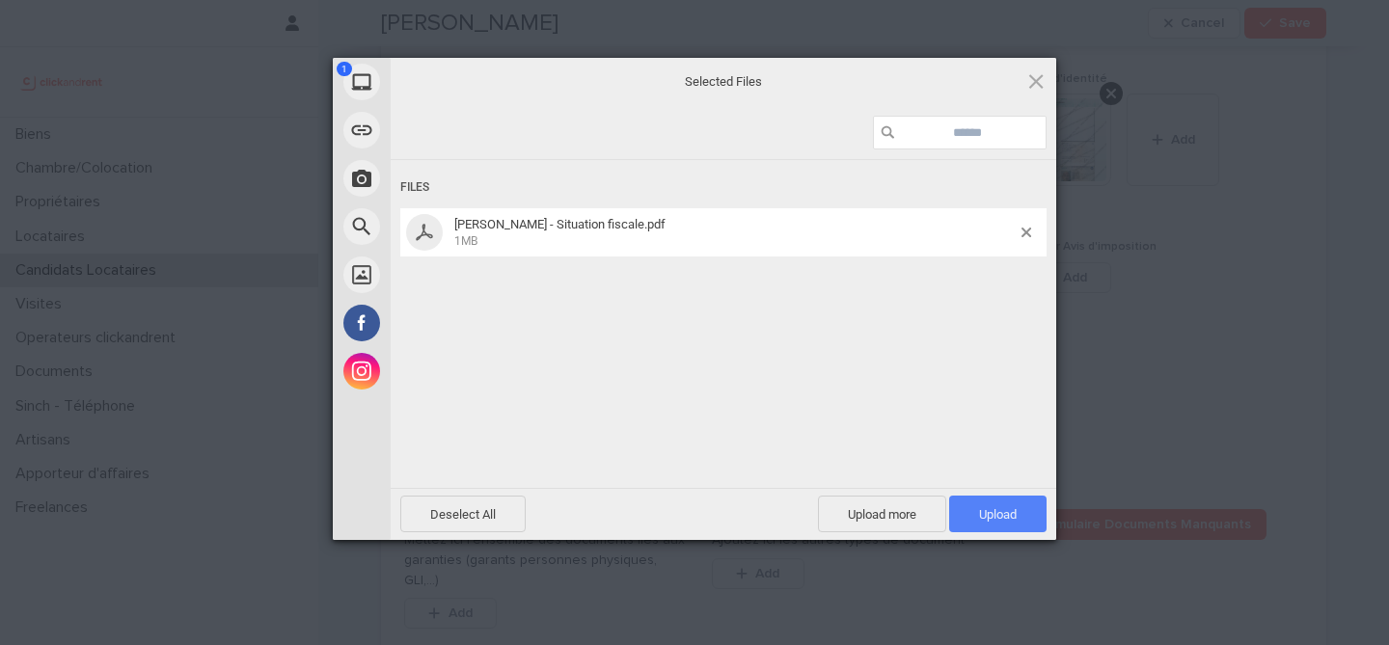
click at [998, 503] on span "Upload 1" at bounding box center [997, 514] width 97 height 37
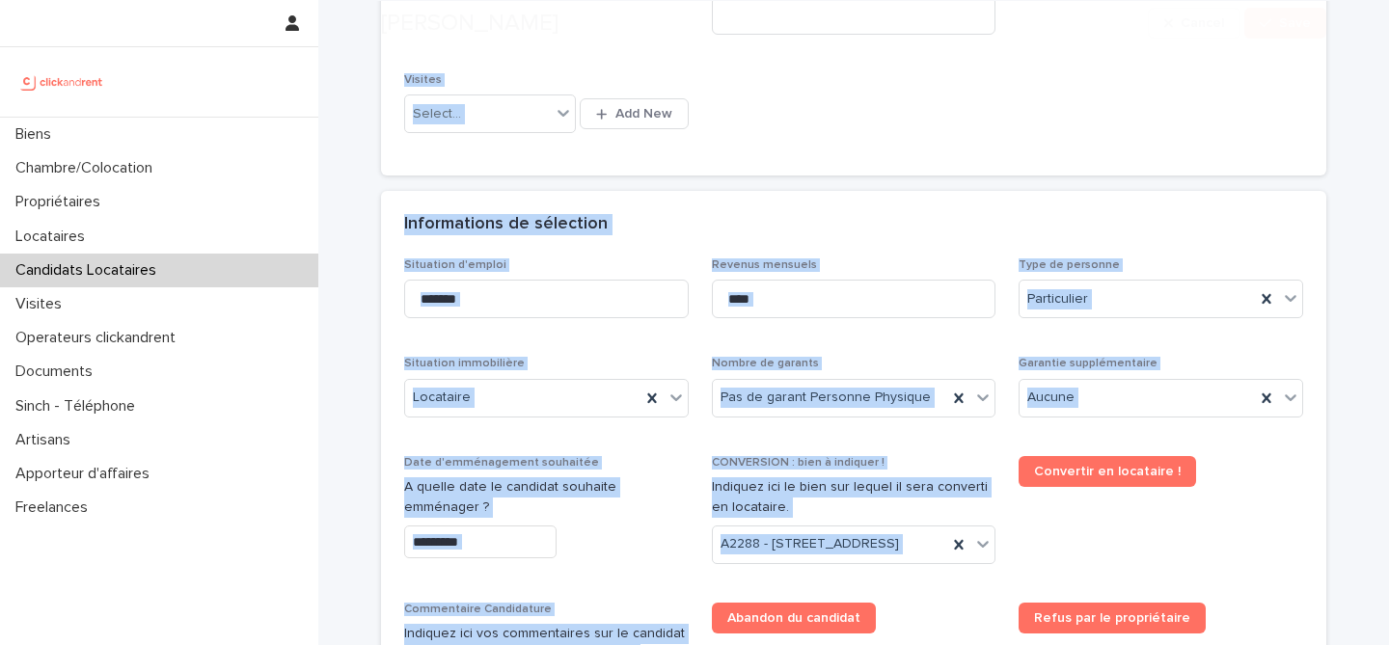
scroll to position [1689, 0]
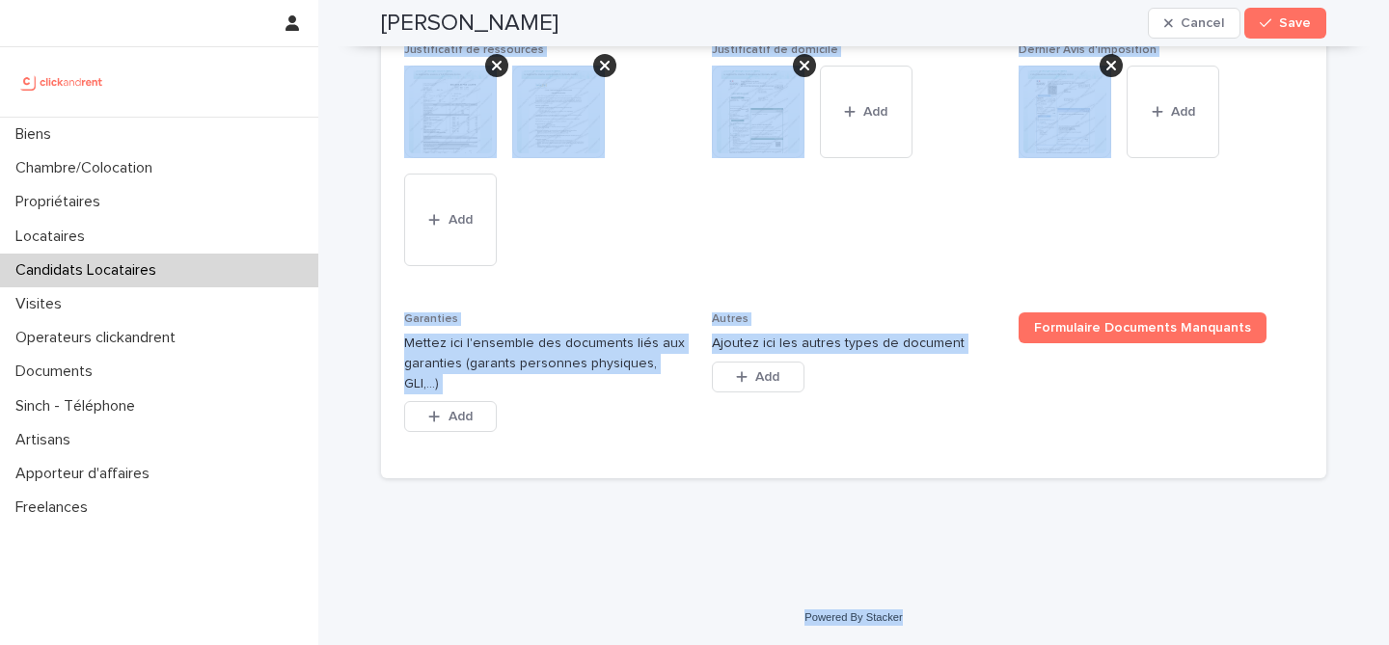
drag, startPoint x: 382, startPoint y: 65, endPoint x: 1033, endPoint y: 609, distance: 848.8
copy div "Christophe Maurice Cancel Save Sorry, there was an error saving your record. Pl…"
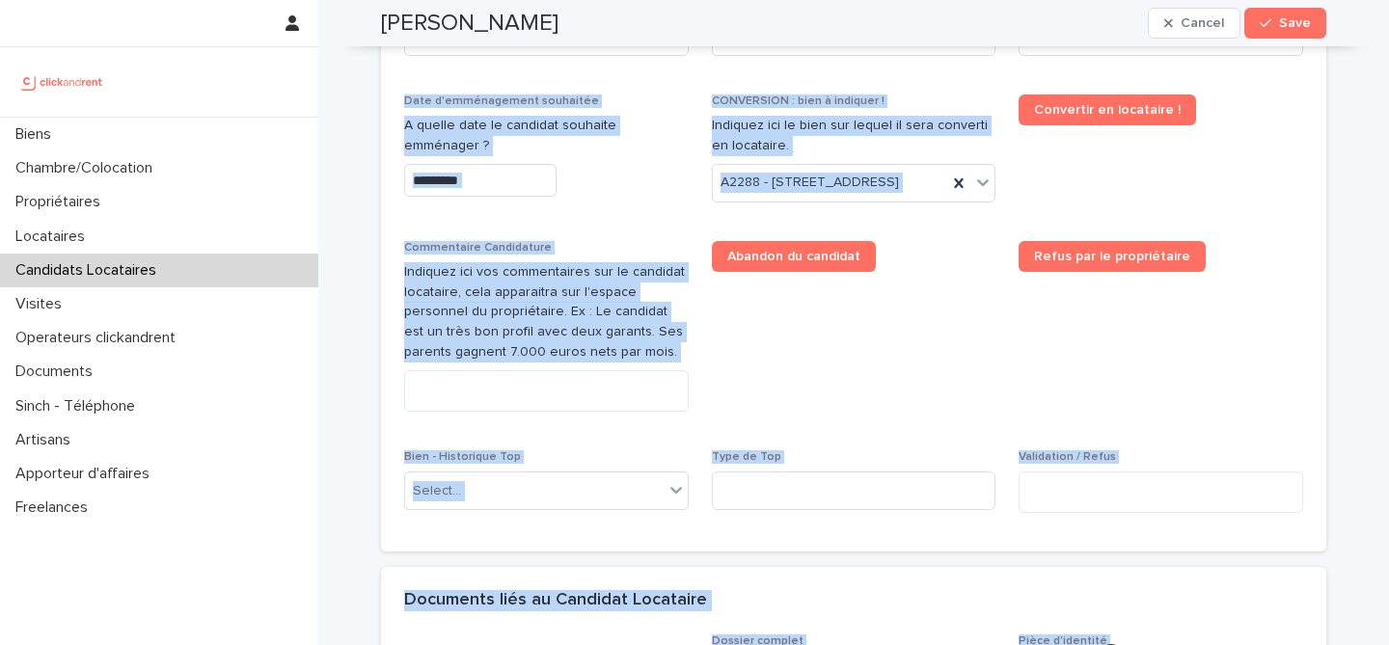
scroll to position [832, 0]
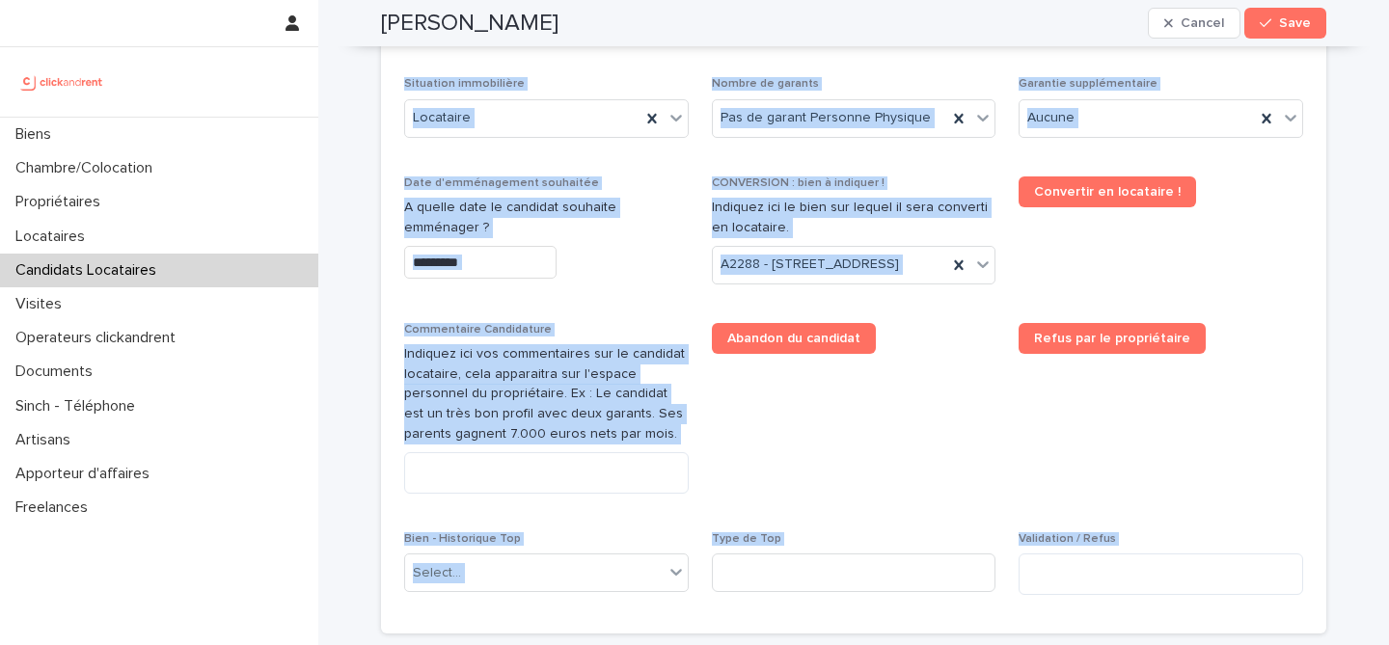
click at [544, 509] on div "Commentaire Candidature Indiquez ici vos commentaires sur le candidat locataire…" at bounding box center [546, 416] width 284 height 186
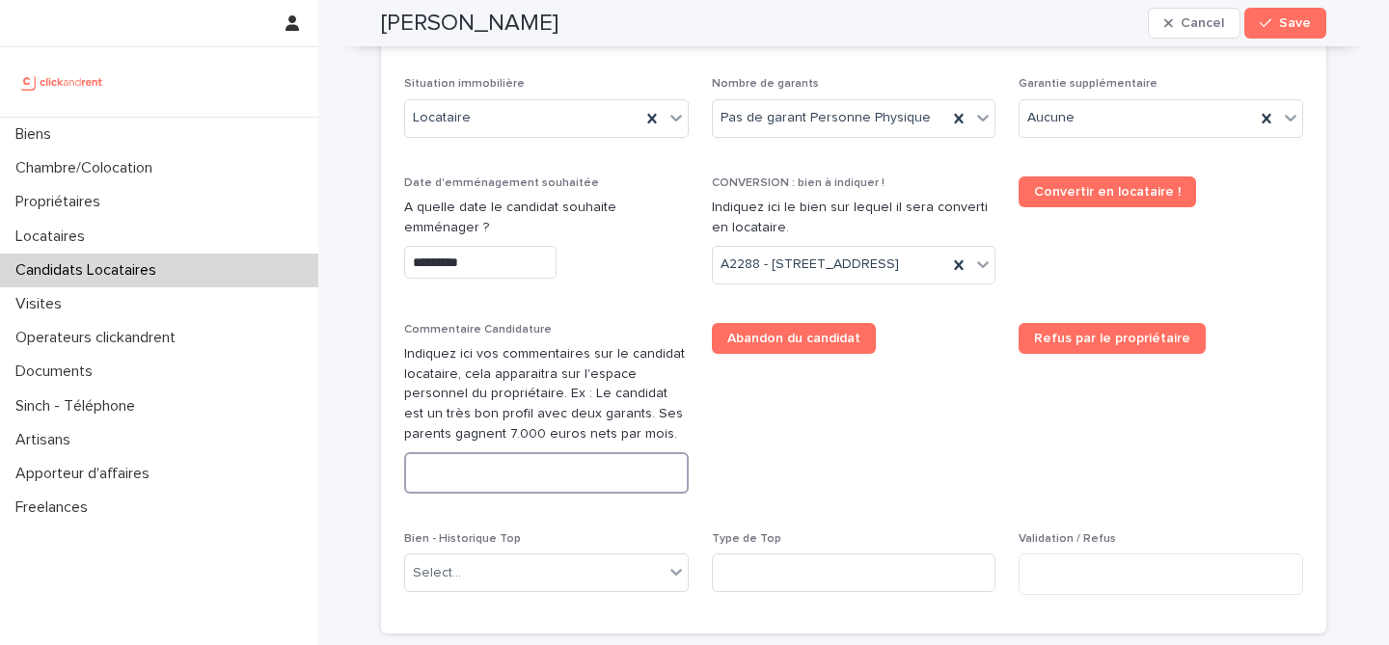
click at [548, 494] on textarea at bounding box center [546, 472] width 284 height 41
paste textarea "**********"
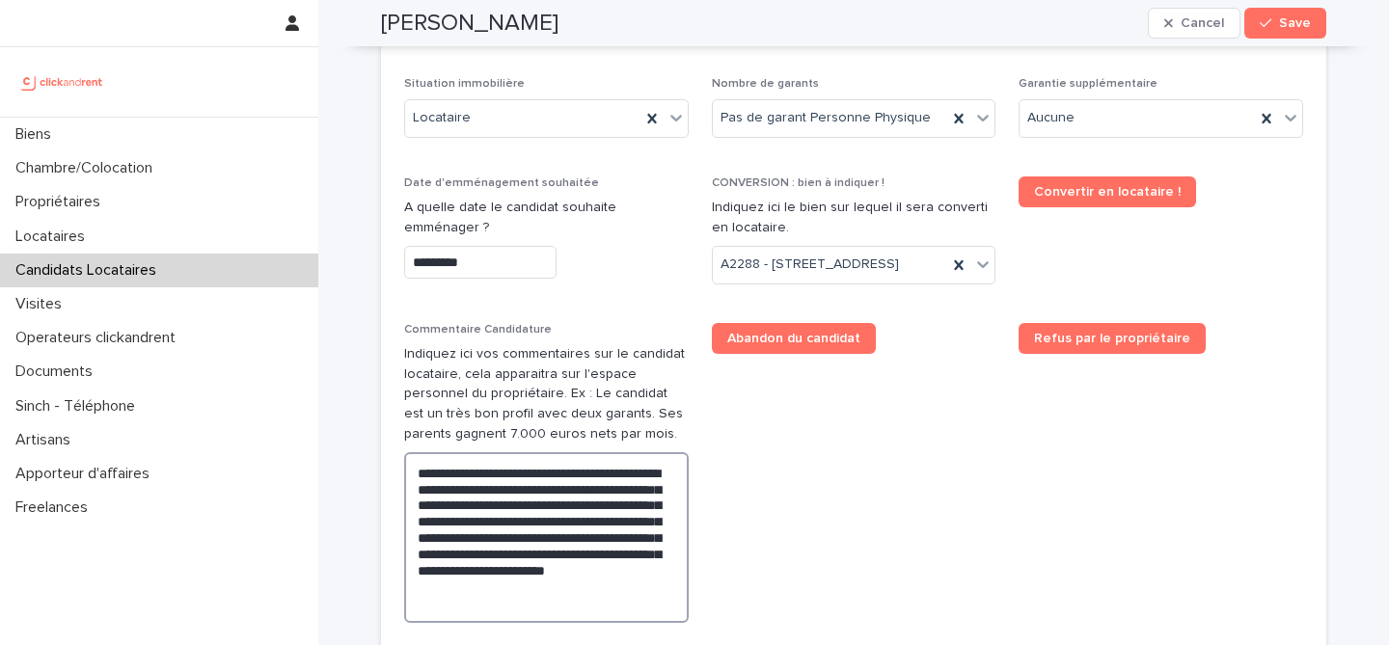
type textarea "**********"
click at [524, 27] on h2 "Christophe Maurice" at bounding box center [469, 24] width 177 height 28
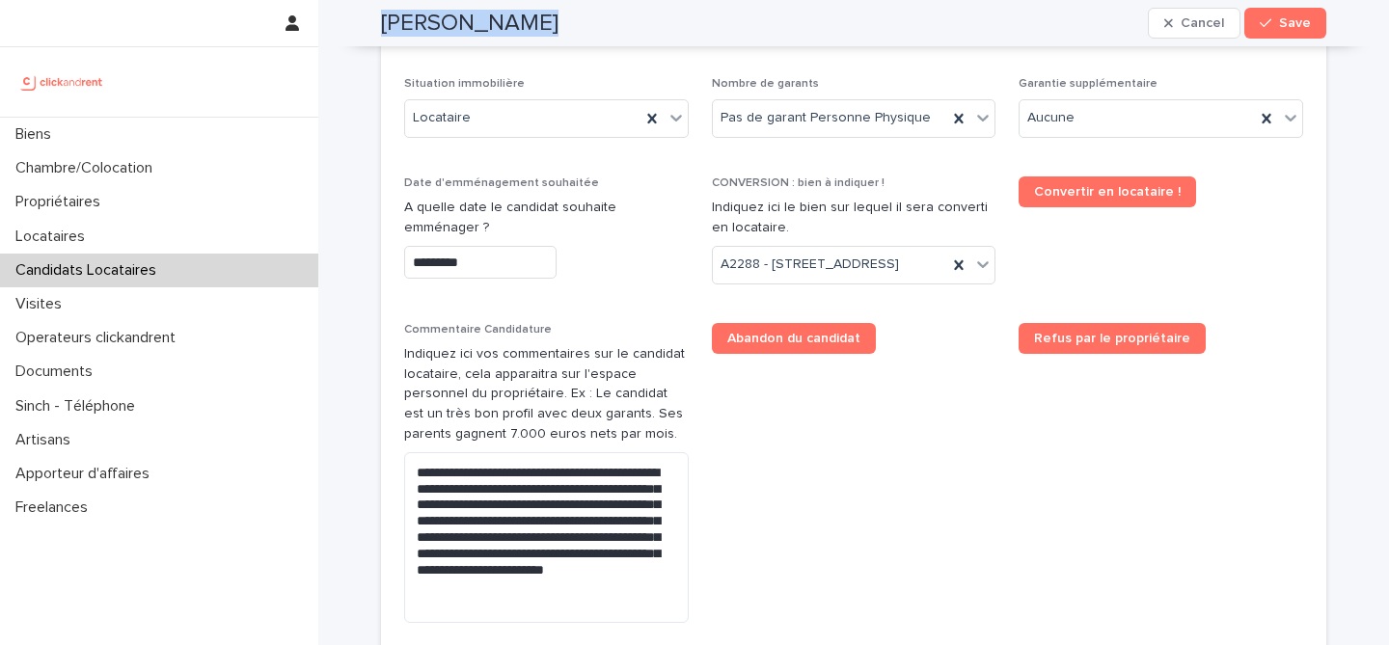
click at [524, 27] on h2 "Christophe Maurice" at bounding box center [469, 24] width 177 height 28
copy div "Christophe Maurice Cancel Save"
click at [1278, 18] on div "button" at bounding box center [1268, 23] width 19 height 14
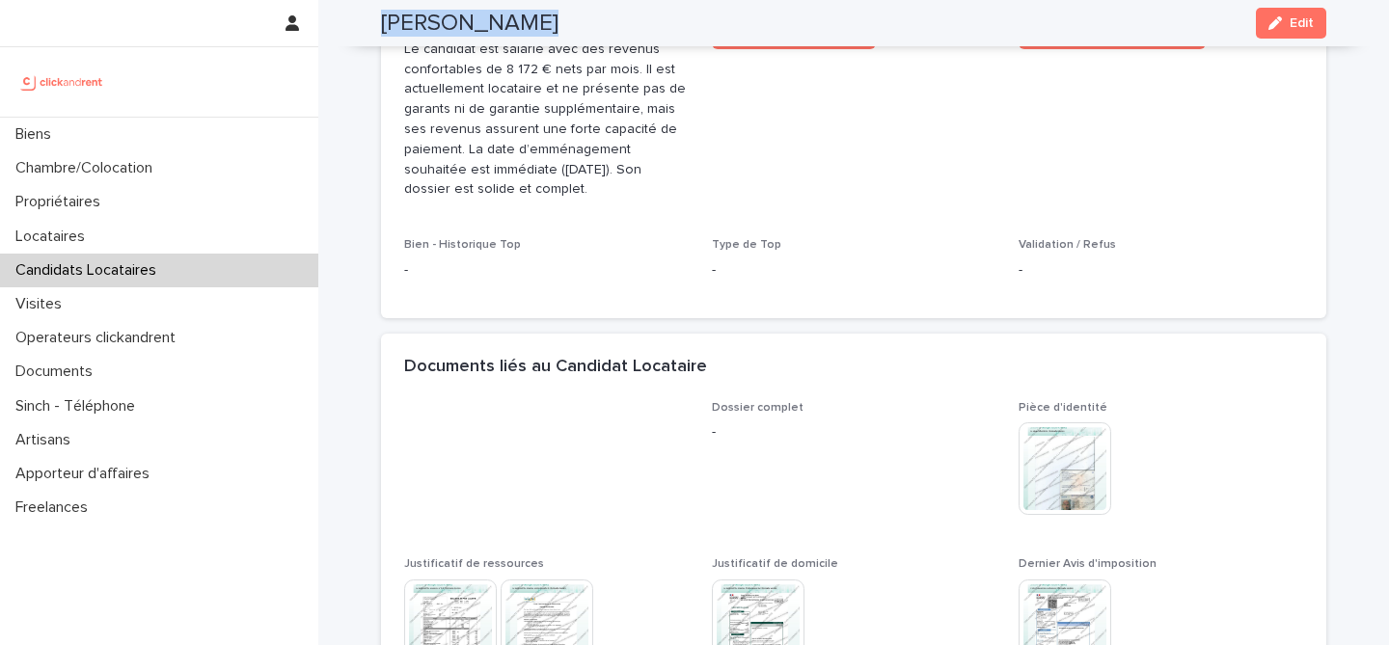
scroll to position [498, 0]
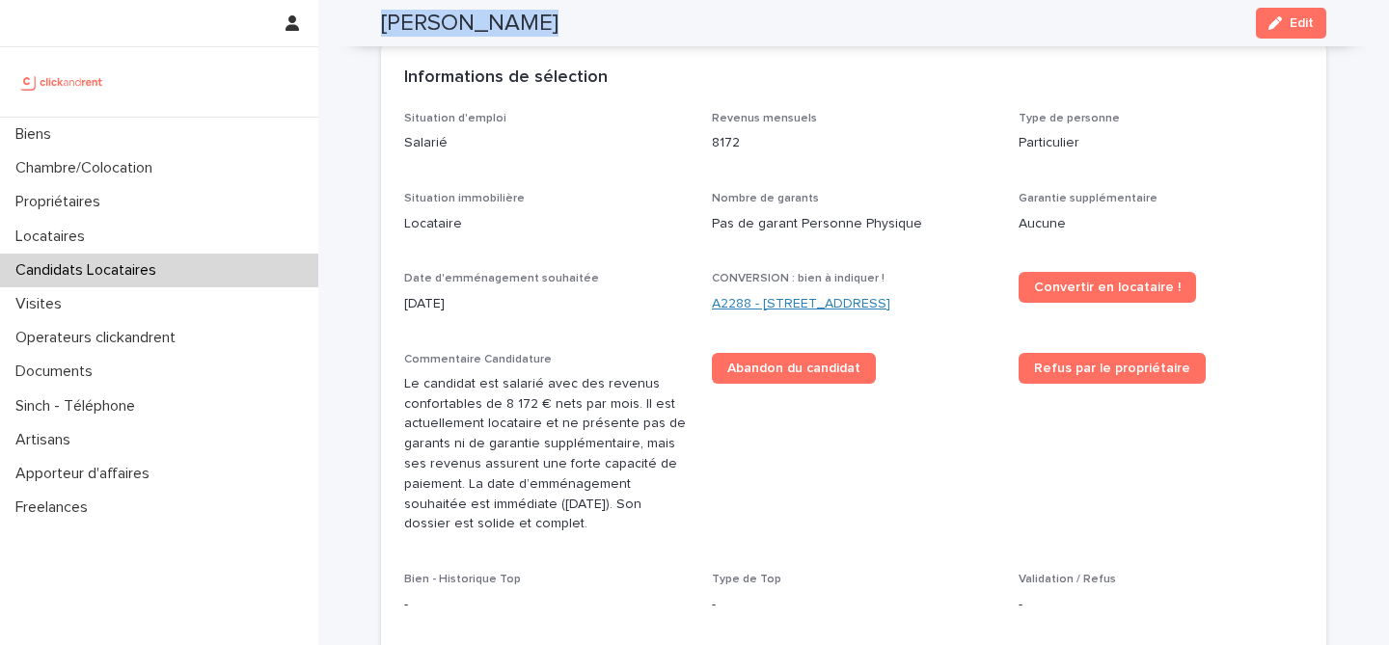
click at [874, 307] on link "A2288 - 65 Rue de Belleville, Paris 75019" at bounding box center [801, 304] width 178 height 20
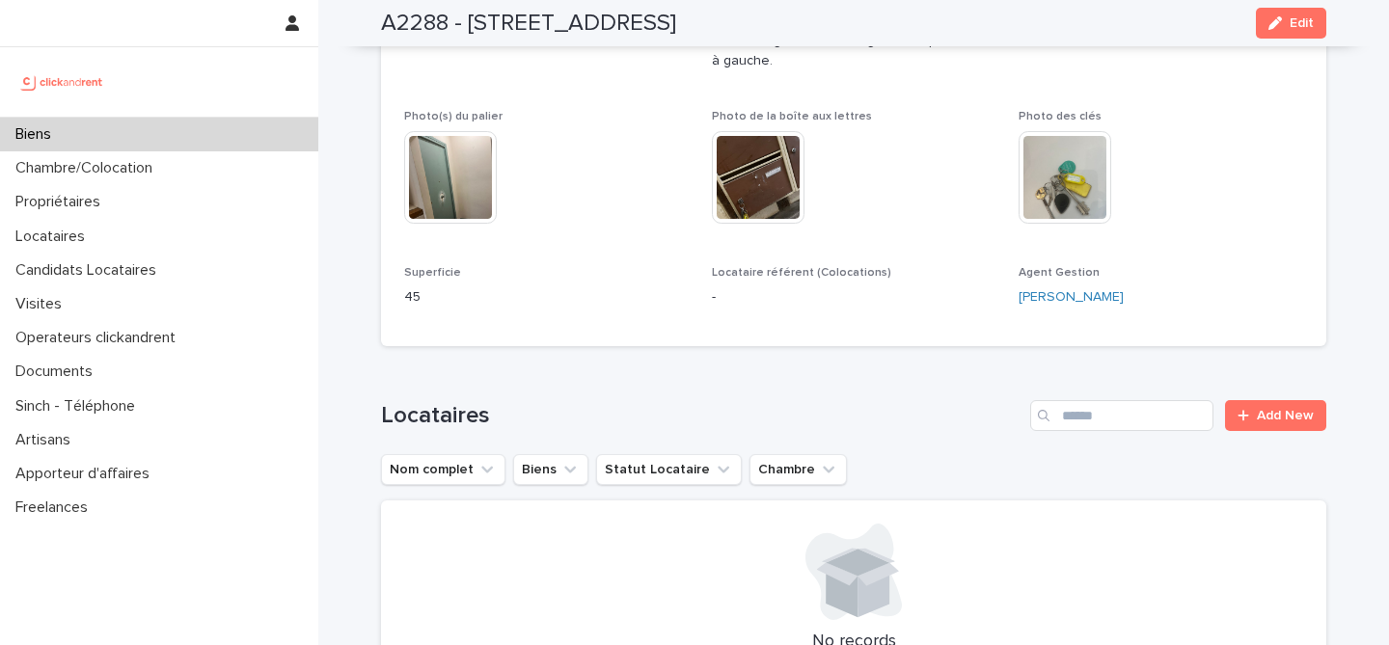
click at [1289, 23] on div "button" at bounding box center [1278, 23] width 21 height 14
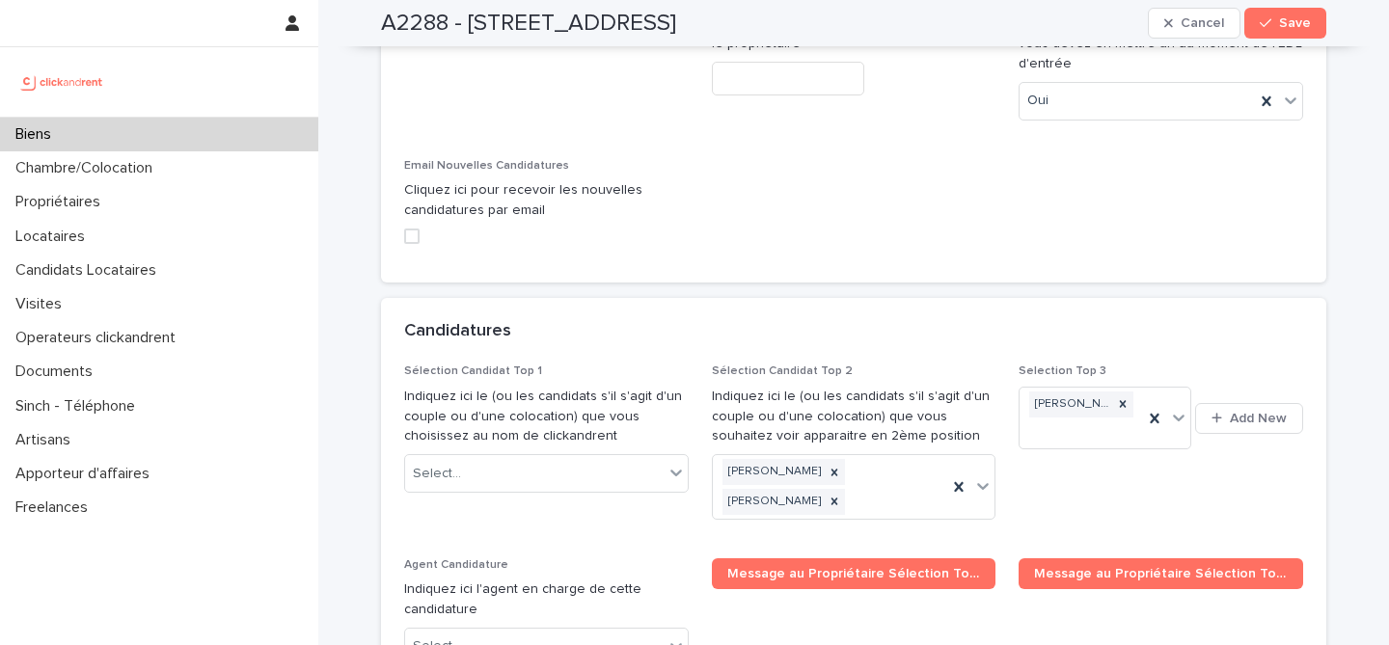
scroll to position [8845, 0]
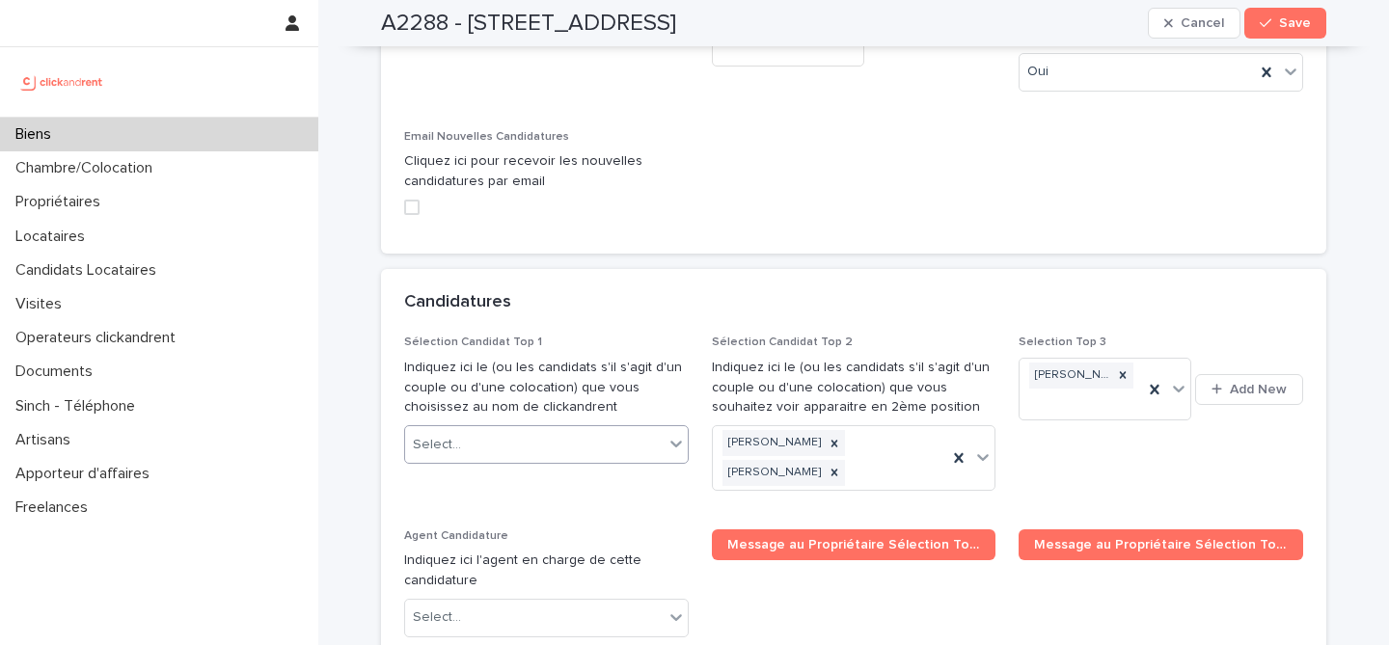
click at [576, 429] on div "Select..." at bounding box center [534, 445] width 258 height 32
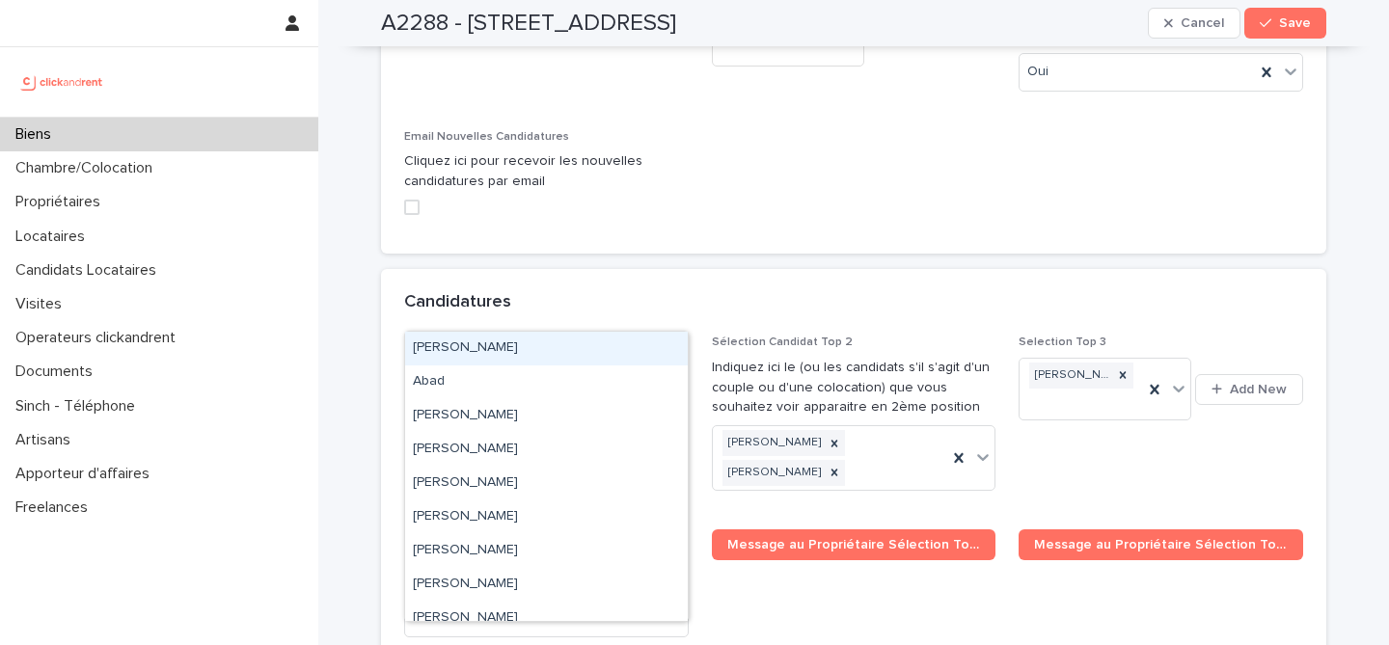
paste input "**********"
type input "**********"
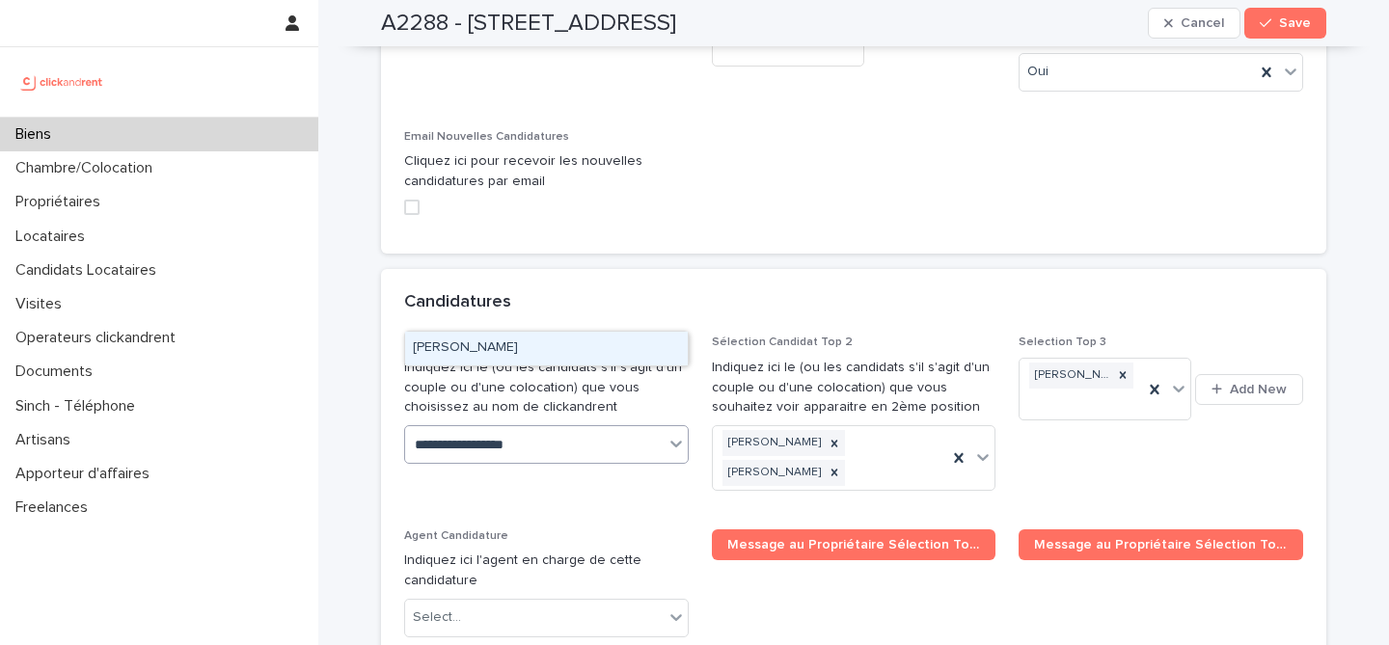
click at [599, 359] on div "Christophe Maurice" at bounding box center [546, 349] width 283 height 34
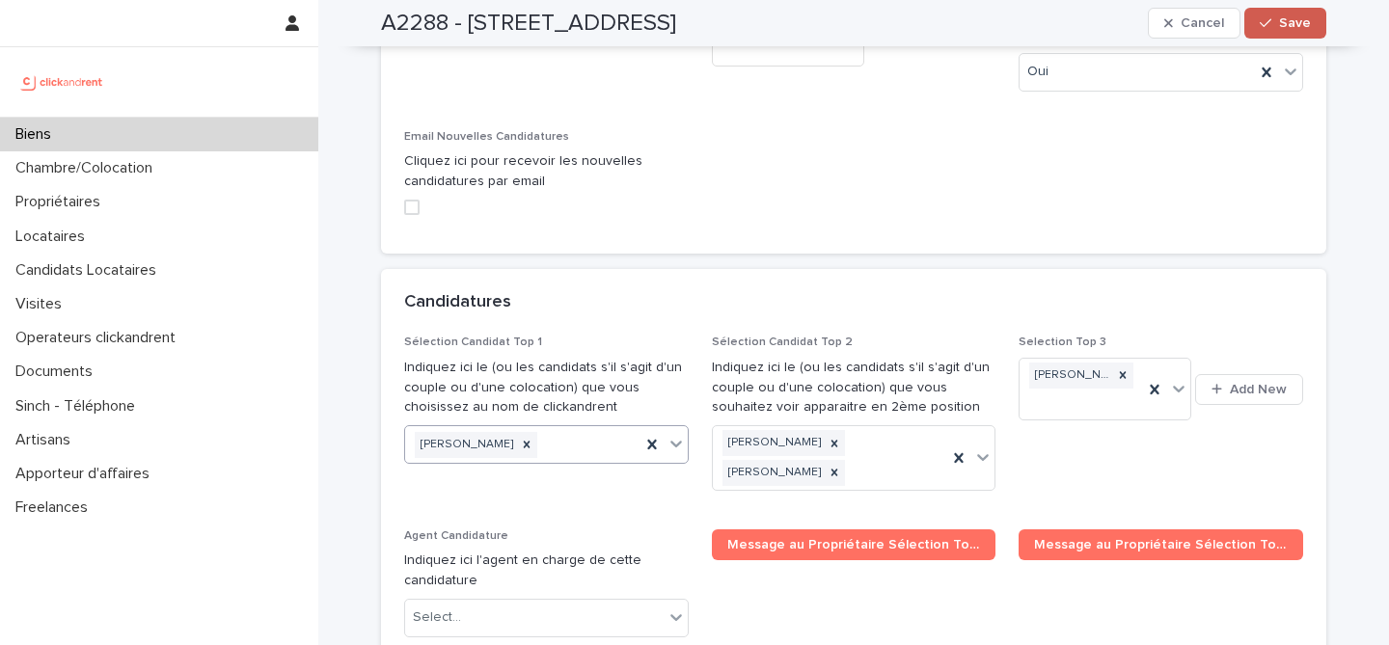
click at [1303, 29] on span "Save" at bounding box center [1295, 23] width 32 height 14
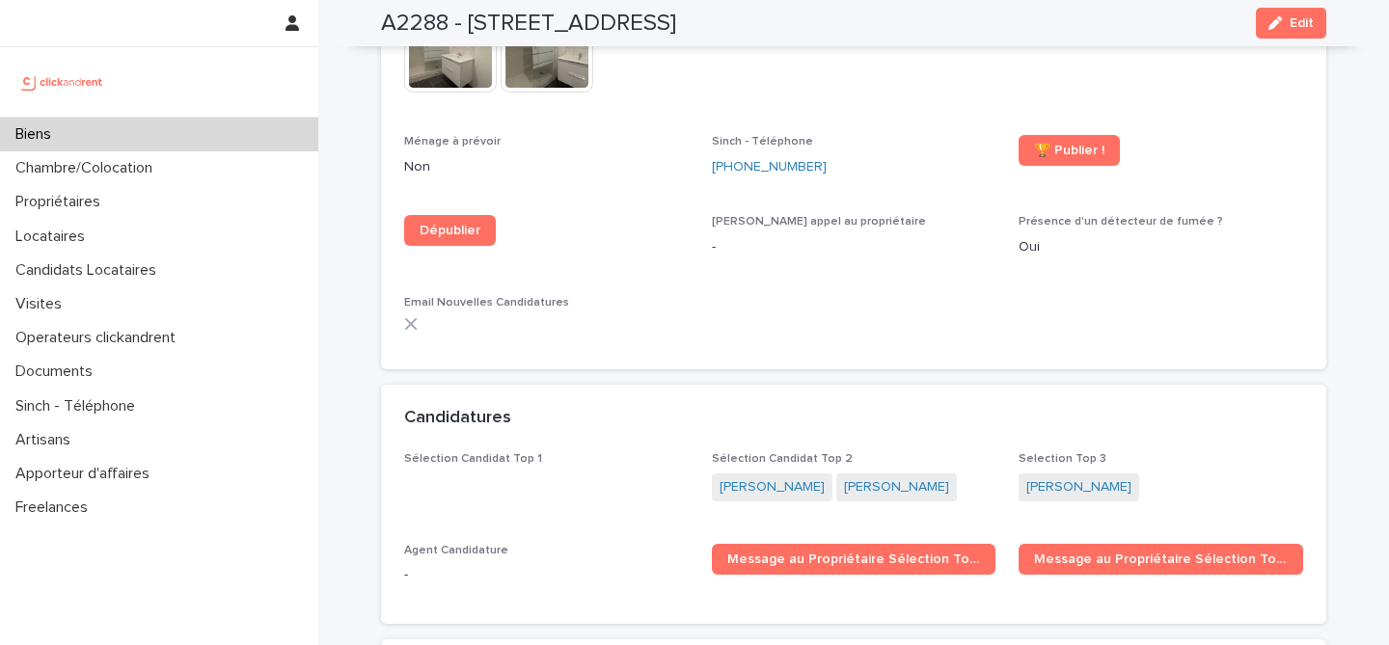
scroll to position [5331, 0]
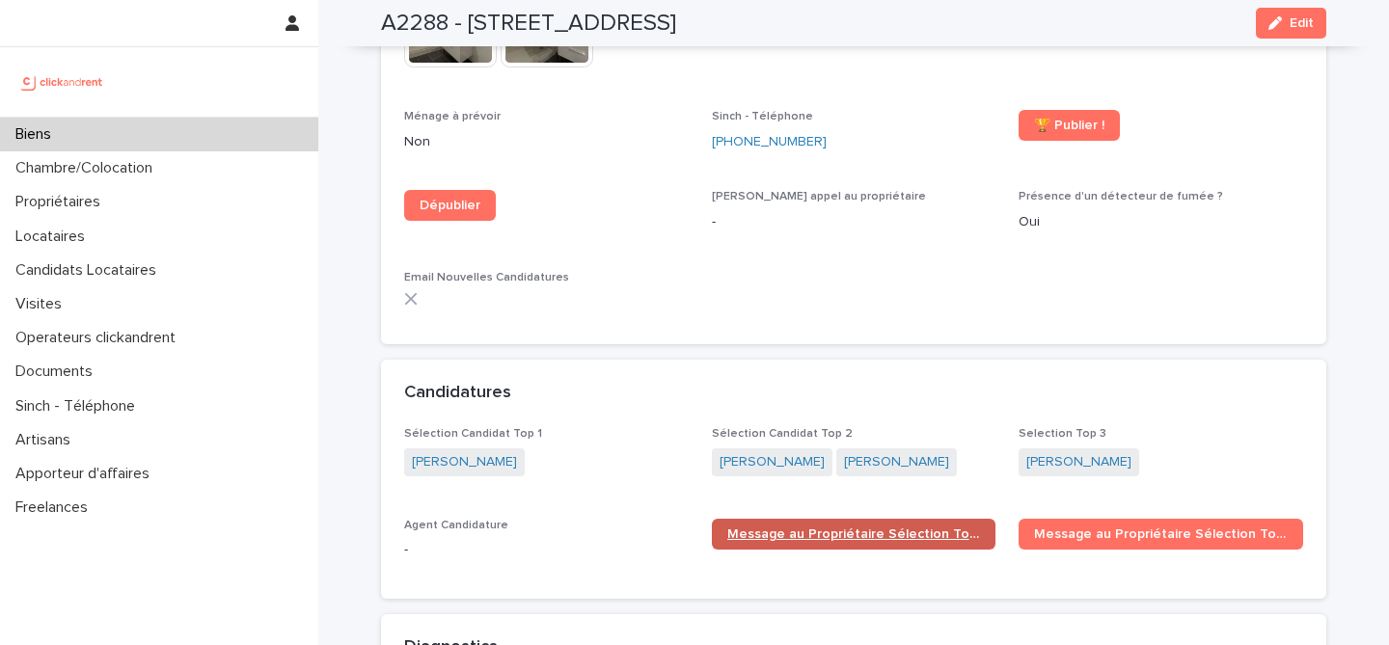
click at [802, 527] on span "Message au Propriétaire Sélection Top 1" at bounding box center [854, 534] width 254 height 14
click at [187, 132] on div "Biens" at bounding box center [159, 135] width 318 height 34
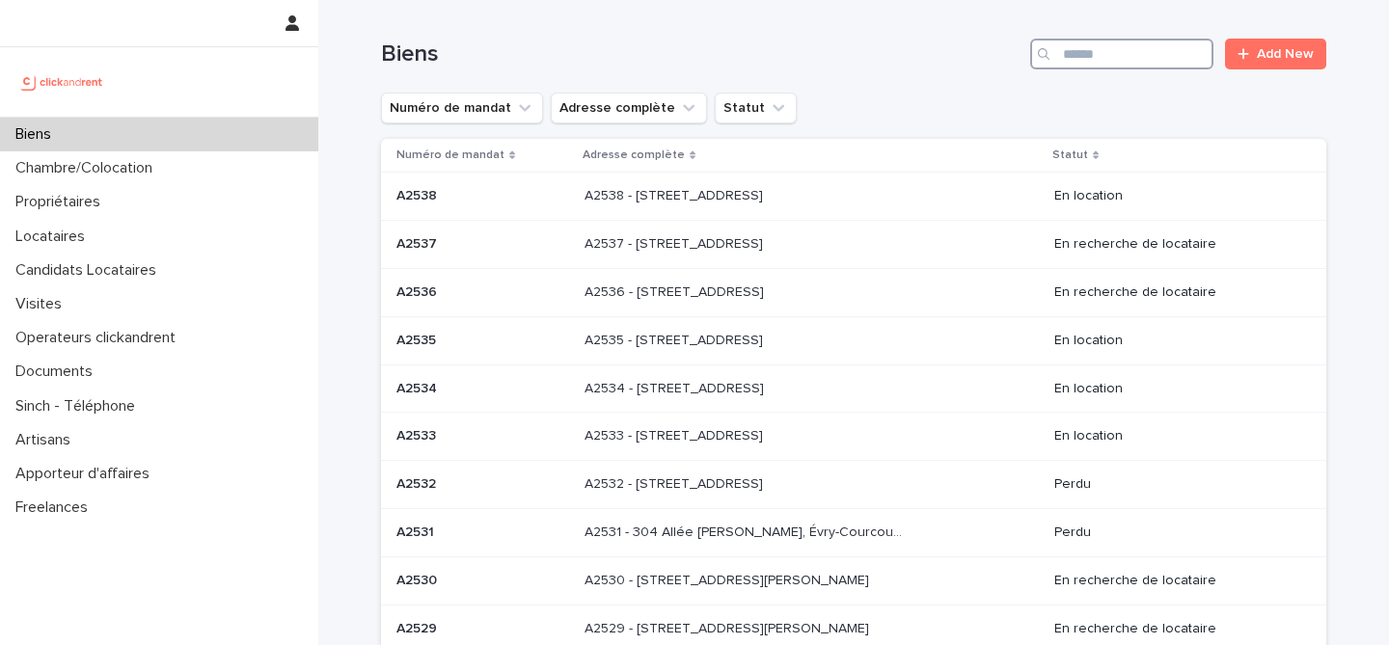
click at [1121, 57] on input "Search" at bounding box center [1121, 54] width 183 height 31
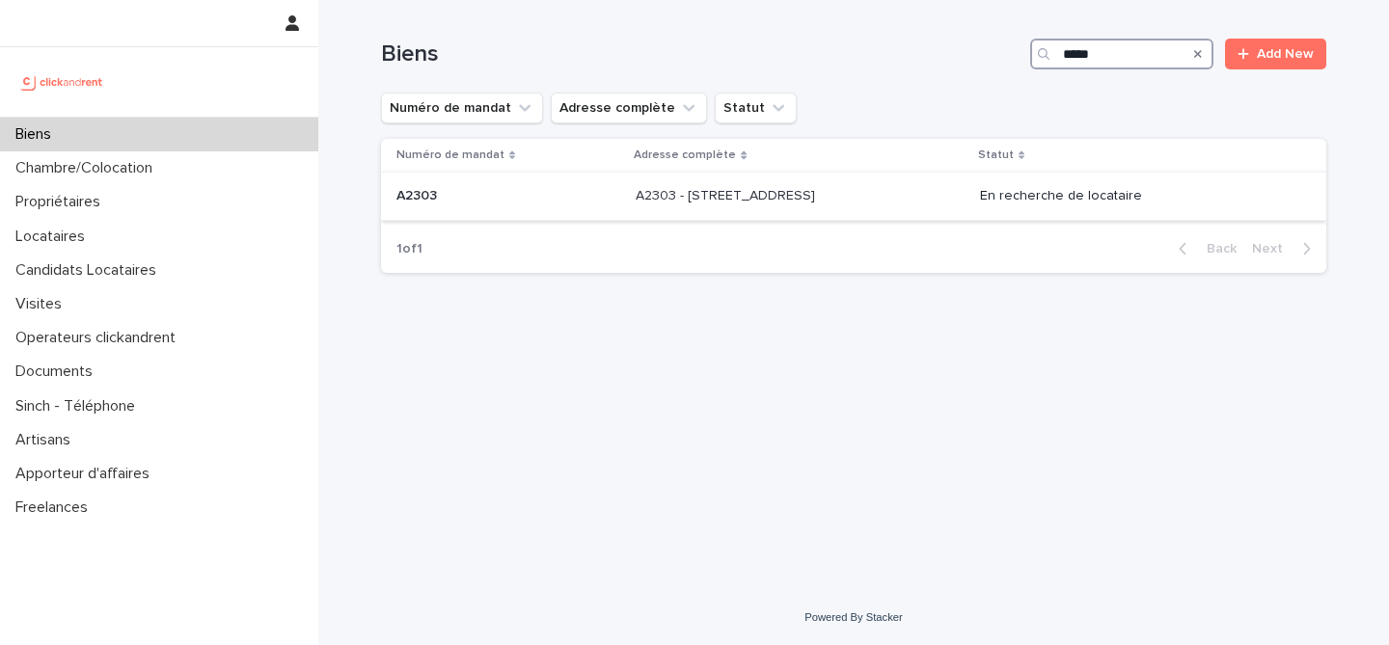
type input "*****"
click at [675, 206] on div "A2303 - 49 rue de la Tranchée, Montreuil 93100 A2303 - 49 rue de la Tranchée, M…" at bounding box center [799, 196] width 329 height 32
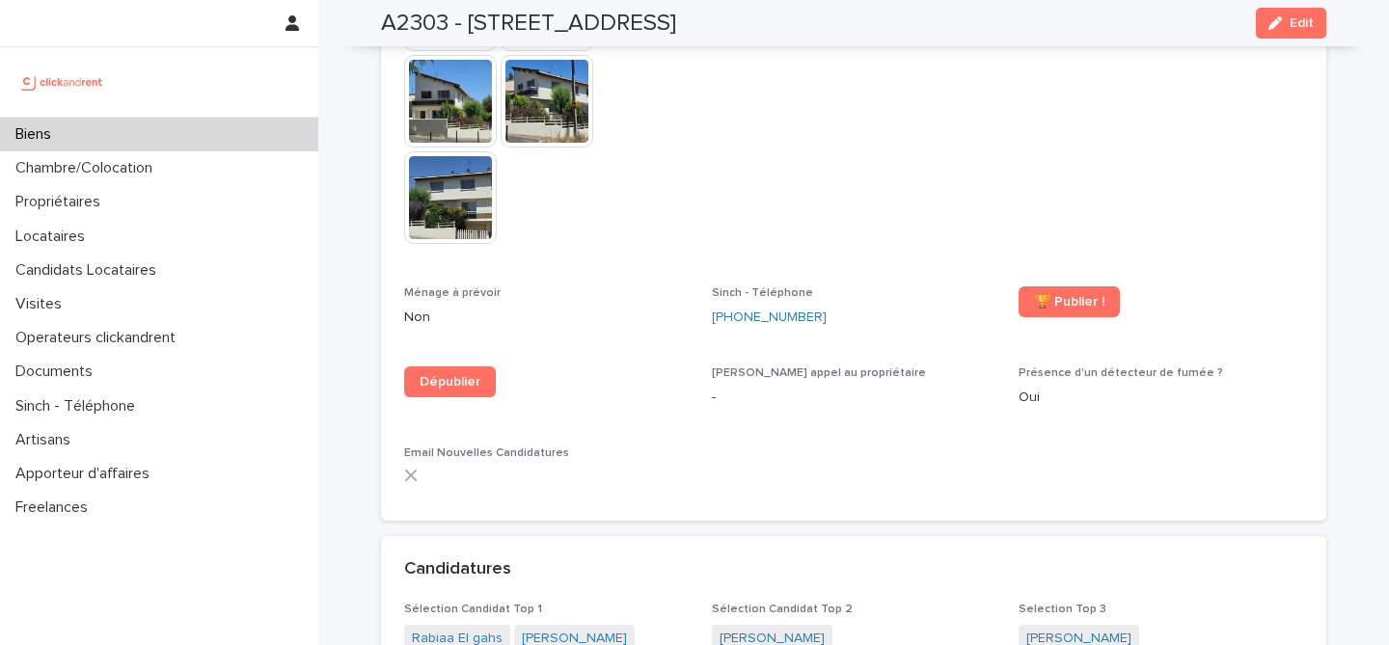
scroll to position [5648, 0]
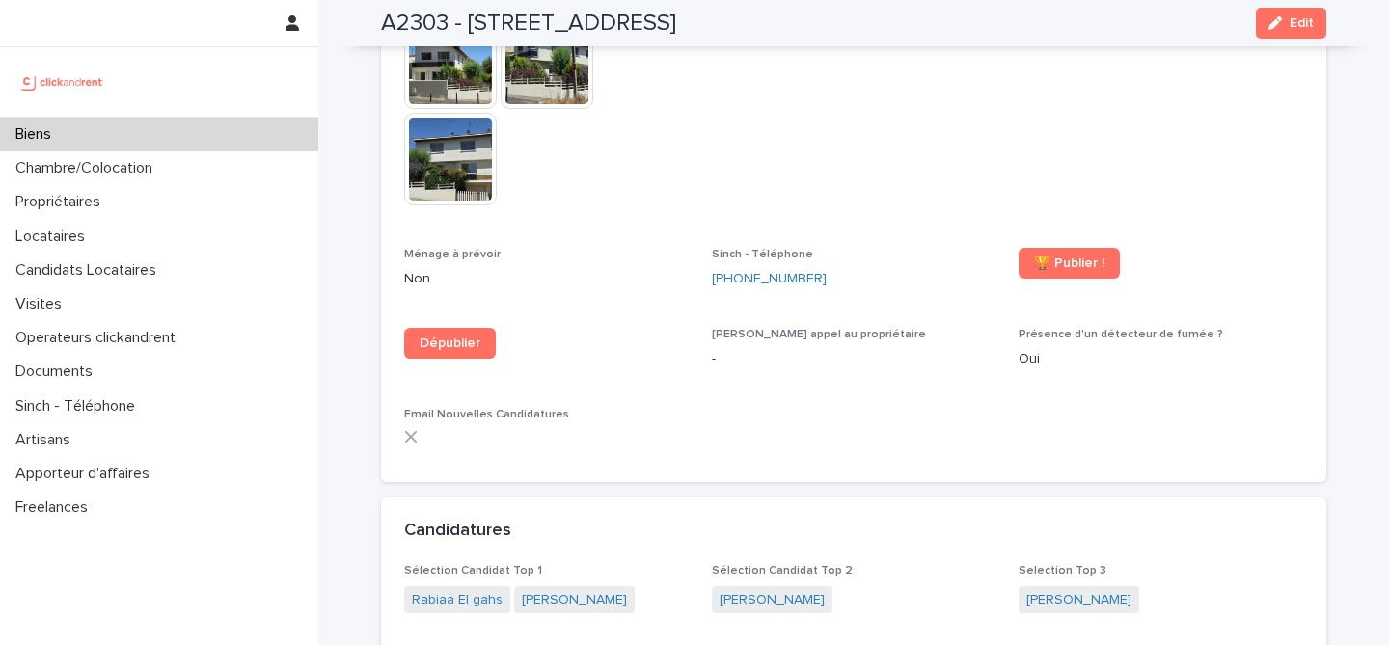
click at [190, 147] on div "Biens" at bounding box center [159, 135] width 318 height 34
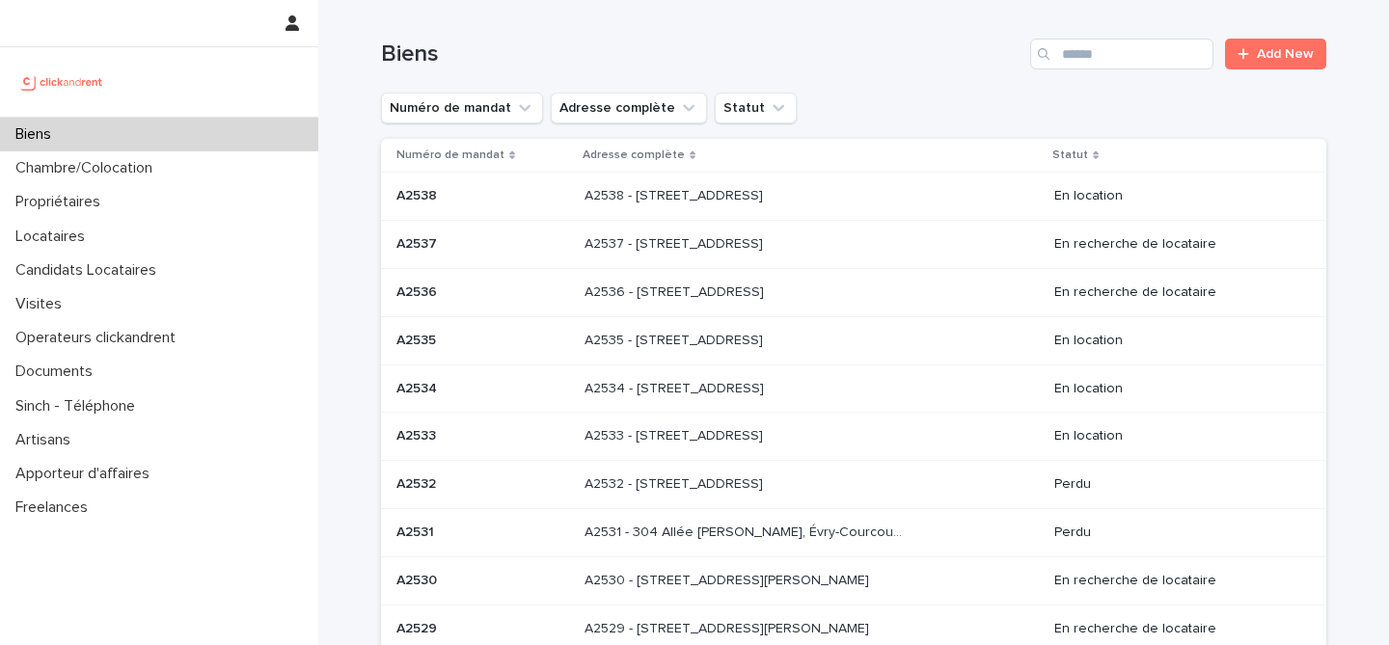
click at [1169, 76] on div "Biens Add New" at bounding box center [853, 46] width 945 height 93
click at [1171, 45] on input "Search" at bounding box center [1121, 54] width 183 height 31
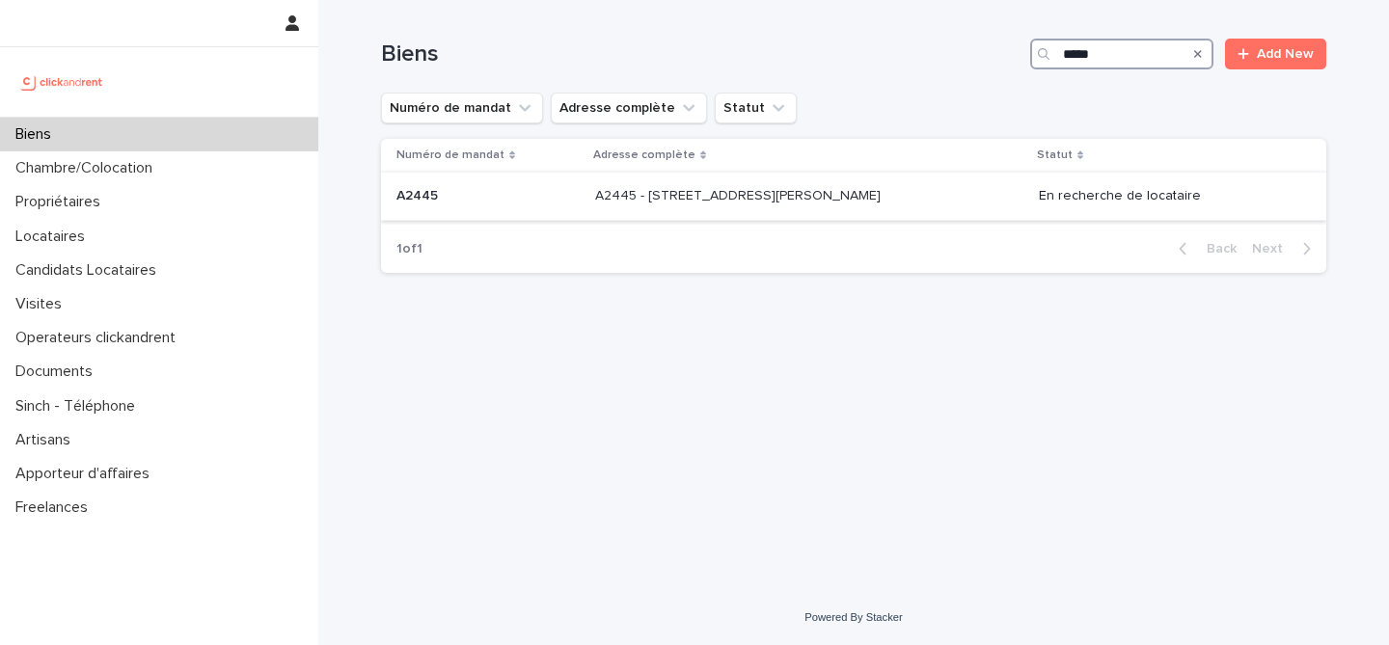
type input "*****"
click at [587, 201] on td "A2445 - 90 avenue Raymond Poincaré, Paris 75016 A2445 - 90 avenue Raymond Poinc…" at bounding box center [809, 197] width 444 height 48
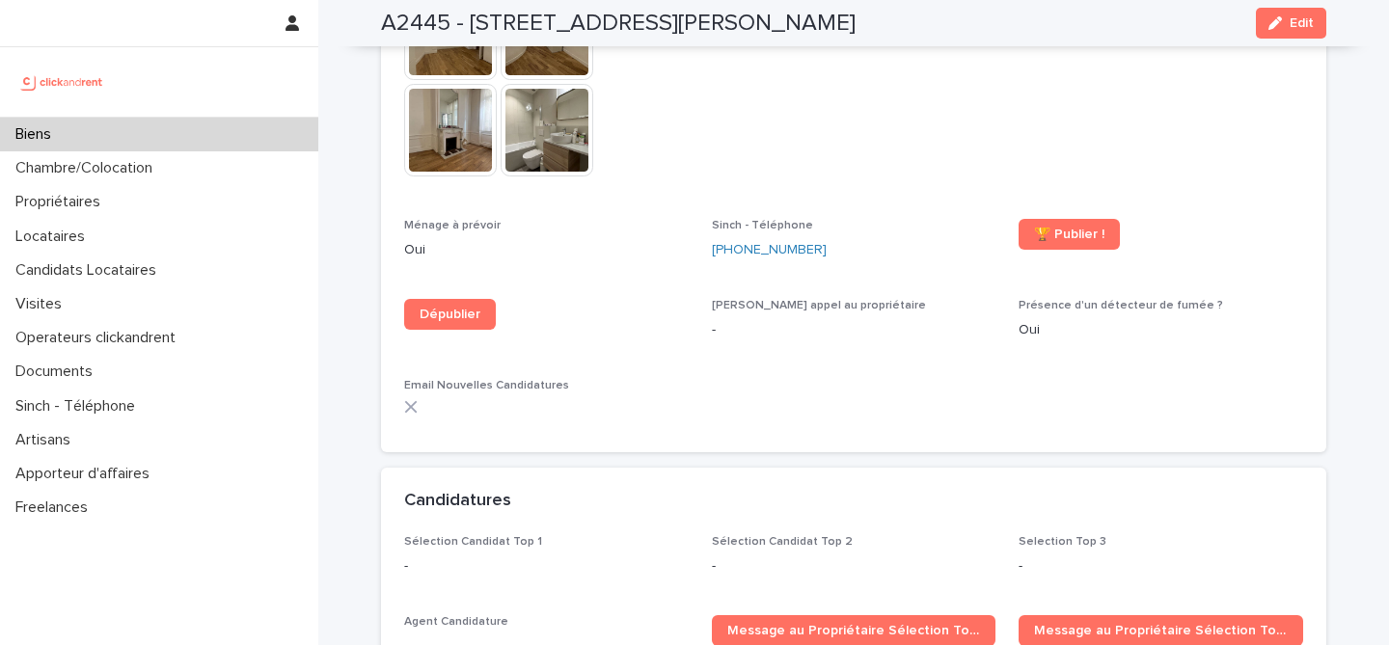
scroll to position [5845, 0]
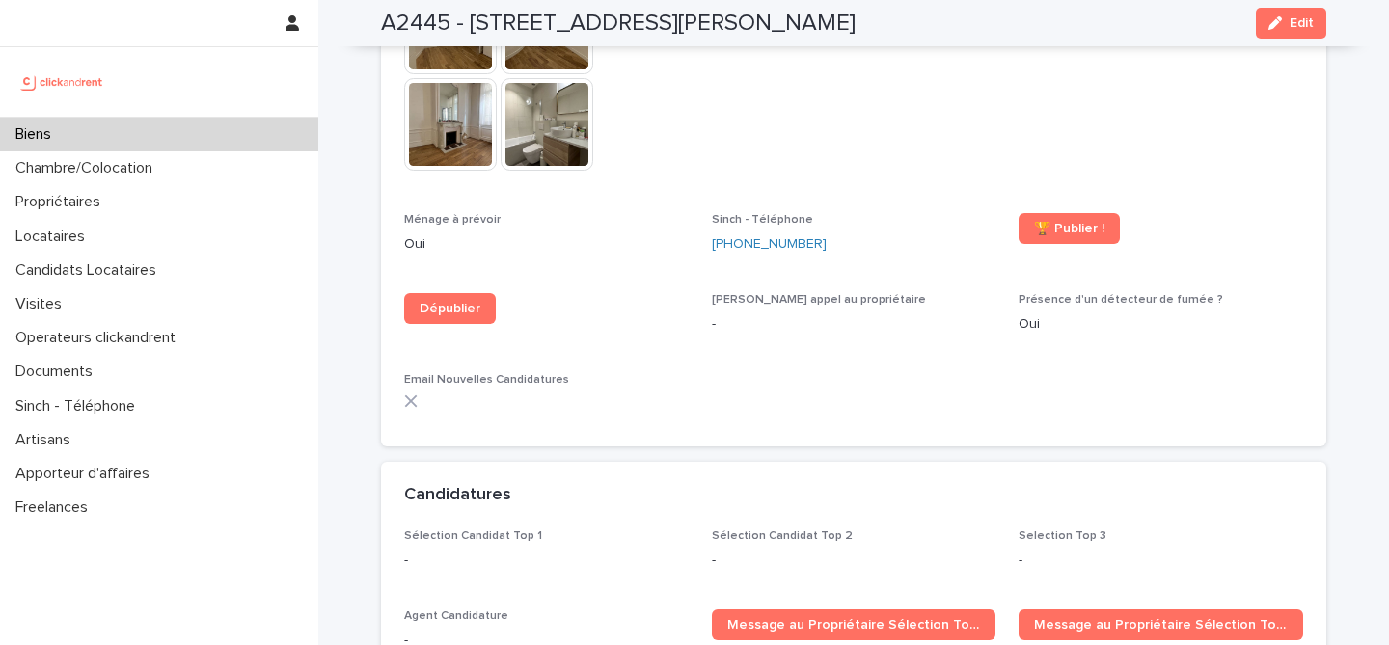
click at [211, 137] on div "Biens" at bounding box center [159, 135] width 318 height 34
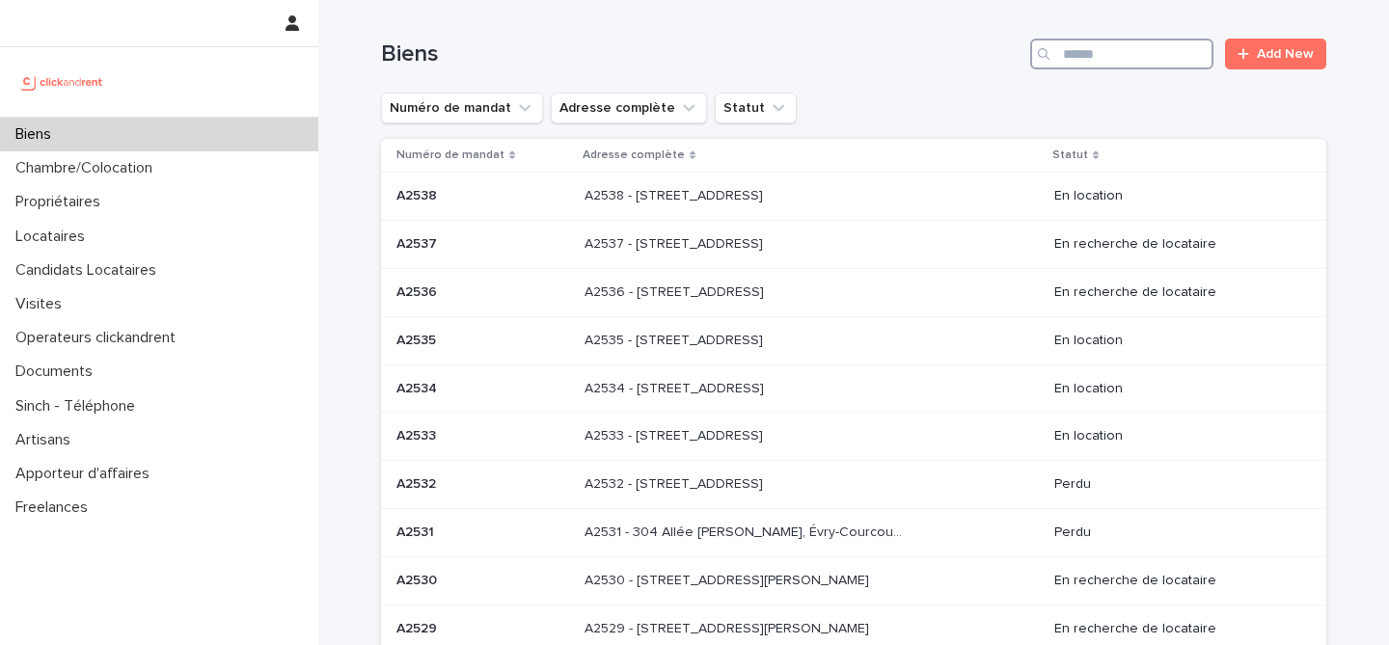
click at [1170, 51] on input "Search" at bounding box center [1121, 54] width 183 height 31
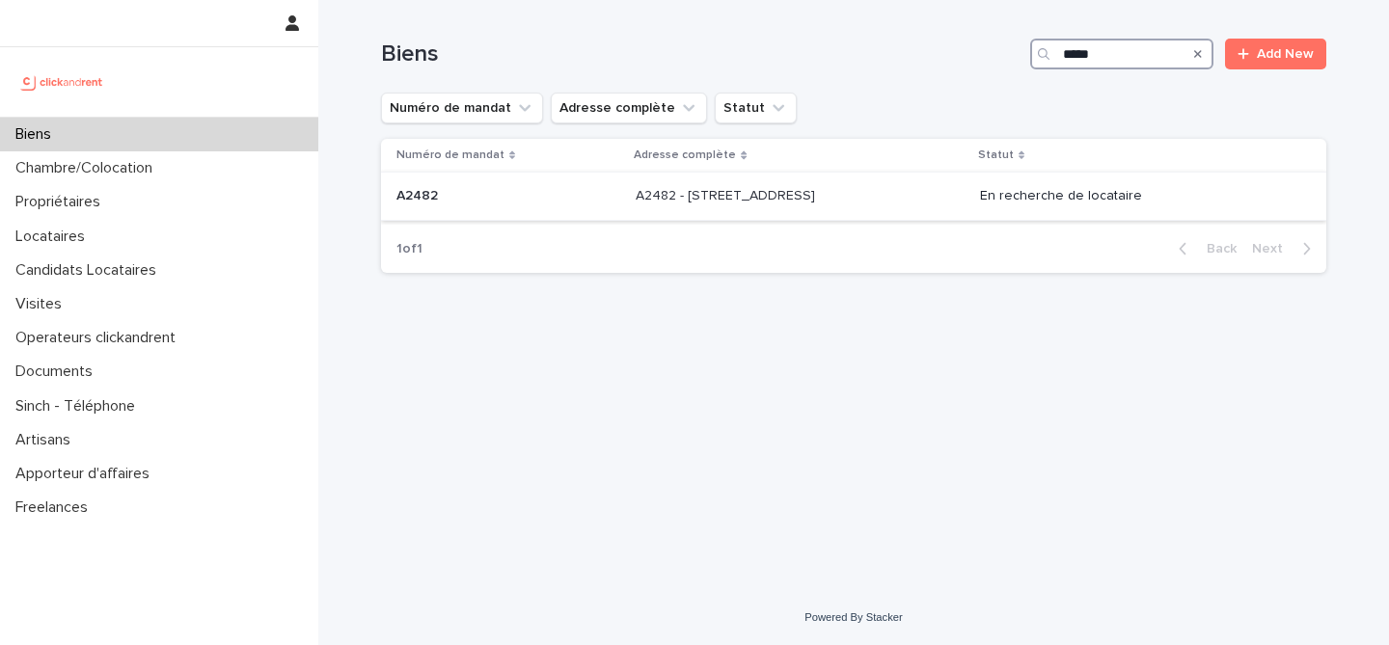
type input "*****"
click at [716, 206] on div "A2482 - 68 rue de la Courneuve, Aubervilliers 93300 A2482 - 68 rue de la Courne…" at bounding box center [799, 196] width 329 height 32
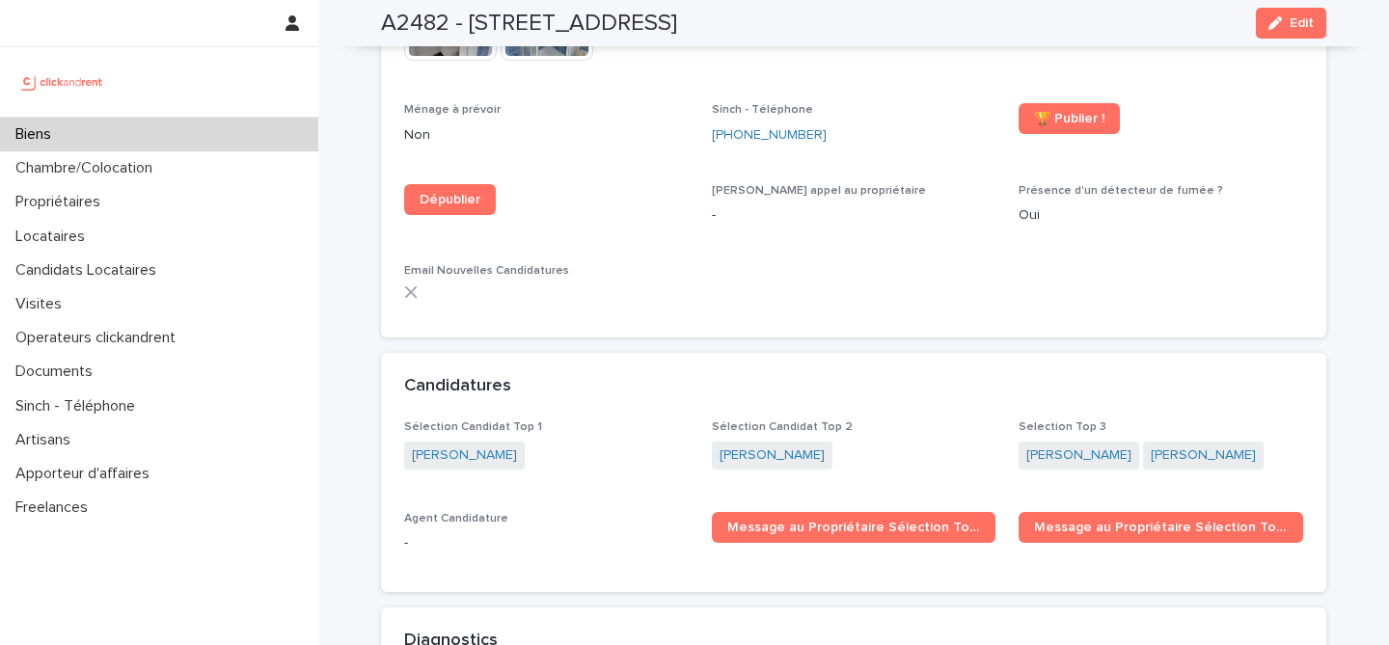
scroll to position [5773, 0]
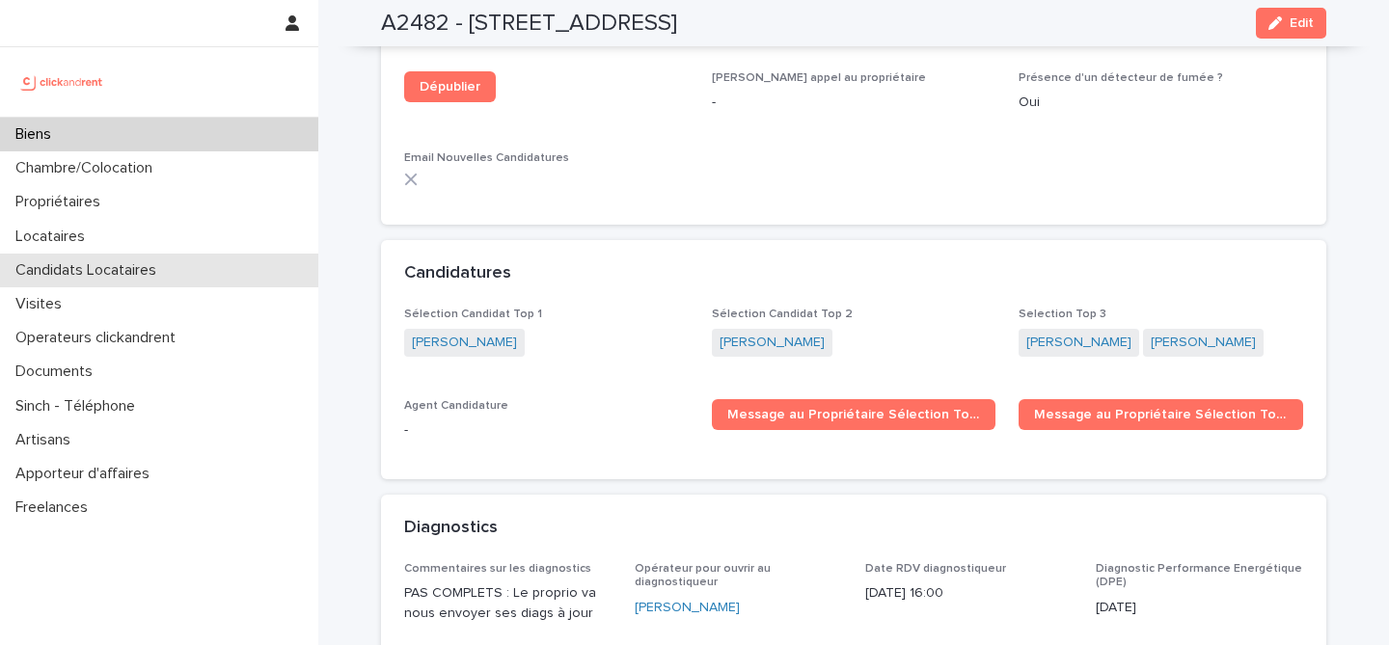
click at [198, 281] on div "Candidats Locataires" at bounding box center [159, 271] width 318 height 34
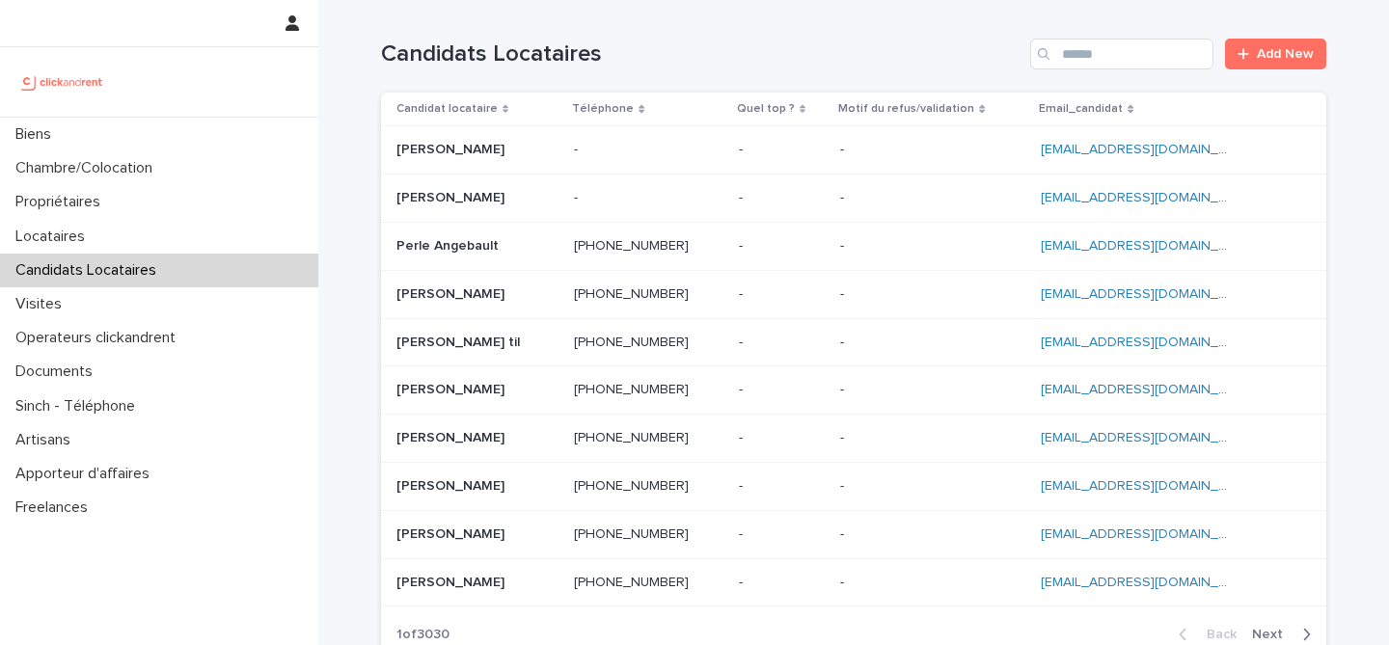
click at [1095, 37] on div "Candidats Locataires Add New" at bounding box center [853, 46] width 945 height 93
click at [1095, 54] on input "Search" at bounding box center [1121, 54] width 183 height 31
paste input "**********"
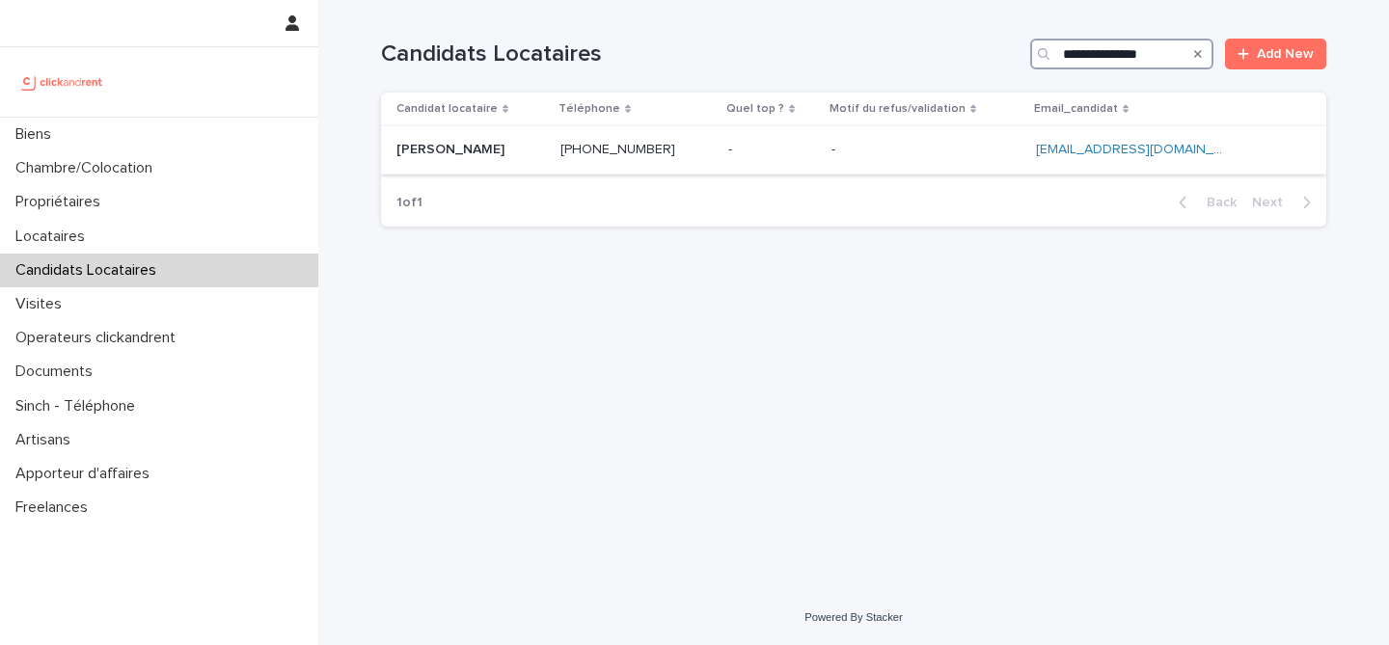
type input "**********"
click at [545, 143] on p at bounding box center [470, 150] width 149 height 16
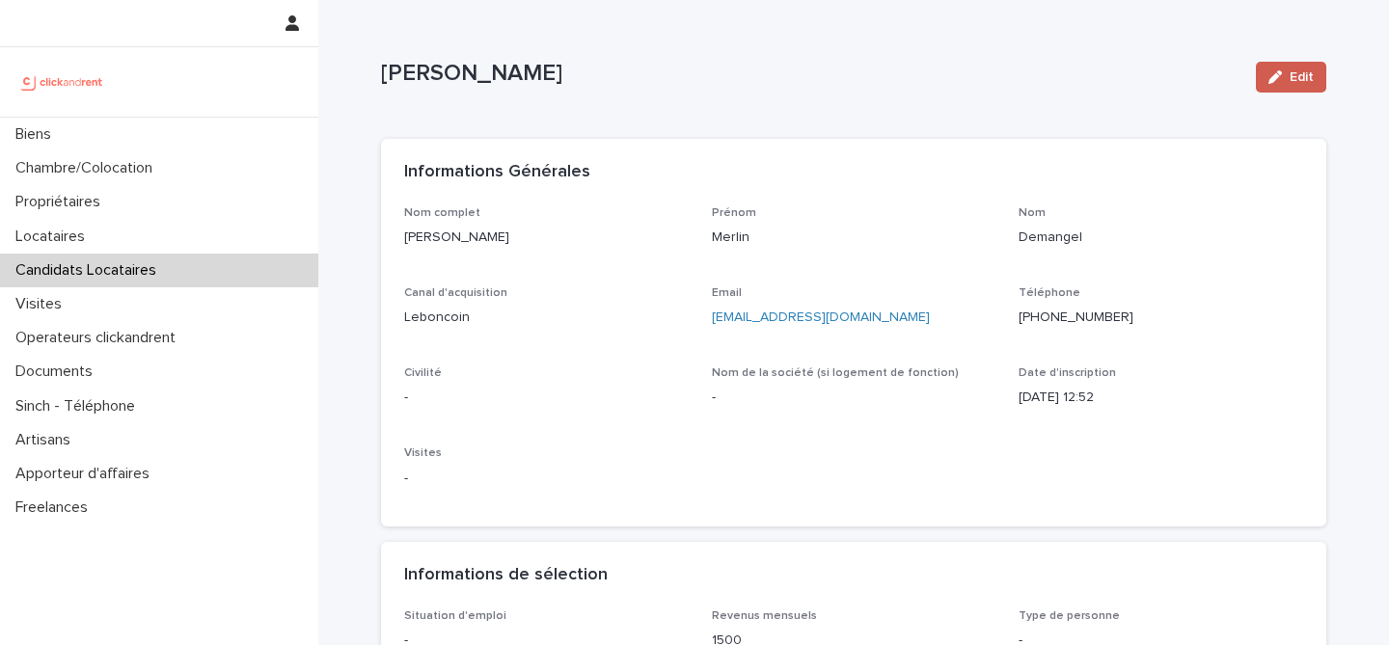
click at [1321, 81] on button "Edit" at bounding box center [1291, 77] width 70 height 31
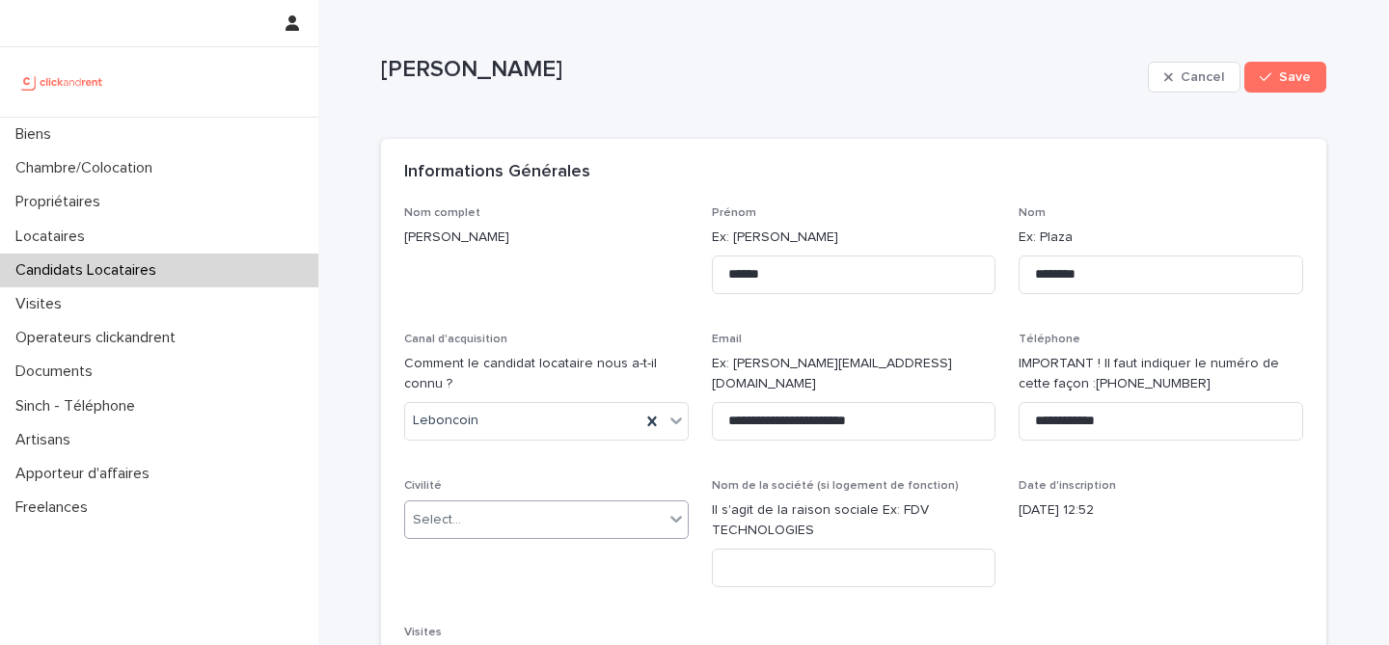
click at [496, 520] on div "Select..." at bounding box center [534, 520] width 258 height 32
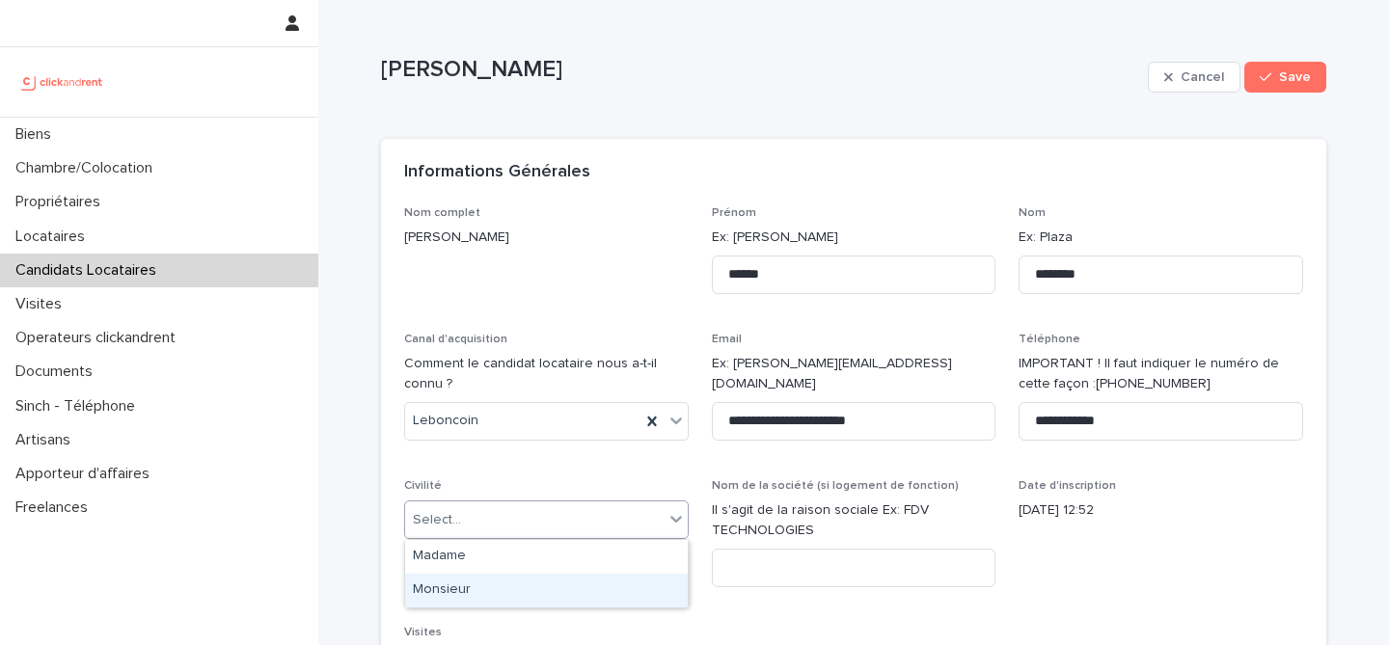
click at [520, 581] on div "Monsieur" at bounding box center [546, 591] width 283 height 34
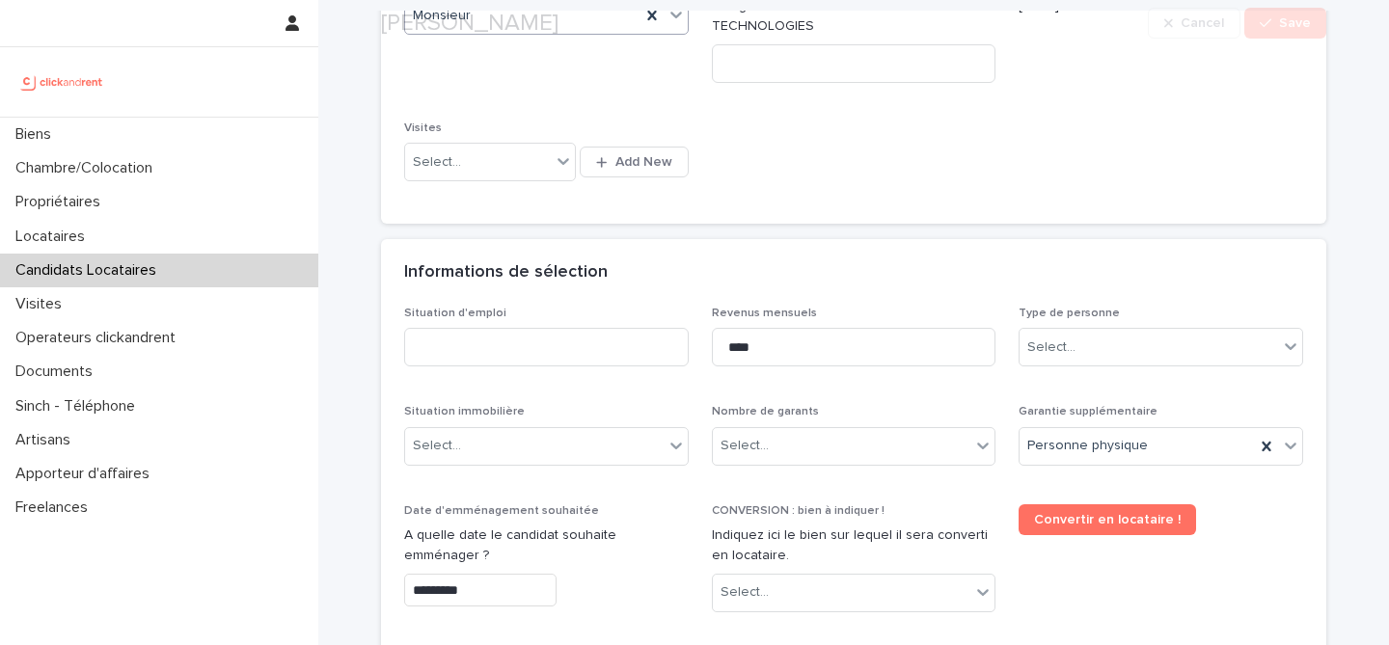
scroll to position [731, 0]
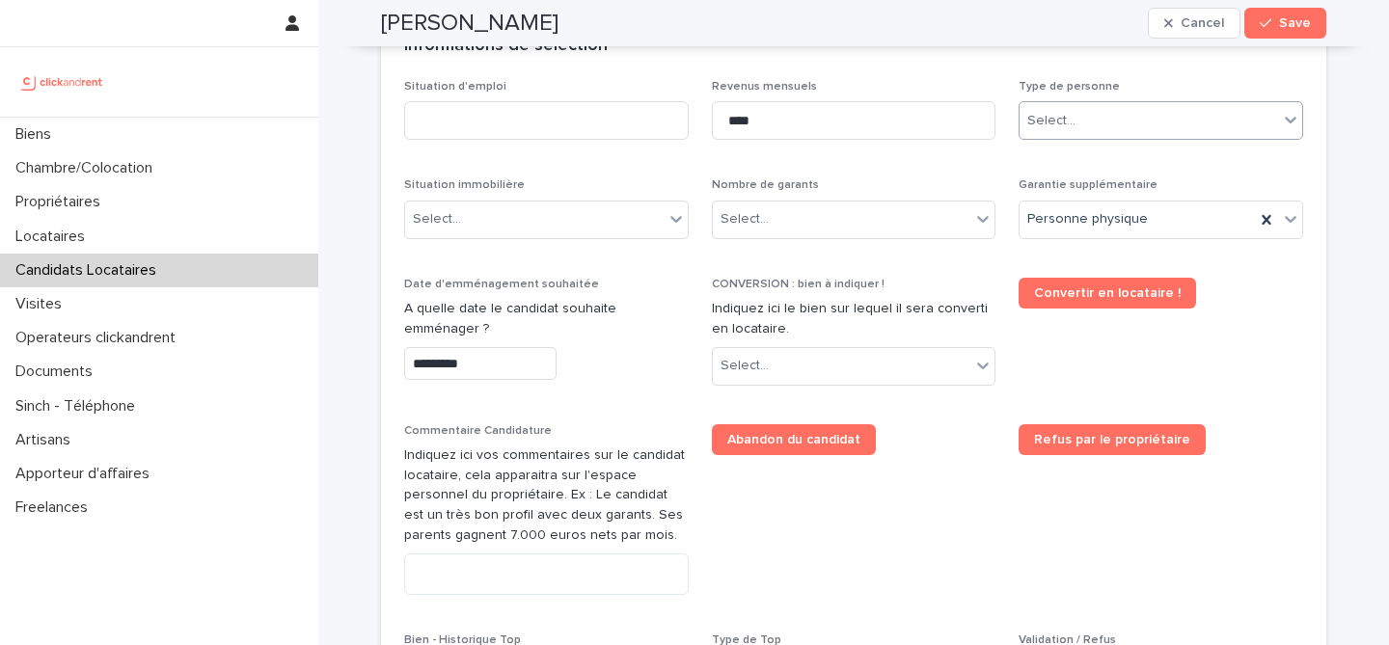
click at [1135, 124] on div "Select..." at bounding box center [1148, 121] width 258 height 32
click at [1125, 157] on div "Particulier" at bounding box center [1160, 158] width 283 height 34
click at [946, 196] on div "Nombre de garants Select..." at bounding box center [854, 215] width 284 height 75
click at [938, 212] on div "Select..." at bounding box center [842, 219] width 258 height 32
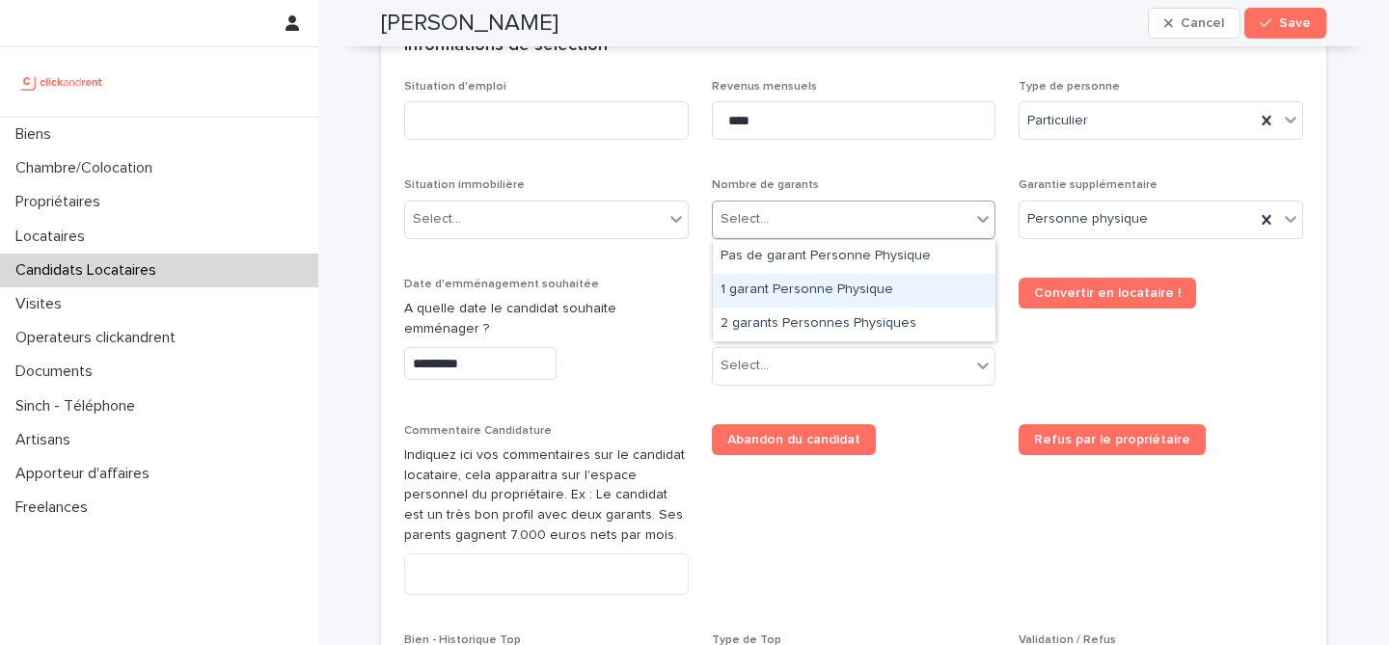
click at [882, 282] on div "1 garant Personne Physique" at bounding box center [854, 291] width 283 height 34
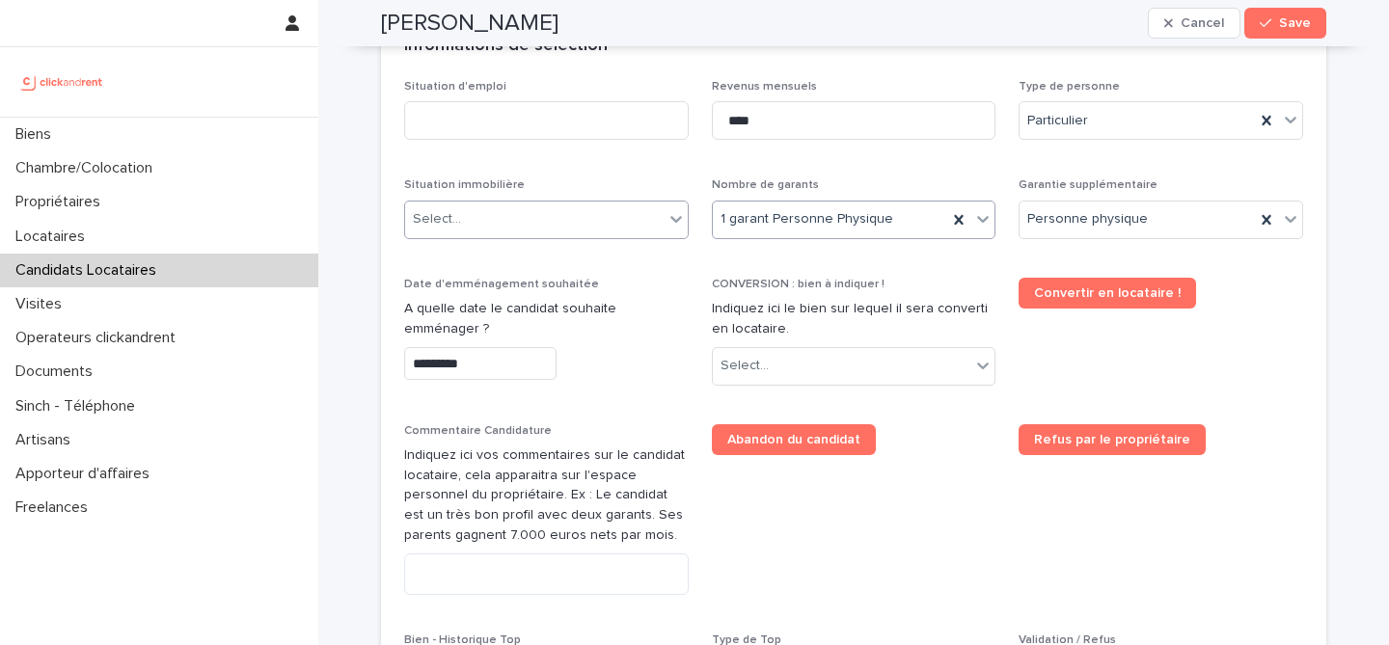
click at [609, 228] on div "Select..." at bounding box center [534, 219] width 258 height 32
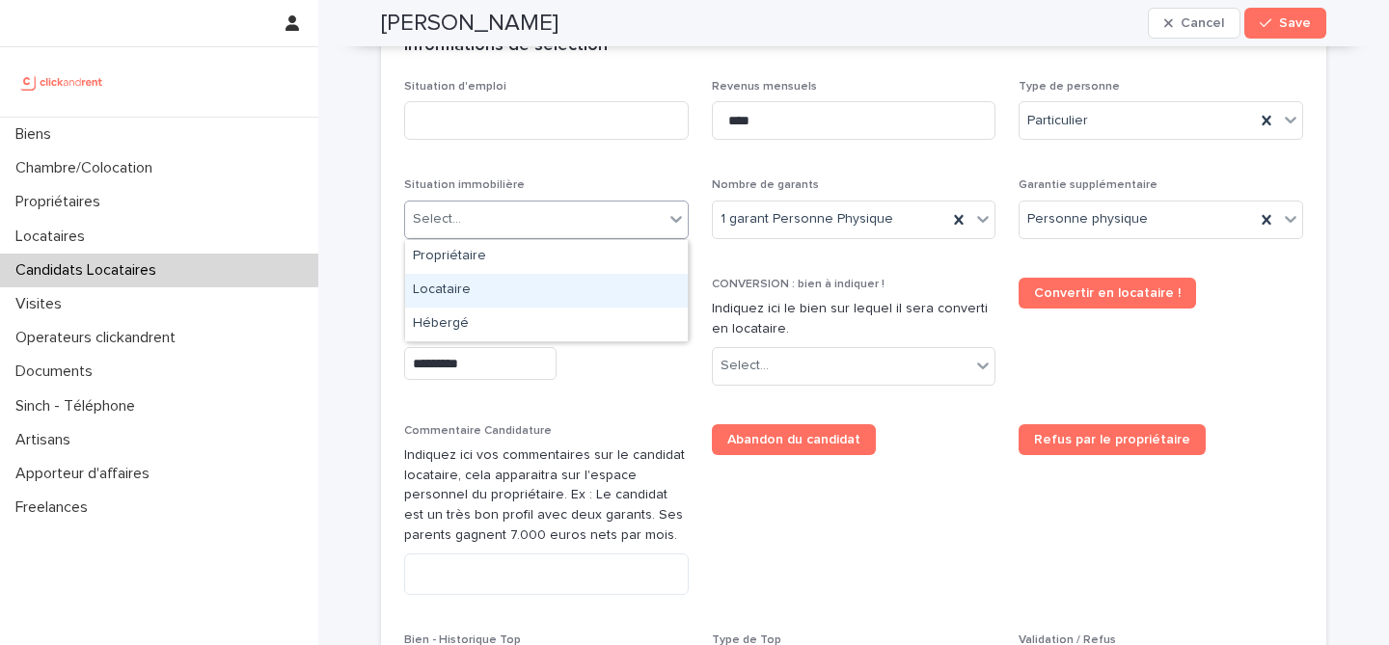
click at [594, 300] on div "Locataire" at bounding box center [546, 291] width 283 height 34
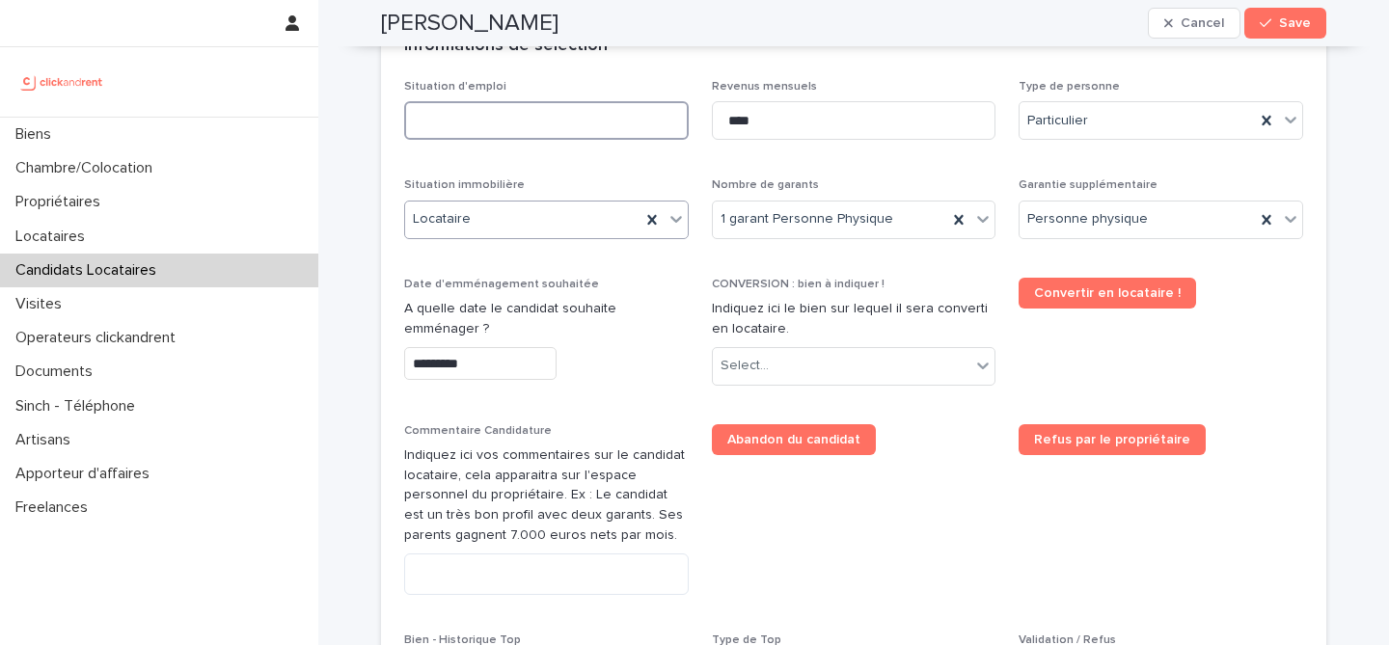
click at [582, 128] on input at bounding box center [546, 120] width 284 height 39
type input "*******"
click at [819, 370] on div "Select..." at bounding box center [842, 366] width 258 height 32
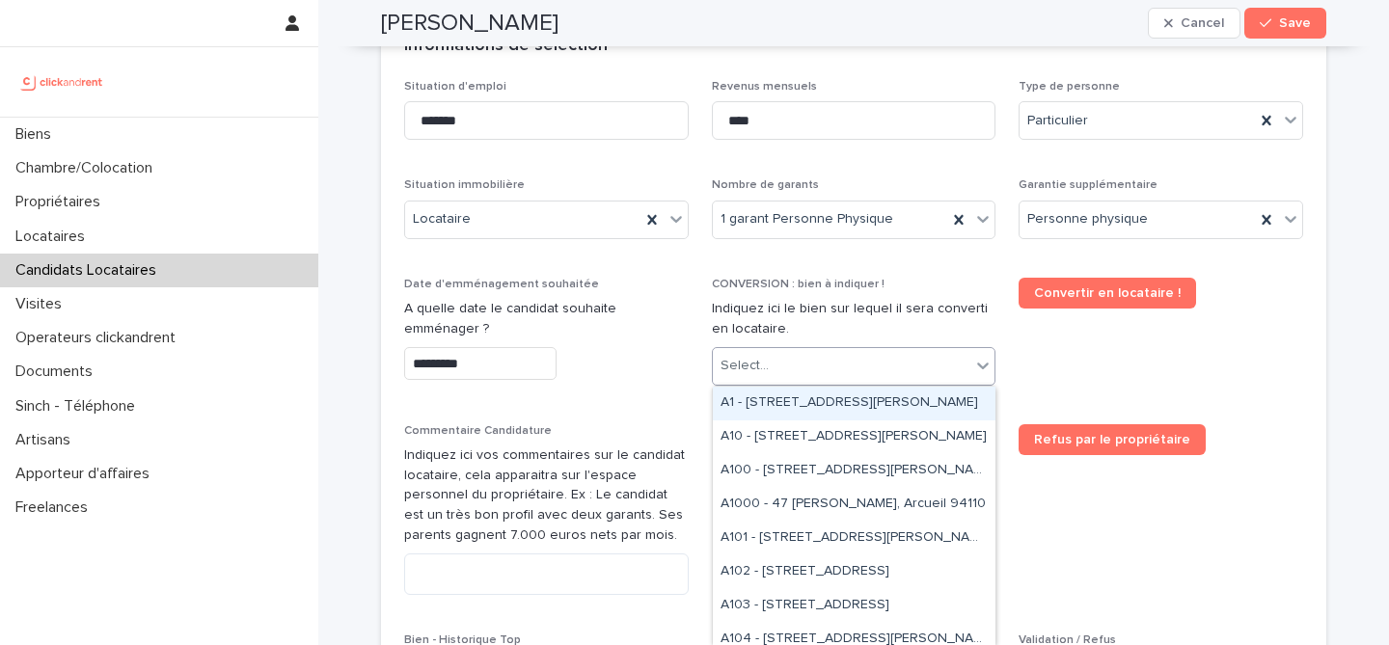
paste input "*****"
type input "*****"
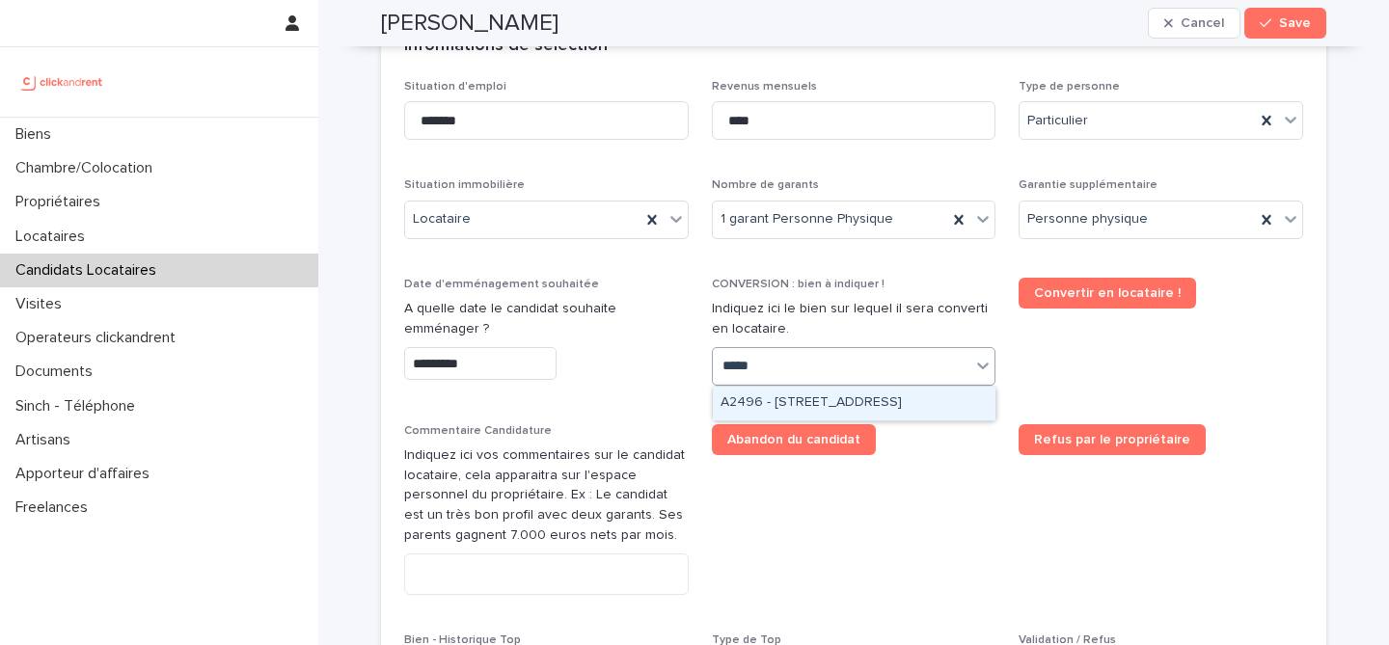
click at [884, 406] on div "A2496 - 85 rue de l'Ourcq, Paris 75019" at bounding box center [854, 404] width 283 height 34
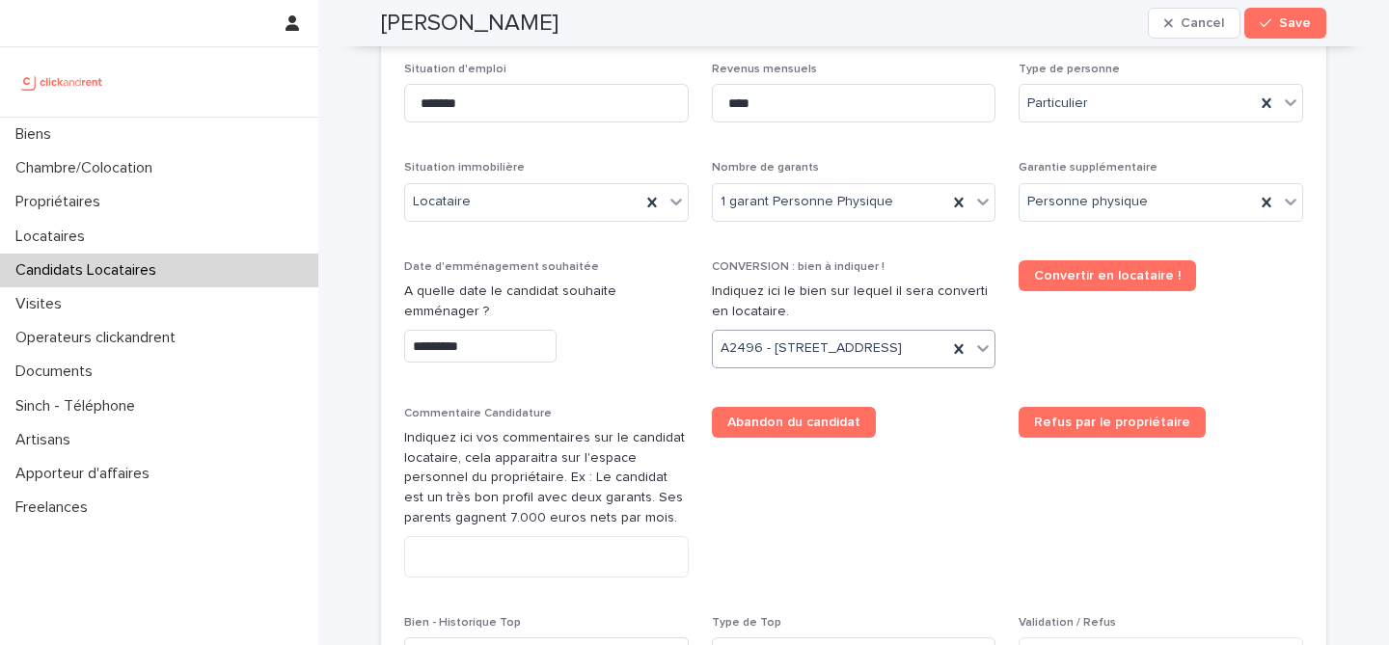
click at [975, 438] on div "Abandon du candidat" at bounding box center [854, 422] width 284 height 31
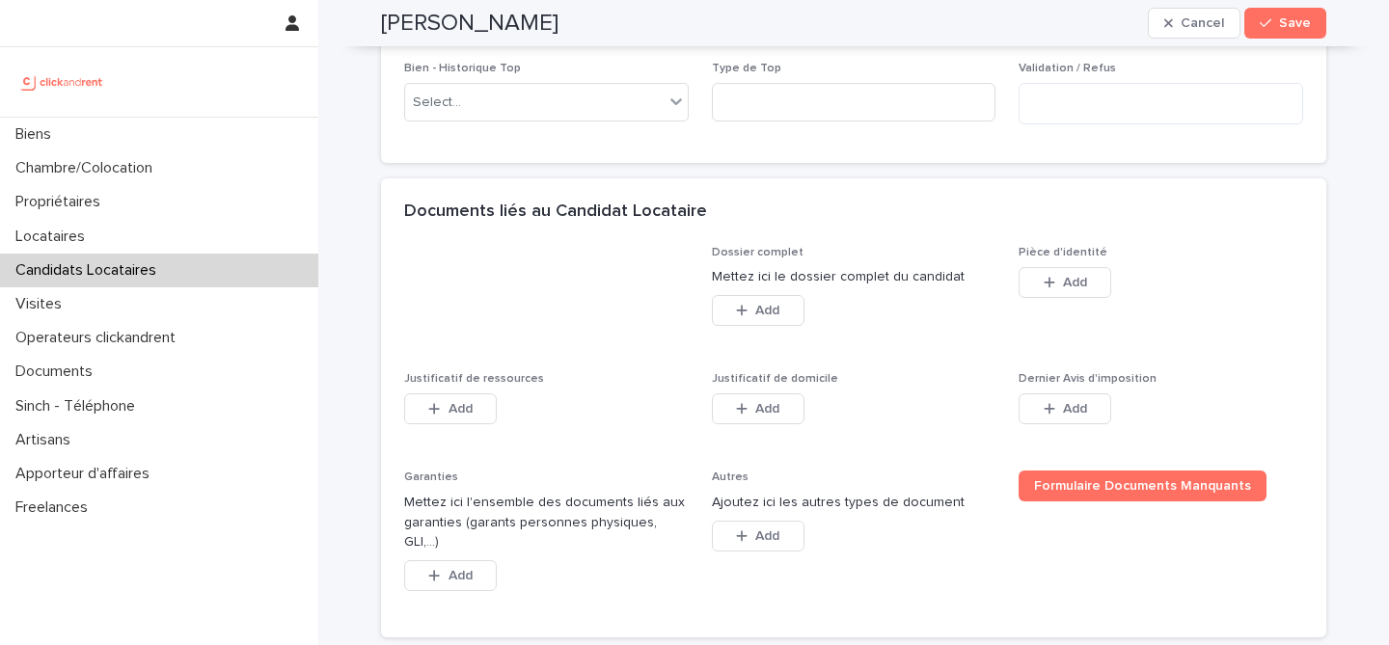
scroll to position [1476, 0]
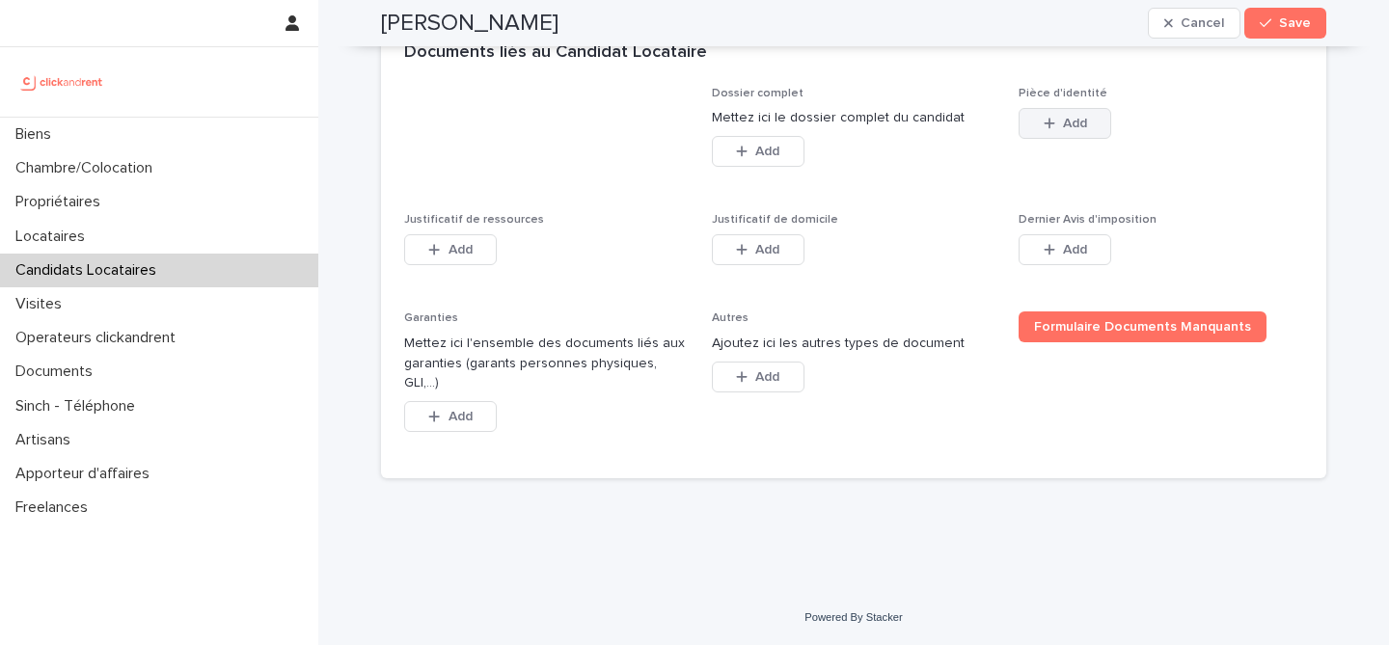
click at [1083, 130] on span "Add" at bounding box center [1075, 124] width 24 height 14
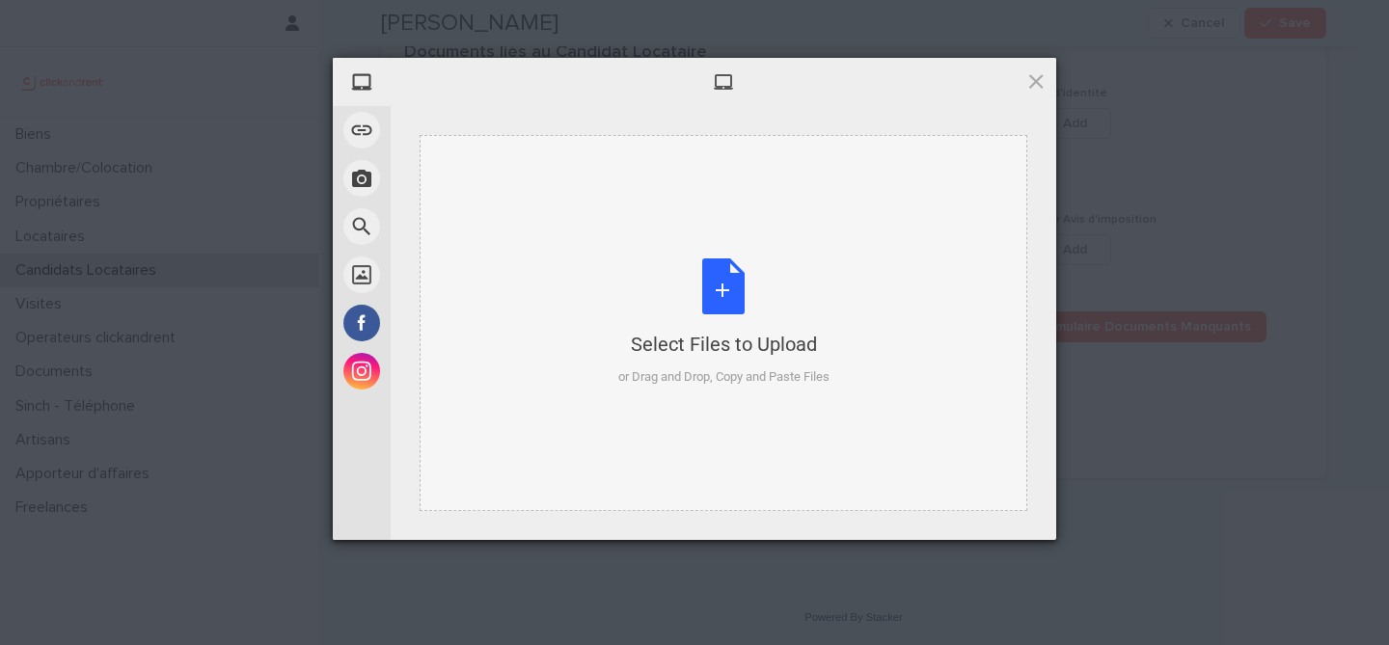
click at [711, 277] on div "Select Files to Upload or Drag and Drop, Copy and Paste Files" at bounding box center [723, 322] width 211 height 128
click at [724, 277] on div "Select Files to Upload or Drag and Drop, Copy and Paste Files" at bounding box center [723, 322] width 211 height 128
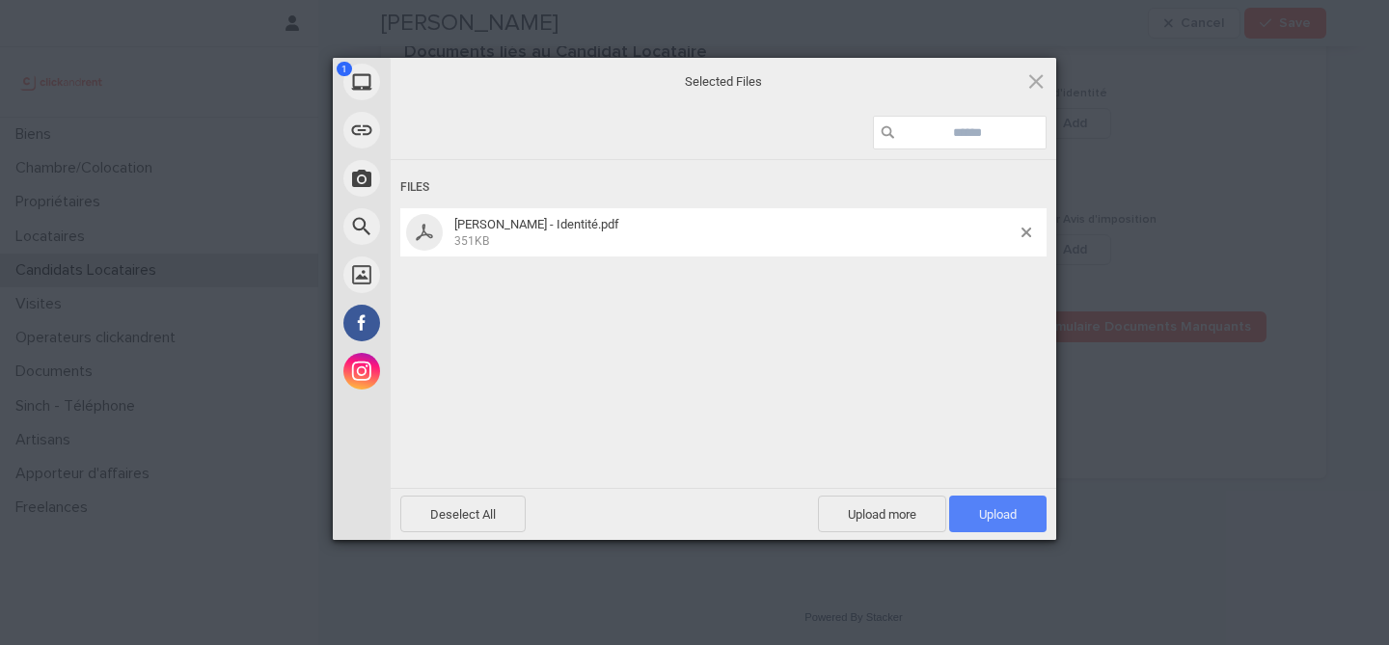
click at [999, 510] on span "Upload 1" at bounding box center [998, 514] width 38 height 14
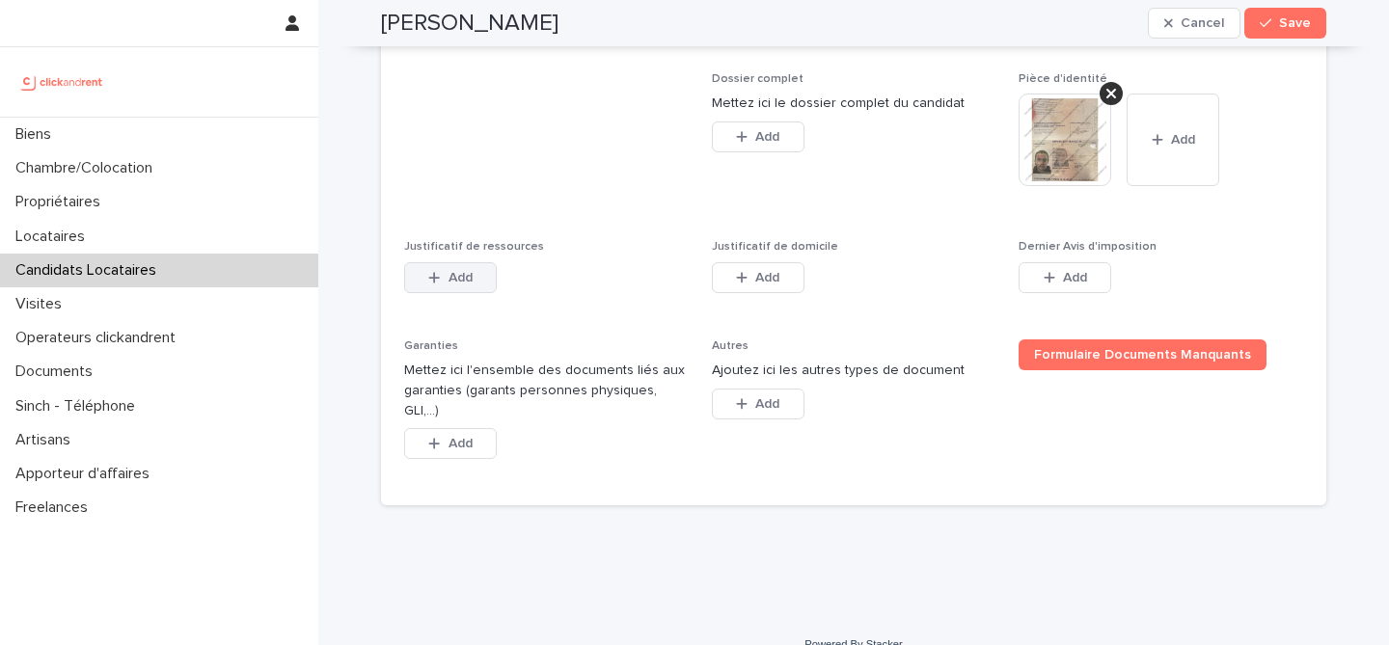
click at [485, 293] on button "Add" at bounding box center [450, 277] width 93 height 31
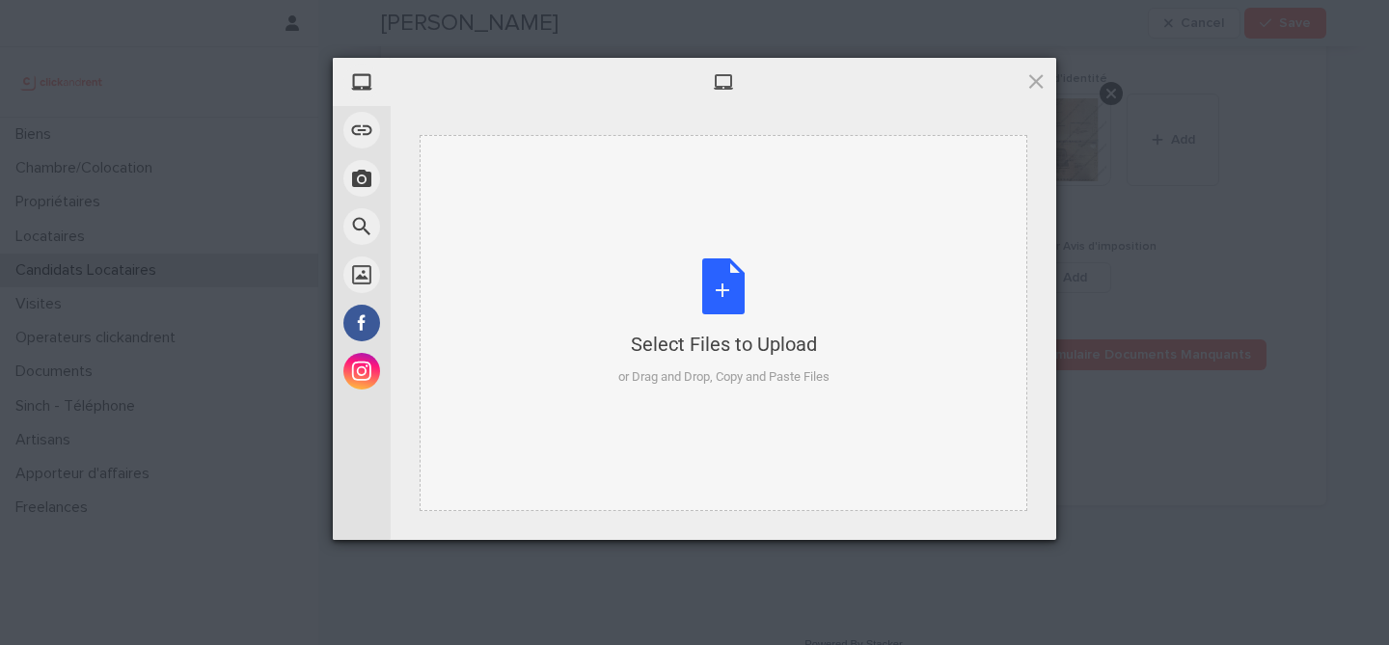
click at [693, 293] on div "Select Files to Upload or Drag and Drop, Copy and Paste Files" at bounding box center [723, 322] width 211 height 128
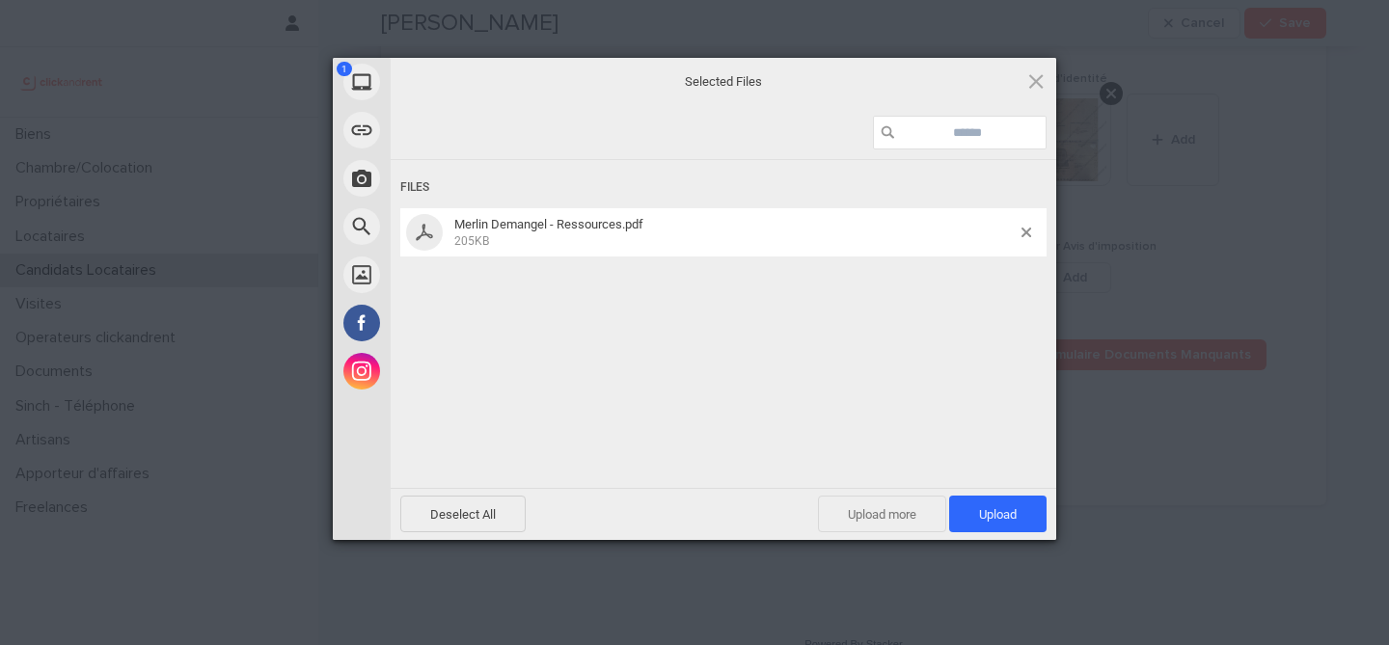
click at [901, 517] on span "Upload more" at bounding box center [882, 514] width 128 height 37
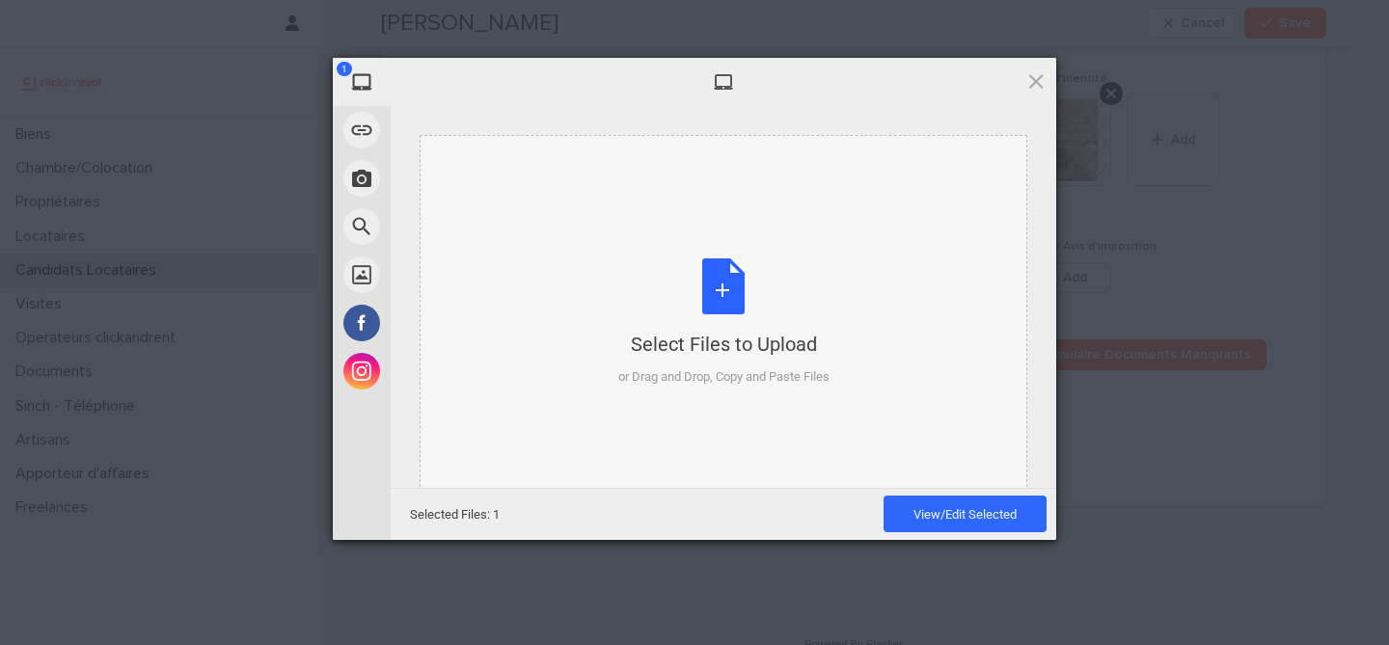
click at [730, 274] on div "Select Files to Upload or Drag and Drop, Copy and Paste Files" at bounding box center [723, 322] width 211 height 128
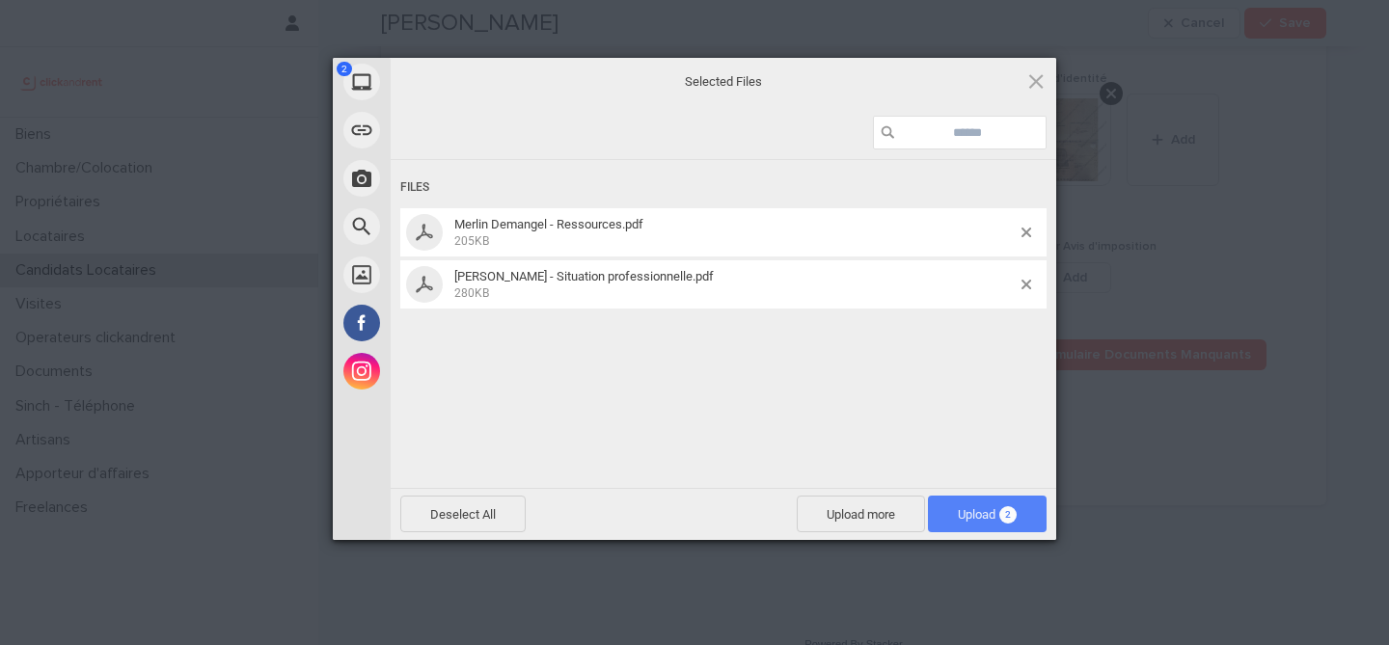
click at [1005, 503] on span "Upload 2" at bounding box center [987, 514] width 119 height 37
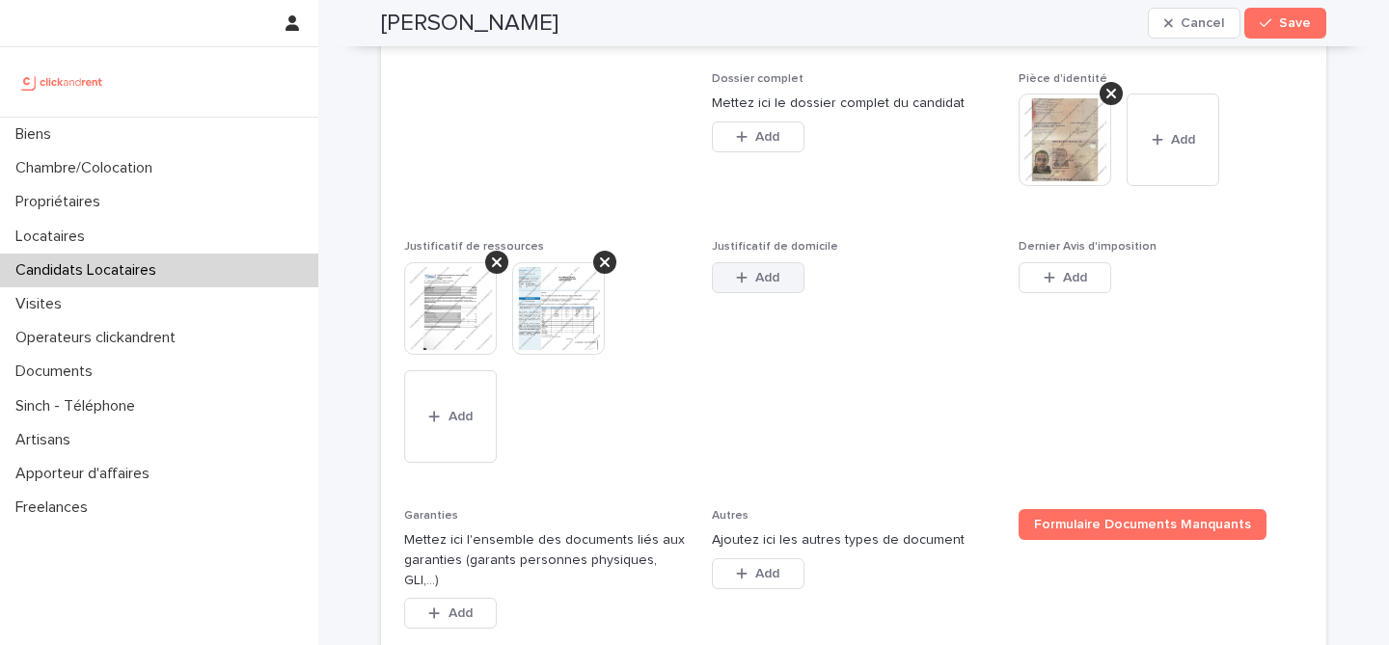
click at [770, 284] on span "Add" at bounding box center [767, 278] width 24 height 14
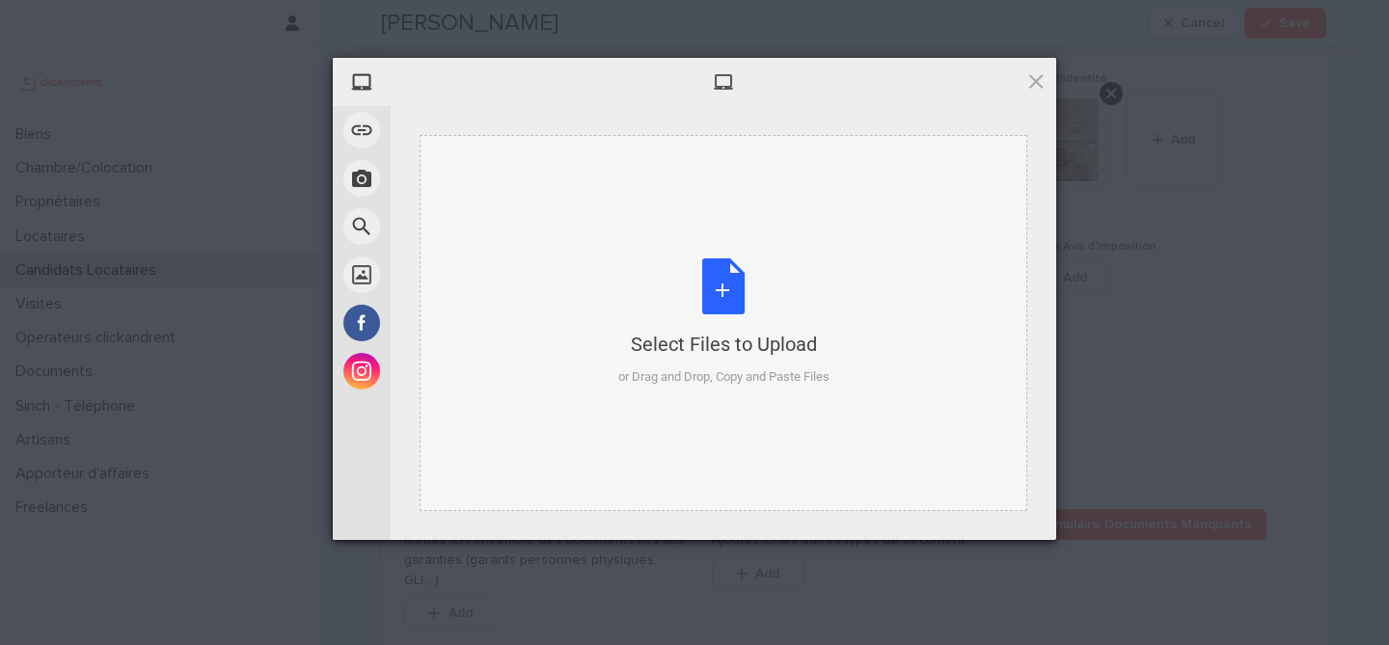
click at [711, 298] on div "Select Files to Upload or Drag and Drop, Copy and Paste Files" at bounding box center [723, 322] width 211 height 128
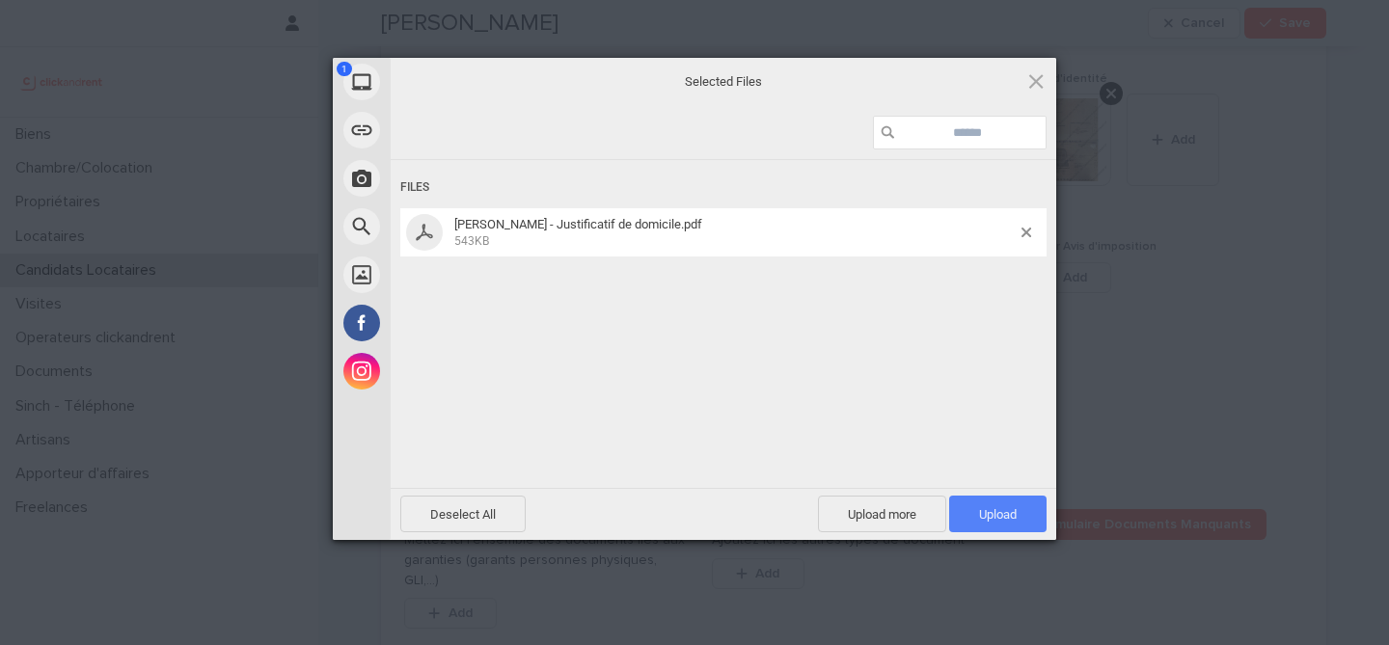
click at [1003, 503] on span "Upload 1" at bounding box center [997, 514] width 97 height 37
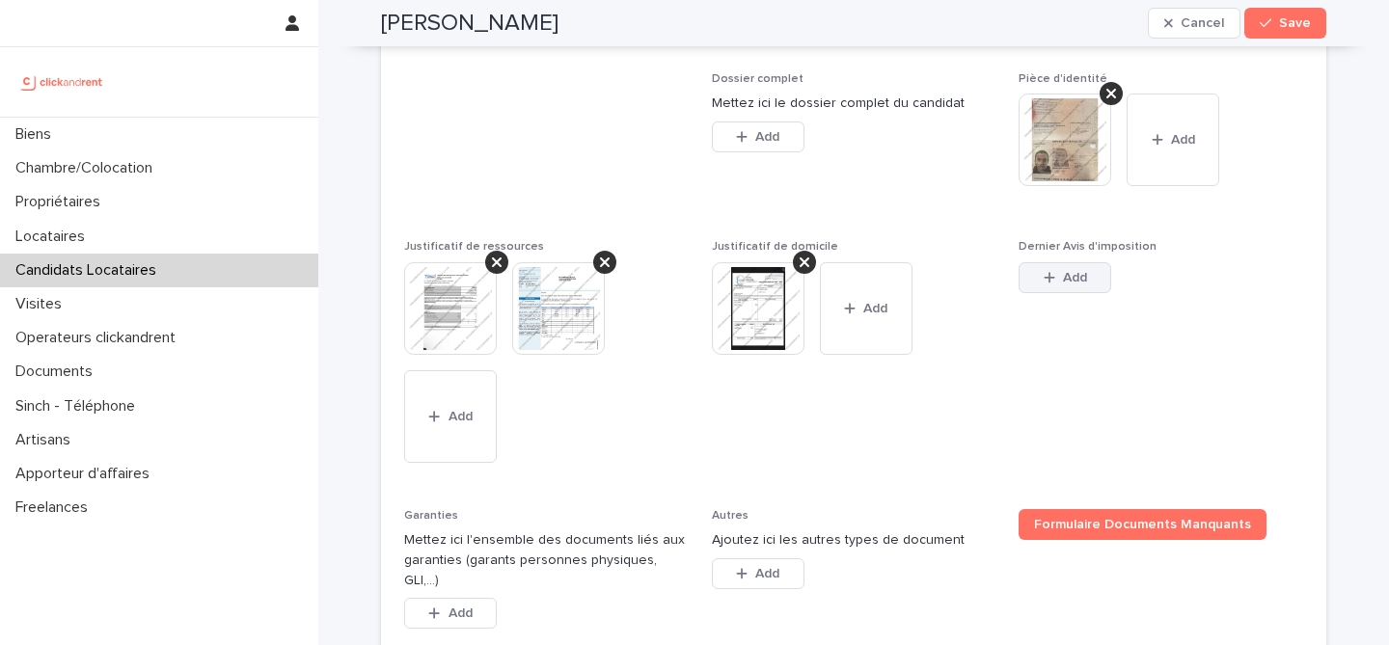
click at [1084, 293] on button "Add" at bounding box center [1064, 277] width 93 height 31
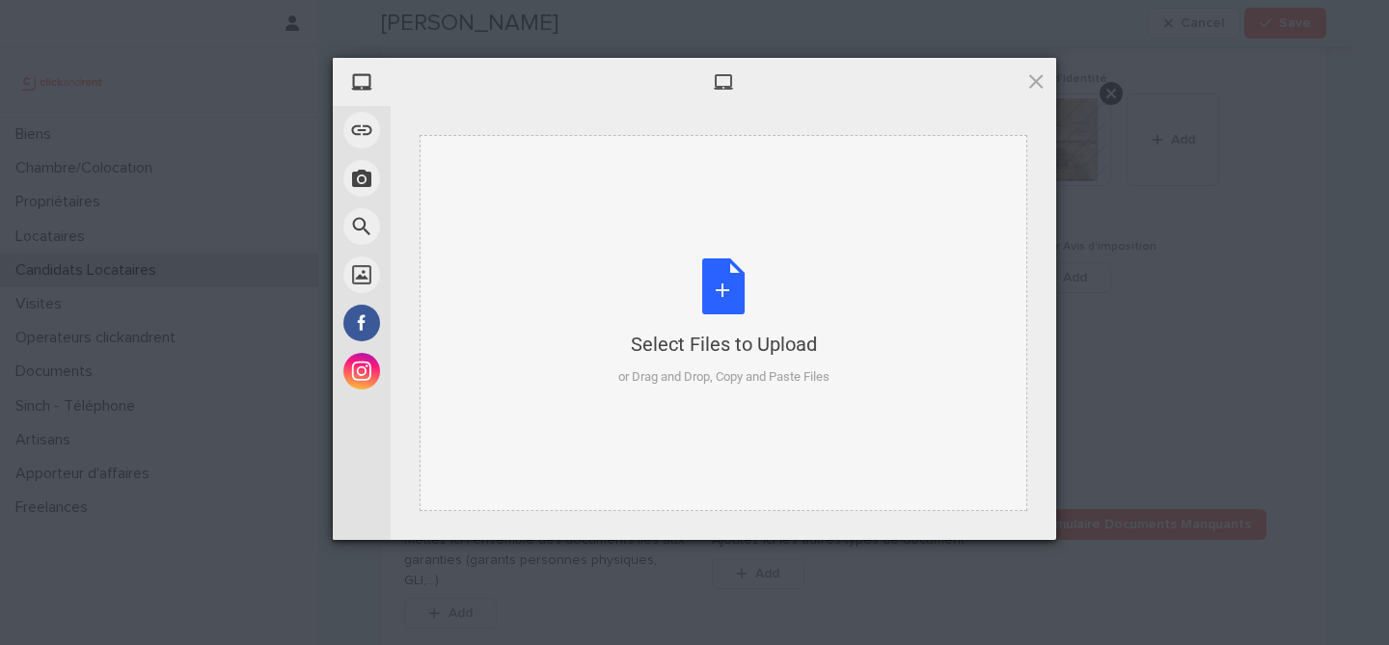
click at [744, 272] on div "Select Files to Upload or Drag and Drop, Copy and Paste Files" at bounding box center [723, 322] width 211 height 128
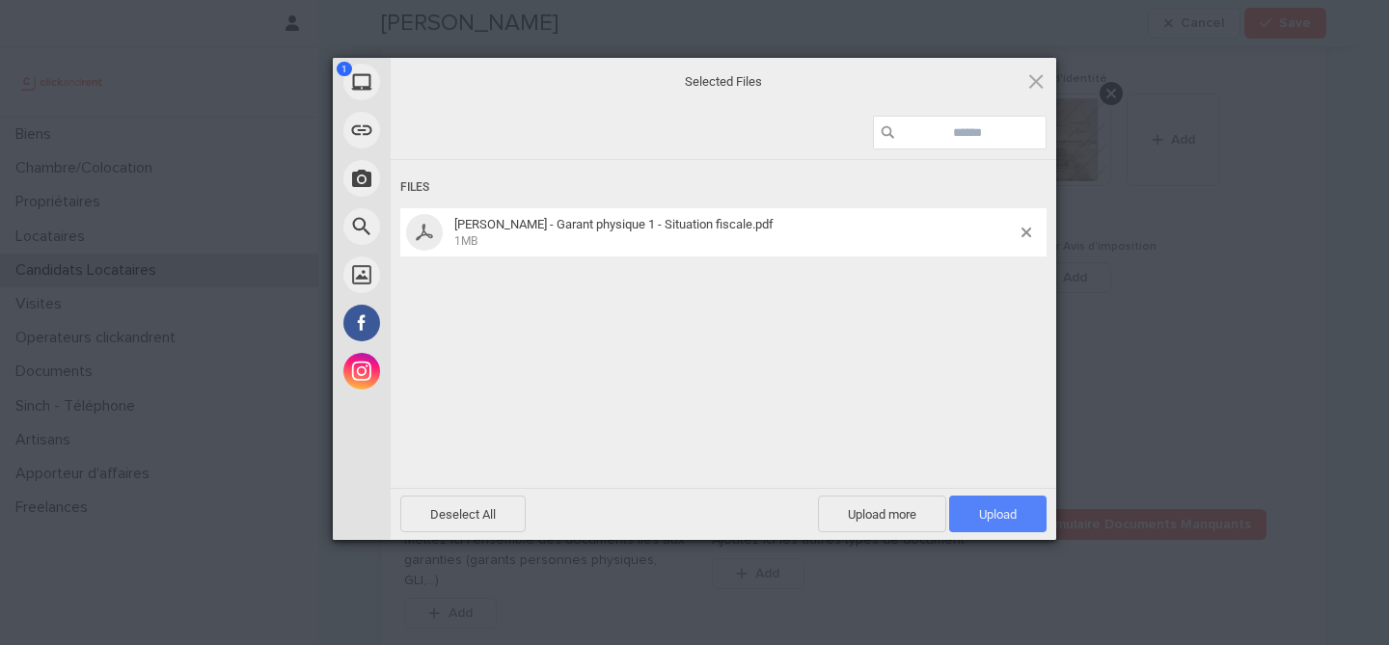
click at [992, 508] on span "Upload 1" at bounding box center [998, 514] width 38 height 14
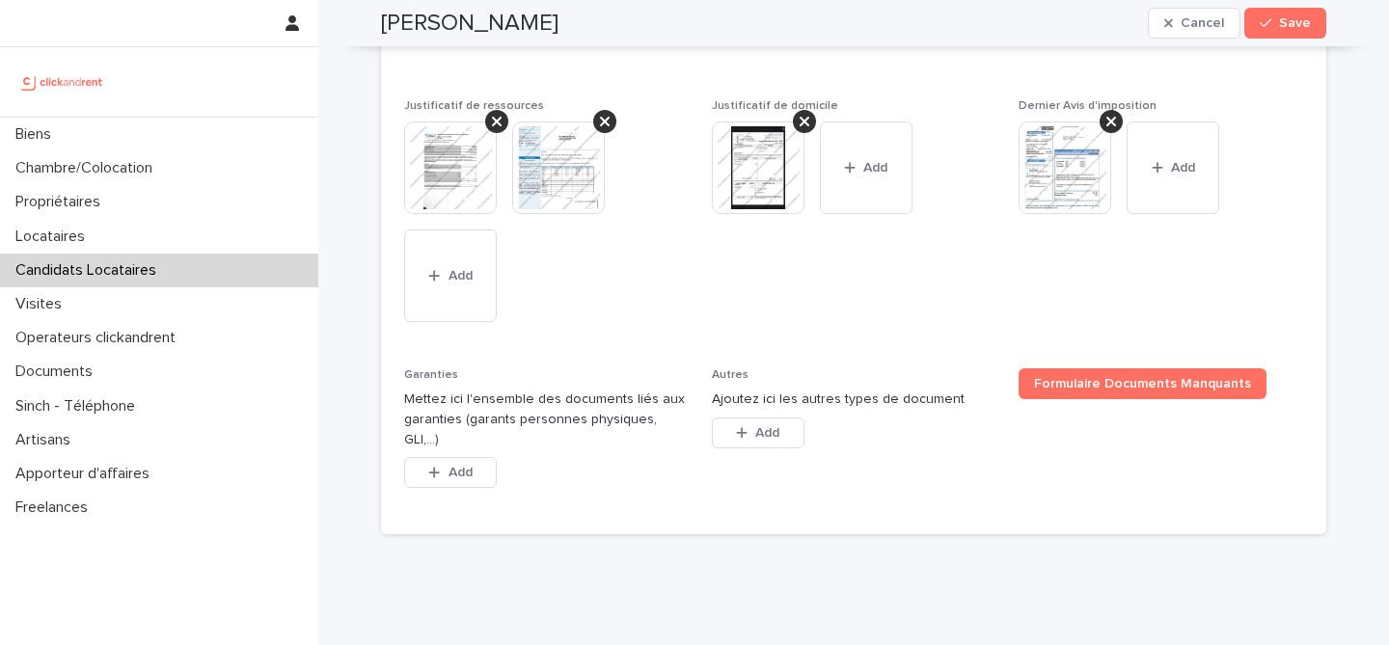
scroll to position [1689, 0]
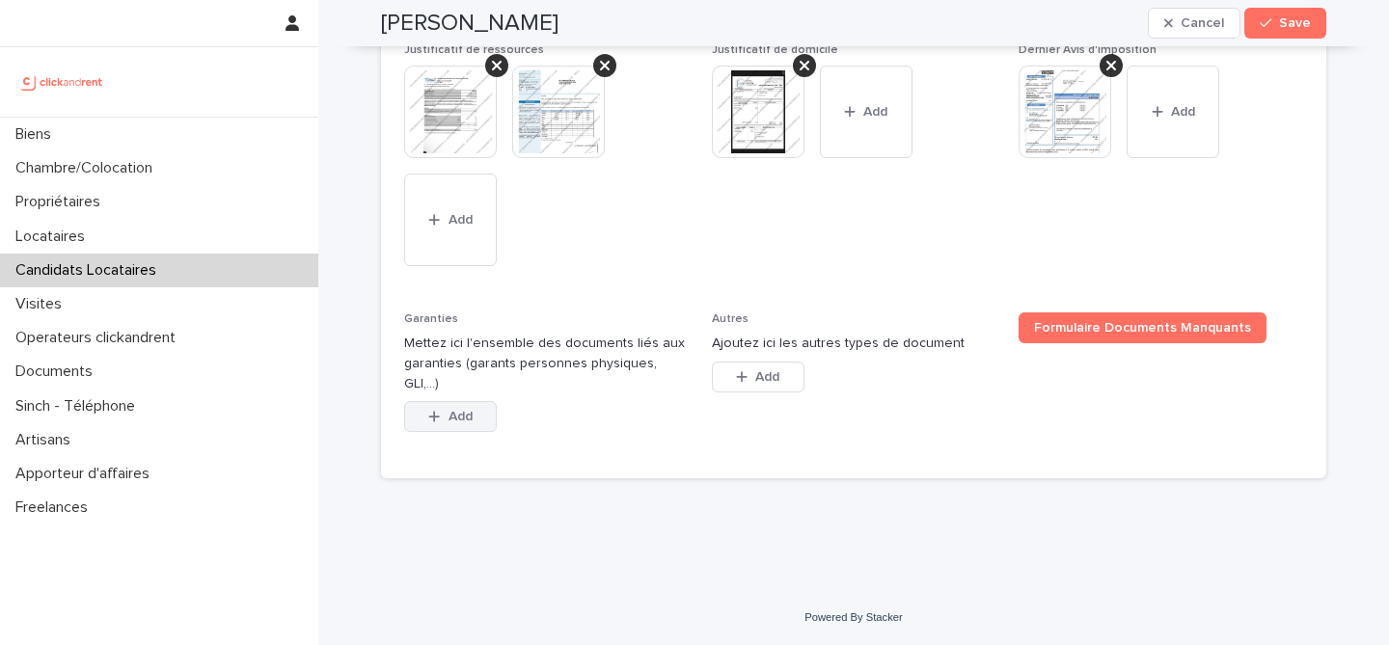
click at [447, 430] on button "Add" at bounding box center [450, 416] width 93 height 31
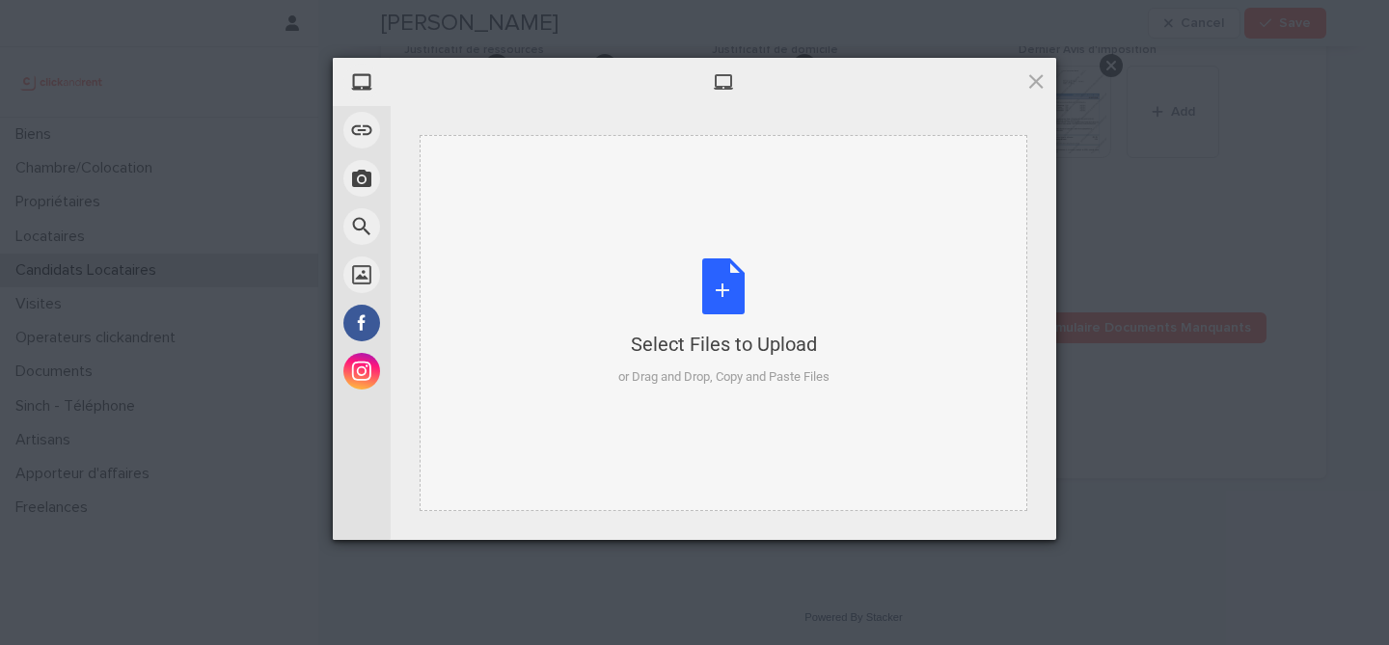
click at [715, 333] on div "Select Files to Upload" at bounding box center [723, 344] width 211 height 27
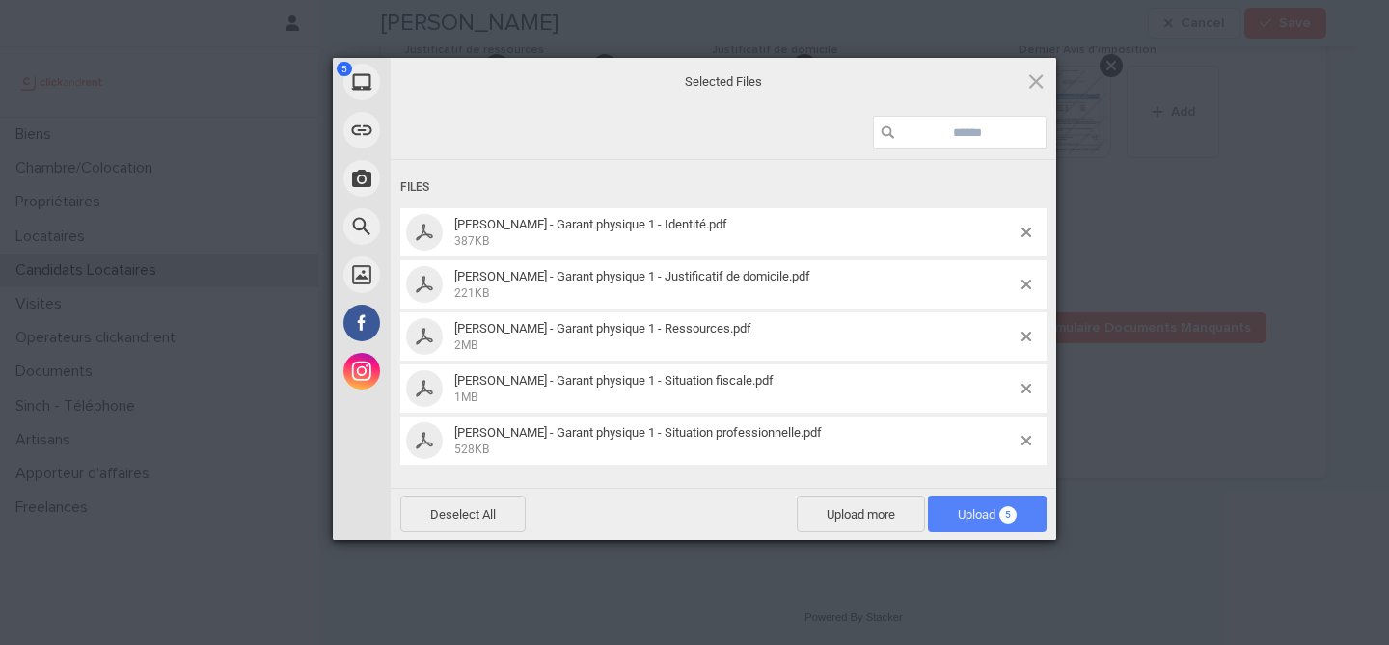
click at [988, 521] on span "Upload 5" at bounding box center [987, 514] width 59 height 14
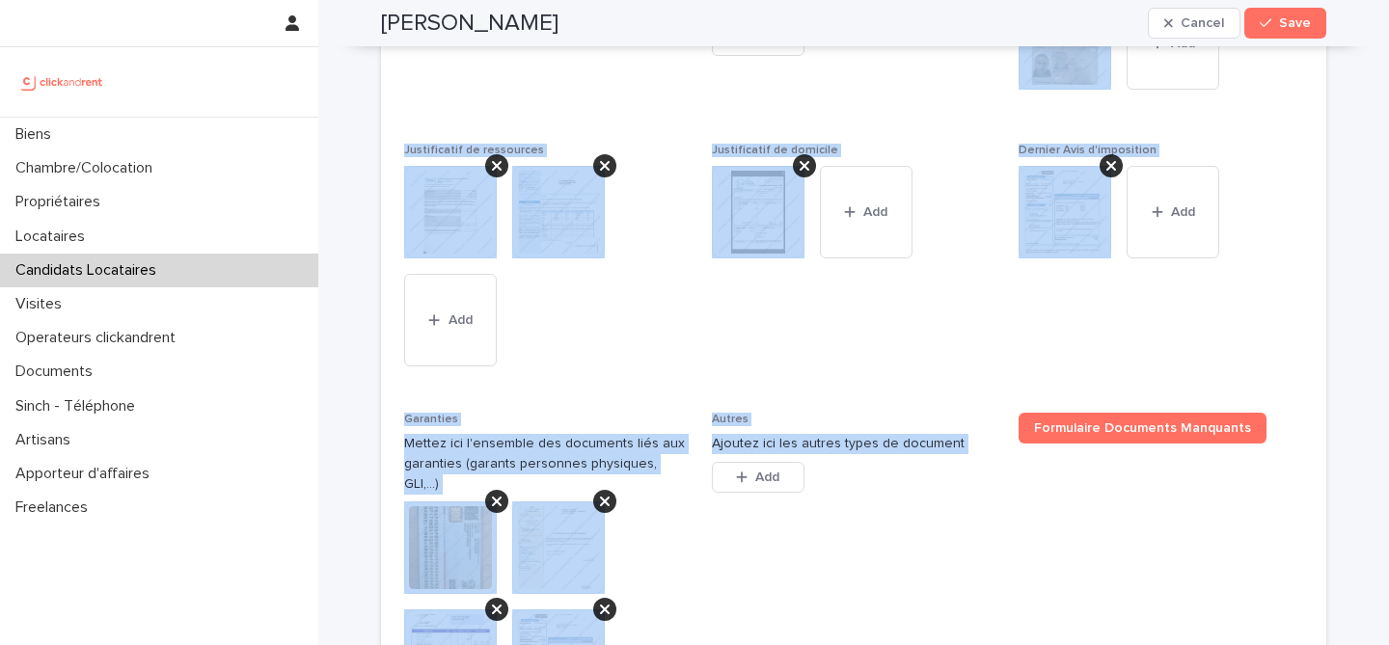
scroll to position [2074, 0]
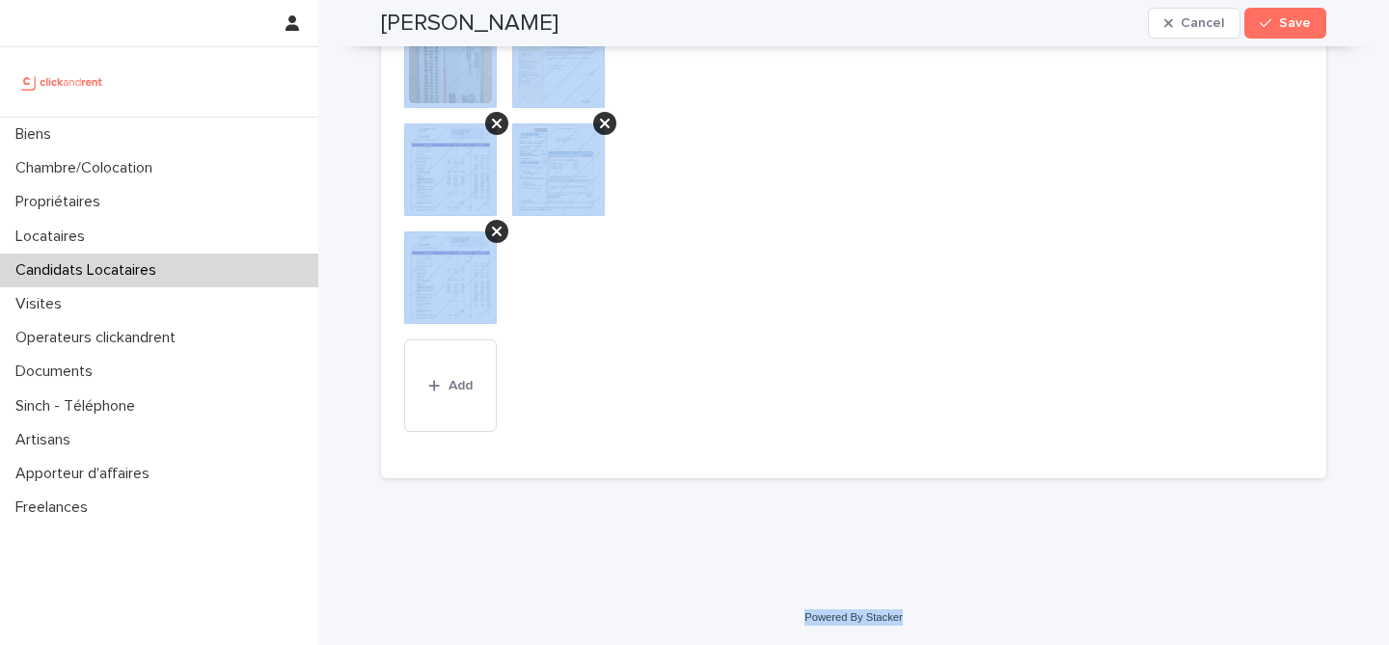
drag, startPoint x: 380, startPoint y: 58, endPoint x: 910, endPoint y: 629, distance: 779.2
copy div "Merlin Demangel Cancel Save Sorry, there was an error saving your record. Pleas…"
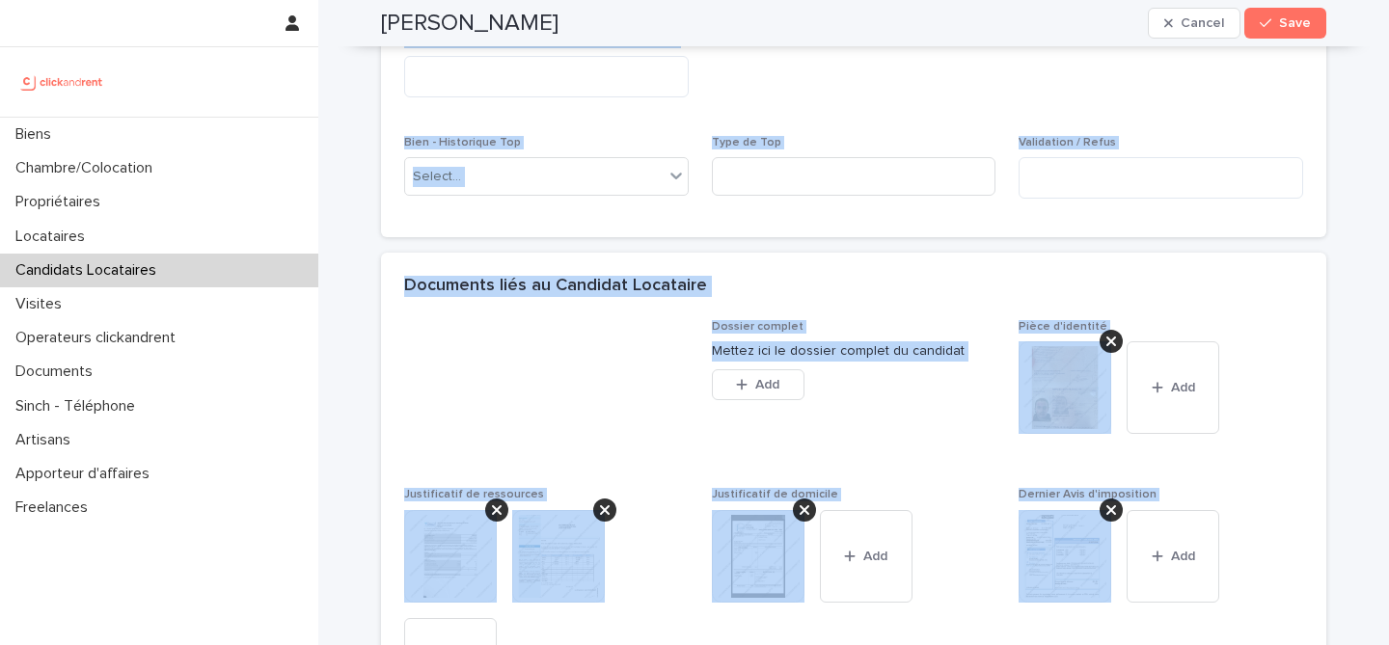
scroll to position [1224, 0]
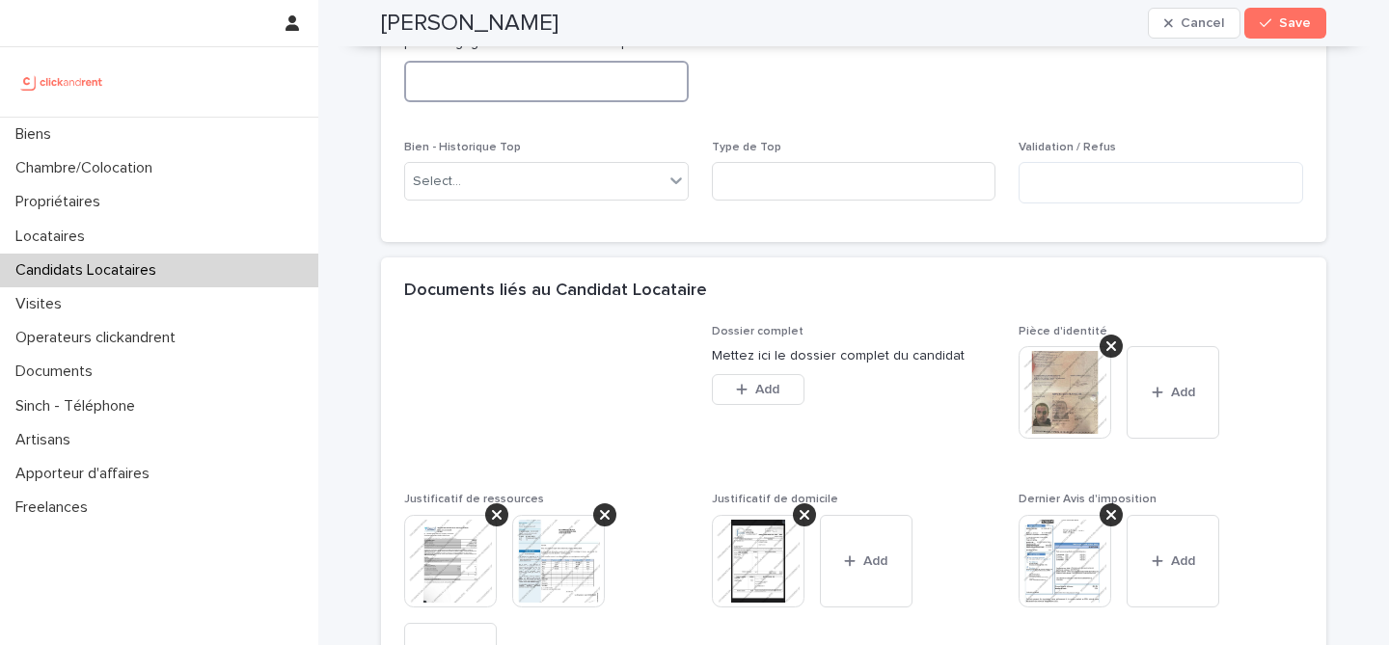
click at [626, 102] on textarea at bounding box center [546, 81] width 284 height 41
paste textarea "**********"
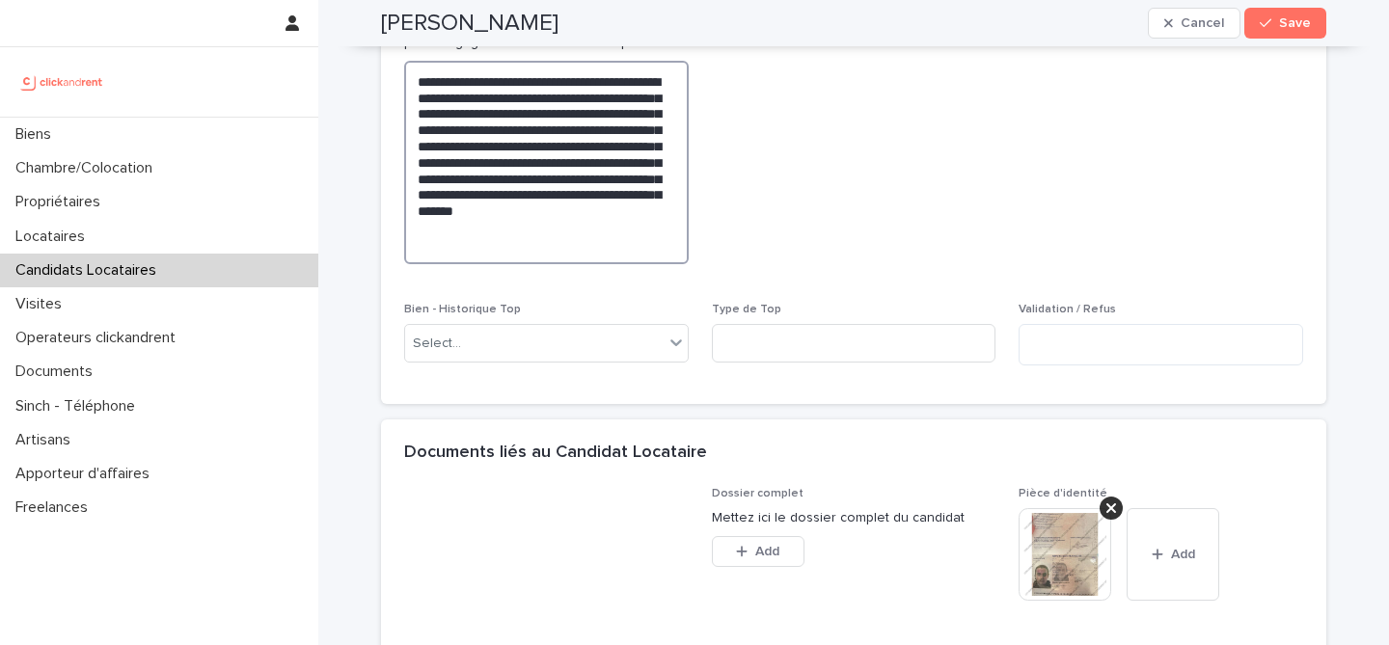
type textarea "**********"
click at [942, 235] on span "Abandon du candidat" at bounding box center [854, 106] width 284 height 348
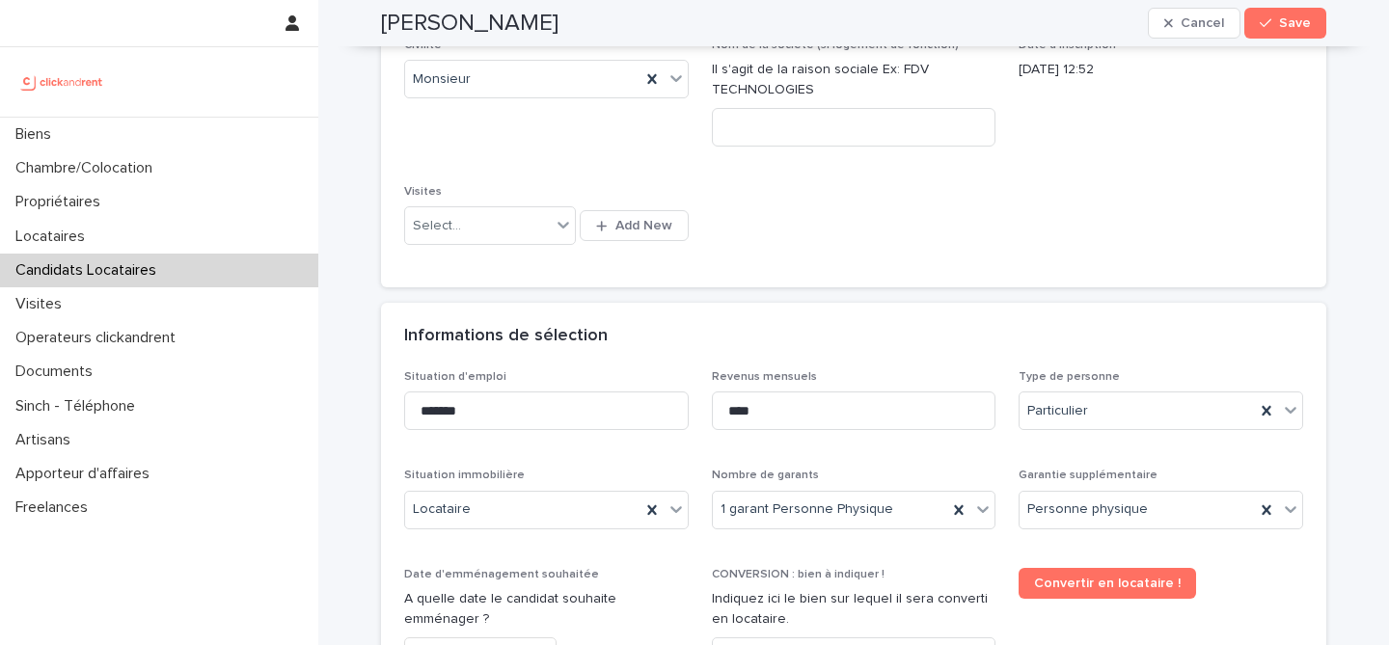
scroll to position [428, 0]
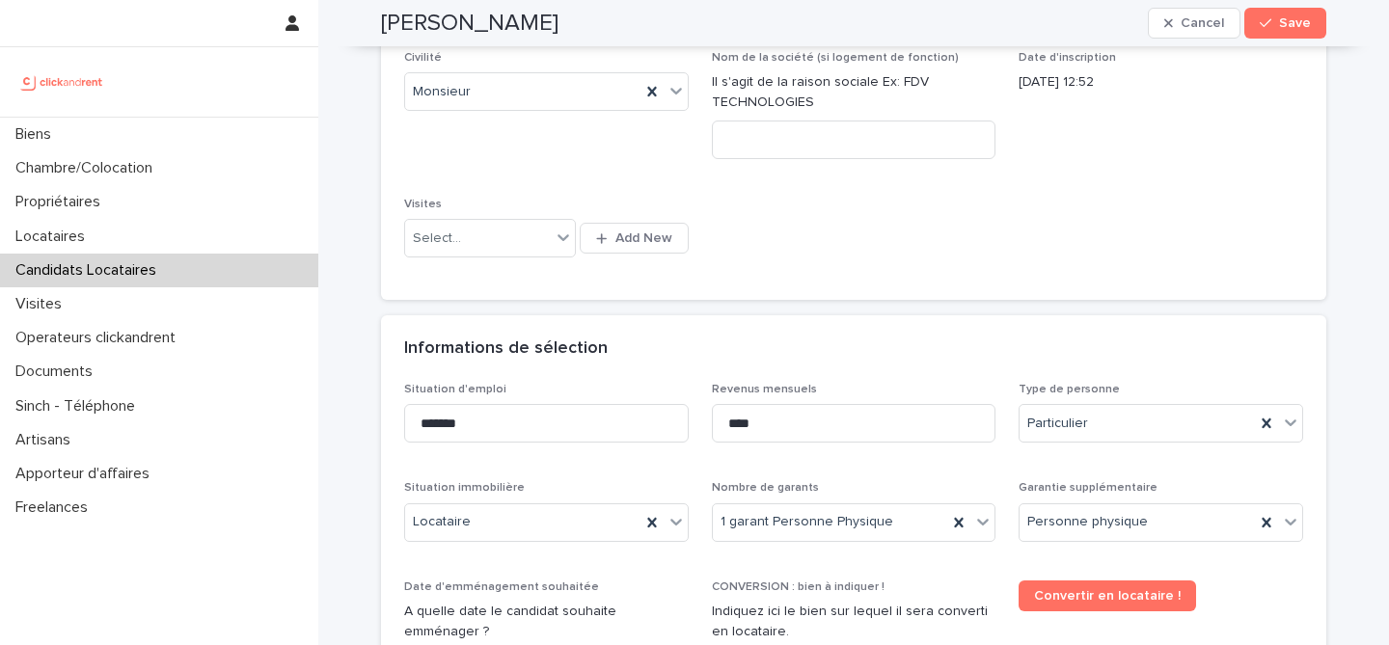
click at [515, 18] on h2 "Merlin Demangel" at bounding box center [469, 24] width 177 height 28
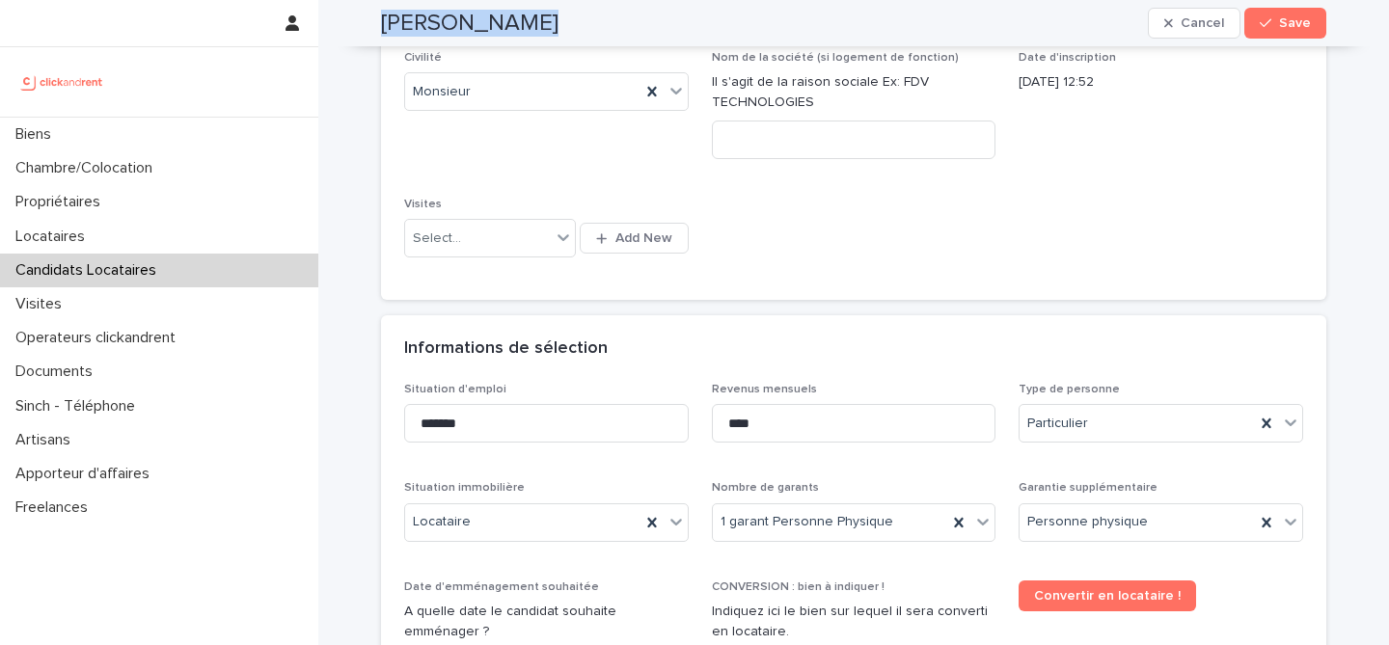
click at [515, 18] on h2 "Merlin Demangel" at bounding box center [469, 24] width 177 height 28
click at [1320, 21] on button "Save" at bounding box center [1285, 23] width 82 height 31
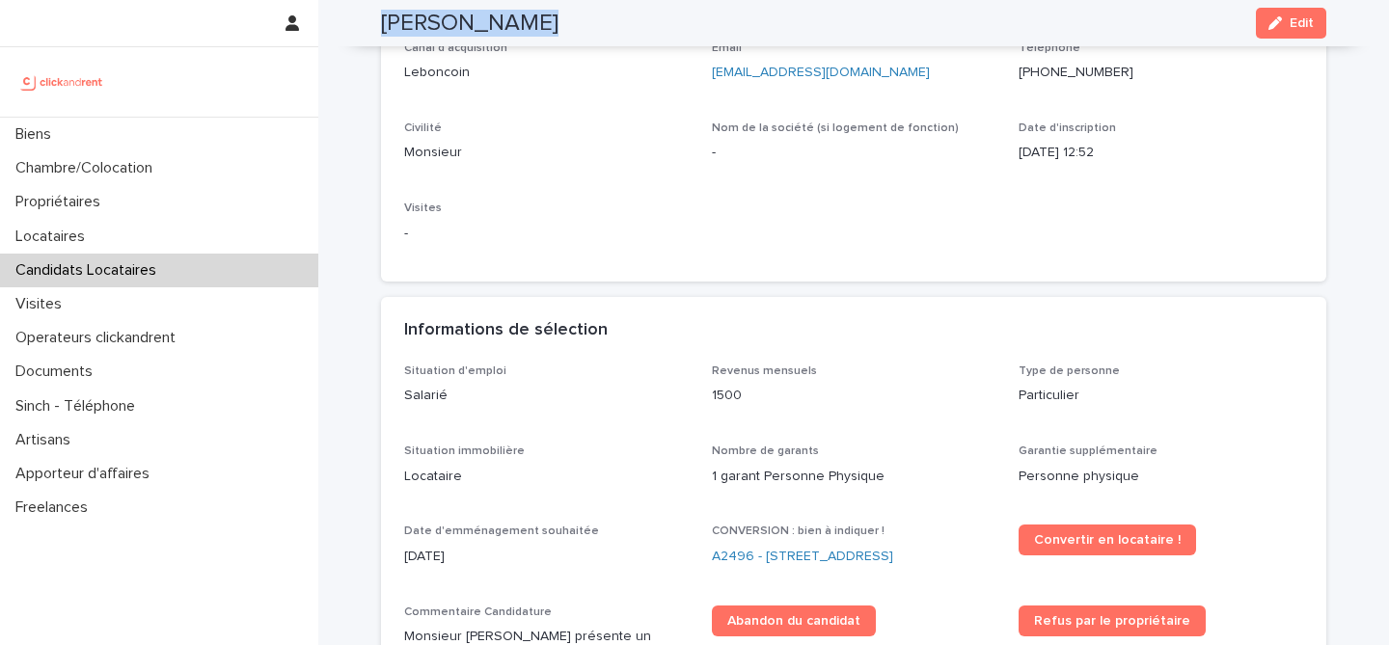
scroll to position [257, 0]
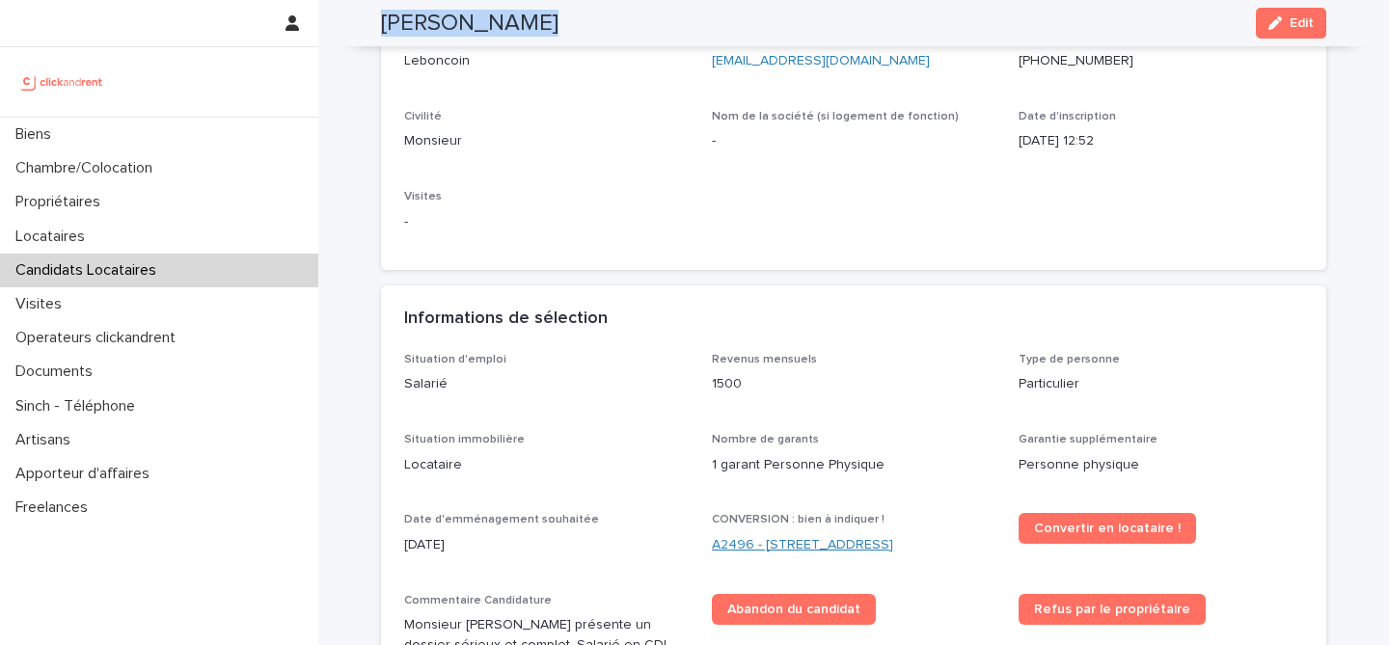
click at [780, 546] on link "A2496 - 85 rue de l'Ourcq, Paris 75019" at bounding box center [802, 545] width 181 height 20
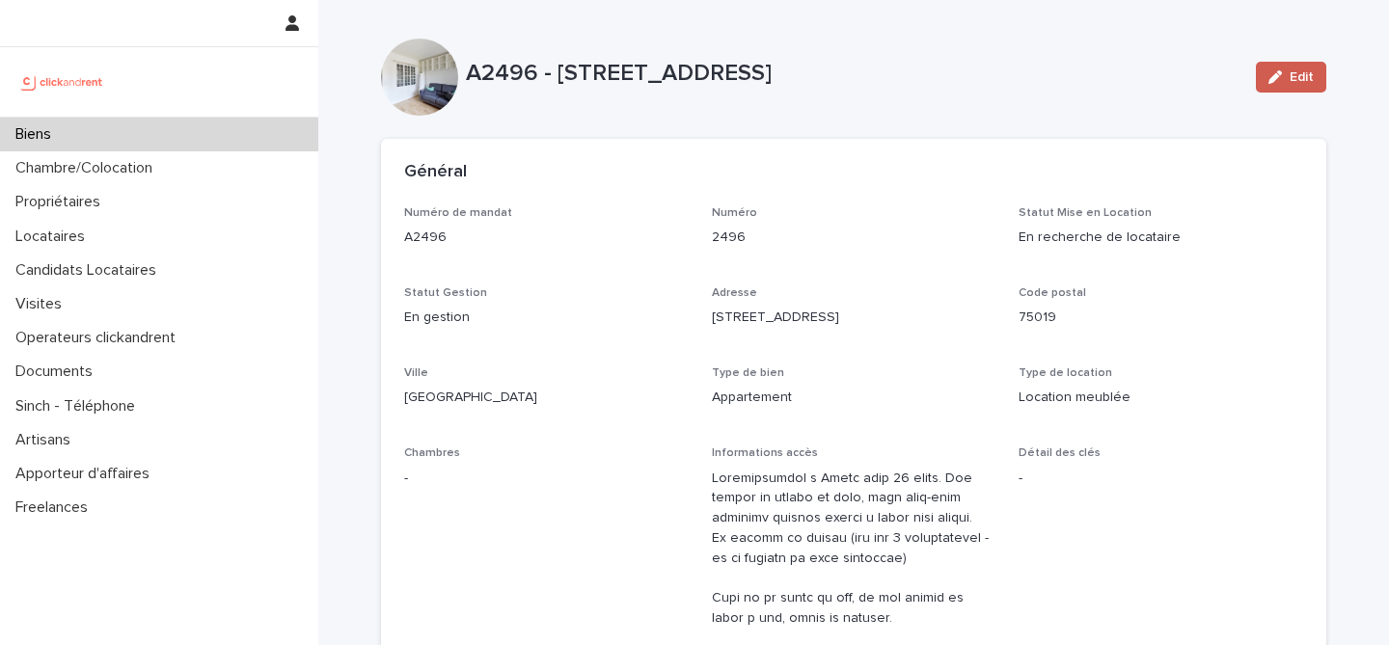
click at [1305, 77] on span "Edit" at bounding box center [1301, 77] width 24 height 14
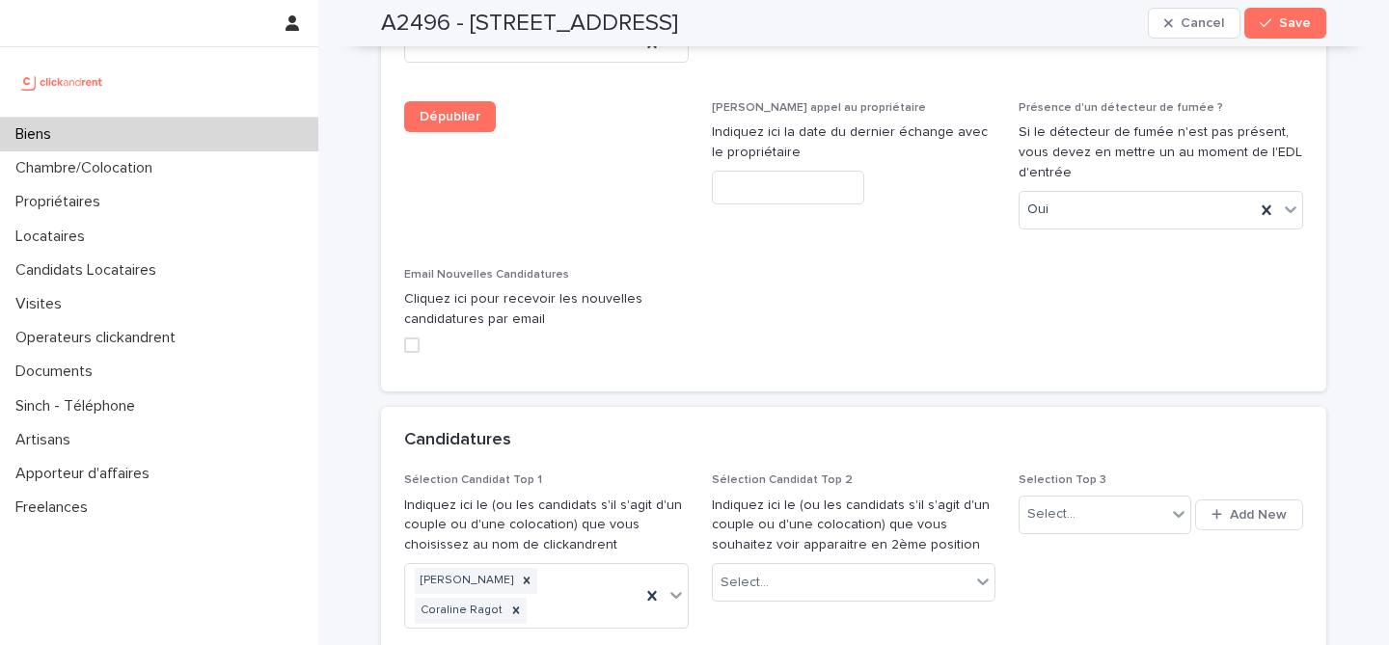
scroll to position [9516, 0]
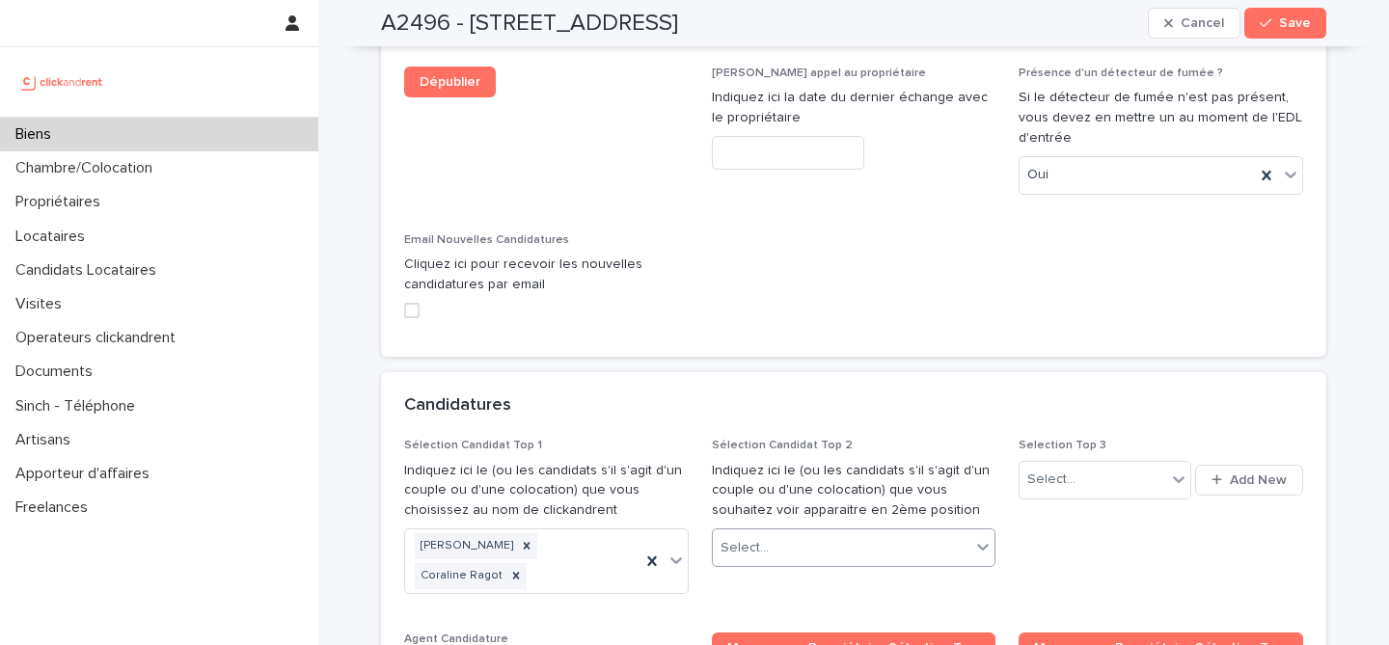
click at [814, 532] on div "Select..." at bounding box center [842, 548] width 258 height 32
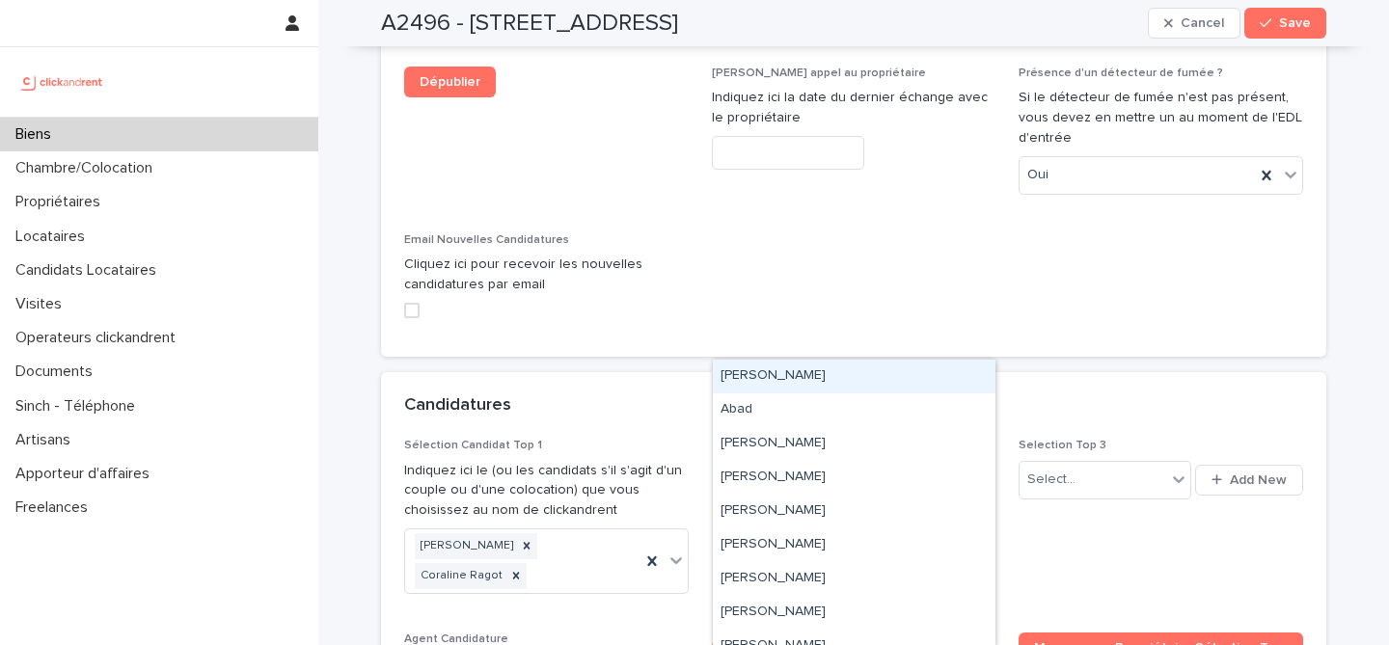
paste input "**********"
type input "**********"
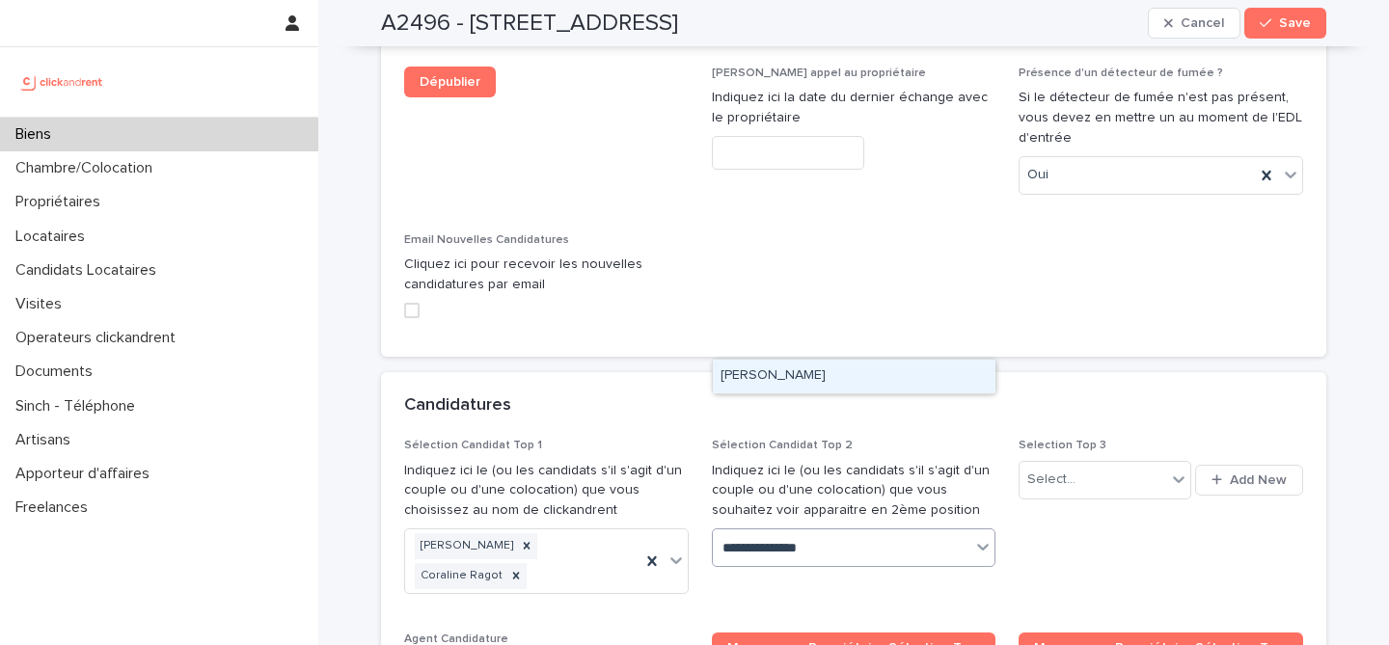
click at [867, 372] on div "Merlin Demangel" at bounding box center [854, 377] width 283 height 34
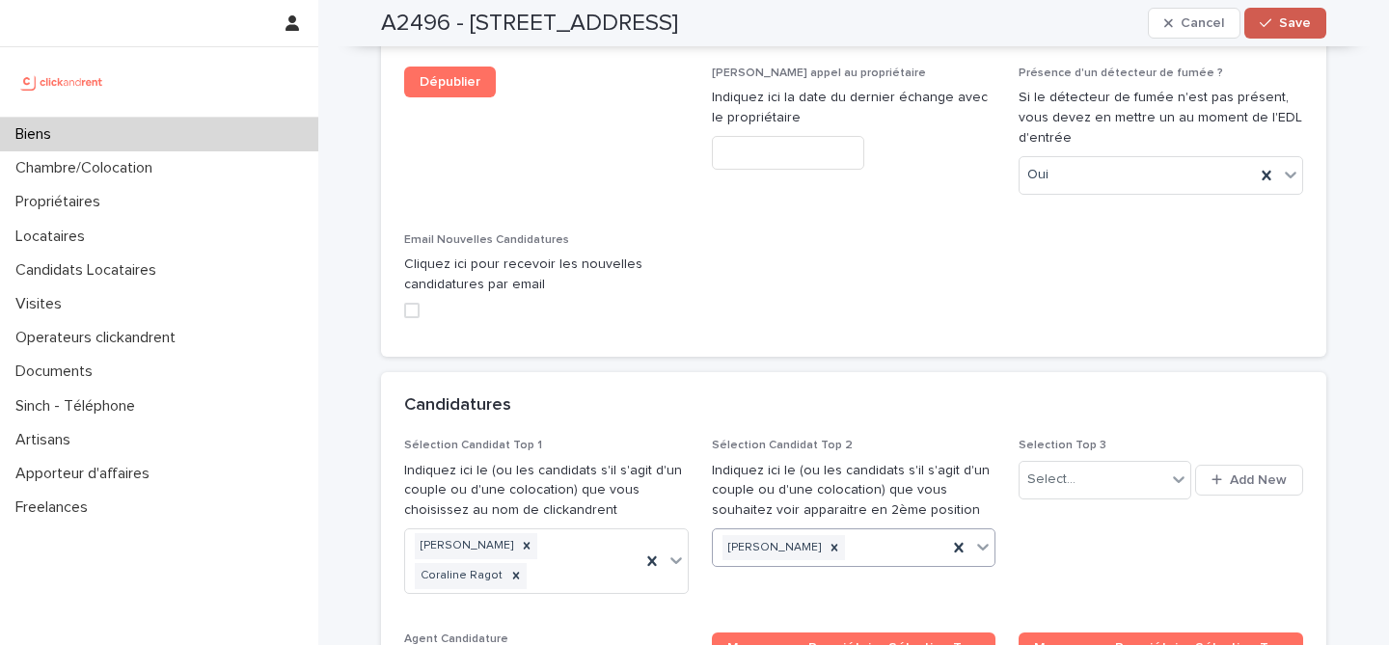
click at [1311, 29] on button "Save" at bounding box center [1285, 23] width 82 height 31
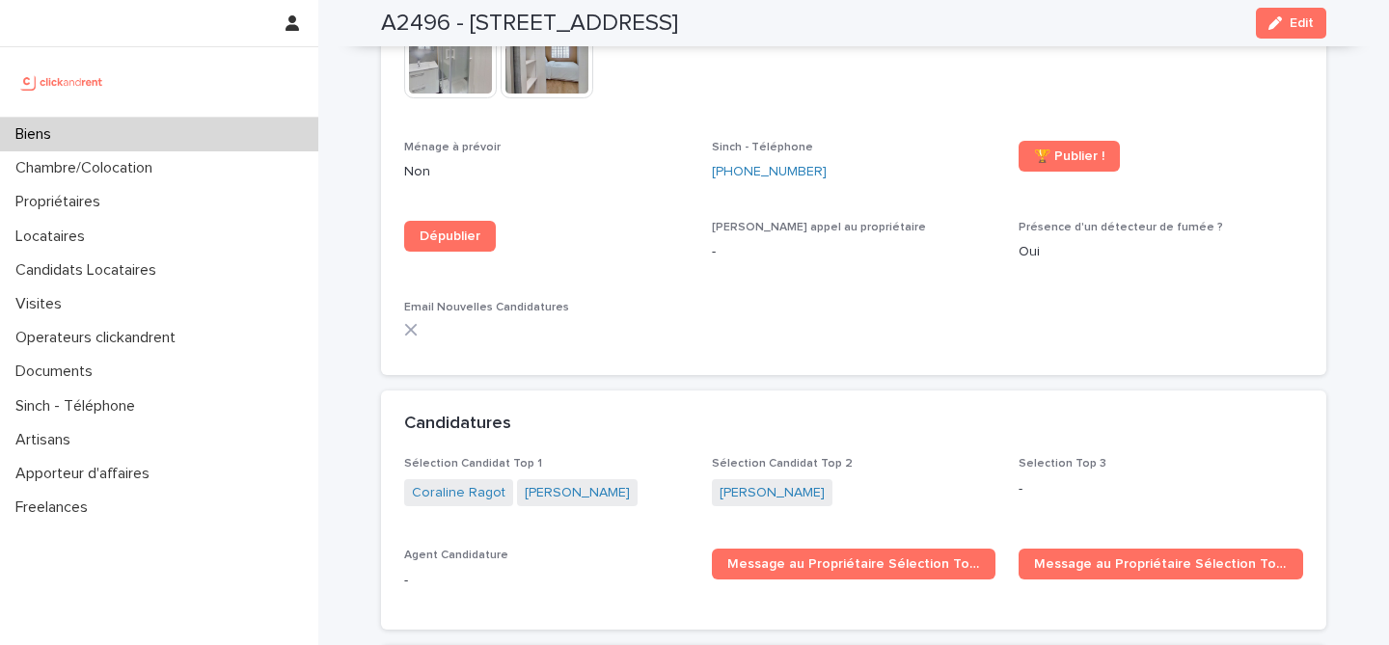
scroll to position [6049, 0]
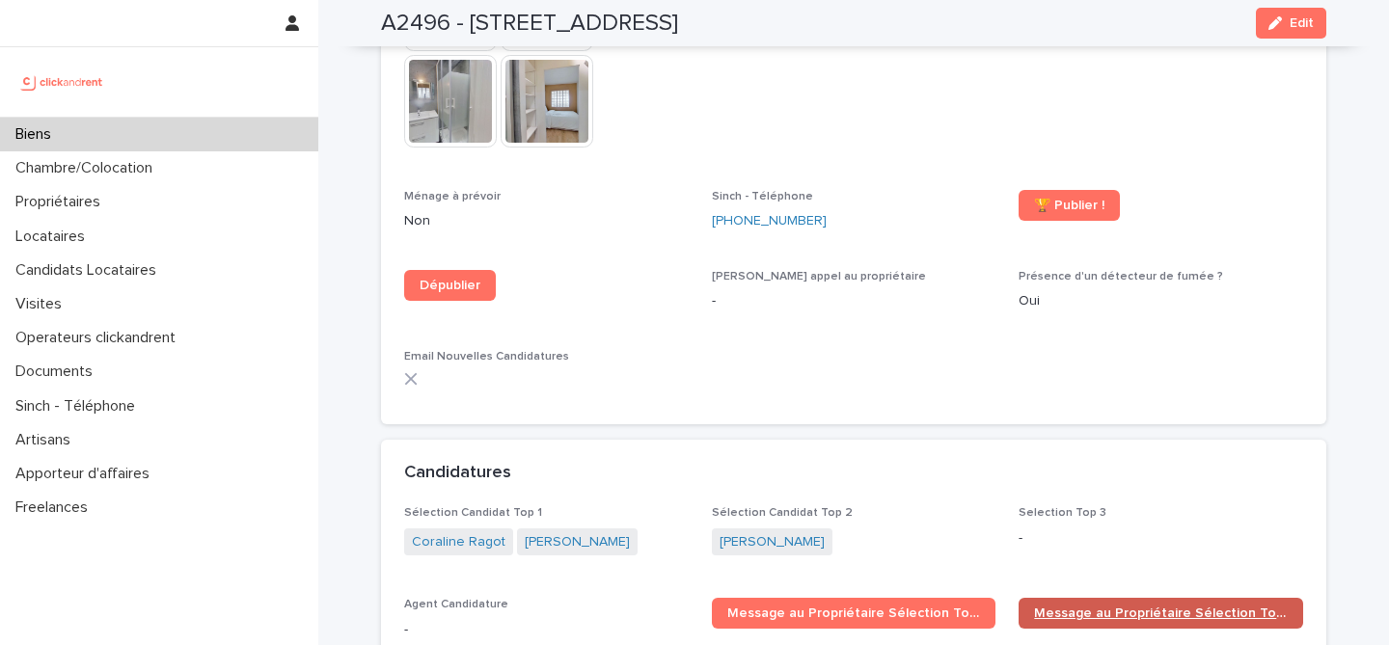
click at [1158, 607] on span "Message au Propriétaire Sélection Top 2" at bounding box center [1161, 614] width 254 height 14
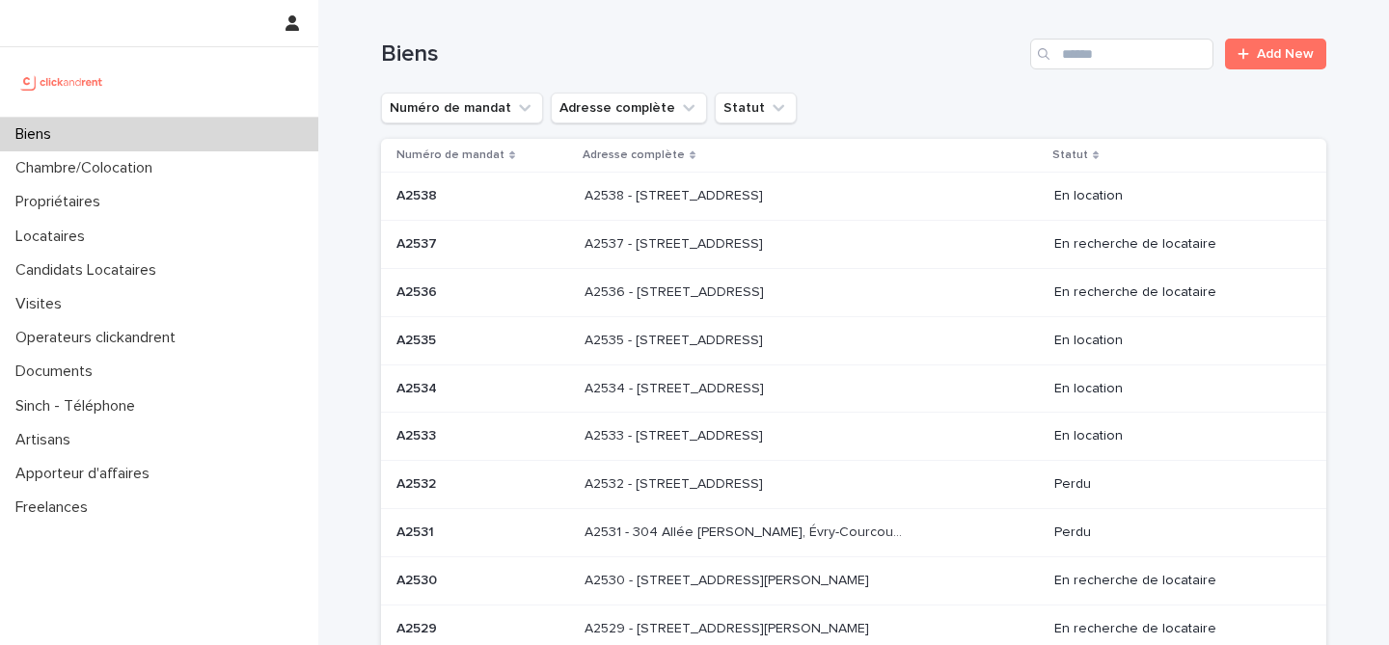
click at [1113, 36] on div "Biens Add New" at bounding box center [853, 46] width 945 height 93
click at [1109, 55] on input "Search" at bounding box center [1121, 54] width 183 height 31
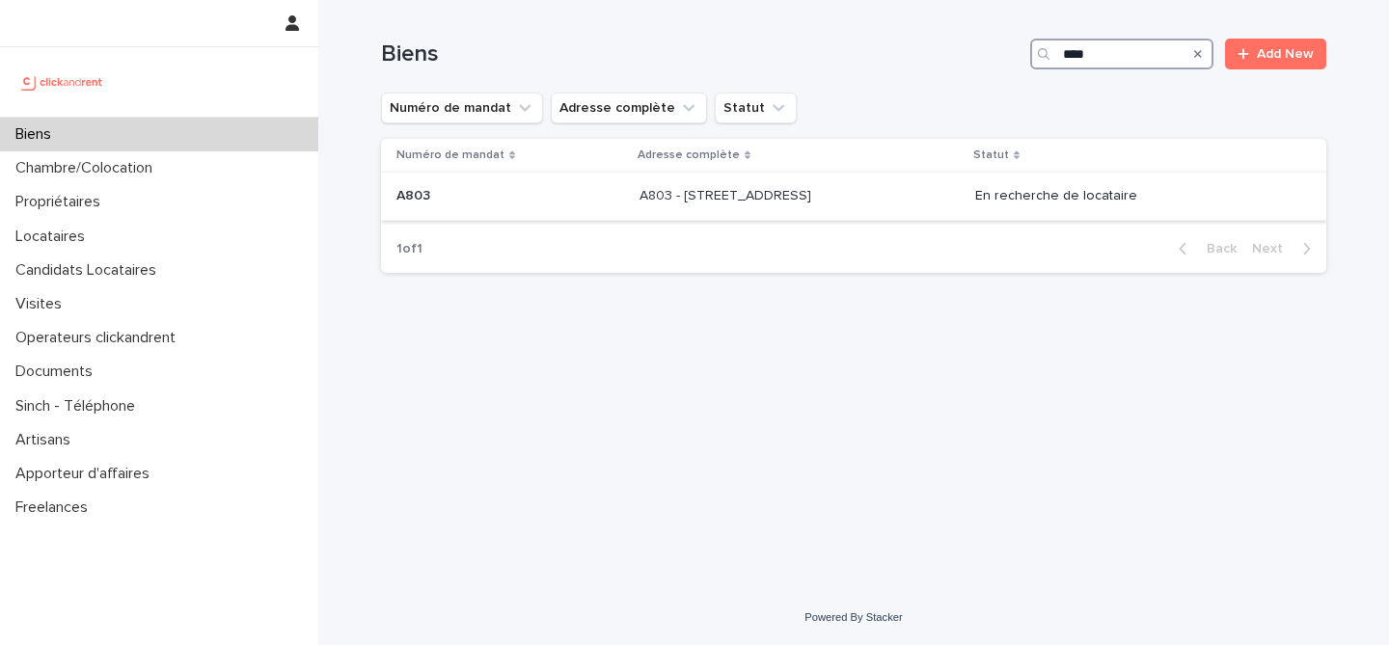
type input "****"
click at [517, 185] on div "A803 A803" at bounding box center [510, 196] width 228 height 32
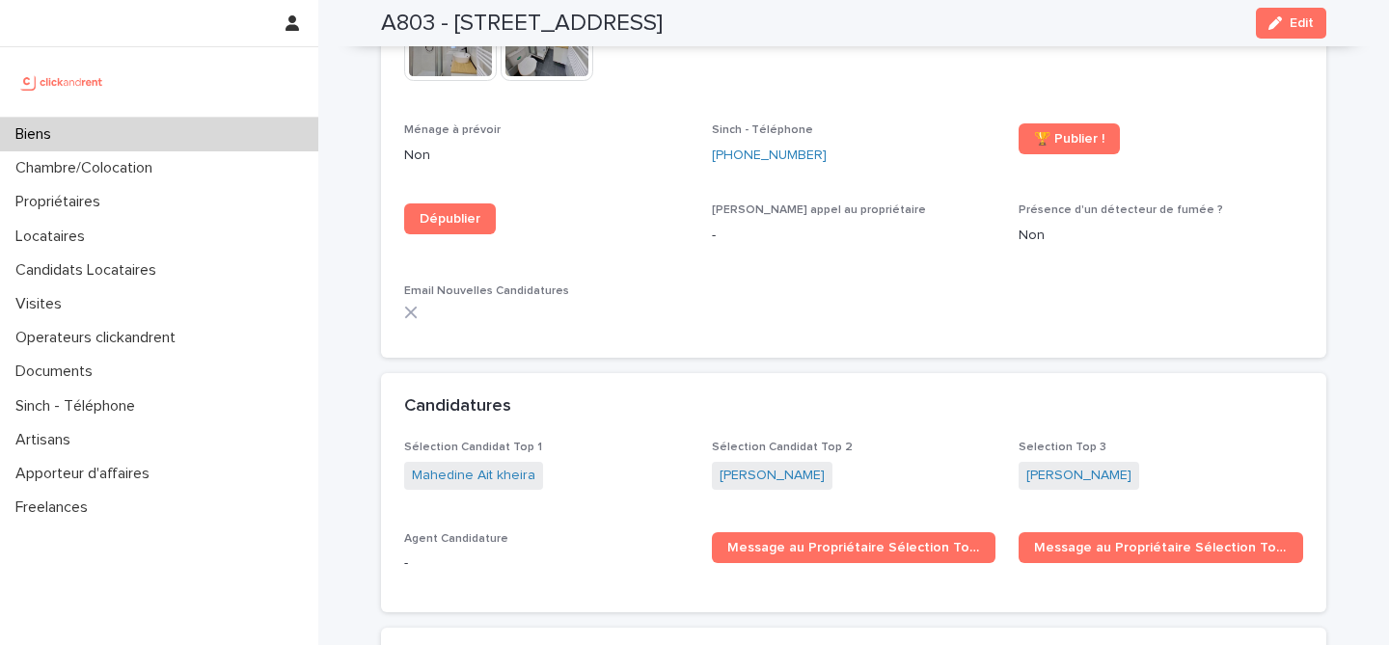
scroll to position [5420, 0]
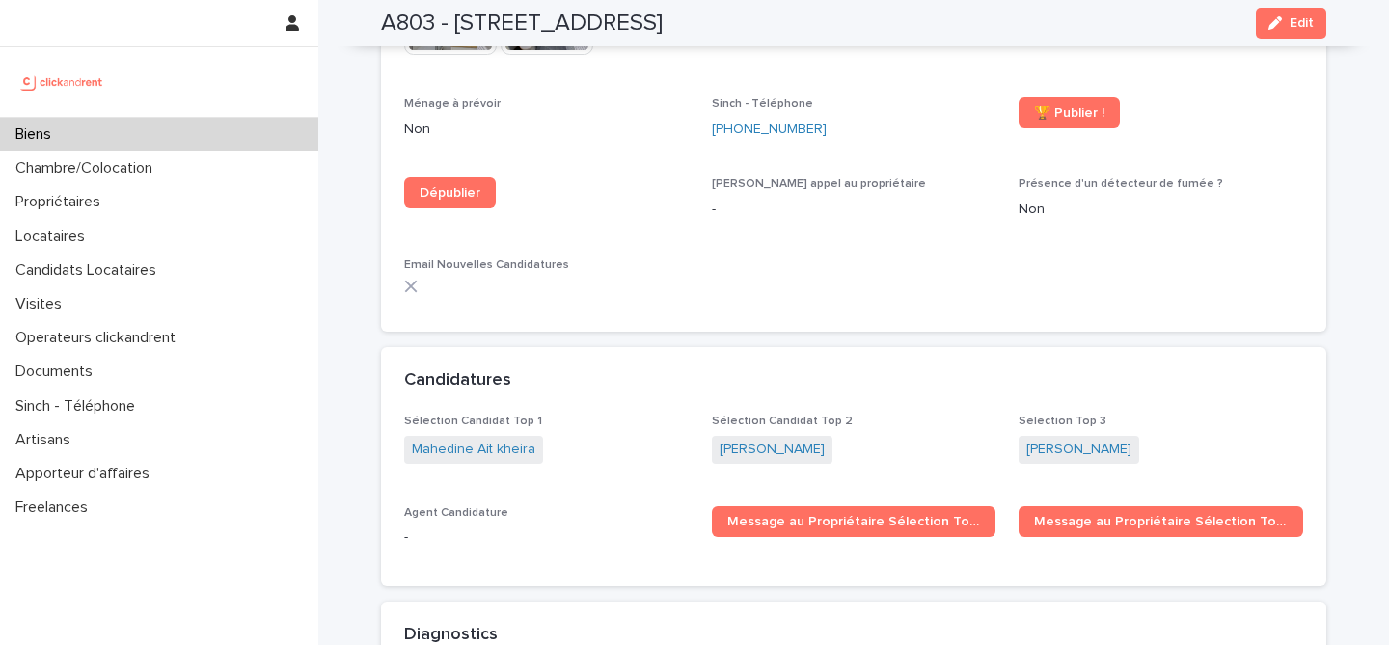
click at [140, 137] on div "Biens" at bounding box center [159, 135] width 318 height 34
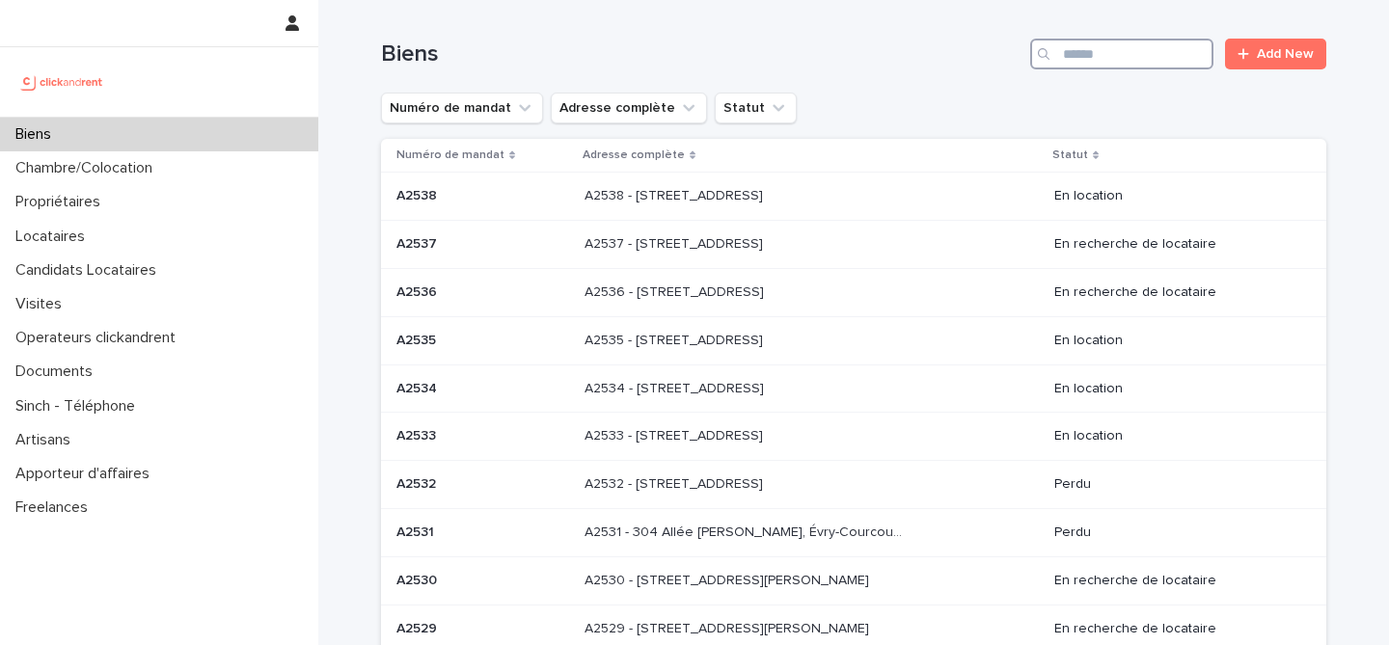
click at [1086, 48] on input "Search" at bounding box center [1121, 54] width 183 height 31
paste input "*****"
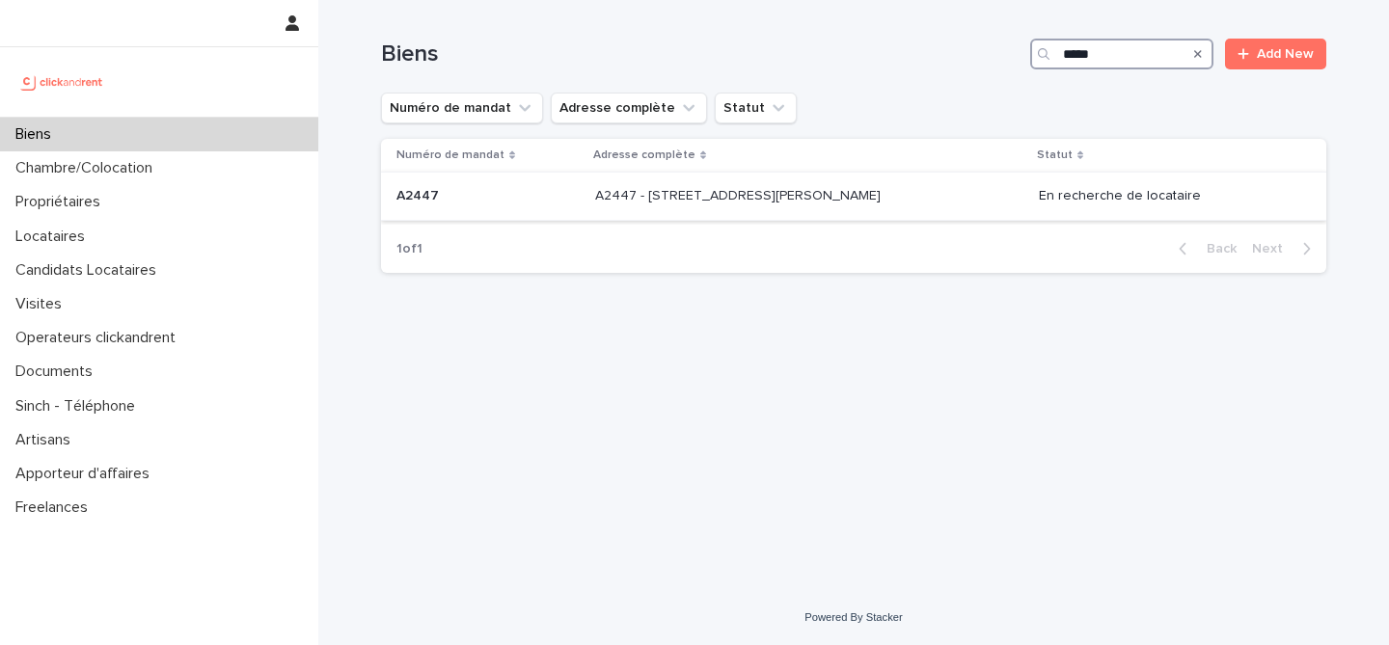
type input "*****"
click at [615, 195] on p "A2447 - 14 rue Jean Jacques Rousseau, Romainville 93230" at bounding box center [739, 194] width 289 height 20
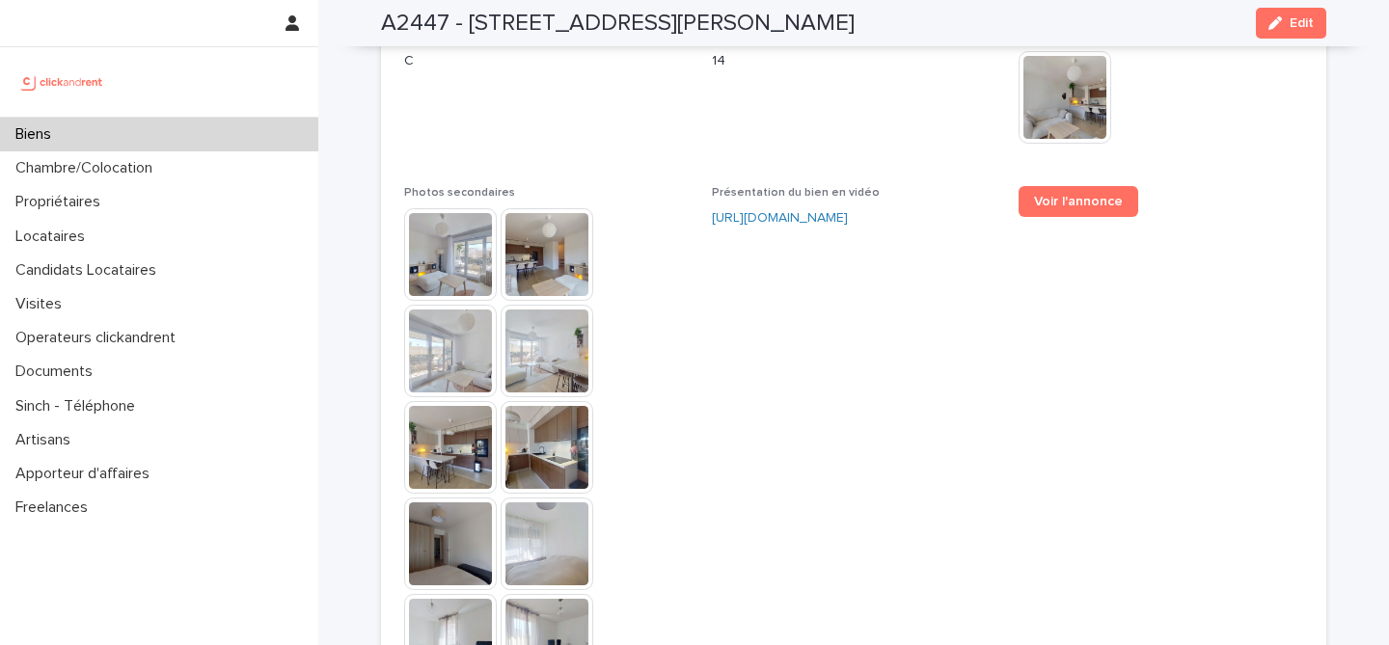
scroll to position [5291, 0]
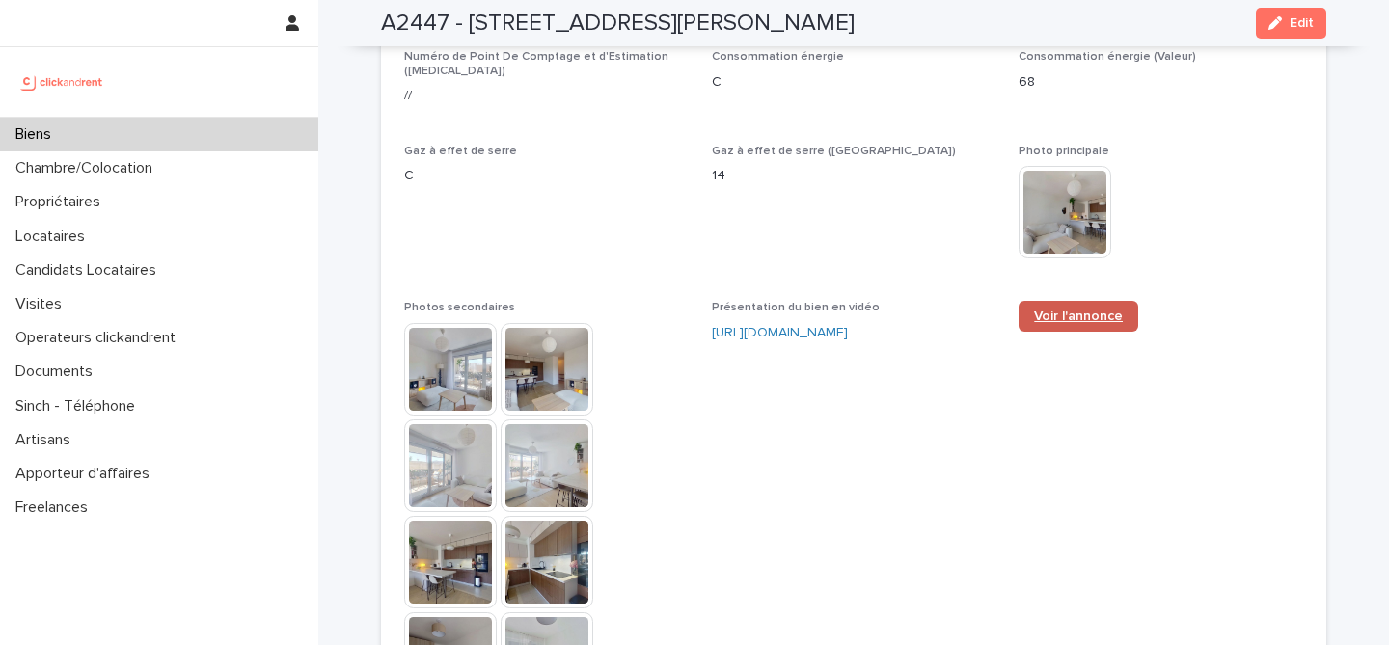
click at [1049, 310] on span "Voir l'annonce" at bounding box center [1078, 317] width 89 height 14
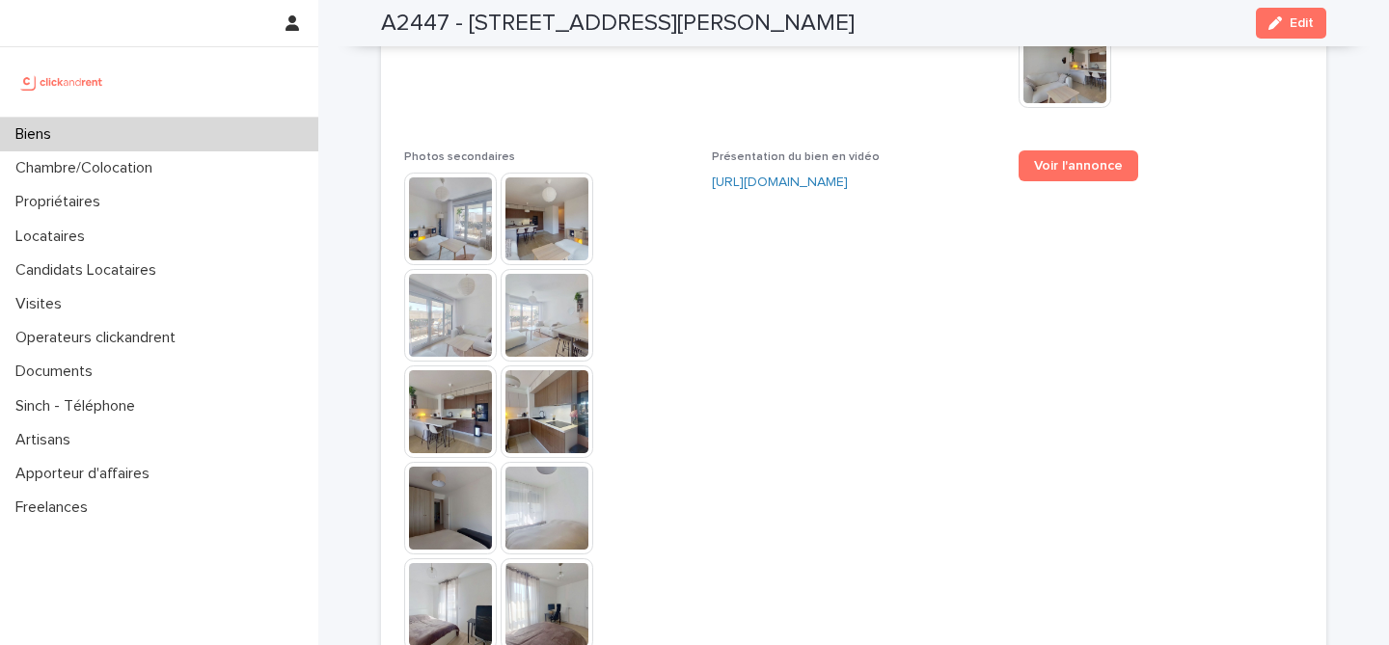
scroll to position [5389, 0]
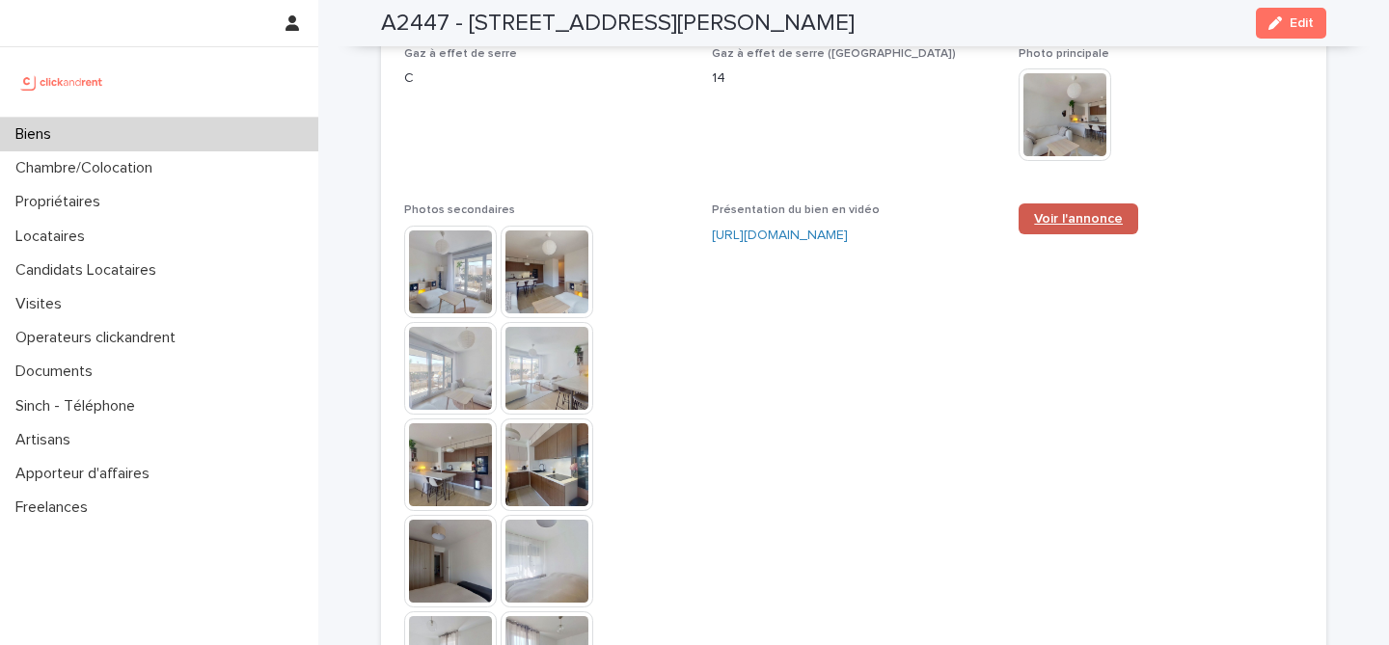
click at [1051, 212] on span "Voir l'annonce" at bounding box center [1078, 219] width 89 height 14
click at [848, 229] on link "https://vimeo.com/1095653374?share=copy" at bounding box center [780, 236] width 136 height 14
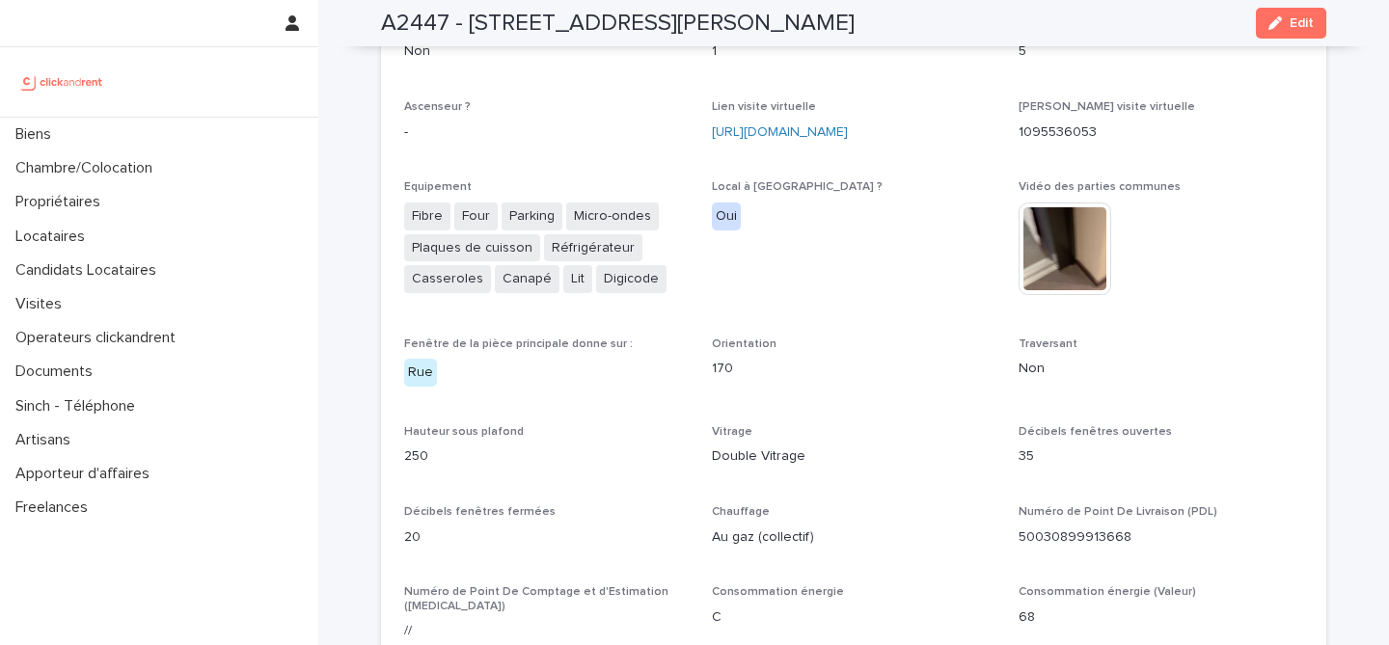
scroll to position [4681, 0]
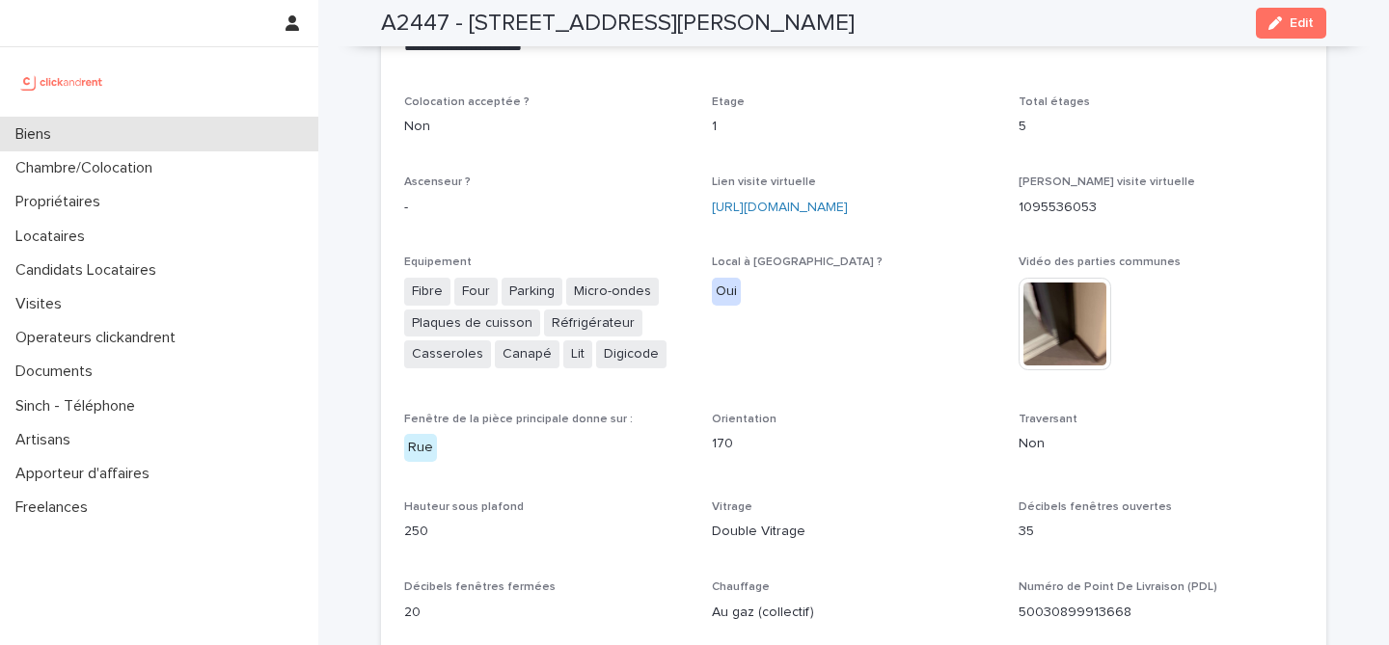
click at [128, 130] on div "Biens" at bounding box center [159, 135] width 318 height 34
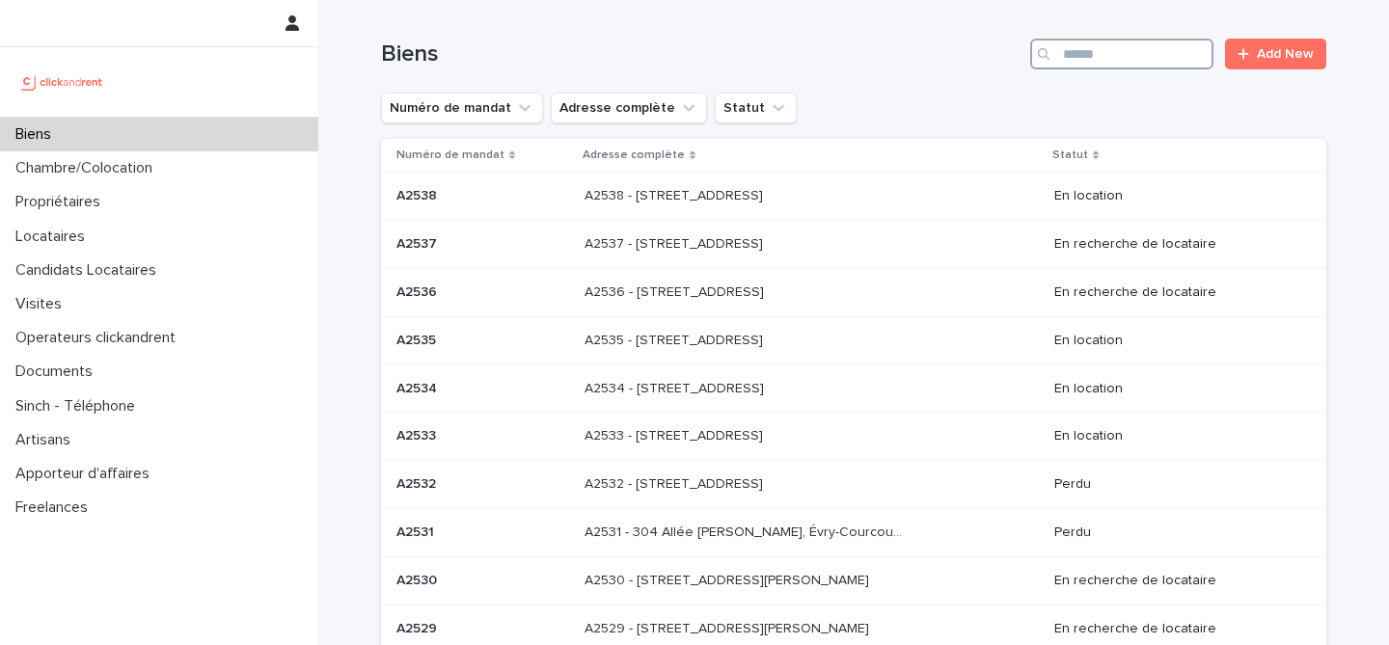
click at [1077, 63] on input "Search" at bounding box center [1121, 54] width 183 height 31
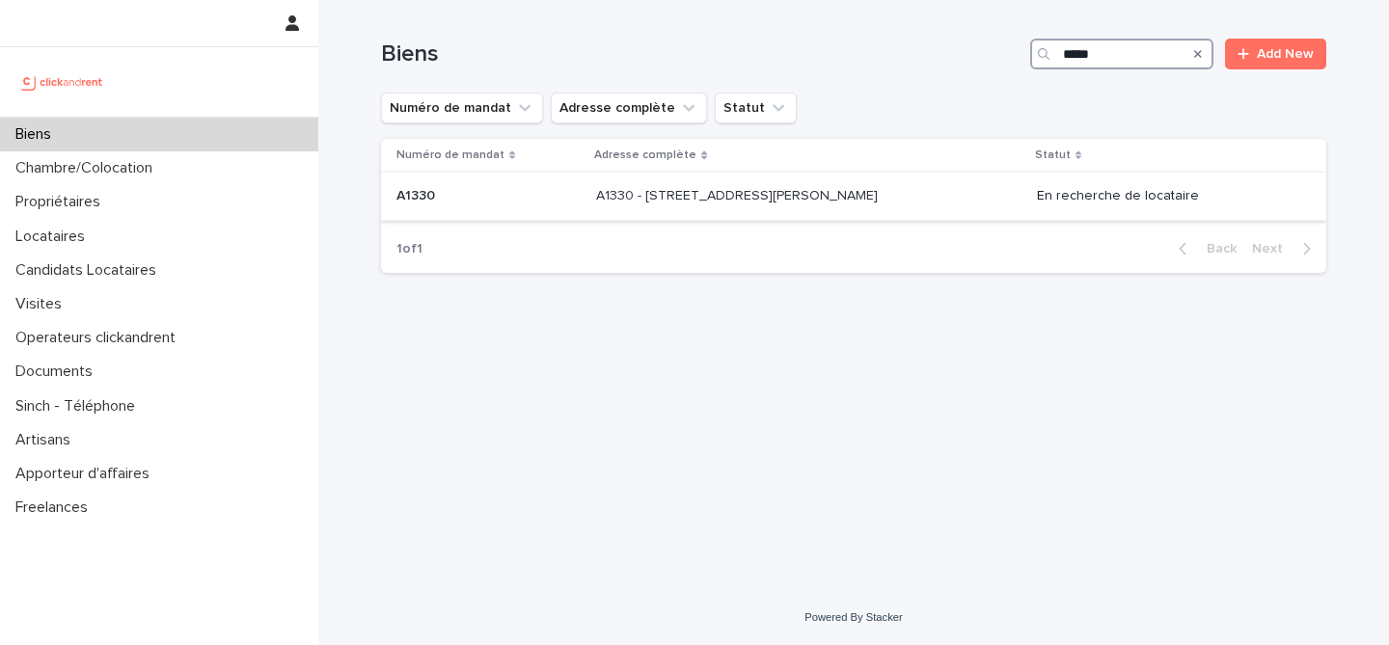
type input "*****"
click at [529, 202] on p at bounding box center [488, 196] width 184 height 16
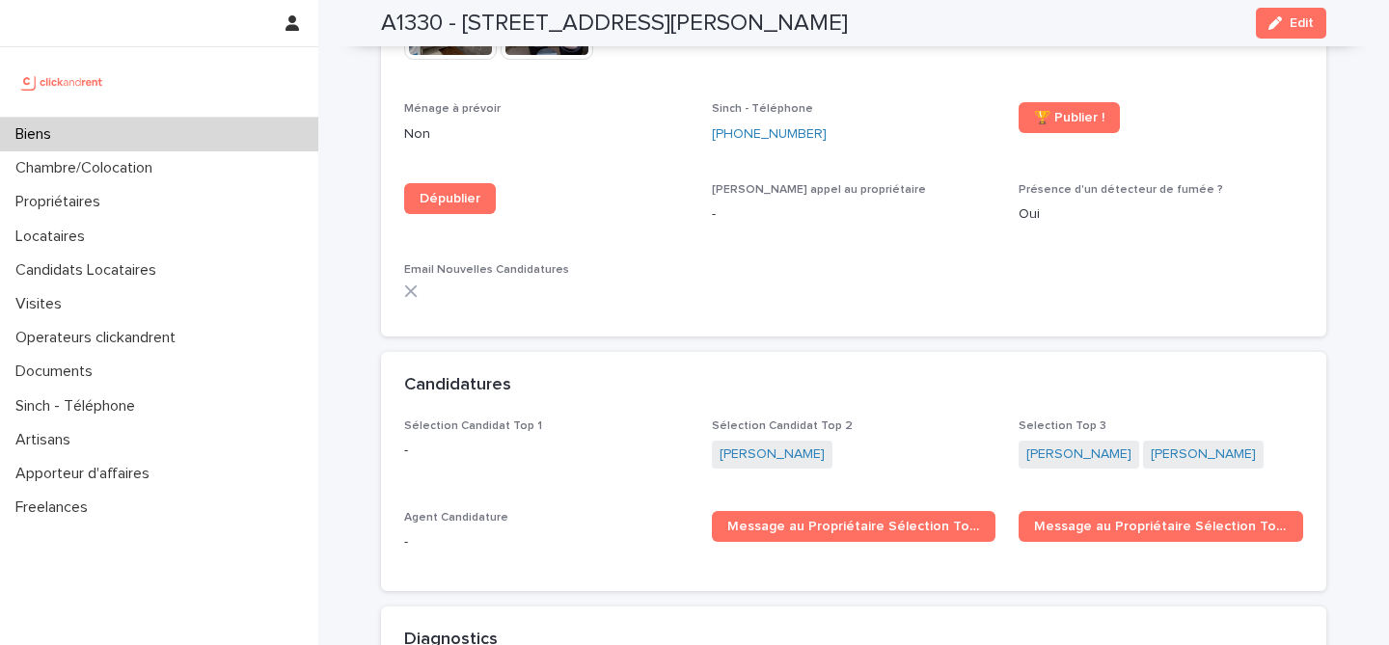
scroll to position [6309, 0]
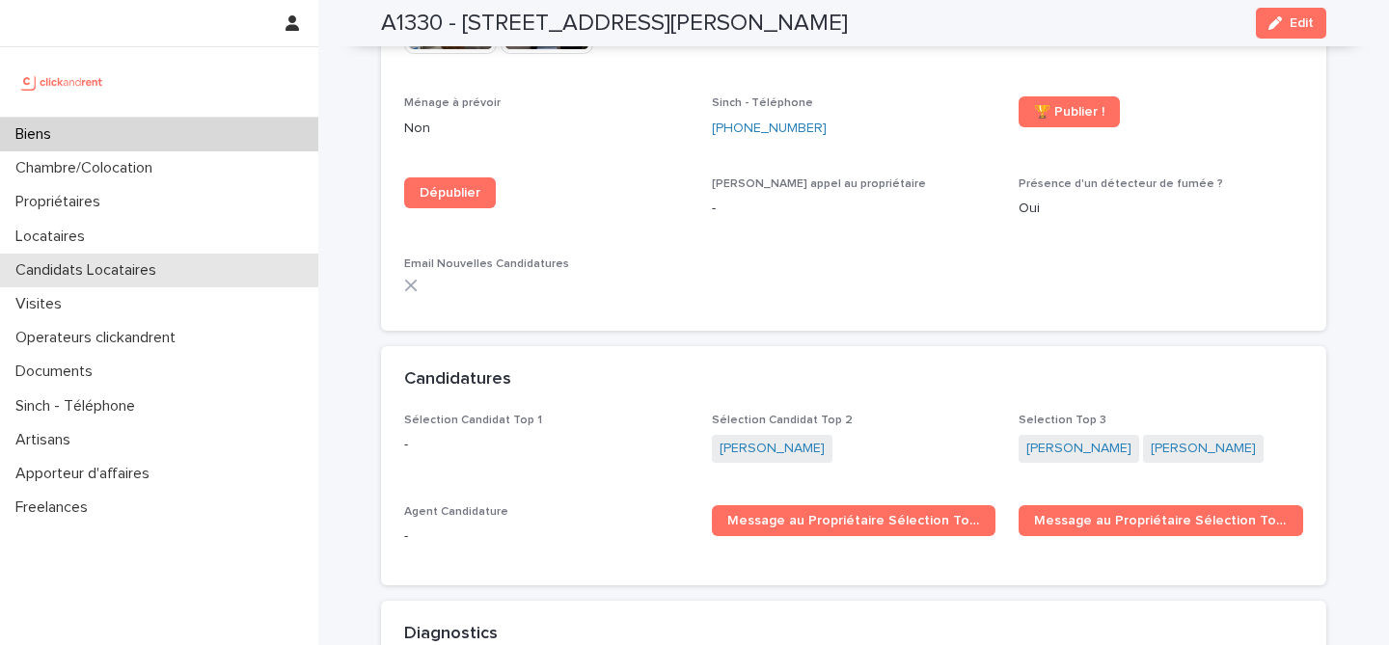
click at [146, 257] on div "Candidats Locataires" at bounding box center [159, 271] width 318 height 34
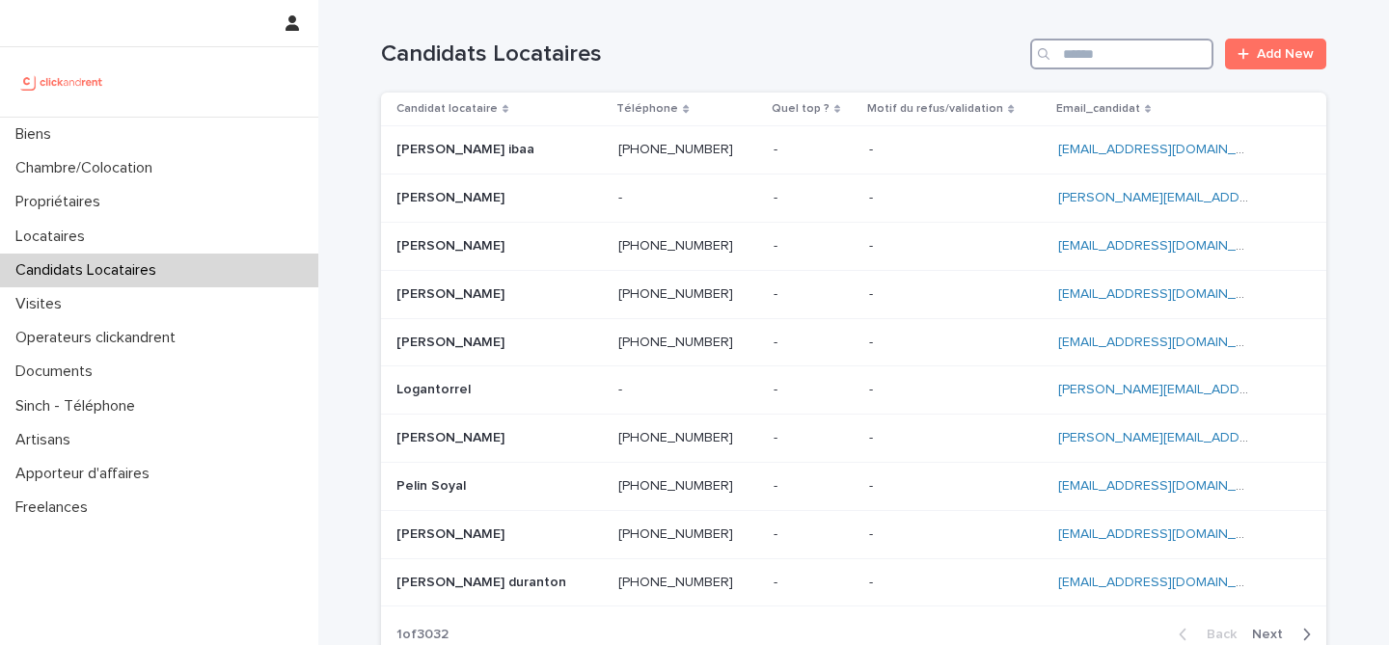
click at [1098, 40] on input "Search" at bounding box center [1121, 54] width 183 height 31
paste input "**********"
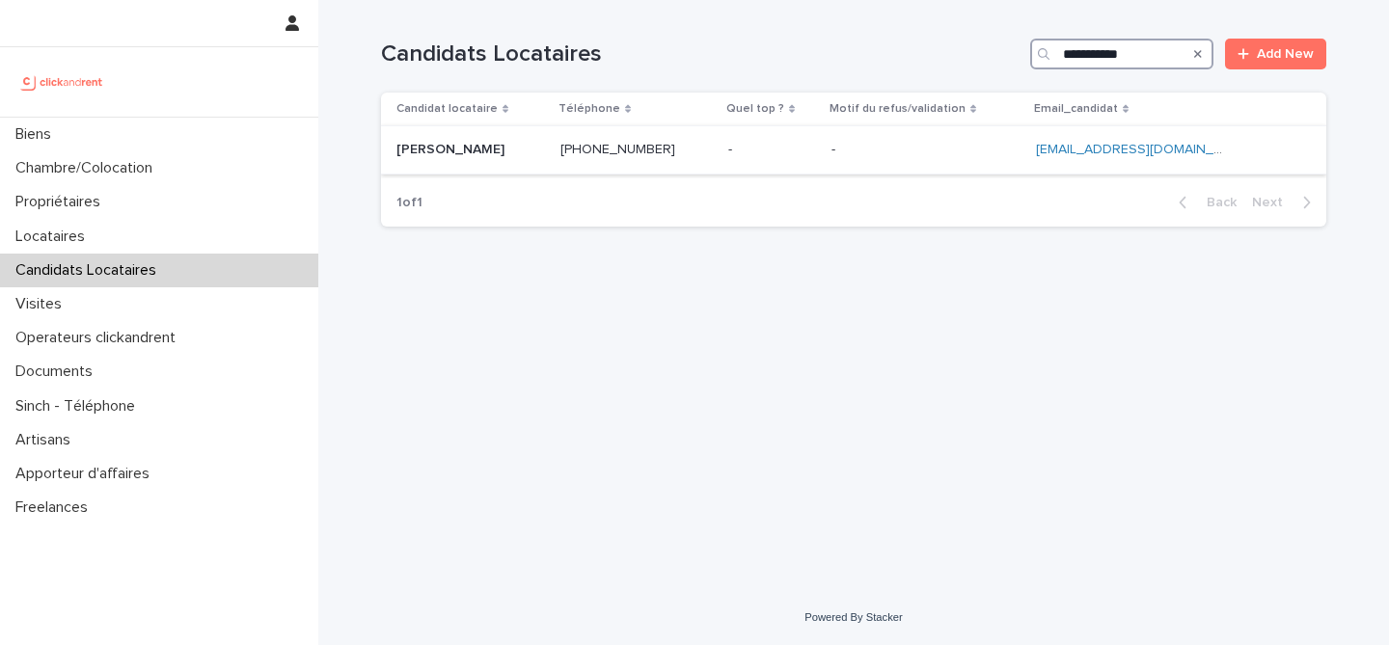
type input "**********"
click at [545, 165] on div "[PERSON_NAME]" at bounding box center [470, 150] width 149 height 32
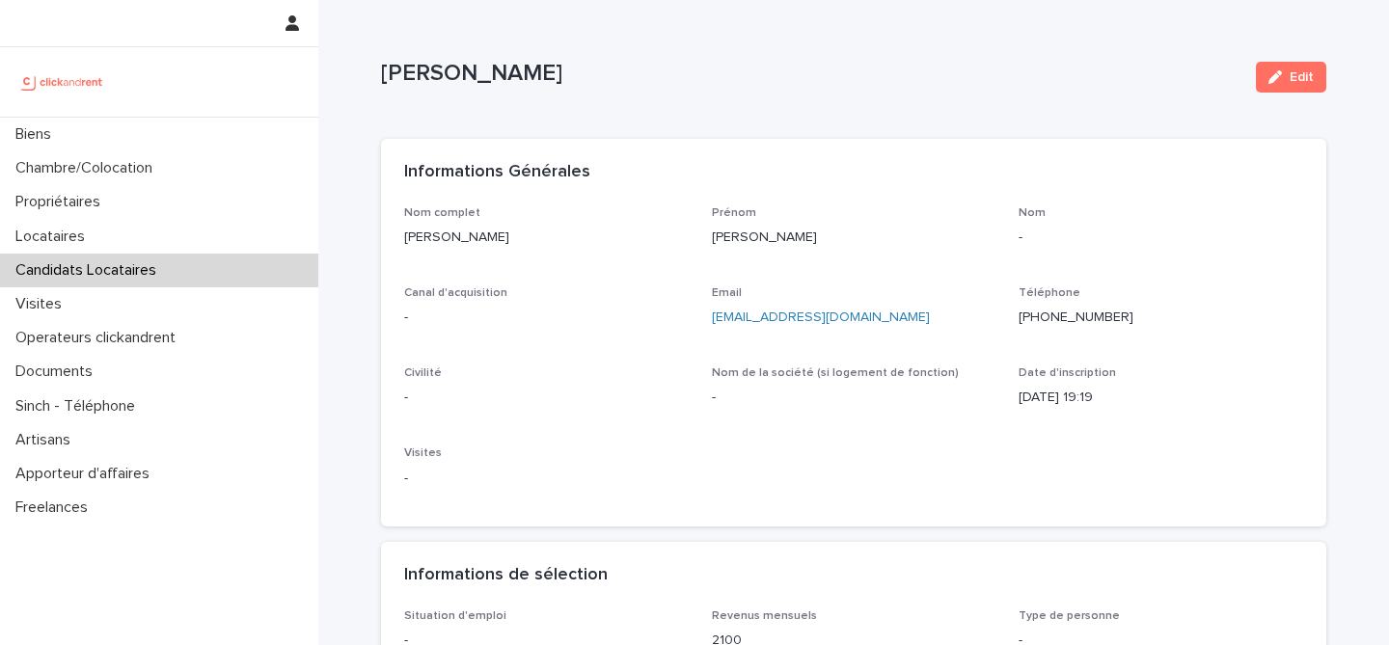
click at [1305, 83] on span "Edit" at bounding box center [1301, 77] width 24 height 14
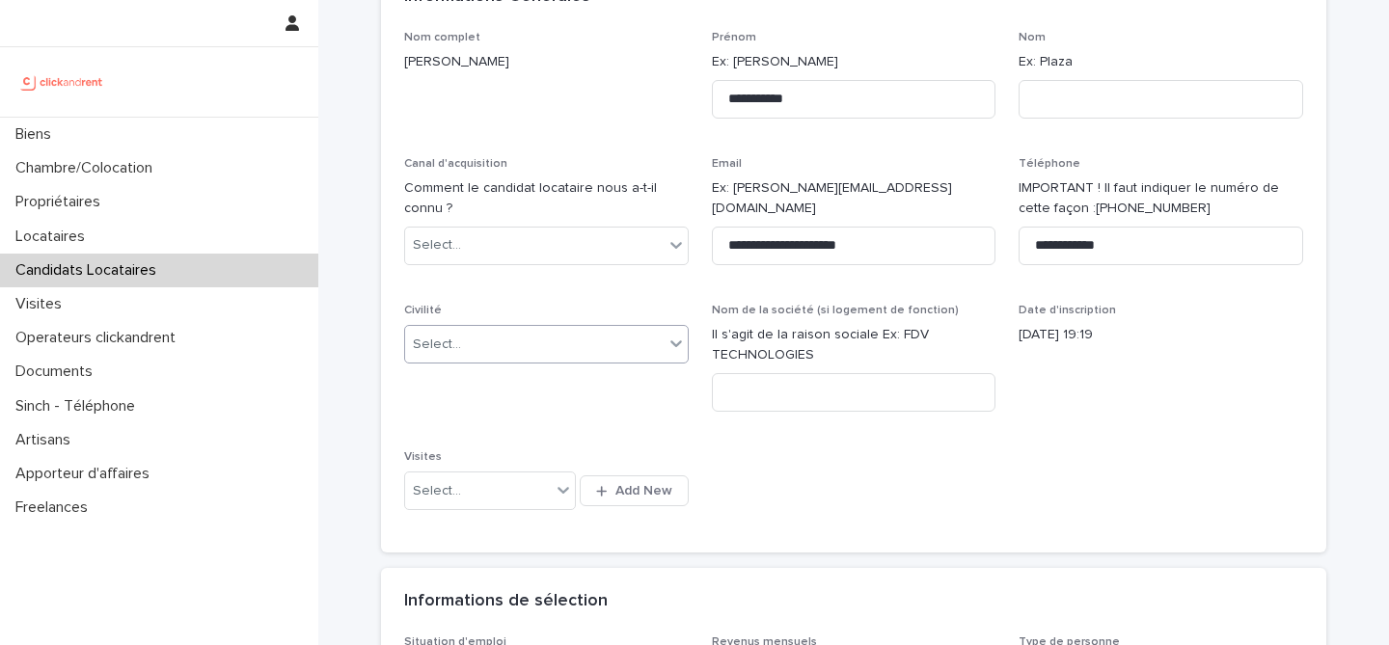
scroll to position [229, 0]
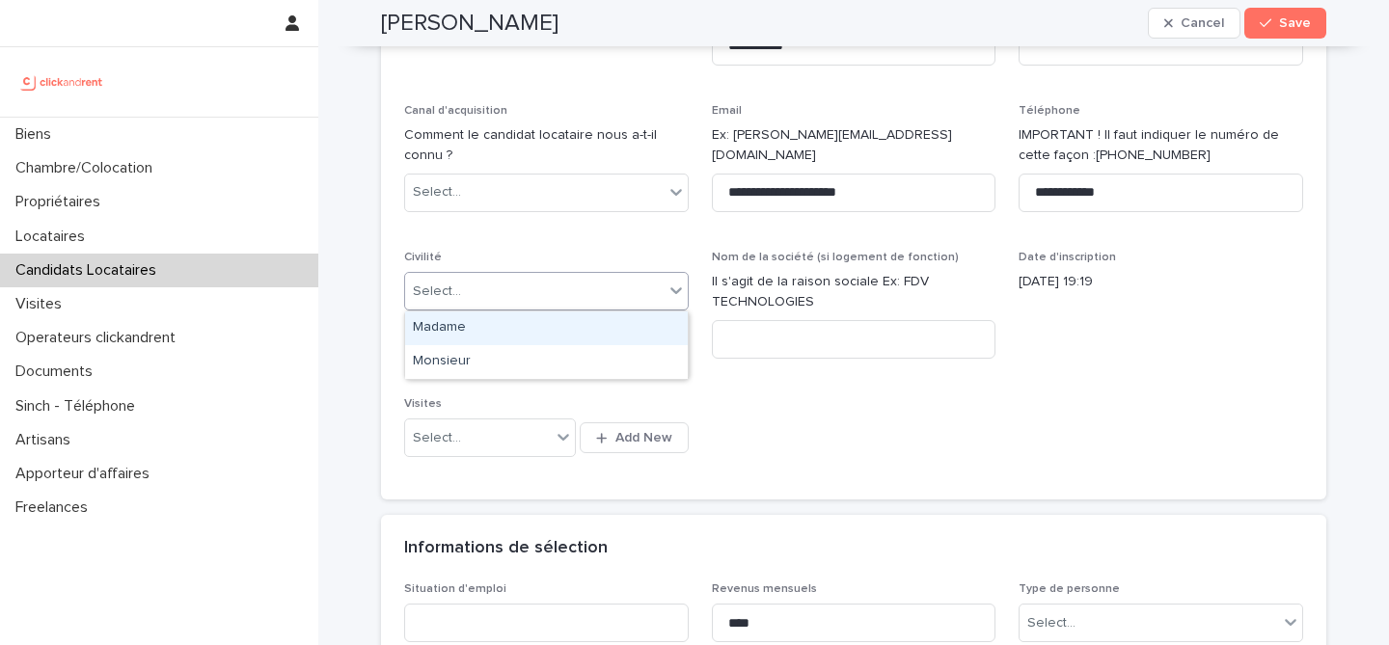
click at [545, 309] on div "Select..." at bounding box center [546, 291] width 284 height 39
click at [572, 325] on div "Madame" at bounding box center [546, 328] width 283 height 34
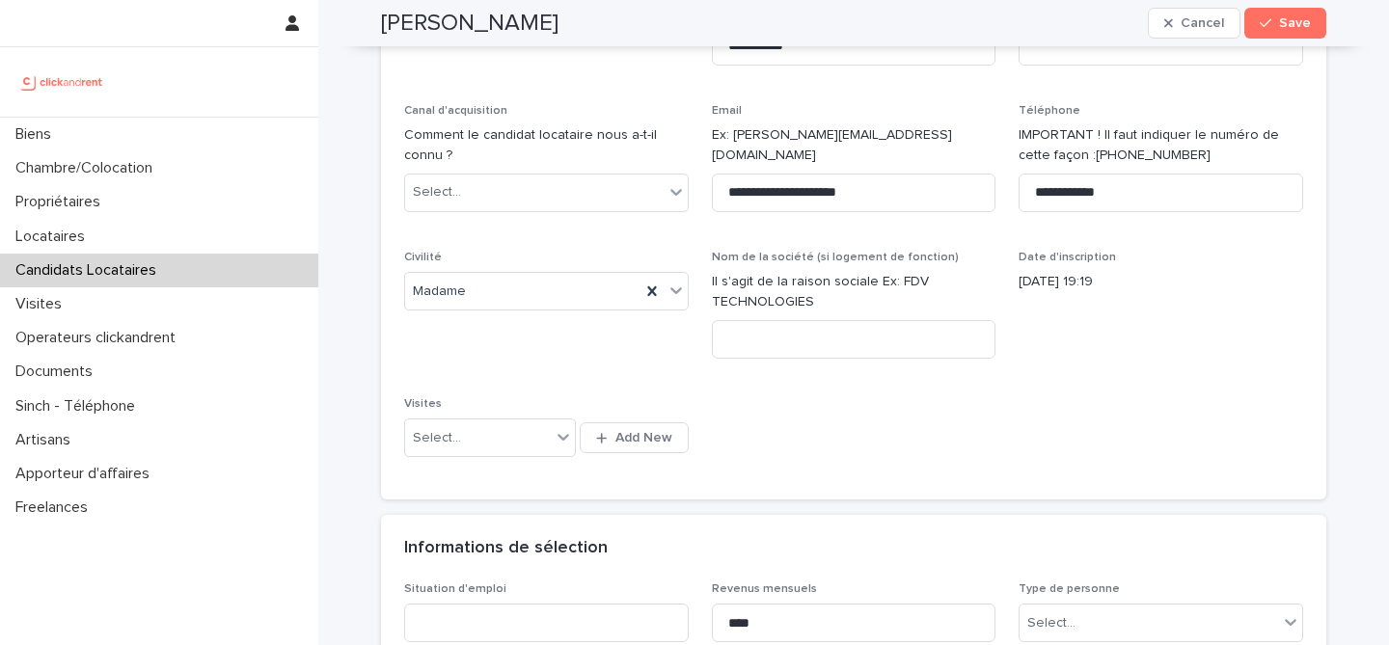
click at [868, 392] on div "**********" at bounding box center [853, 228] width 899 height 500
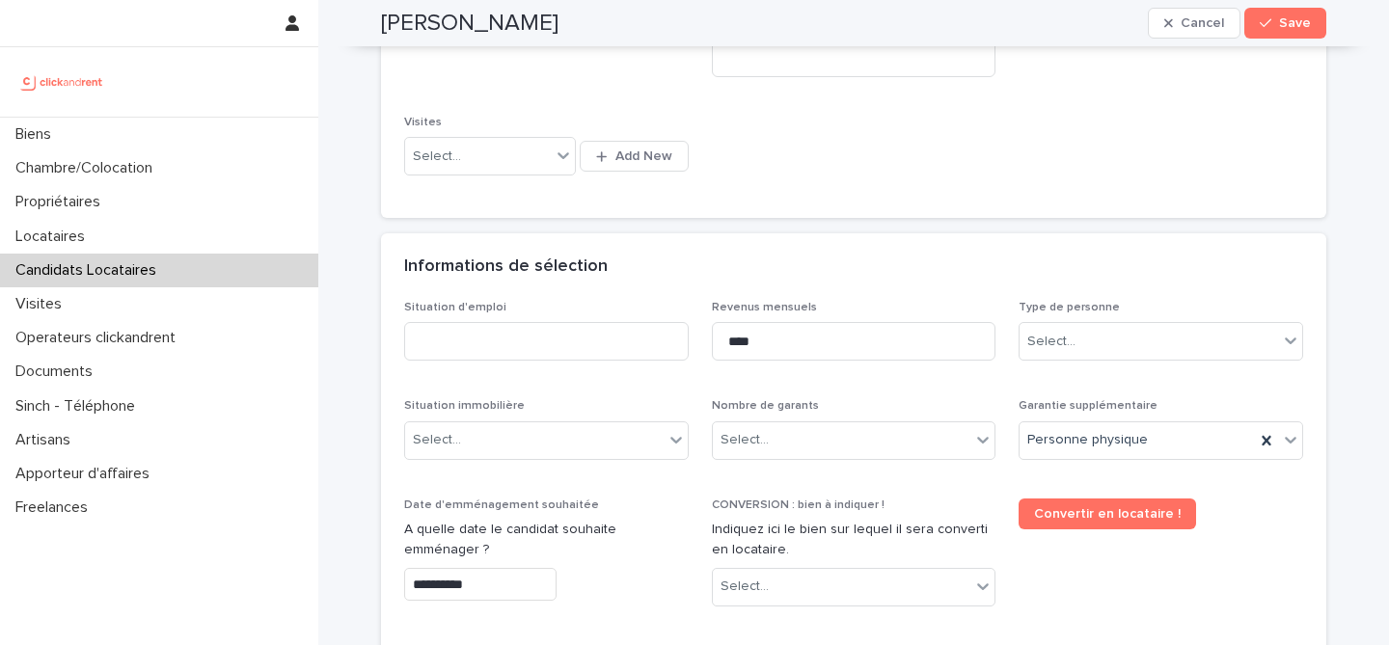
scroll to position [678, 0]
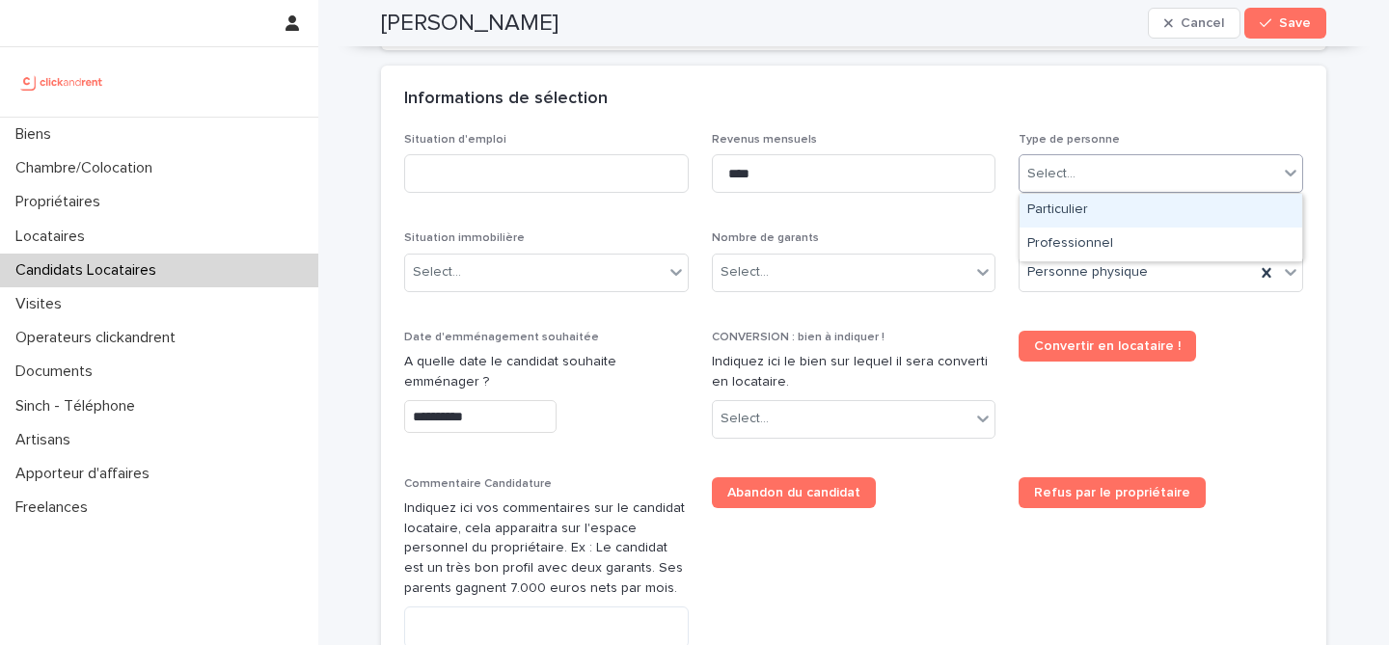
click at [1039, 189] on div "Select..." at bounding box center [1160, 173] width 284 height 39
click at [1046, 215] on div "Particulier" at bounding box center [1160, 211] width 283 height 34
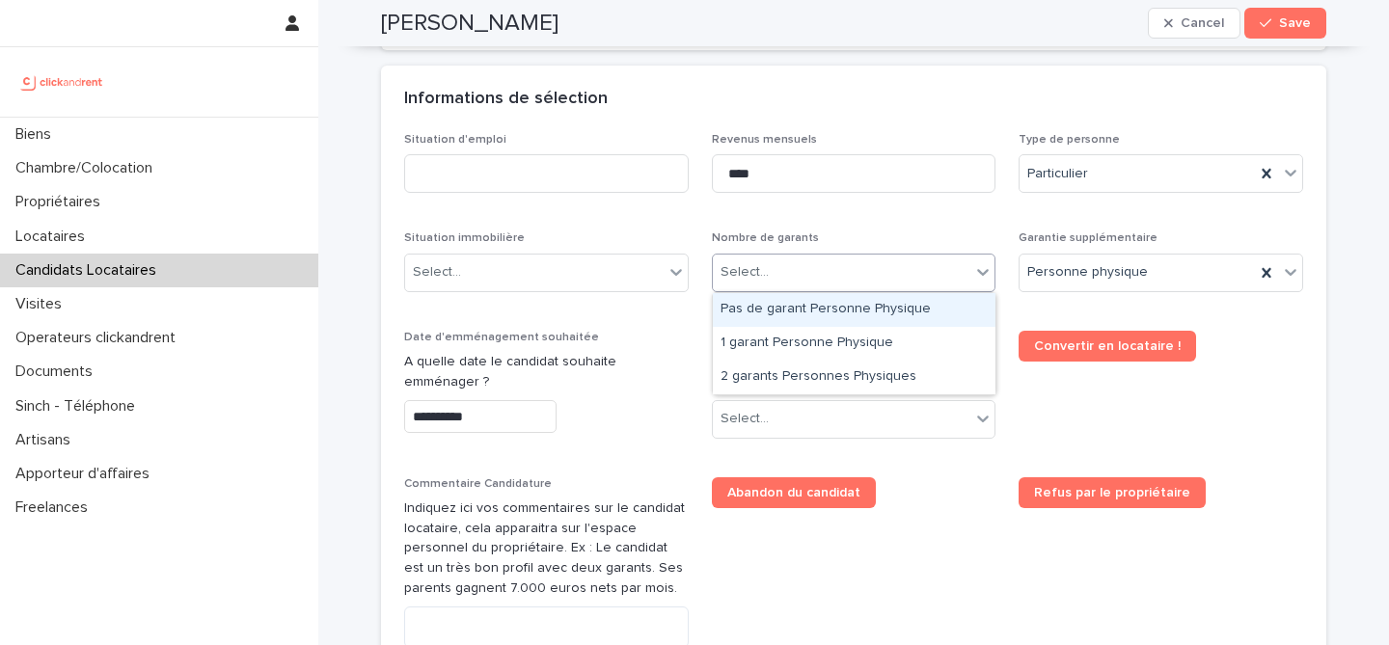
click at [918, 262] on div "Select..." at bounding box center [842, 273] width 258 height 32
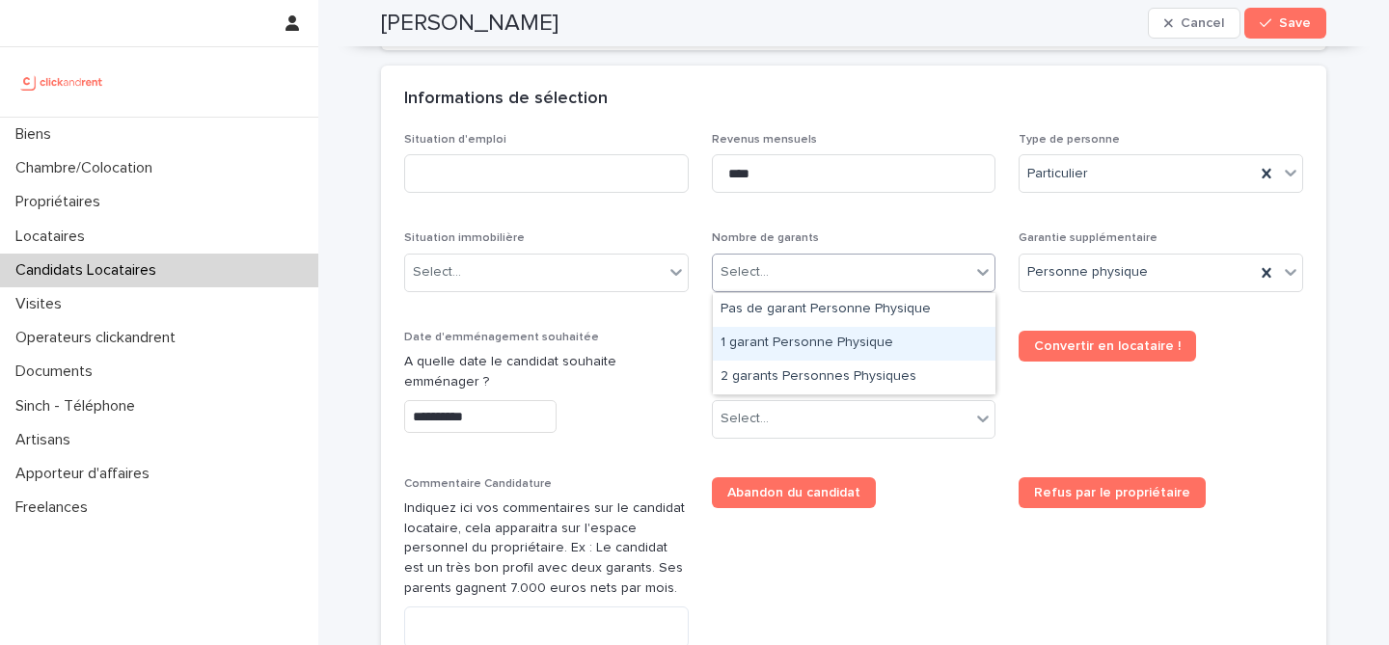
click at [865, 337] on div "1 garant Personne Physique" at bounding box center [854, 344] width 283 height 34
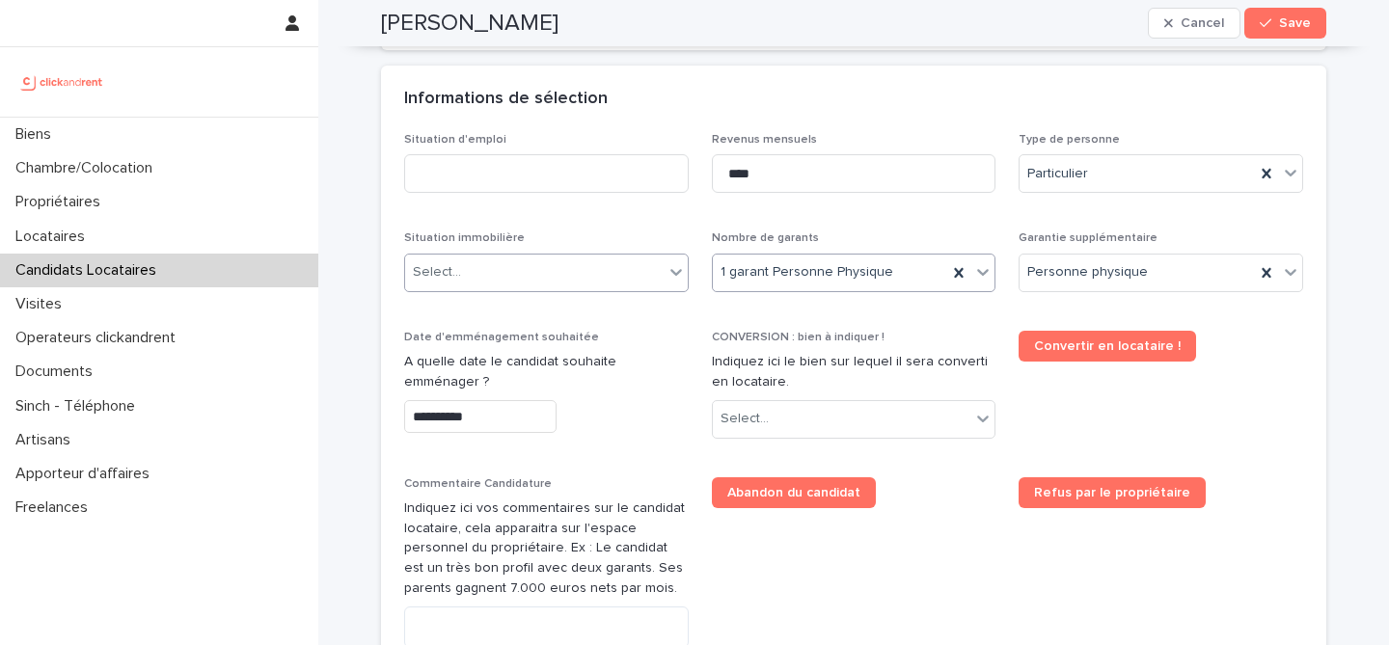
click at [595, 262] on div "Select..." at bounding box center [534, 273] width 258 height 32
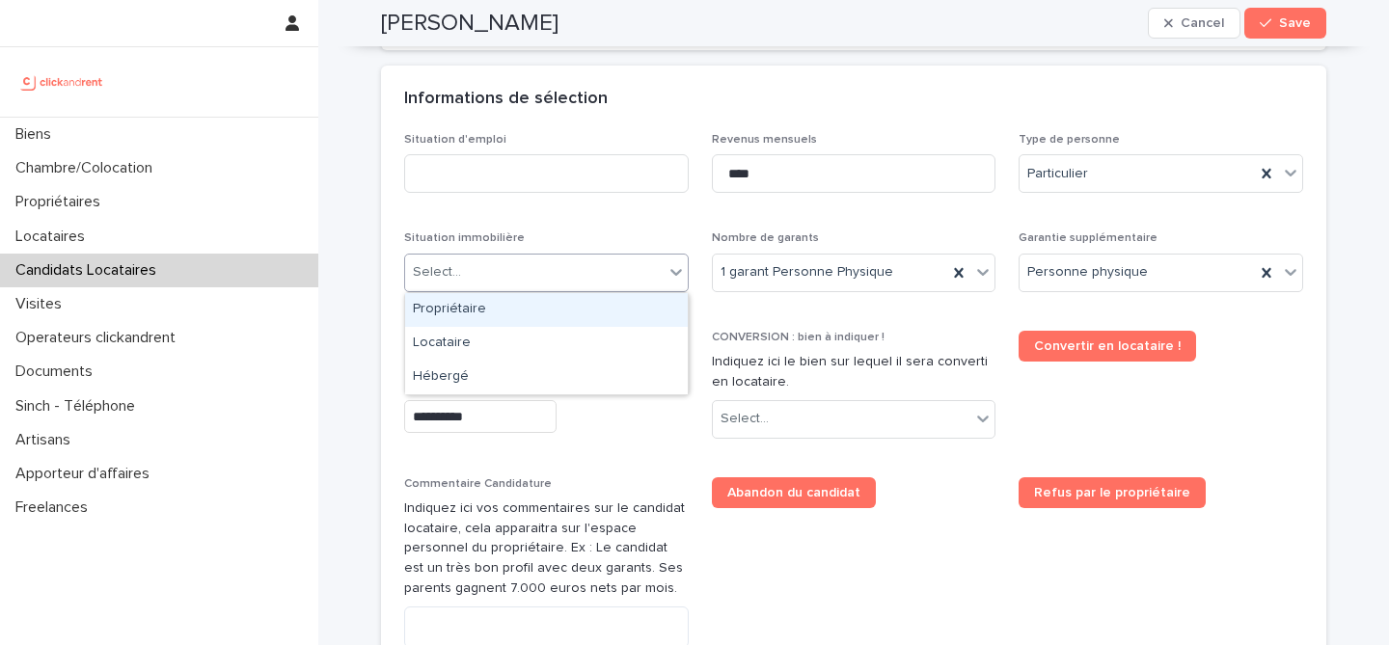
click at [603, 276] on div "Select..." at bounding box center [534, 273] width 258 height 32
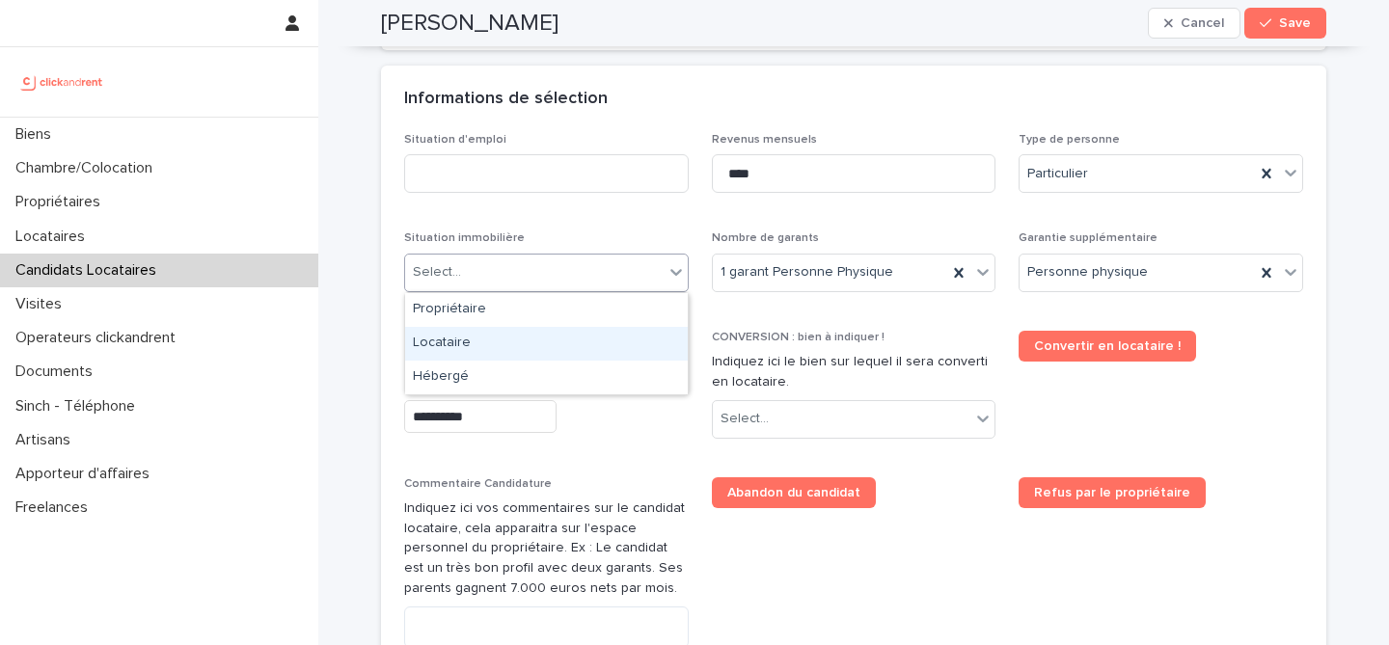
click at [591, 338] on div "Locataire" at bounding box center [546, 344] width 283 height 34
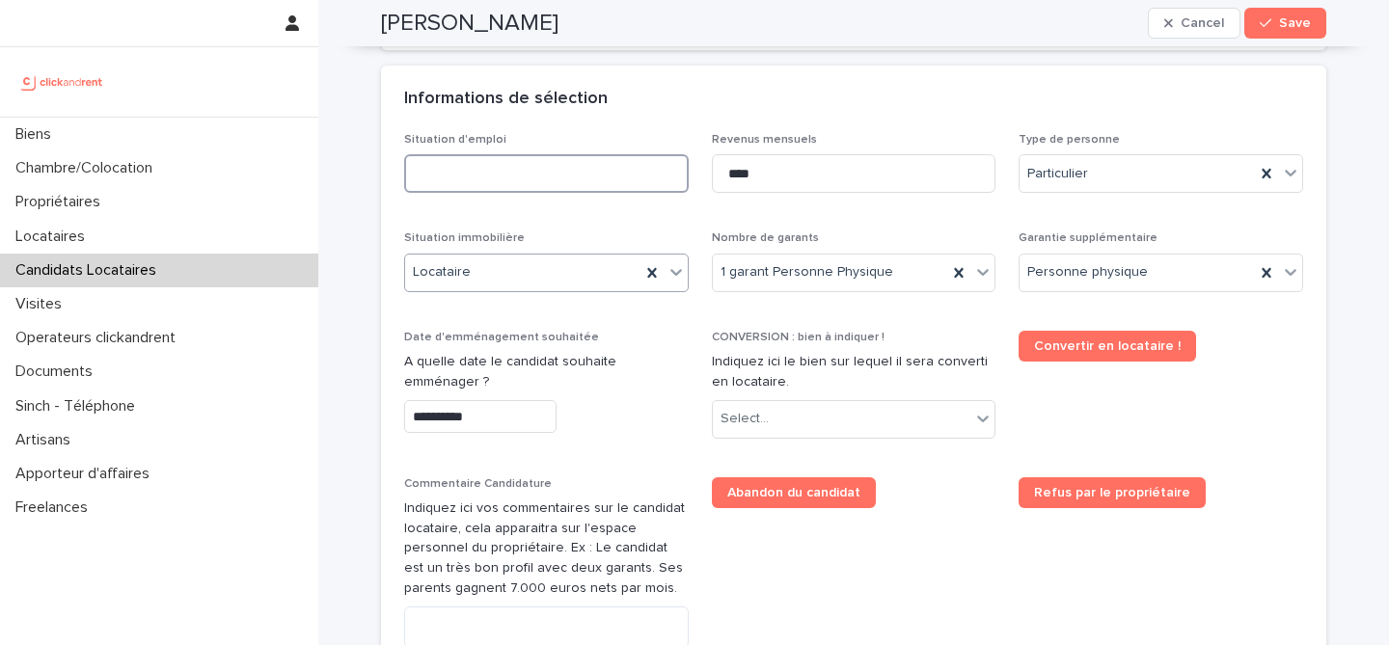
click at [567, 181] on input at bounding box center [546, 173] width 284 height 39
type input "*******"
click at [693, 87] on div "Informations de sélection" at bounding box center [853, 100] width 945 height 68
click at [824, 419] on div "Select..." at bounding box center [842, 419] width 258 height 32
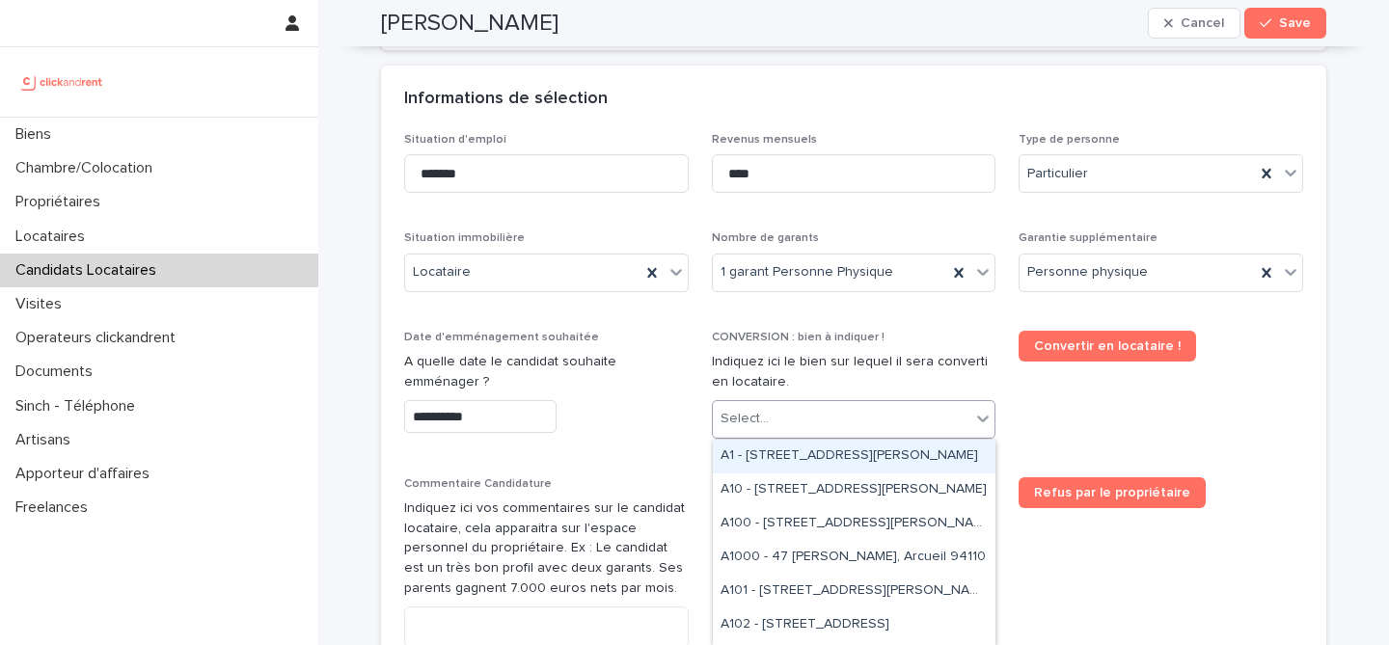
paste input "*****"
type input "*****"
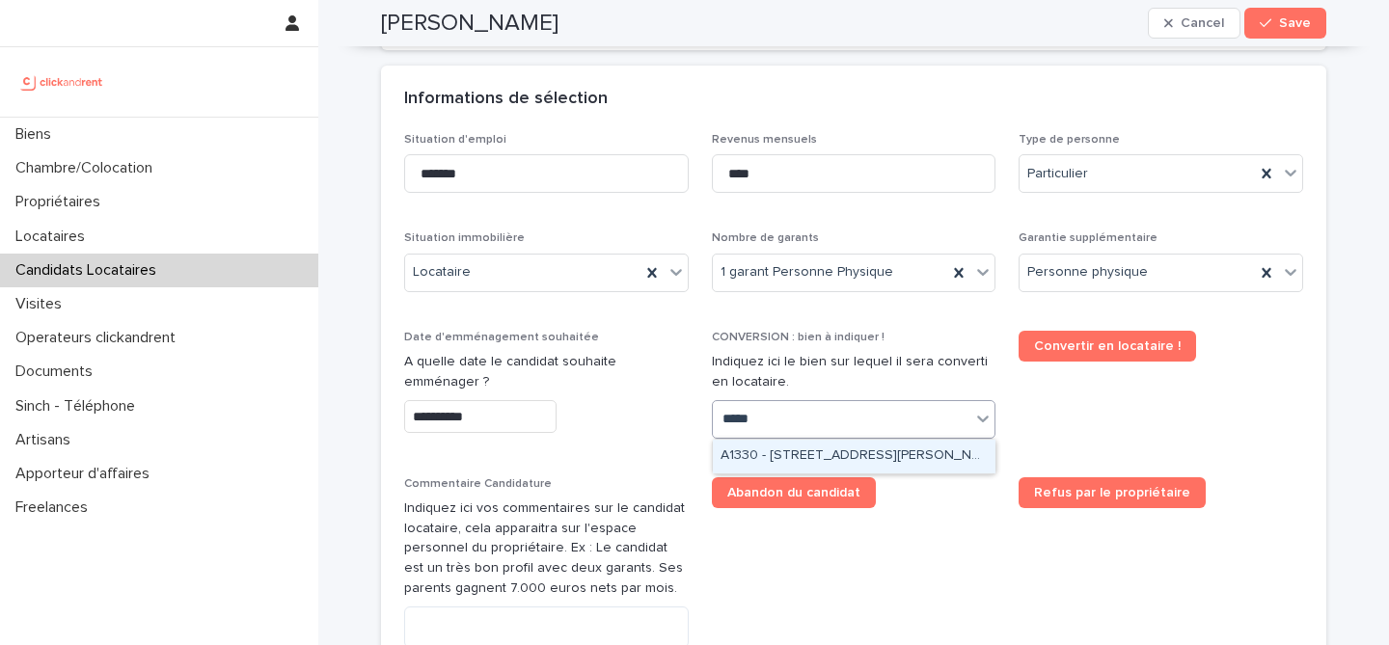
click at [885, 454] on div "A1330 - [STREET_ADDRESS][PERSON_NAME]" at bounding box center [854, 457] width 283 height 34
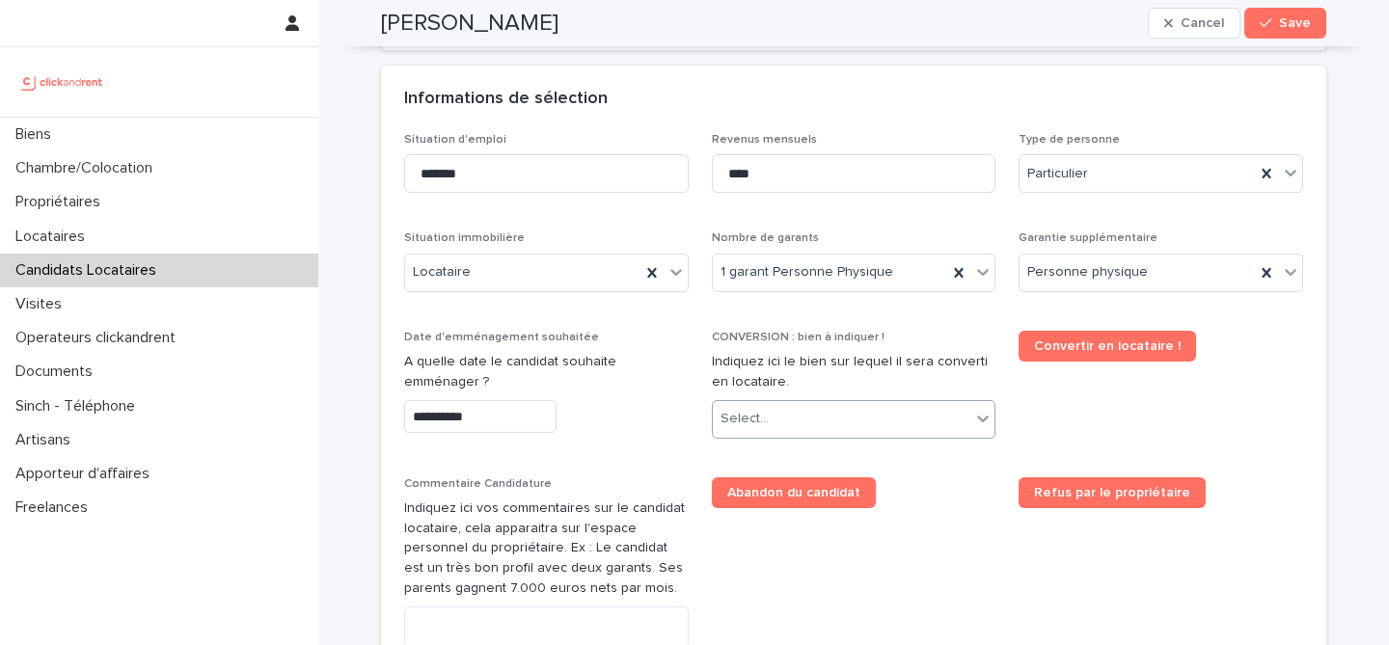
scroll to position [695, 0]
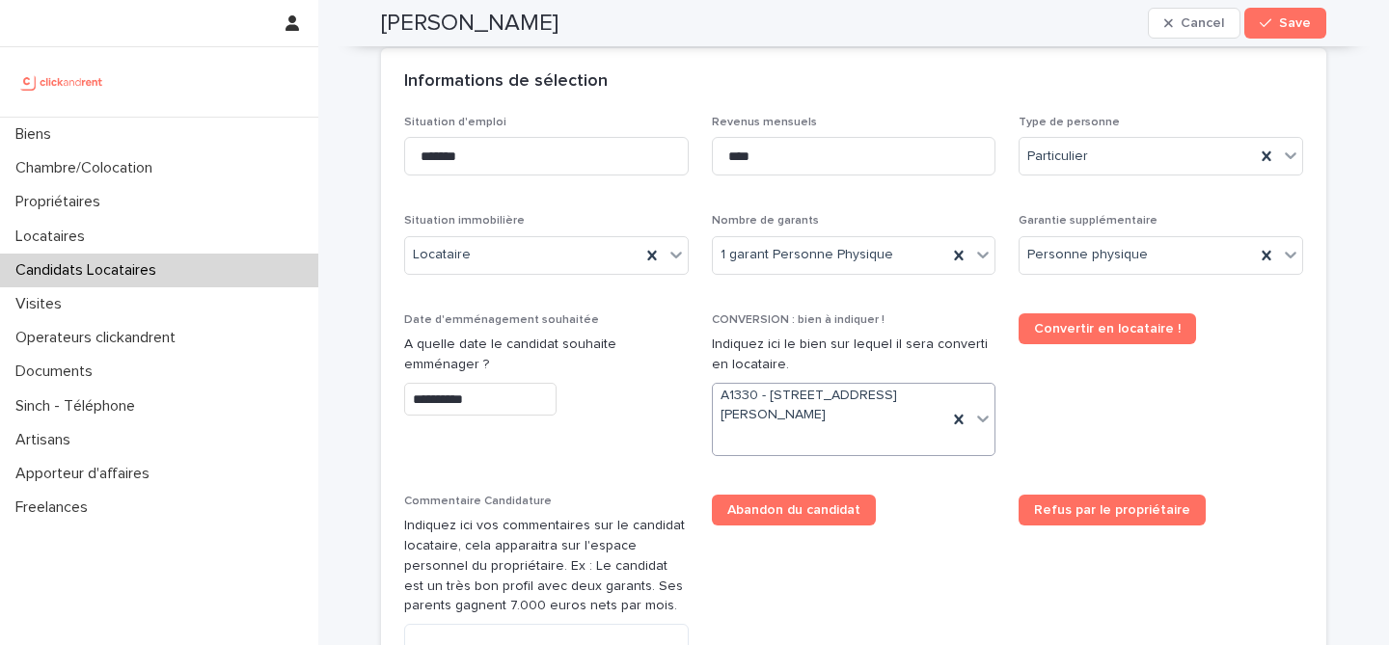
click at [959, 466] on div "CONVERSION : bien à indiquer ! Indiquez ici le bien sur lequel il sera converti…" at bounding box center [854, 392] width 284 height 158
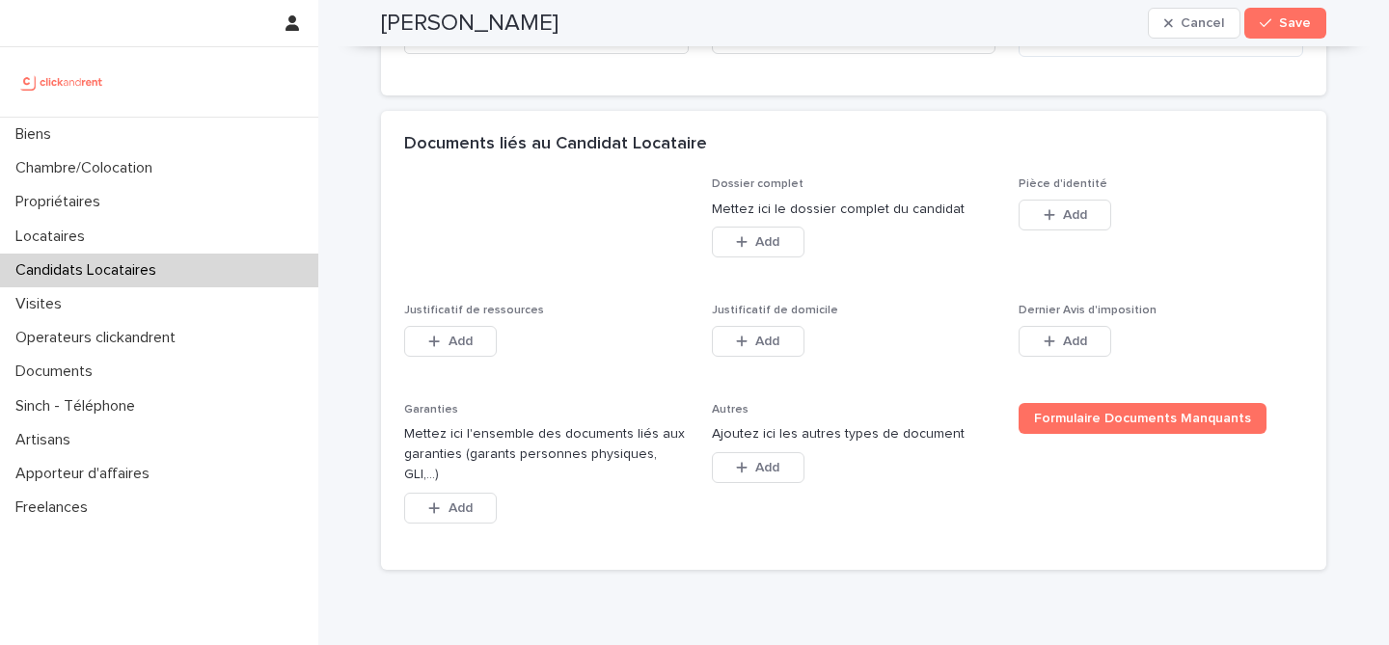
scroll to position [1476, 0]
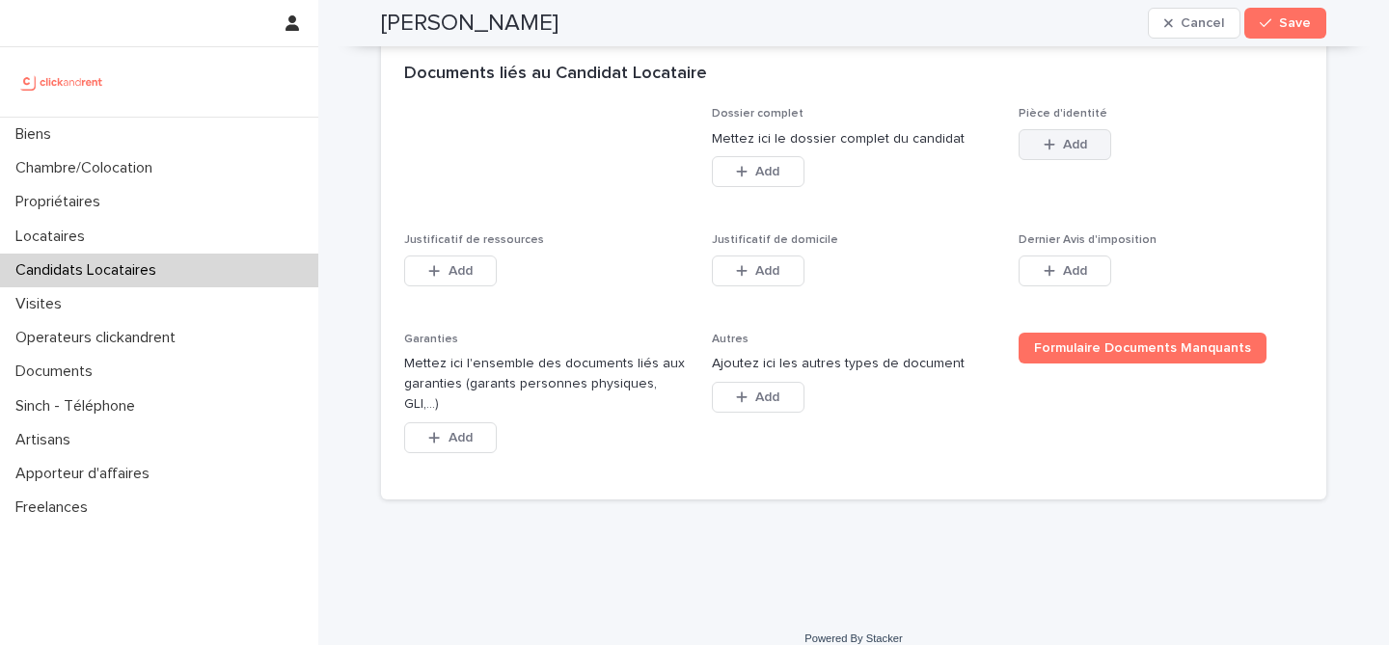
click at [1079, 140] on span "Add" at bounding box center [1075, 145] width 24 height 14
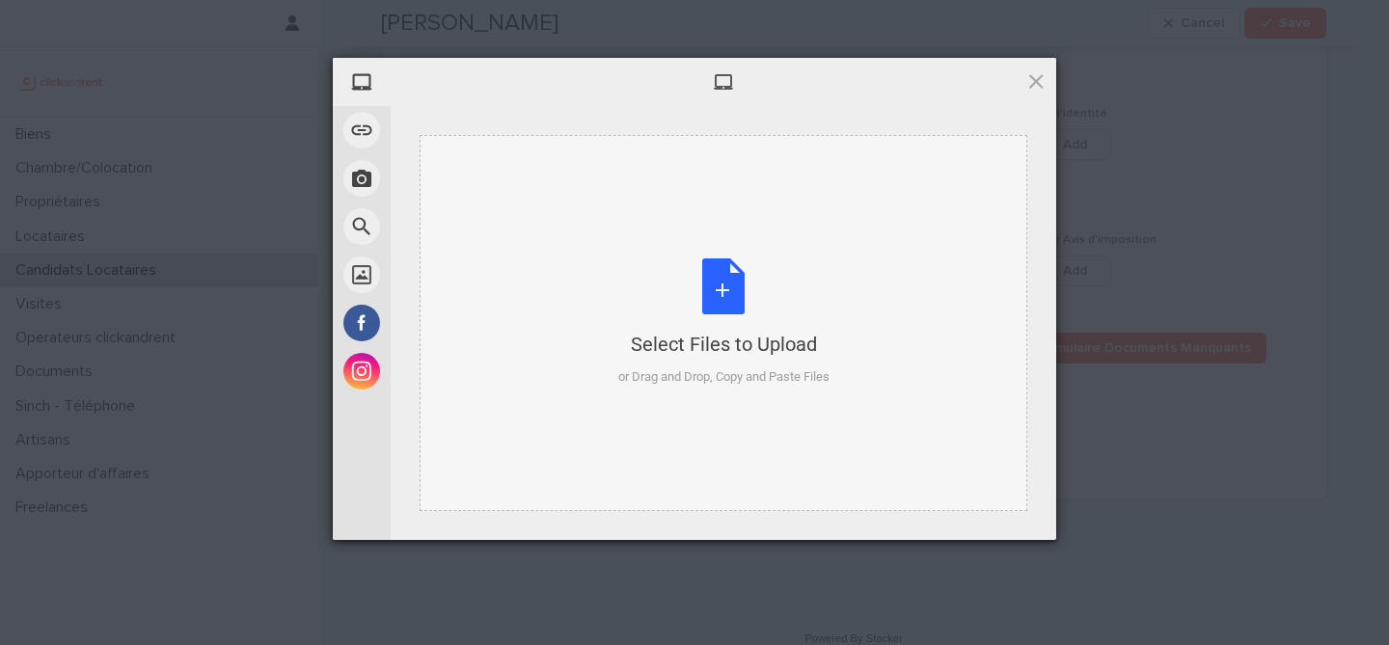
click at [715, 306] on div "Select Files to Upload or Drag and Drop, Copy and Paste Files" at bounding box center [723, 322] width 211 height 128
click at [723, 288] on div "Select Files to Upload or Drag and Drop, Copy and Paste Files" at bounding box center [723, 322] width 211 height 128
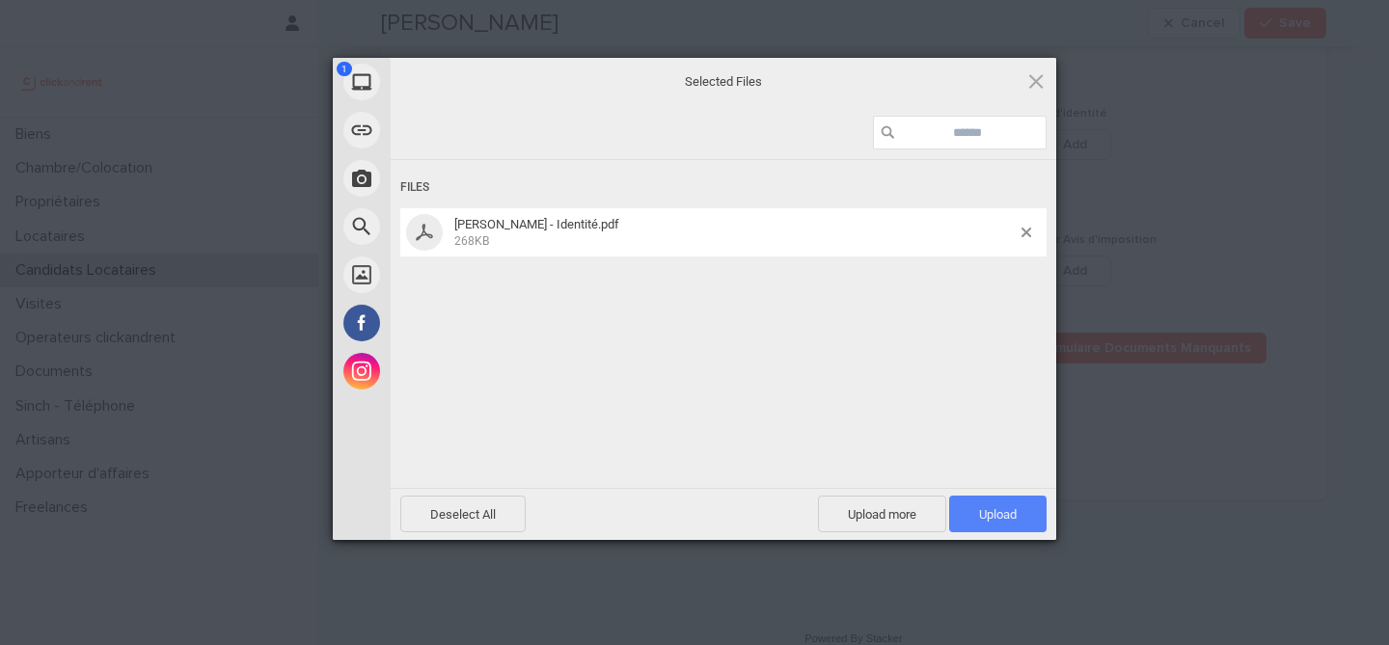
click at [1024, 508] on span "Upload 1" at bounding box center [997, 514] width 97 height 37
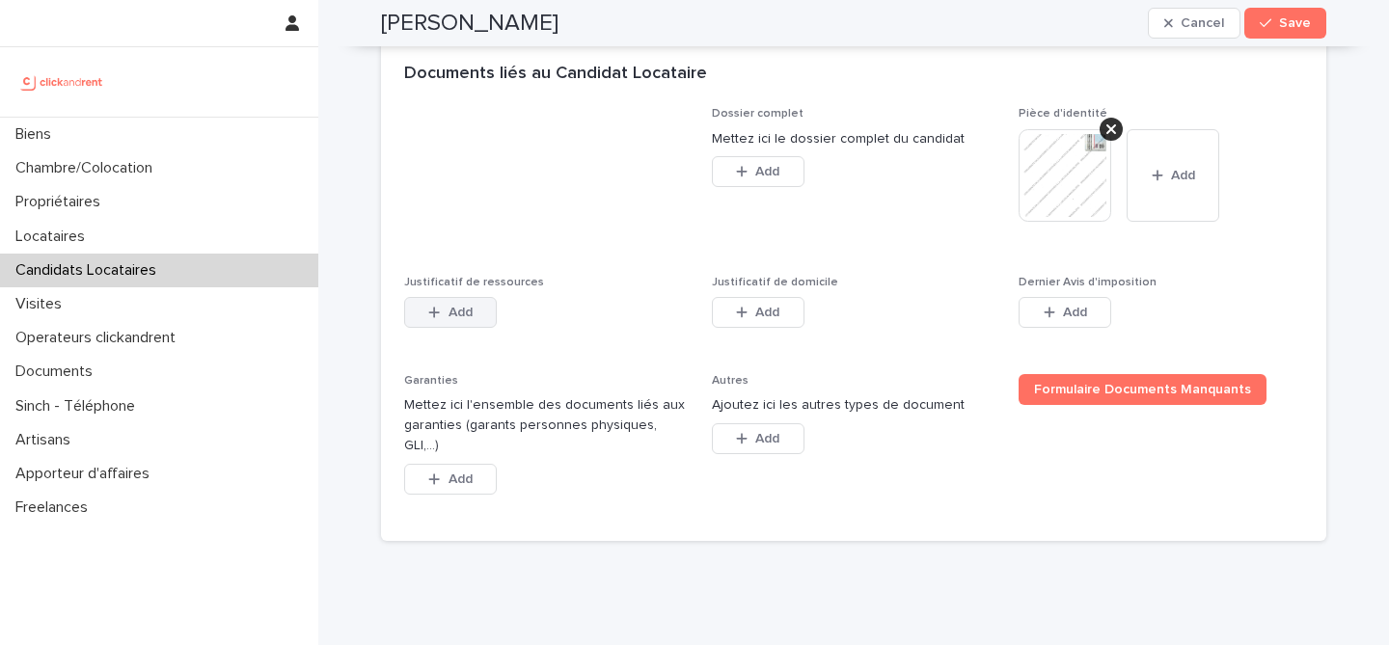
click at [467, 317] on span "Add" at bounding box center [460, 313] width 24 height 14
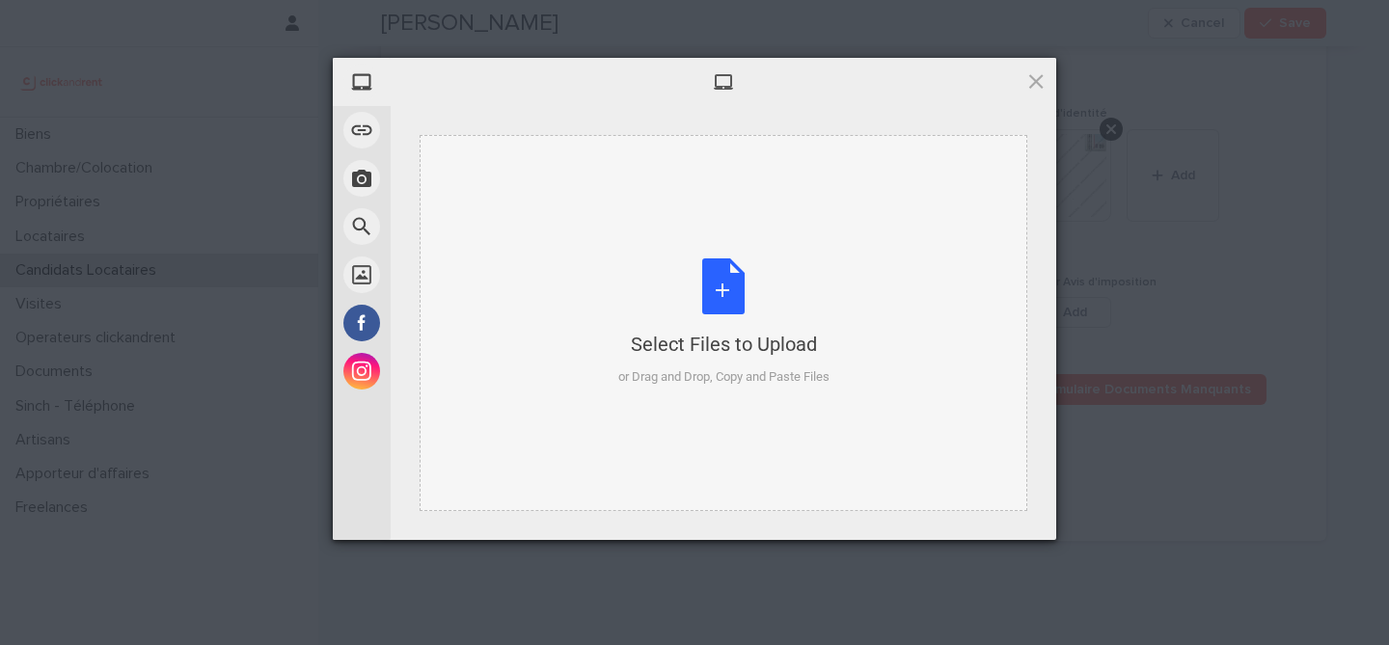
click at [701, 282] on div "Select Files to Upload or Drag and Drop, Copy and Paste Files" at bounding box center [723, 322] width 211 height 128
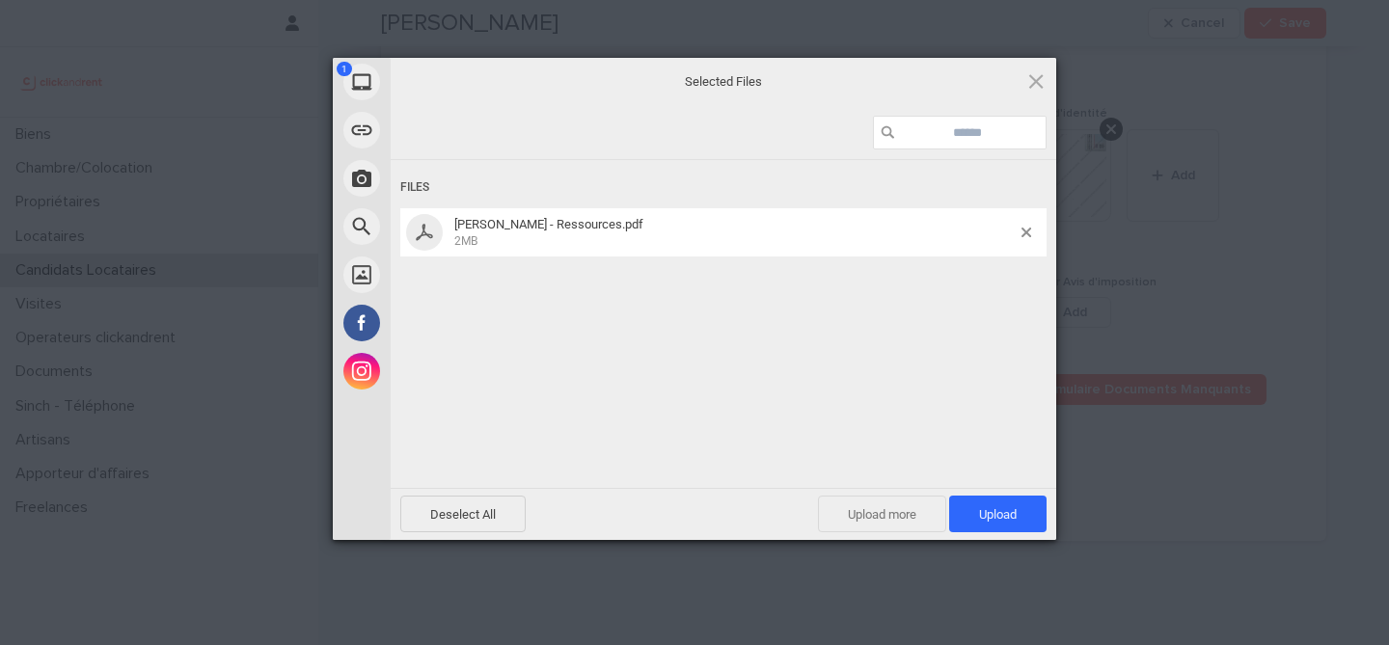
click at [850, 511] on span "Upload more" at bounding box center [882, 514] width 128 height 37
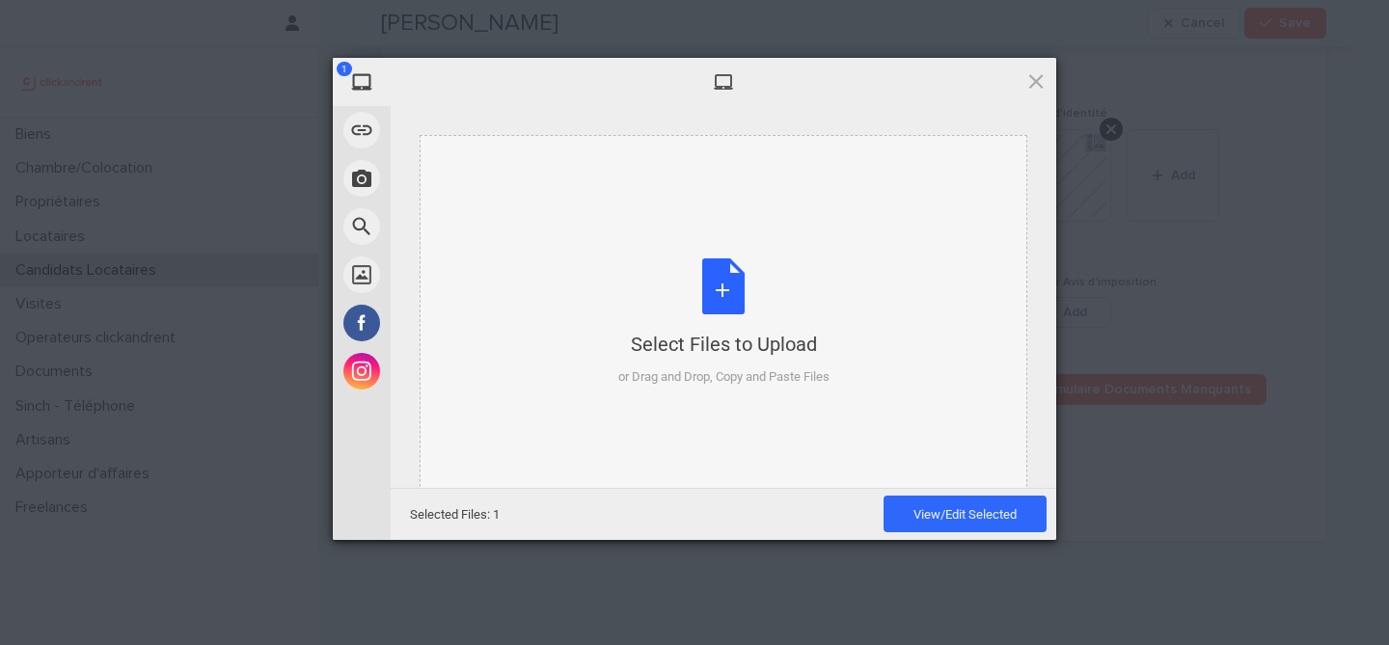
click at [732, 301] on div "Select Files to Upload or Drag and Drop, Copy and Paste Files" at bounding box center [723, 322] width 211 height 128
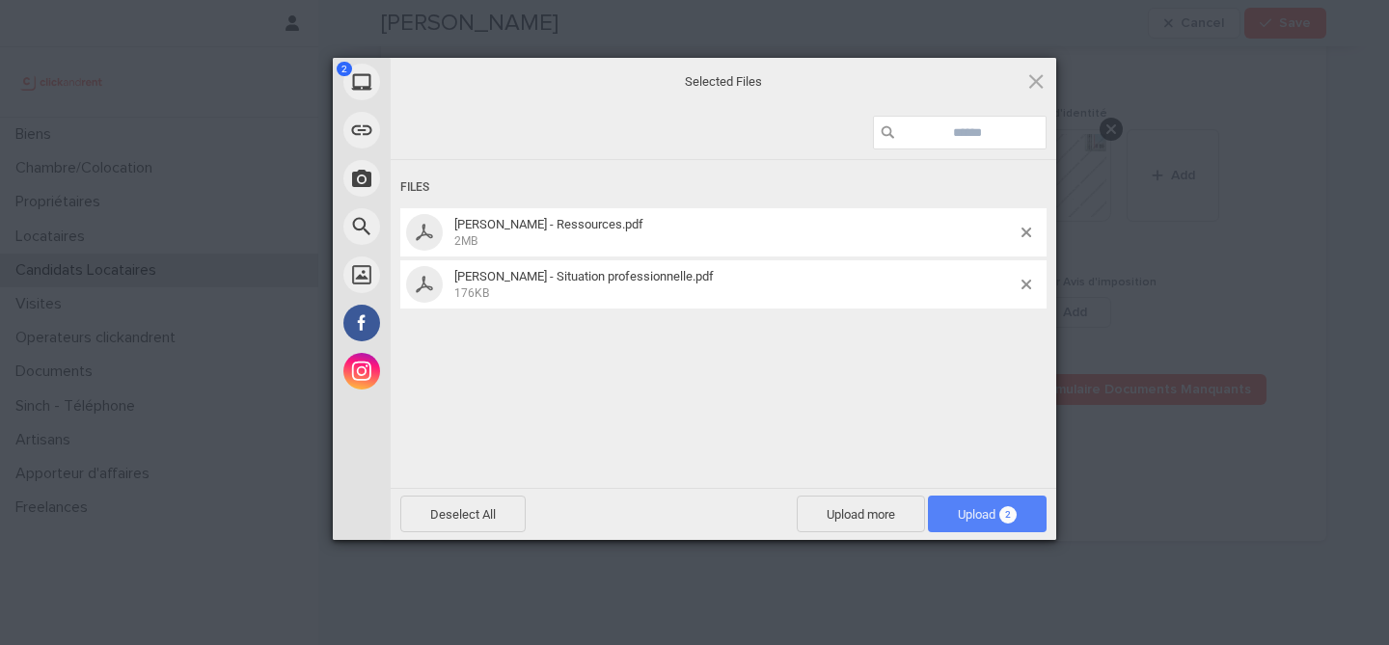
click at [969, 515] on span "Upload 2" at bounding box center [987, 514] width 59 height 14
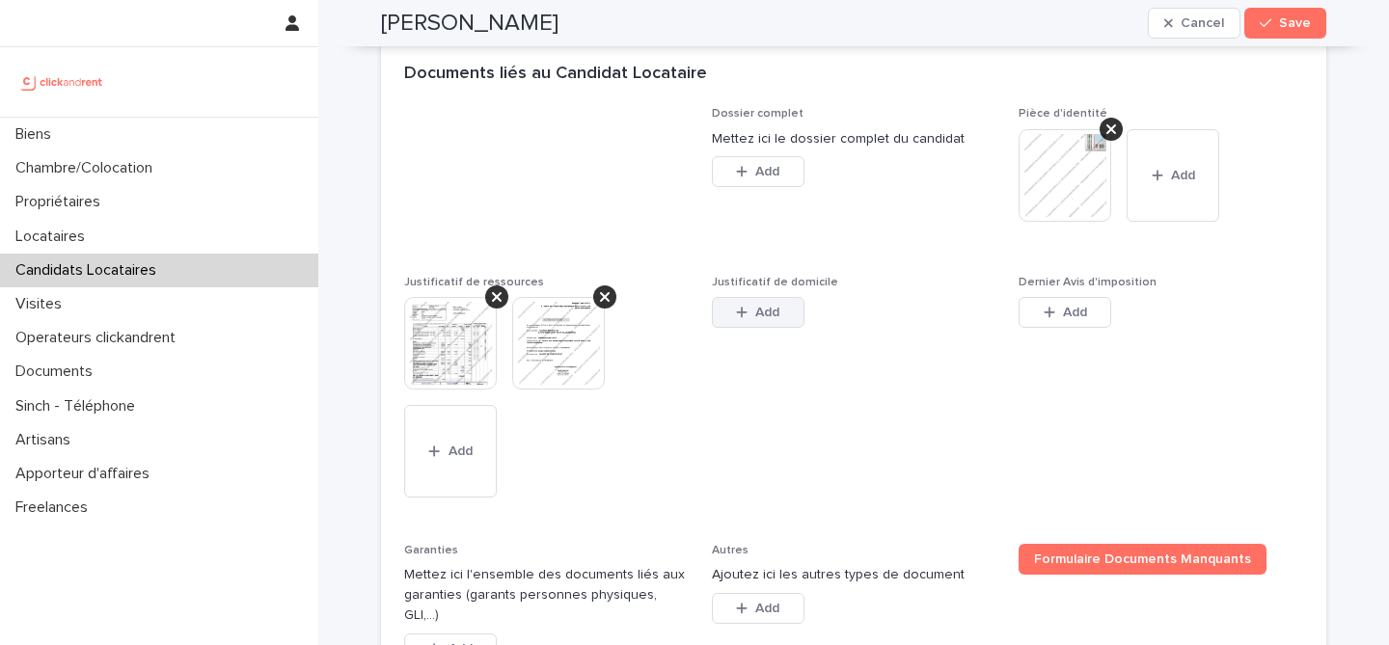
click at [764, 312] on span "Add" at bounding box center [767, 313] width 24 height 14
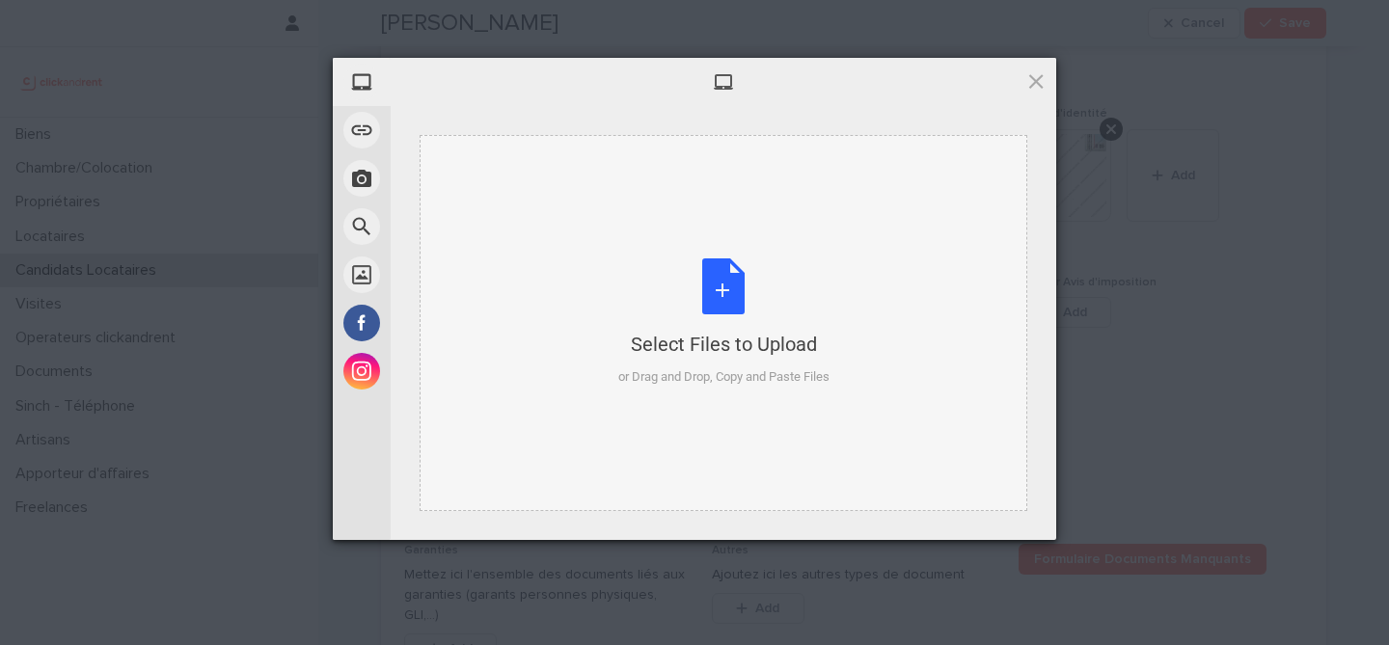
click at [684, 296] on div "Select Files to Upload or Drag and Drop, Copy and Paste Files" at bounding box center [723, 322] width 211 height 128
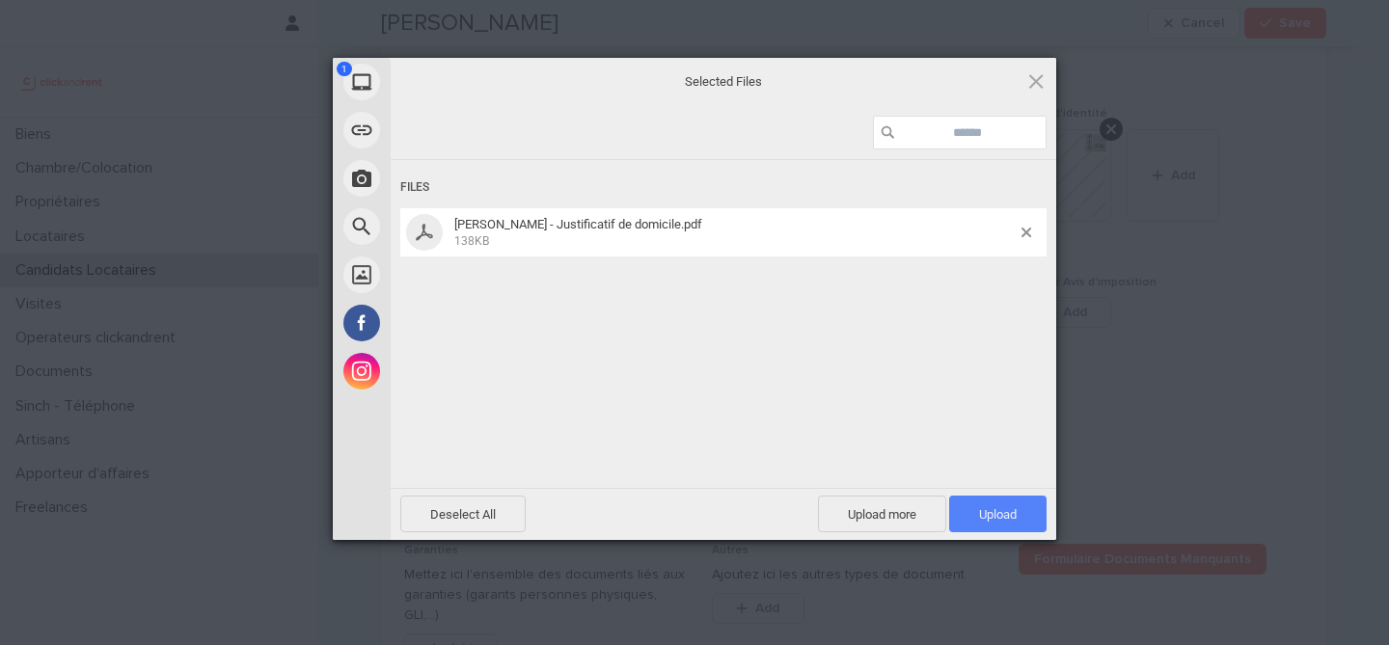
click at [972, 520] on span "Upload 1" at bounding box center [997, 514] width 97 height 37
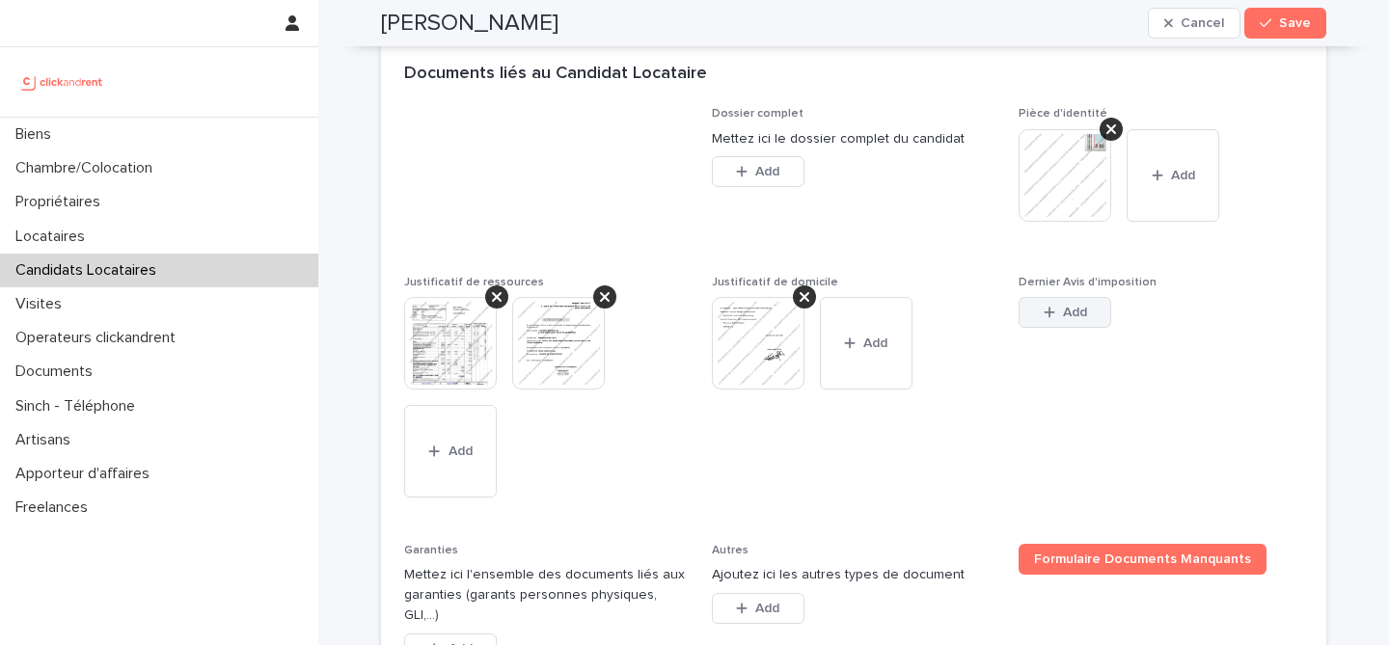
click at [1060, 325] on button "Add" at bounding box center [1064, 312] width 93 height 31
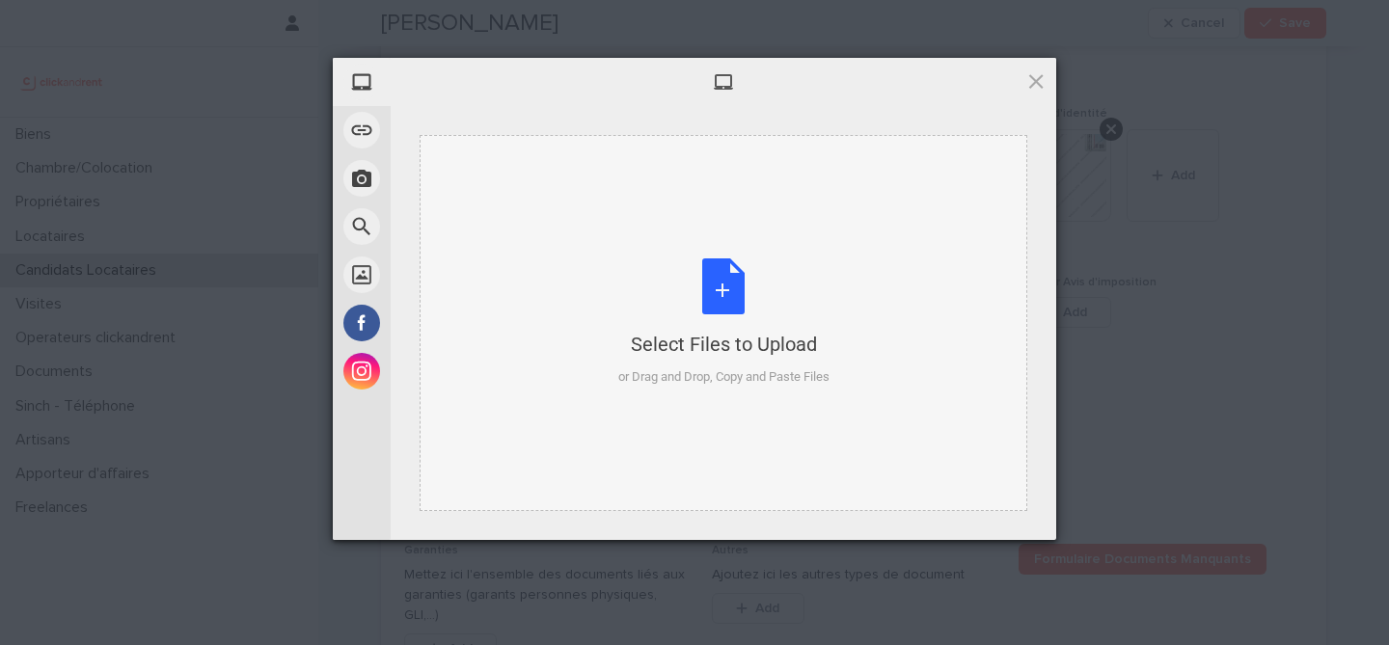
click at [704, 286] on div "Select Files to Upload or Drag and Drop, Copy and Paste Files" at bounding box center [723, 322] width 211 height 128
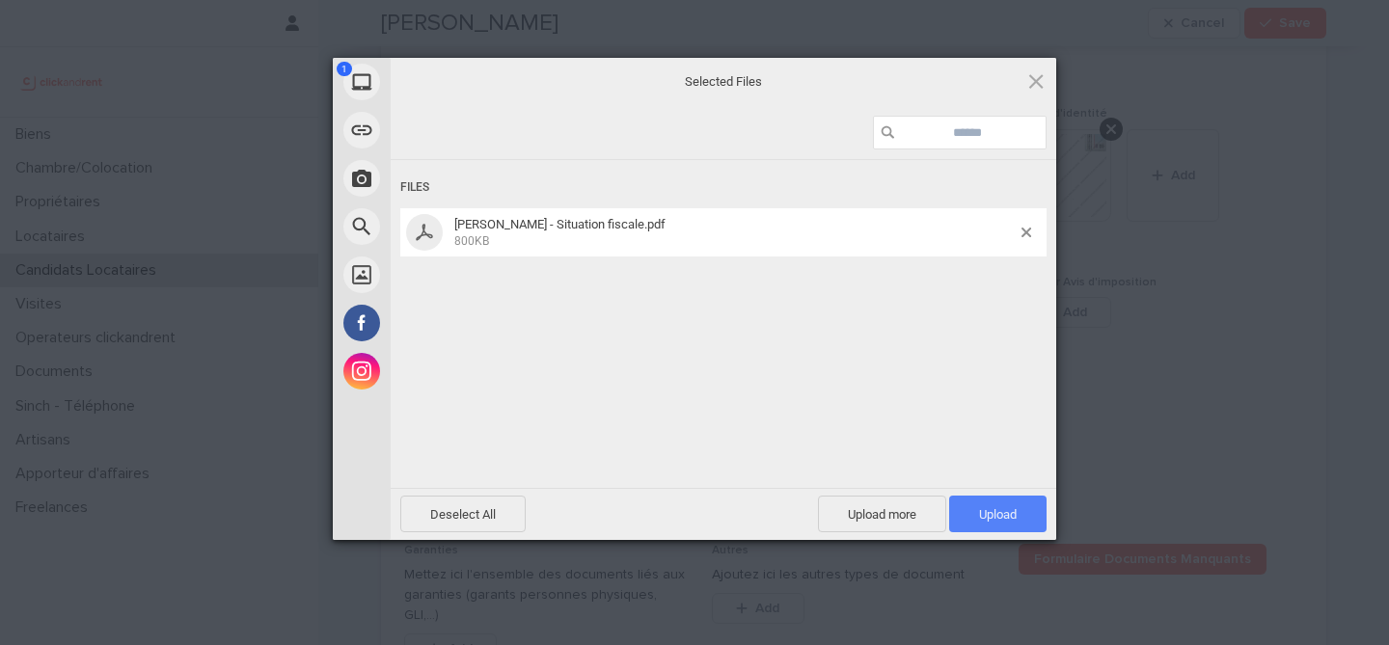
click at [1005, 510] on span "Upload 1" at bounding box center [998, 514] width 38 height 14
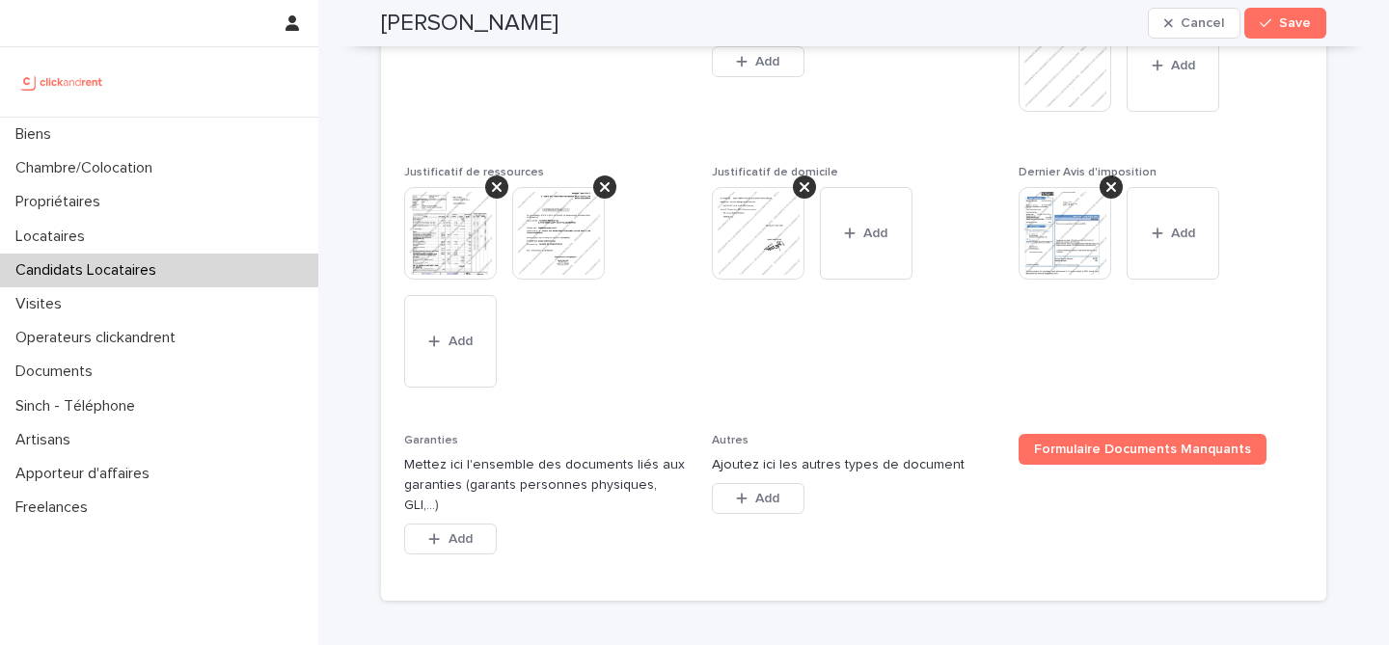
scroll to position [1689, 0]
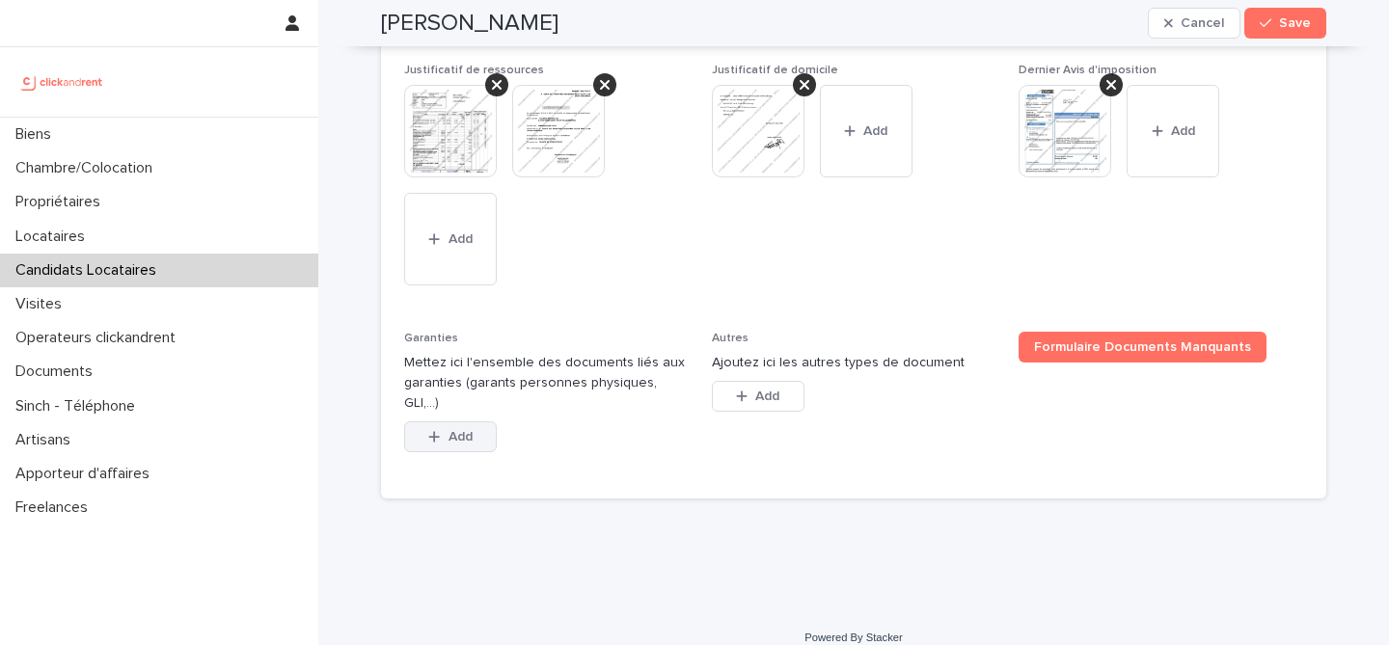
click at [433, 431] on icon "button" at bounding box center [434, 436] width 11 height 11
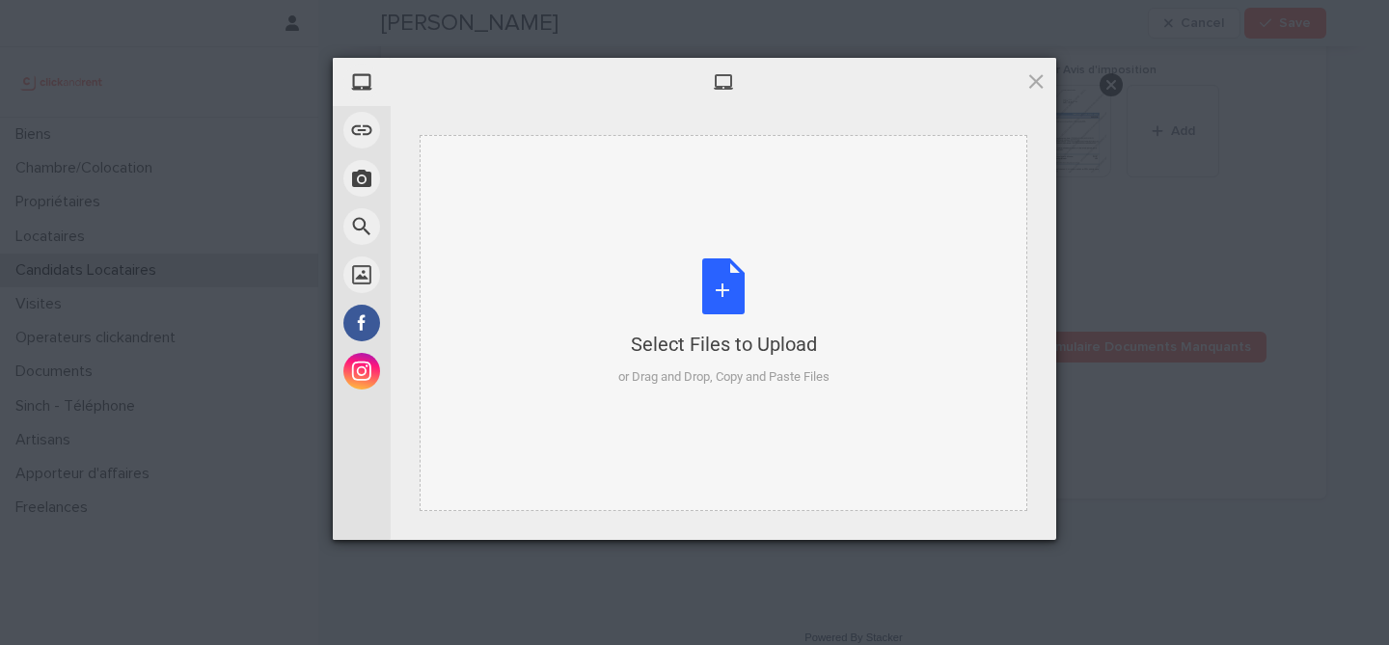
click at [702, 291] on div "Select Files to Upload or Drag and Drop, Copy and Paste Files" at bounding box center [723, 322] width 211 height 128
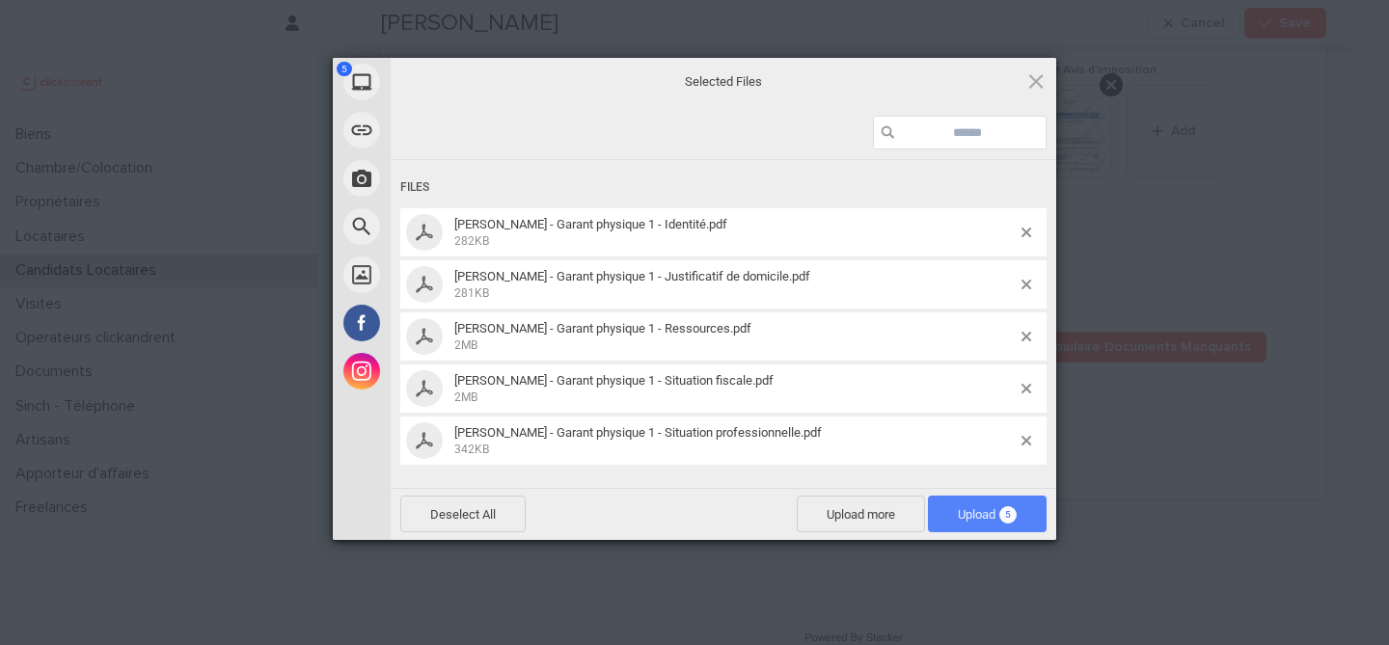
click at [1005, 527] on span "Upload 5" at bounding box center [987, 514] width 119 height 37
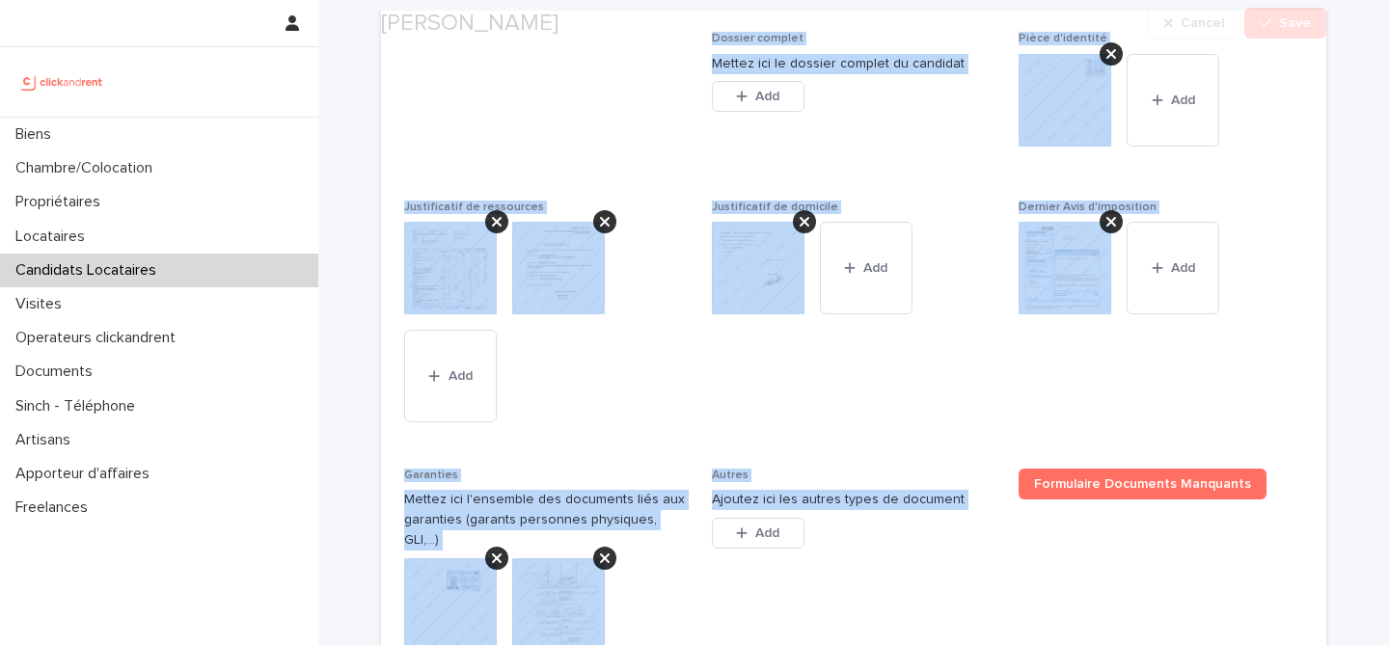
scroll to position [2074, 0]
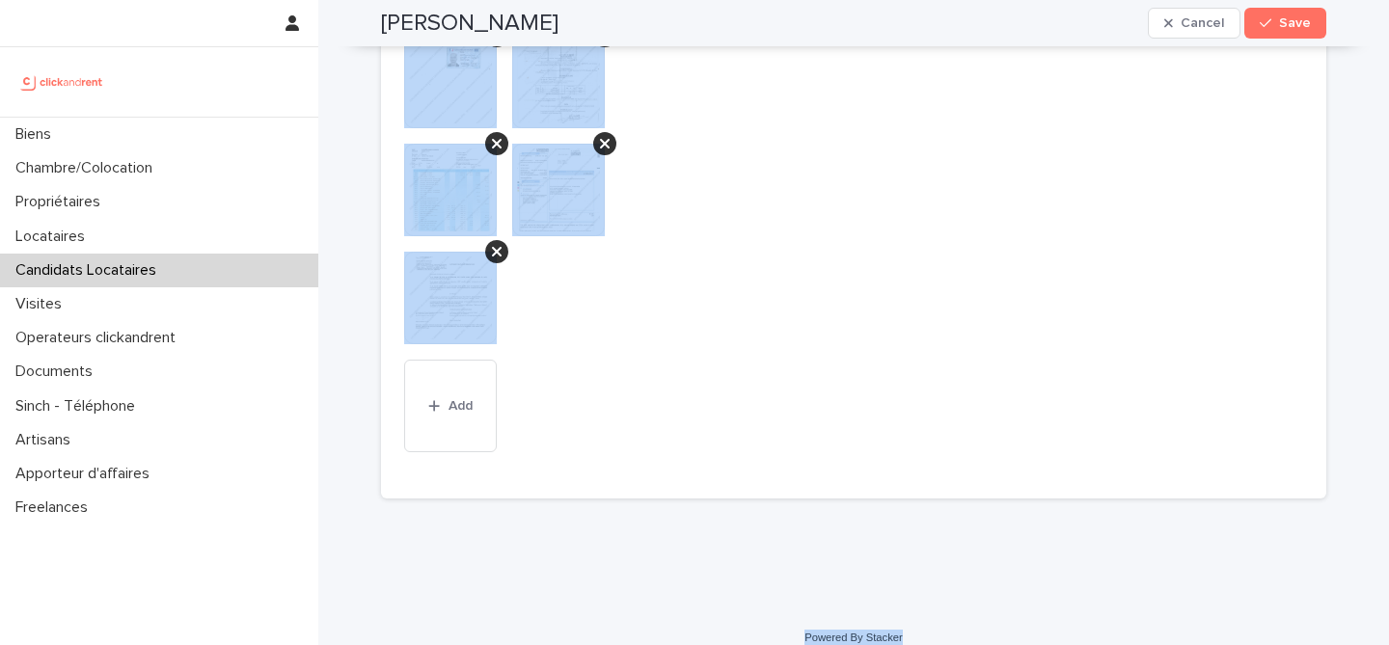
drag, startPoint x: 380, startPoint y: 68, endPoint x: 921, endPoint y: 623, distance: 775.4
copy div "Lorem Ipsum Dolors Amet Conse, adipi eli se doeiu tempor inci utlabo. Etdolo ma…"
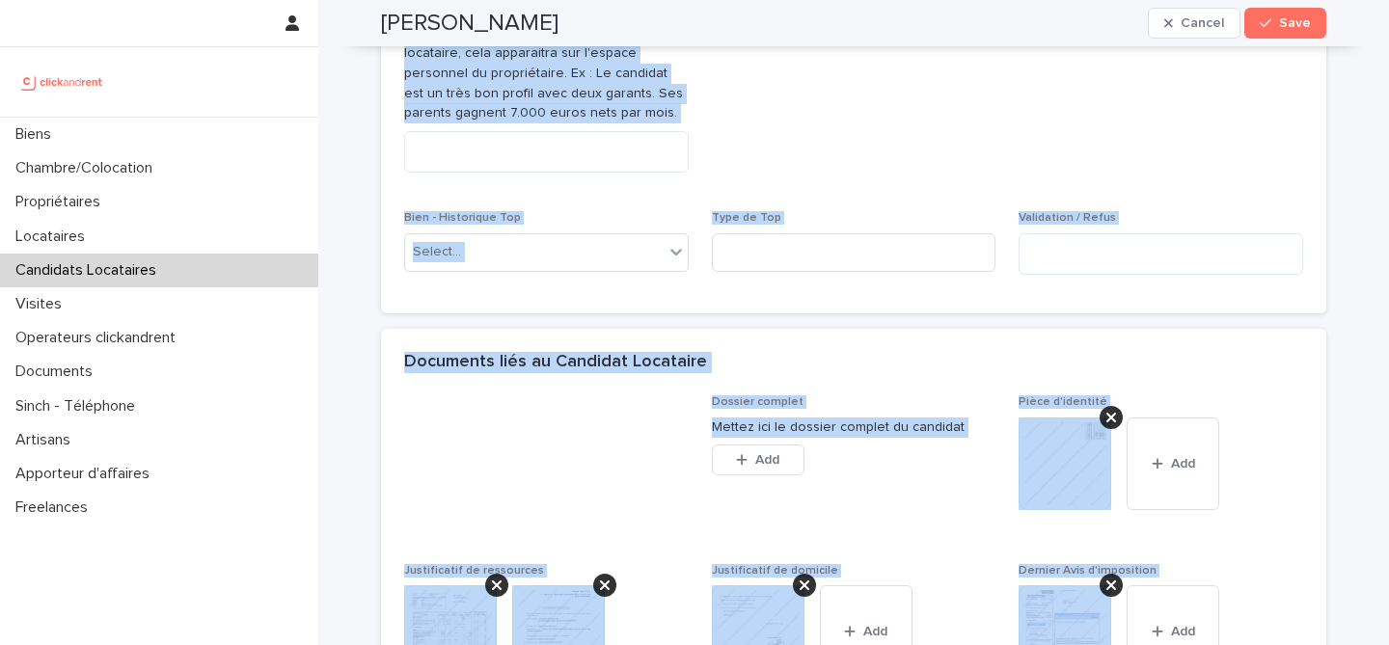
scroll to position [1053, 0]
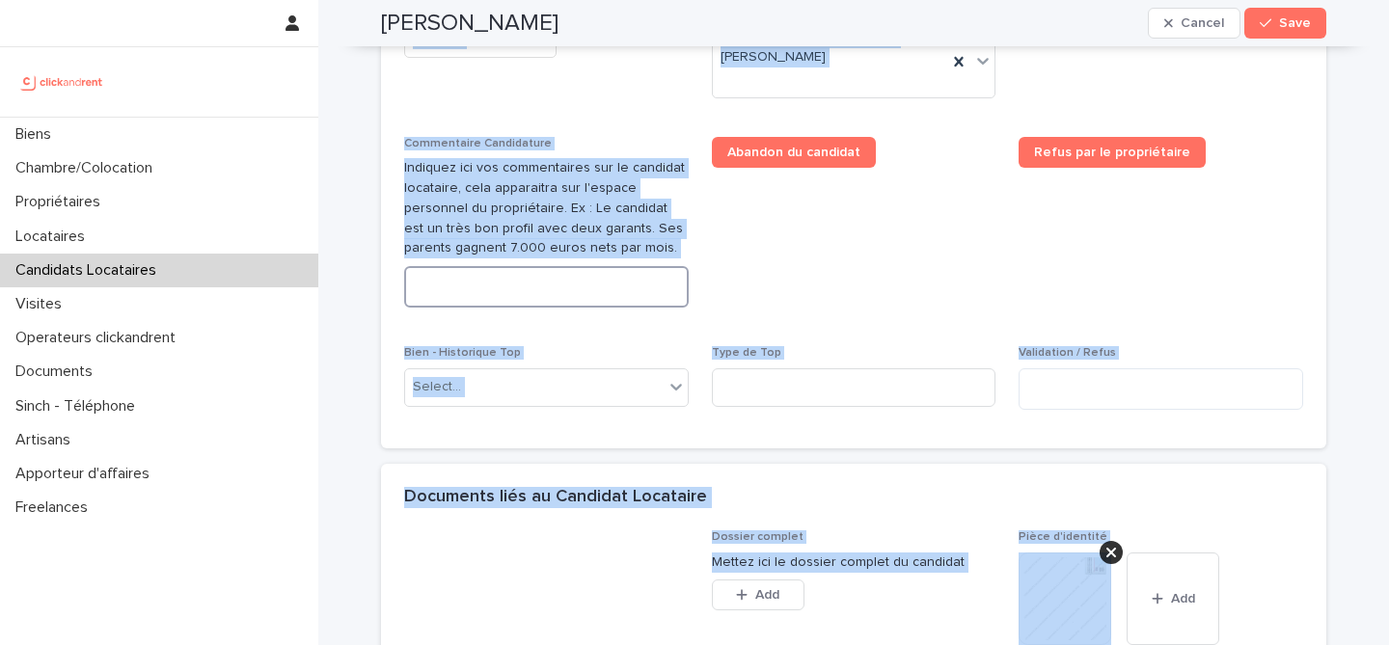
click at [618, 282] on textarea at bounding box center [546, 286] width 284 height 41
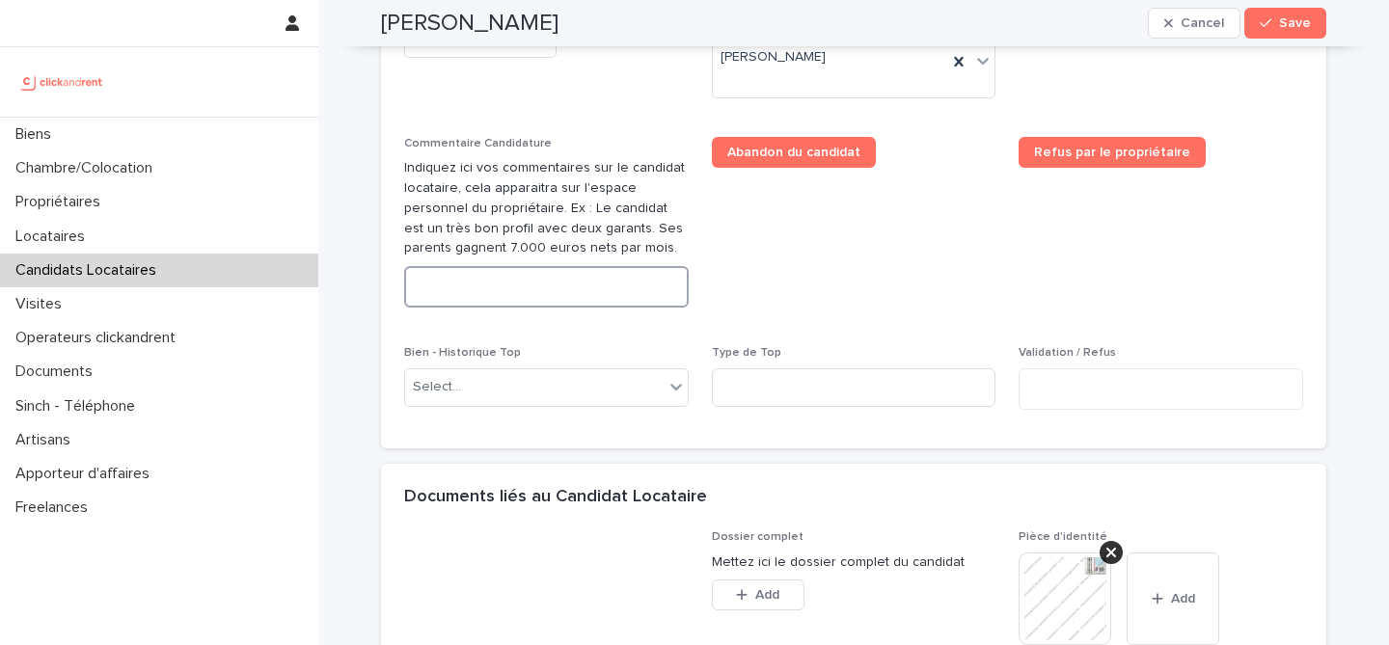
paste textarea "**********"
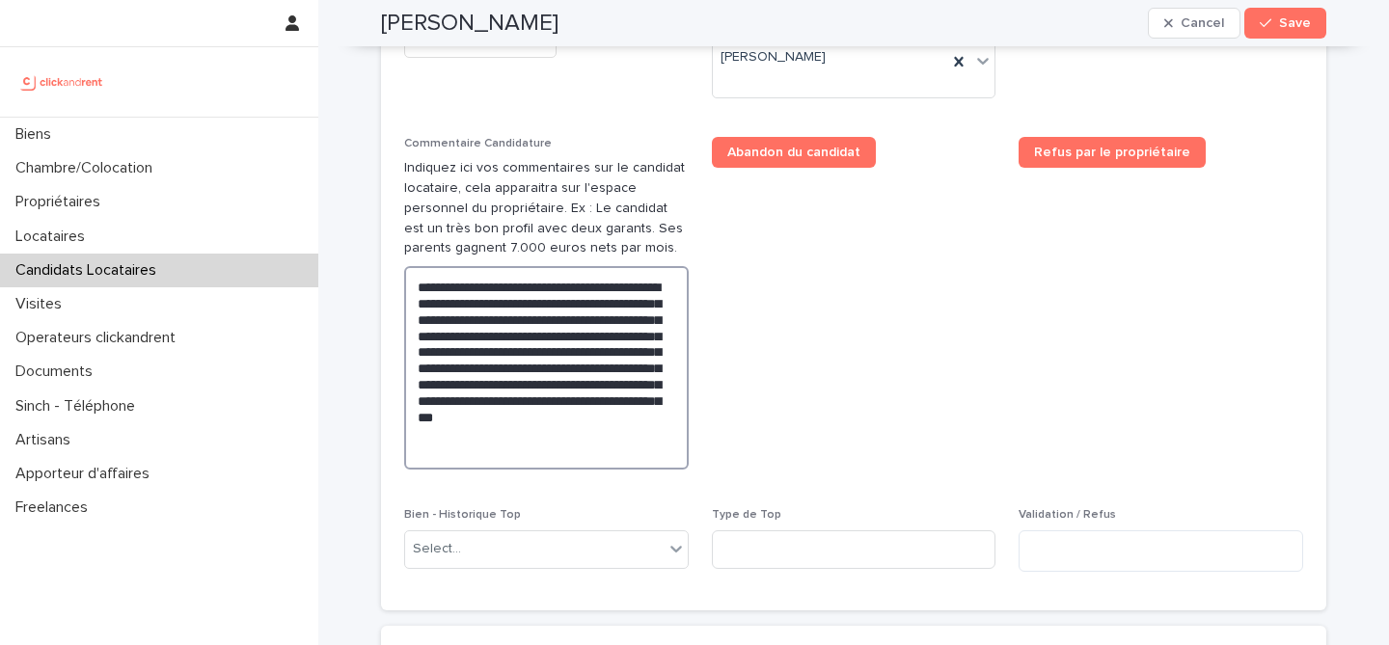
type textarea "**********"
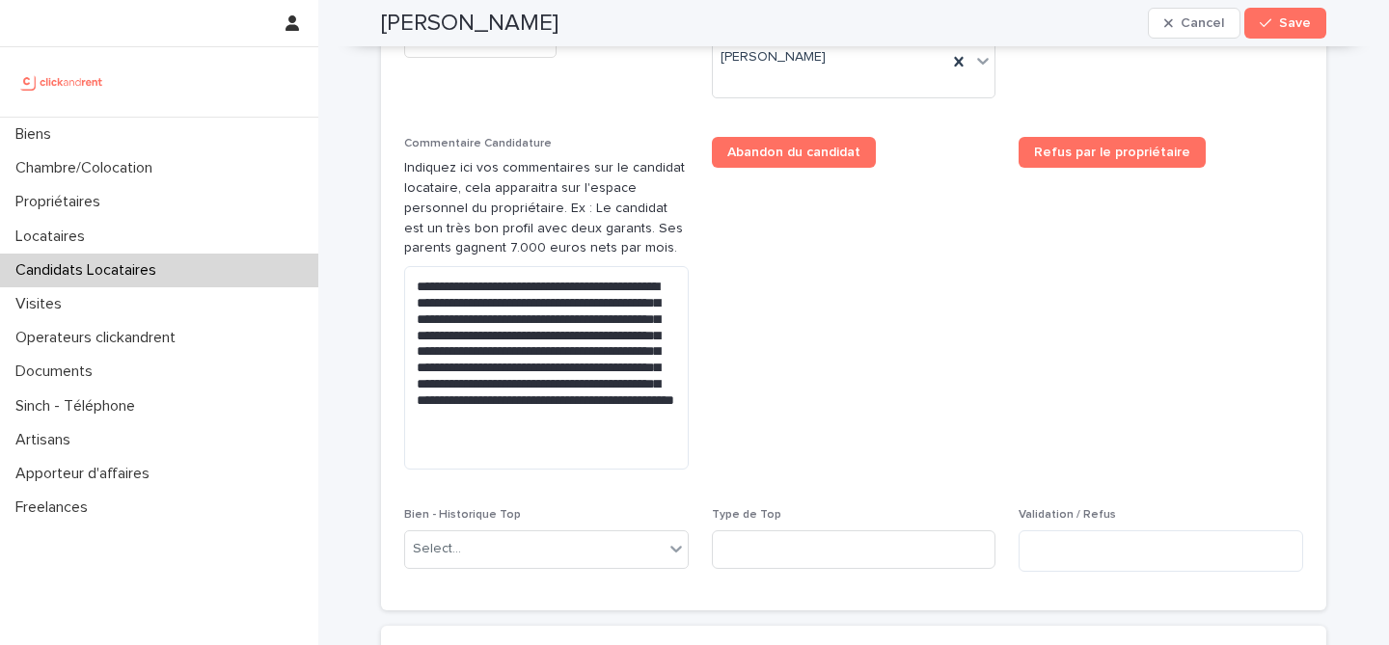
click at [425, 27] on h2 "[PERSON_NAME]" at bounding box center [469, 24] width 177 height 28
copy div "[PERSON_NAME] Cancel Save"
click at [1305, 28] on span "Save" at bounding box center [1295, 23] width 32 height 14
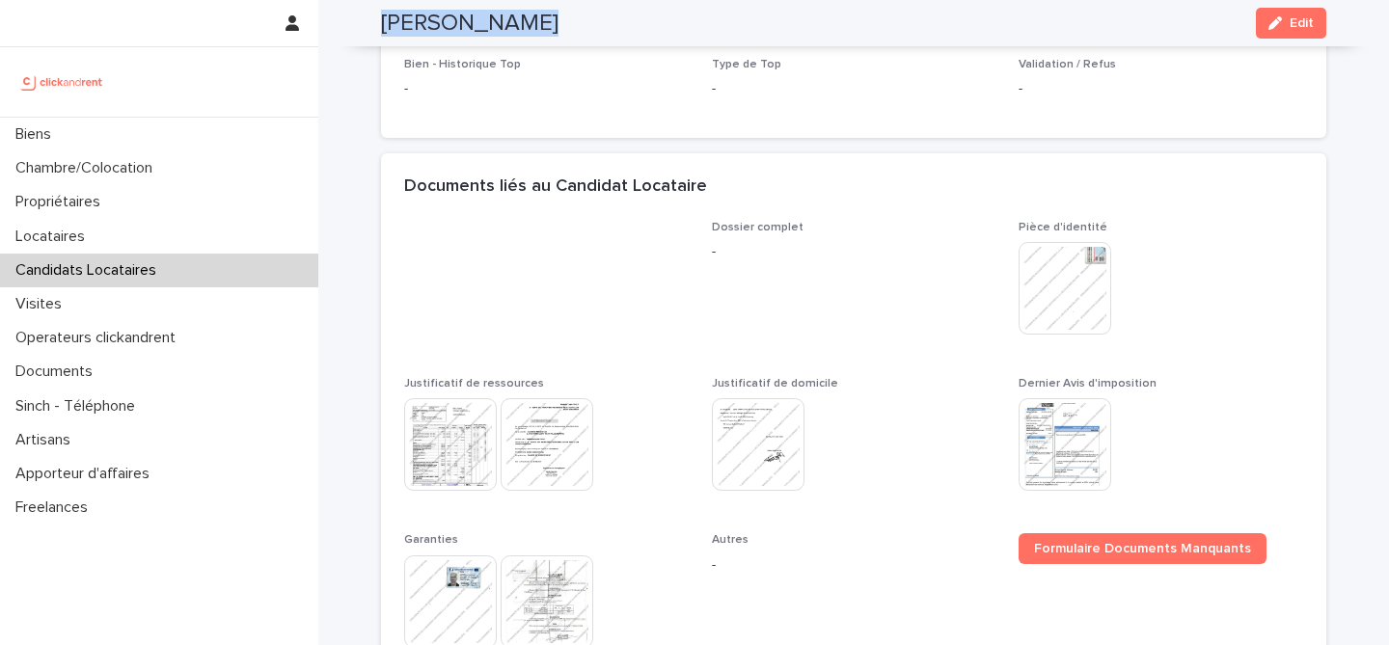
scroll to position [674, 0]
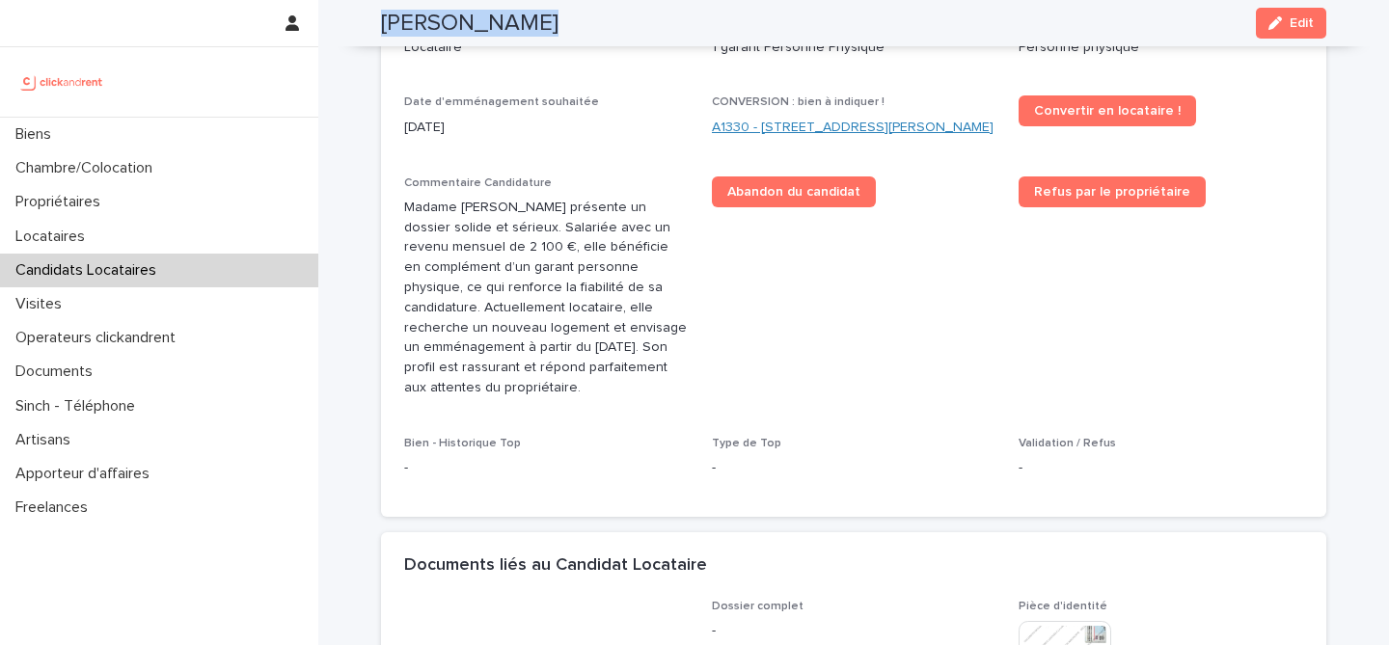
click at [800, 135] on link "A1330 - [STREET_ADDRESS][PERSON_NAME]" at bounding box center [853, 128] width 282 height 20
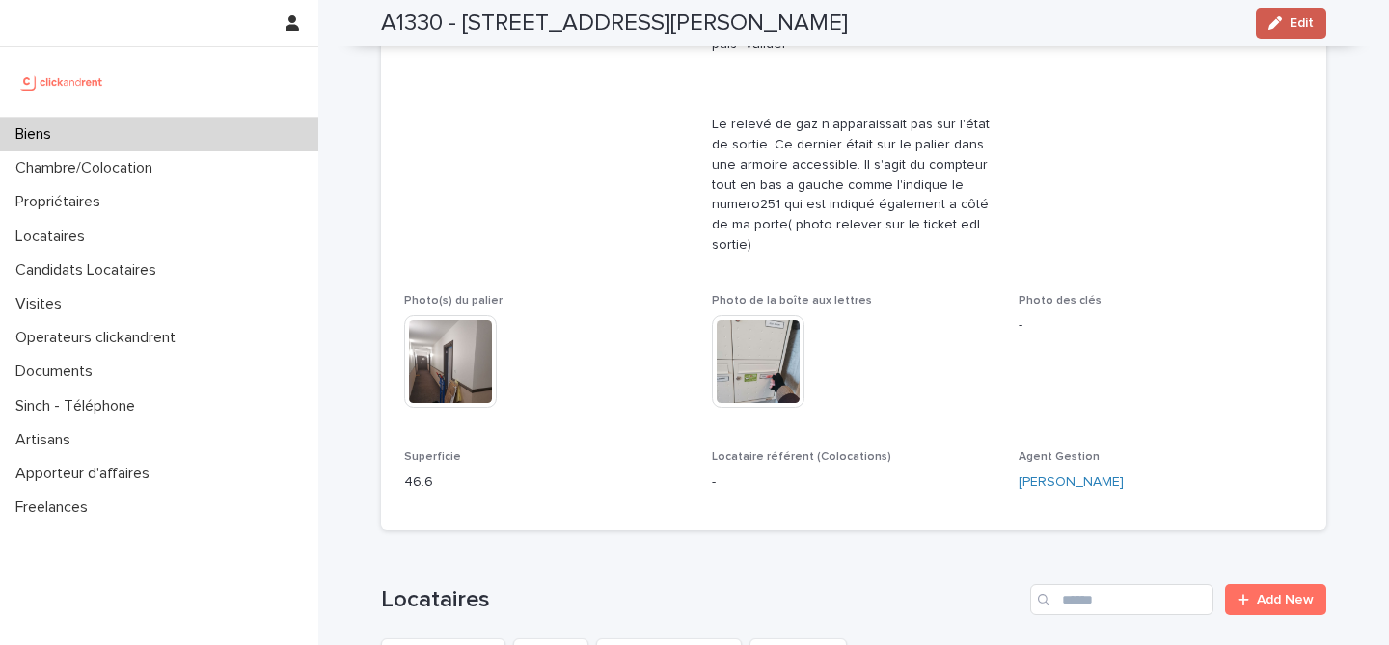
click at [1304, 29] on span "Edit" at bounding box center [1301, 23] width 24 height 14
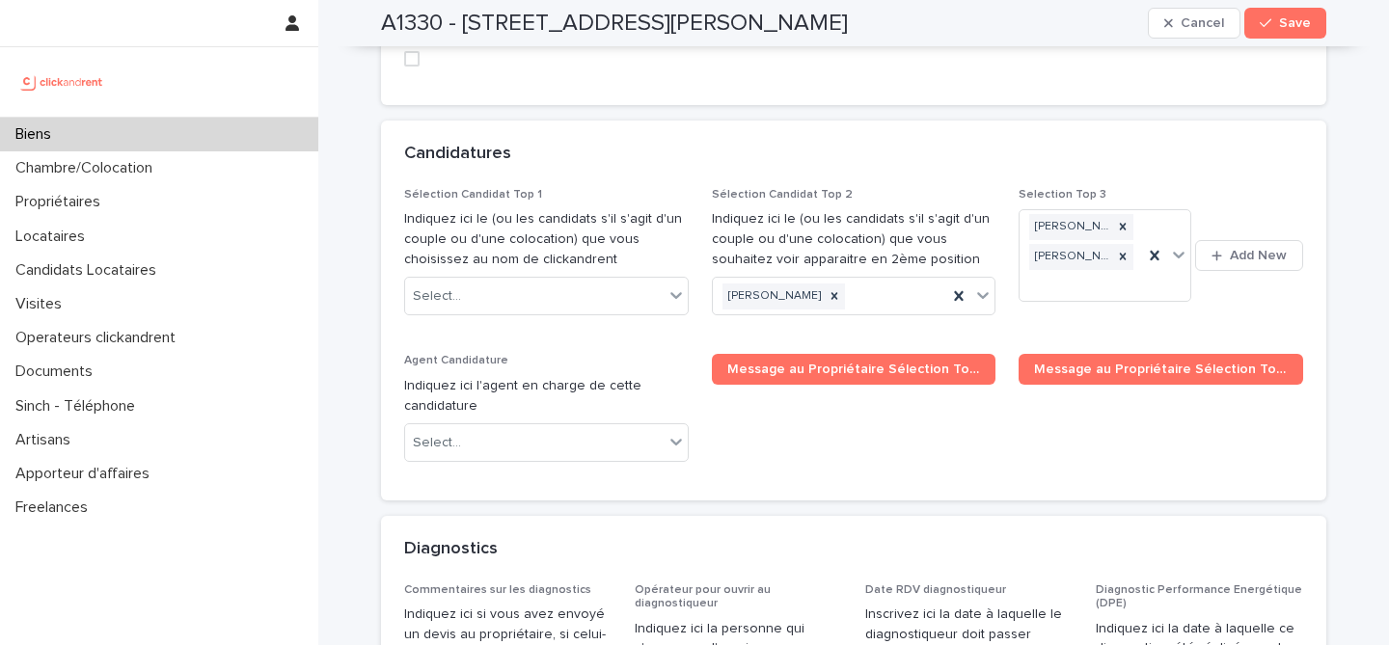
scroll to position [10001, 0]
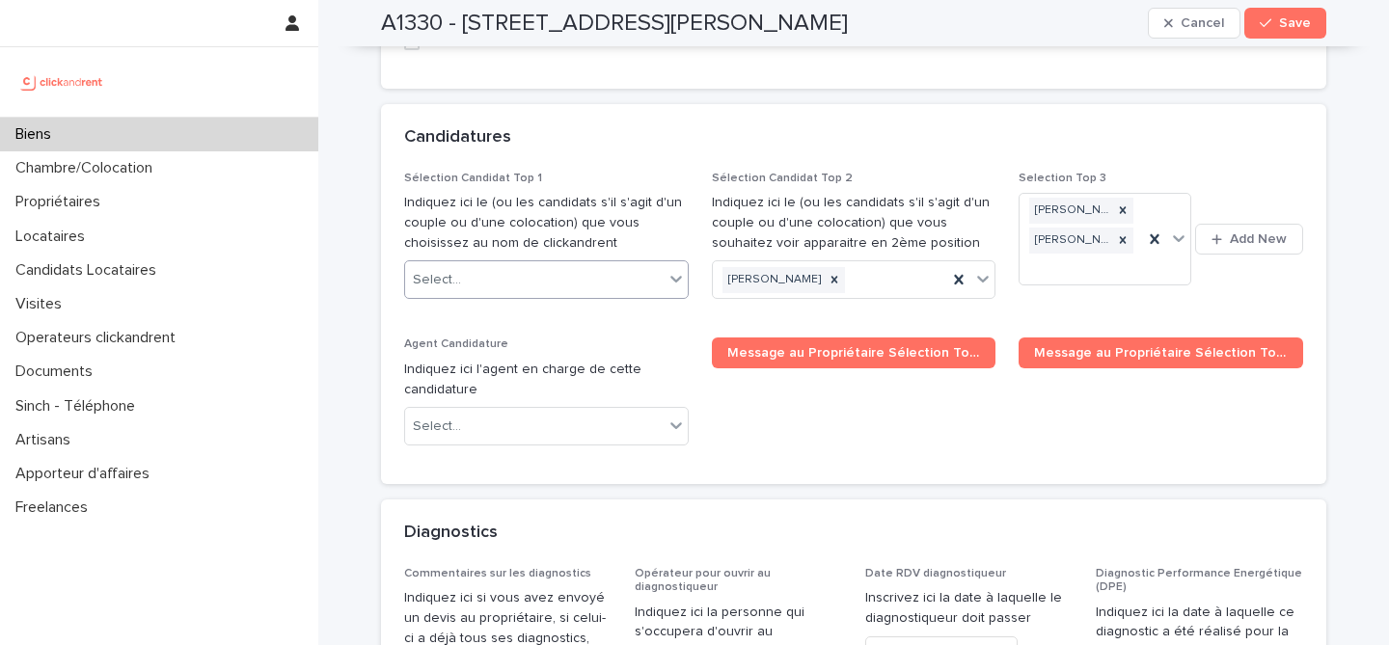
click at [575, 264] on div "Select..." at bounding box center [534, 280] width 258 height 32
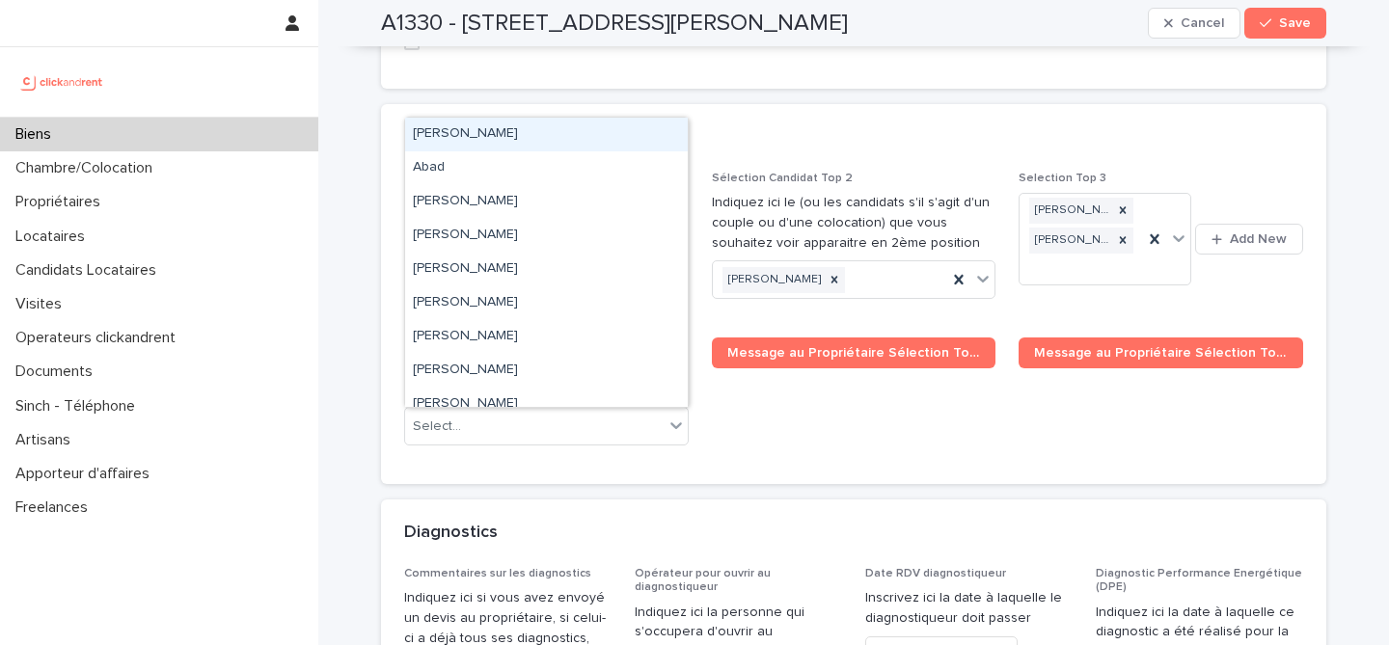
paste input "**********"
type input "**********"
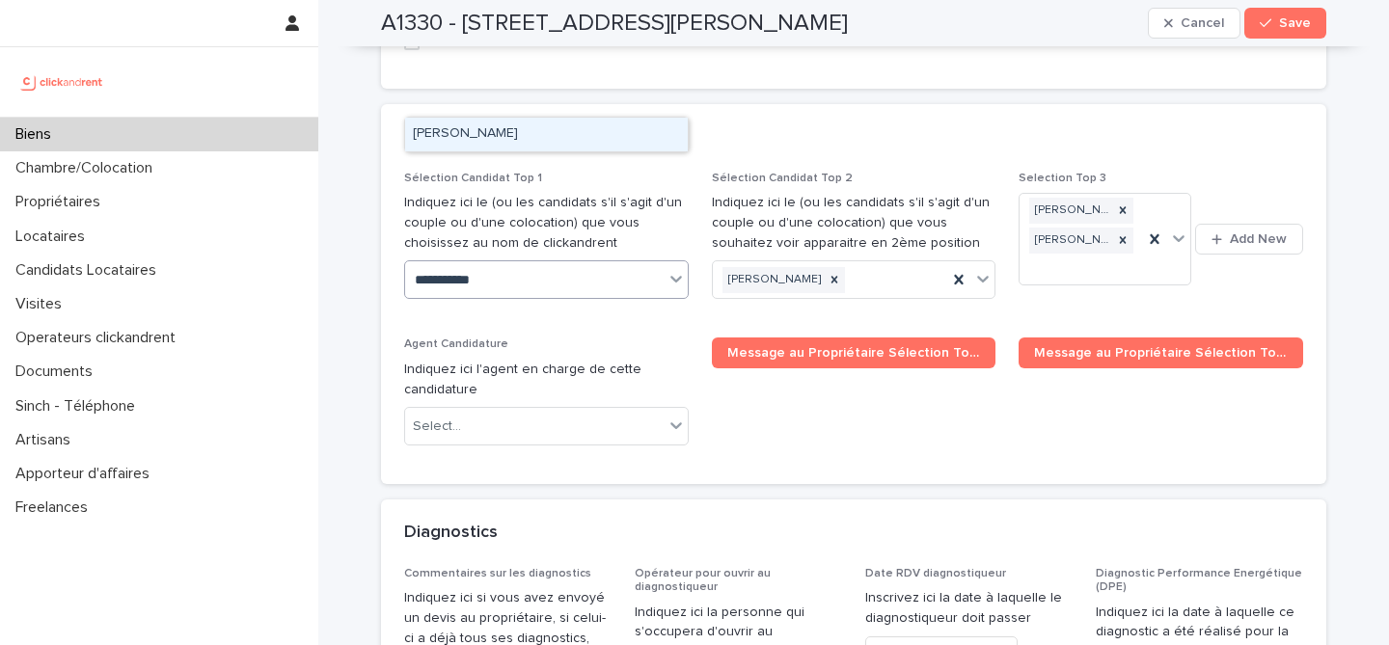
click at [589, 136] on div "[PERSON_NAME]" at bounding box center [546, 135] width 283 height 34
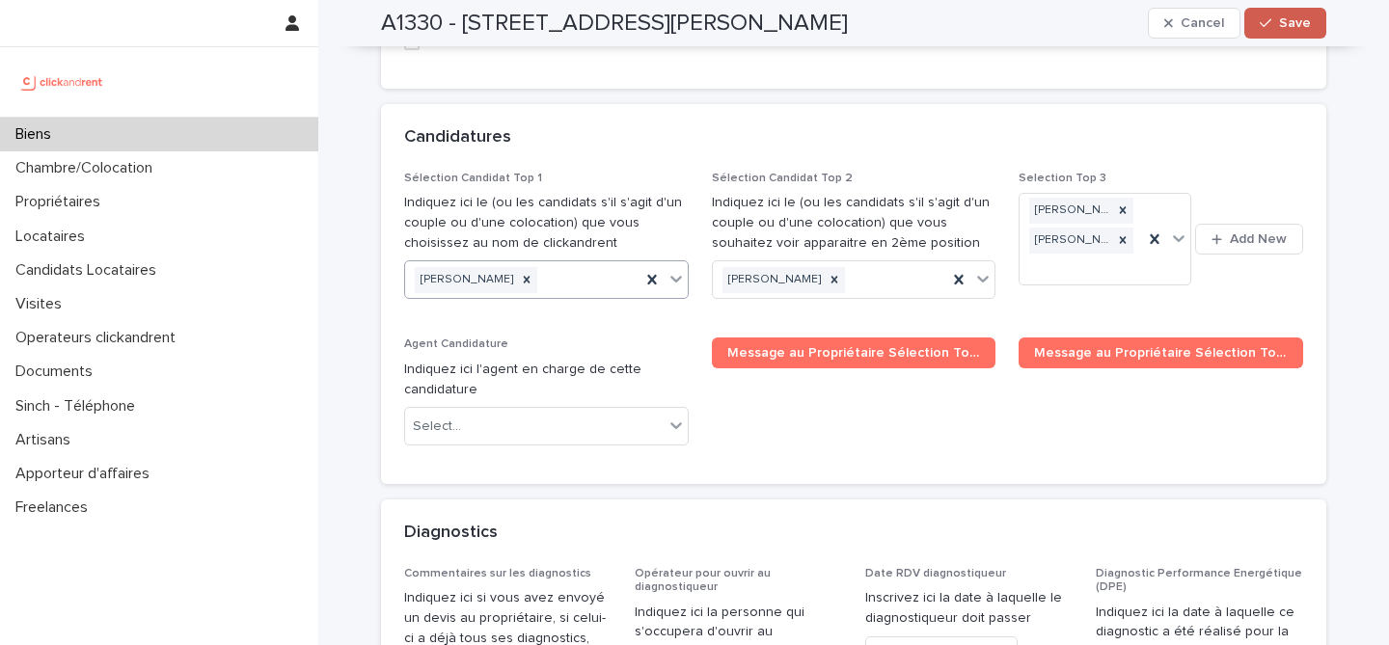
click at [1274, 13] on button "Save" at bounding box center [1285, 23] width 82 height 31
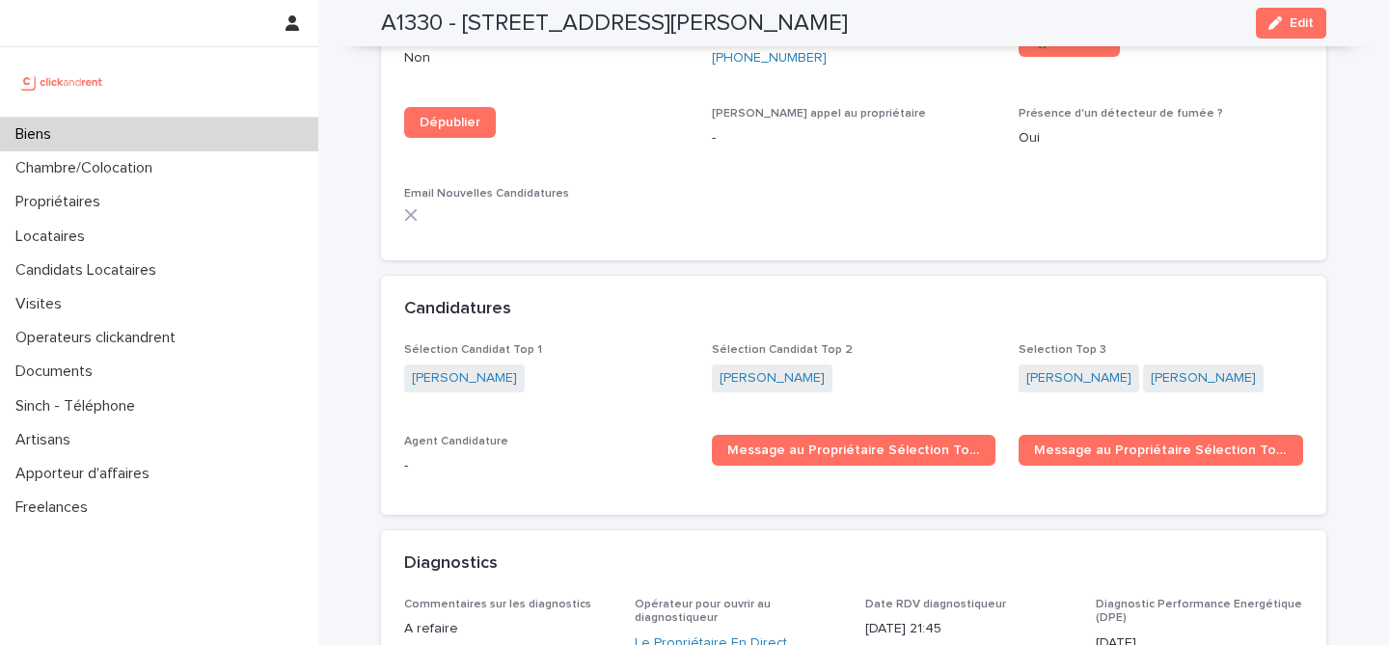
scroll to position [6368, 0]
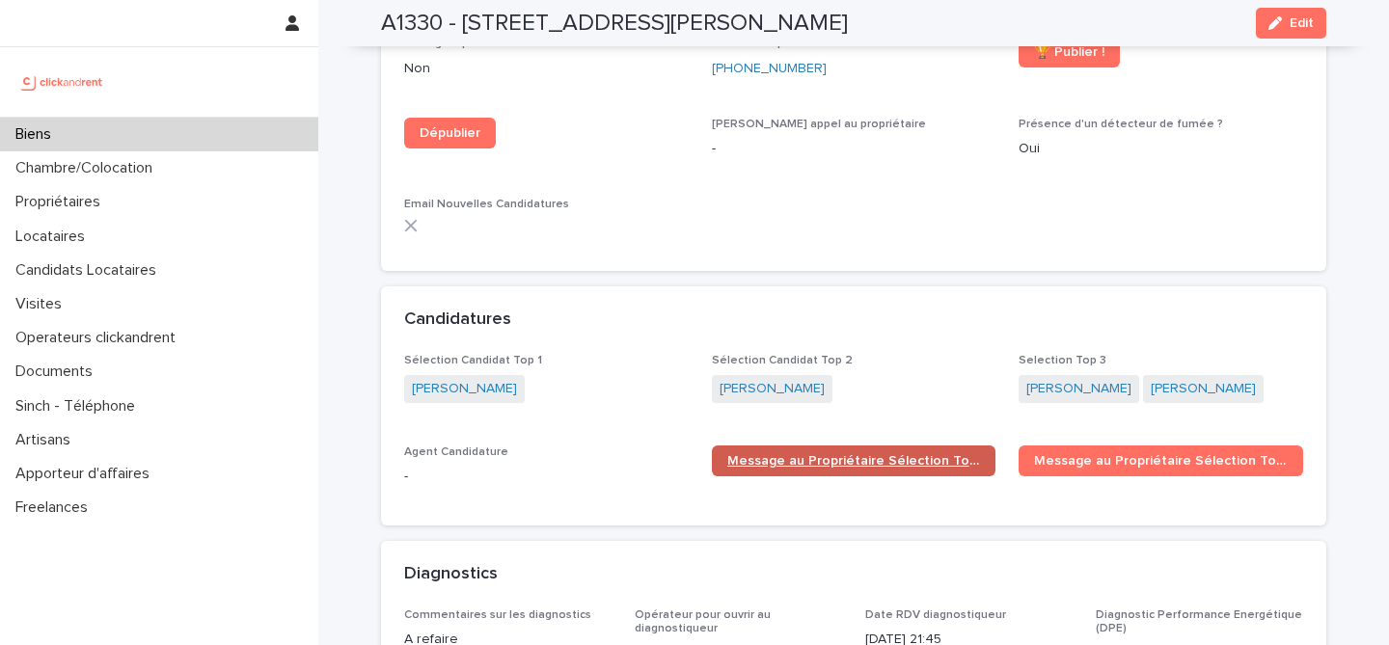
click at [861, 454] on span "Message au Propriétaire Sélection Top 1" at bounding box center [854, 461] width 254 height 14
